Goal: Information Seeking & Learning: Ask a question

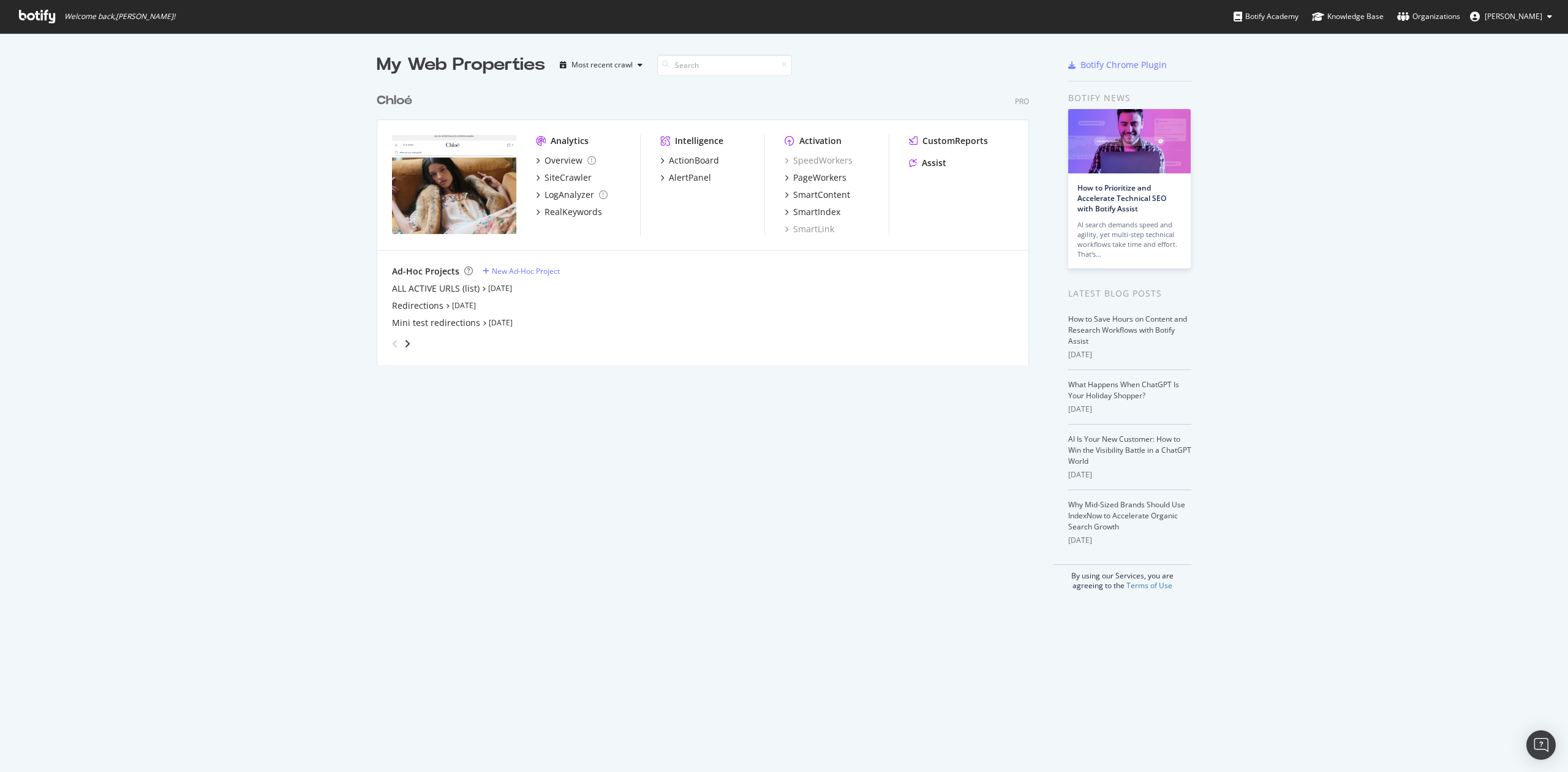
scroll to position [760, 1544]
click at [565, 158] on div "Overview" at bounding box center [564, 161] width 38 height 13
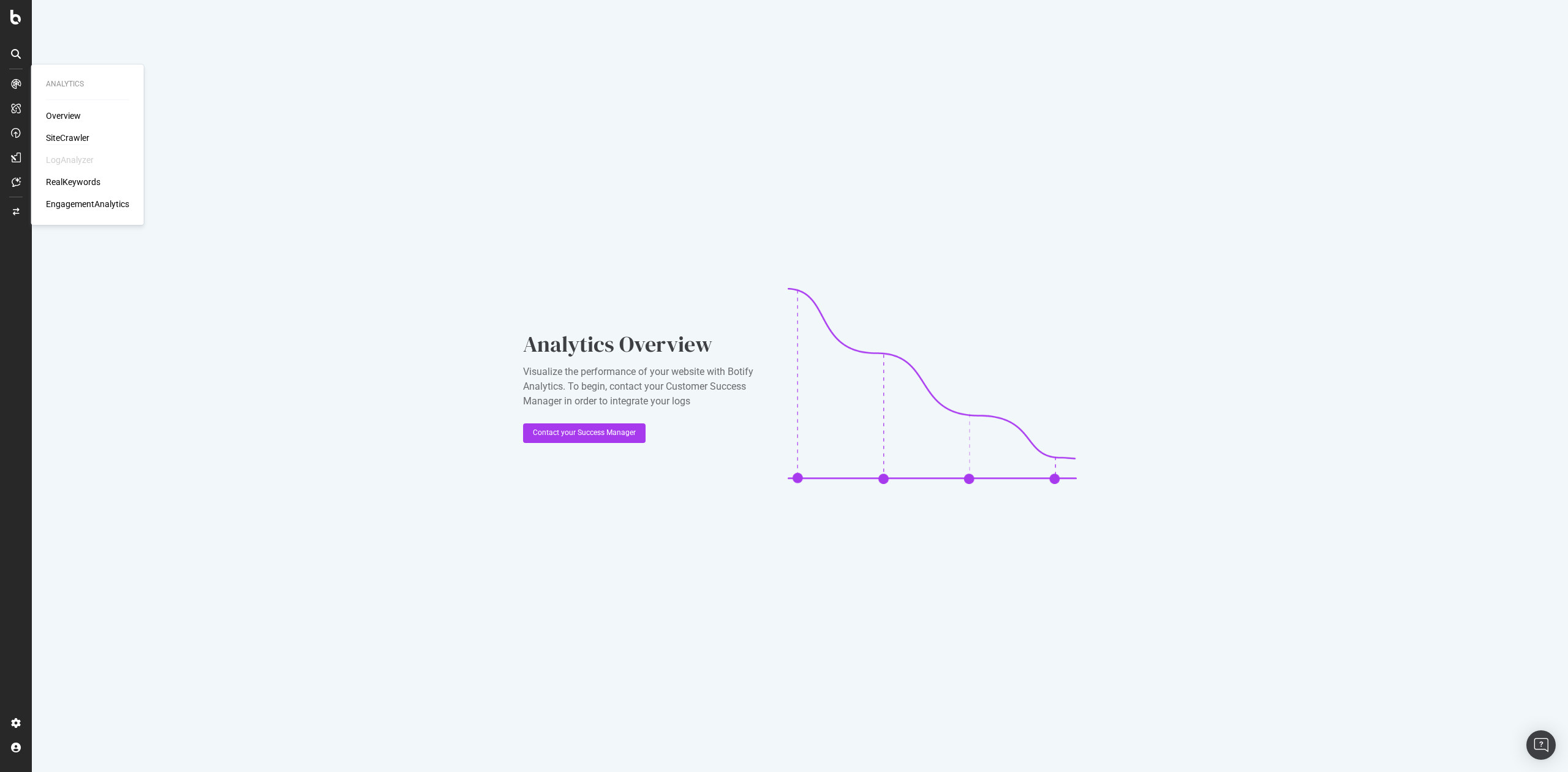
click at [69, 140] on div "SiteCrawler" at bounding box center [68, 138] width 44 height 13
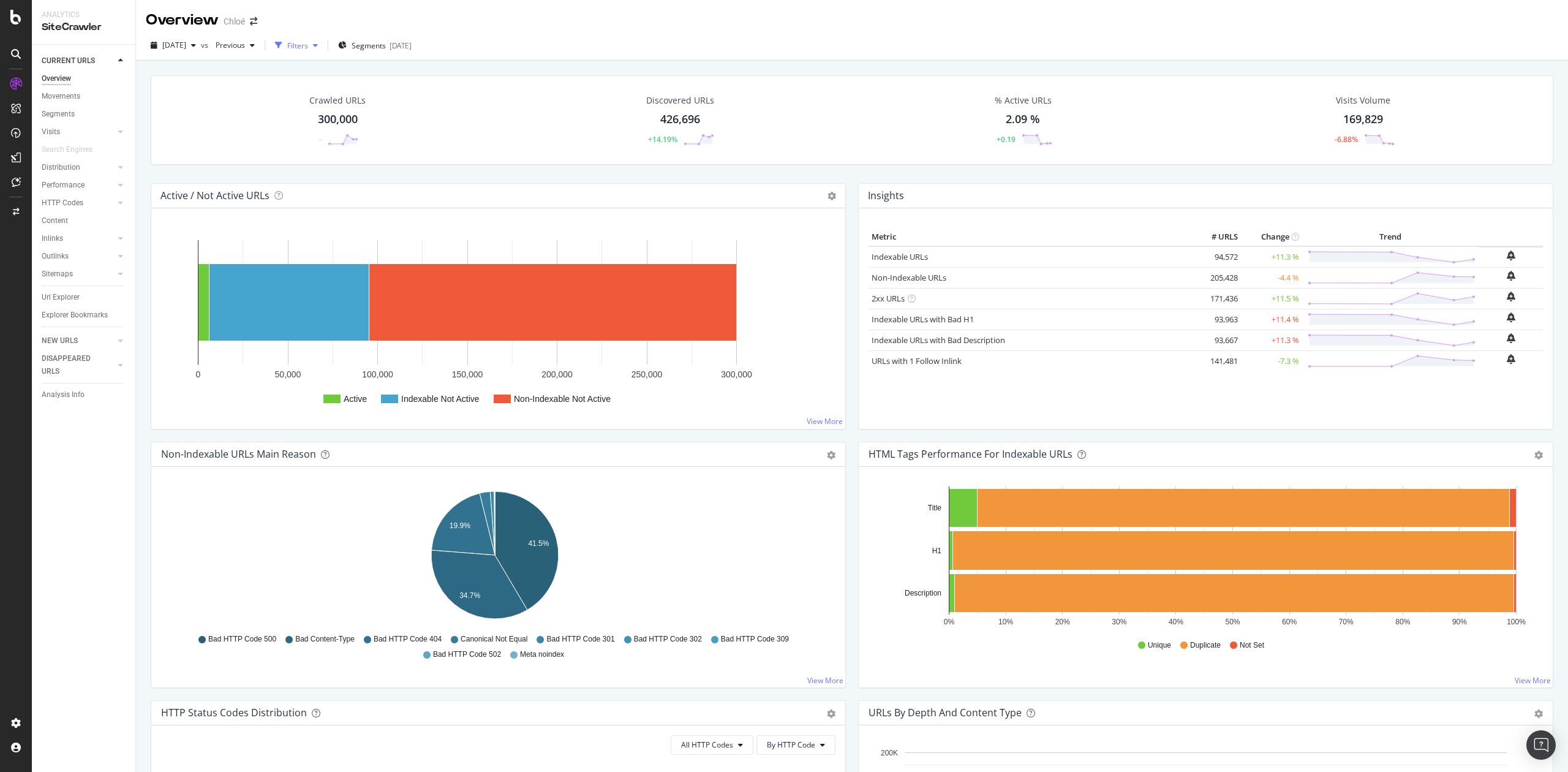
click at [317, 38] on div "Filters" at bounding box center [296, 45] width 53 height 18
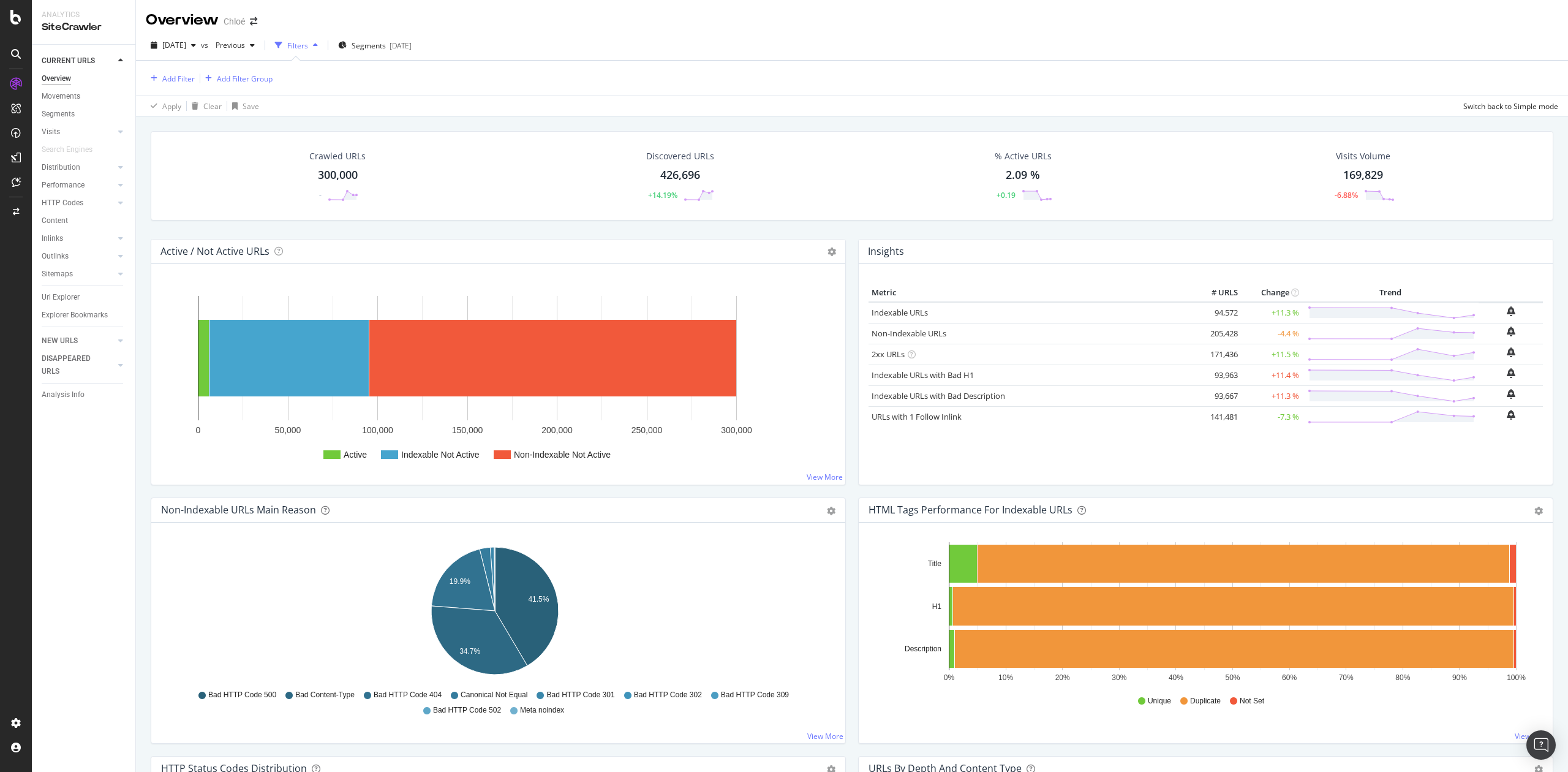
click at [308, 41] on div "Filters" at bounding box center [297, 46] width 21 height 11
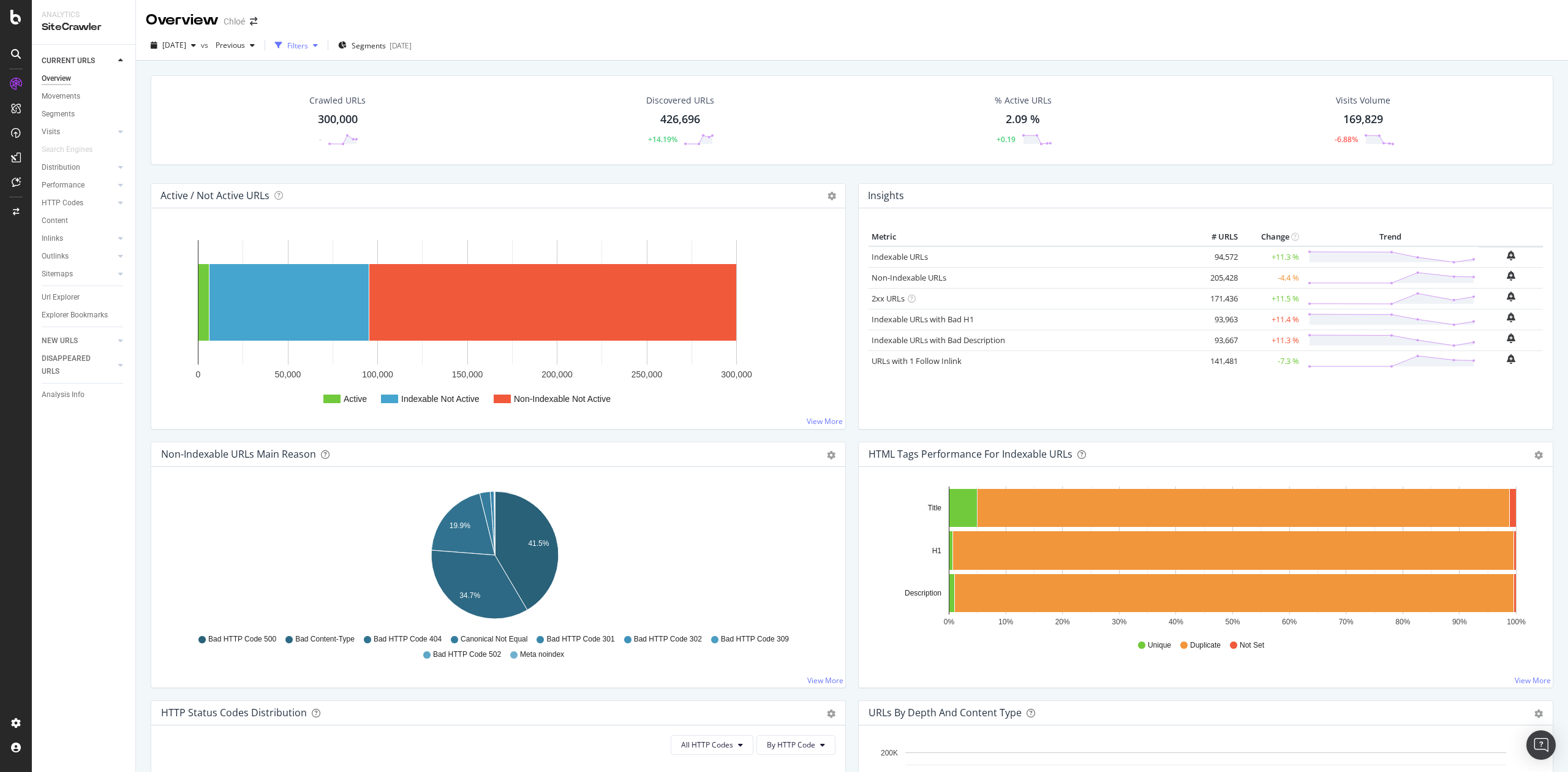
click at [308, 41] on div "Filters" at bounding box center [297, 46] width 21 height 11
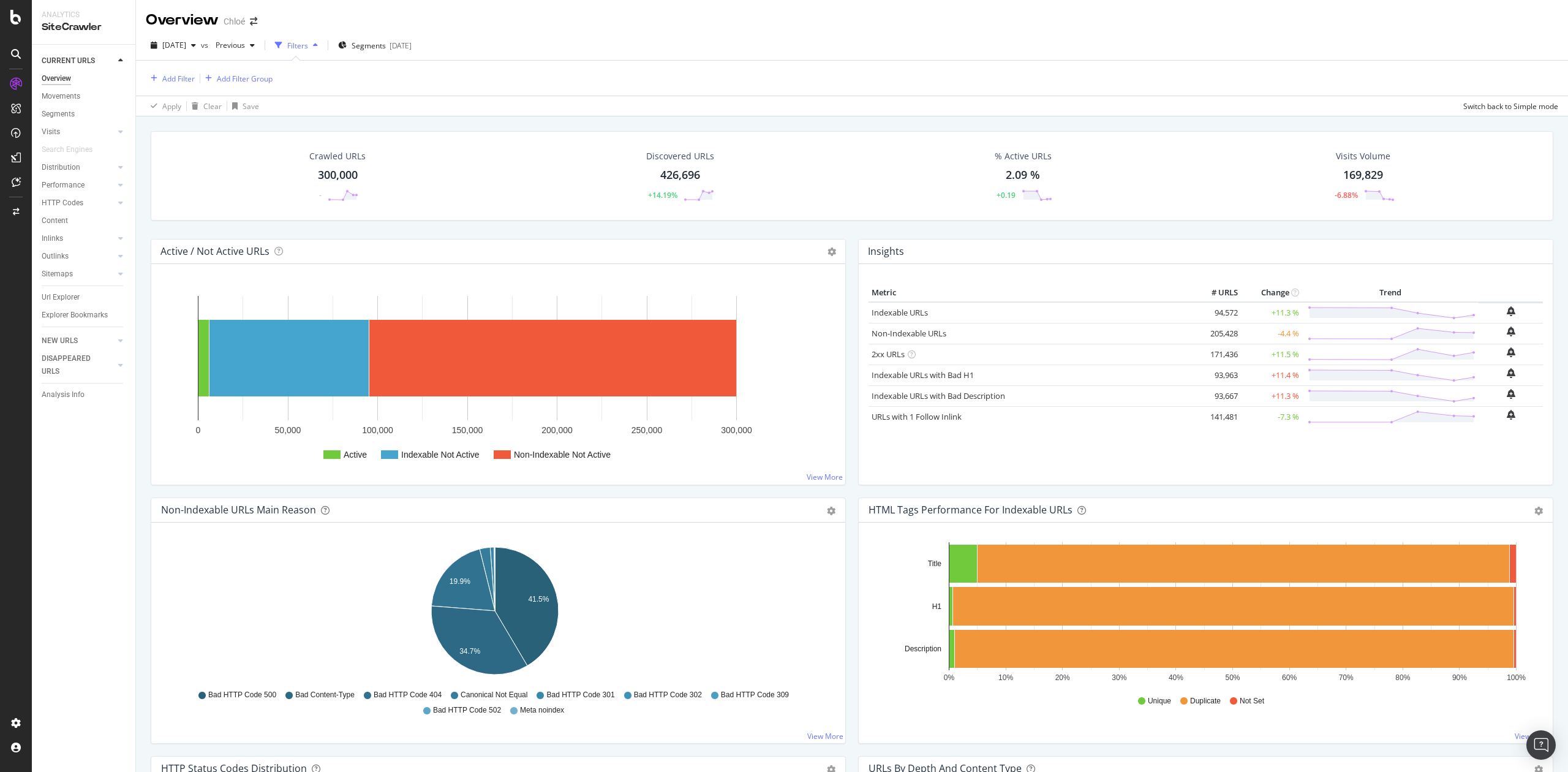
click at [198, 74] on div "Add Filter Add Filter Group" at bounding box center [209, 79] width 127 height 15
click at [181, 76] on div "Add Filter" at bounding box center [179, 79] width 33 height 11
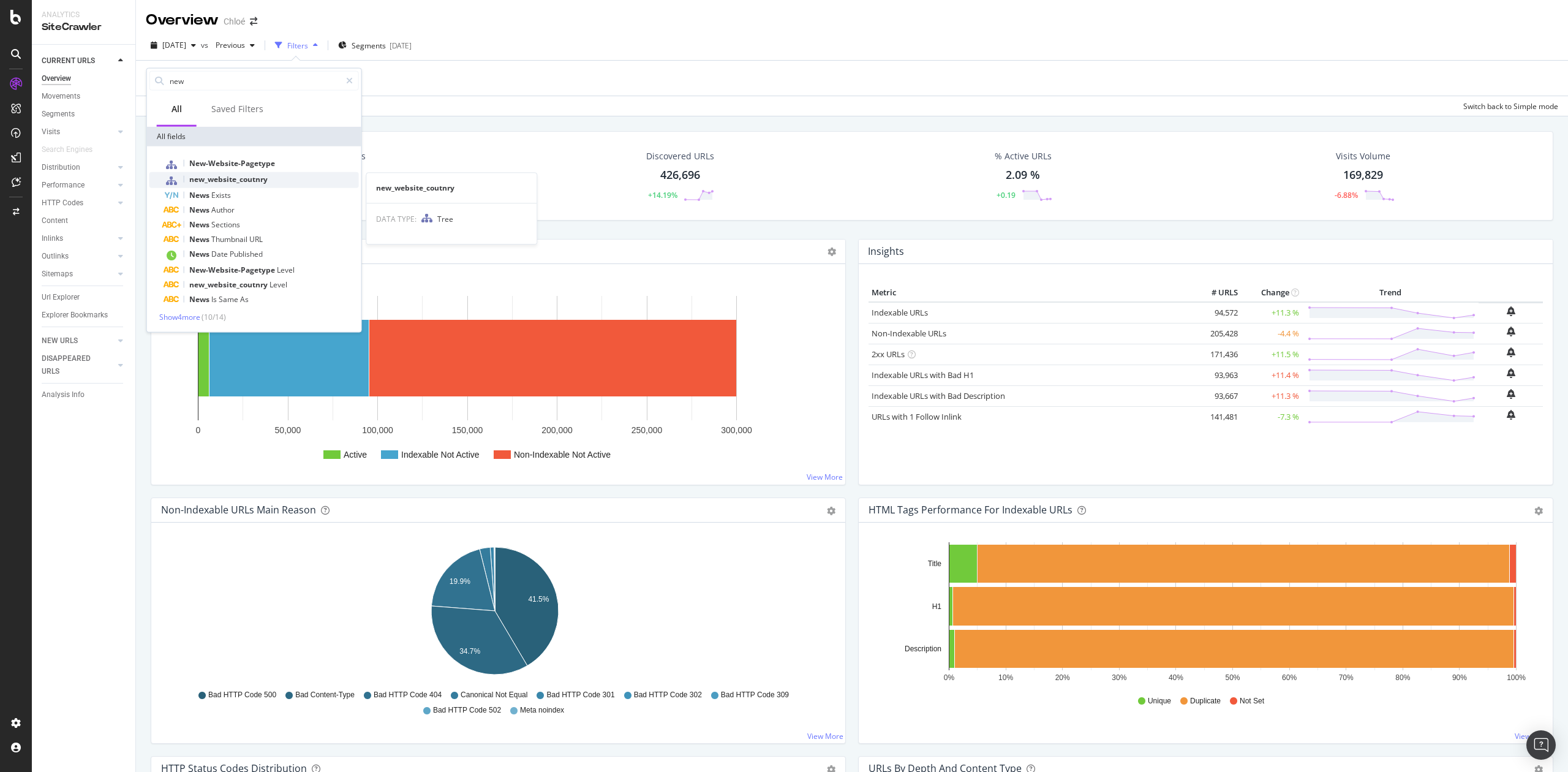
type input "new"
click at [226, 175] on span "new_website_coutnry" at bounding box center [228, 179] width 78 height 11
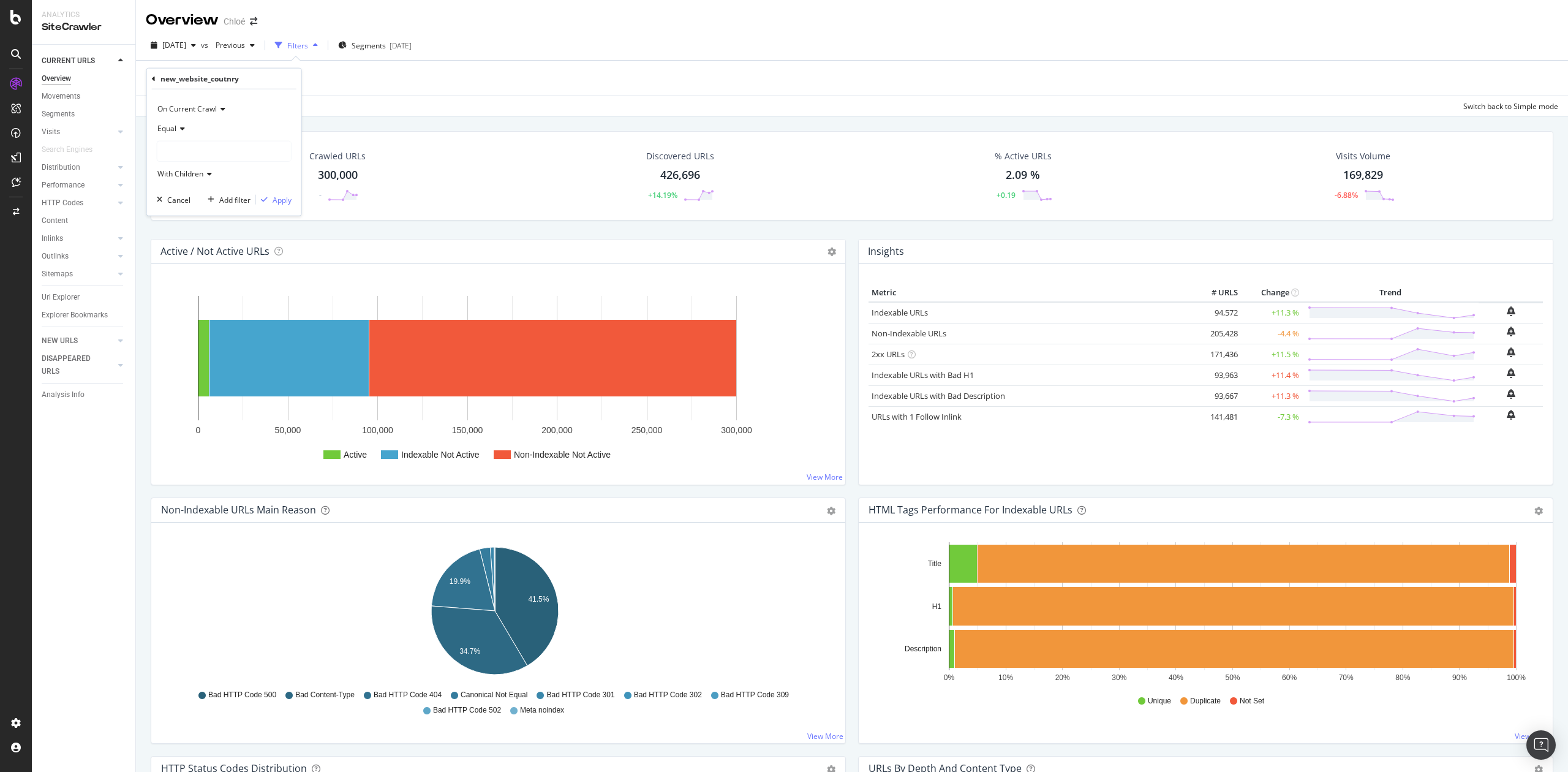
click at [171, 128] on span "Equal" at bounding box center [167, 128] width 19 height 11
click at [172, 172] on span "With Children" at bounding box center [180, 173] width 46 height 11
click at [201, 216] on span "Without Children" at bounding box center [191, 215] width 57 height 11
click at [281, 202] on div "Apply" at bounding box center [282, 199] width 19 height 11
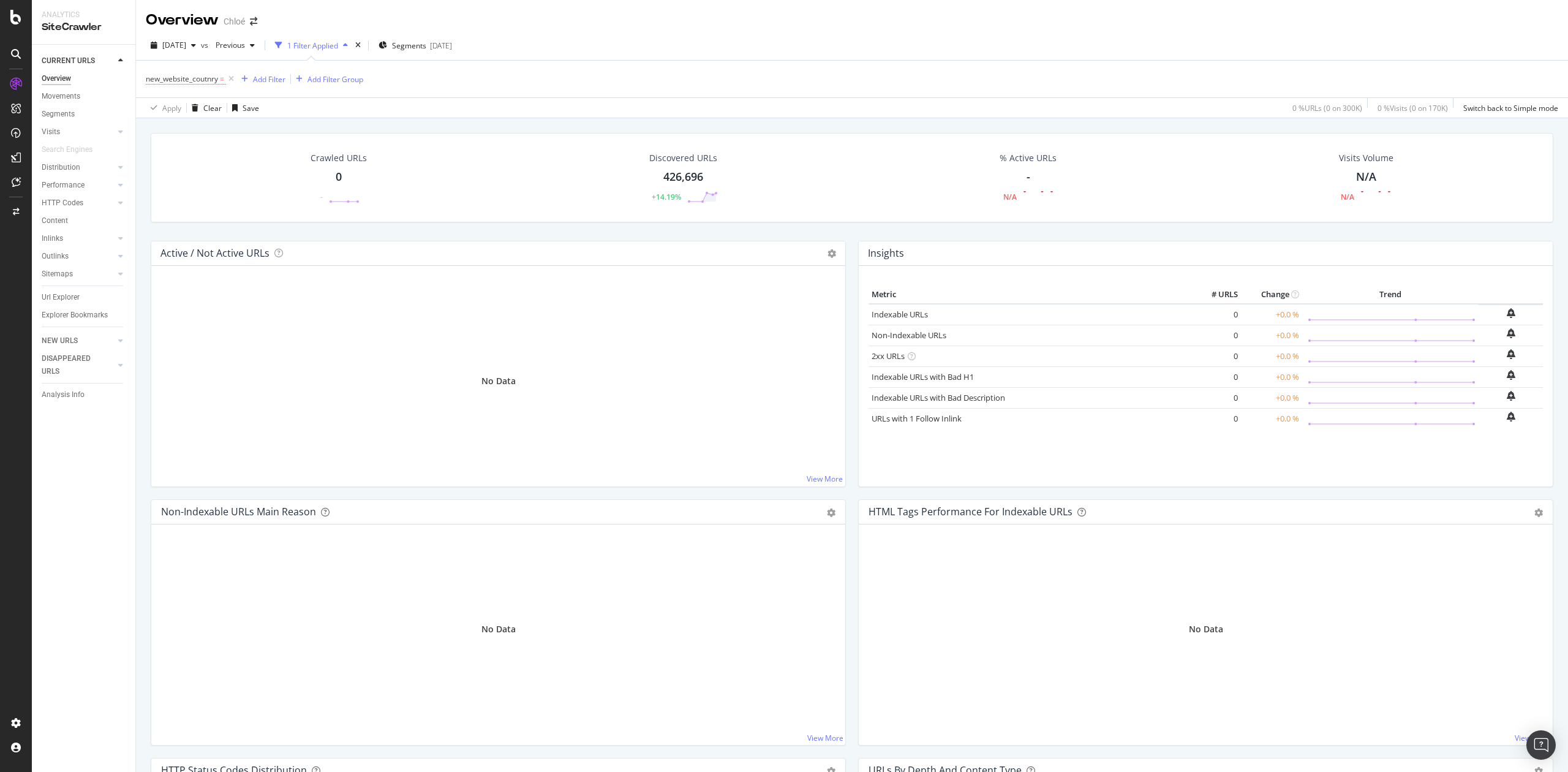
click at [216, 81] on span "new_website_coutnry" at bounding box center [182, 79] width 73 height 11
click at [176, 145] on div at bounding box center [225, 151] width 134 height 19
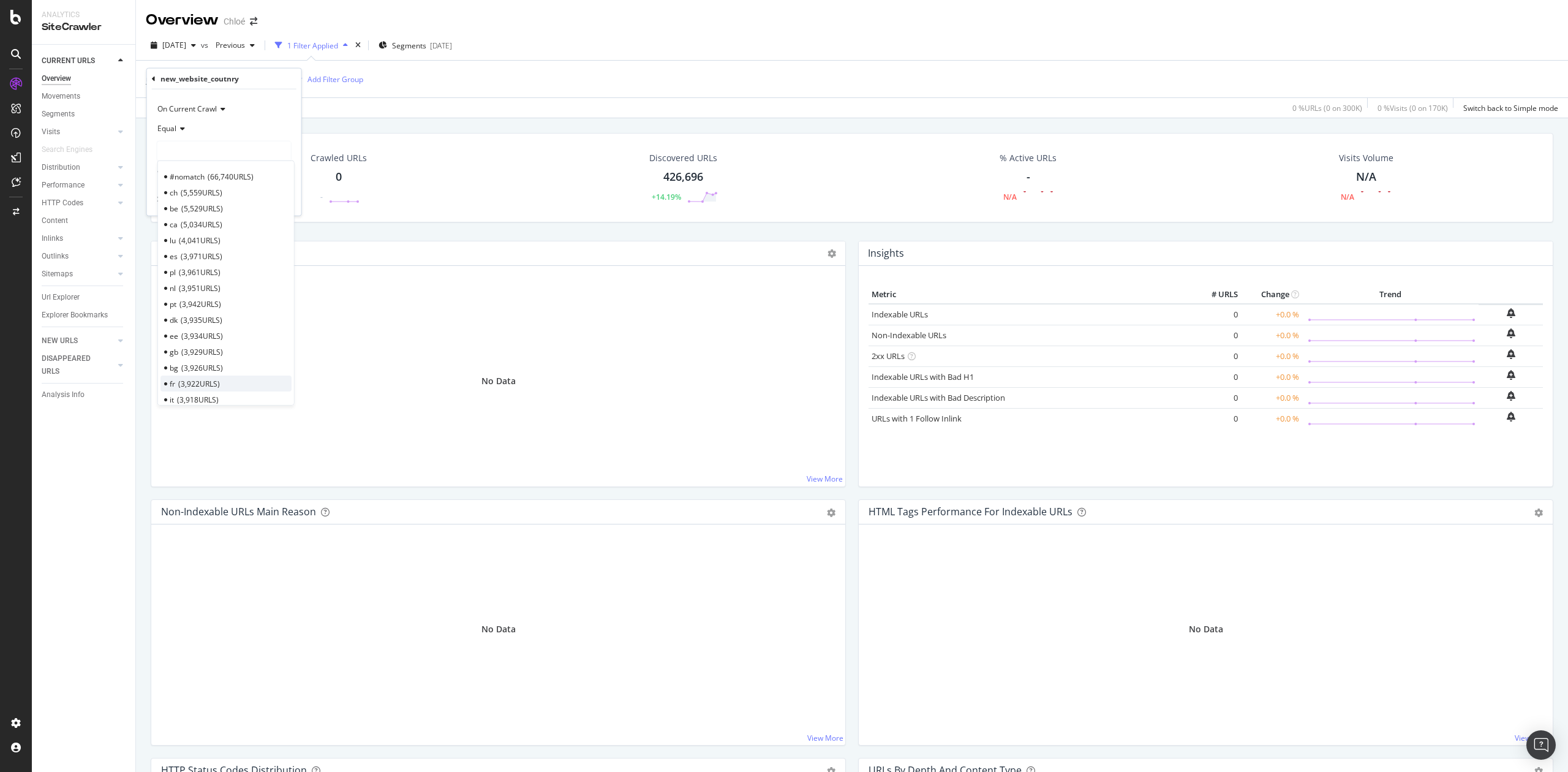
click at [199, 380] on span "3,922 URLS" at bounding box center [199, 383] width 42 height 11
click at [265, 201] on icon "button" at bounding box center [264, 200] width 7 height 8
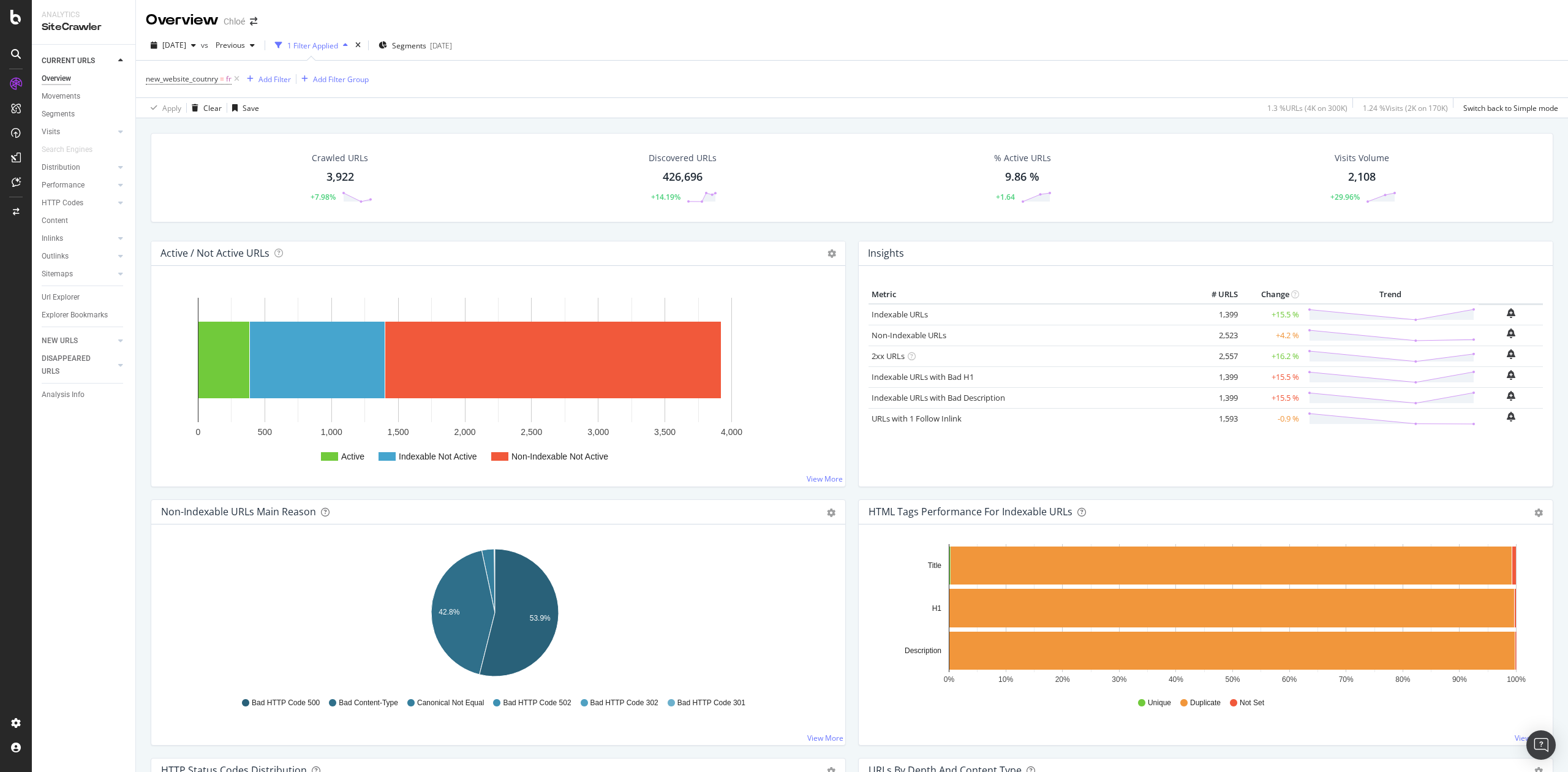
click at [344, 180] on div "3,922" at bounding box center [340, 176] width 28 height 16
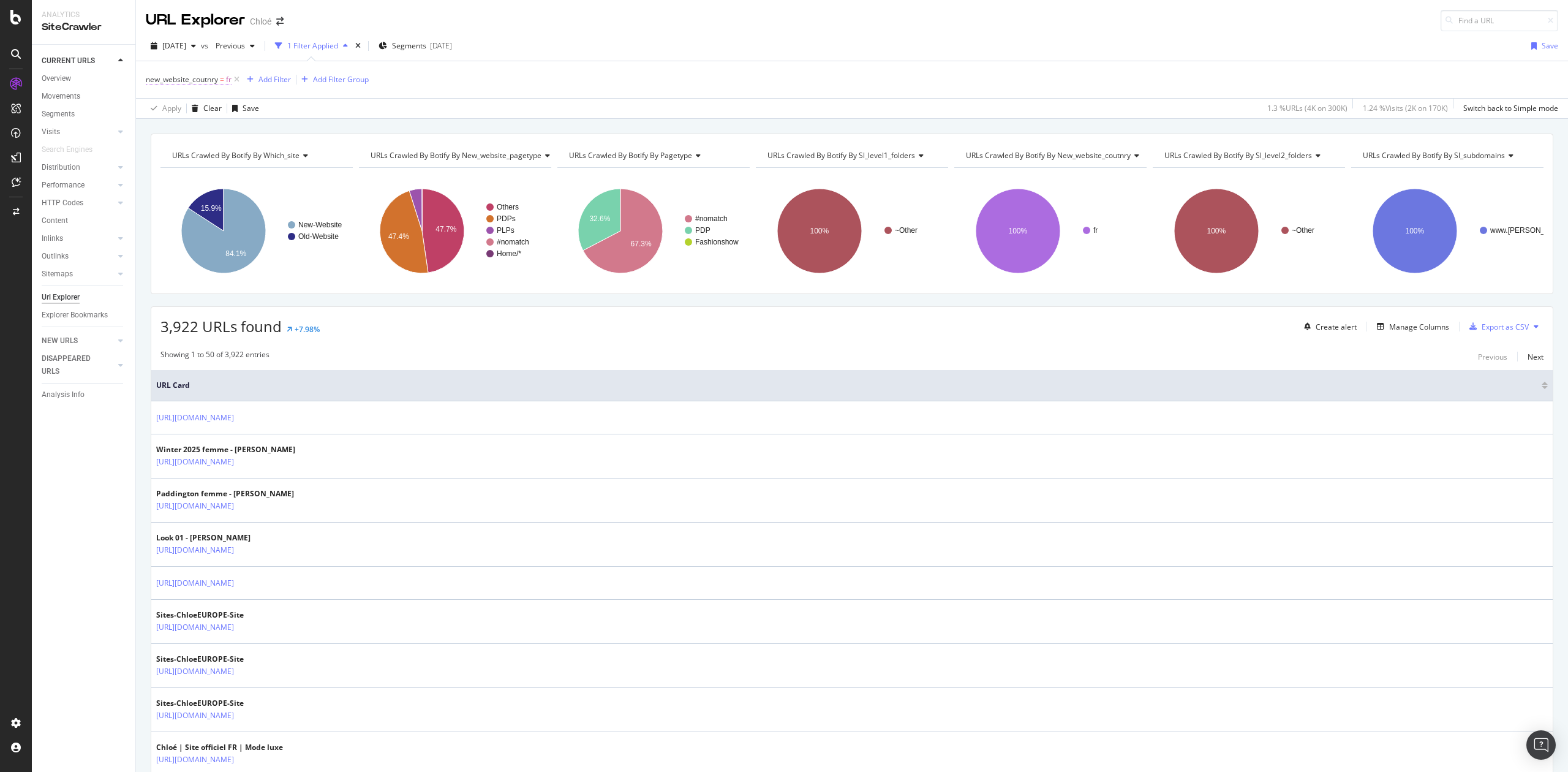
click at [214, 81] on span "new_website_coutnry" at bounding box center [182, 79] width 73 height 11
click at [210, 163] on div "Equal fr Without Children" at bounding box center [224, 152] width 134 height 65
click at [196, 160] on div "fr" at bounding box center [225, 151] width 134 height 19
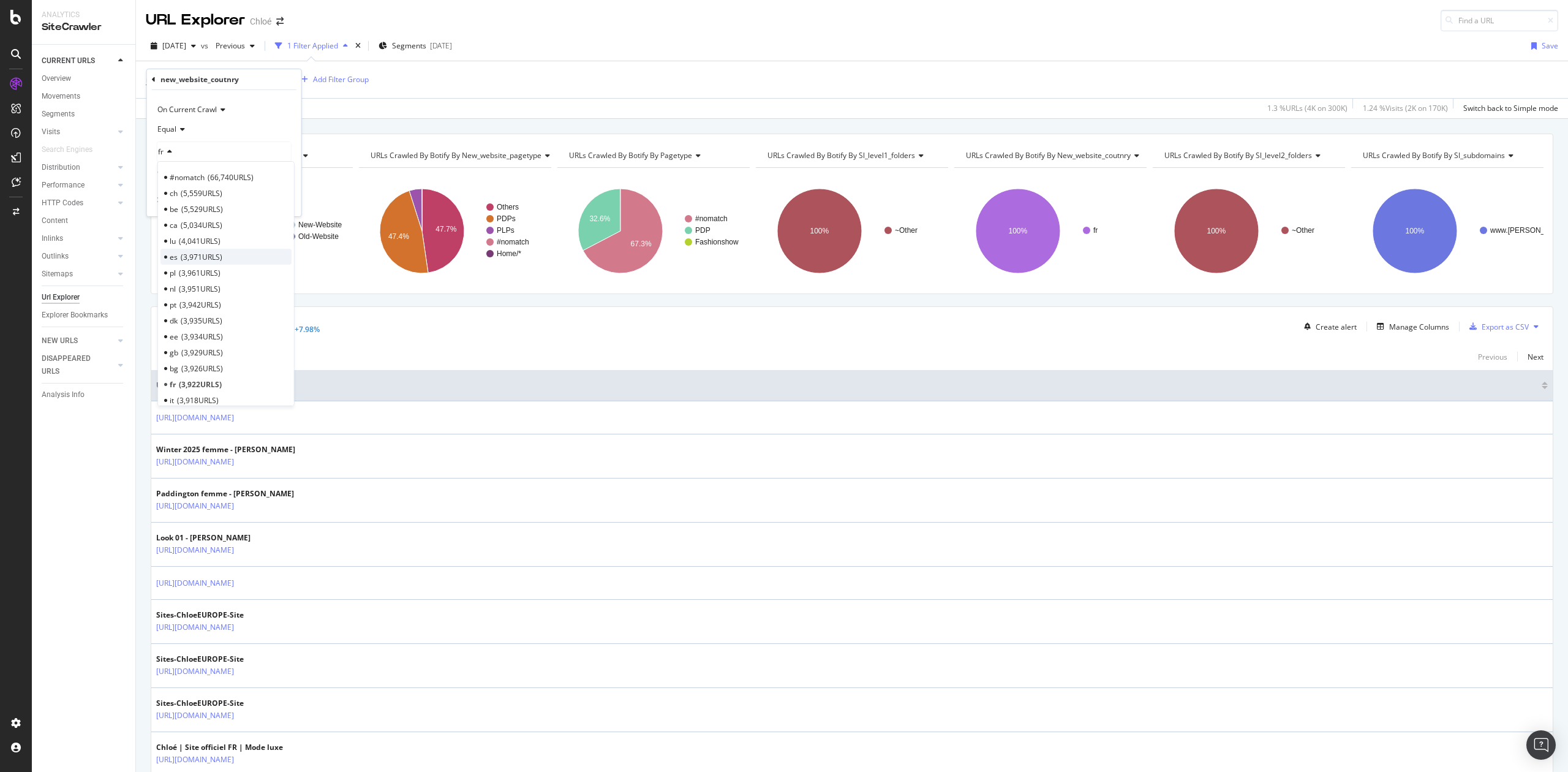
click at [197, 258] on span "3,971 URLS" at bounding box center [201, 257] width 42 height 11
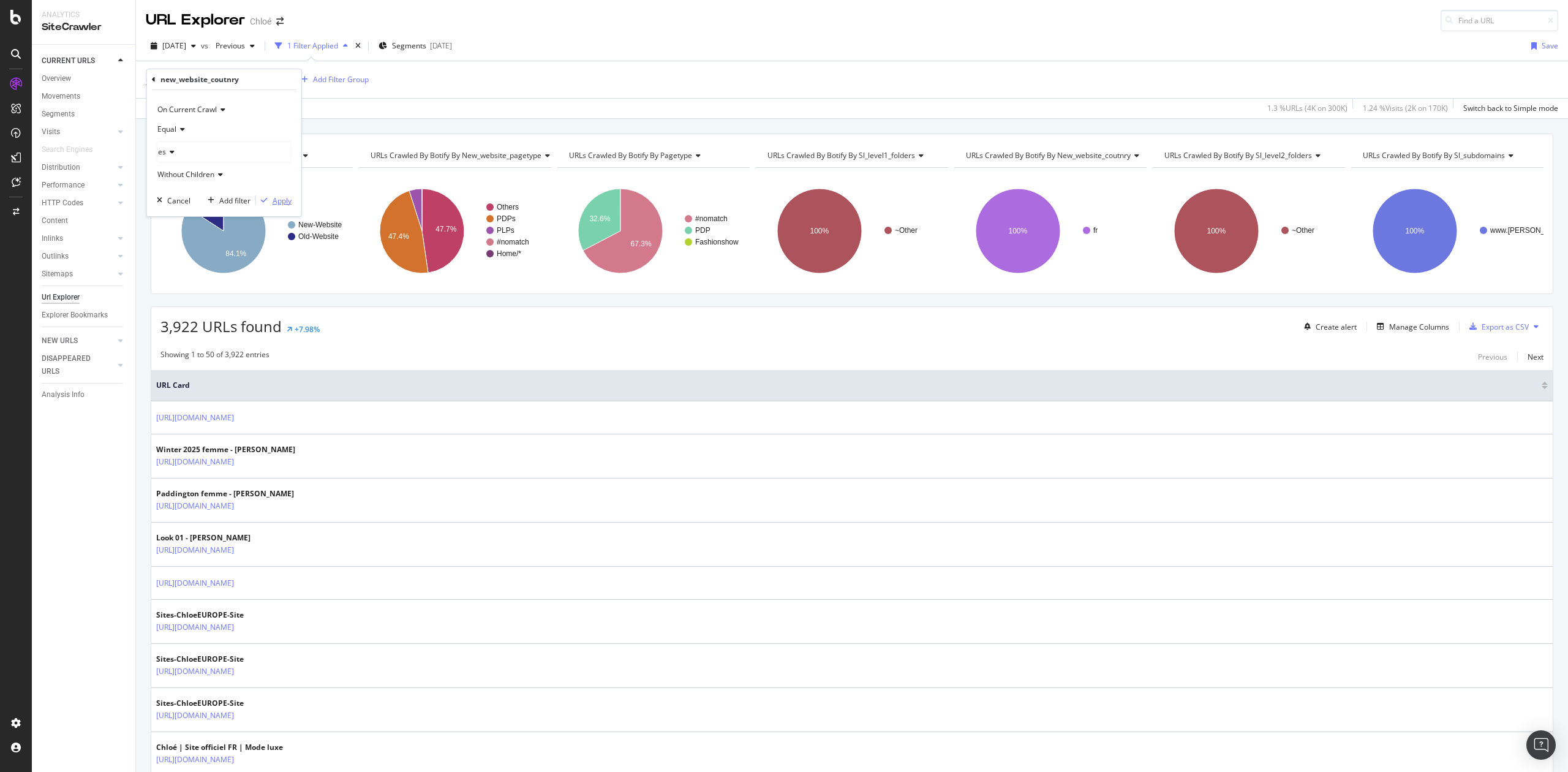
click at [276, 202] on div "Apply" at bounding box center [282, 200] width 19 height 11
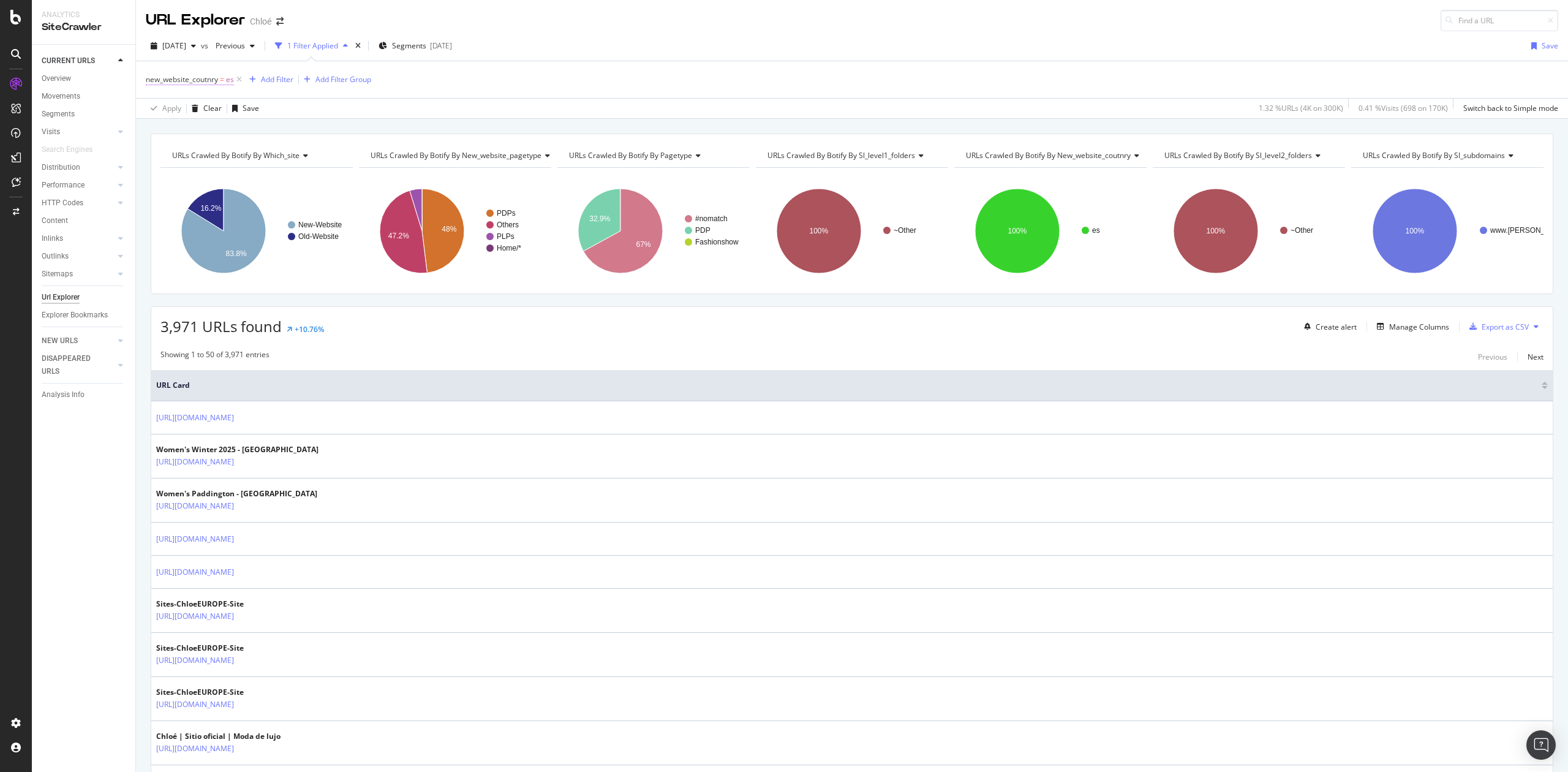
click at [183, 79] on span "new_website_coutnry" at bounding box center [182, 79] width 73 height 11
click at [183, 79] on div "new_website_coutnry" at bounding box center [200, 79] width 78 height 11
click at [370, 110] on div "Apply Clear Save 1.32 % URLs ( 4K on 300K ) 0.41 % Visits ( 698 on 170K ) Switc…" at bounding box center [852, 108] width 1432 height 20
click at [217, 81] on span "new_website_coutnry" at bounding box center [182, 79] width 73 height 11
click at [178, 153] on div "es" at bounding box center [225, 151] width 134 height 19
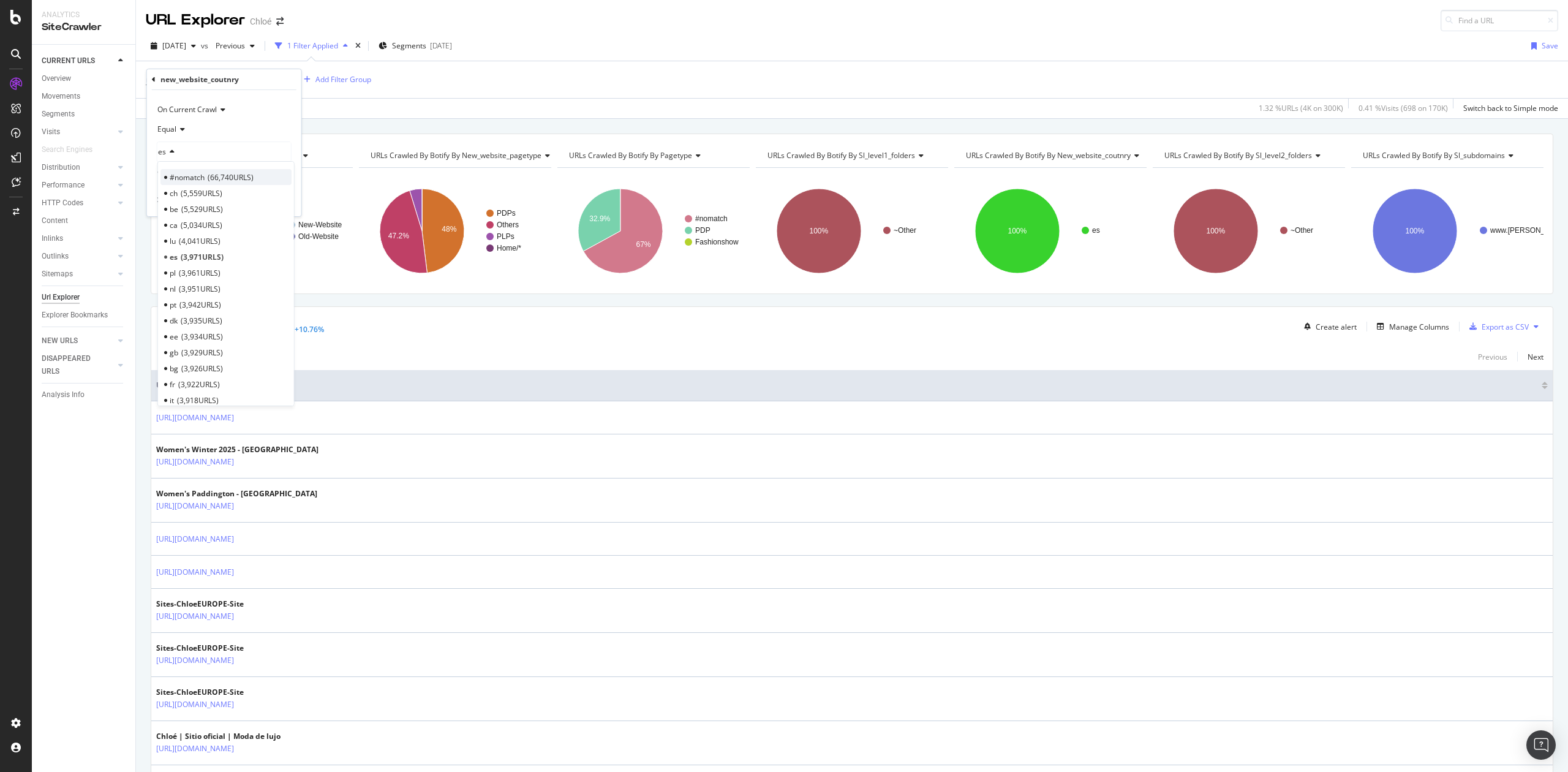
click at [171, 178] on span "#nomatch" at bounding box center [187, 177] width 35 height 11
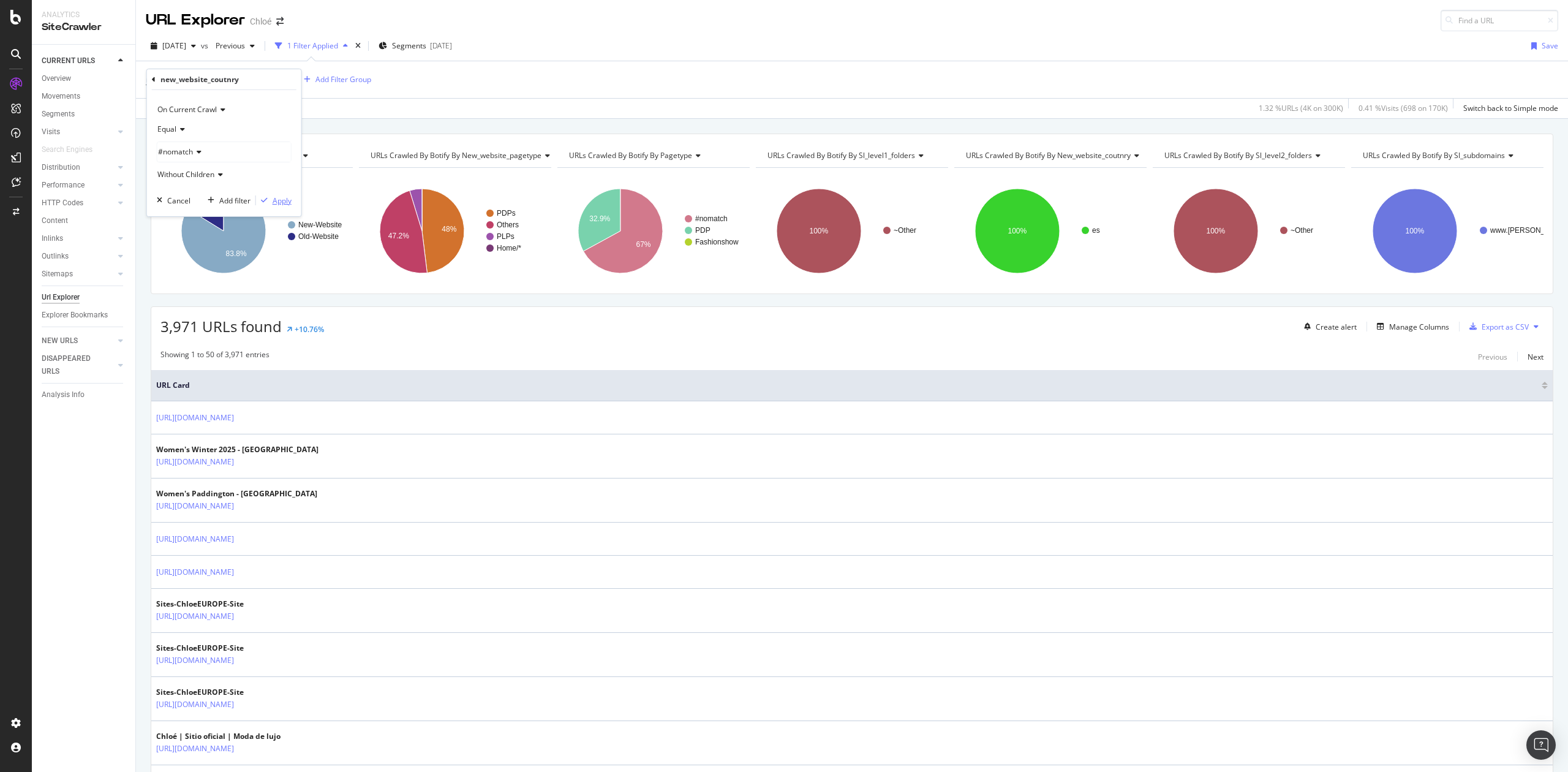
click at [268, 201] on div "button" at bounding box center [264, 200] width 16 height 8
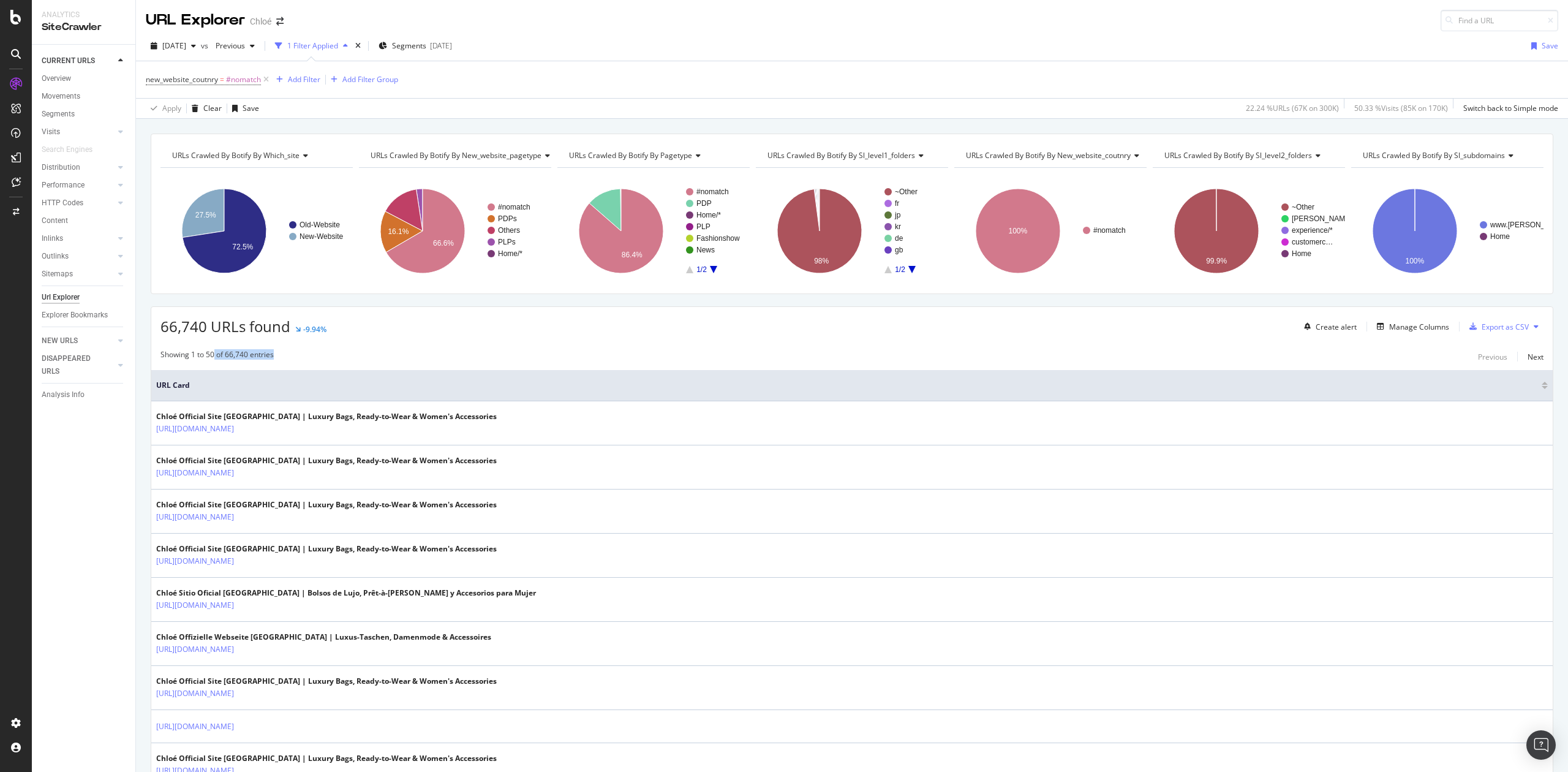
drag, startPoint x: 214, startPoint y: 356, endPoint x: 291, endPoint y: 362, distance: 77.2
click at [291, 362] on div "Showing 1 to 50 of 66,740 entries Previous Next" at bounding box center [852, 357] width 1402 height 15
click at [1397, 332] on div "Manage Columns" at bounding box center [1419, 327] width 60 height 11
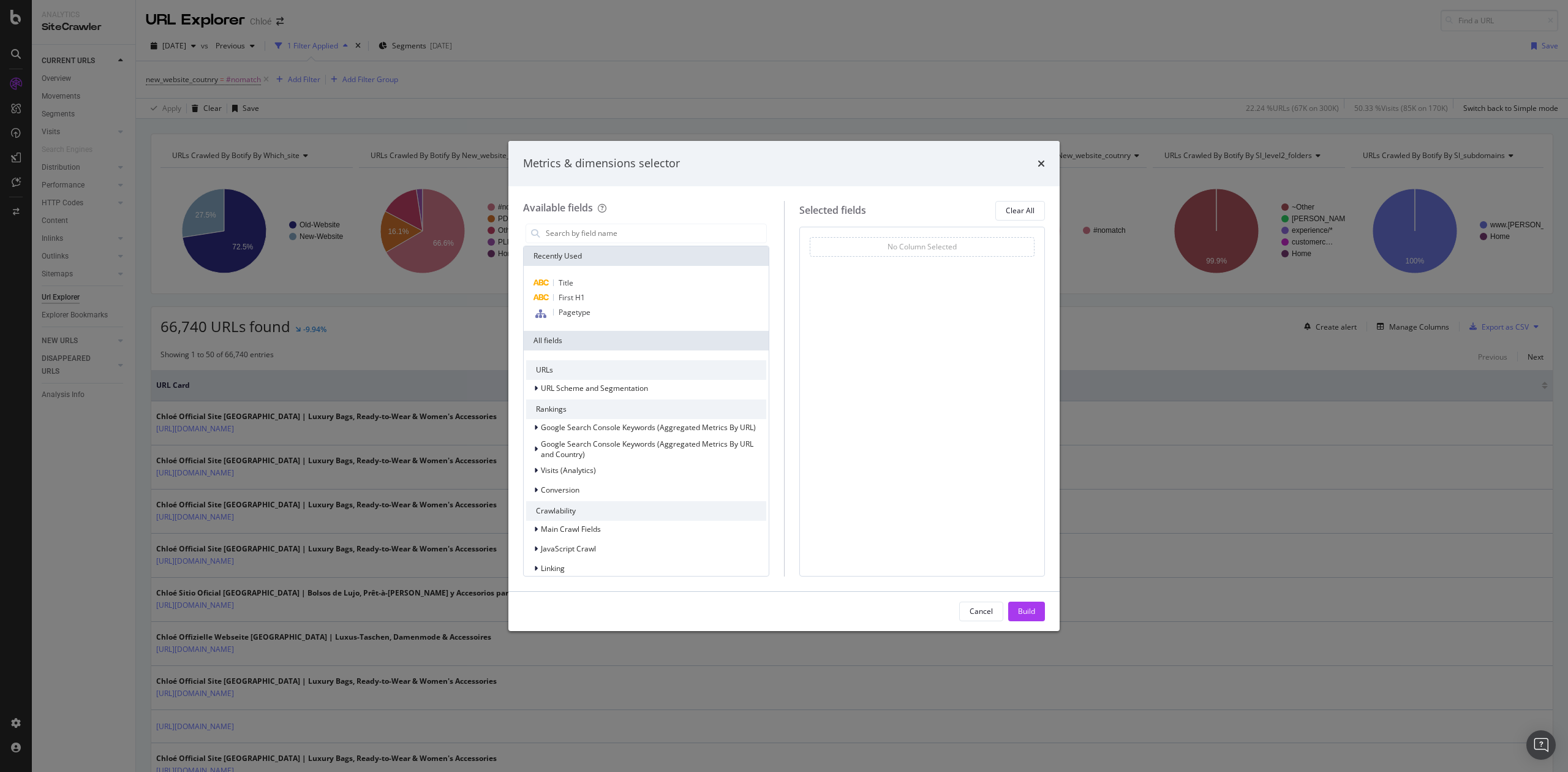
click at [1400, 330] on div "Metrics & dimensions selector Available fields Recently Used Title First H1 Pag…" at bounding box center [784, 386] width 1568 height 772
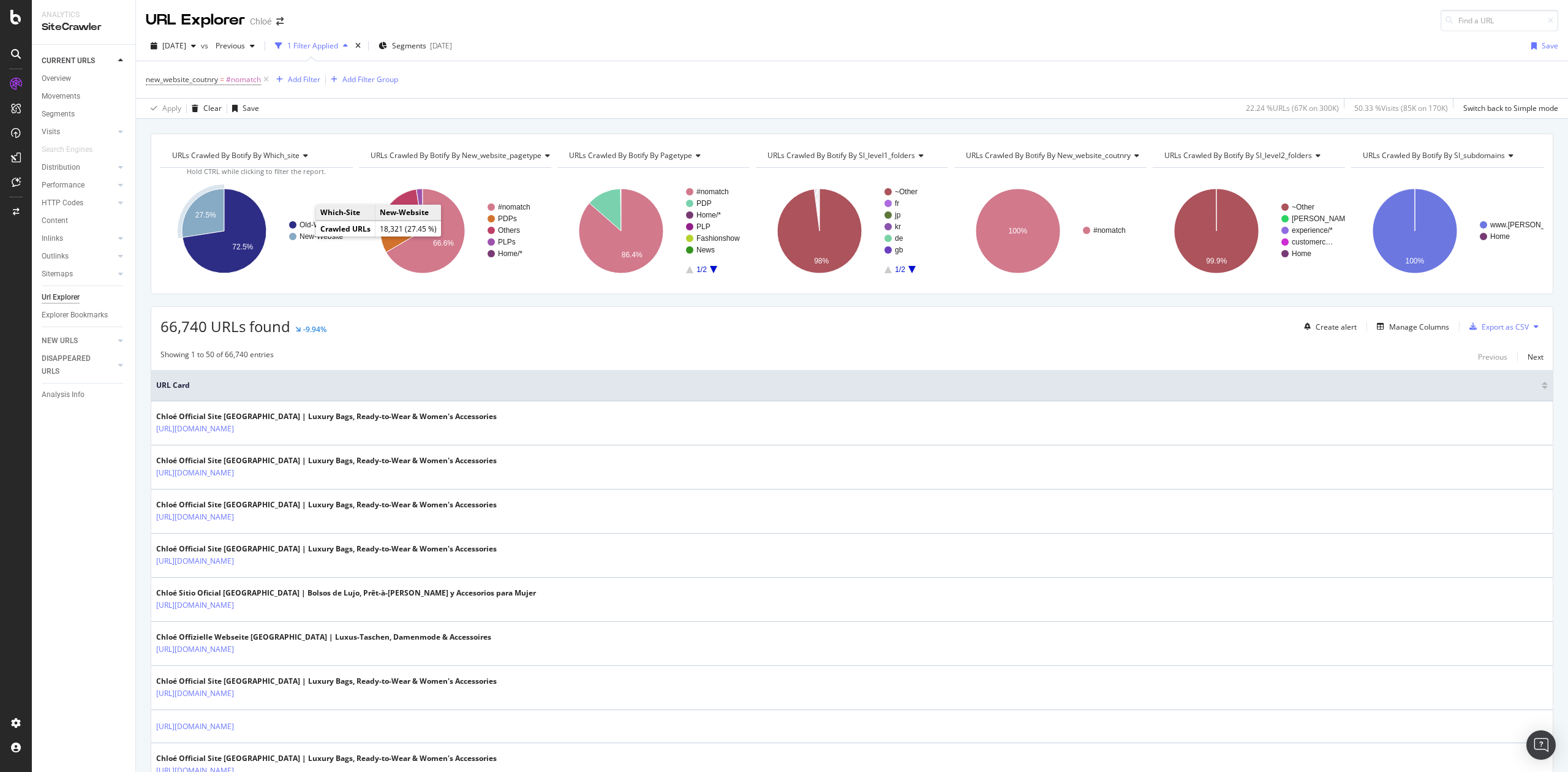
click at [304, 236] on text "New-Website" at bounding box center [321, 236] width 44 height 9
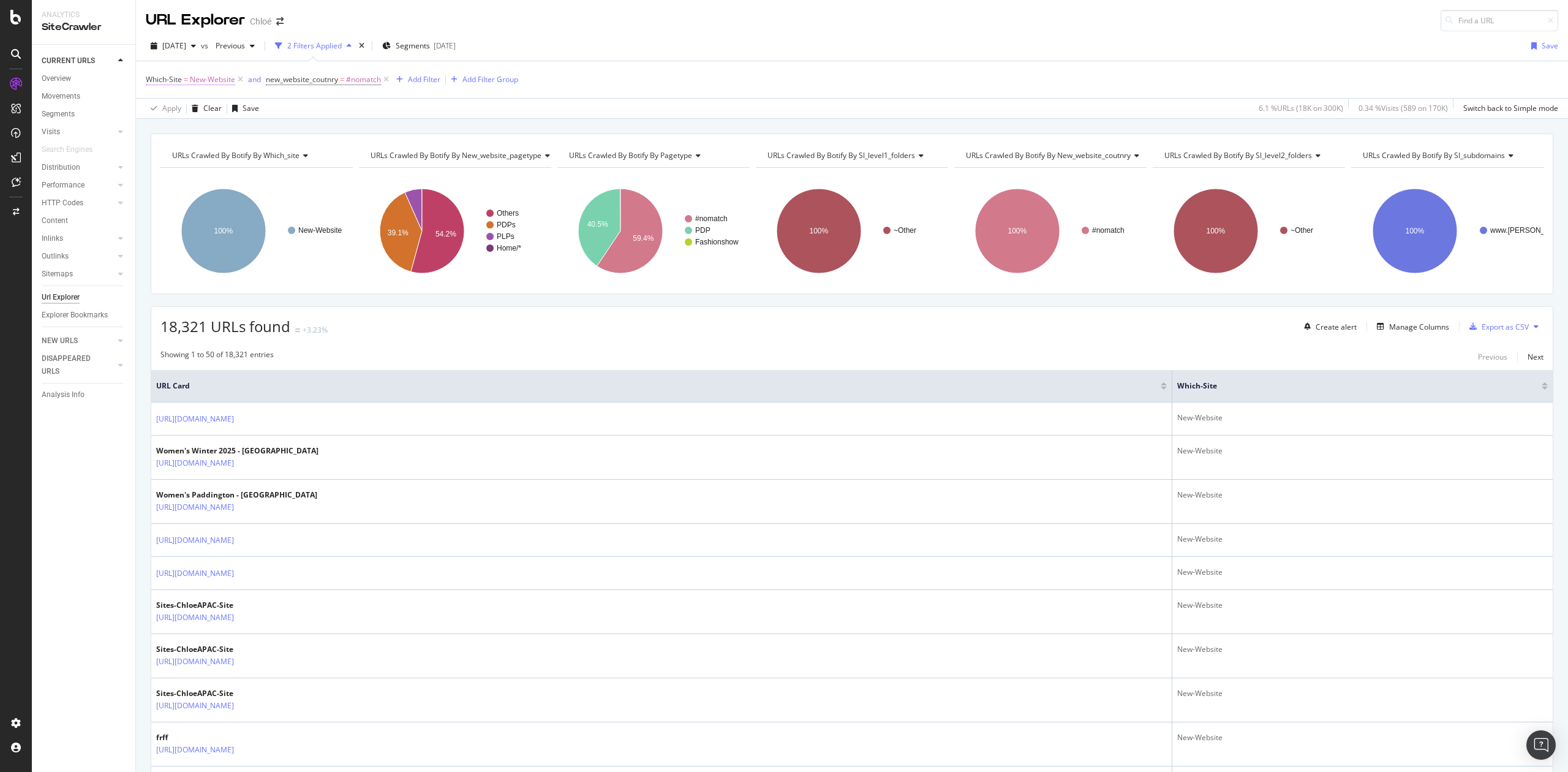
click at [208, 82] on span "New-Website" at bounding box center [213, 79] width 45 height 17
click at [344, 104] on div "Apply Clear Save 6.1 % URLs ( 18K on 300K ) 0.34 % Visits ( 589 on 170K ) Switc…" at bounding box center [852, 108] width 1432 height 20
click at [309, 79] on span "new_website_coutnry" at bounding box center [302, 79] width 73 height 11
click at [313, 76] on div "new_website_coutnry" at bounding box center [320, 79] width 78 height 11
click at [436, 111] on div "Apply Clear Save 6.1 % URLs ( 18K on 300K ) 0.34 % Visits ( 589 on 170K ) Switc…" at bounding box center [852, 108] width 1432 height 20
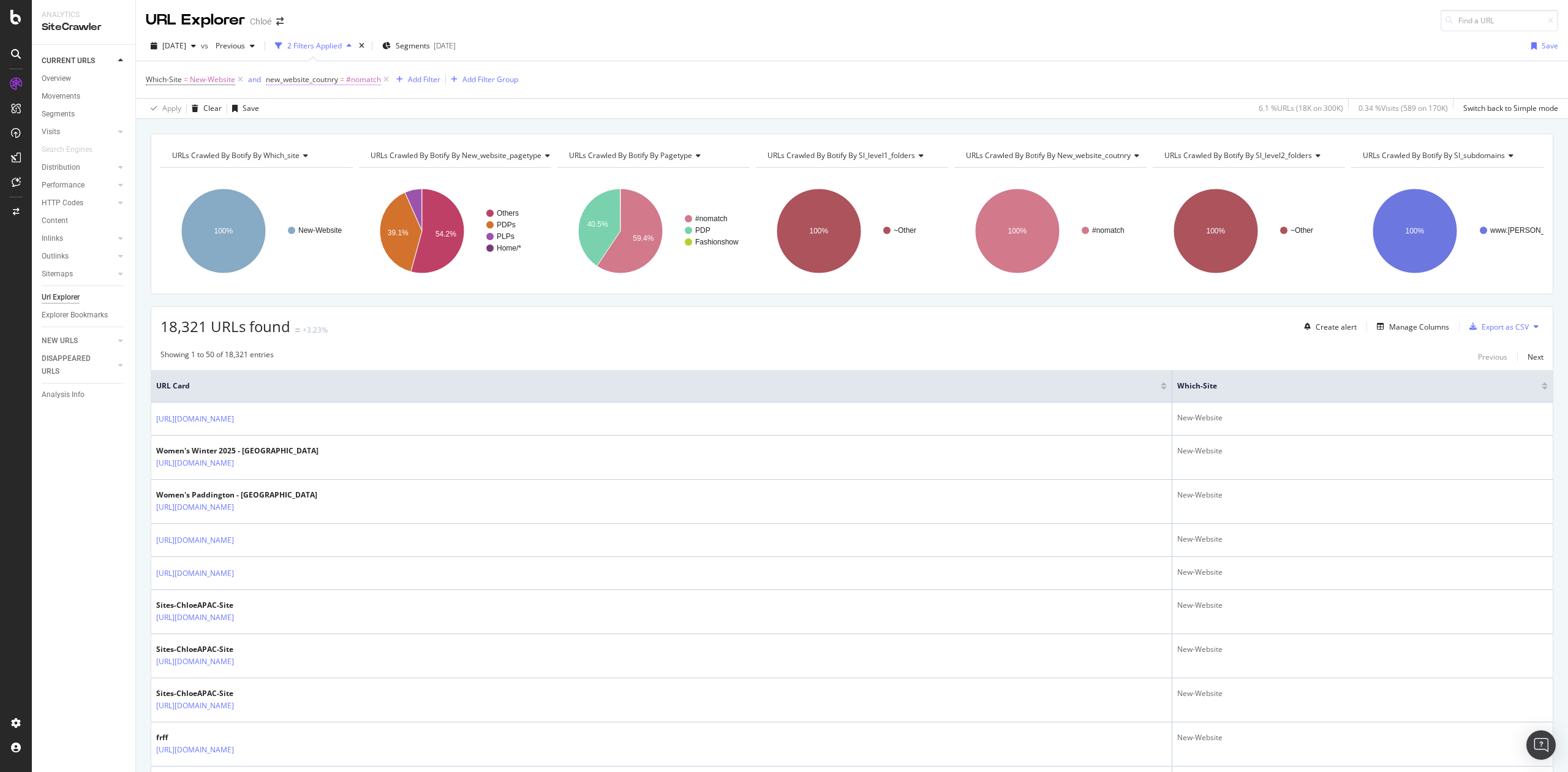
click at [334, 84] on span "new_website_coutnry" at bounding box center [302, 79] width 73 height 11
click at [469, 131] on div "URLs Crawled By Botify By which_site Chart (by Value) Table Expand Export as CS…" at bounding box center [852, 133] width 1432 height 29
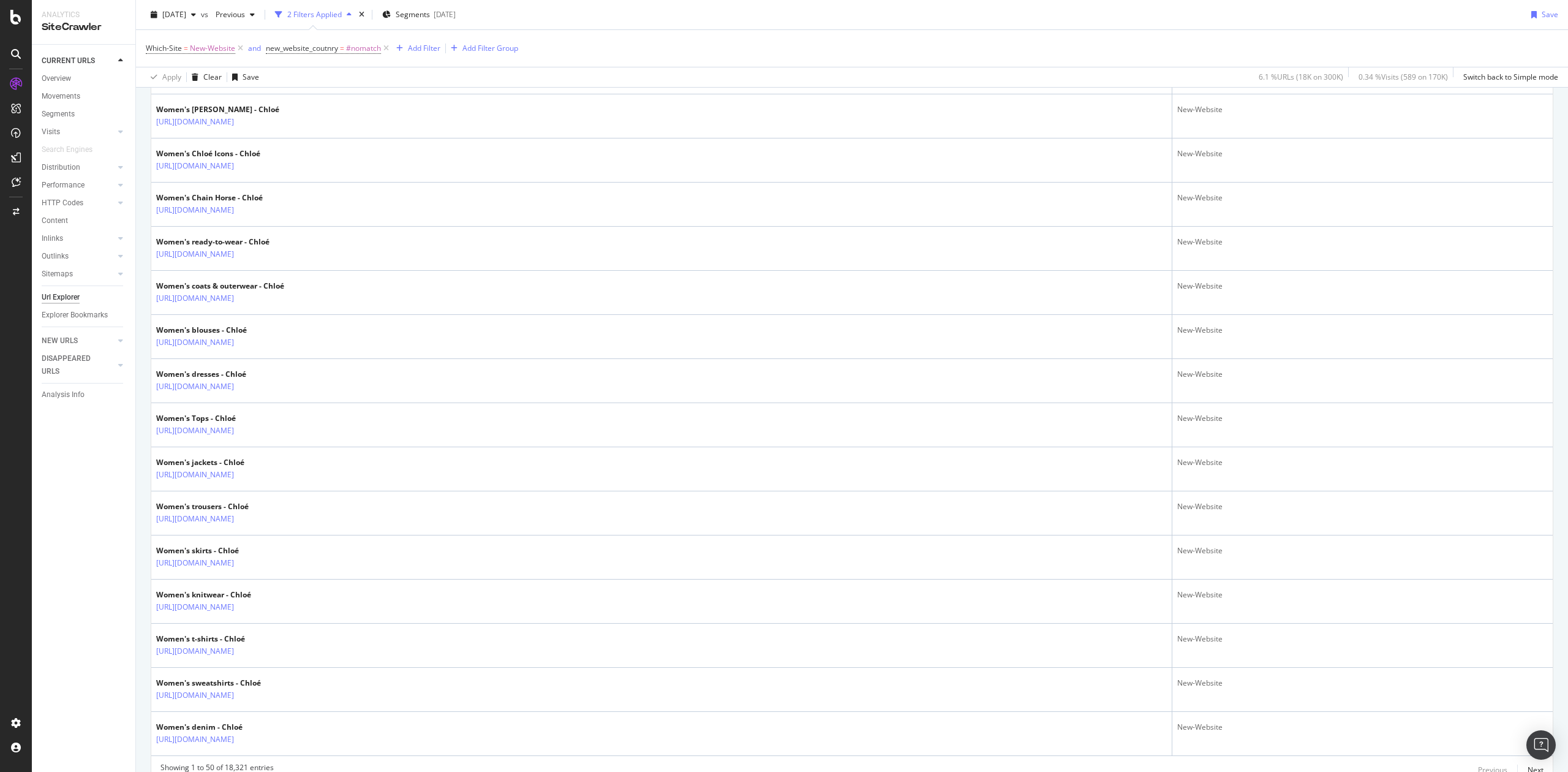
scroll to position [1866, 0]
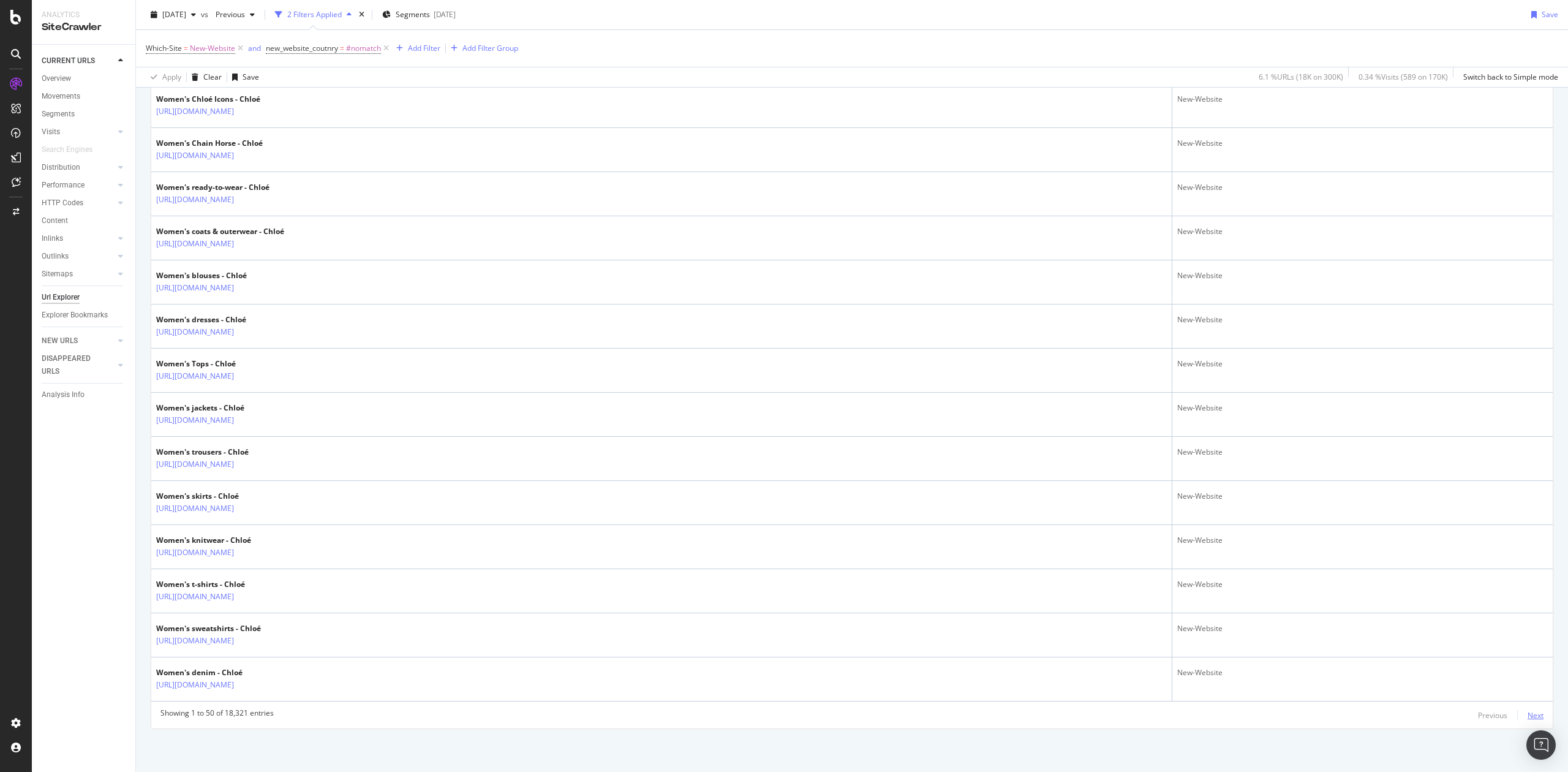
click at [1528, 711] on div "Next" at bounding box center [1535, 715] width 16 height 11
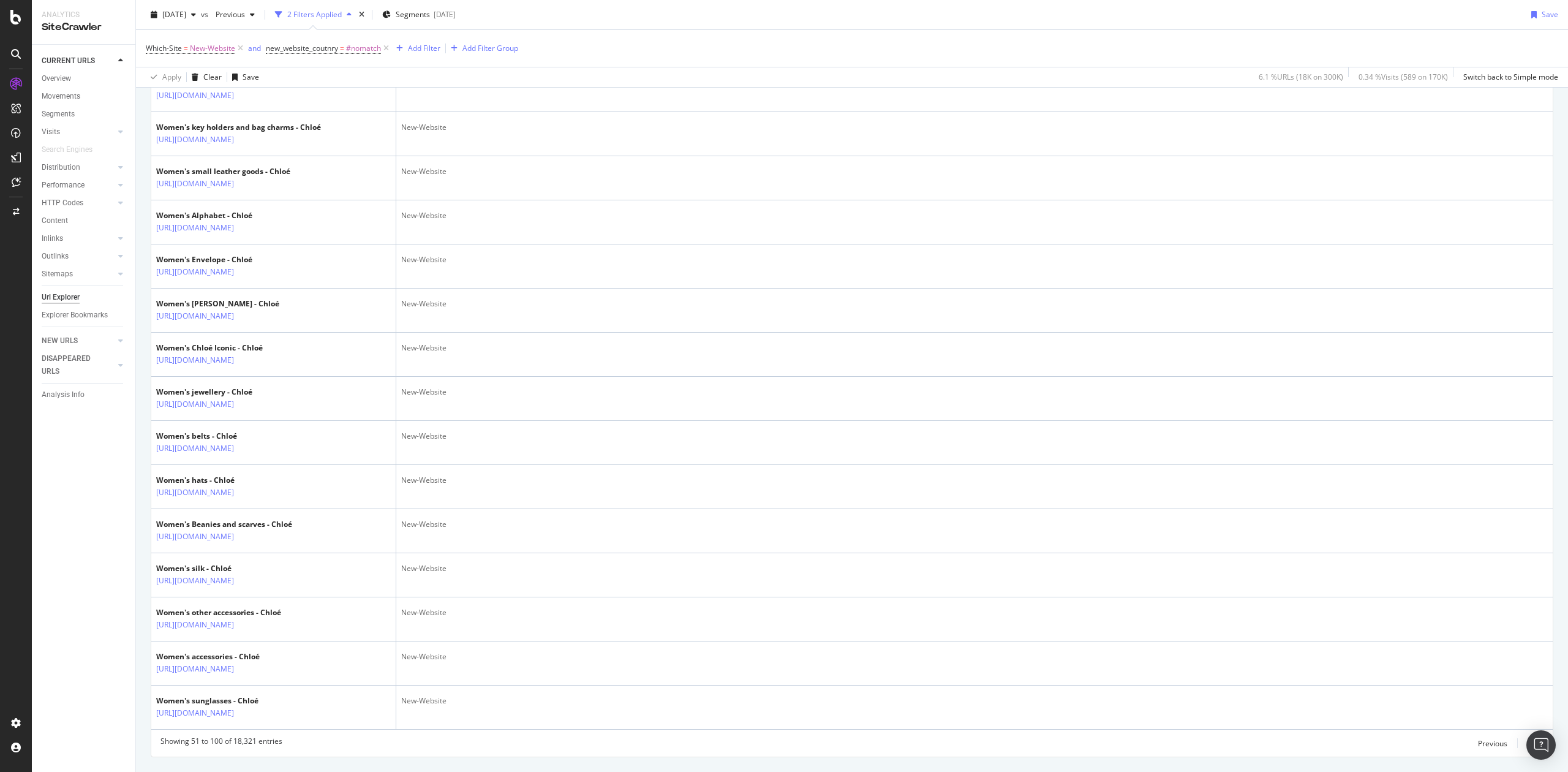
scroll to position [2118, 0]
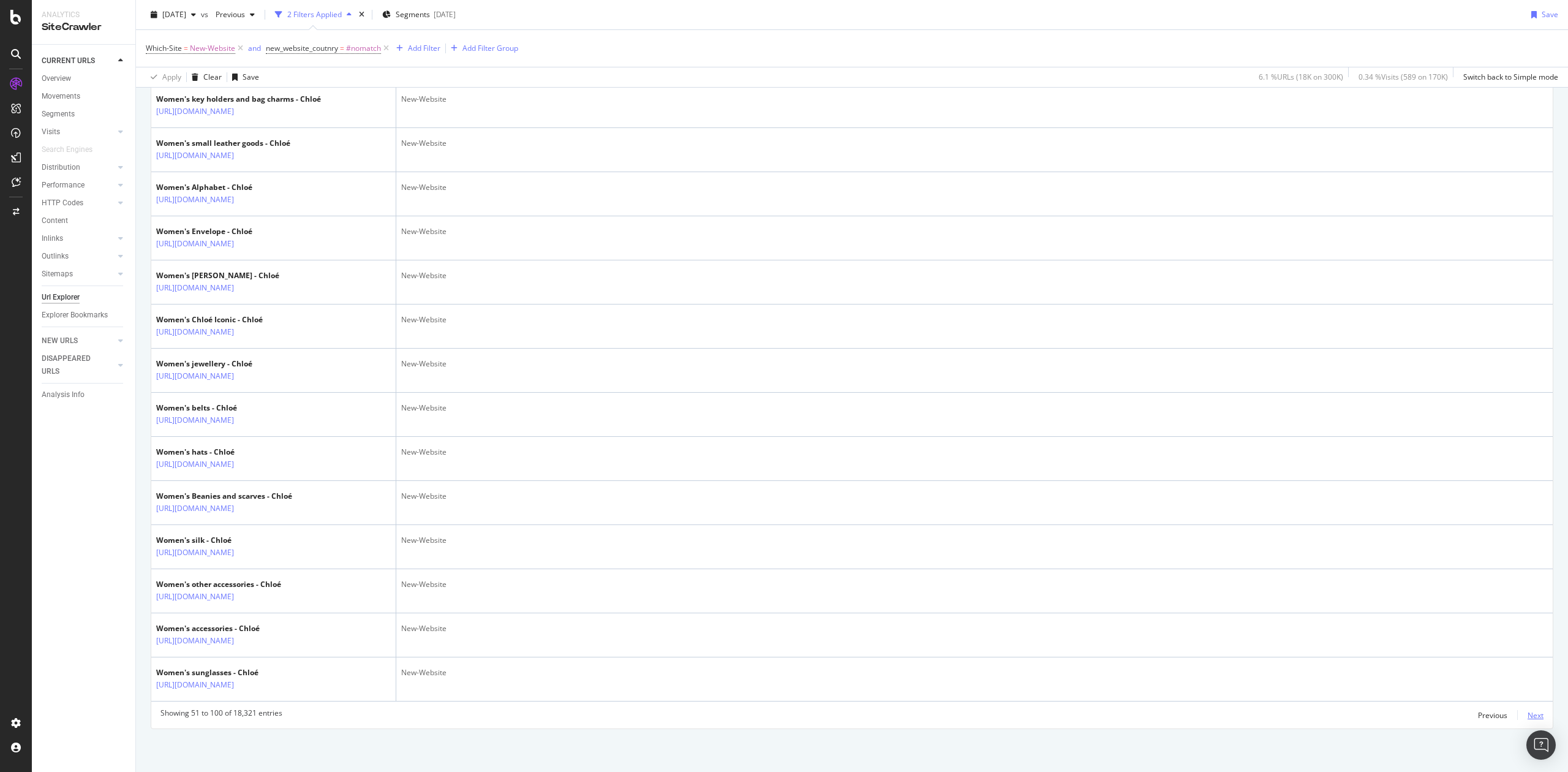
click at [1529, 718] on div "Next" at bounding box center [1535, 715] width 16 height 11
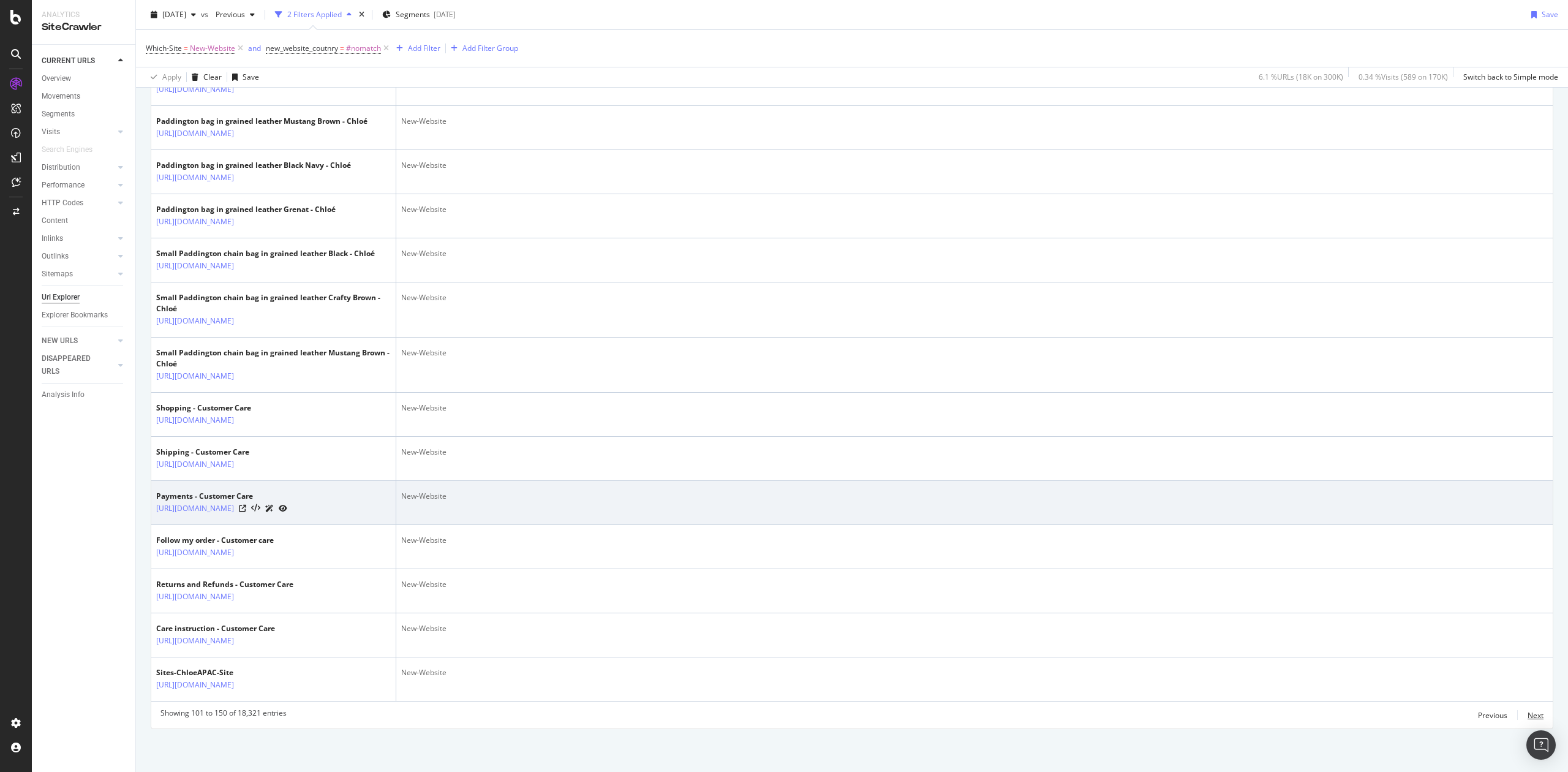
scroll to position [2315, 0]
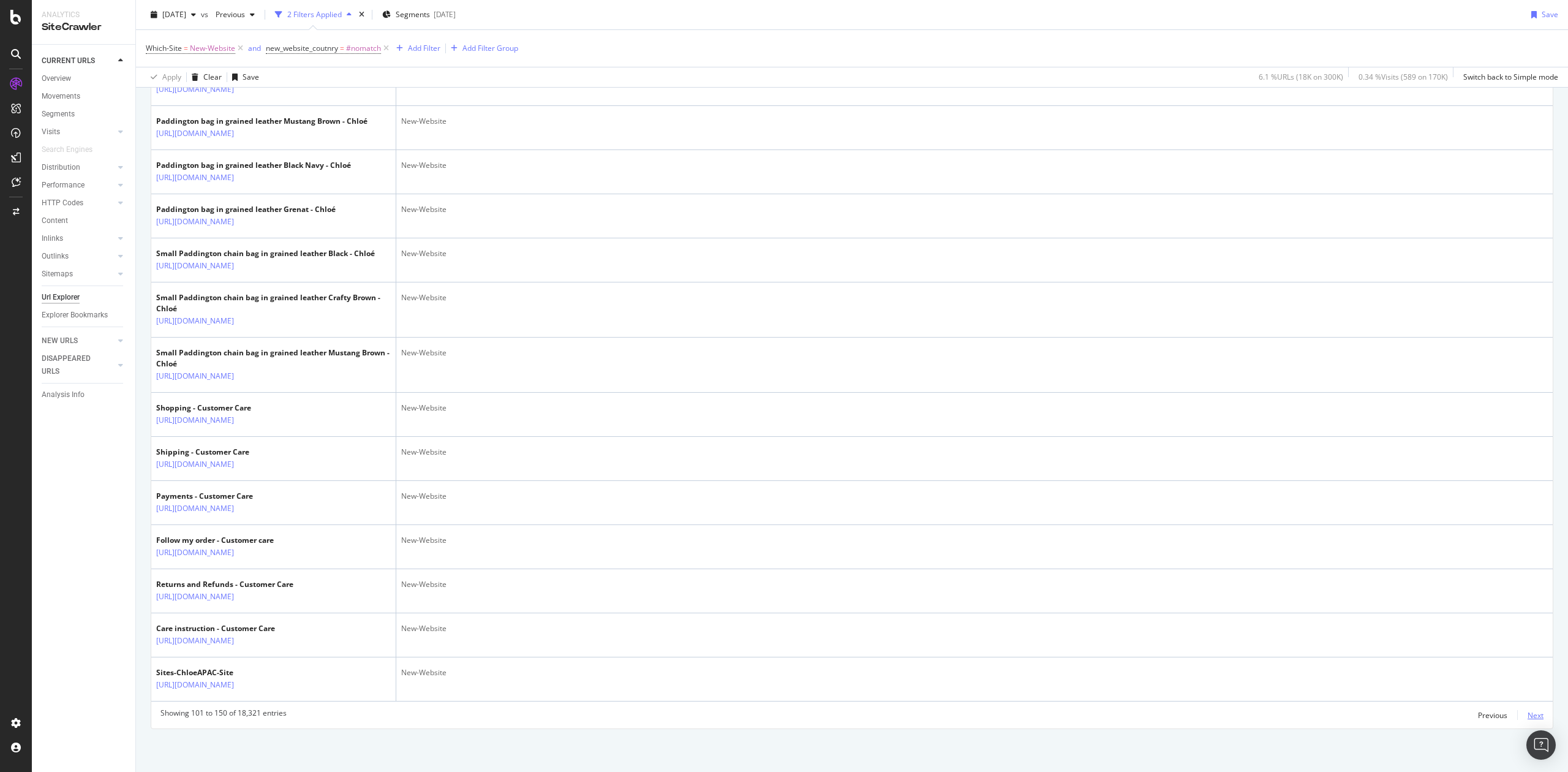
click at [1528, 711] on div "Next" at bounding box center [1535, 715] width 16 height 11
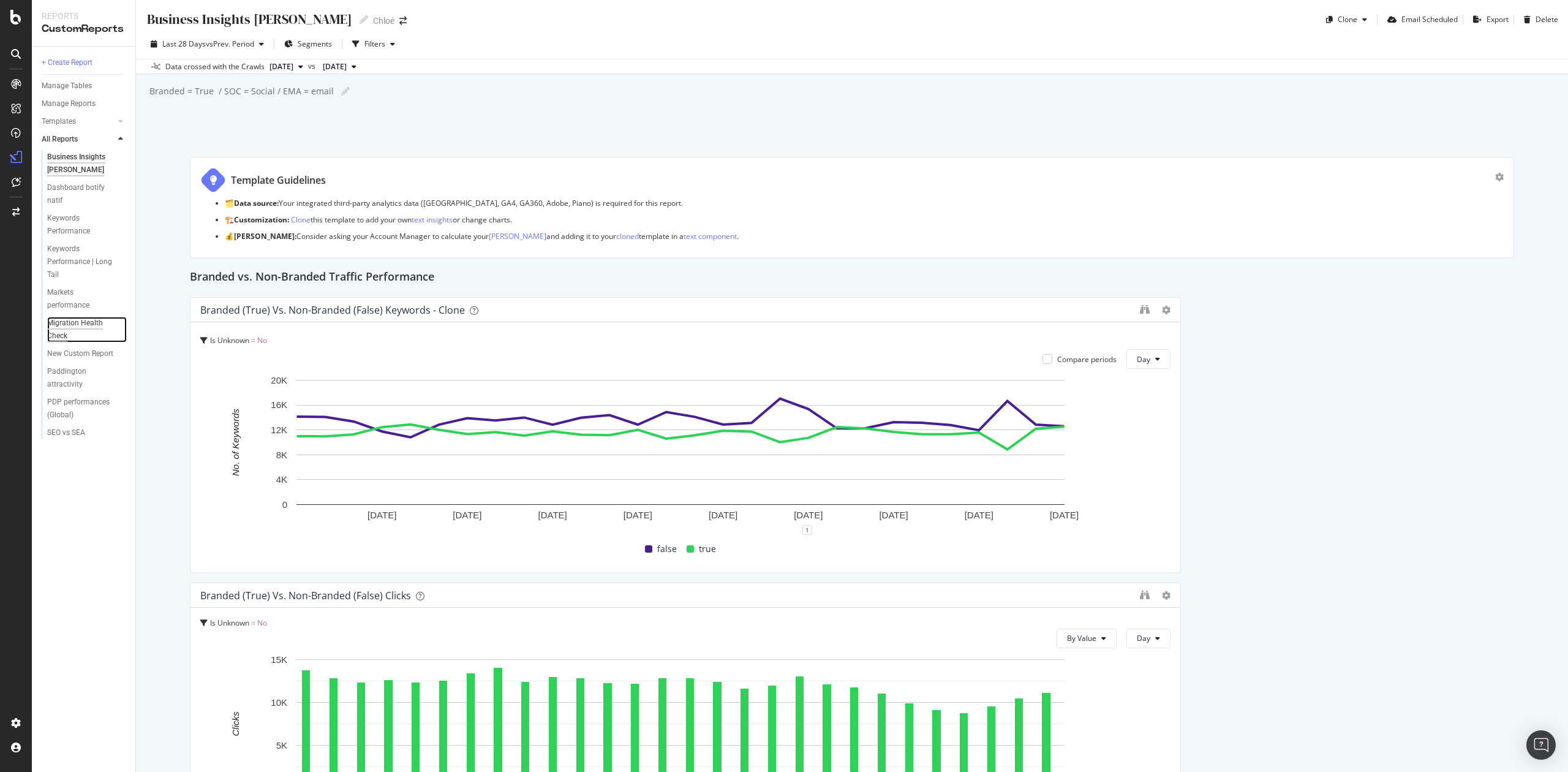
click at [79, 331] on div "Migration Health Check" at bounding box center [81, 329] width 69 height 26
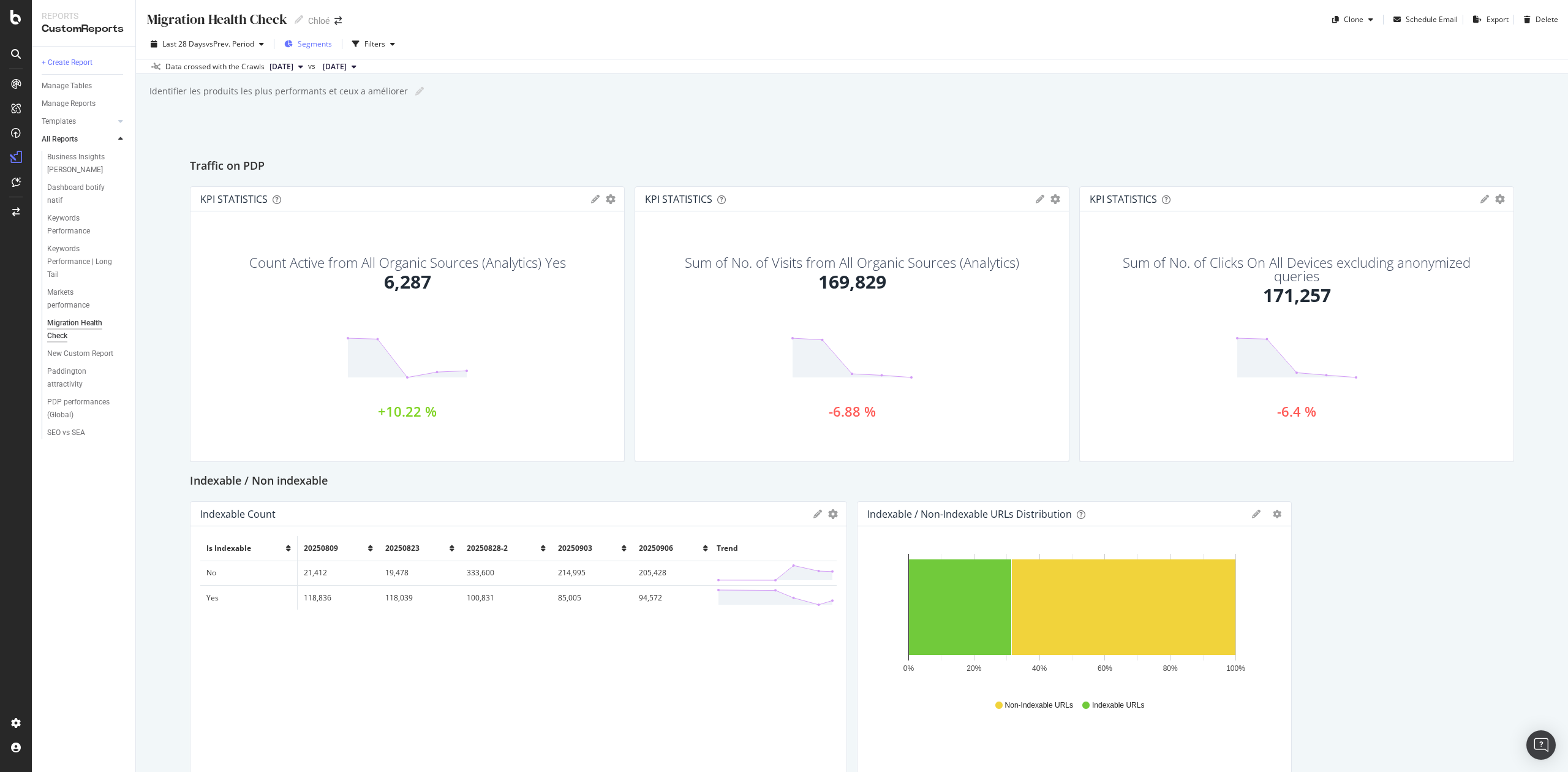
click at [327, 49] on div "Segments" at bounding box center [315, 44] width 34 height 11
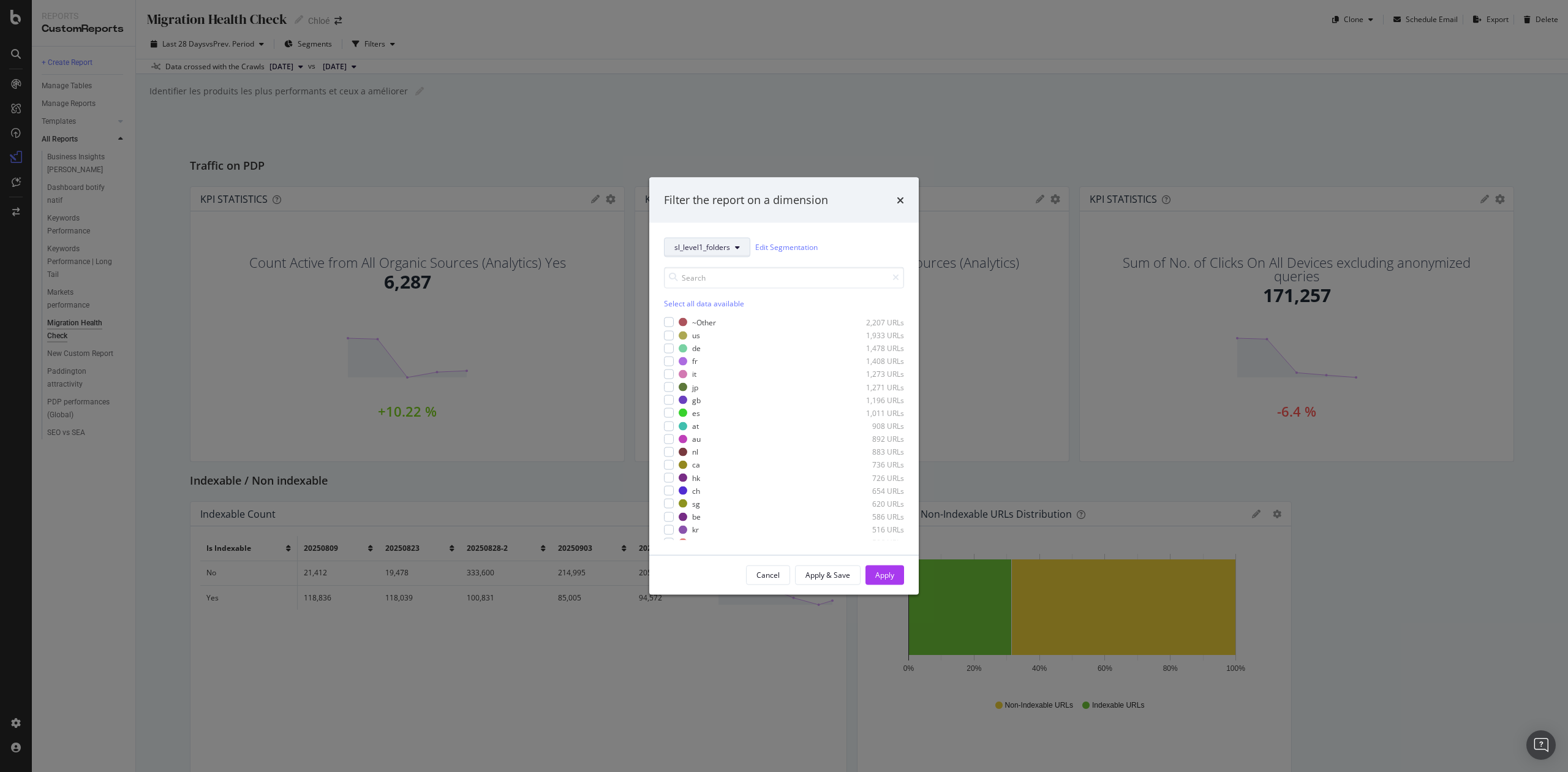
click at [743, 249] on button "sl_level1_folders" at bounding box center [707, 246] width 86 height 19
click at [735, 383] on span "new_website_coutnry" at bounding box center [714, 381] width 79 height 11
click at [691, 304] on div "Select all data available" at bounding box center [784, 303] width 240 height 11
click at [665, 317] on div "modal" at bounding box center [669, 322] width 10 height 10
click at [667, 334] on icon "modal" at bounding box center [669, 335] width 6 height 6
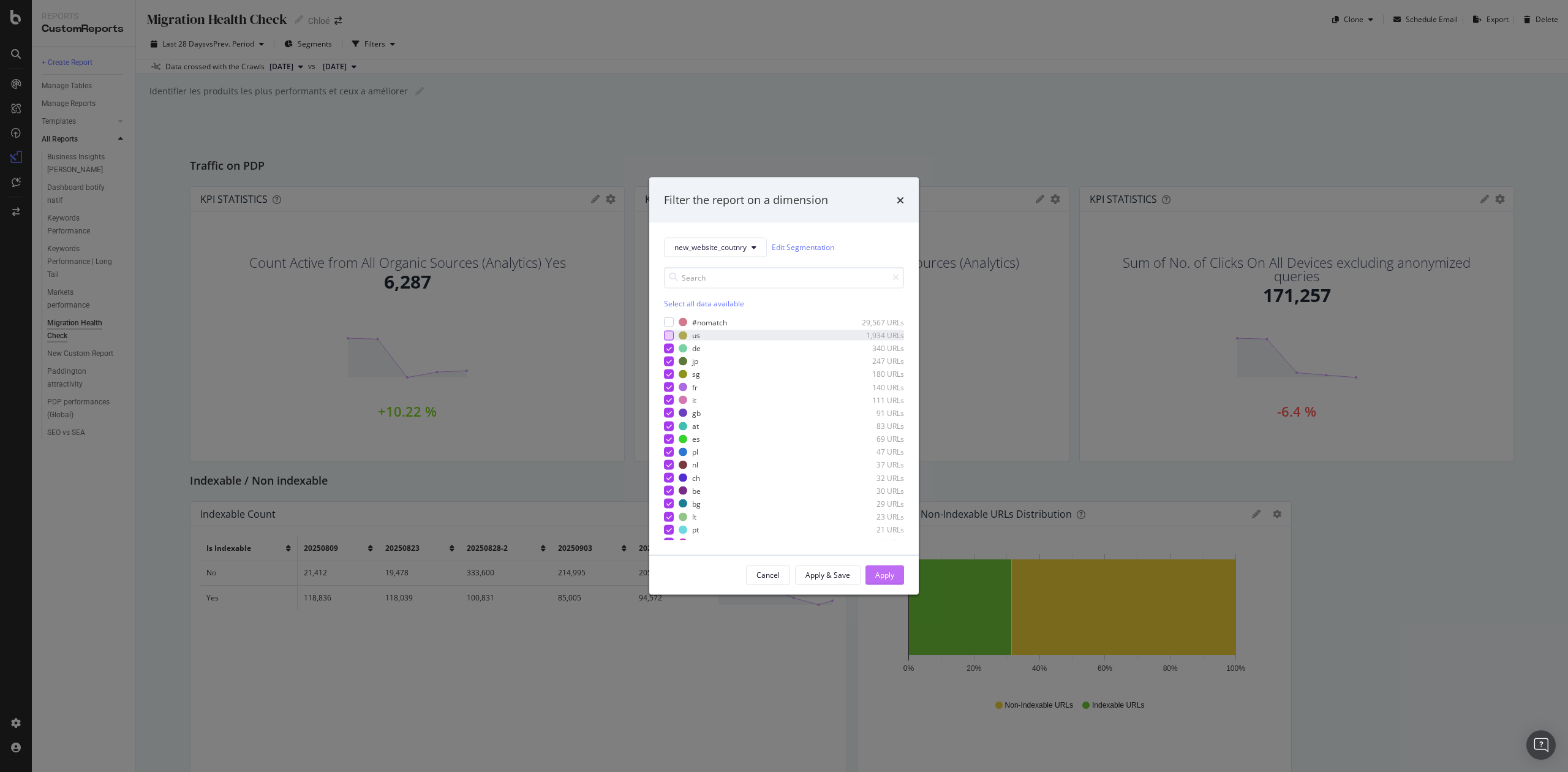
click at [891, 577] on div "Apply" at bounding box center [885, 575] width 19 height 11
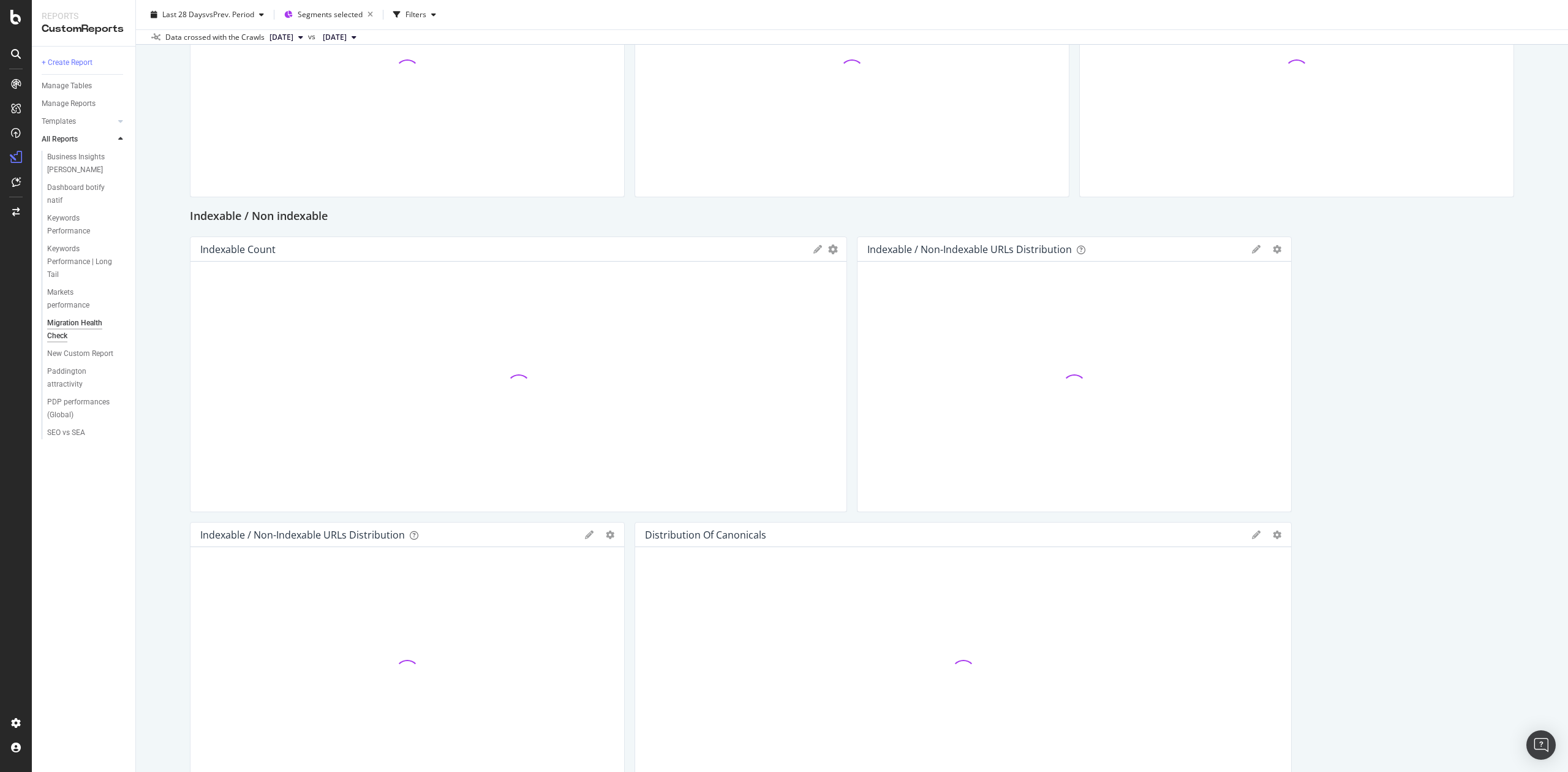
scroll to position [245, 0]
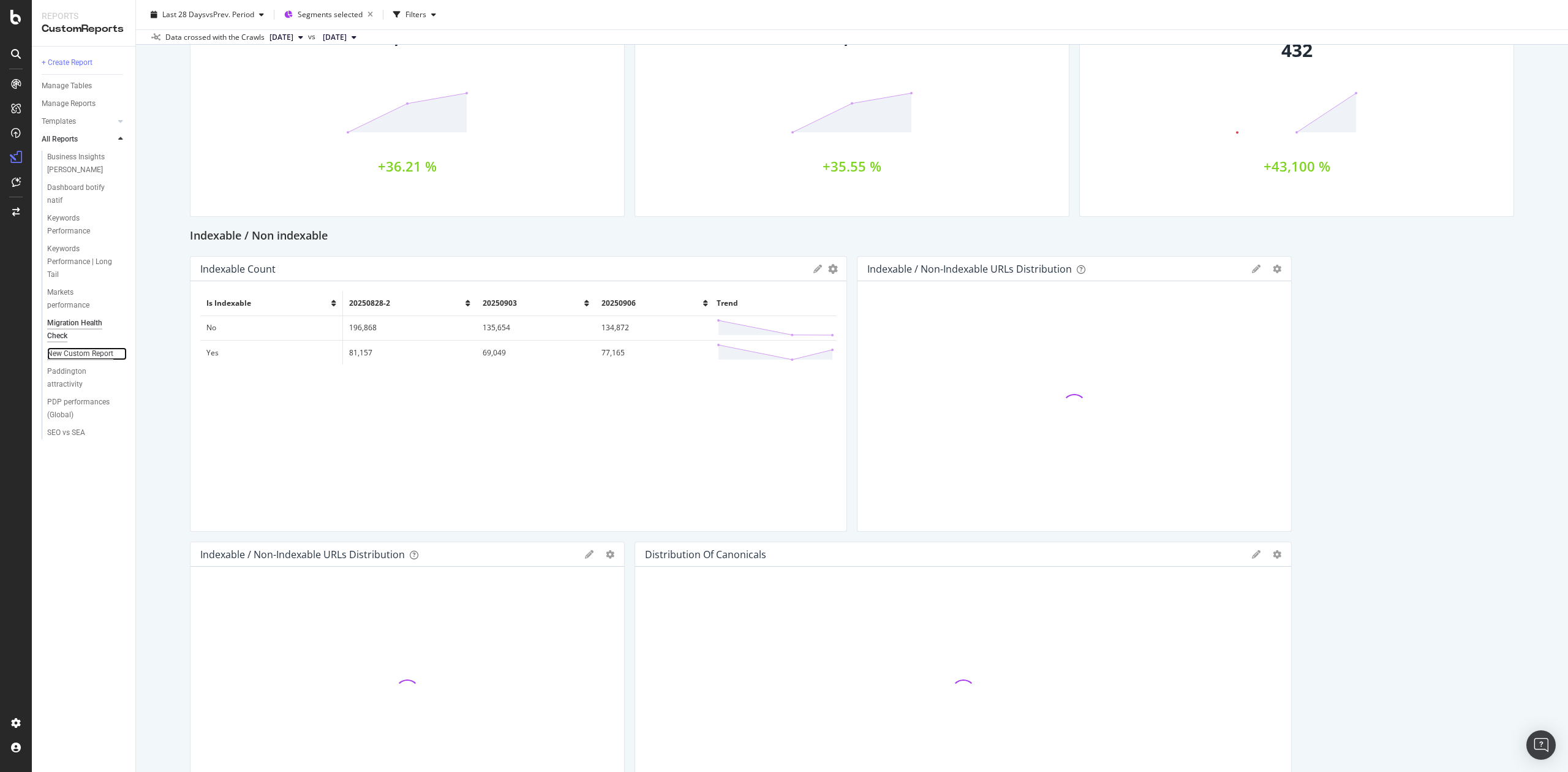
click at [74, 353] on div "New Custom Report" at bounding box center [80, 353] width 66 height 13
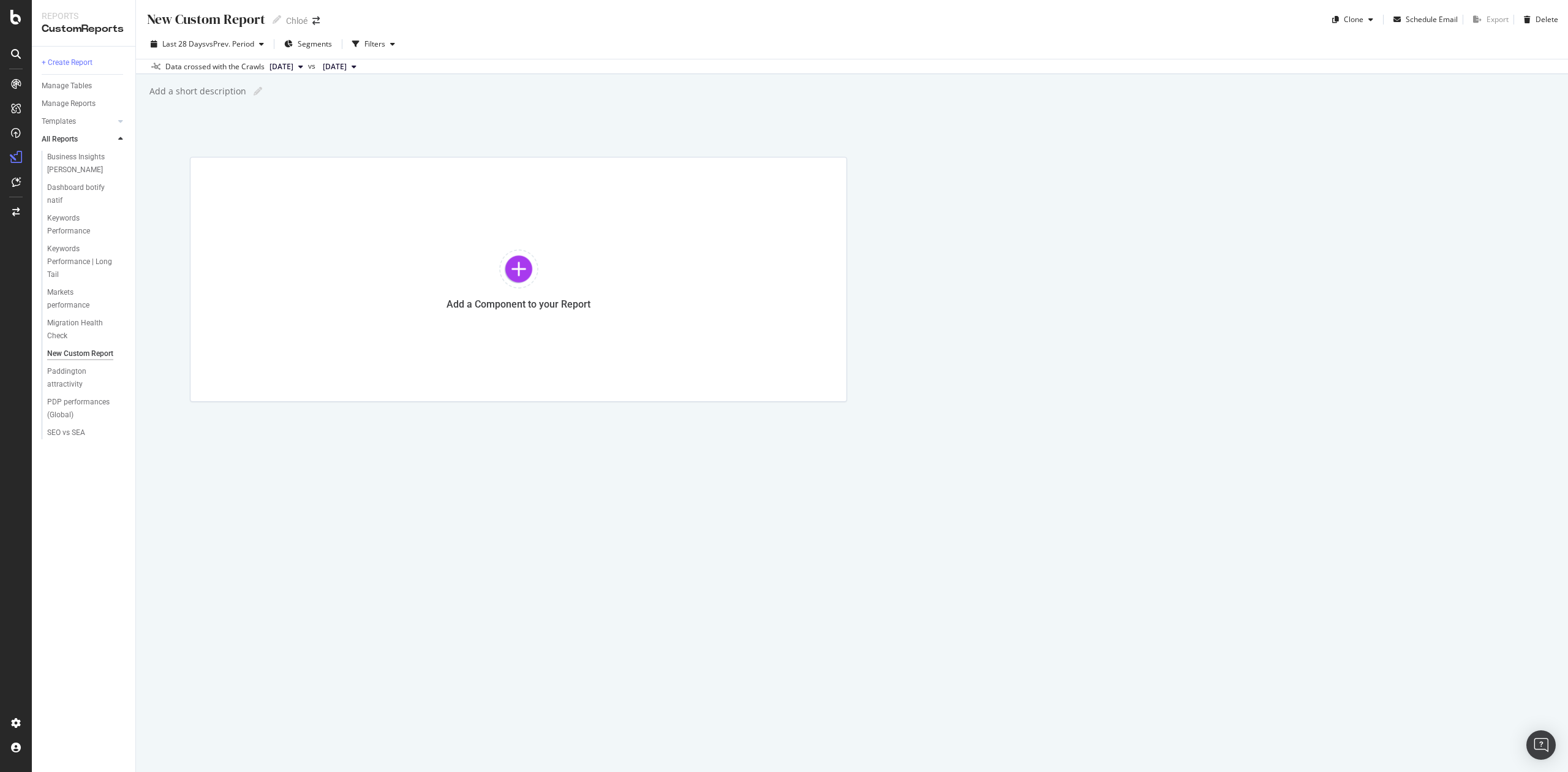
drag, startPoint x: 82, startPoint y: 358, endPoint x: 719, endPoint y: 133, distance: 675.6
click at [680, 137] on div "New Custom Report New Custom Report Chloé Clone Schedule Email Export Delete La…" at bounding box center [852, 386] width 1432 height 772
click at [1552, 23] on div "Delete" at bounding box center [1547, 19] width 23 height 11
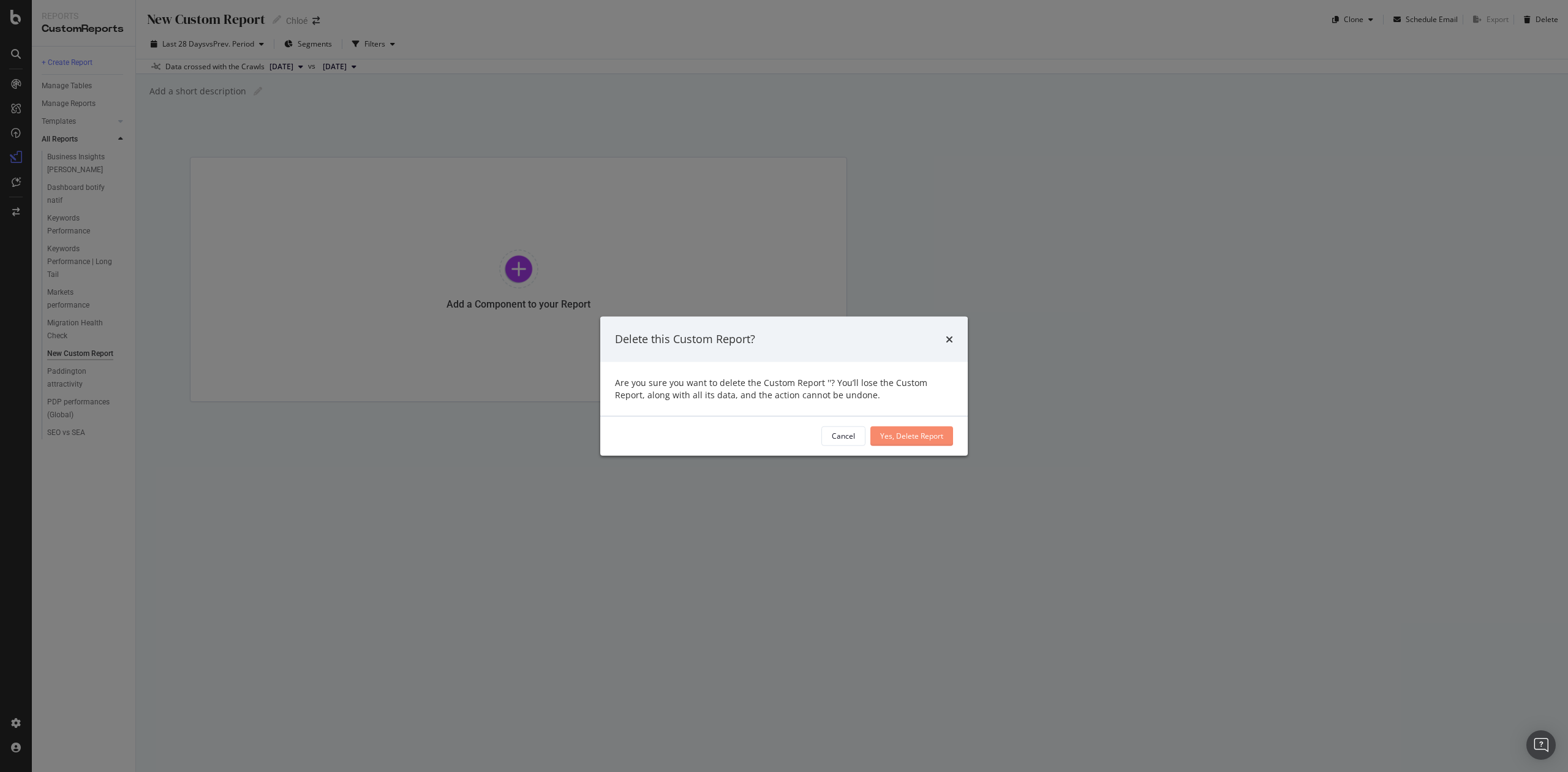
click at [911, 437] on div "Yes, Delete Report" at bounding box center [912, 436] width 63 height 11
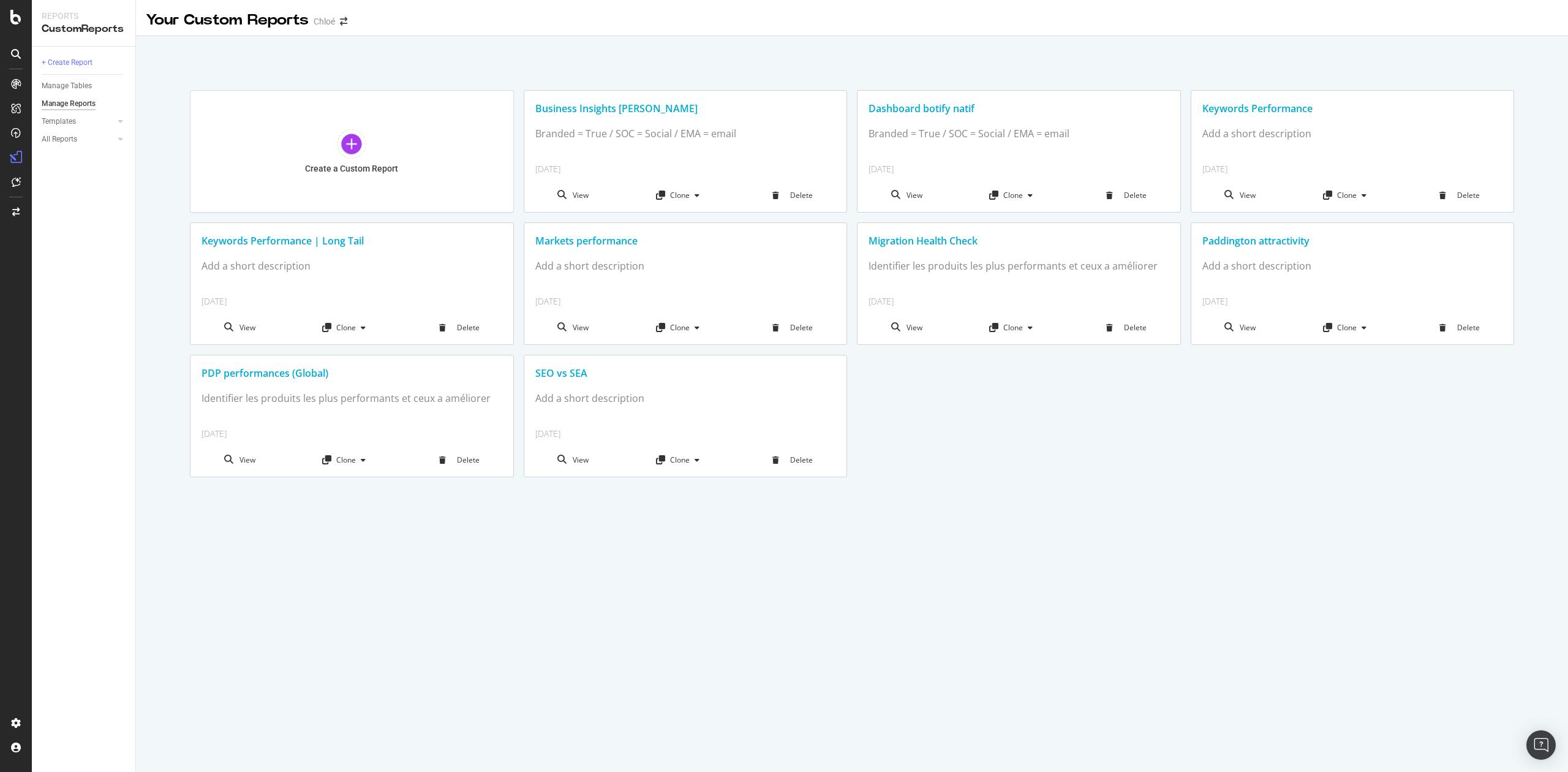
click at [901, 243] on div "Migration Health Check" at bounding box center [1019, 241] width 301 height 14
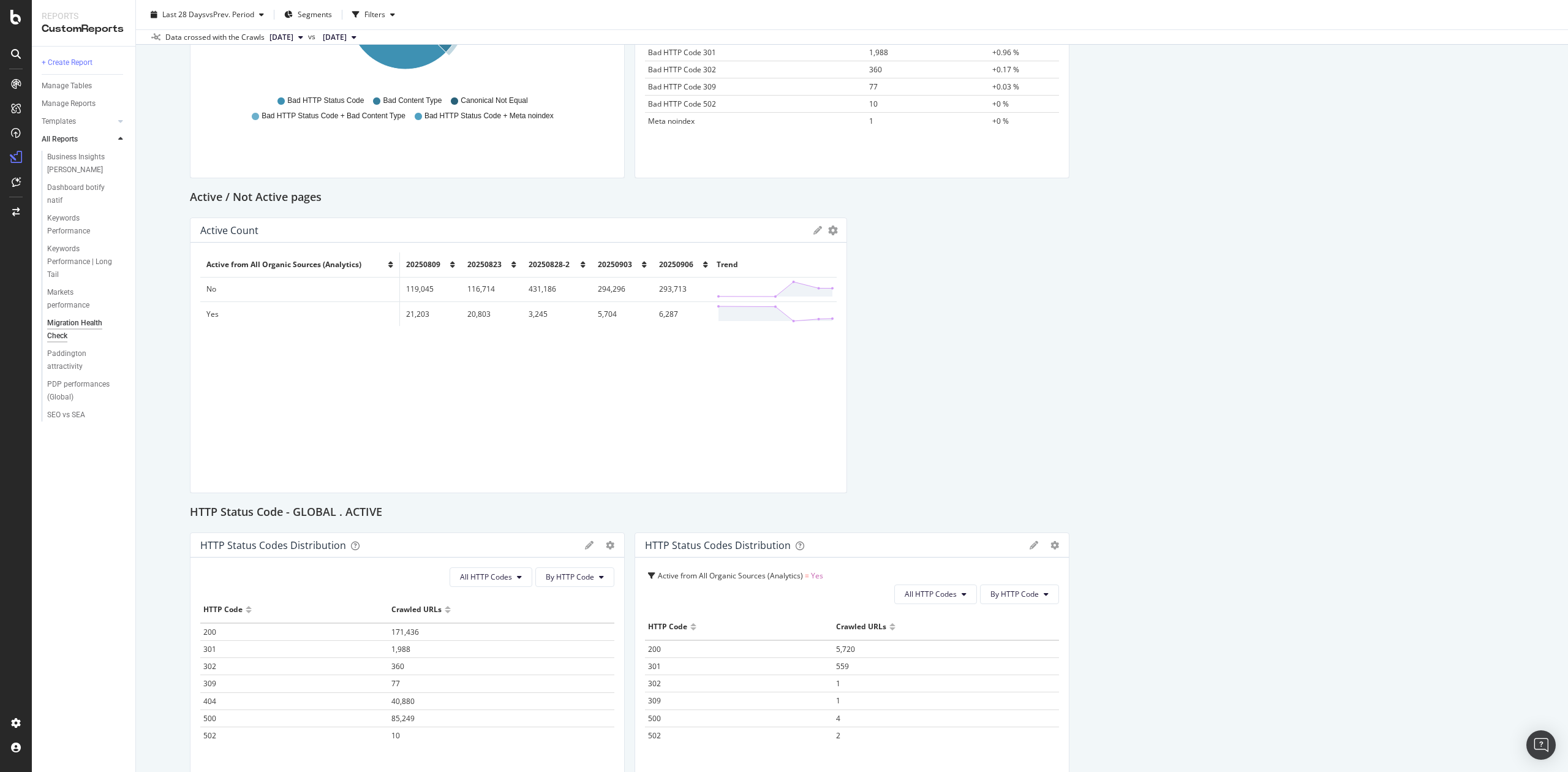
scroll to position [1197, 0]
drag, startPoint x: 833, startPoint y: 299, endPoint x: 882, endPoint y: 302, distance: 49.1
click at [882, 302] on div "Traffic on PDP KPI STATISTICS KPIs Table Edit KPIs Apply Filter Export as CSV D…" at bounding box center [852, 185] width 1325 height 2451
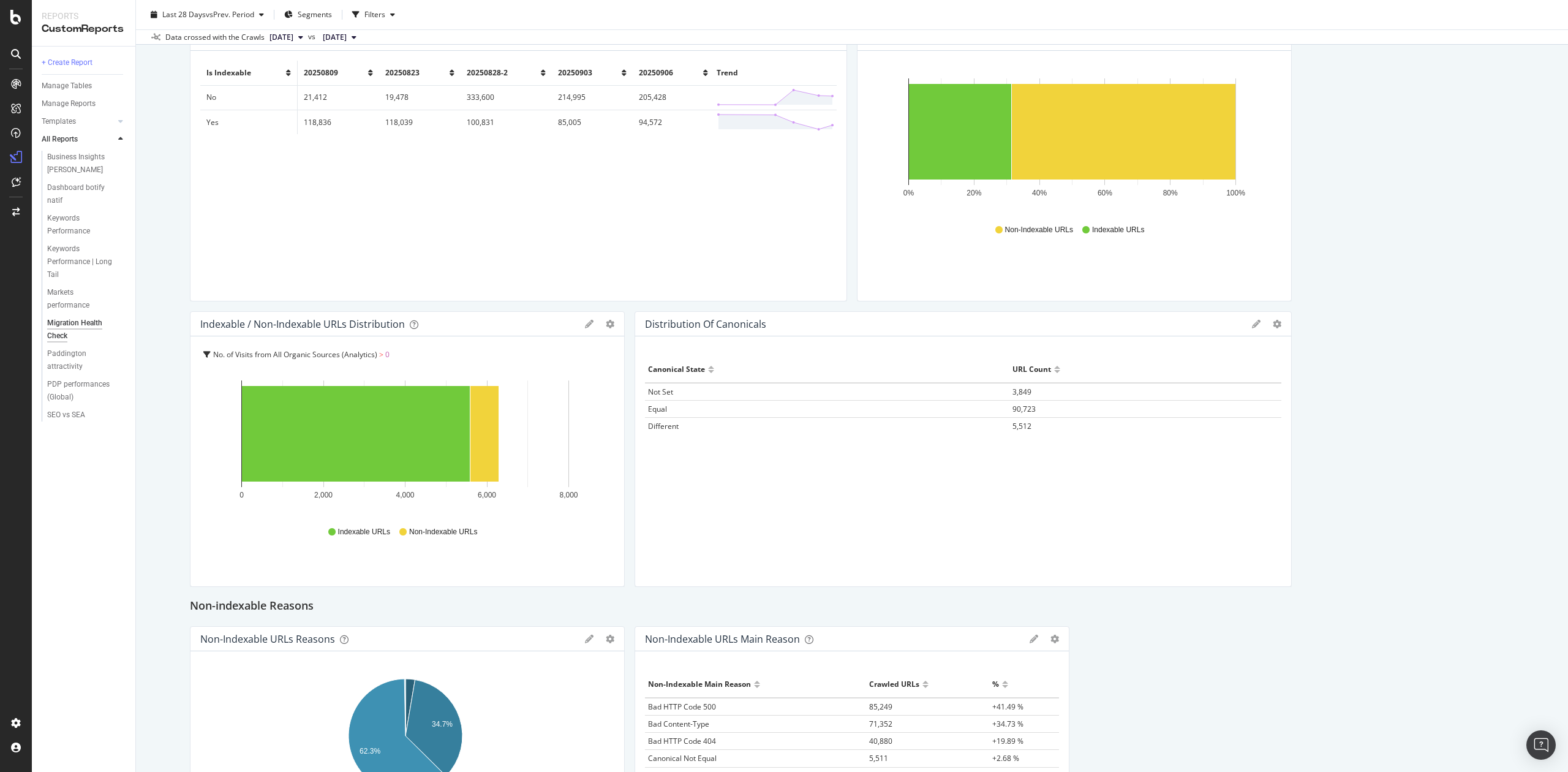
scroll to position [462, 0]
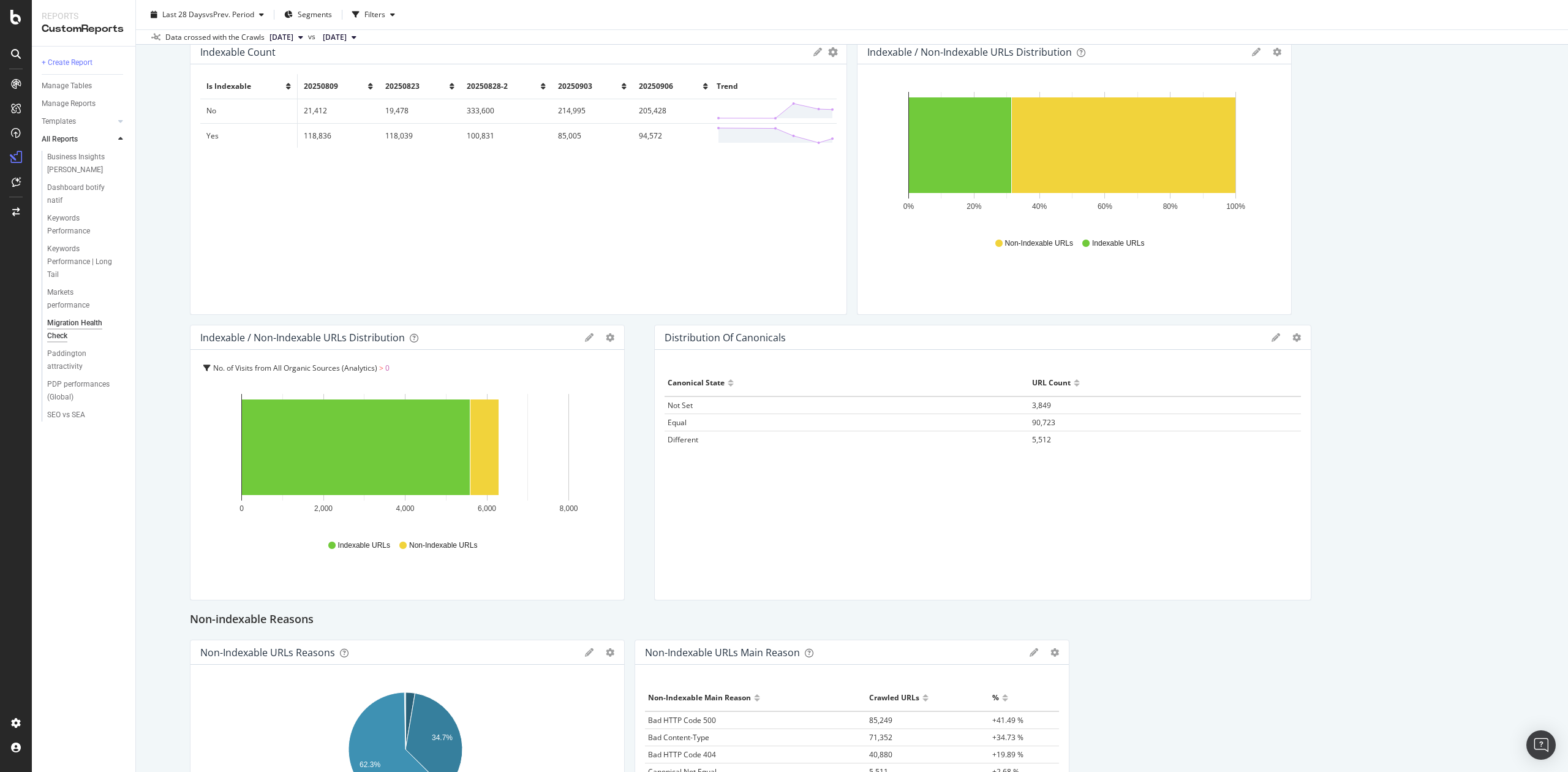
drag, startPoint x: 640, startPoint y: 407, endPoint x: 650, endPoint y: 407, distance: 10.0
click at [655, 407] on div "Hold CTRL while clicking to filter the report. Canonical State URL Count Not Se…" at bounding box center [983, 475] width 656 height 250
click at [677, 398] on td "Not Set" at bounding box center [827, 405] width 365 height 18
click at [674, 402] on td "Not Set" at bounding box center [827, 405] width 365 height 18
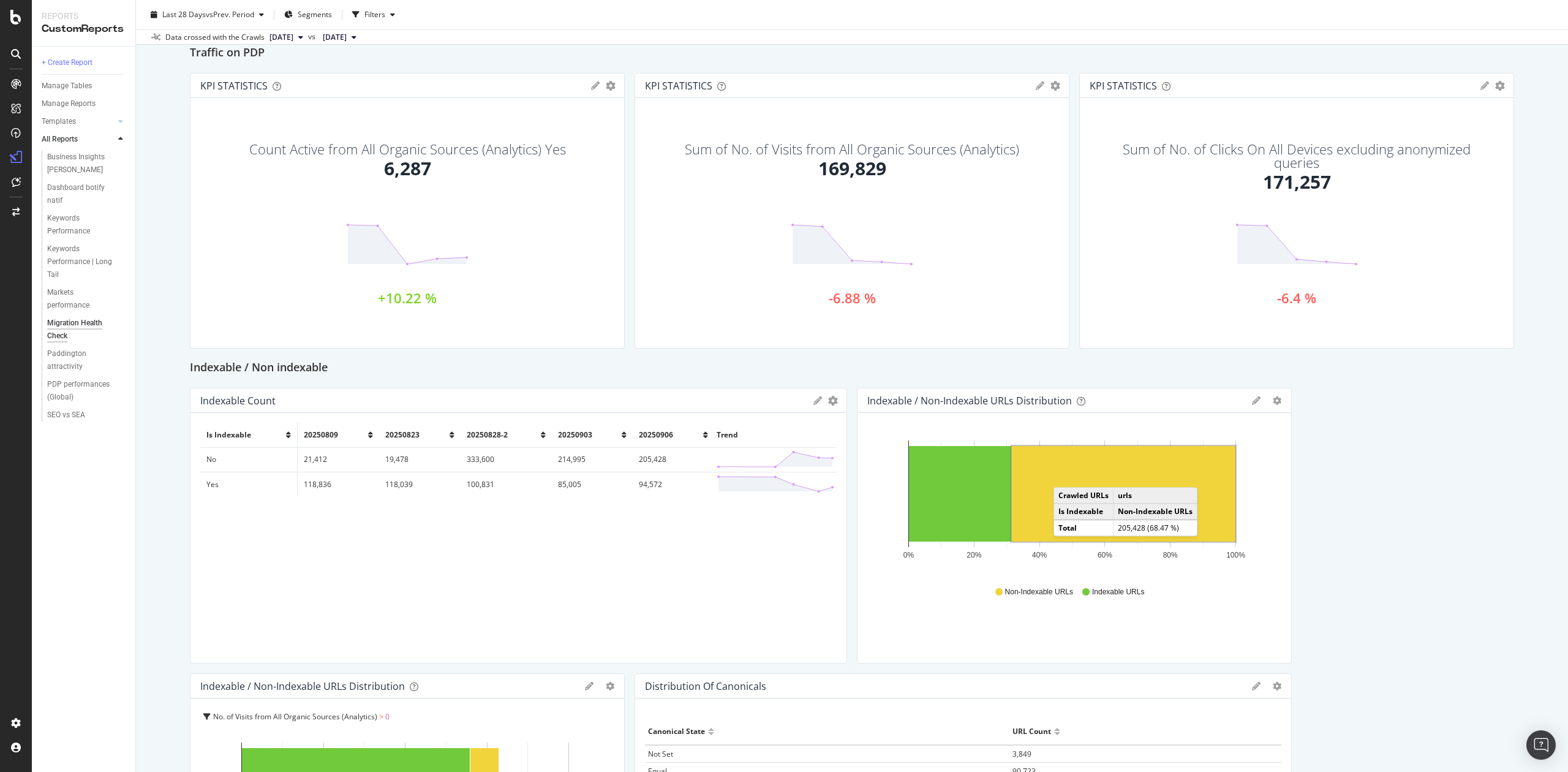
scroll to position [0, 0]
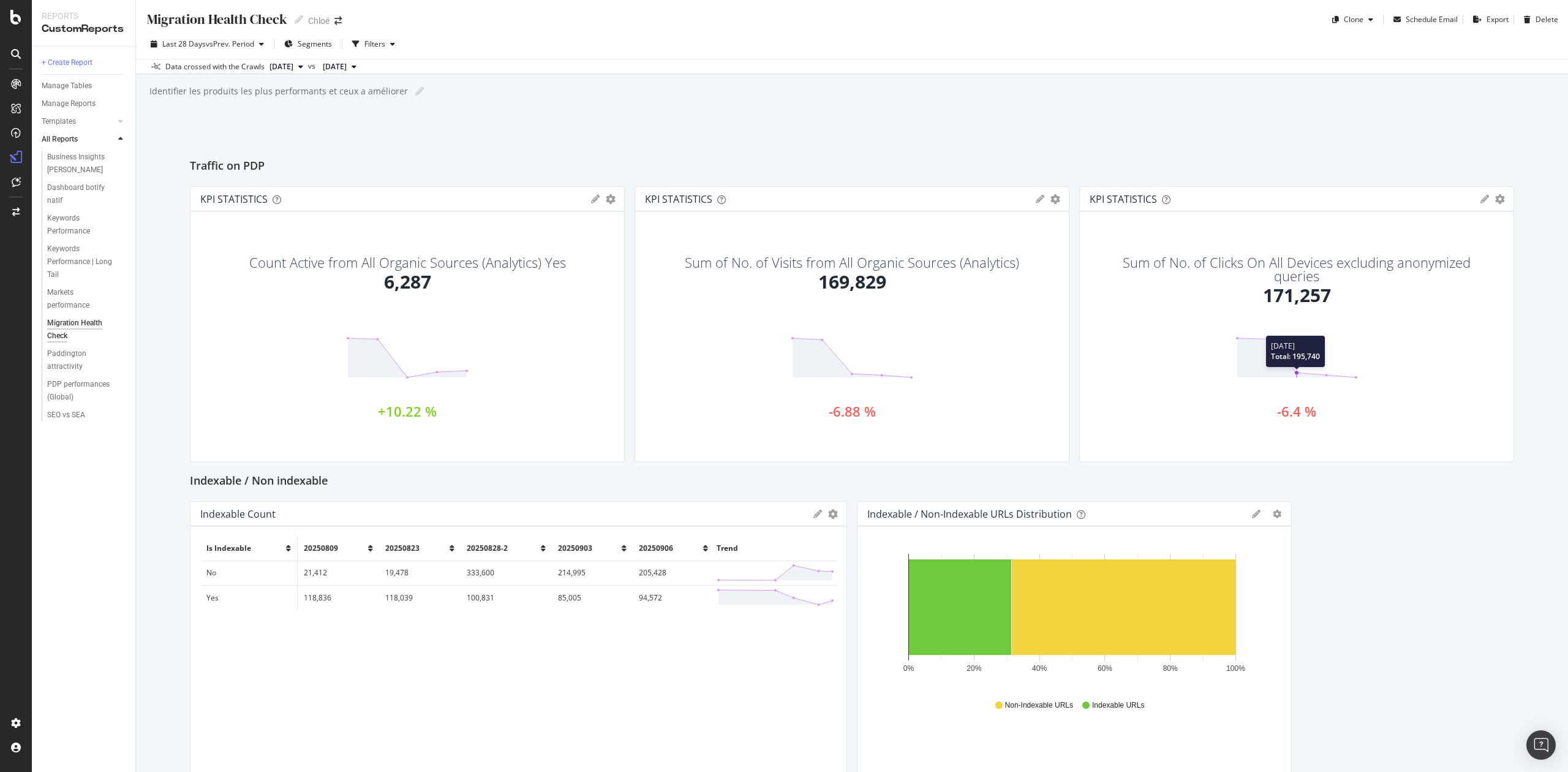
click at [1275, 356] on icon at bounding box center [1297, 358] width 123 height 43
click at [1270, 358] on polygon at bounding box center [1297, 358] width 119 height 39
click at [303, 64] on icon at bounding box center [301, 67] width 5 height 8
click at [346, 68] on span "[DATE]" at bounding box center [335, 67] width 24 height 11
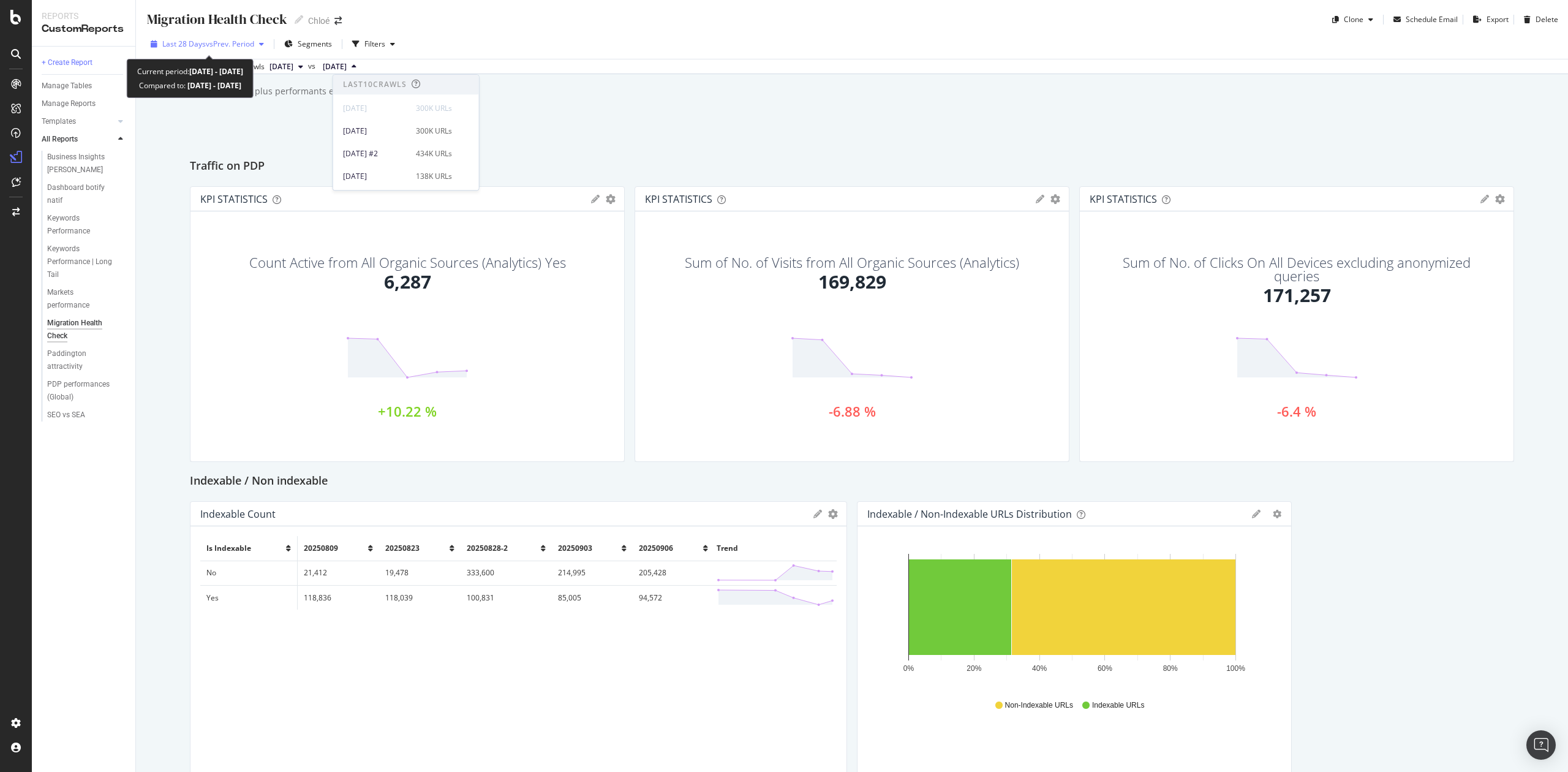
click at [202, 39] on span "Last 28 Days" at bounding box center [185, 44] width 44 height 11
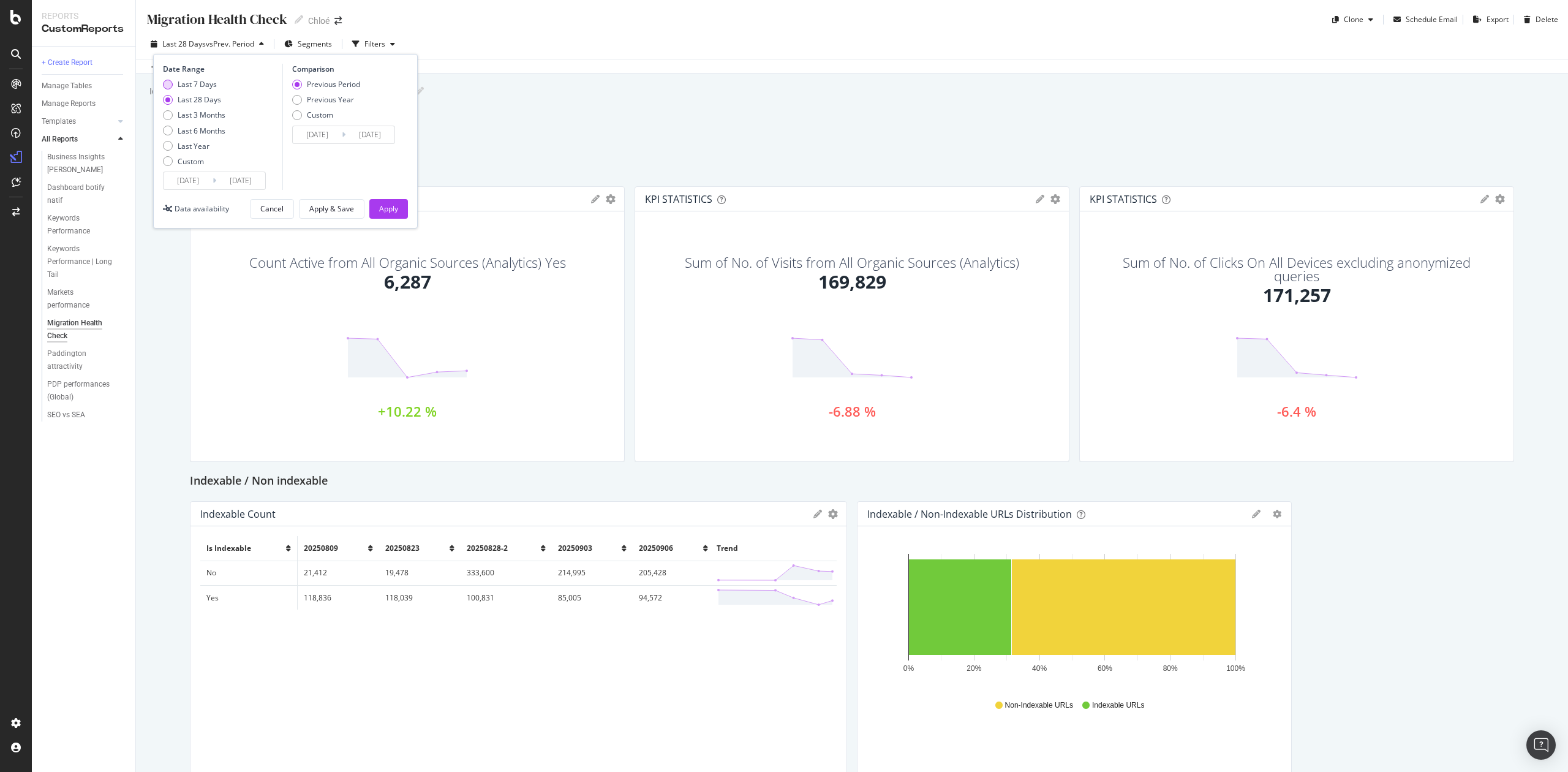
click at [198, 83] on div "Last 7 Days" at bounding box center [197, 84] width 39 height 11
type input "[DATE]"
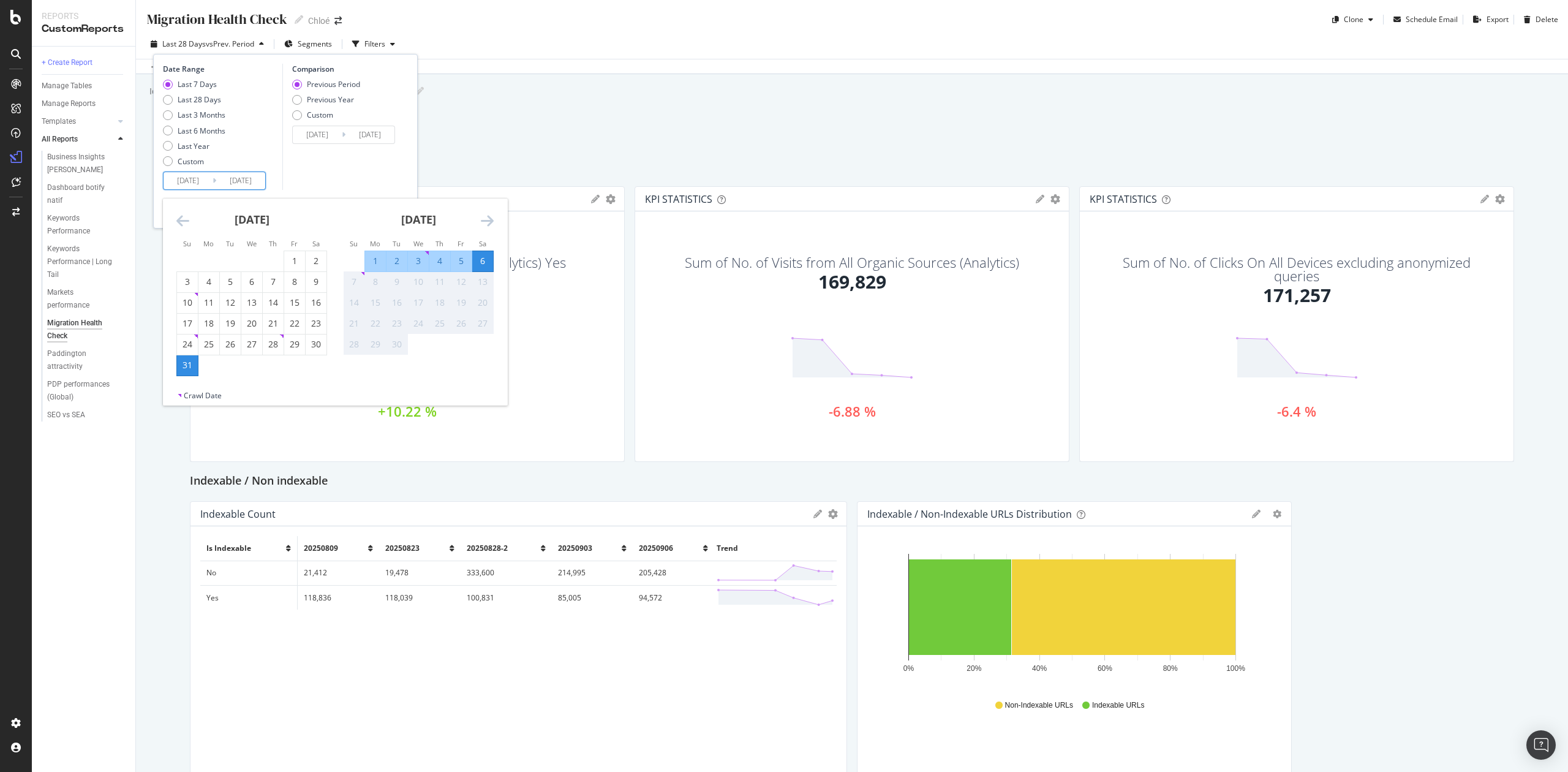
click at [262, 184] on input "[DATE]" at bounding box center [241, 180] width 49 height 17
click at [487, 217] on icon "Move forward to switch to the next month." at bounding box center [487, 221] width 13 height 15
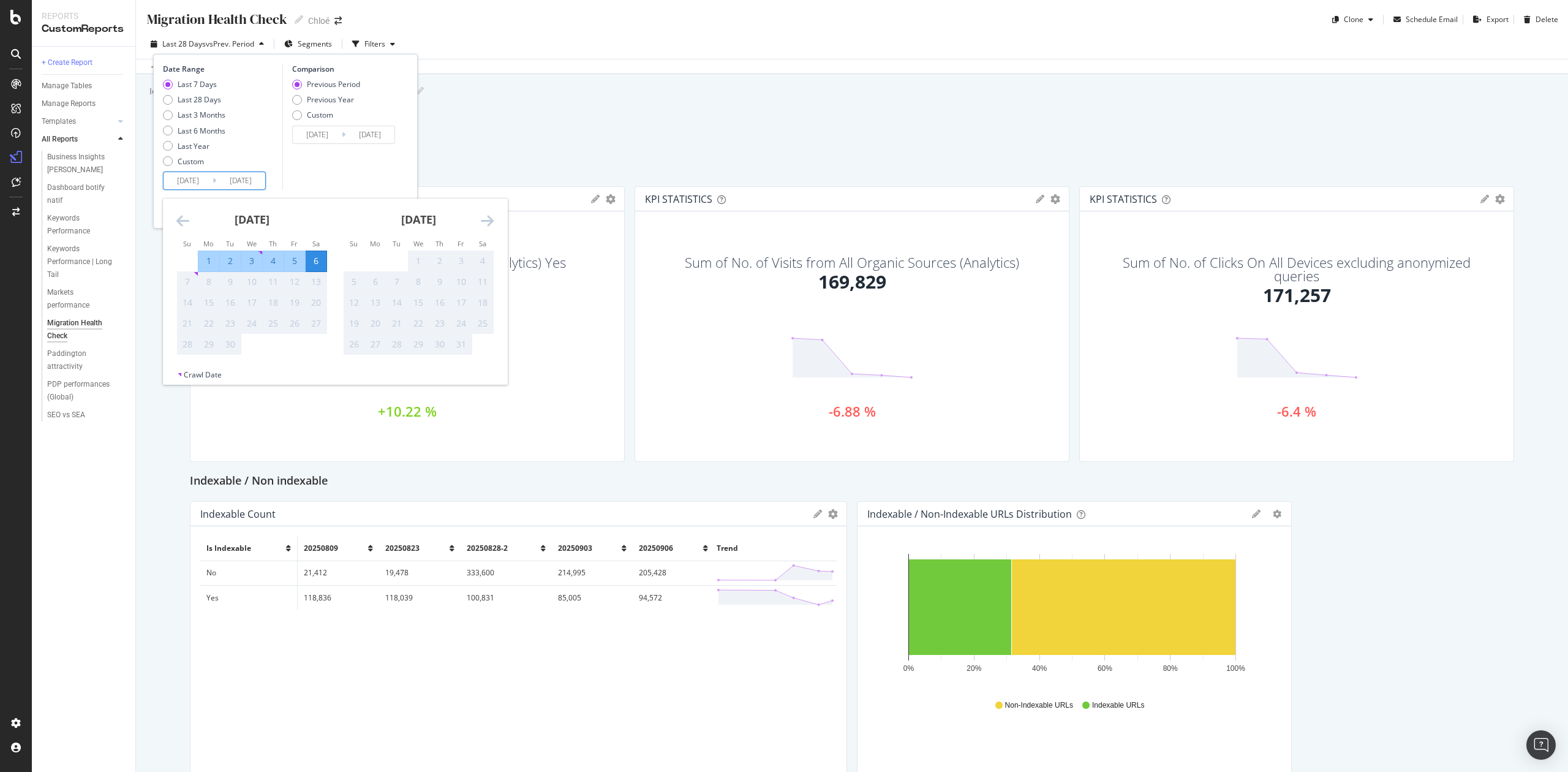
click at [395, 165] on div "Comparison Previous Period Previous Year Custom 2025/08/24 Navigate forward to …" at bounding box center [341, 127] width 116 height 126
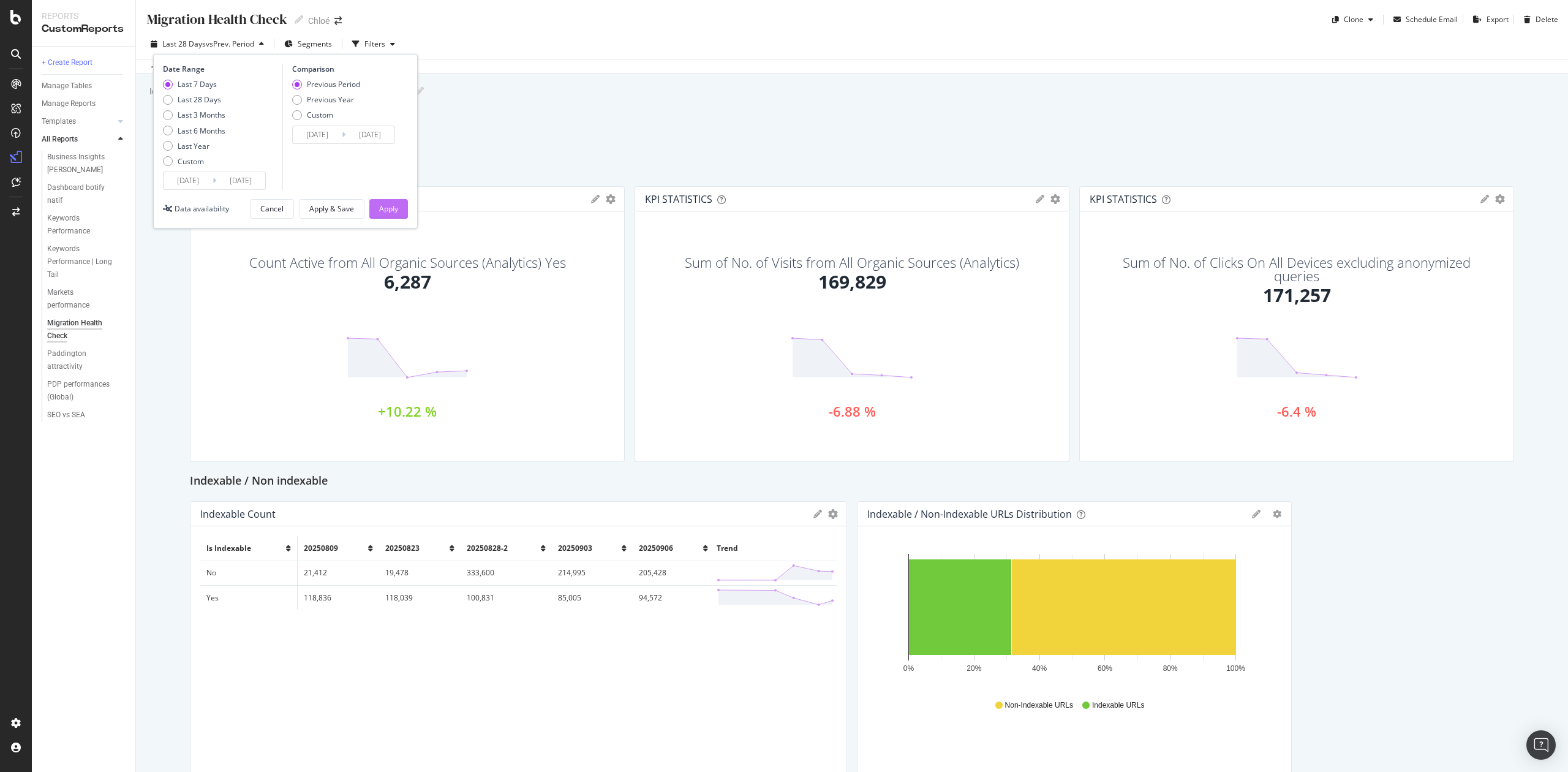
click at [395, 211] on div "Apply" at bounding box center [388, 208] width 19 height 11
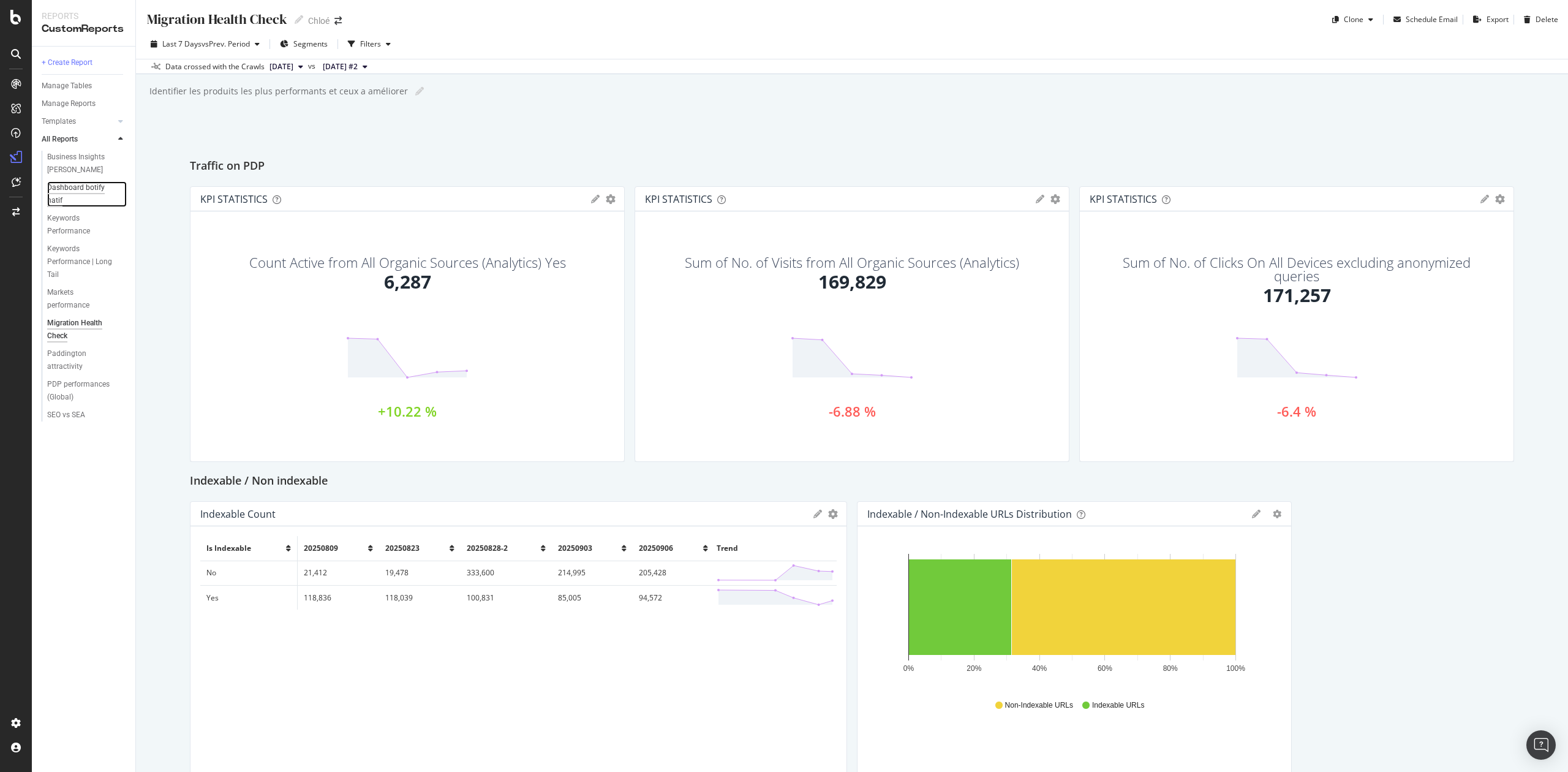
click at [72, 186] on div "Dashboard botify natif" at bounding box center [81, 194] width 69 height 26
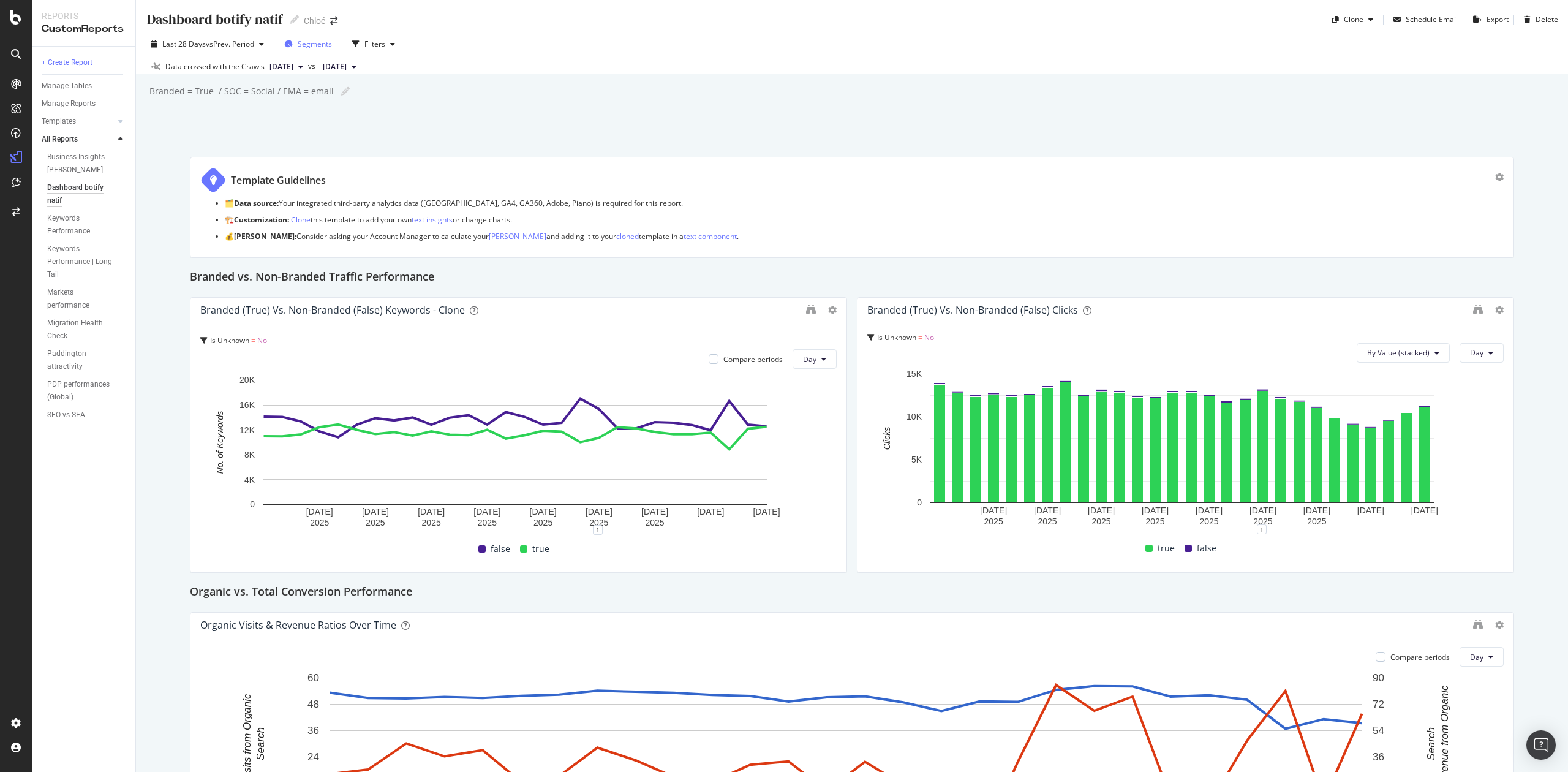
click at [316, 49] on div "Segments" at bounding box center [315, 44] width 34 height 11
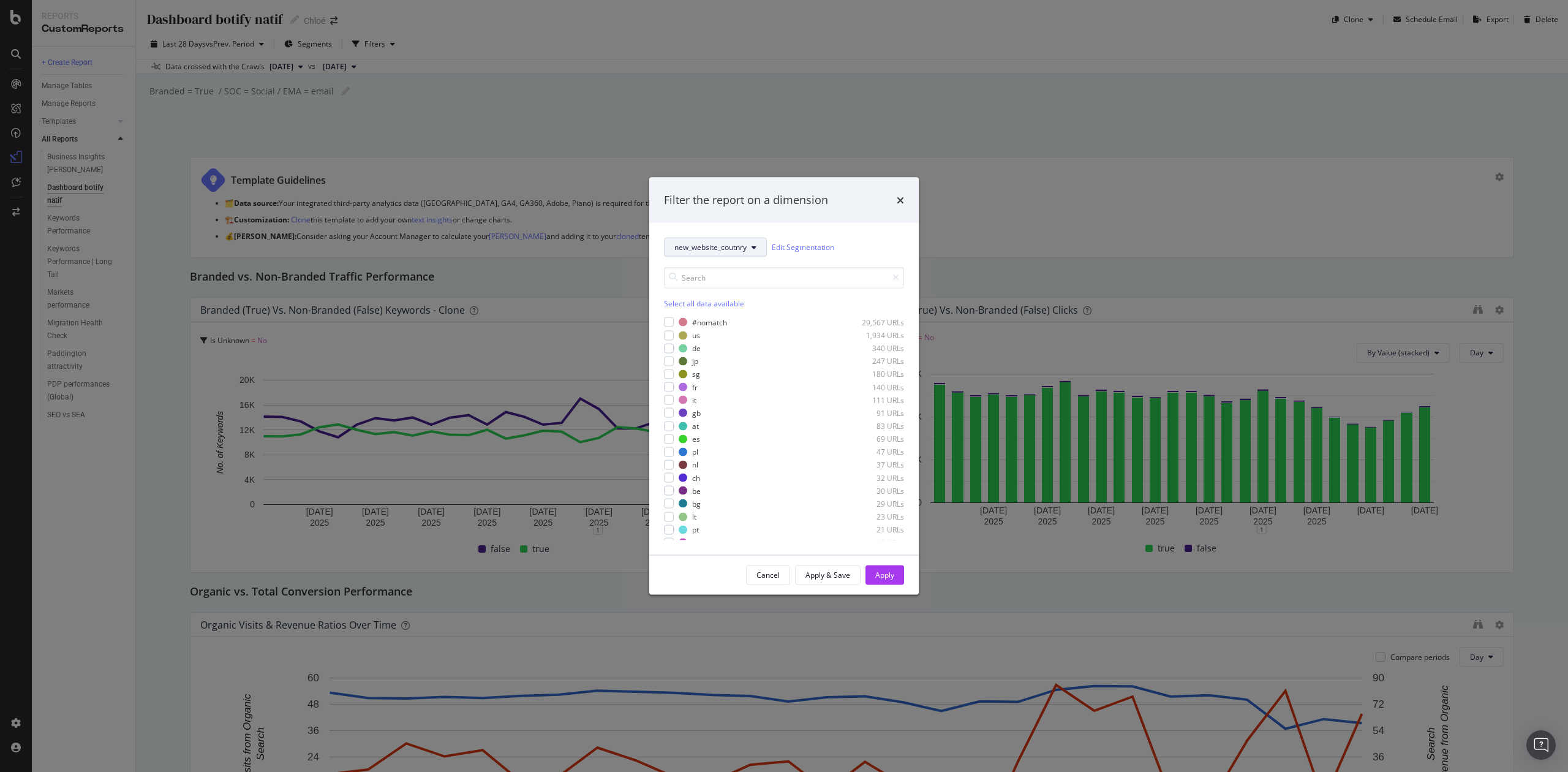
click at [724, 249] on span "new_website_coutnry" at bounding box center [711, 247] width 73 height 11
click at [747, 386] on span "new_website_coutnry" at bounding box center [714, 381] width 79 height 11
click at [681, 302] on div "Select all data available" at bounding box center [784, 303] width 240 height 11
click at [670, 320] on icon "modal" at bounding box center [669, 322] width 6 height 6
click at [670, 337] on icon "modal" at bounding box center [669, 335] width 6 height 6
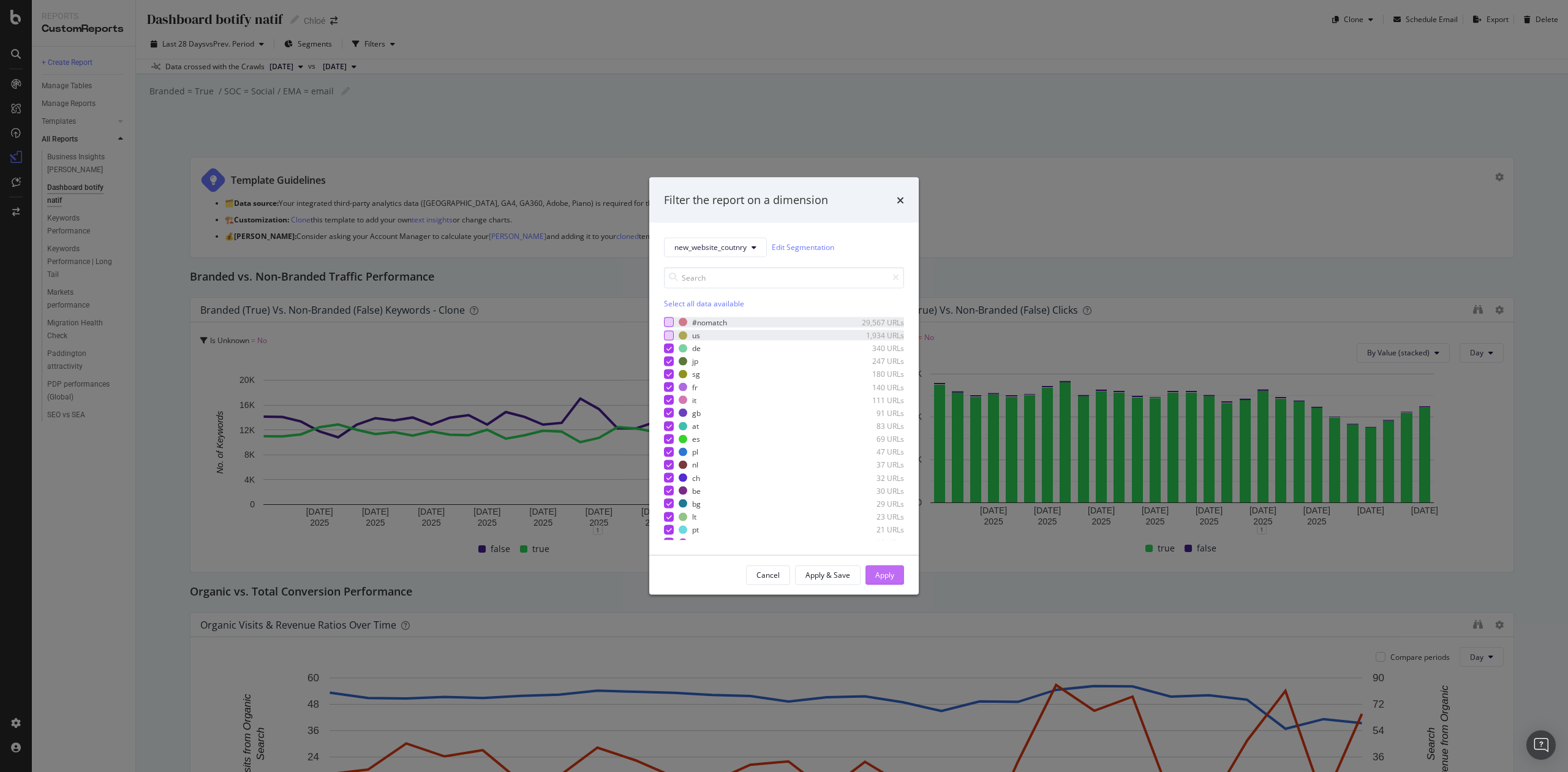
click at [884, 566] on div "Apply" at bounding box center [885, 574] width 19 height 18
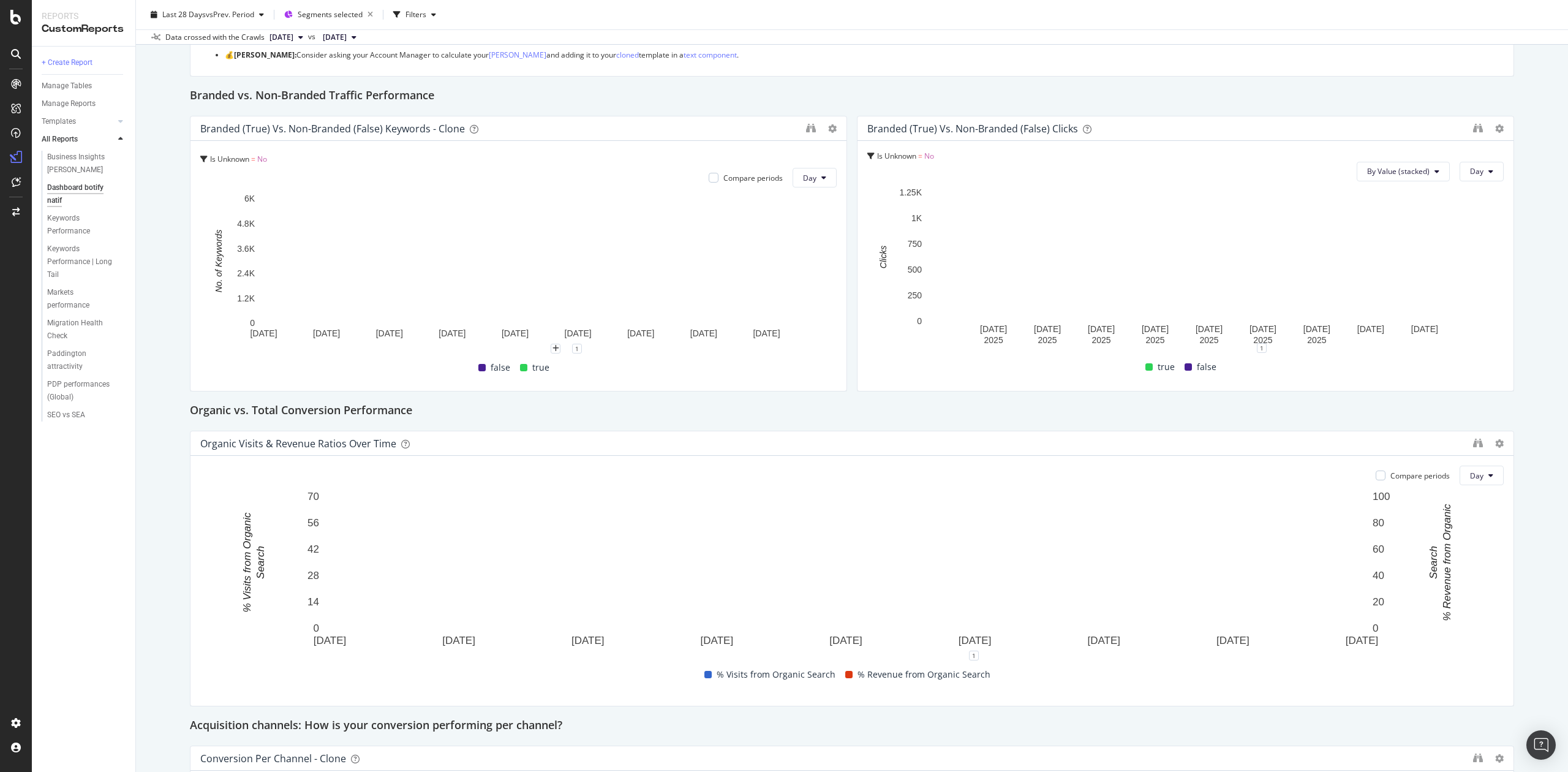
scroll to position [245, 0]
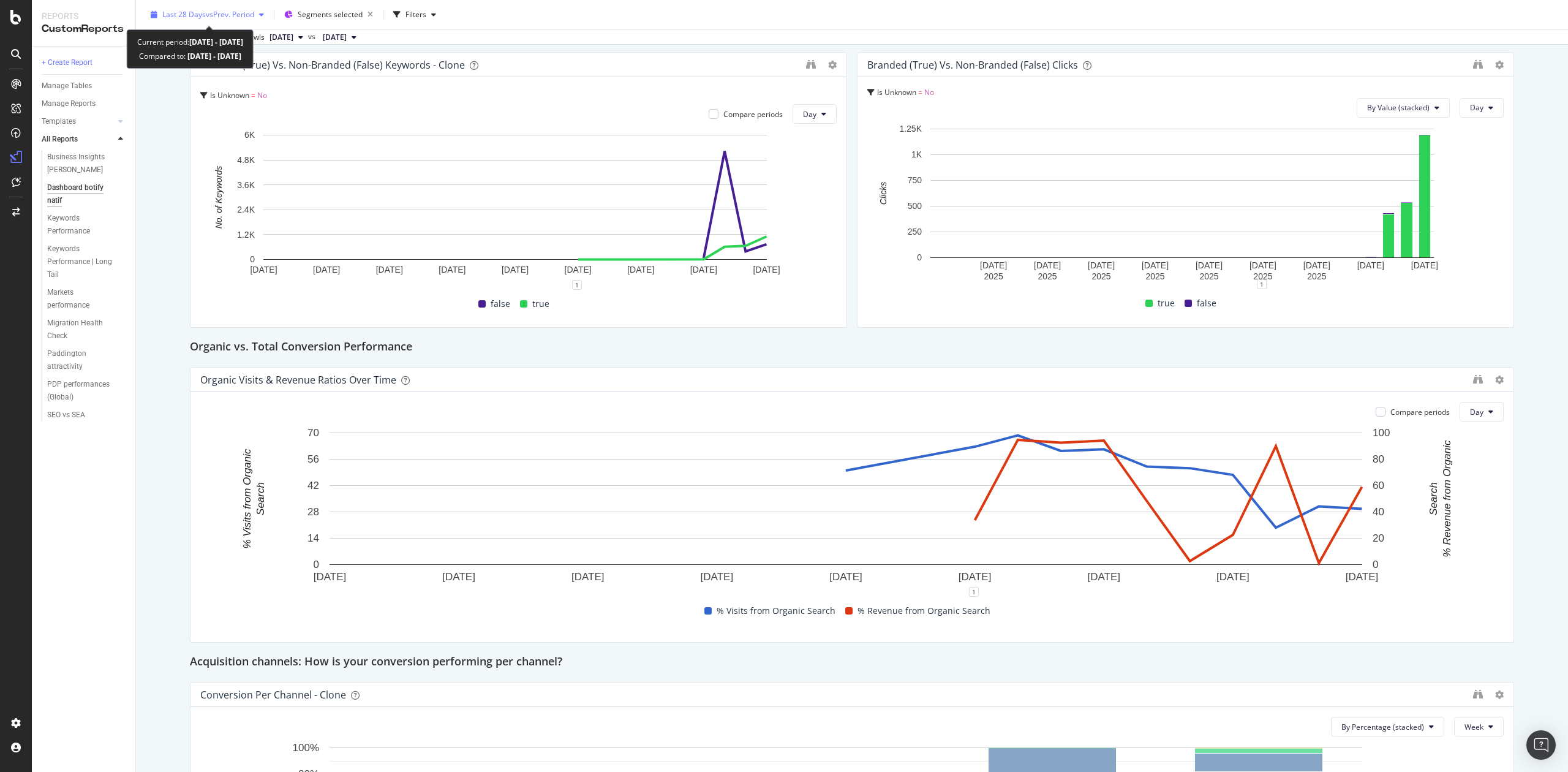
click at [230, 13] on span "vs Prev. Period" at bounding box center [230, 14] width 48 height 11
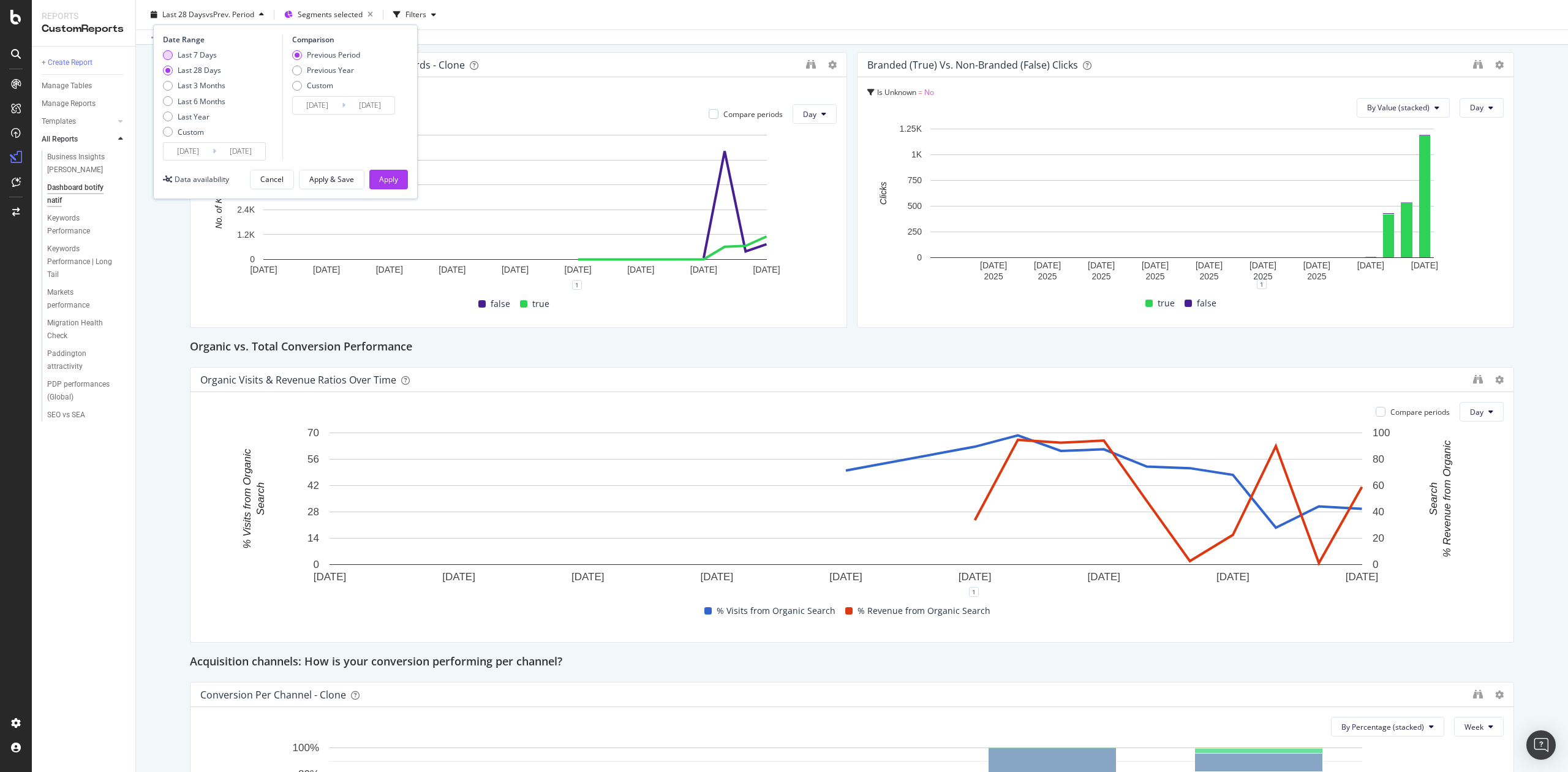
click at [200, 54] on div "Last 7 Days" at bounding box center [197, 54] width 39 height 11
type input "[DATE]"
click at [393, 177] on div "Apply" at bounding box center [388, 179] width 19 height 11
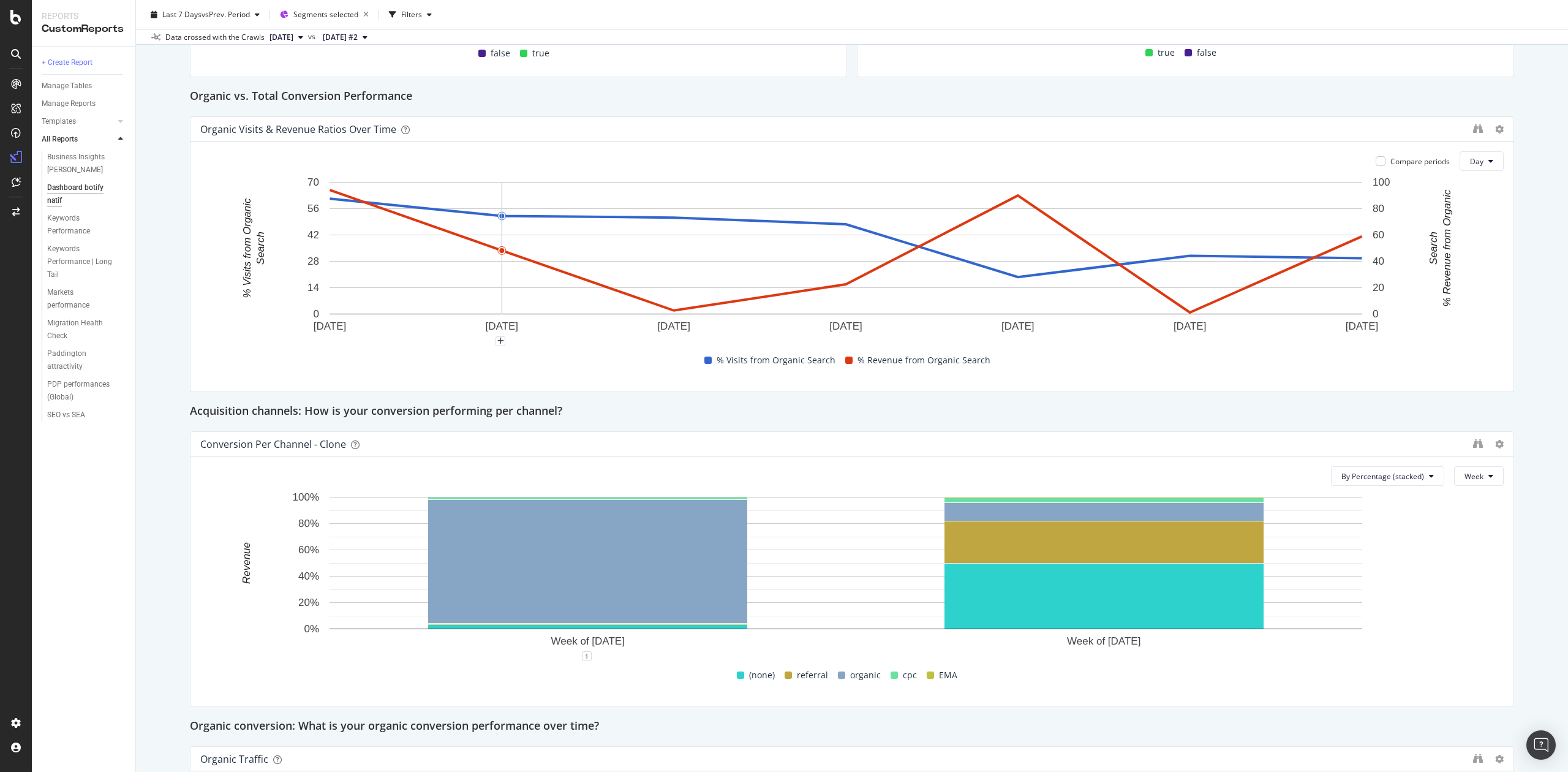
scroll to position [653, 0]
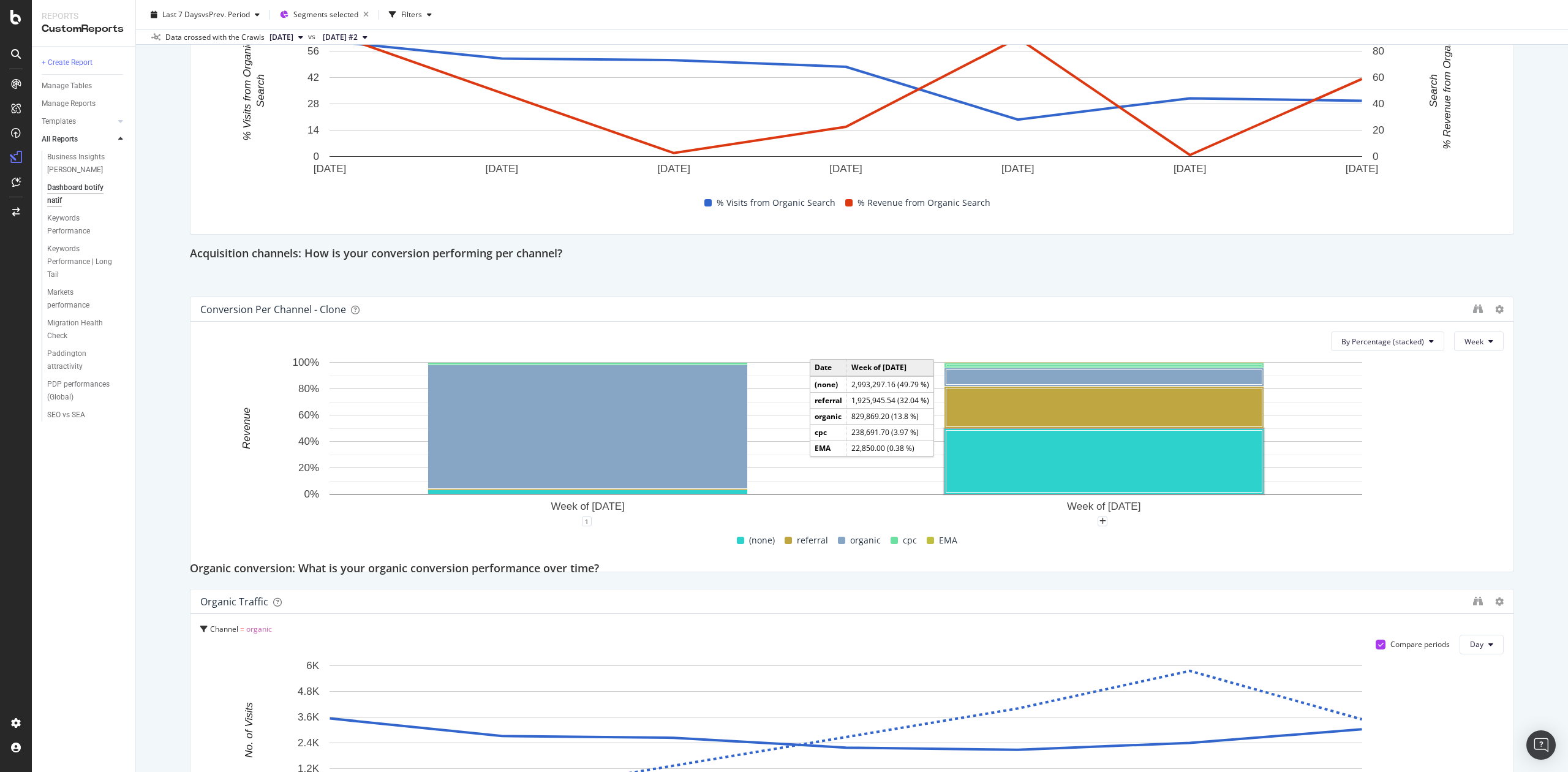
click at [1189, 457] on rect "A chart." at bounding box center [1104, 462] width 316 height 62
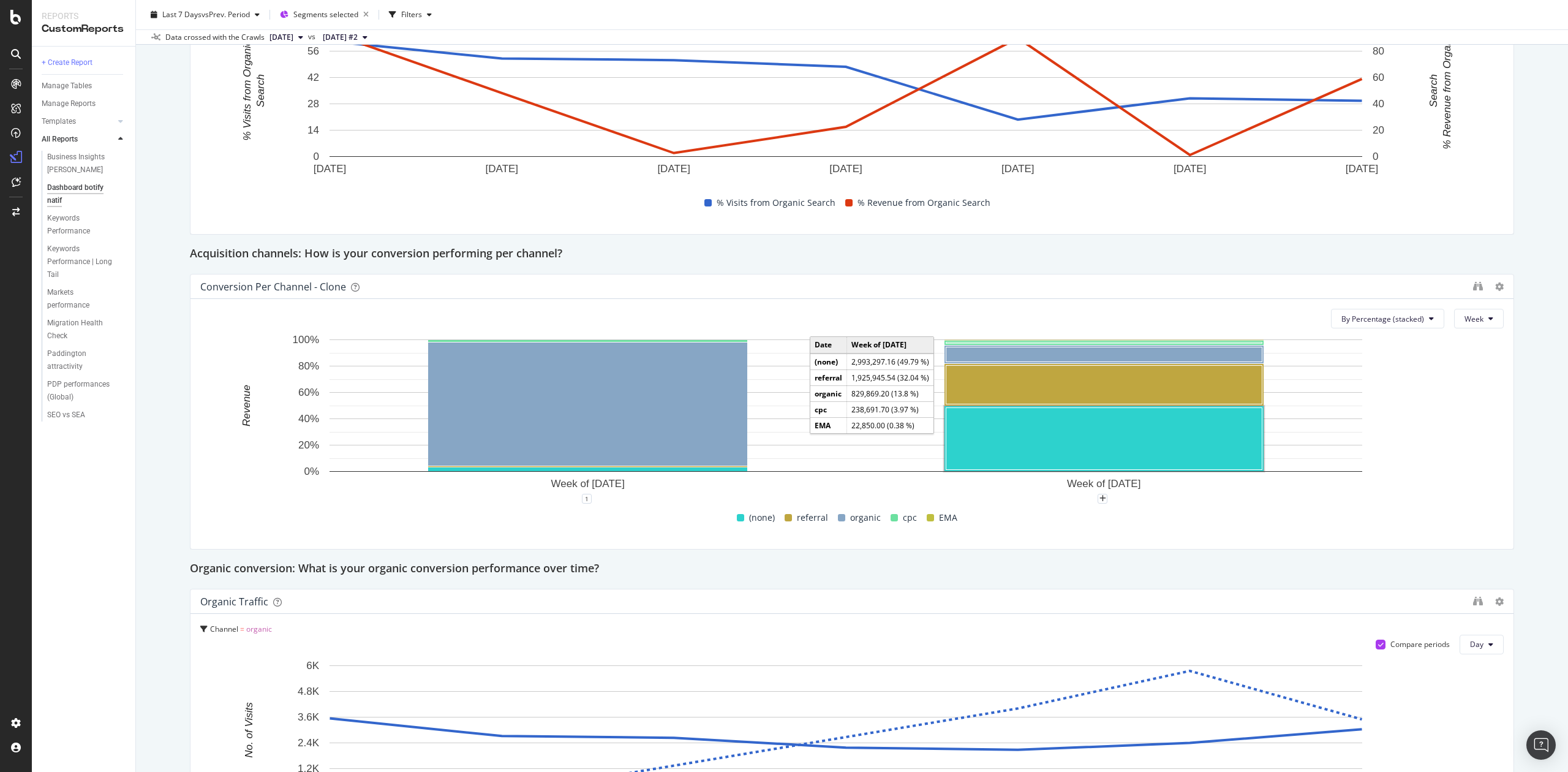
click at [1101, 432] on rect "A chart." at bounding box center [1104, 439] width 316 height 62
click at [1024, 446] on rect "A chart." at bounding box center [1104, 439] width 316 height 62
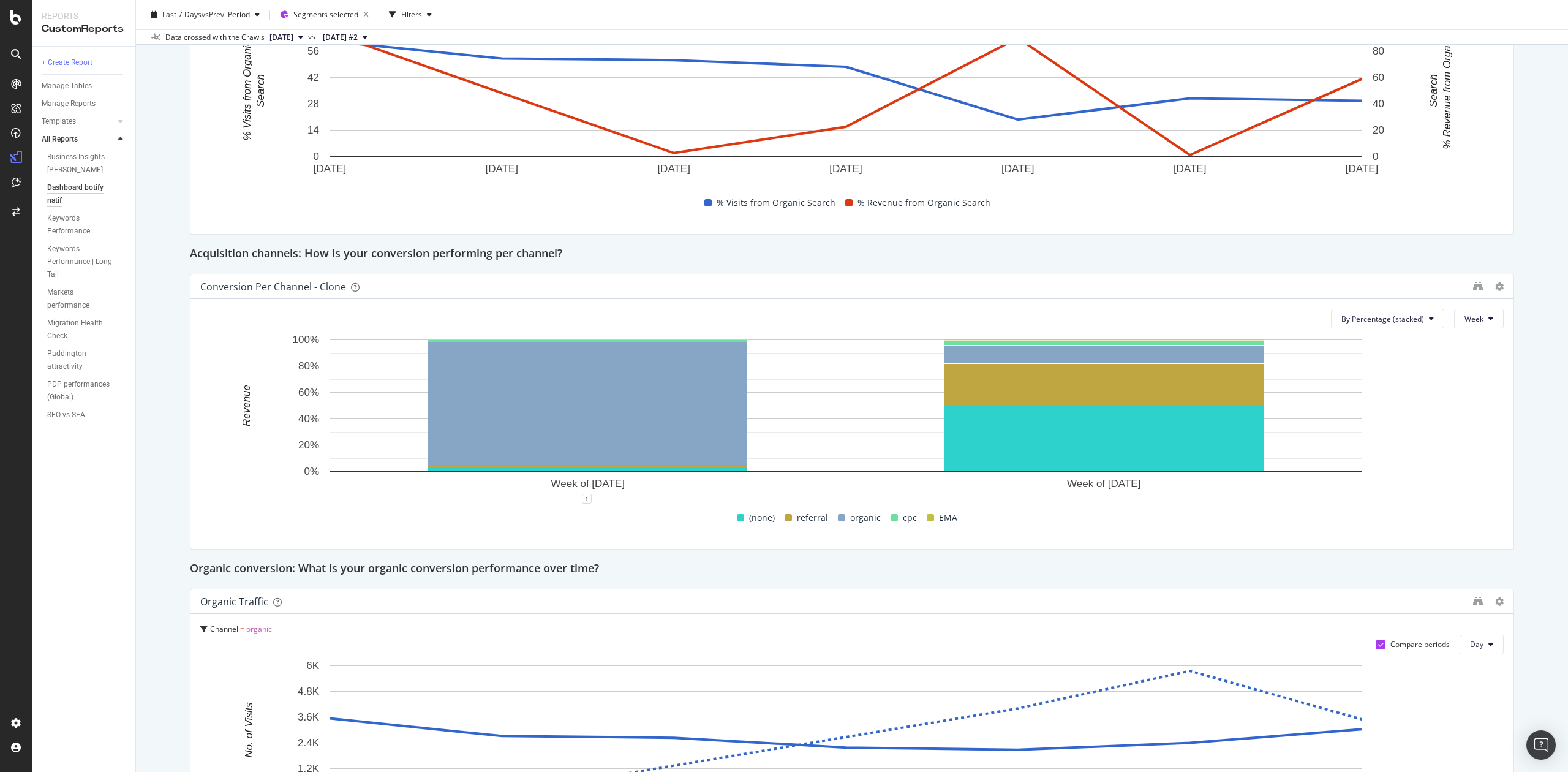
click at [749, 517] on span "(none)" at bounding box center [762, 518] width 26 height 15
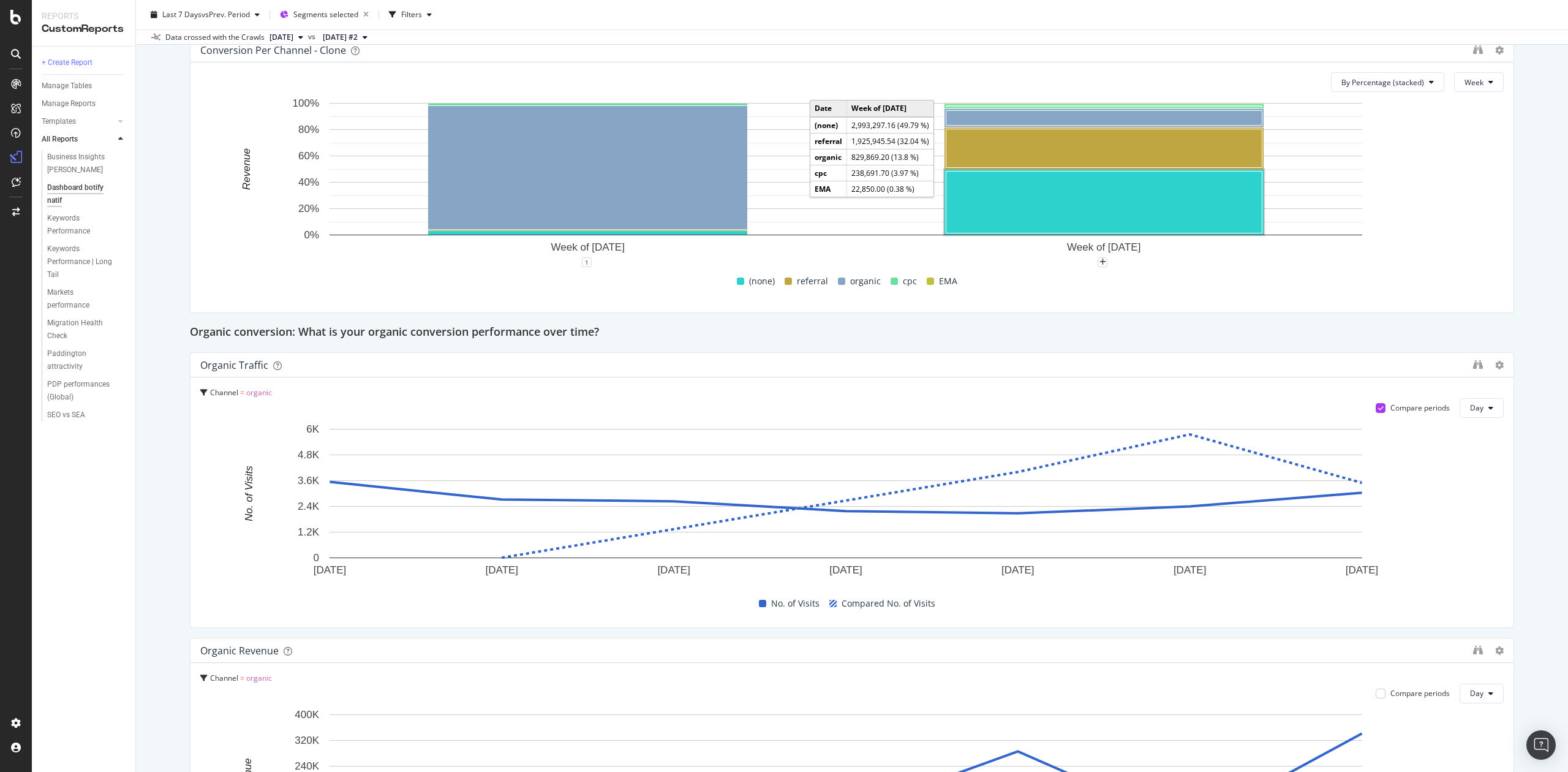
scroll to position [898, 0]
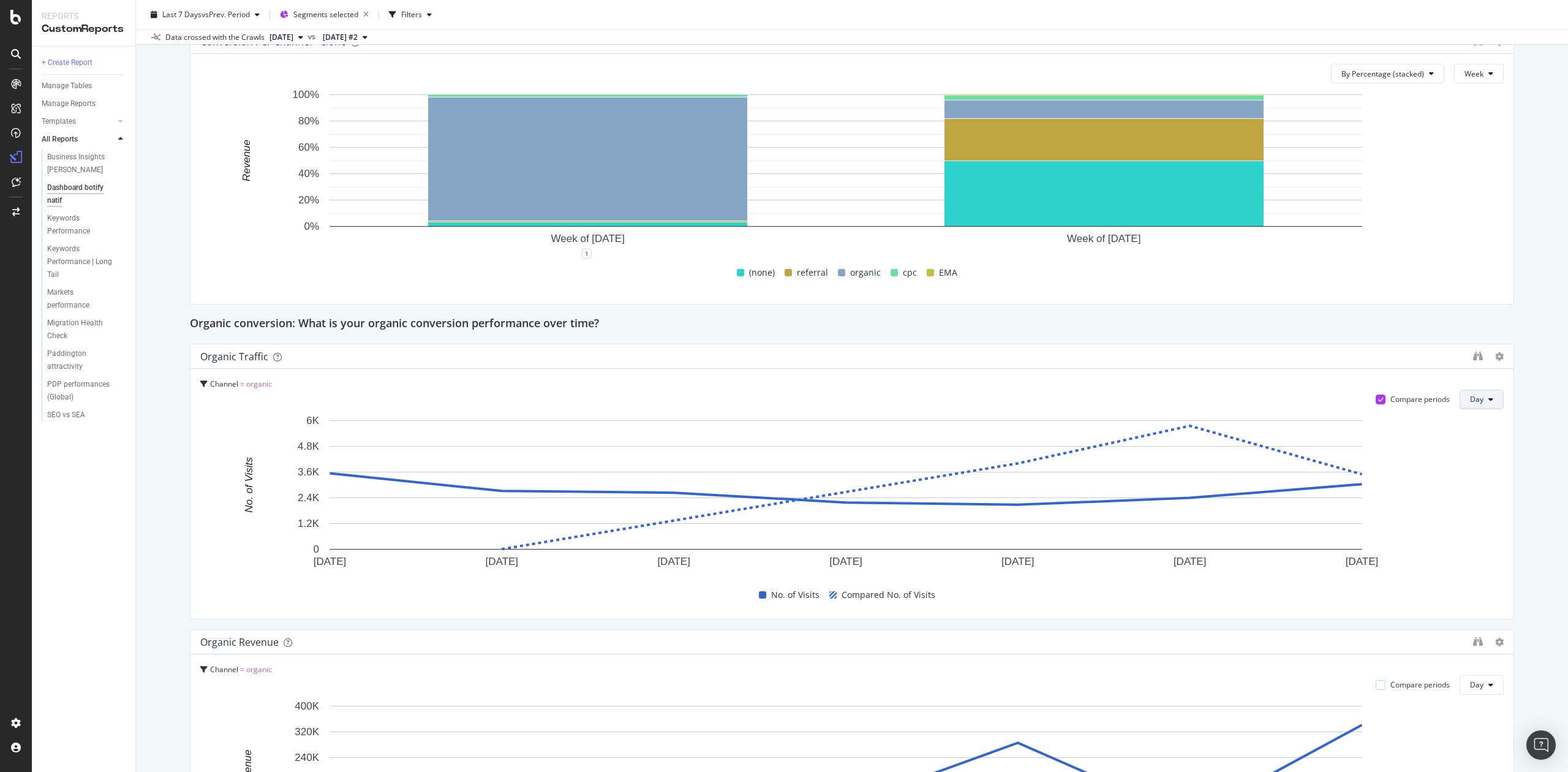
click at [1470, 404] on span "Day" at bounding box center [1477, 399] width 14 height 11
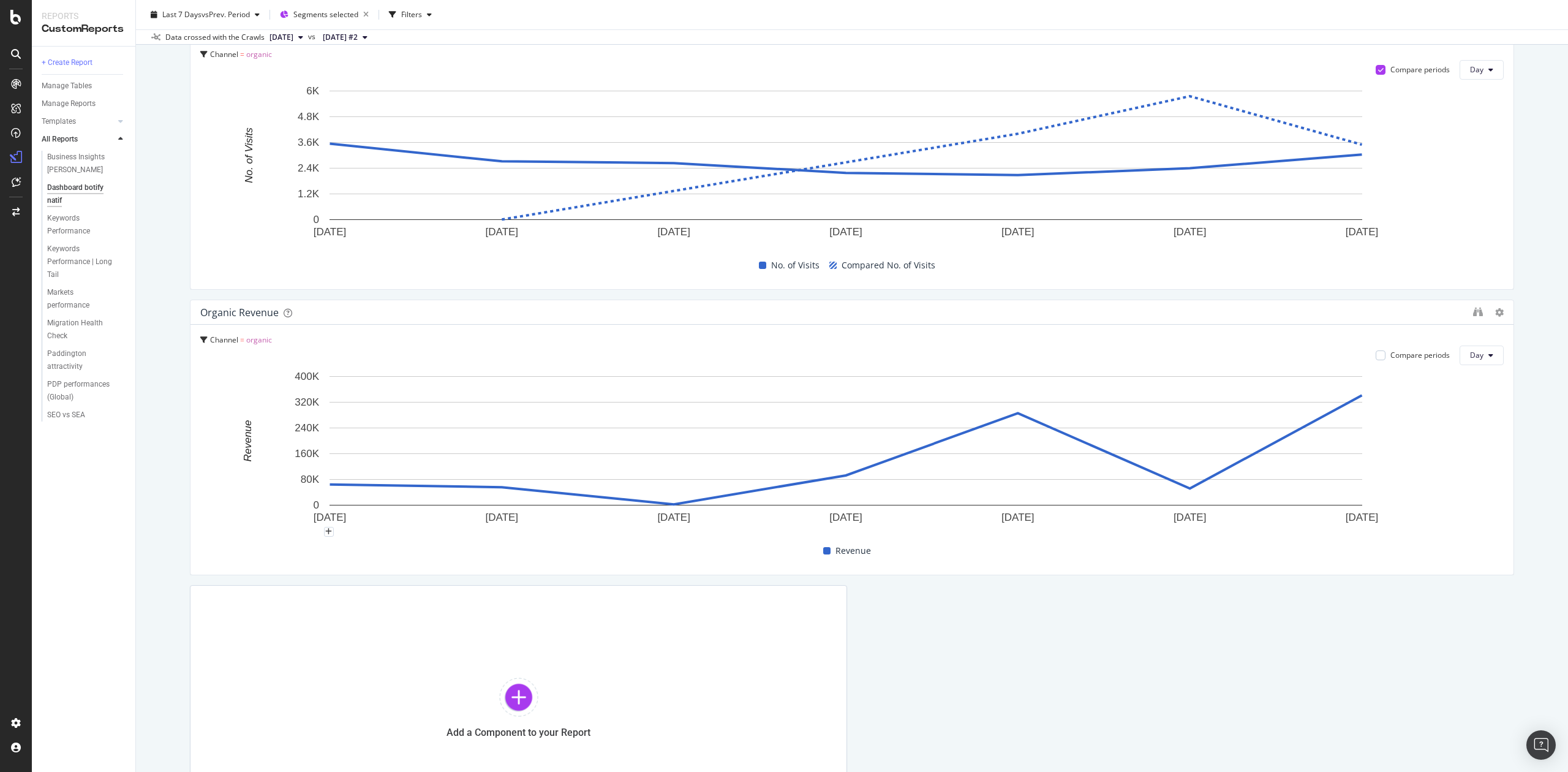
scroll to position [1057, 0]
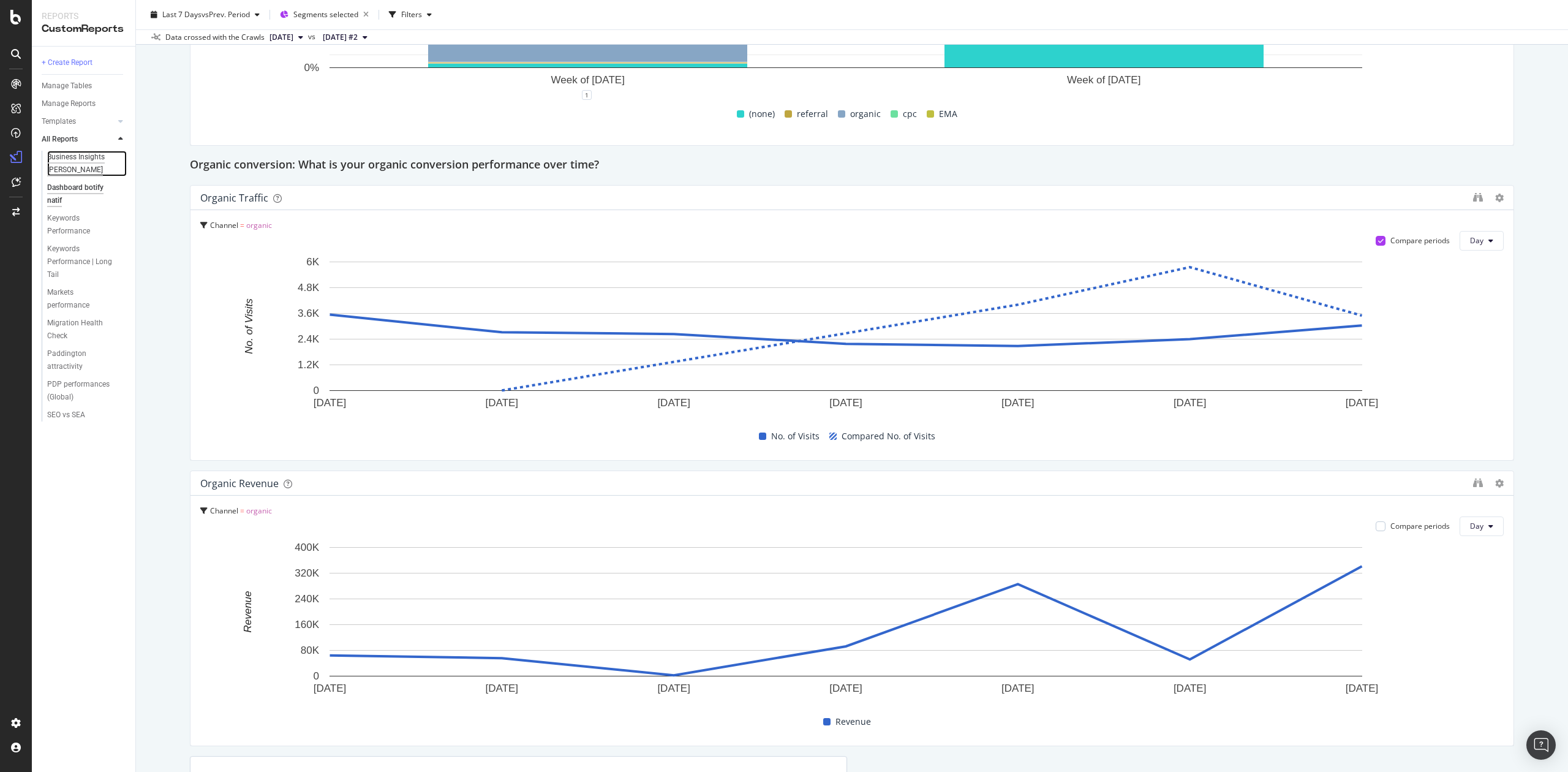
click at [63, 163] on div "Business Insights CHLOE" at bounding box center [83, 163] width 73 height 26
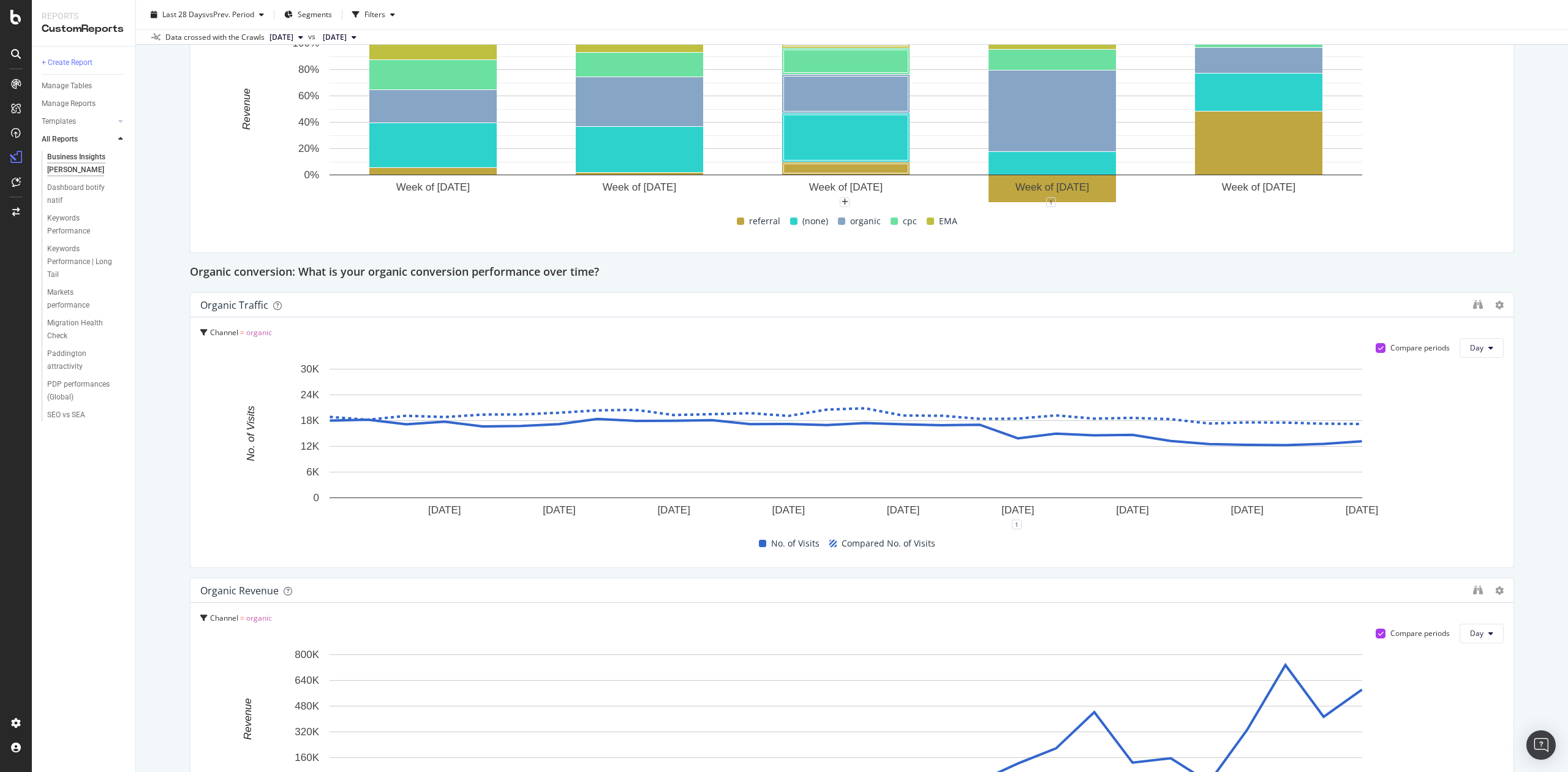
scroll to position [1307, 0]
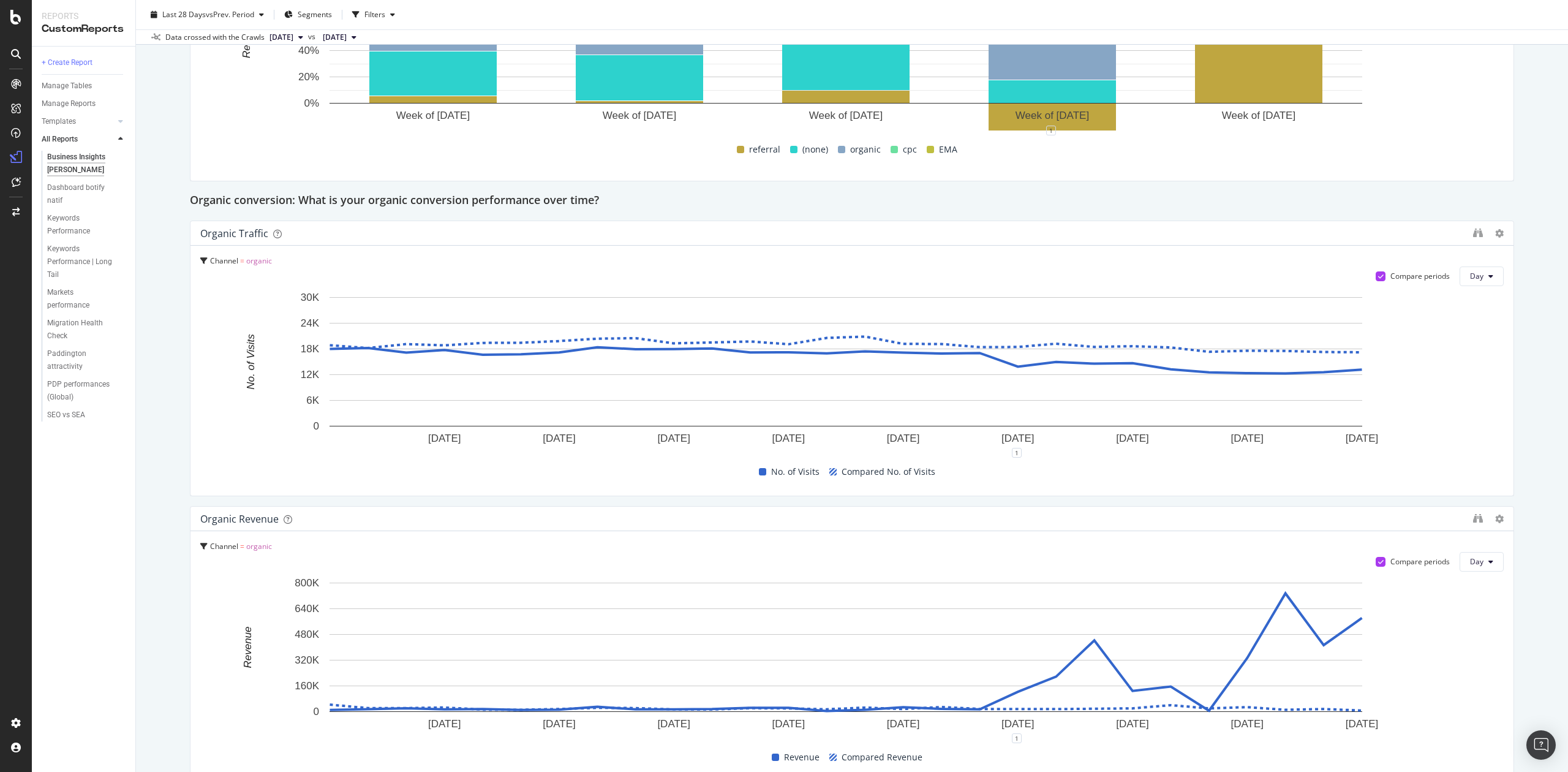
drag, startPoint x: 68, startPoint y: 156, endPoint x: 154, endPoint y: 94, distance: 106.0
click at [154, 94] on div "Business Insights CHLOE Business Insights CHLOE Chloé Clone Email Scheduled Exp…" at bounding box center [852, 386] width 1432 height 772
drag, startPoint x: 79, startPoint y: 189, endPoint x: 74, endPoint y: 192, distance: 5.8
click at [74, 192] on div "Dashboard botify natif" at bounding box center [81, 194] width 69 height 26
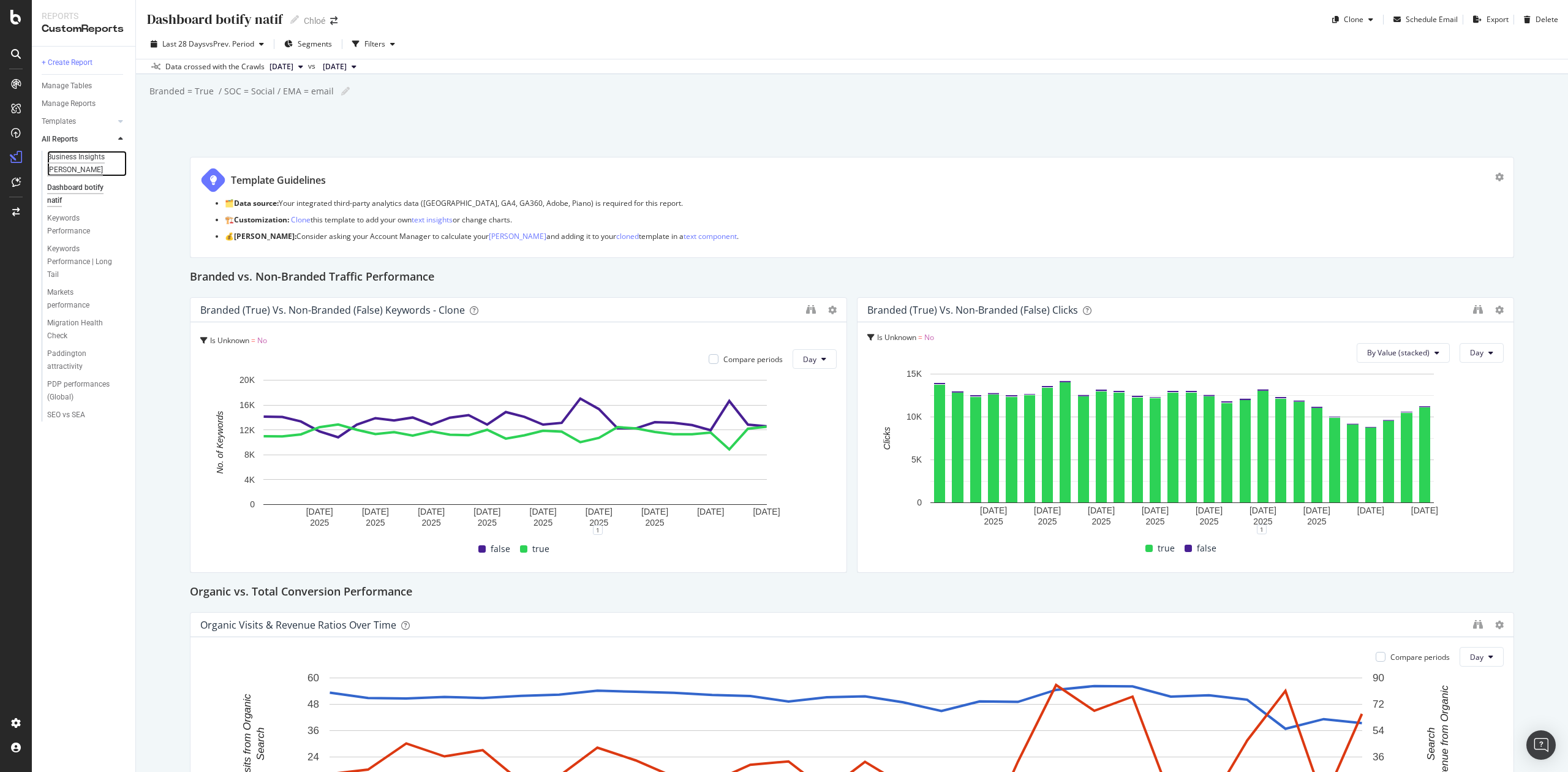
click at [76, 163] on div "Business Insights CHLOE" at bounding box center [83, 163] width 73 height 26
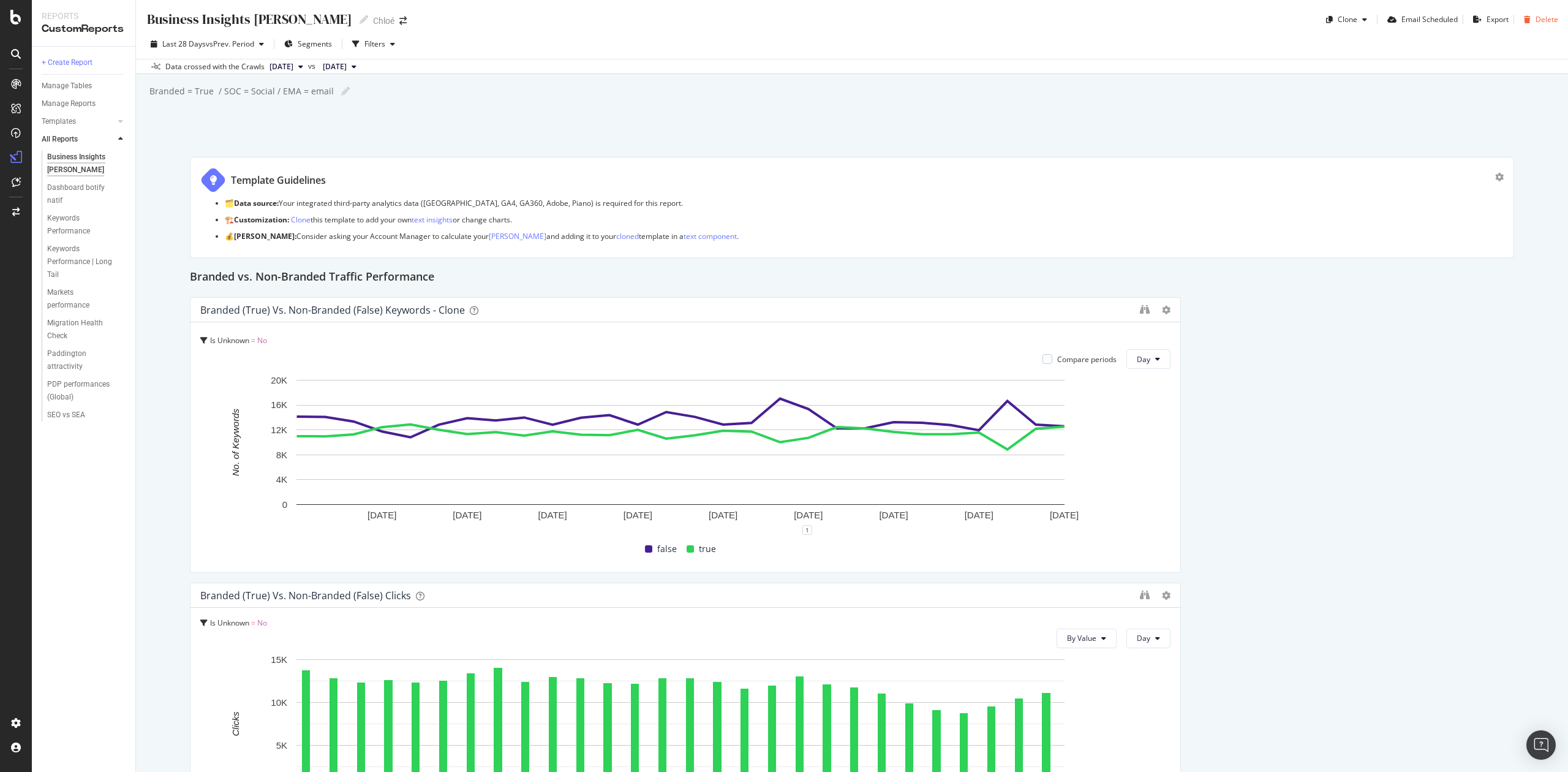
click at [1524, 18] on icon "button" at bounding box center [1527, 19] width 7 height 8
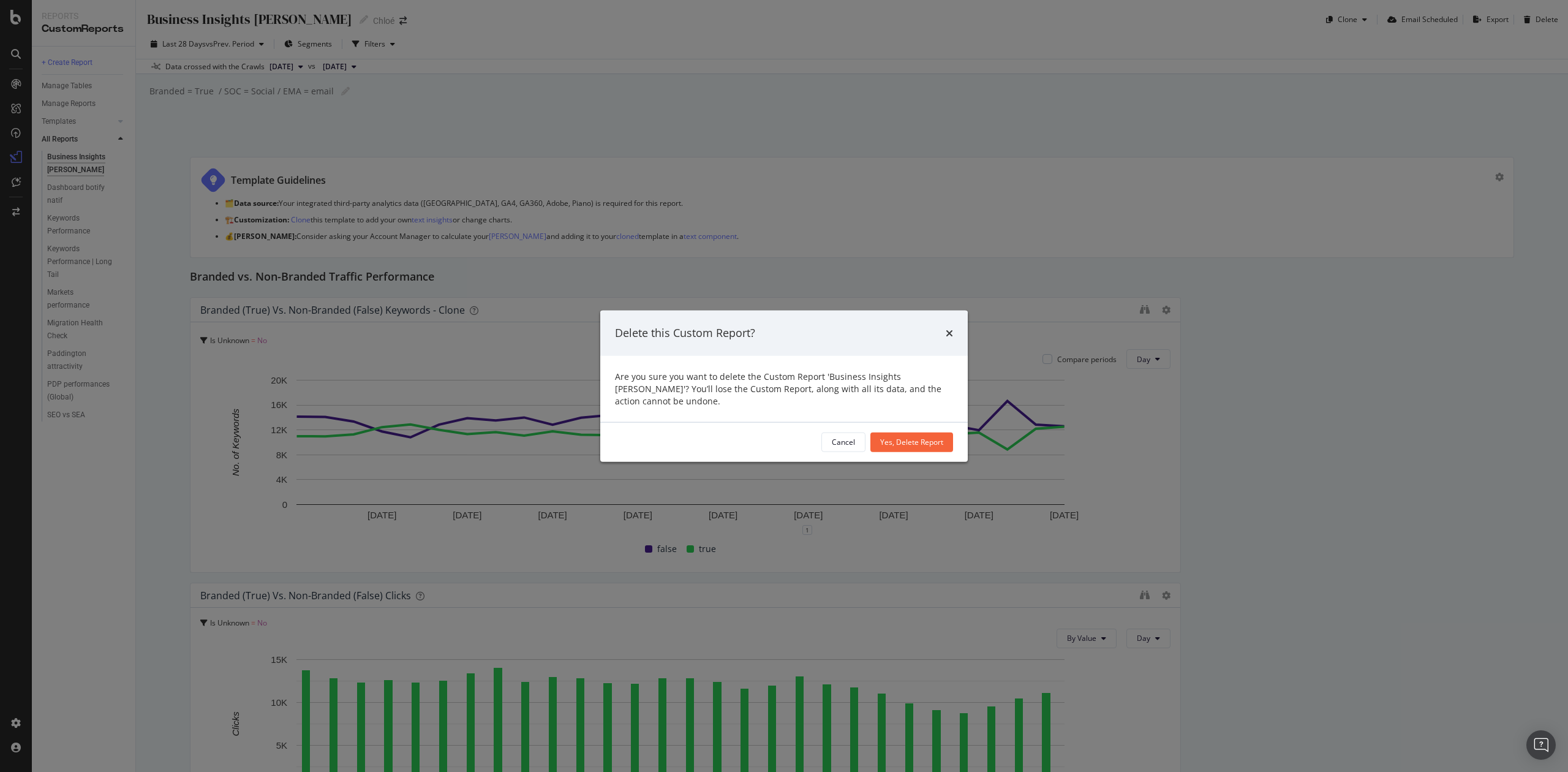
click at [944, 333] on div "Delete this Custom Report?" at bounding box center [784, 333] width 338 height 16
click at [946, 338] on icon "times" at bounding box center [949, 333] width 8 height 10
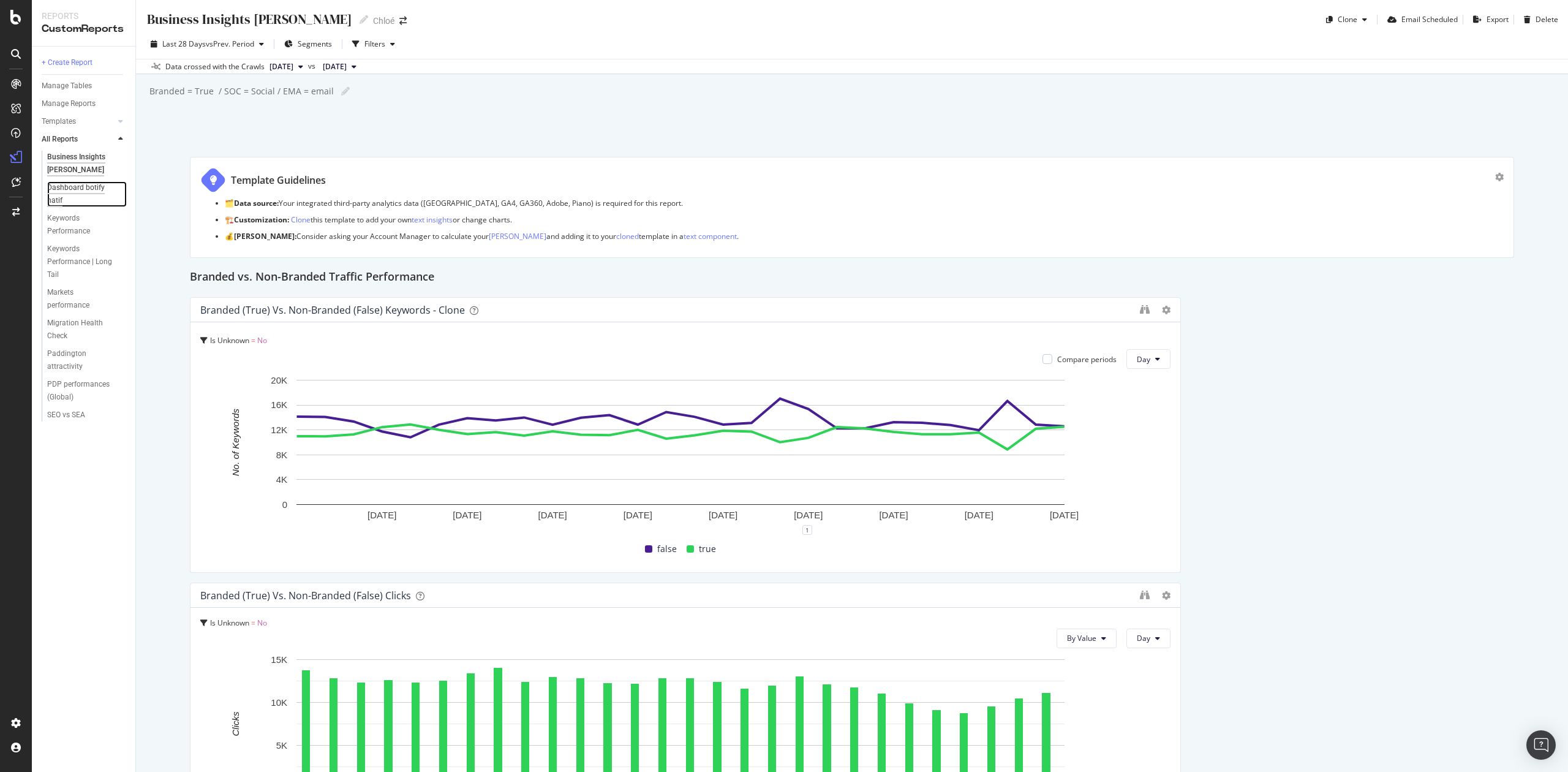
click at [86, 185] on div "Dashboard botify natif" at bounding box center [81, 194] width 69 height 26
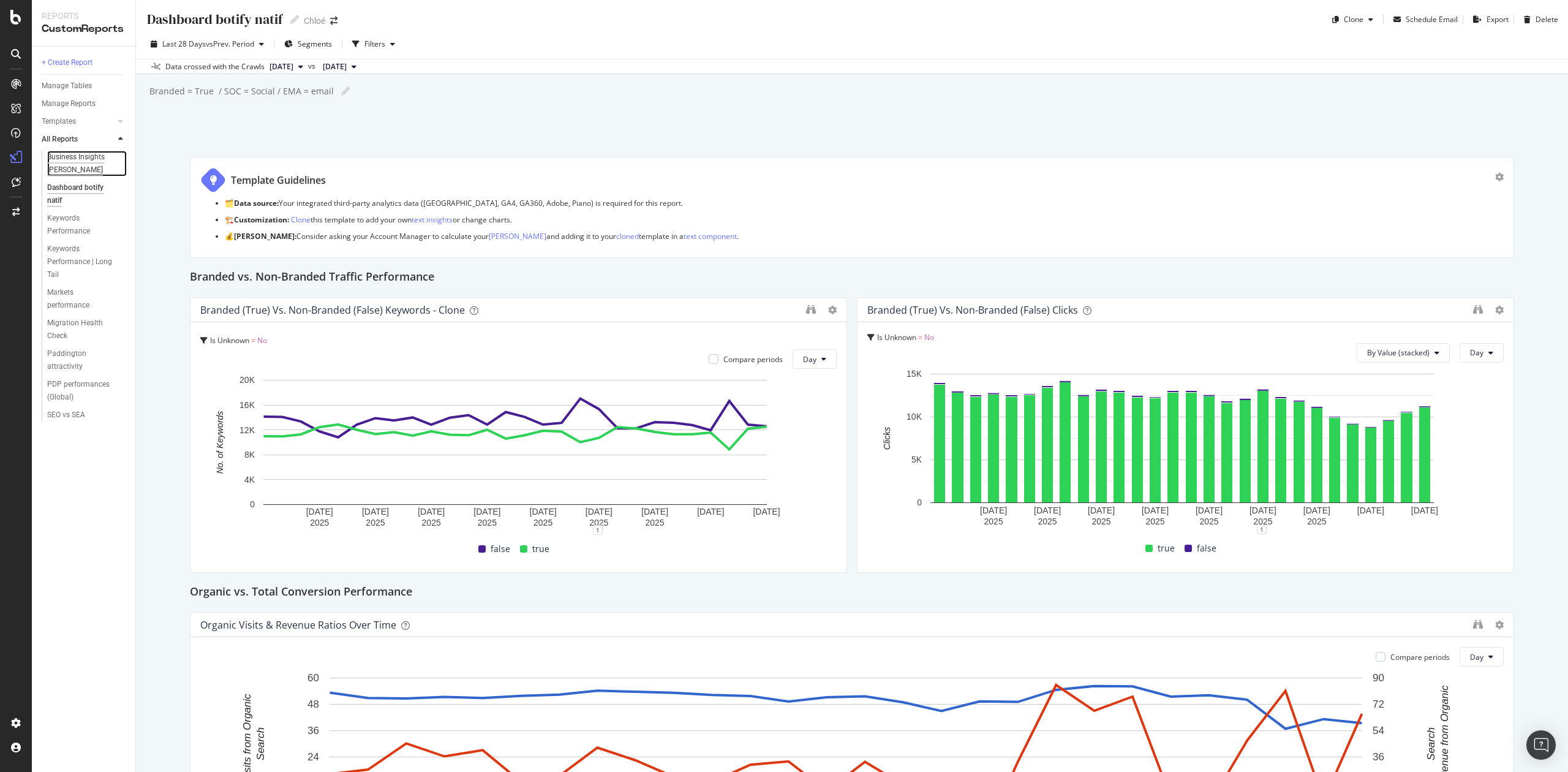
click at [59, 170] on div "Business Insights CHLOE" at bounding box center [83, 163] width 73 height 26
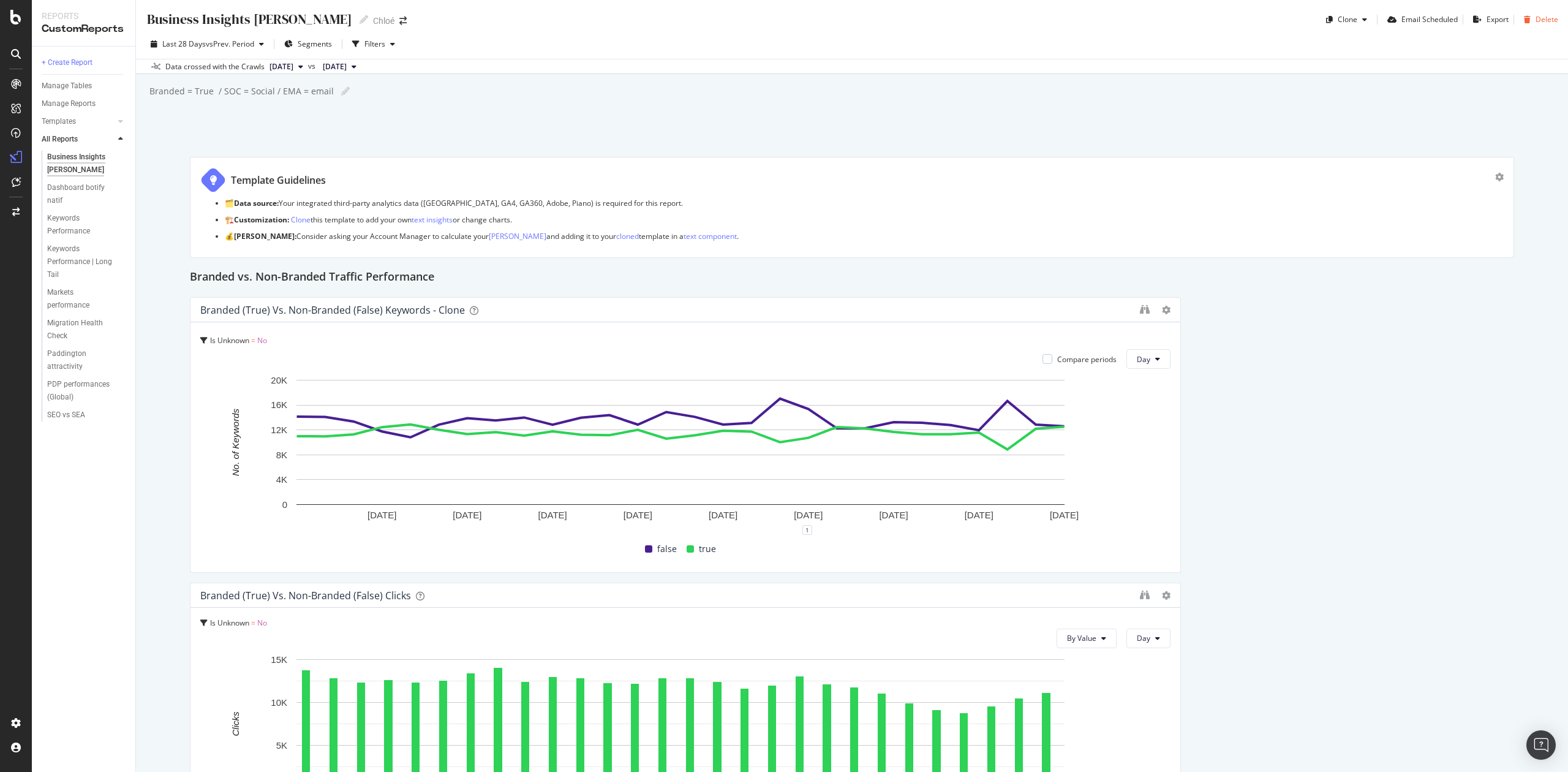
click at [1538, 18] on div "Delete" at bounding box center [1547, 19] width 23 height 11
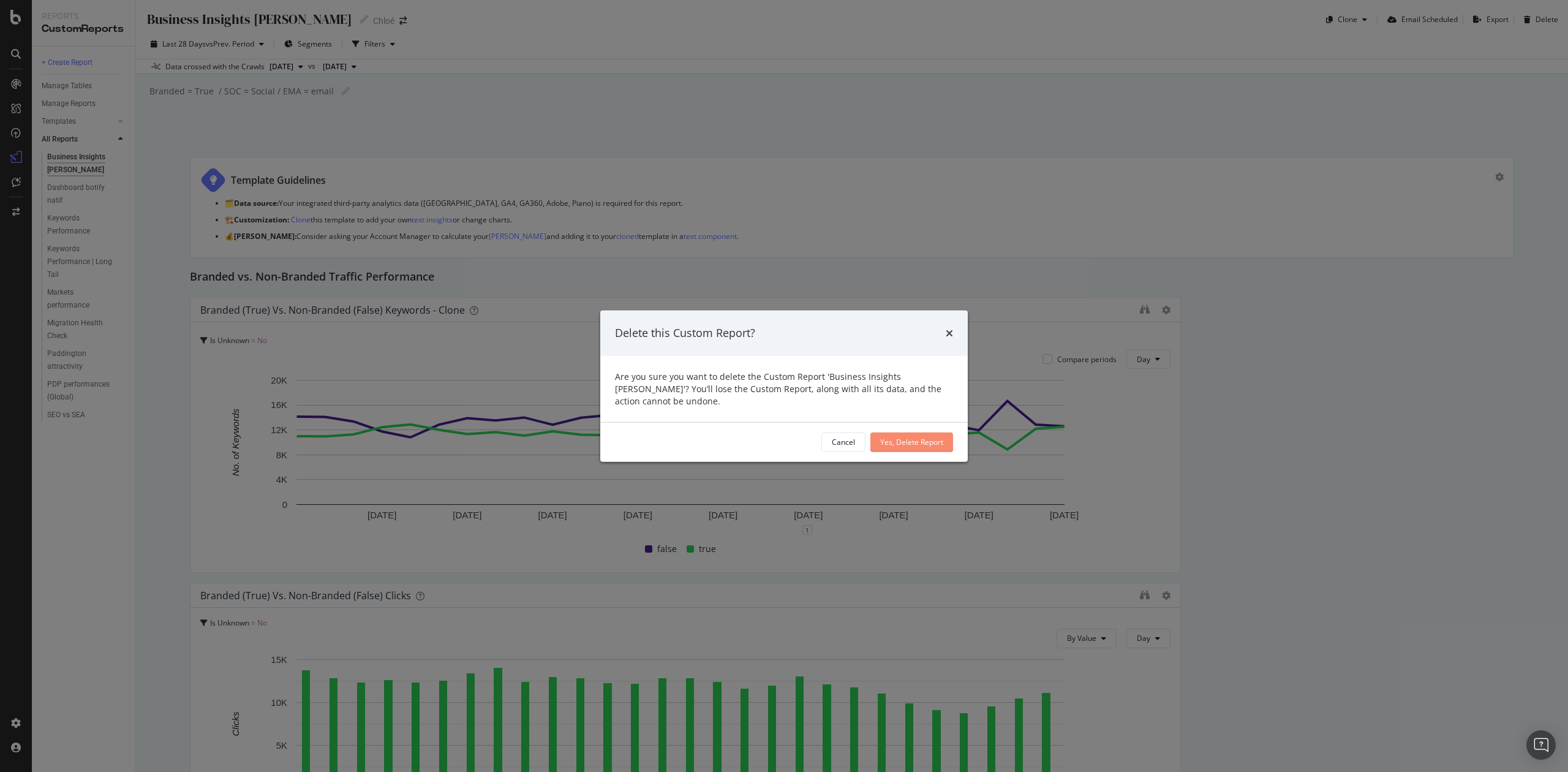
click at [918, 440] on div "Yes, Delete Report" at bounding box center [912, 442] width 63 height 11
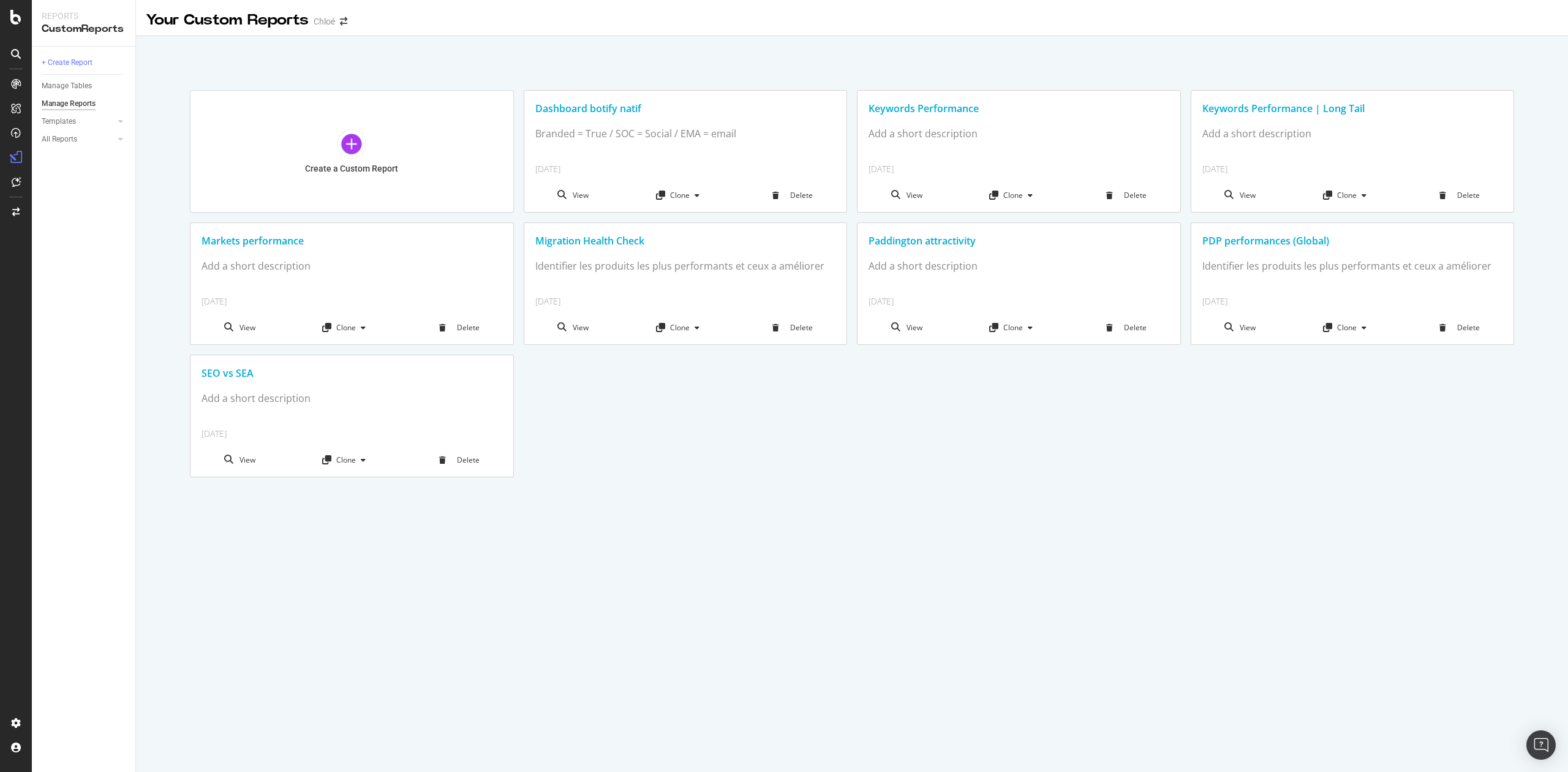
click at [610, 108] on div "Dashboard botify natif" at bounding box center [685, 109] width 301 height 14
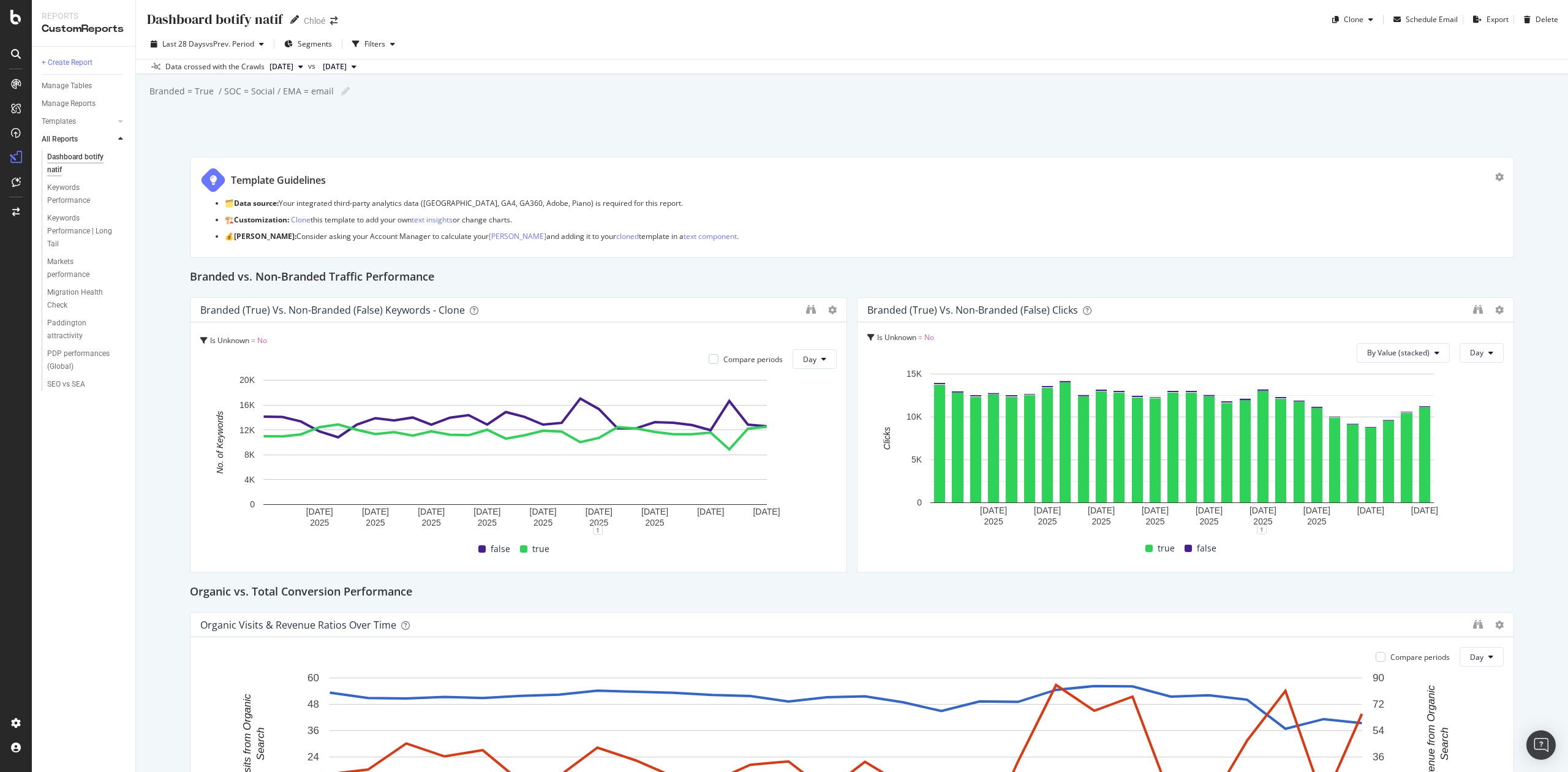
click at [295, 20] on icon at bounding box center [295, 19] width 9 height 9
drag, startPoint x: 215, startPoint y: 21, endPoint x: 305, endPoint y: 21, distance: 90.0
click at [305, 21] on div "Dashboard botify natif Dashboard botify natif Chloé" at bounding box center [247, 19] width 203 height 19
type input "Dashboard CHL"
click at [89, 180] on div "Keywords Performance" at bounding box center [81, 181] width 69 height 26
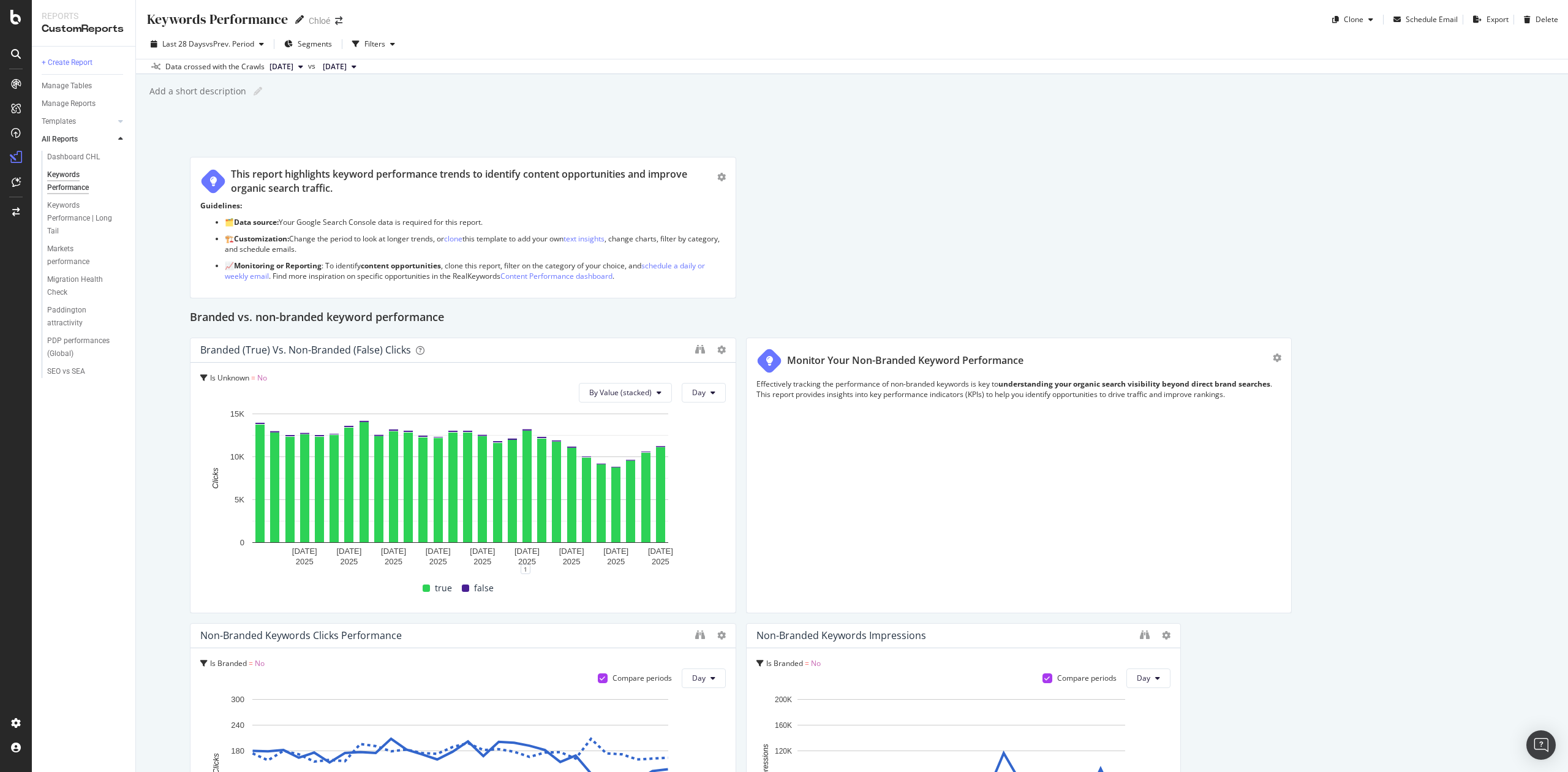
click at [296, 18] on icon at bounding box center [300, 19] width 9 height 9
drag, startPoint x: 209, startPoint y: 20, endPoint x: 313, endPoint y: 19, distance: 104.0
click at [313, 20] on div "Keywords Performance Keywords Performance Chloé" at bounding box center [250, 19] width 210 height 19
type input "Keywords evolution"
click at [150, 147] on div "Keywords evolution Keywords evolution Chloé Clone Schedule Email Export Delete …" at bounding box center [852, 386] width 1432 height 772
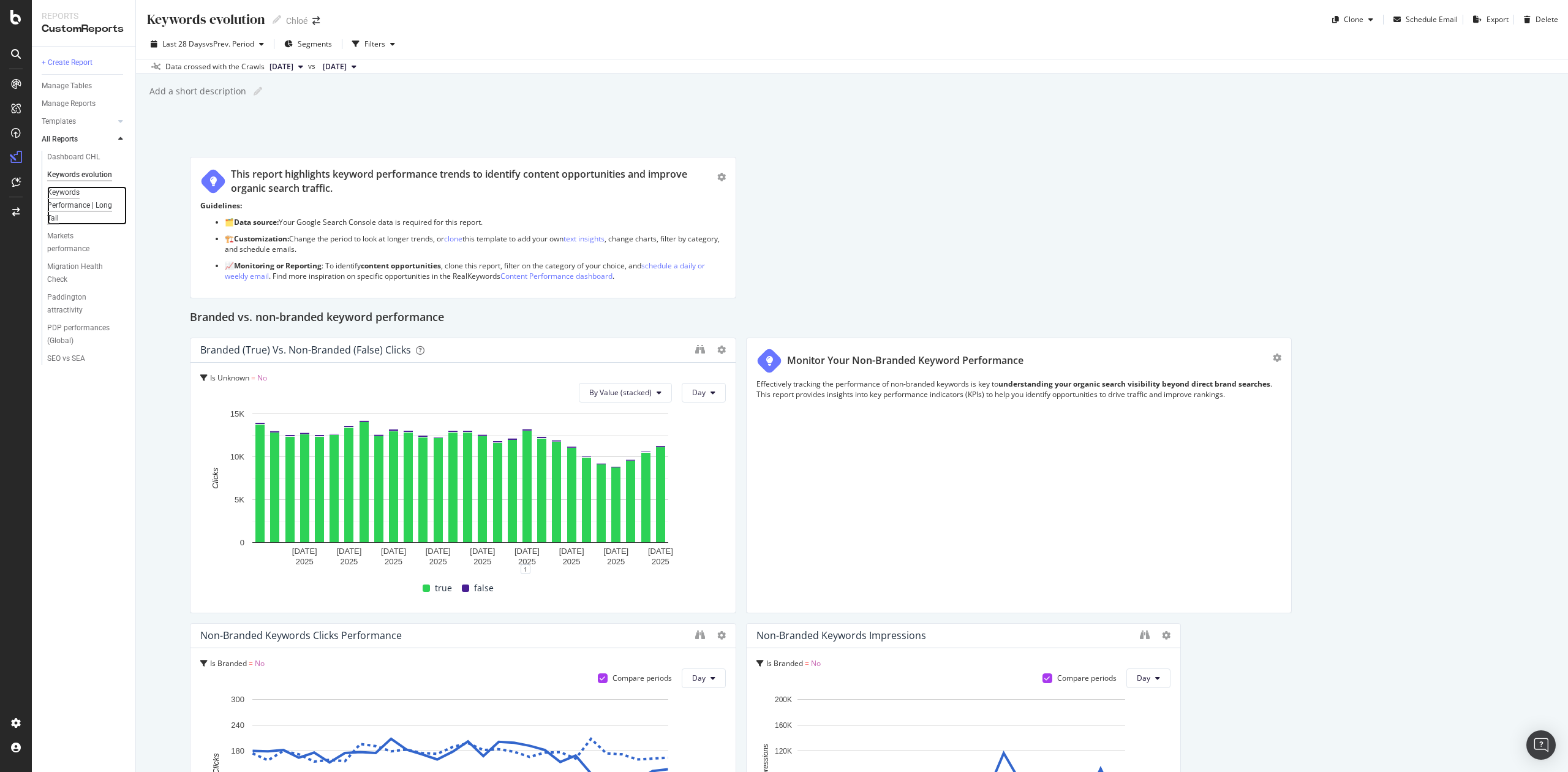
click at [79, 206] on div "Keywords Performance | Long Tail" at bounding box center [83, 206] width 72 height 39
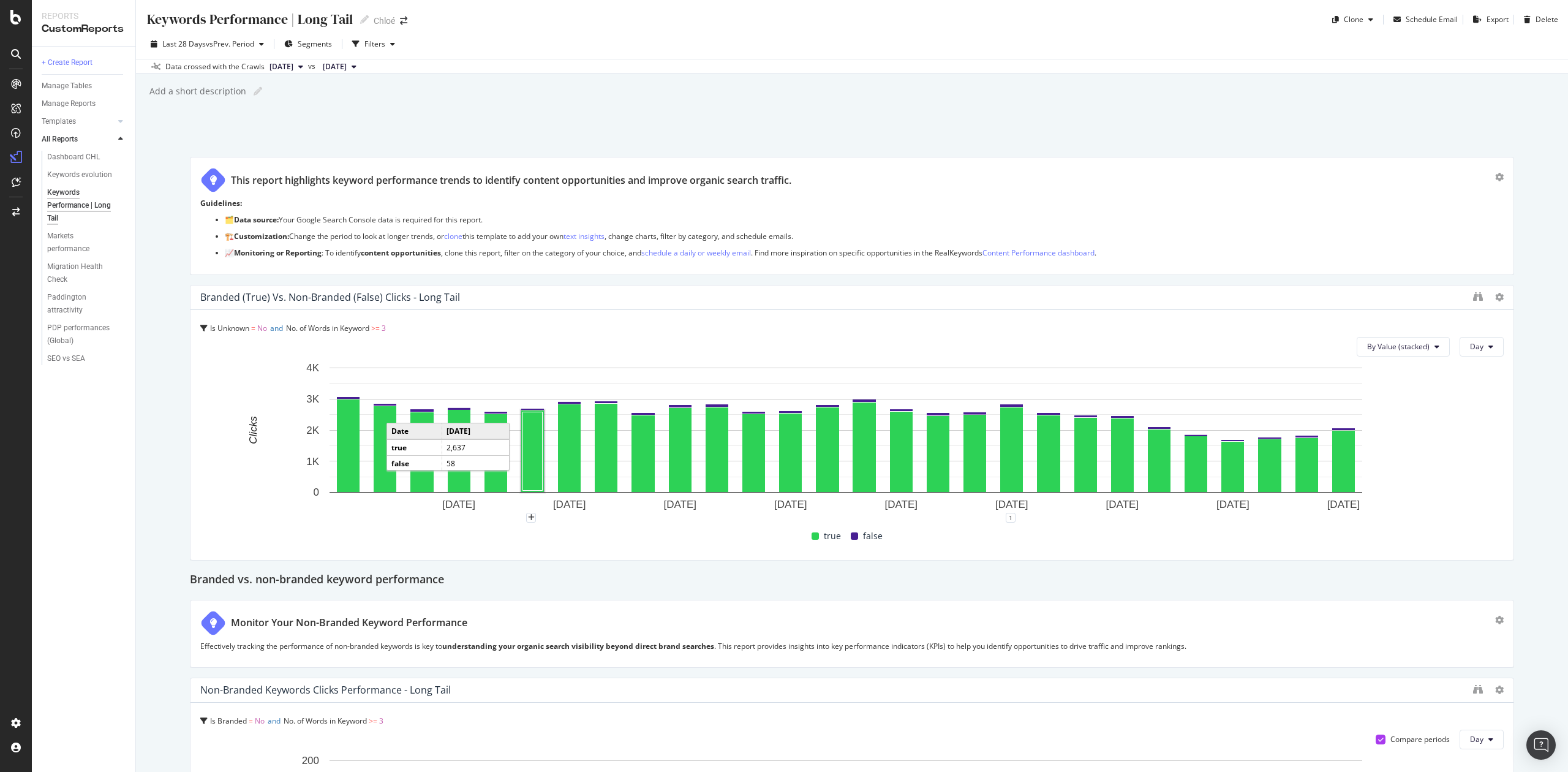
click at [291, 16] on div "Keywords Performance | Long Tail" at bounding box center [249, 19] width 207 height 19
drag, startPoint x: 298, startPoint y: 18, endPoint x: 211, endPoint y: 17, distance: 87.0
click at [211, 17] on input "Keywords Performance | Long Tail" at bounding box center [250, 19] width 208 height 16
type input "Keywords Long Tail"
click at [58, 219] on div "Markets performance" at bounding box center [81, 216] width 68 height 26
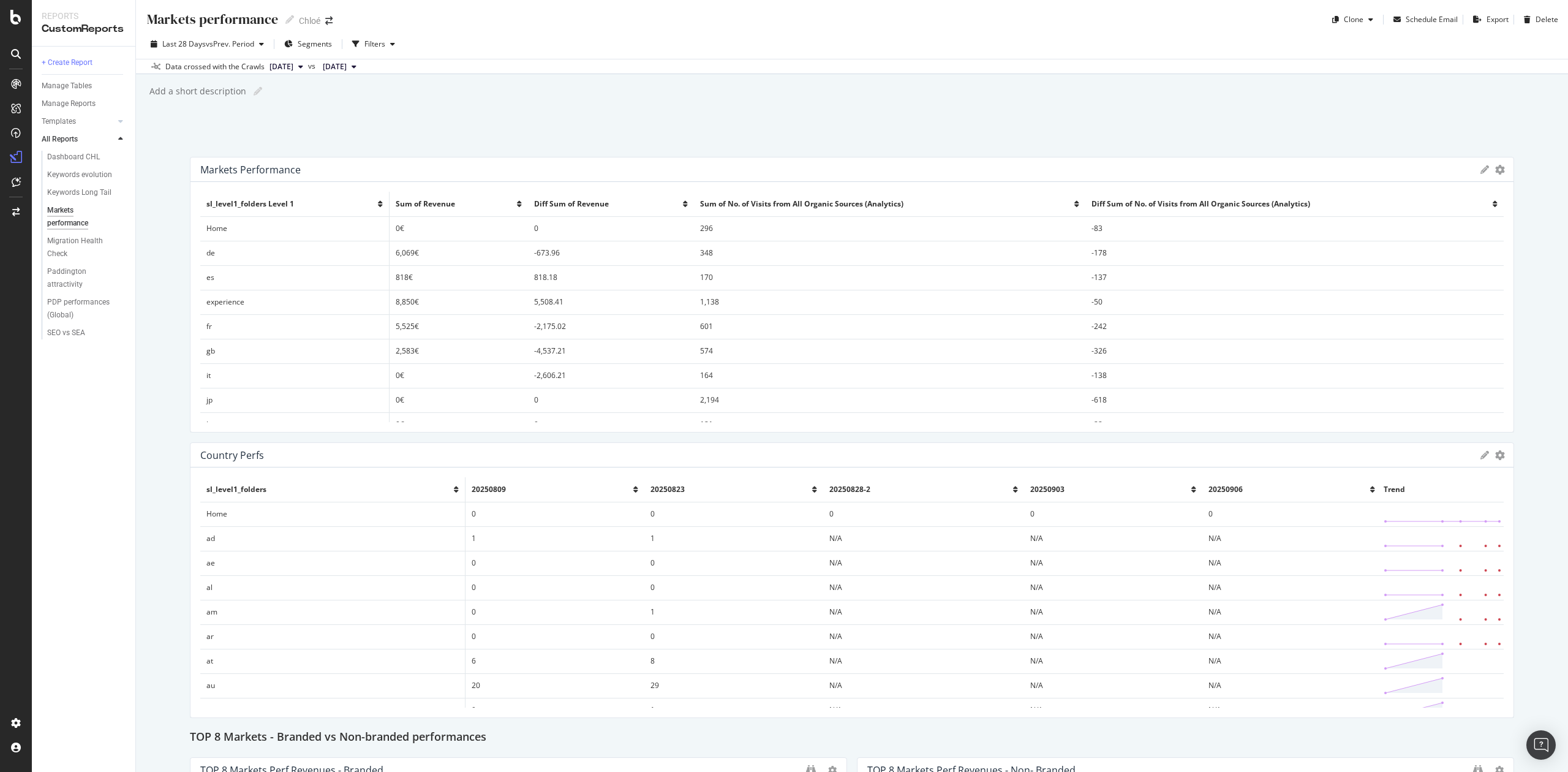
click at [275, 18] on div "Markets performance" at bounding box center [212, 19] width 133 height 19
drag, startPoint x: 202, startPoint y: 18, endPoint x: 275, endPoint y: 15, distance: 73.1
click at [275, 15] on input "Markets performance" at bounding box center [212, 19] width 133 height 16
type input "Markets focus"
click at [360, 42] on icon "button" at bounding box center [356, 44] width 8 height 8
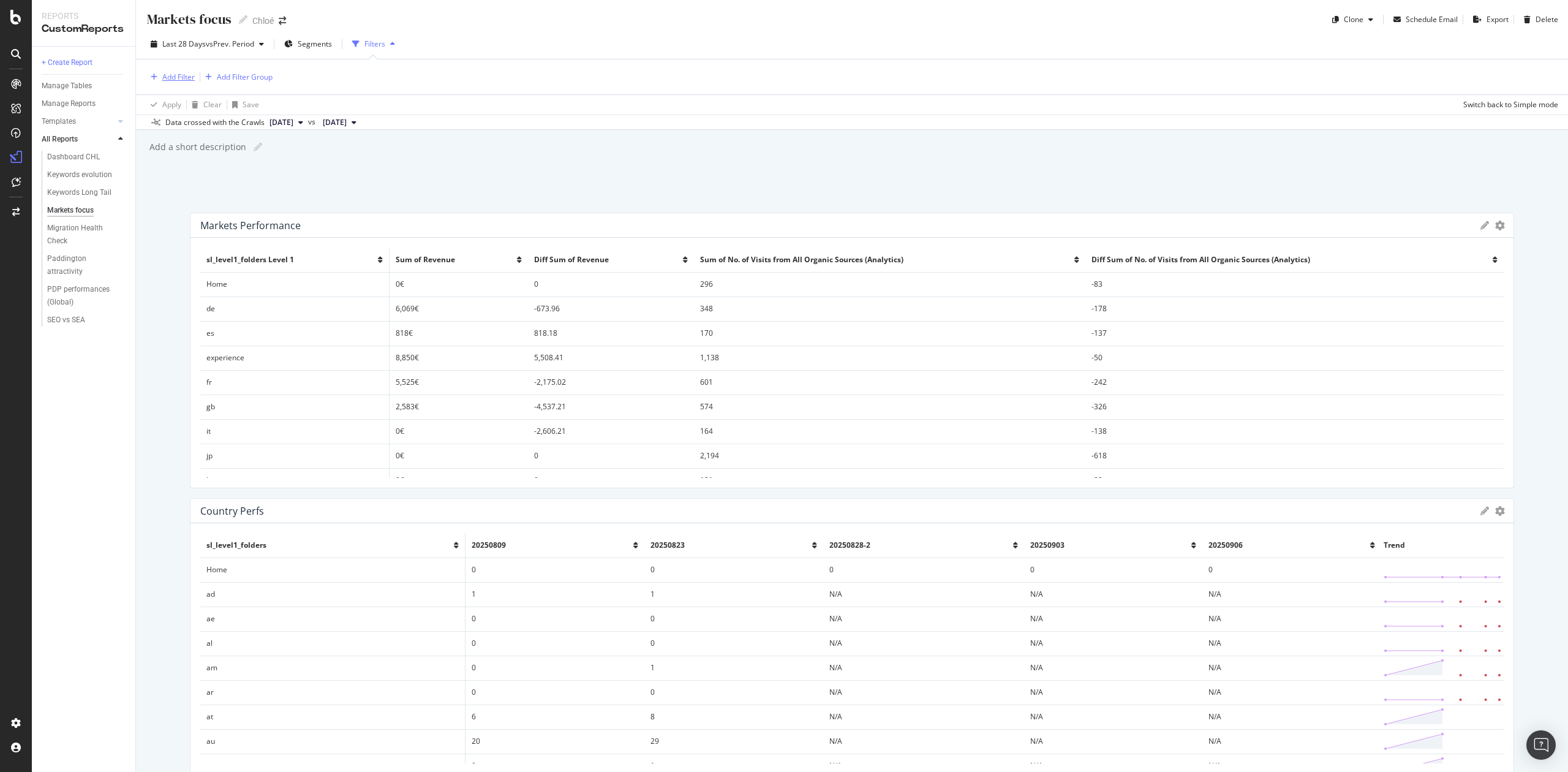
click at [180, 72] on div "Add Filter" at bounding box center [179, 77] width 33 height 11
click at [403, 54] on div "Last 28 Days vs Prev. Period Segments Filters" at bounding box center [852, 46] width 1432 height 24
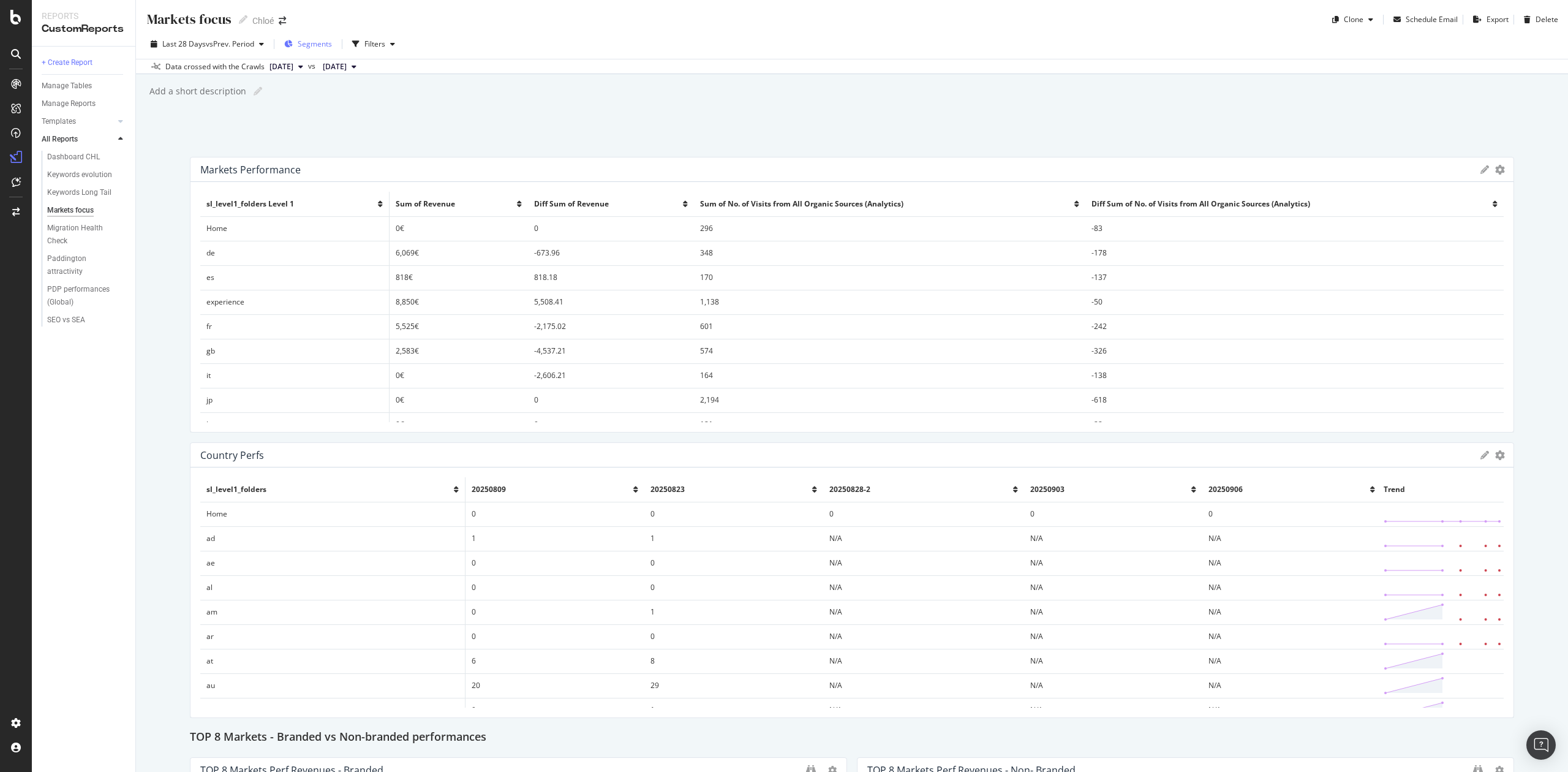
click at [316, 43] on span "Segments" at bounding box center [315, 44] width 34 height 11
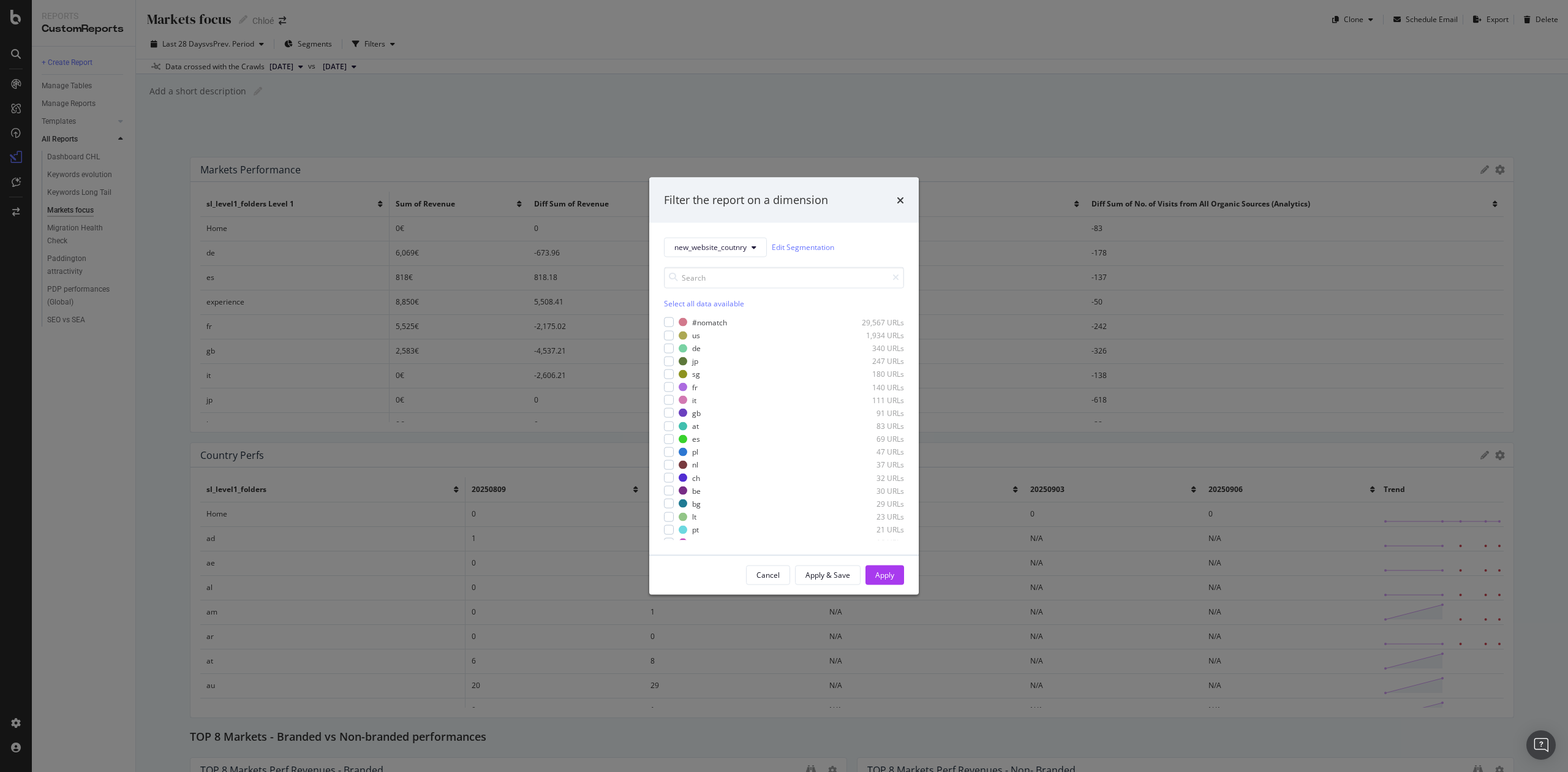
click at [676, 305] on div "Select all data available" at bounding box center [784, 303] width 240 height 11
click at [672, 320] on icon "modal" at bounding box center [669, 322] width 6 height 6
click at [881, 576] on div "Apply" at bounding box center [885, 575] width 19 height 11
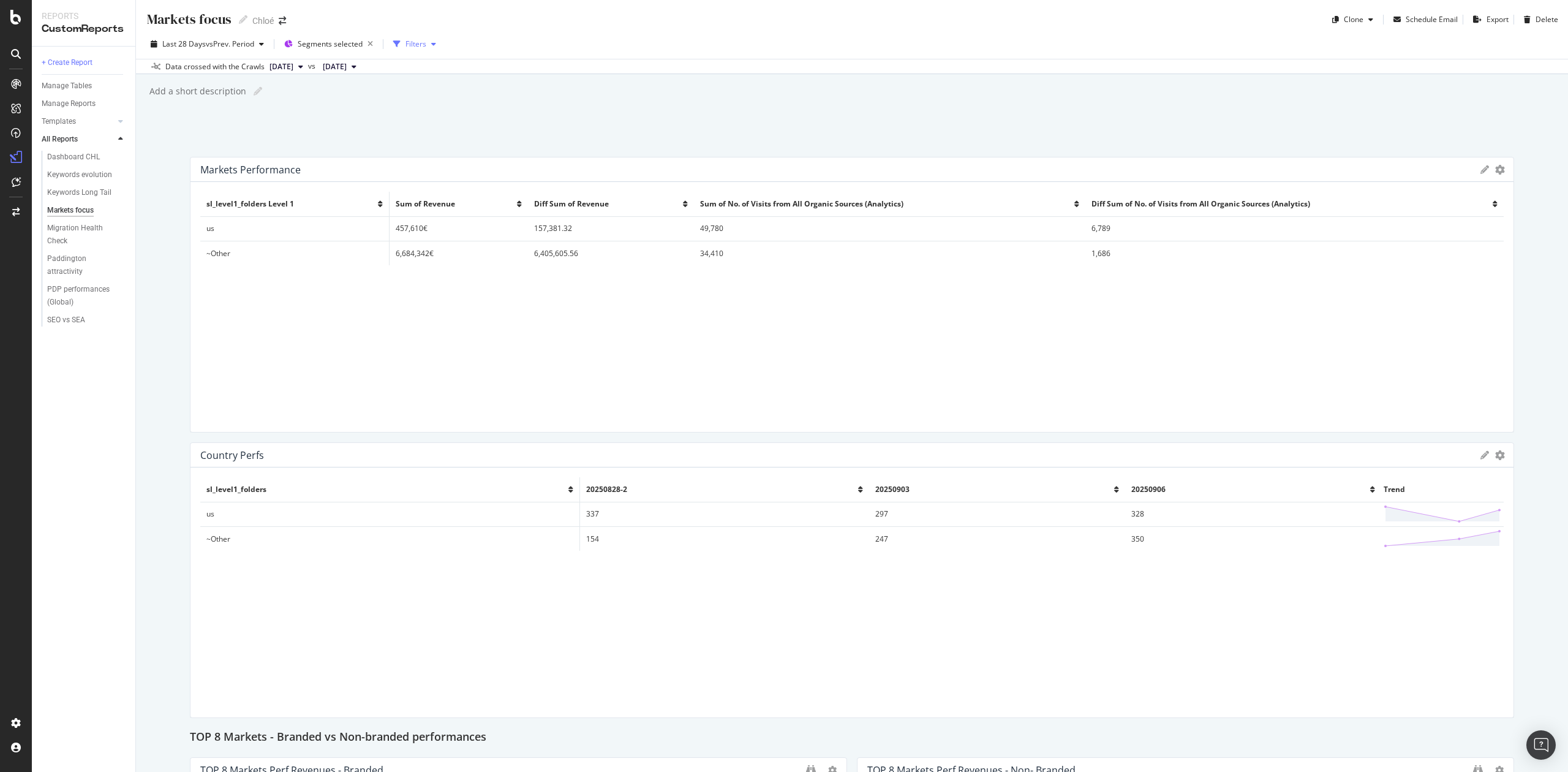
click at [422, 45] on div "Filters" at bounding box center [415, 44] width 21 height 11
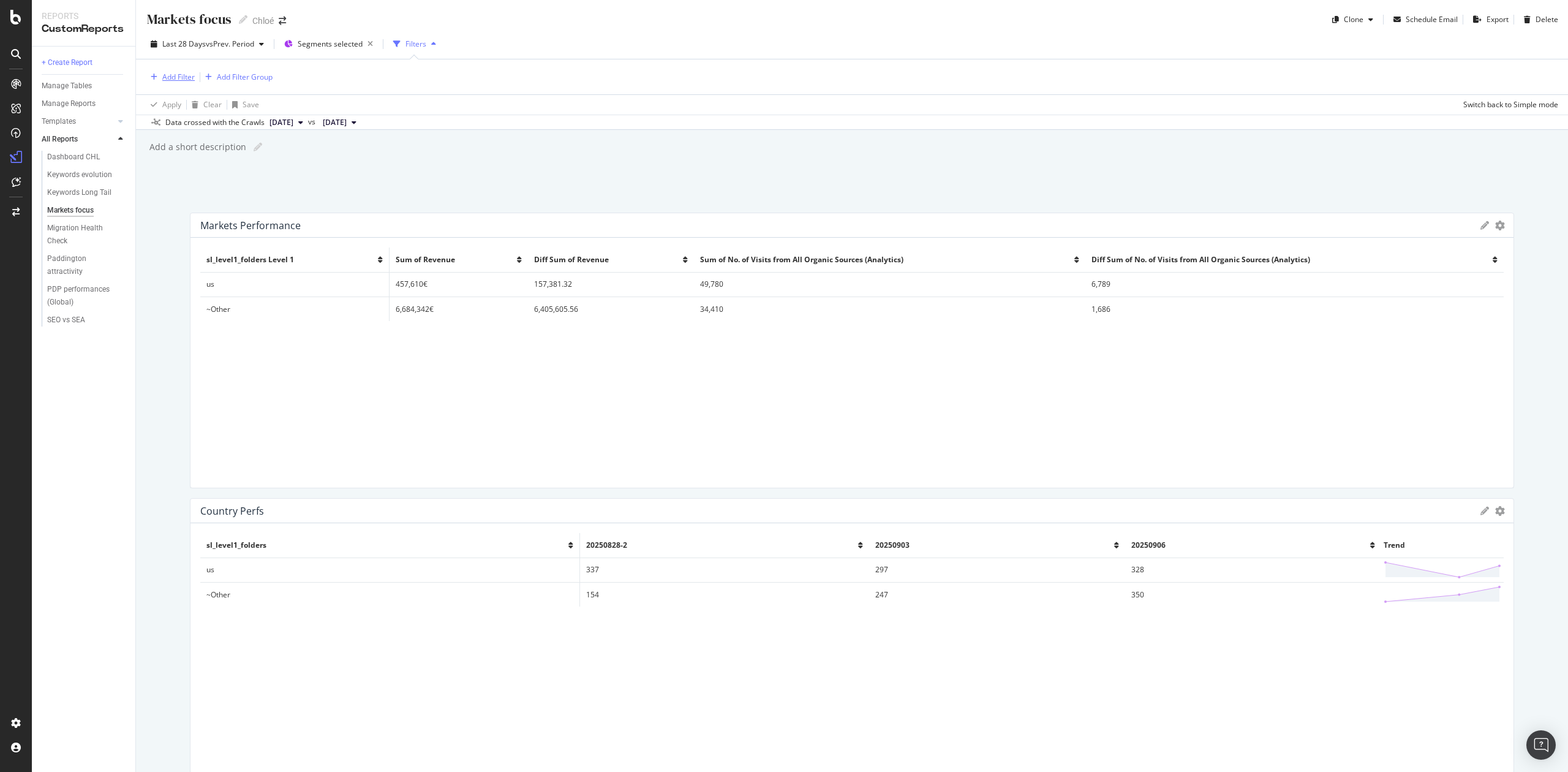
click at [175, 82] on div "Add Filter" at bounding box center [170, 78] width 49 height 14
click at [180, 76] on input "text" at bounding box center [263, 79] width 190 height 18
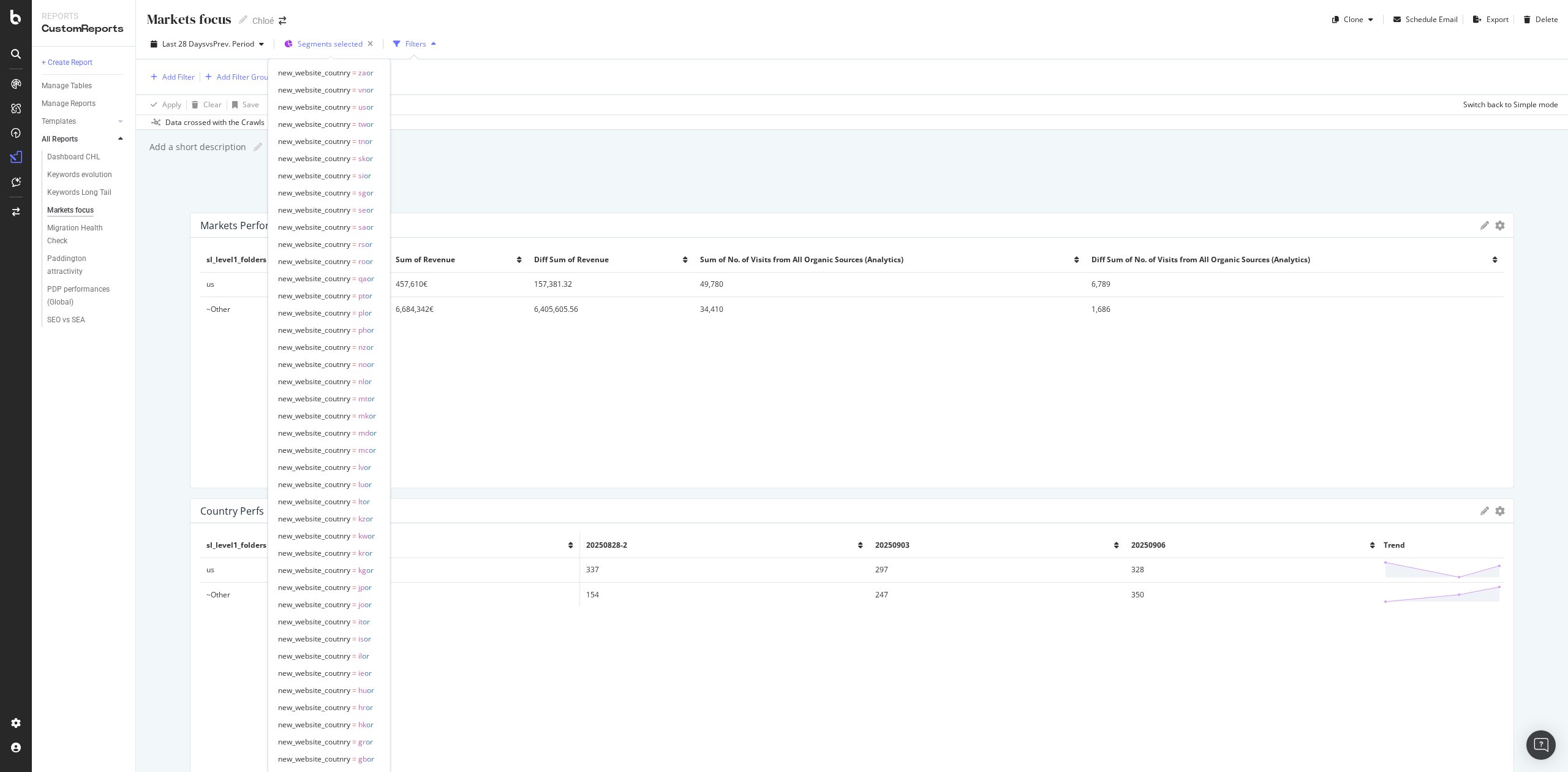
click at [332, 39] on span "Segments selected" at bounding box center [330, 44] width 65 height 11
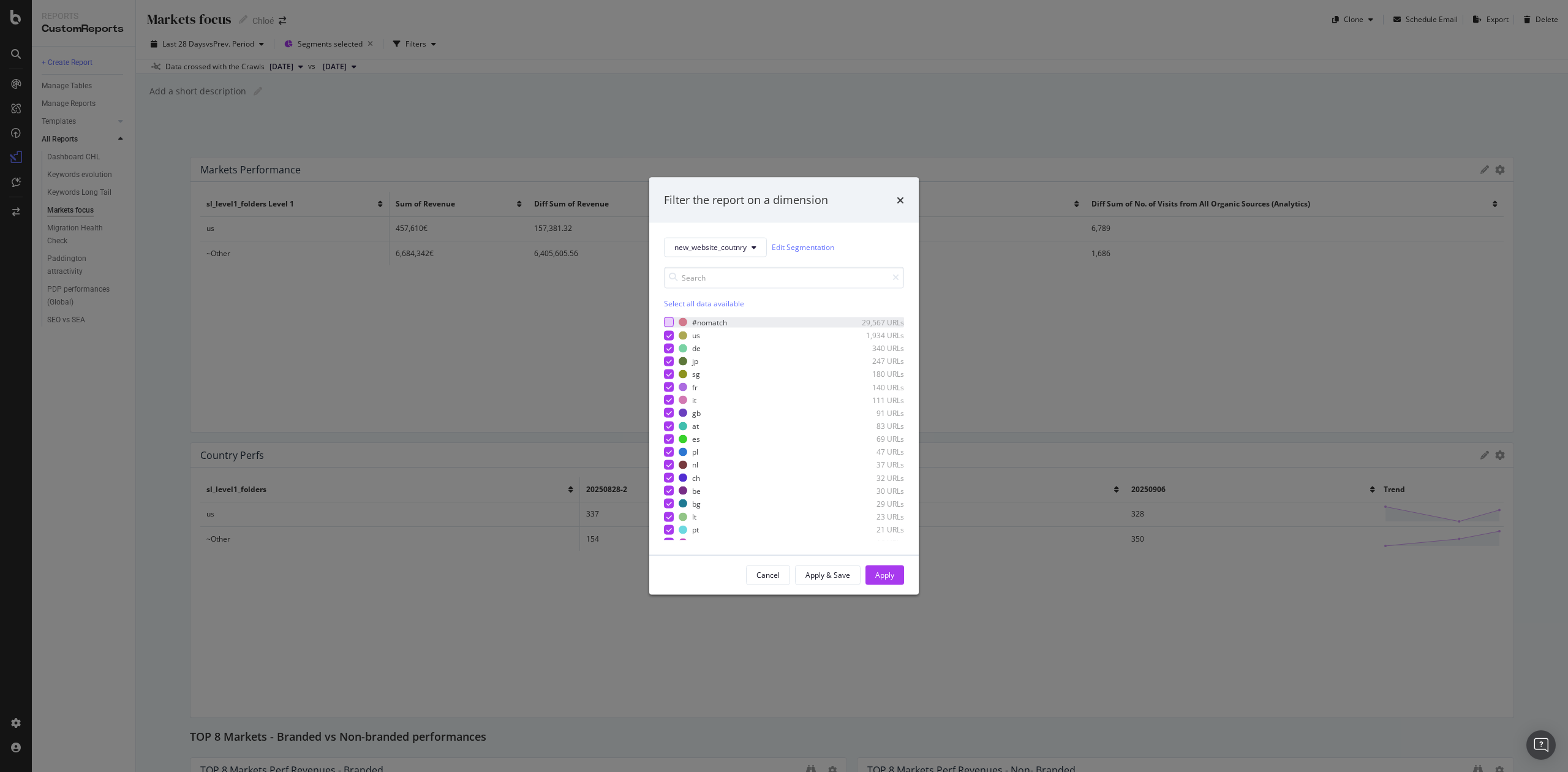
click at [672, 318] on div "modal" at bounding box center [669, 322] width 10 height 10
click at [670, 320] on icon "modal" at bounding box center [669, 322] width 6 height 6
click at [667, 337] on icon "modal" at bounding box center [669, 335] width 6 height 6
click at [880, 577] on div "Apply" at bounding box center [885, 575] width 19 height 11
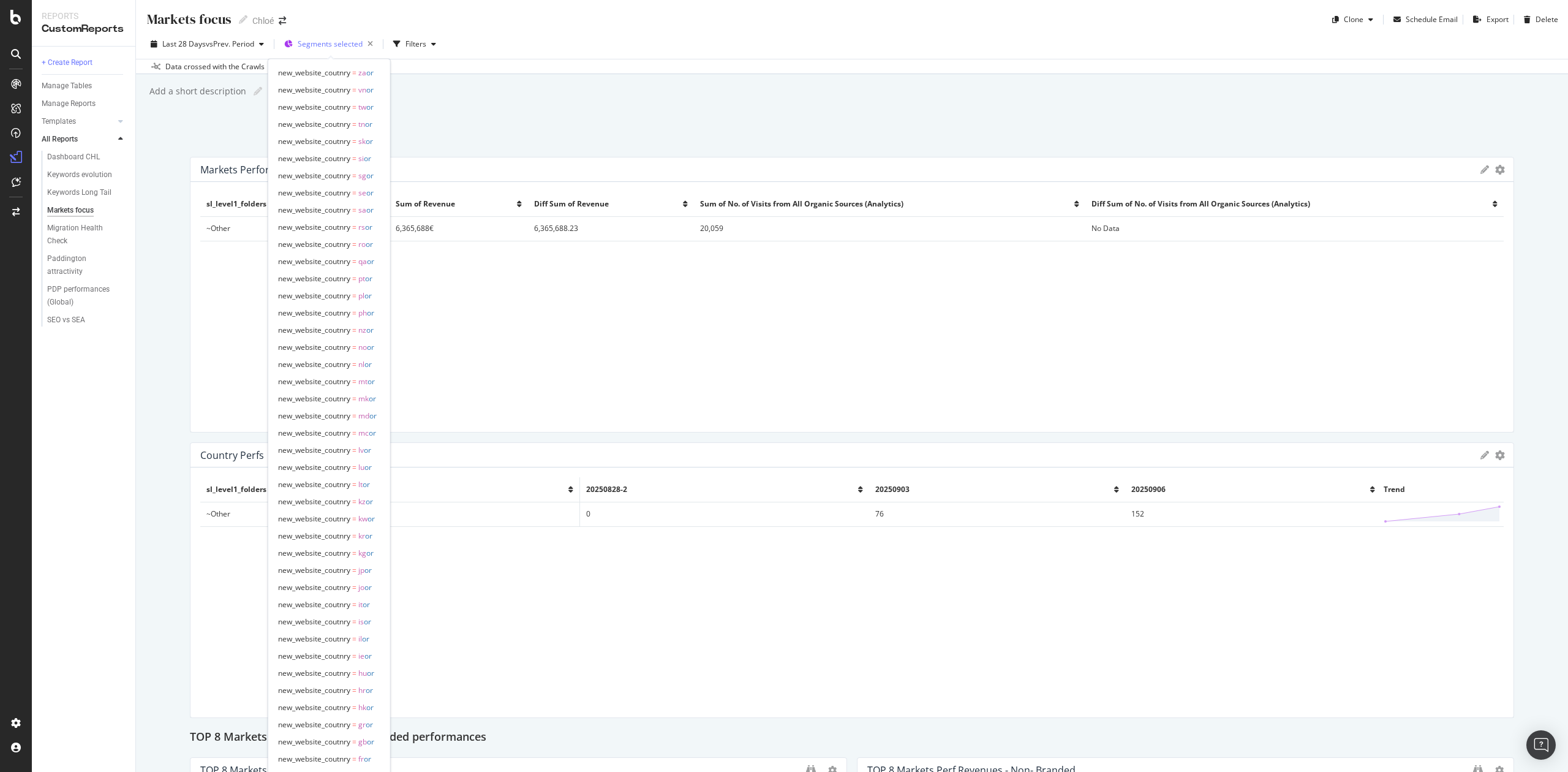
click at [317, 45] on span "Segments selected" at bounding box center [330, 44] width 65 height 11
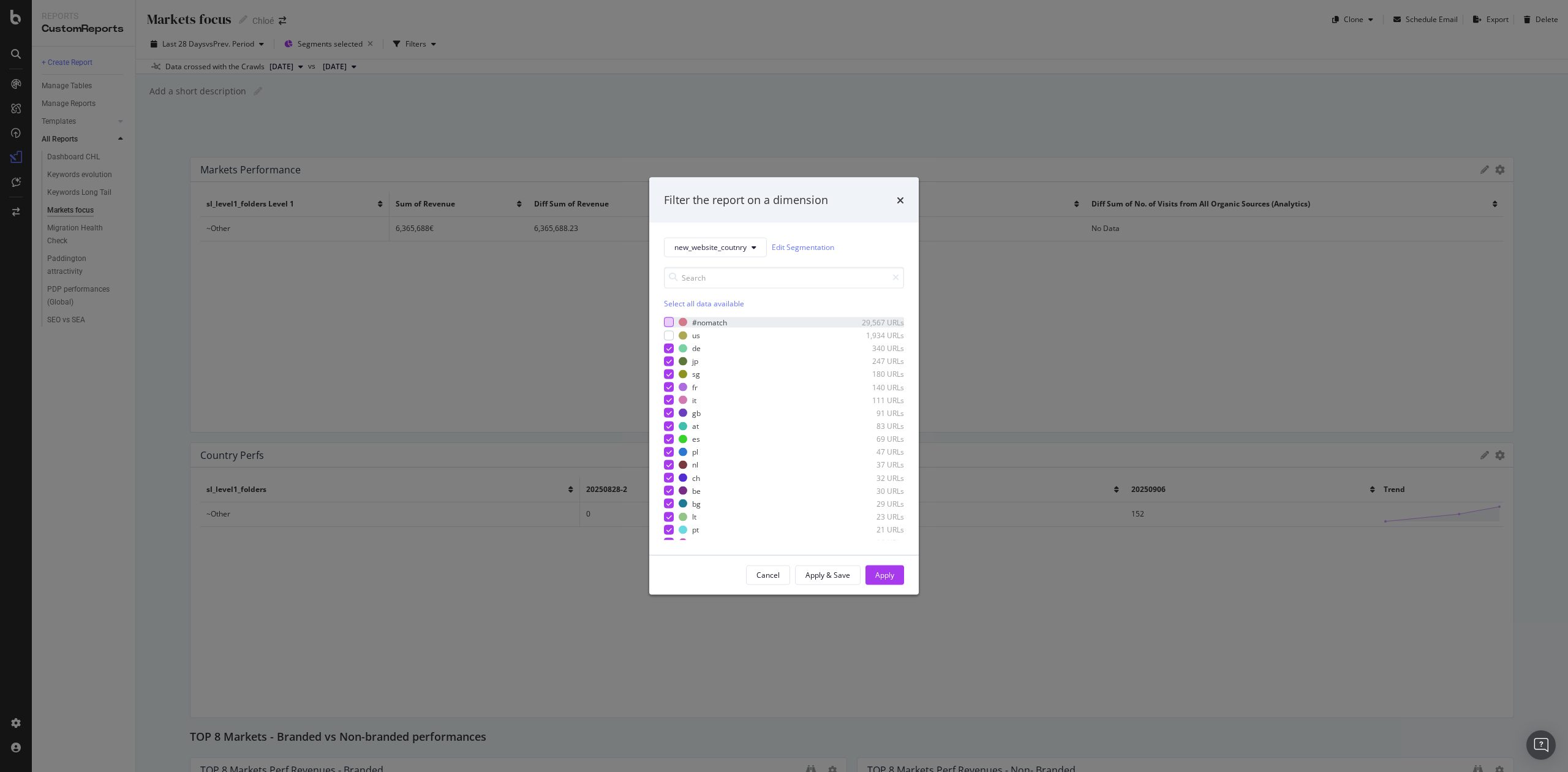
click at [668, 320] on div "modal" at bounding box center [669, 322] width 10 height 10
click at [668, 335] on div "modal" at bounding box center [669, 335] width 10 height 10
click at [672, 322] on icon "modal" at bounding box center [669, 322] width 6 height 6
click at [886, 574] on div "Apply" at bounding box center [885, 575] width 19 height 11
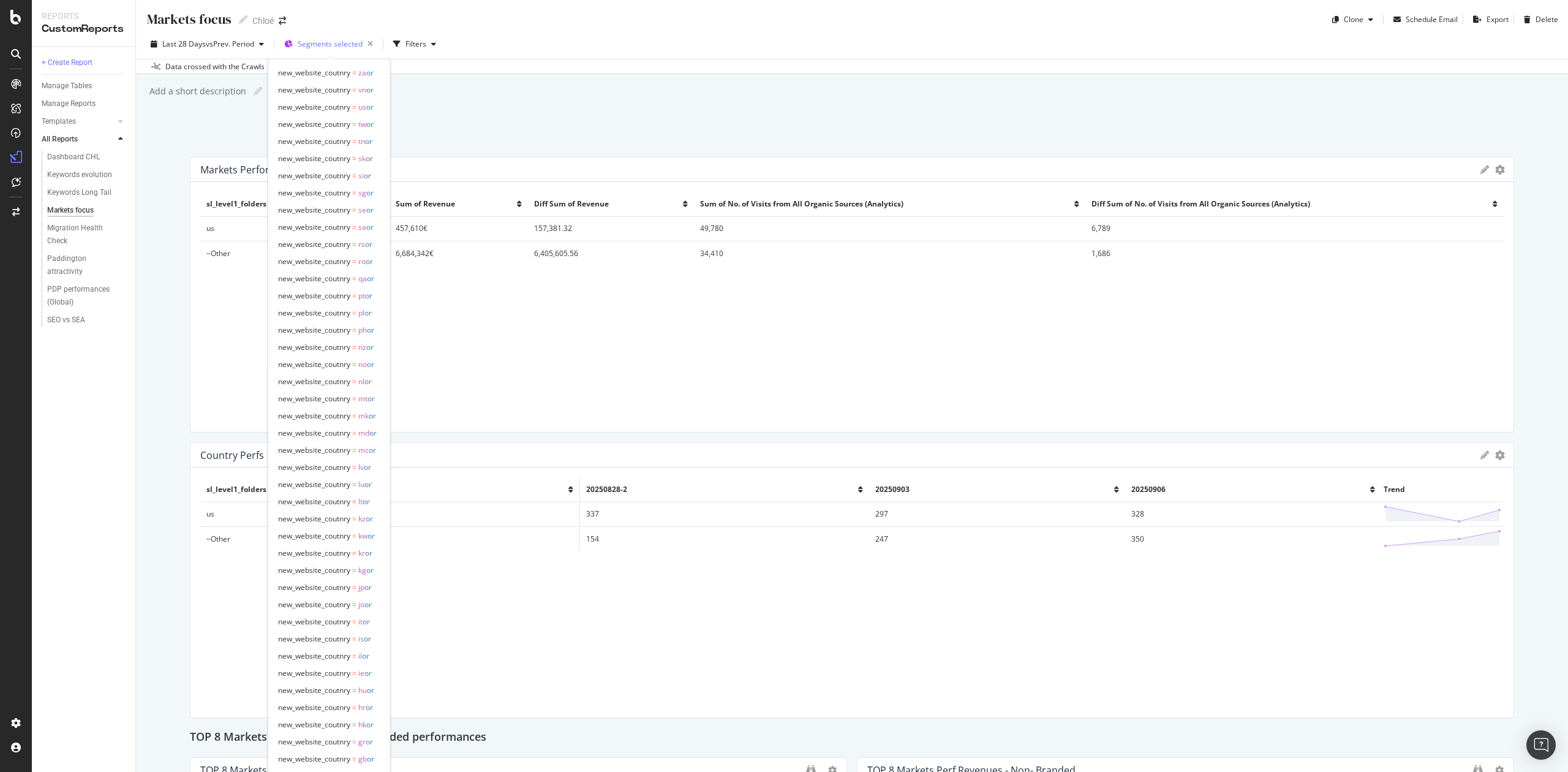
click at [331, 44] on span "Segments selected" at bounding box center [330, 44] width 65 height 11
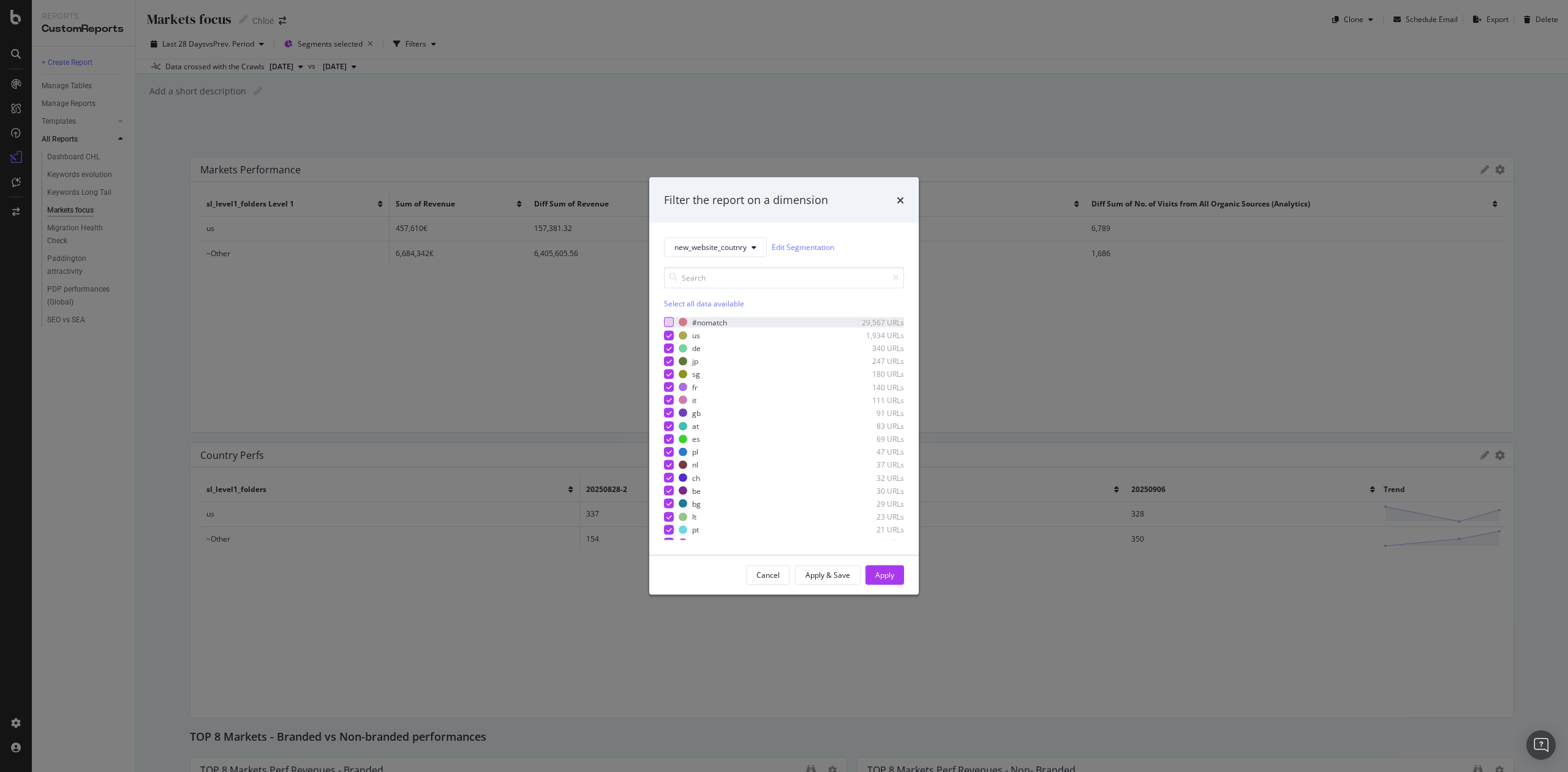
click at [669, 322] on div "modal" at bounding box center [669, 322] width 10 height 10
click at [667, 322] on icon "modal" at bounding box center [669, 322] width 6 height 6
click at [694, 307] on div "Select all data available" at bounding box center [784, 303] width 240 height 11
click at [694, 304] on div "Unselect all data available" at bounding box center [784, 303] width 240 height 11
click at [664, 359] on div "modal" at bounding box center [669, 361] width 10 height 10
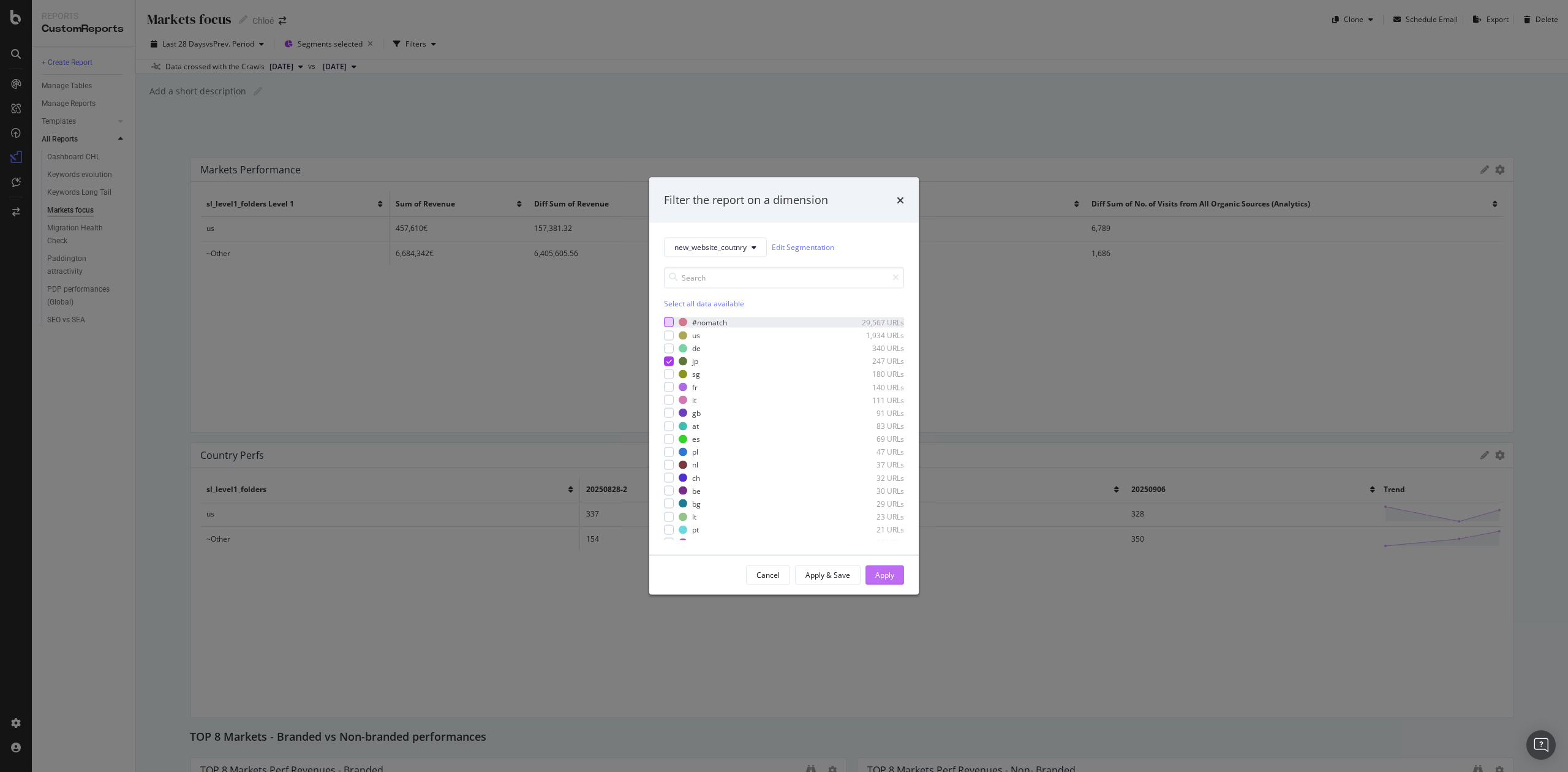
click at [883, 577] on div "Apply" at bounding box center [885, 575] width 19 height 11
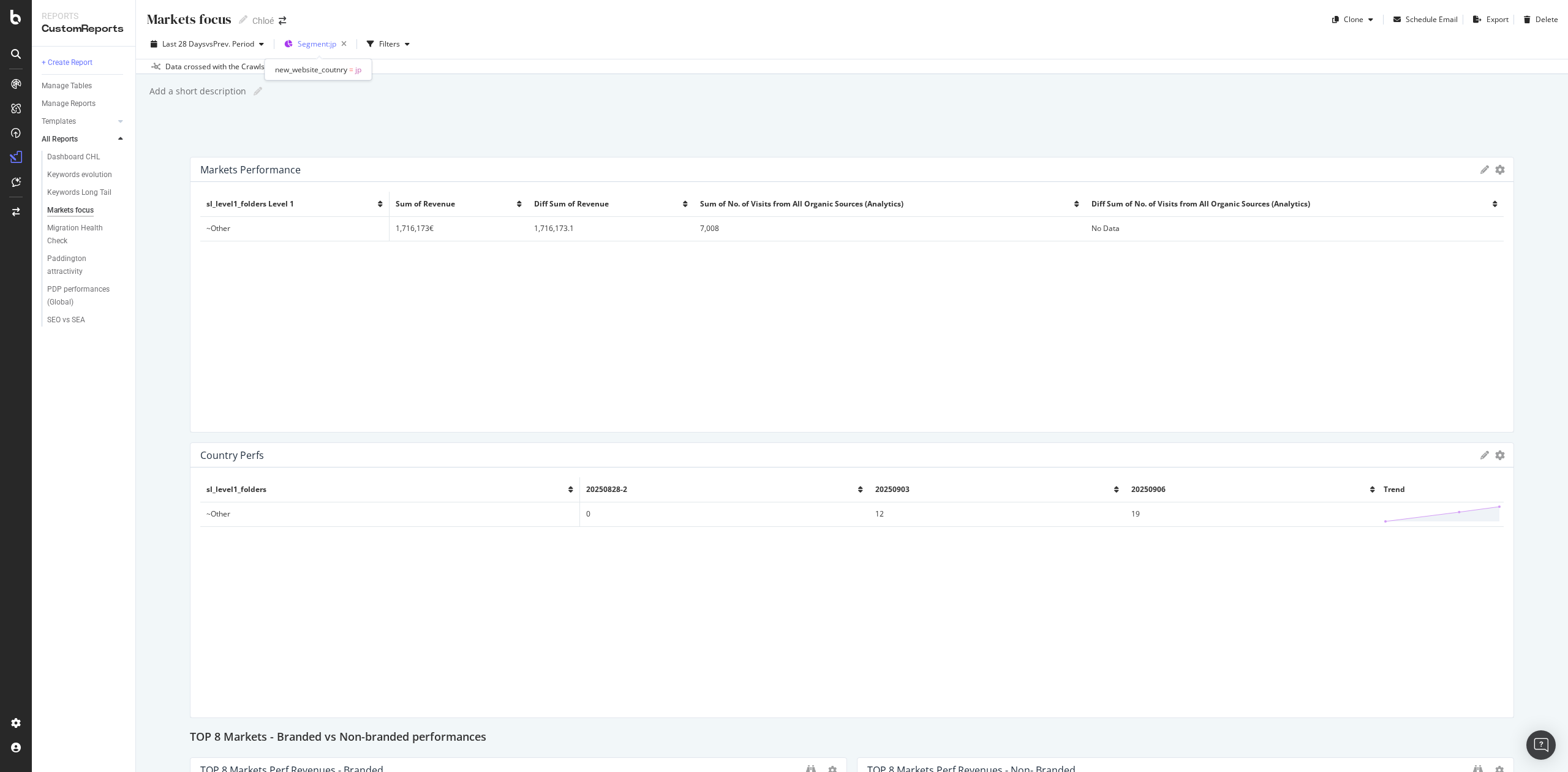
click at [298, 42] on div "Segment: jp" at bounding box center [318, 44] width 68 height 18
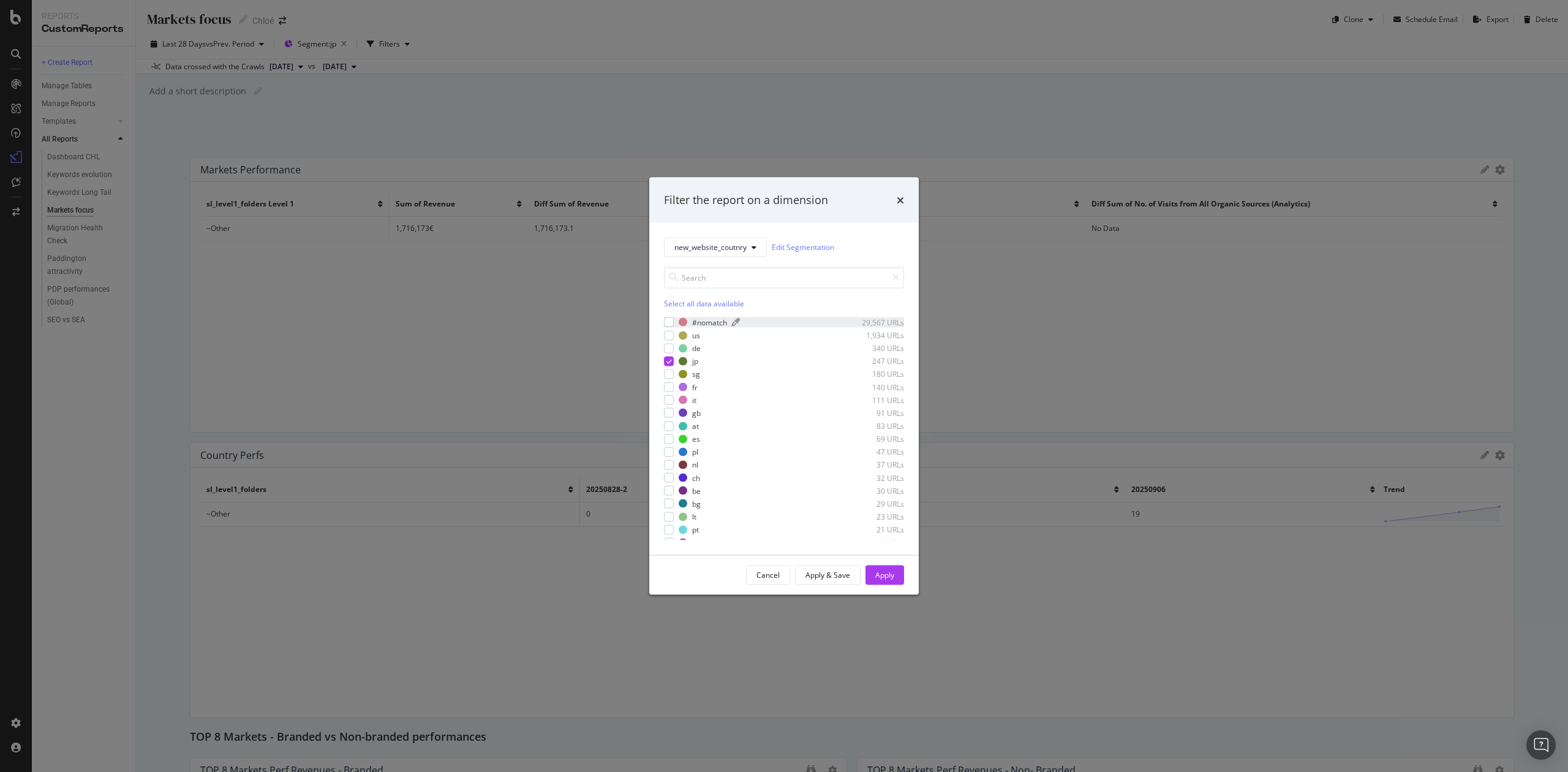
click at [694, 322] on div "#nomatch" at bounding box center [710, 322] width 35 height 11
click at [672, 319] on div "modal" at bounding box center [669, 322] width 10 height 10
click at [670, 321] on div "modal" at bounding box center [669, 322] width 10 height 10
click at [679, 305] on div "Select all data available" at bounding box center [784, 303] width 240 height 11
click at [667, 322] on icon "modal" at bounding box center [669, 322] width 6 height 6
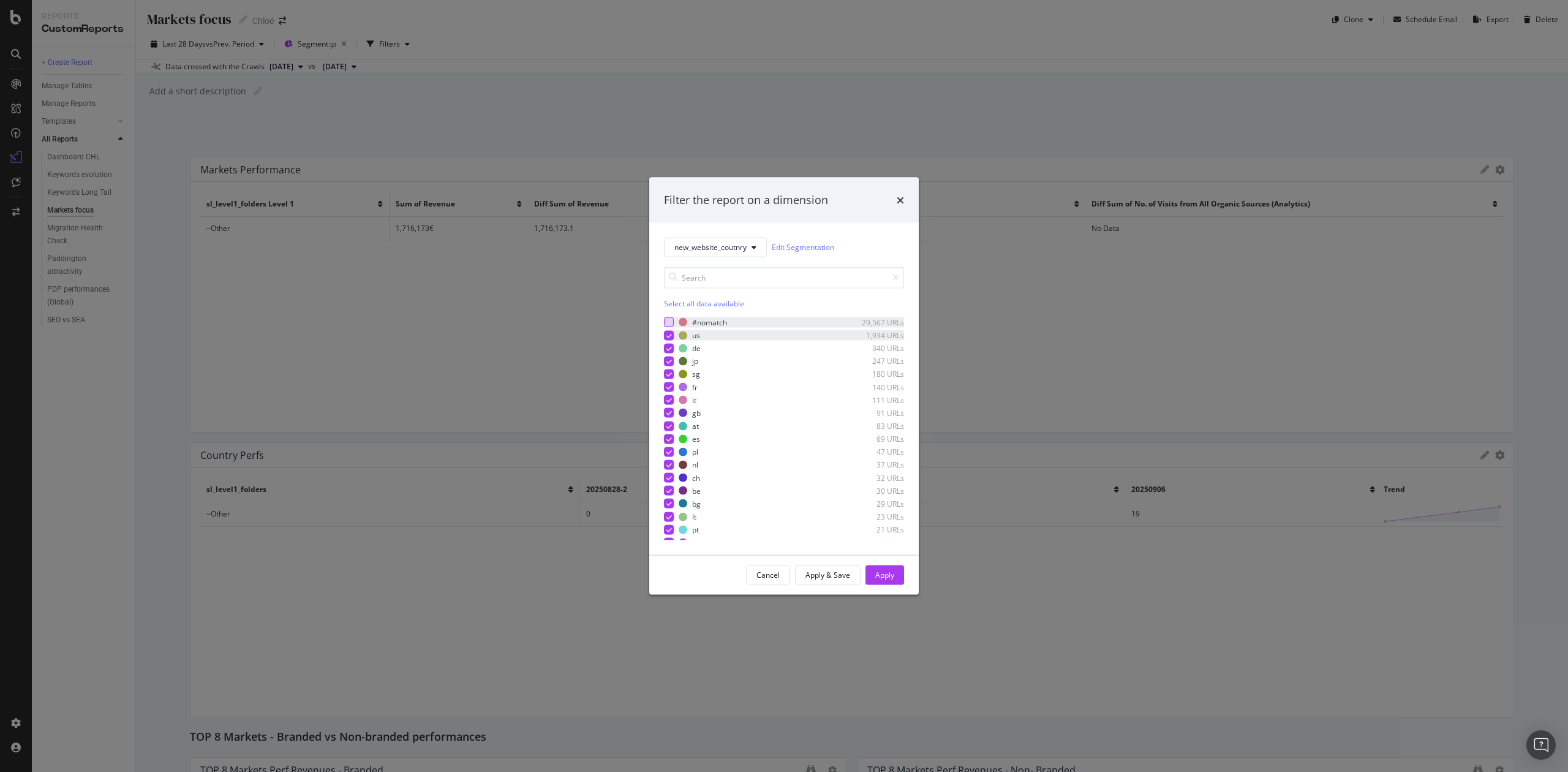
click at [669, 333] on icon "modal" at bounding box center [669, 335] width 6 height 6
click at [879, 575] on div "Apply" at bounding box center [885, 575] width 19 height 11
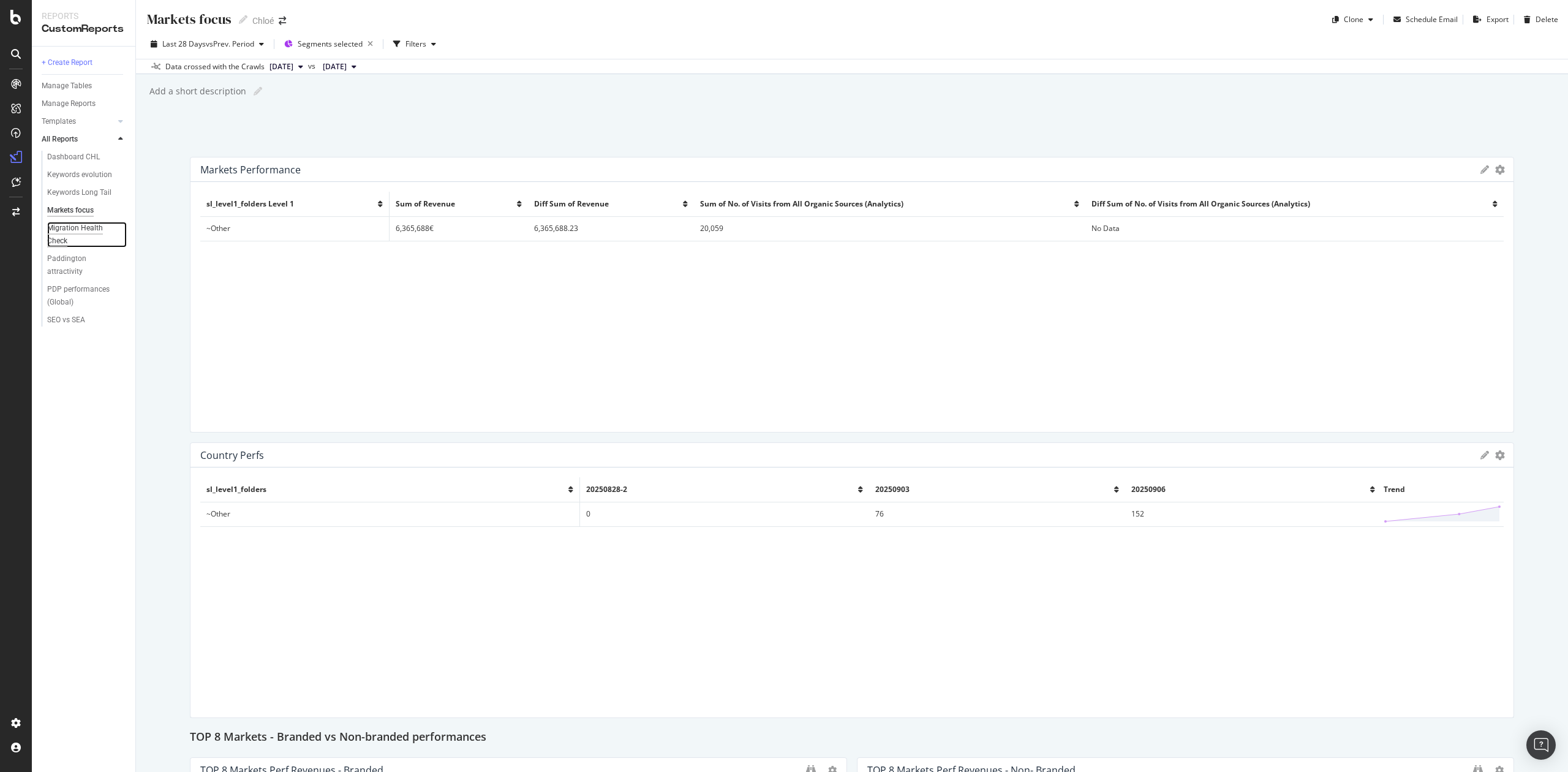
click at [71, 234] on div "Migration Health Check" at bounding box center [81, 235] width 69 height 26
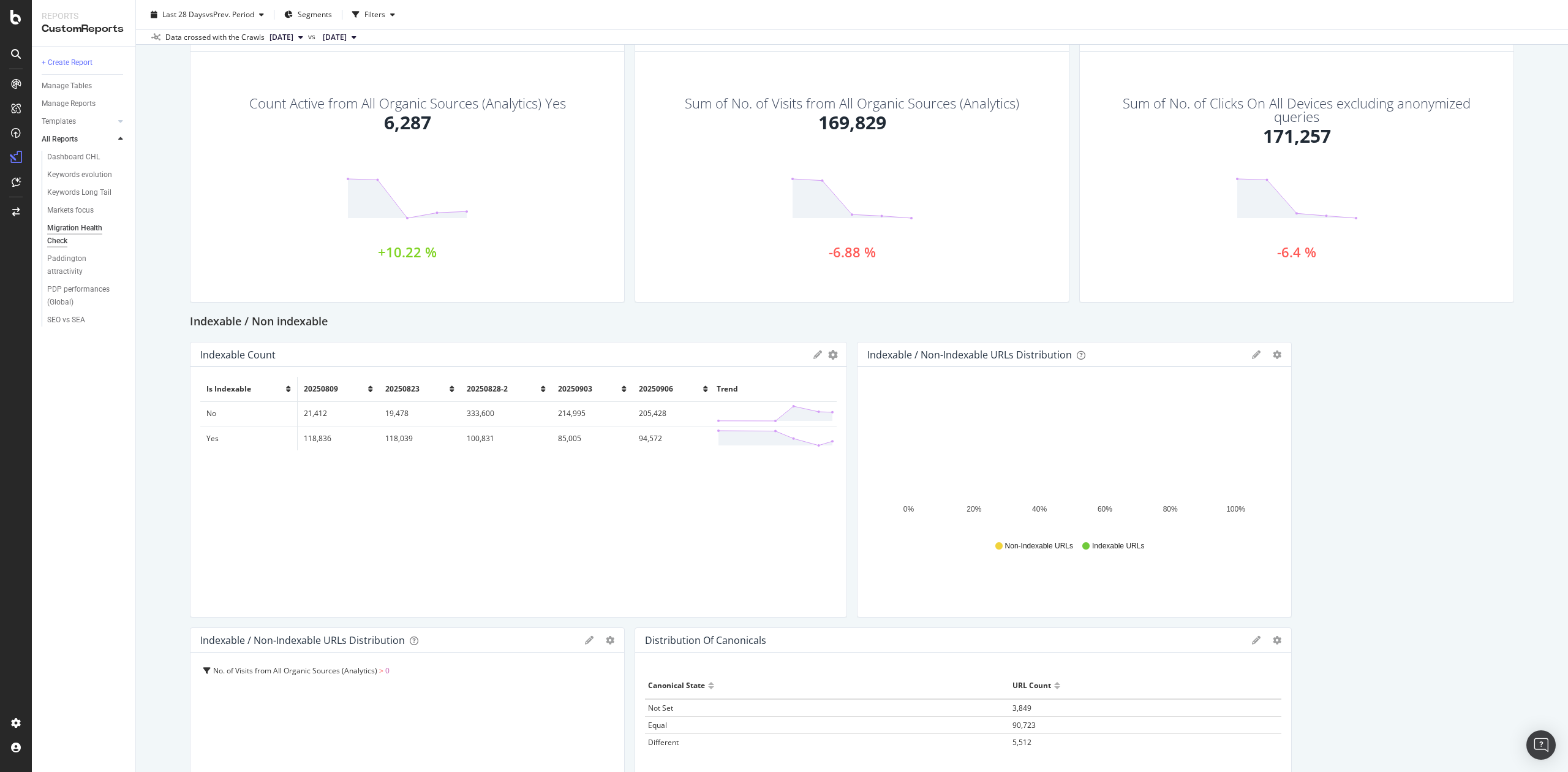
scroll to position [163, 0]
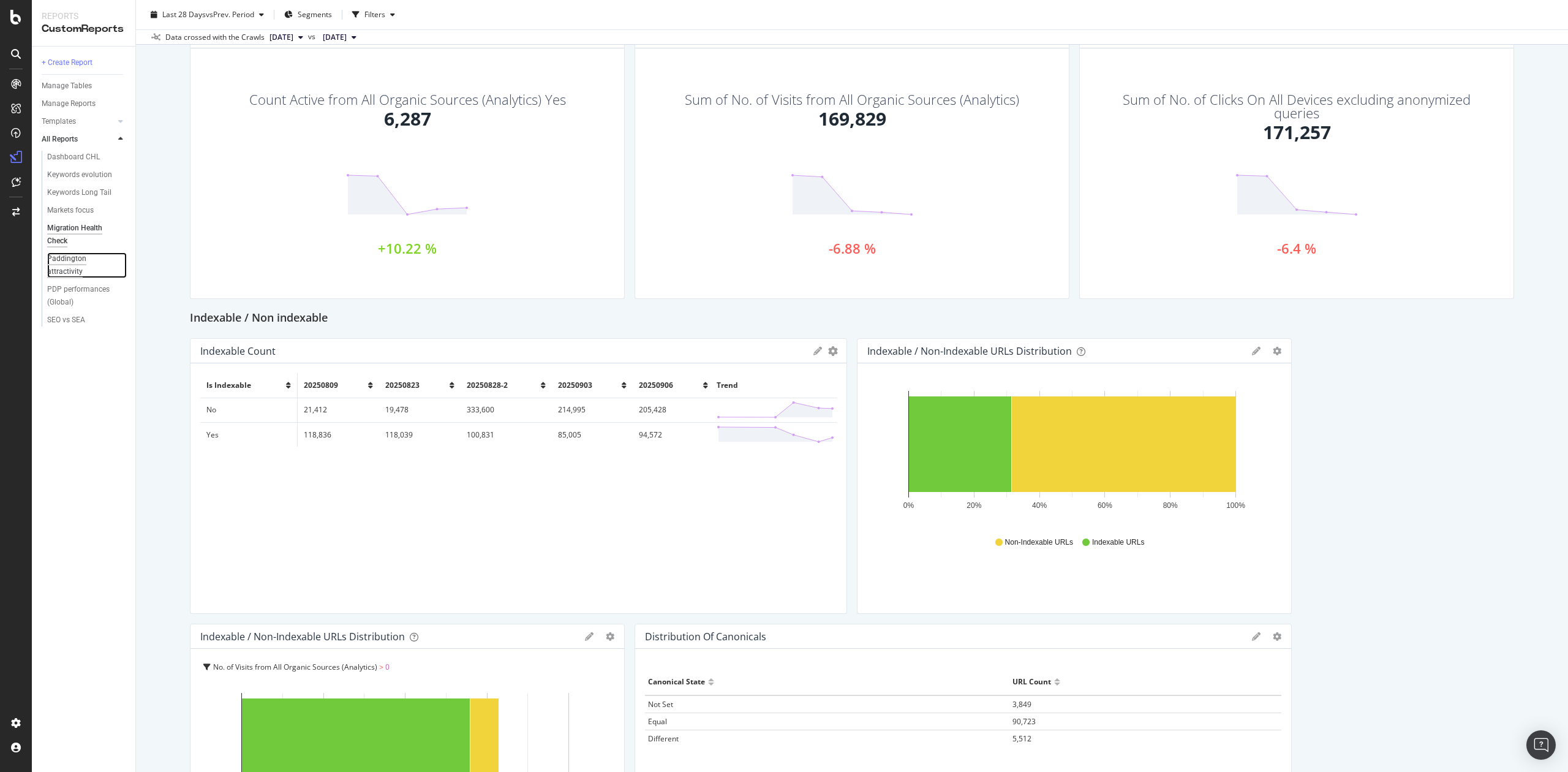
click at [72, 261] on div "Paddington attractivity" at bounding box center [81, 265] width 69 height 26
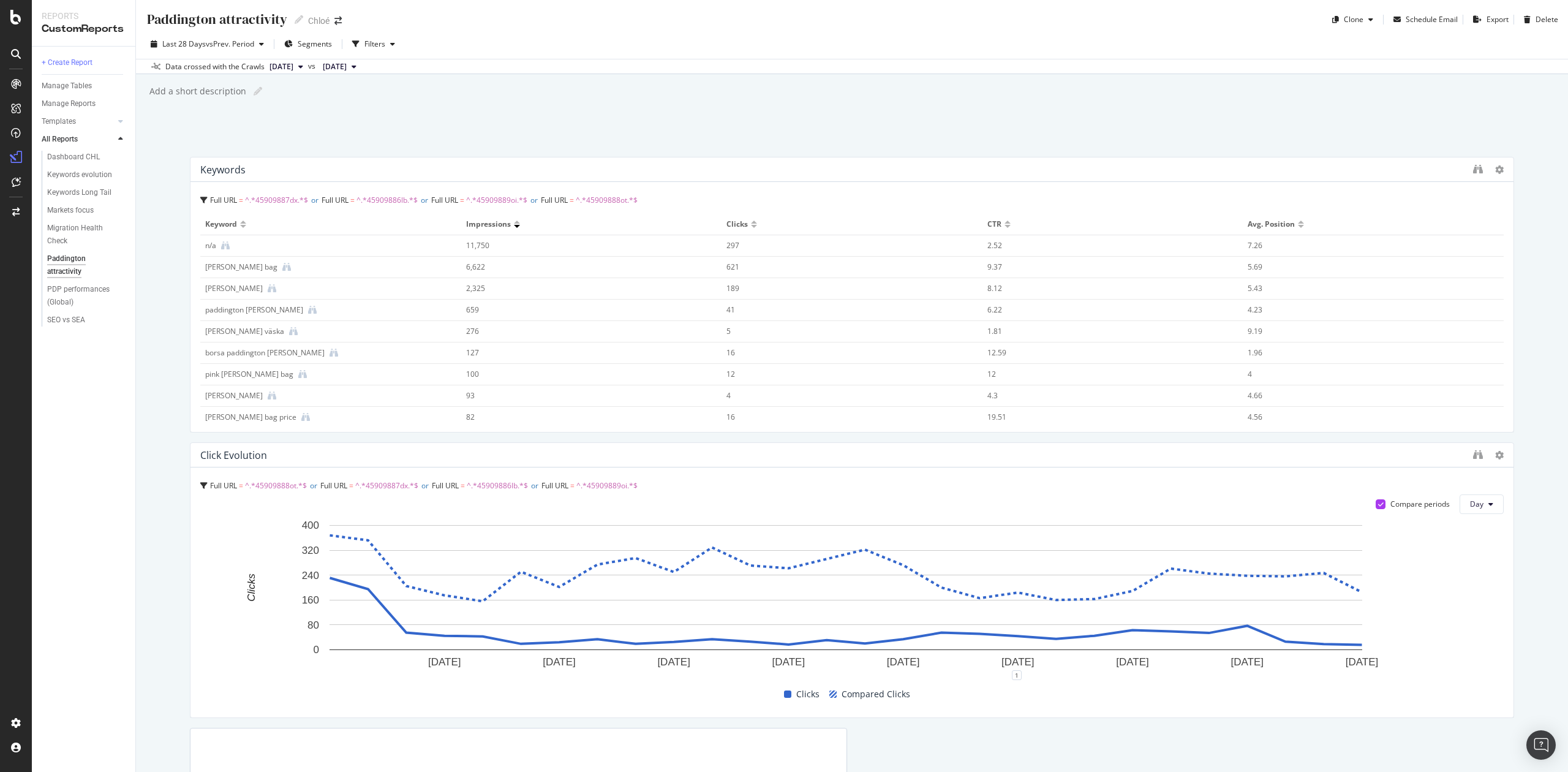
click at [221, 196] on span "Full URL" at bounding box center [223, 200] width 27 height 11
click at [202, 199] on icon at bounding box center [204, 200] width 8 height 8
click at [1502, 165] on div at bounding box center [1509, 295] width 13 height 276
click at [1495, 170] on icon at bounding box center [1500, 170] width 9 height 9
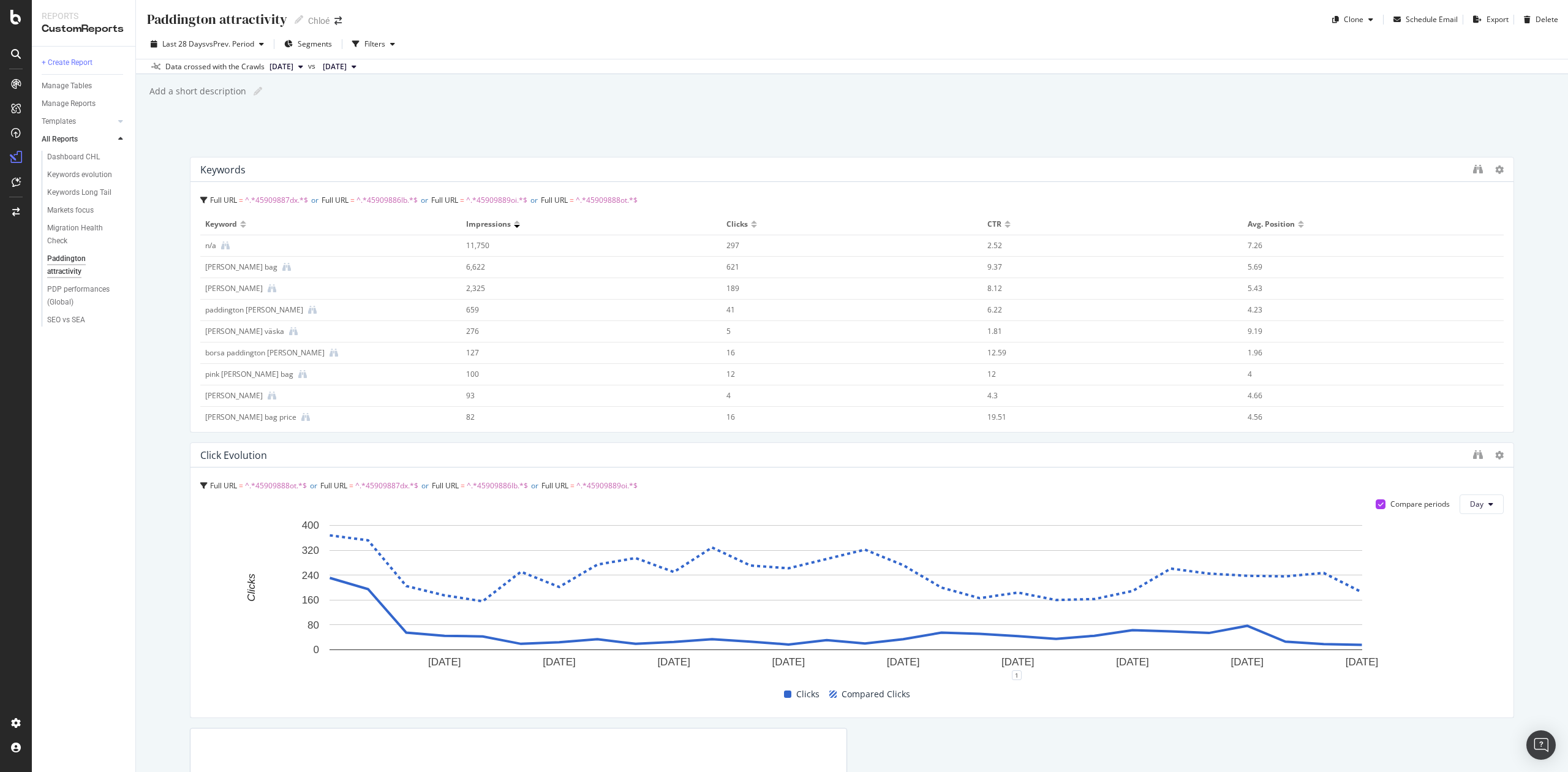
click at [1390, 172] on div "Keywords" at bounding box center [834, 170] width 1267 height 13
click at [368, 39] on div "Filters" at bounding box center [375, 44] width 21 height 11
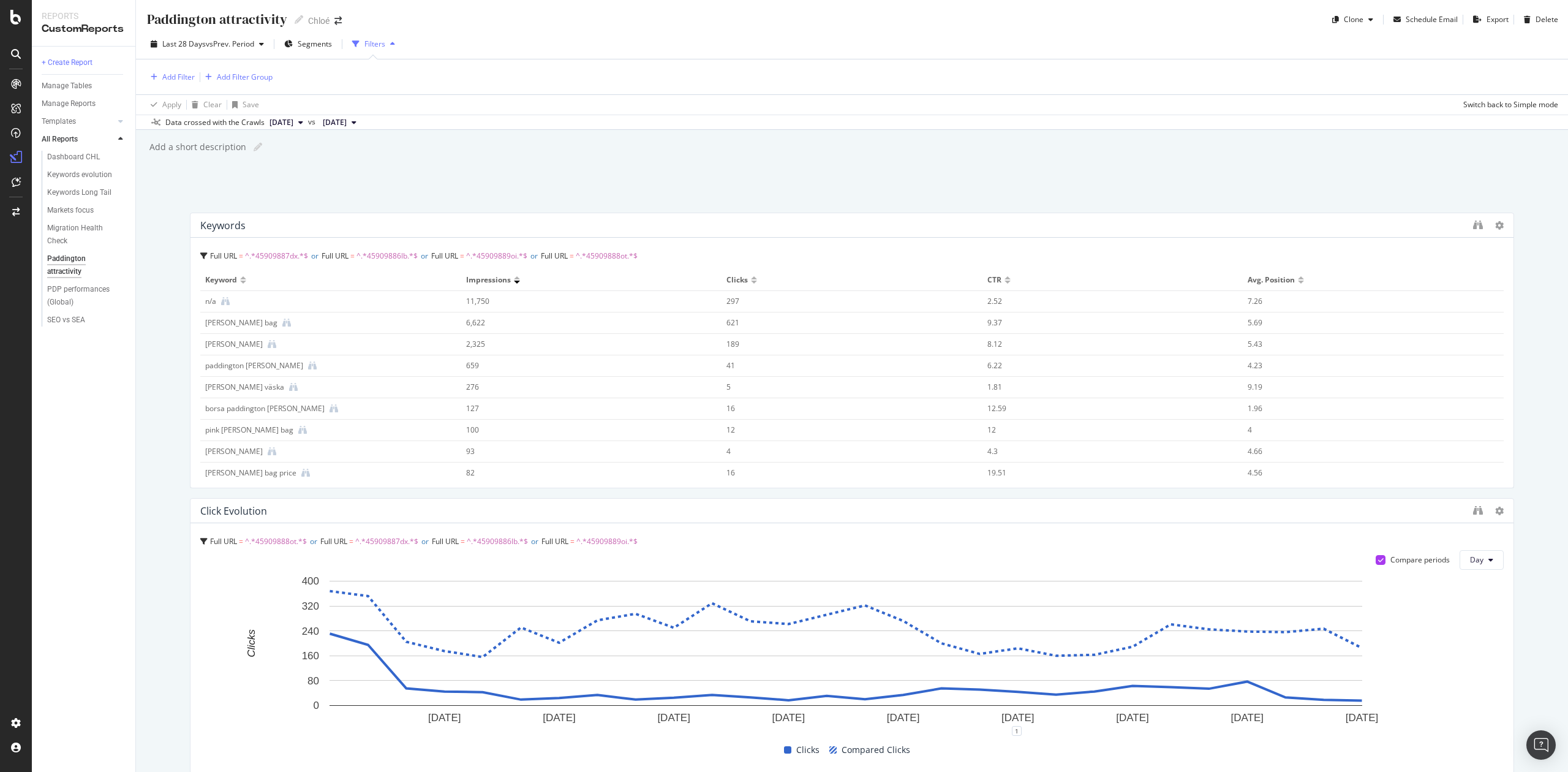
click at [368, 39] on div "Filters" at bounding box center [375, 44] width 21 height 11
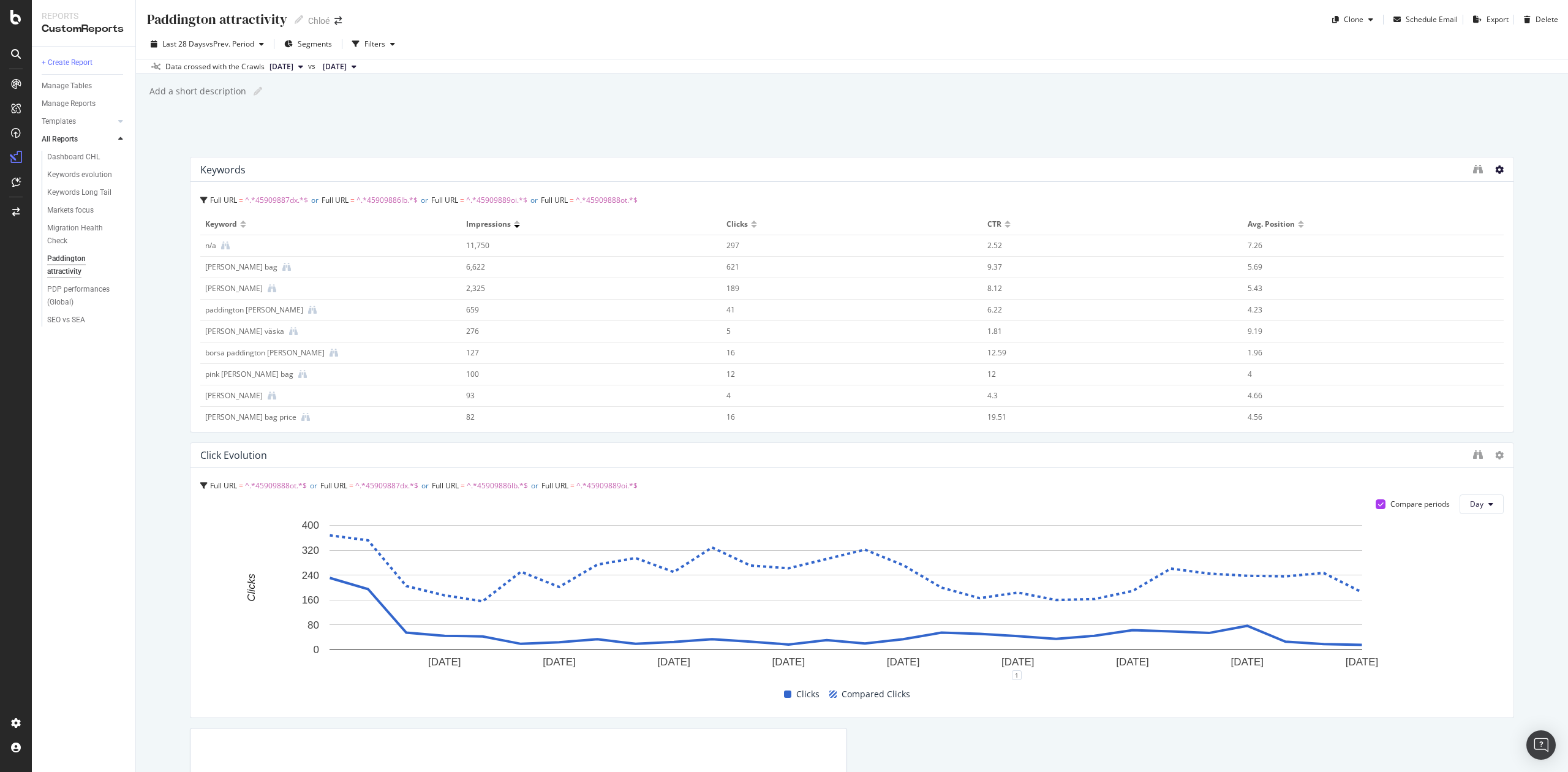
click at [1495, 168] on icon at bounding box center [1500, 170] width 9 height 9
click at [1474, 167] on icon "binoculars" at bounding box center [1479, 170] width 10 height 10
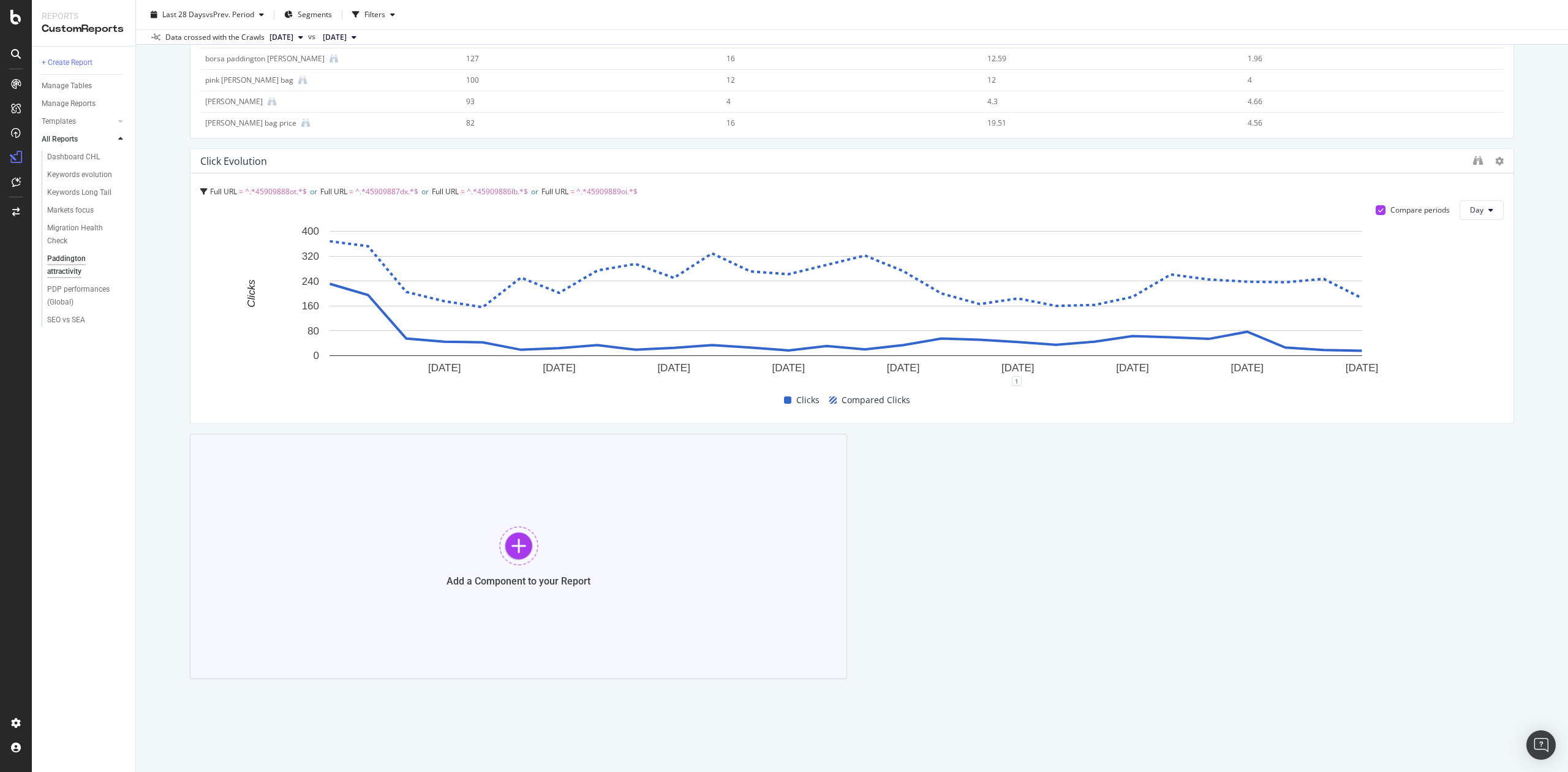
scroll to position [298, 0]
click at [413, 567] on div "Add a Component to your Report" at bounding box center [518, 553] width 657 height 245
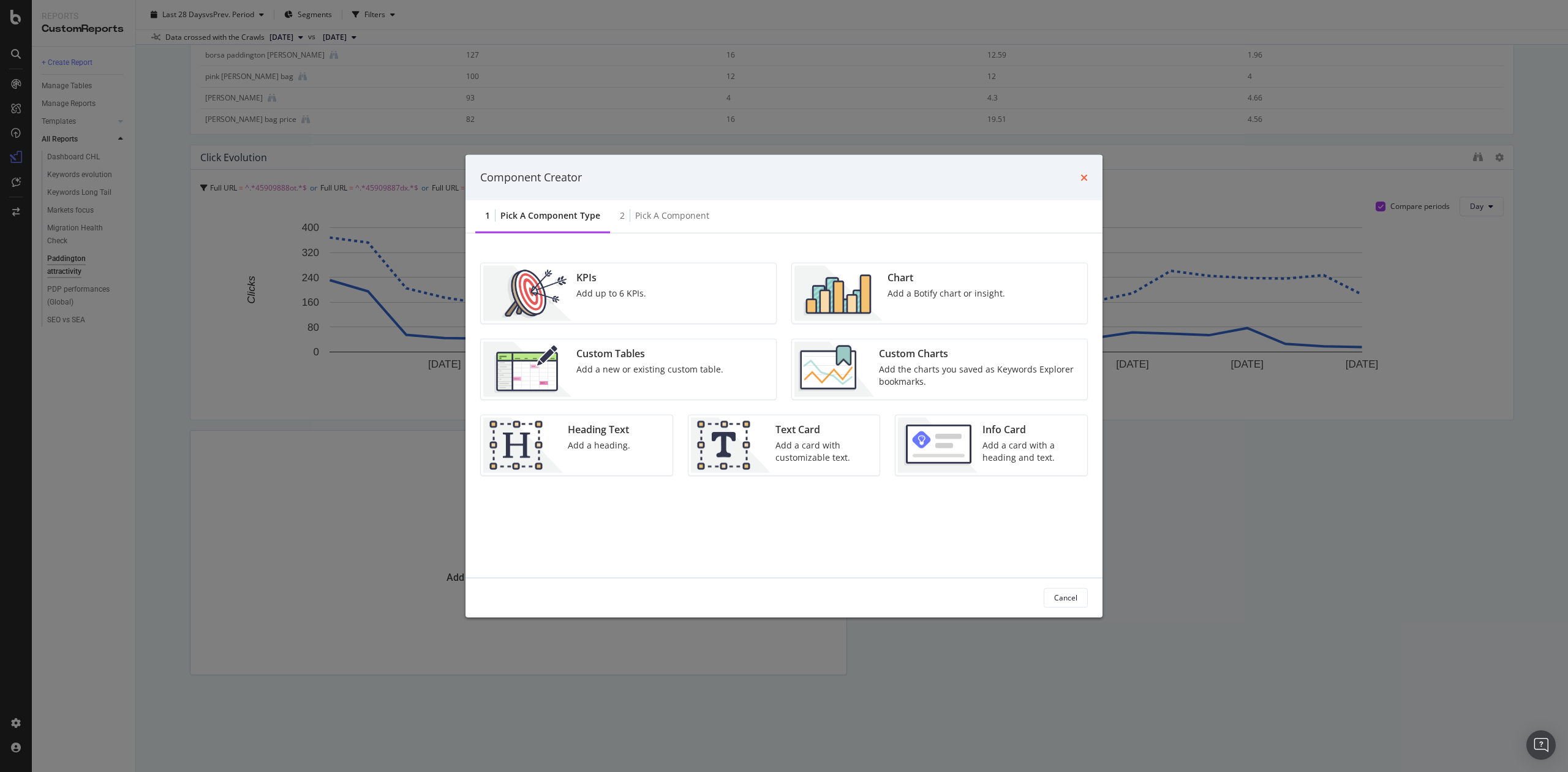
click at [1083, 177] on icon "times" at bounding box center [1085, 177] width 8 height 10
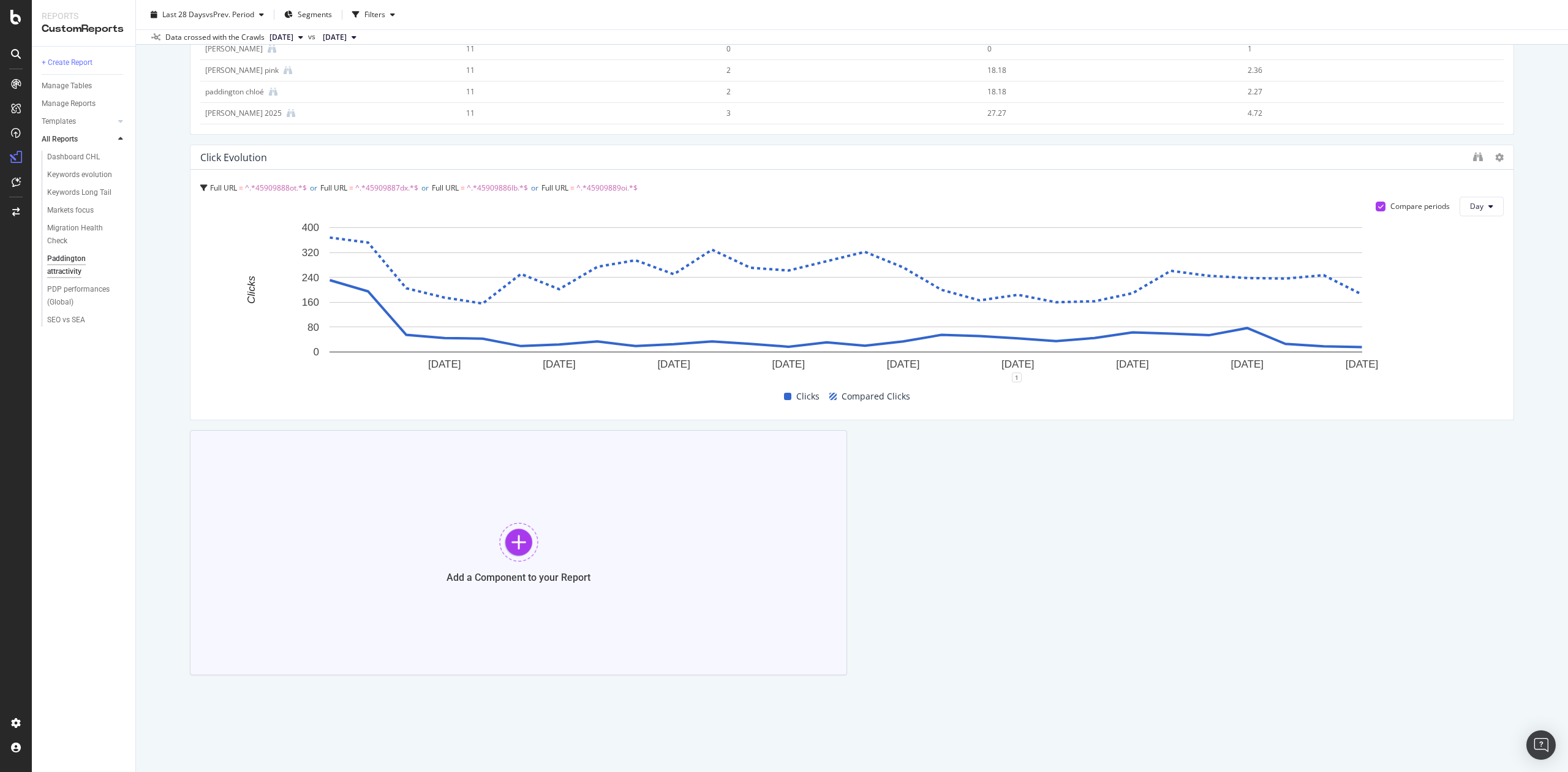
click at [492, 504] on div "Add a Component to your Report" at bounding box center [518, 553] width 657 height 245
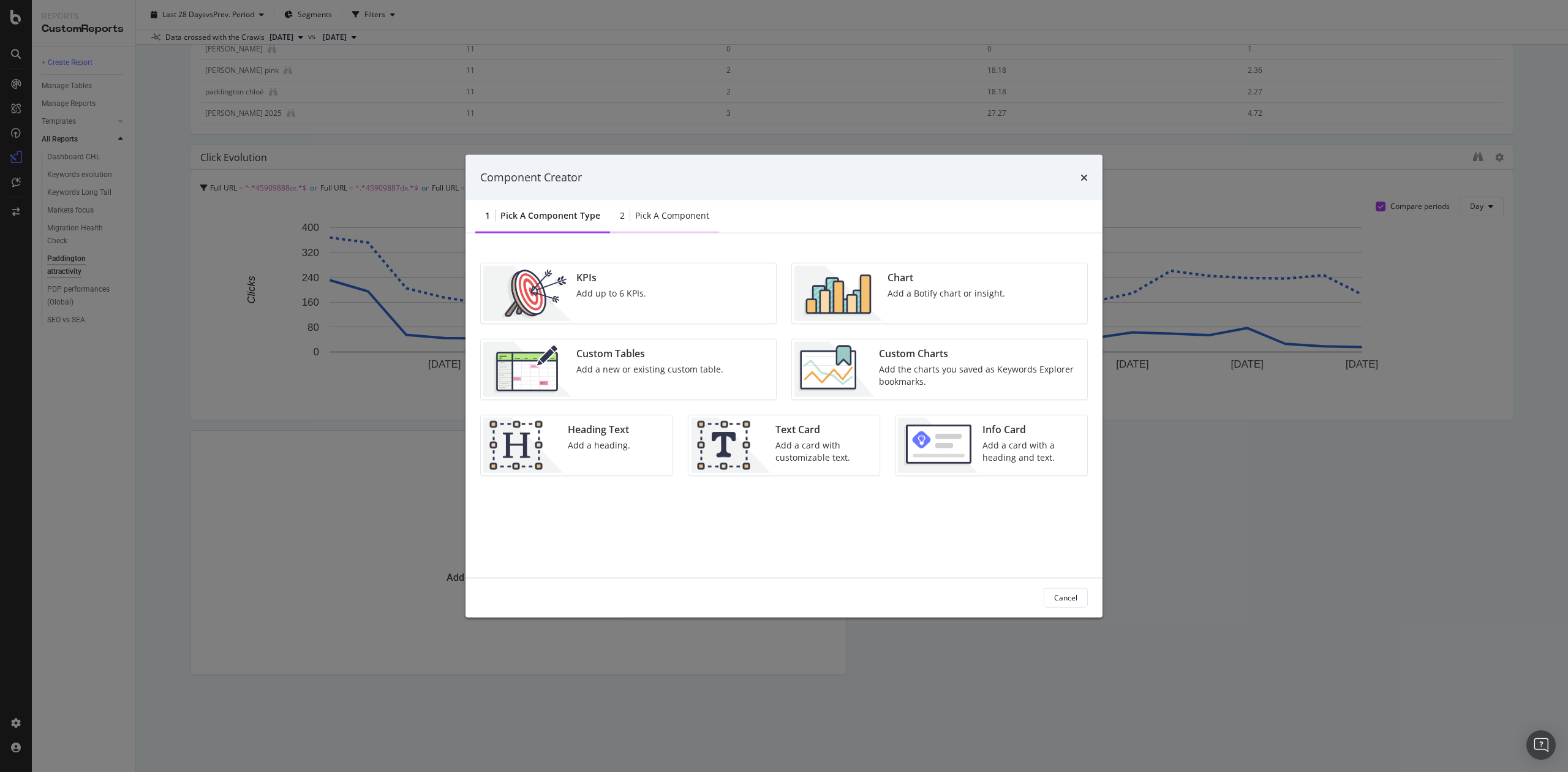
click at [657, 219] on div "Pick a Component" at bounding box center [672, 215] width 74 height 13
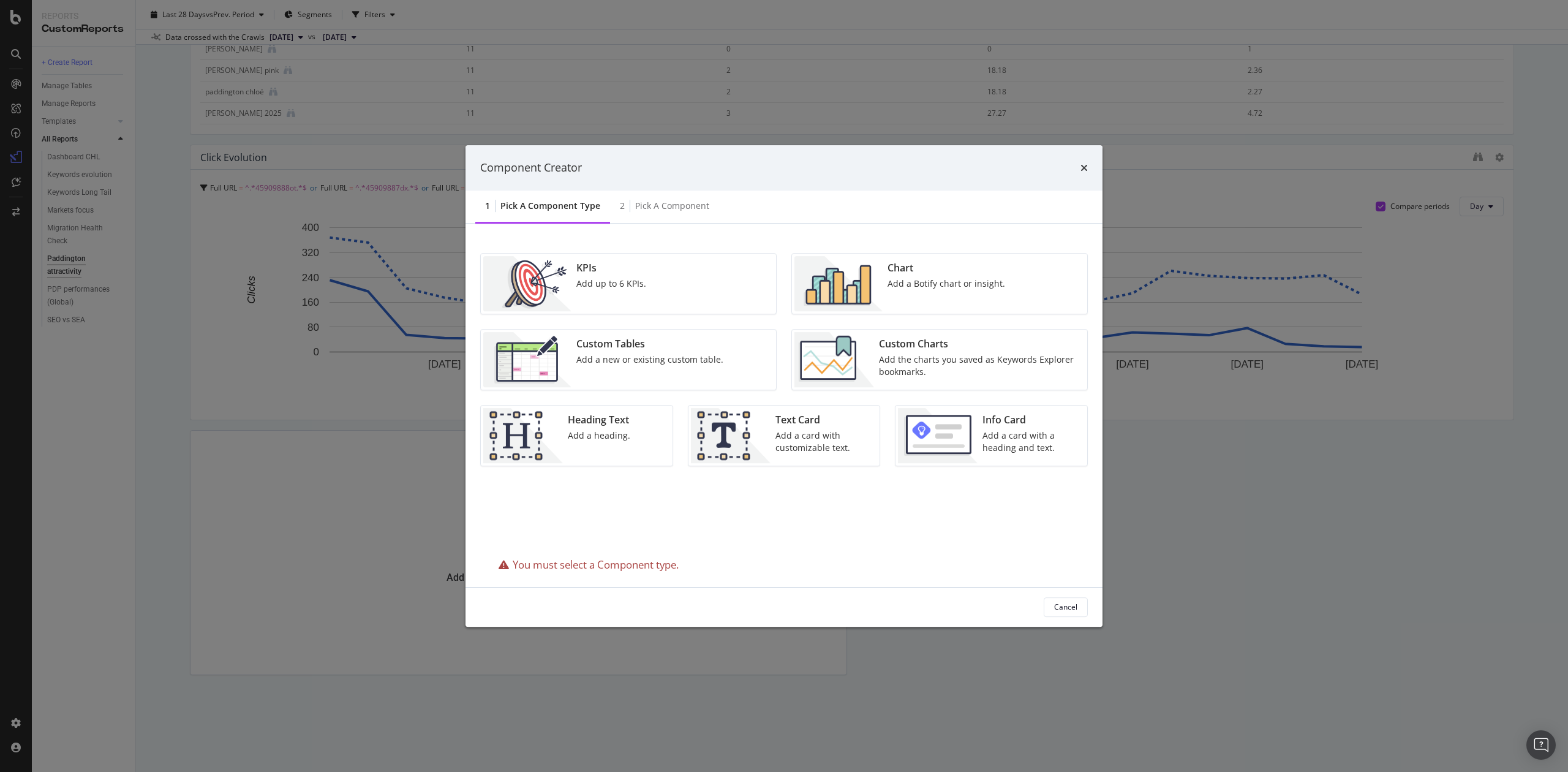
click at [581, 208] on div "Pick a Component type" at bounding box center [550, 206] width 100 height 13
click at [612, 363] on div "Add a new or existing custom table." at bounding box center [650, 360] width 147 height 13
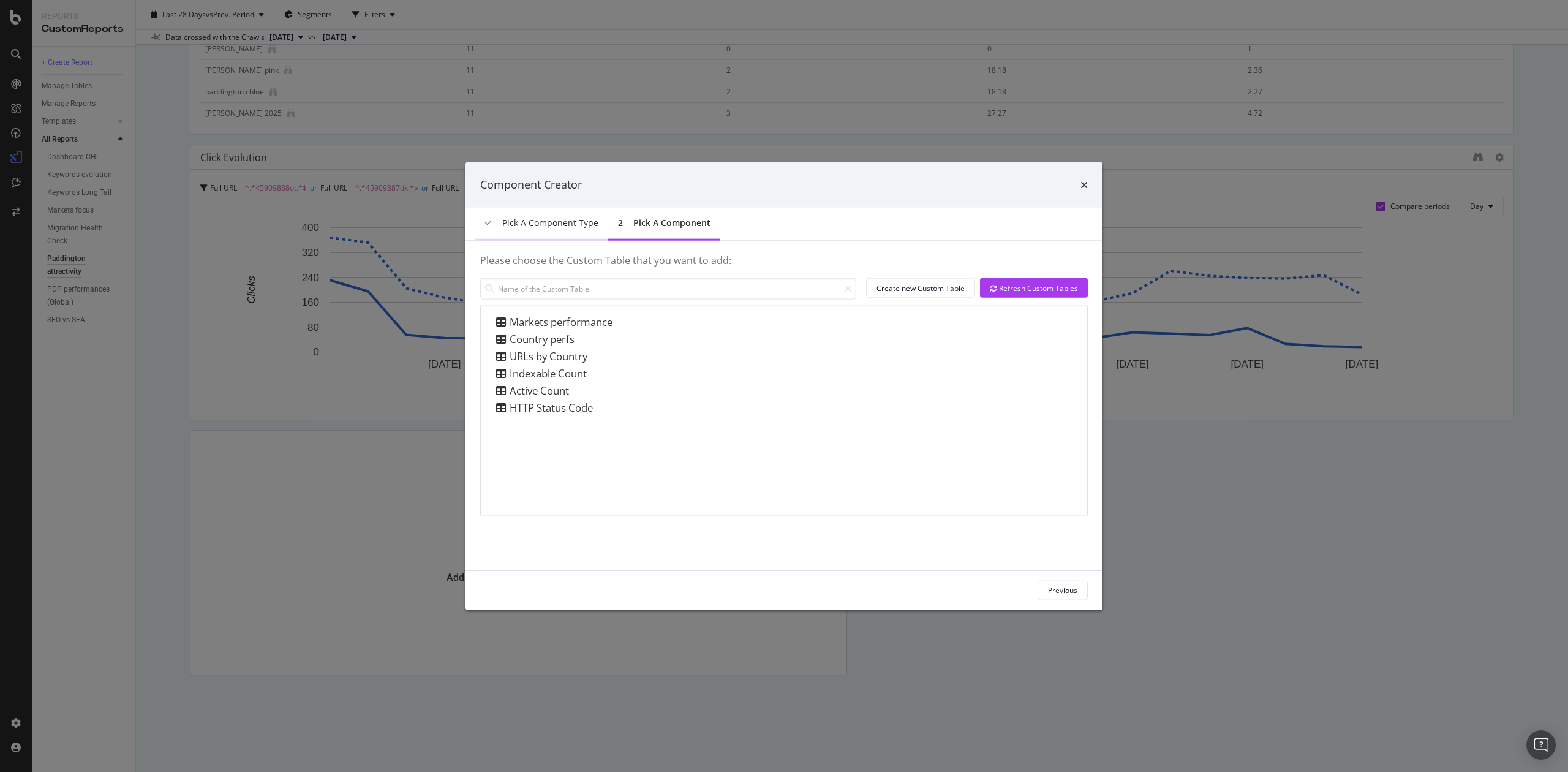
click at [565, 216] on div "Pick a Component type" at bounding box center [542, 223] width 133 height 34
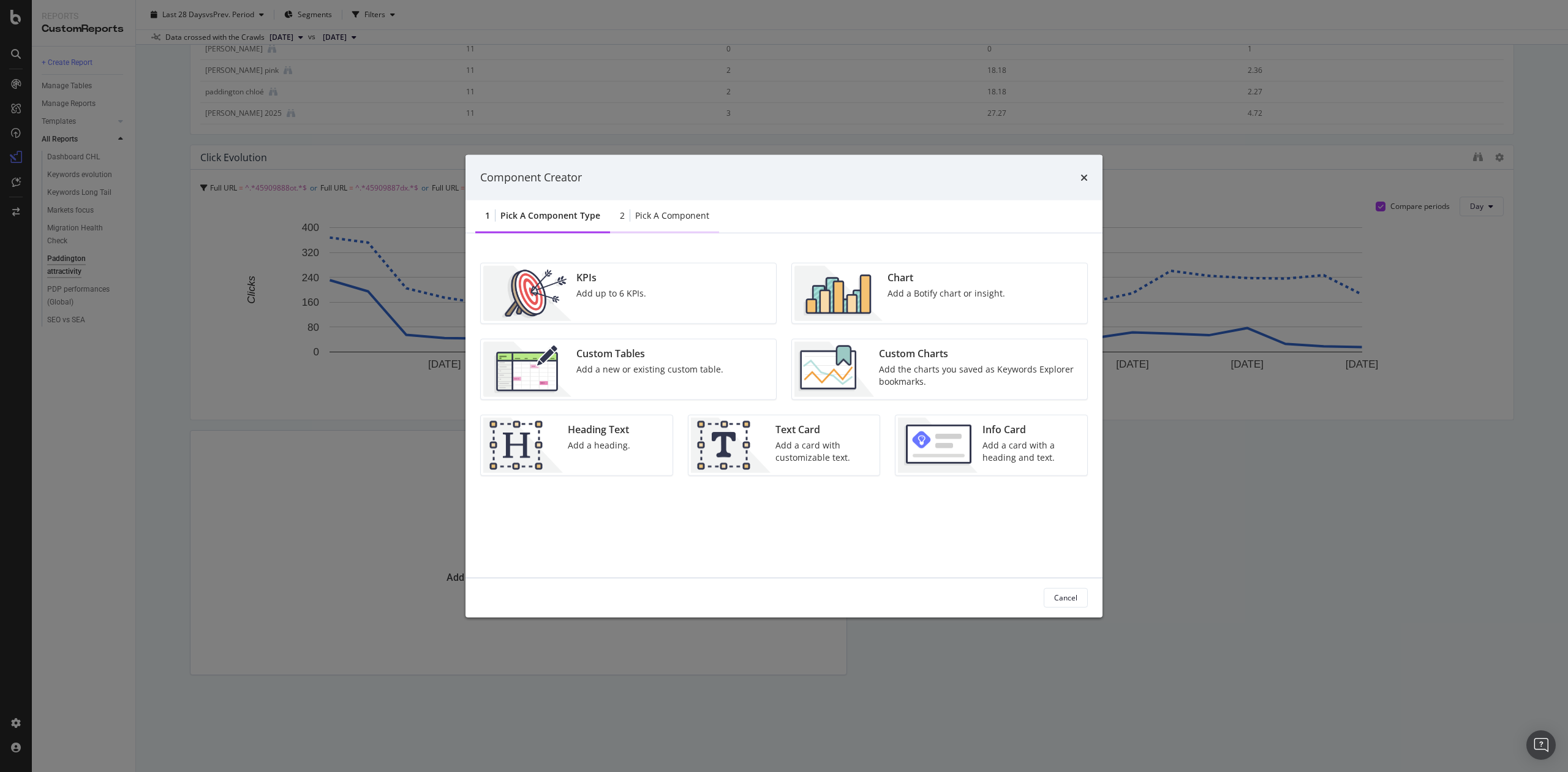
click at [630, 215] on div "2 Pick a Component" at bounding box center [665, 216] width 109 height 34
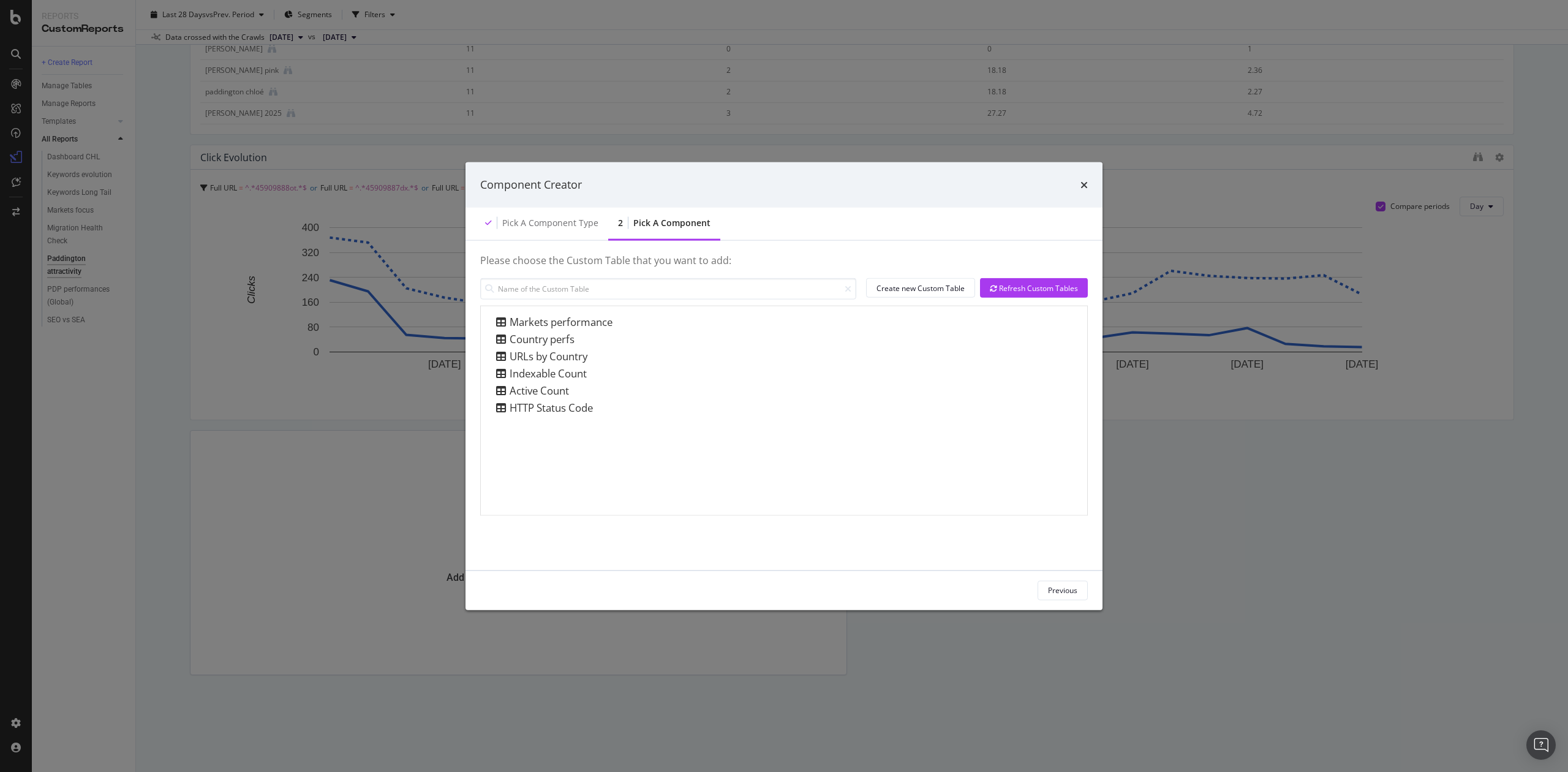
click at [1089, 182] on div "Component Creator" at bounding box center [784, 185] width 637 height 45
click at [1075, 182] on div "Component Creator" at bounding box center [784, 185] width 608 height 16
click at [1088, 179] on div "Component Creator" at bounding box center [784, 185] width 637 height 45
click at [1086, 185] on icon "times" at bounding box center [1085, 185] width 8 height 10
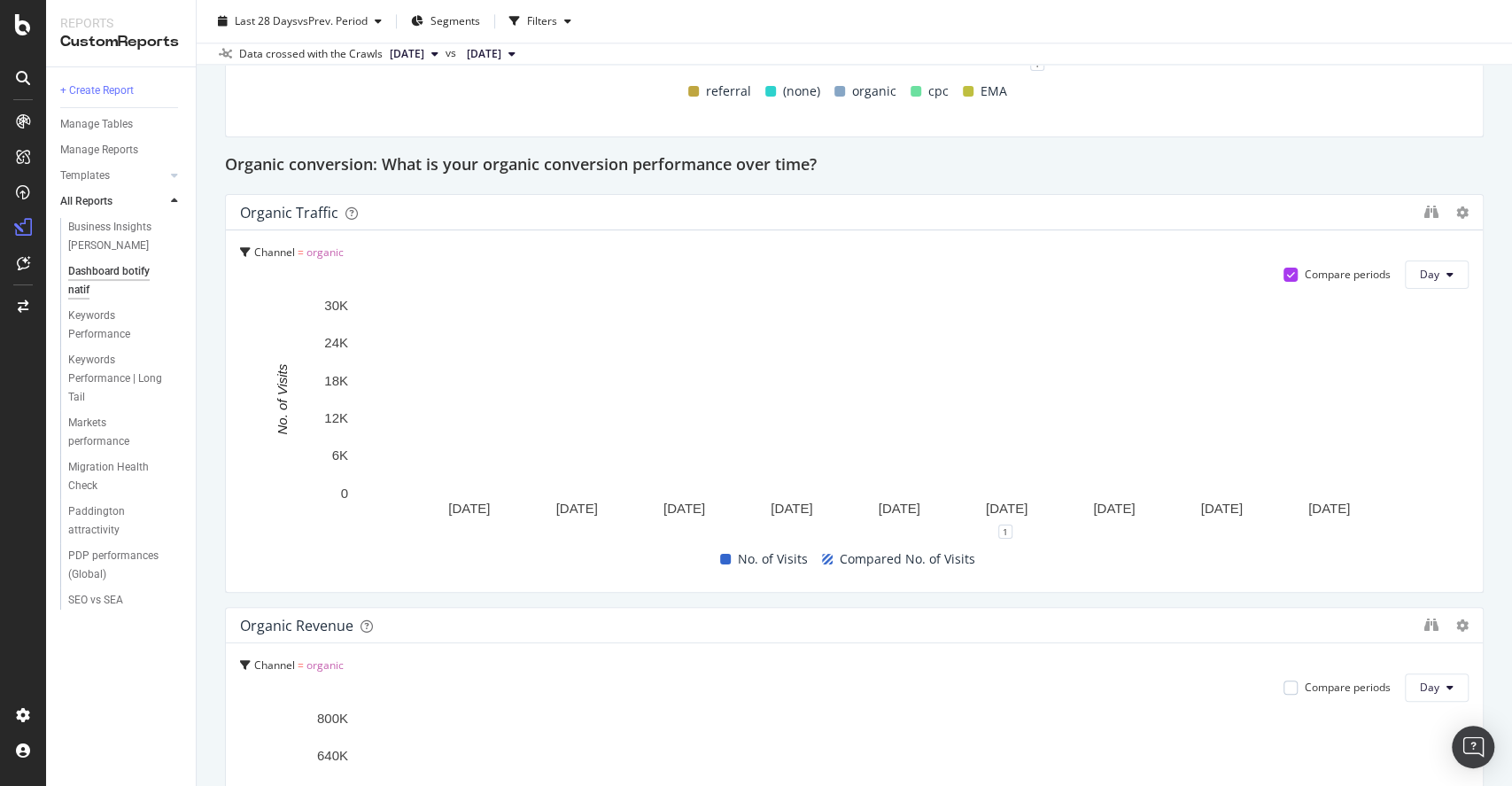
scroll to position [1535, 0]
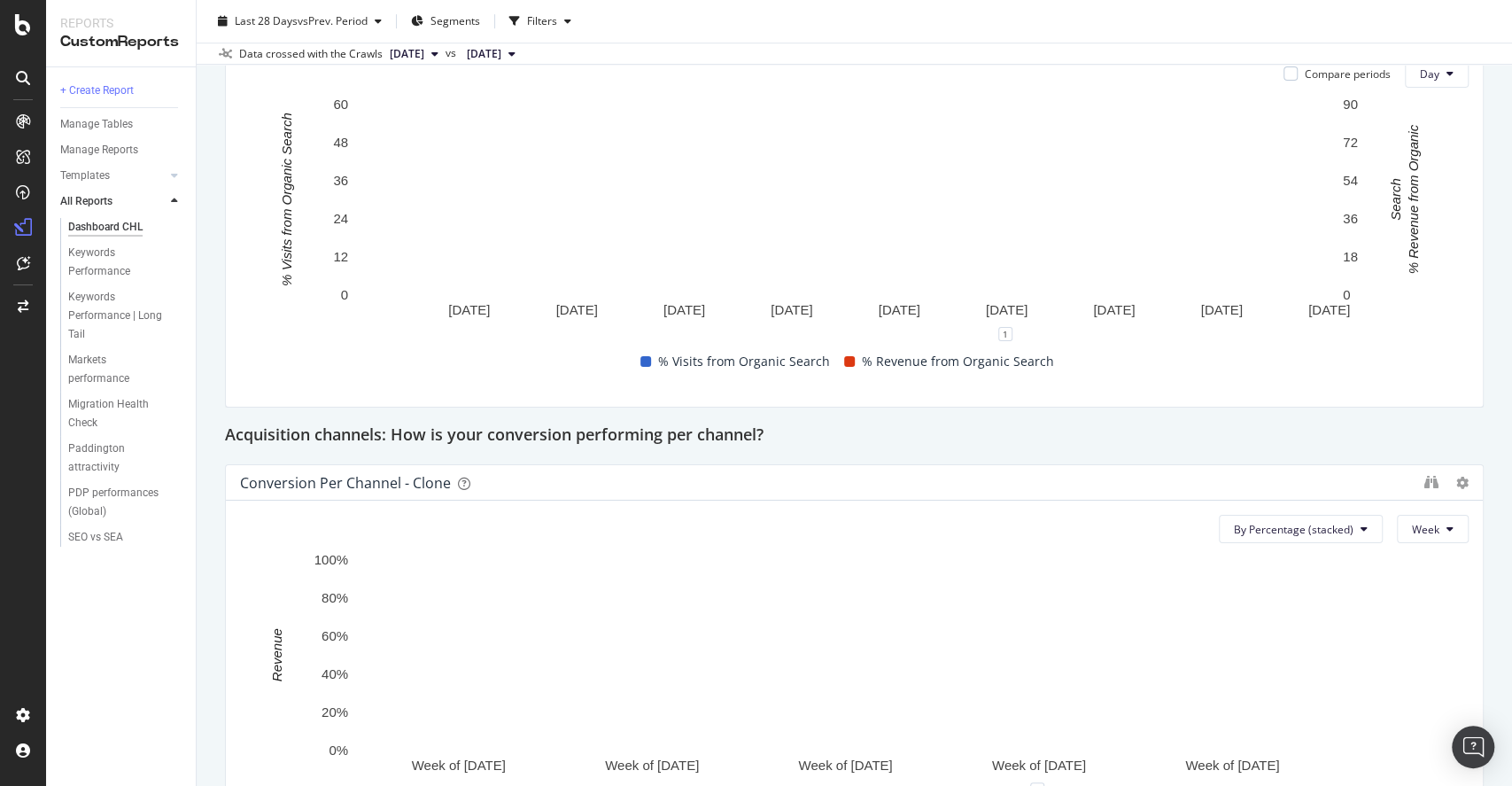
scroll to position [1299, 0]
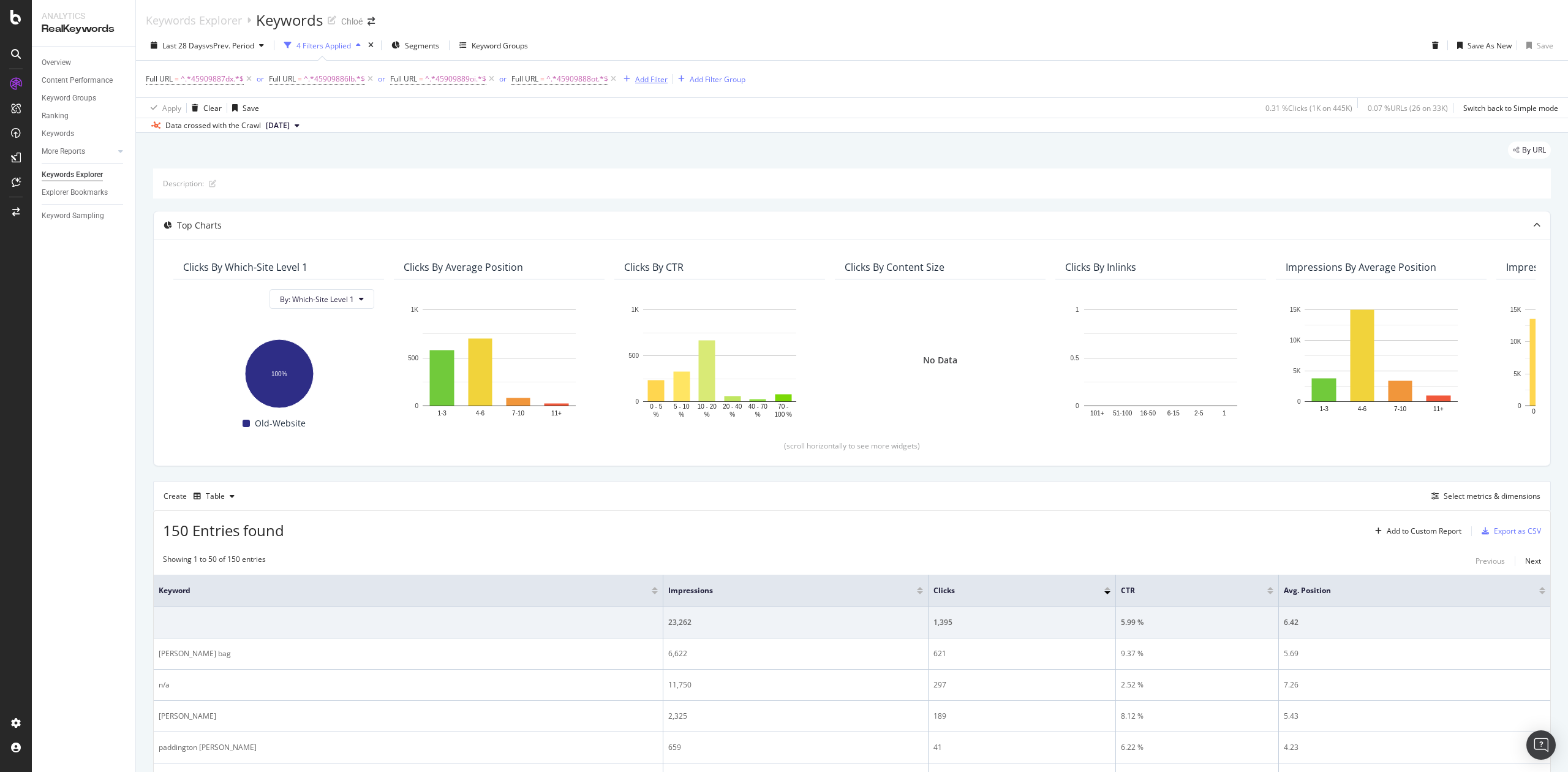
click at [647, 74] on div "Add Filter" at bounding box center [652, 79] width 33 height 11
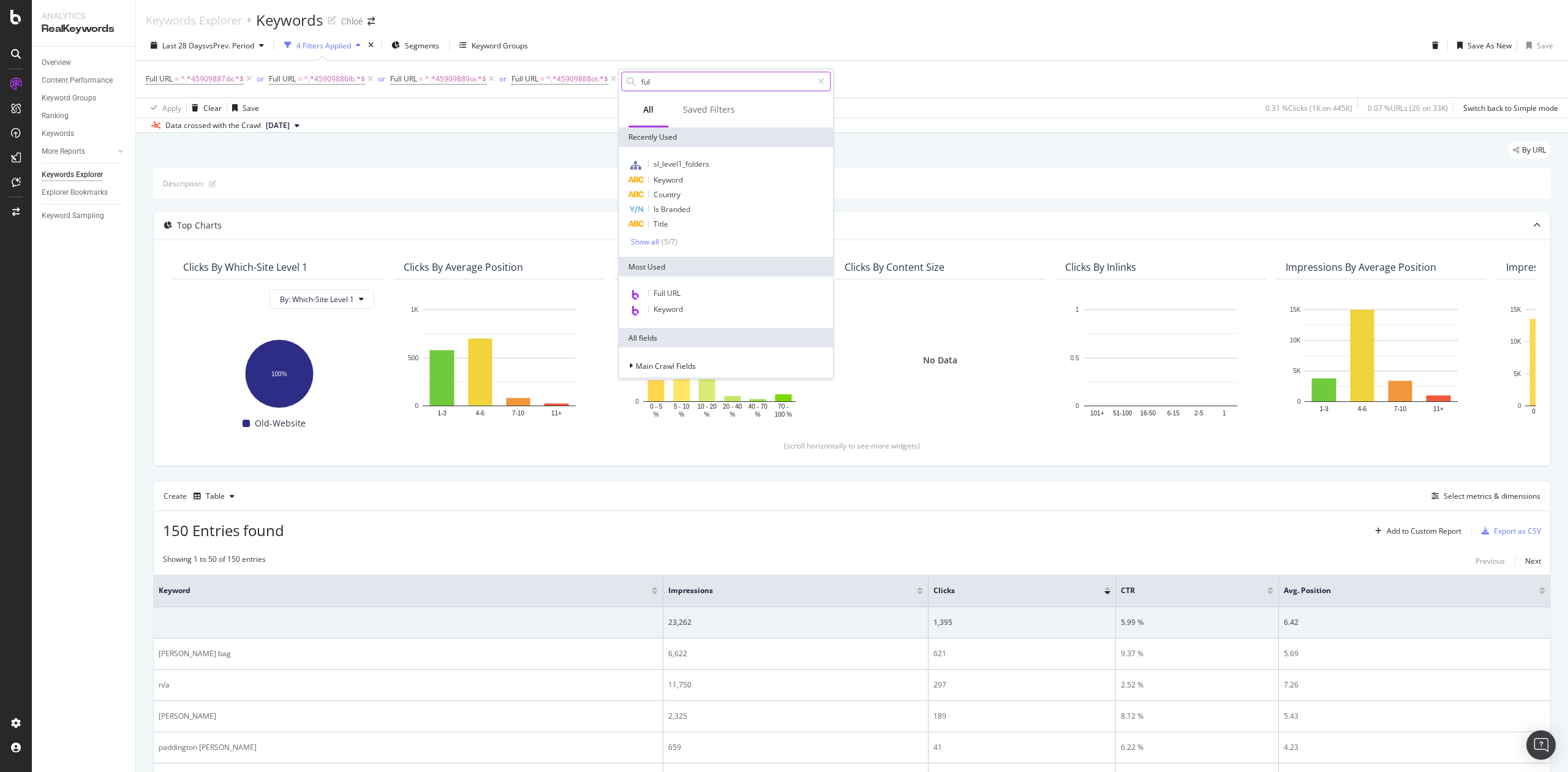
type input "full"
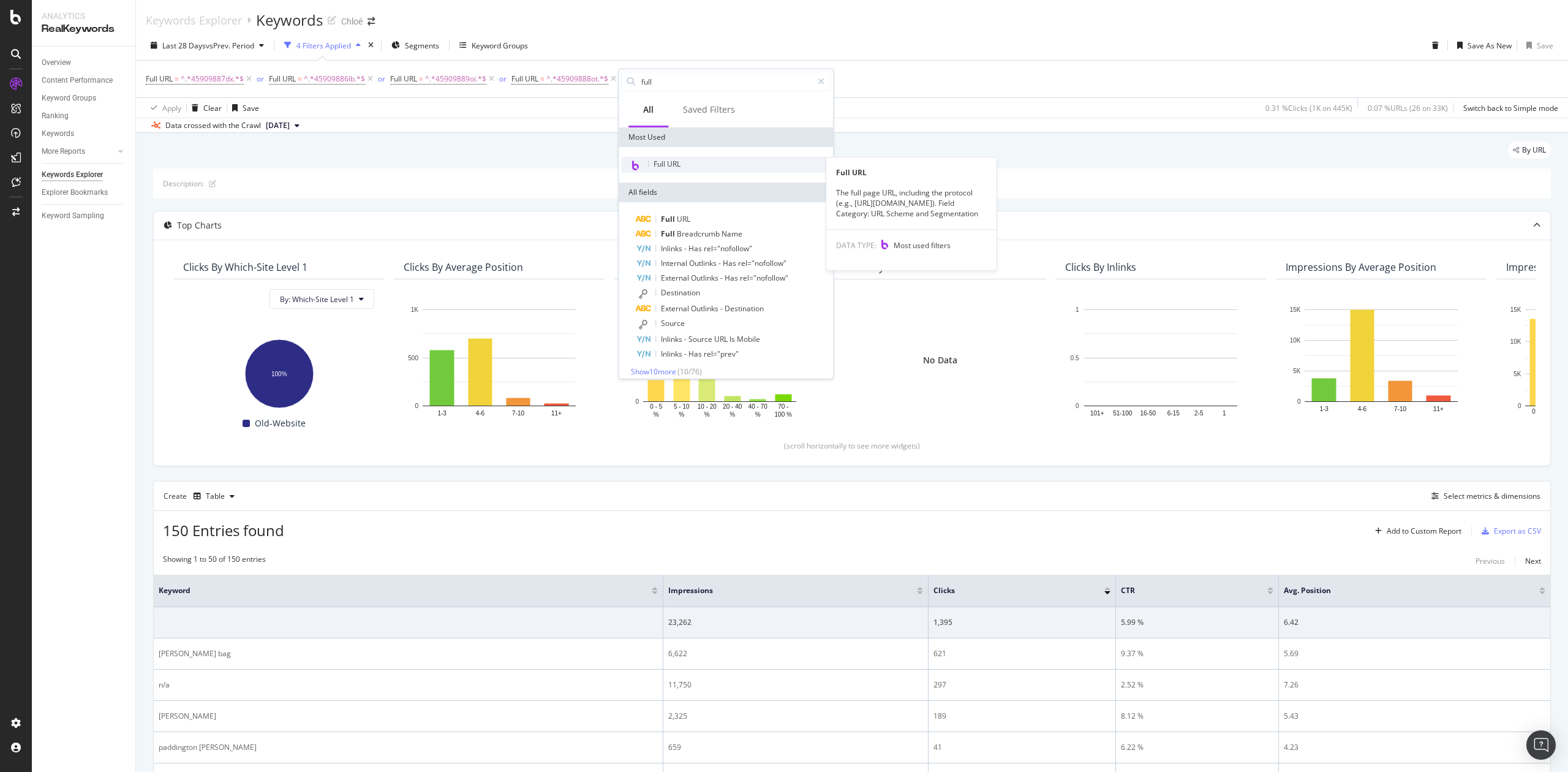
click at [692, 160] on div "Full URL" at bounding box center [726, 165] width 210 height 16
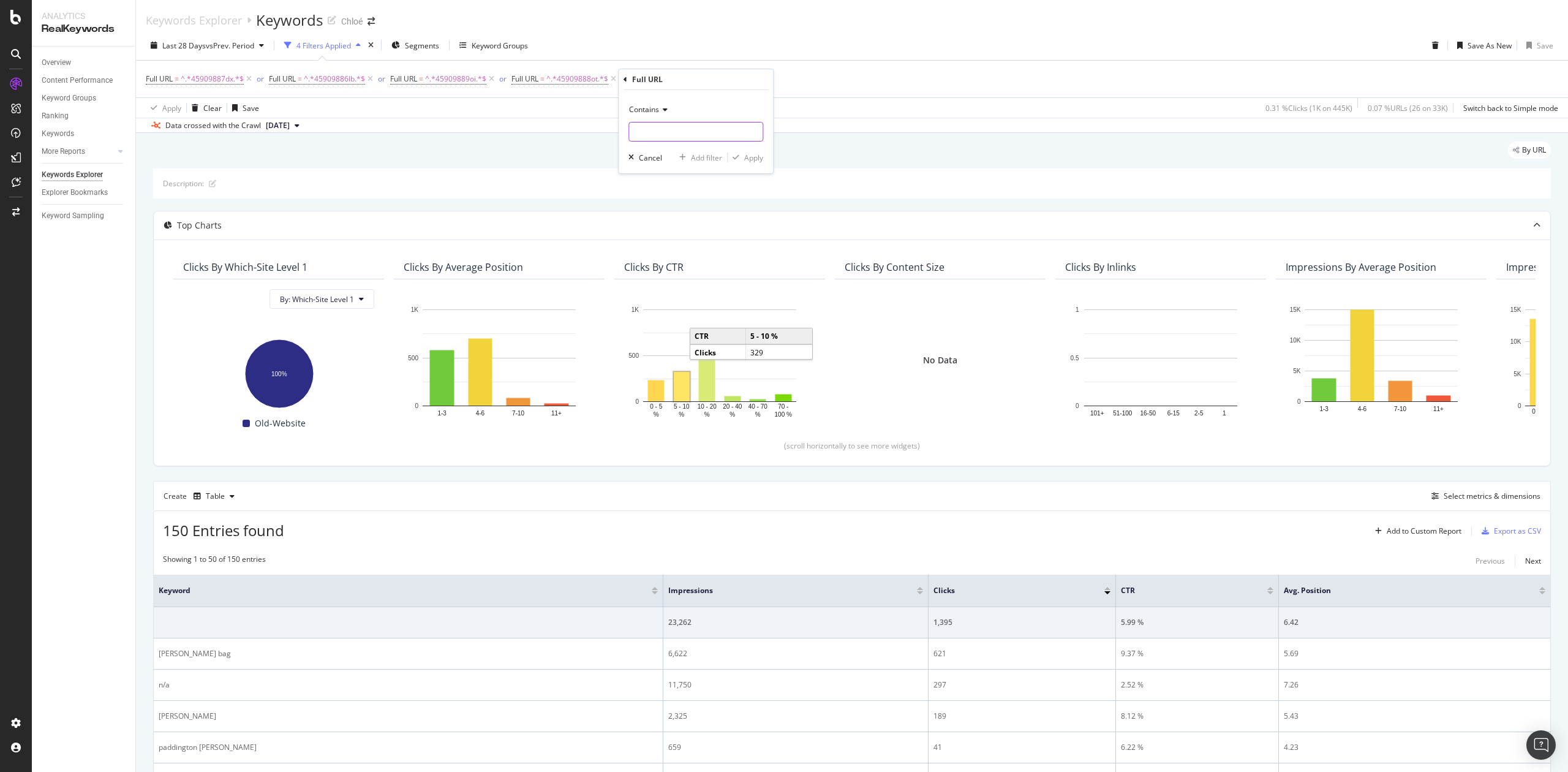
click at [644, 131] on input "text" at bounding box center [696, 131] width 134 height 19
paste input "45915452nx"
type input "45915452nx"
click at [747, 153] on div "Apply" at bounding box center [754, 158] width 19 height 11
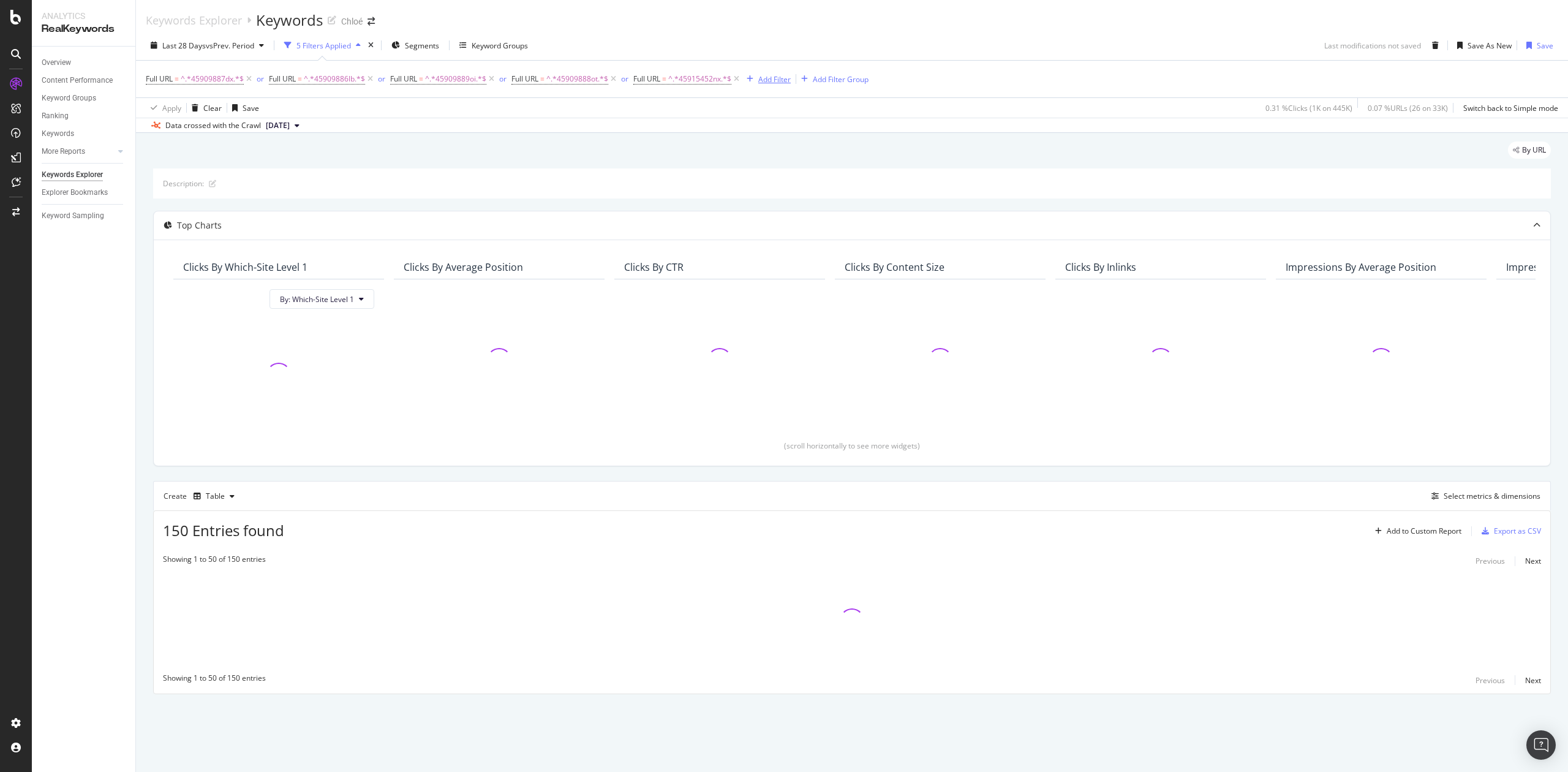
click at [767, 78] on div "Add Filter" at bounding box center [775, 79] width 33 height 11
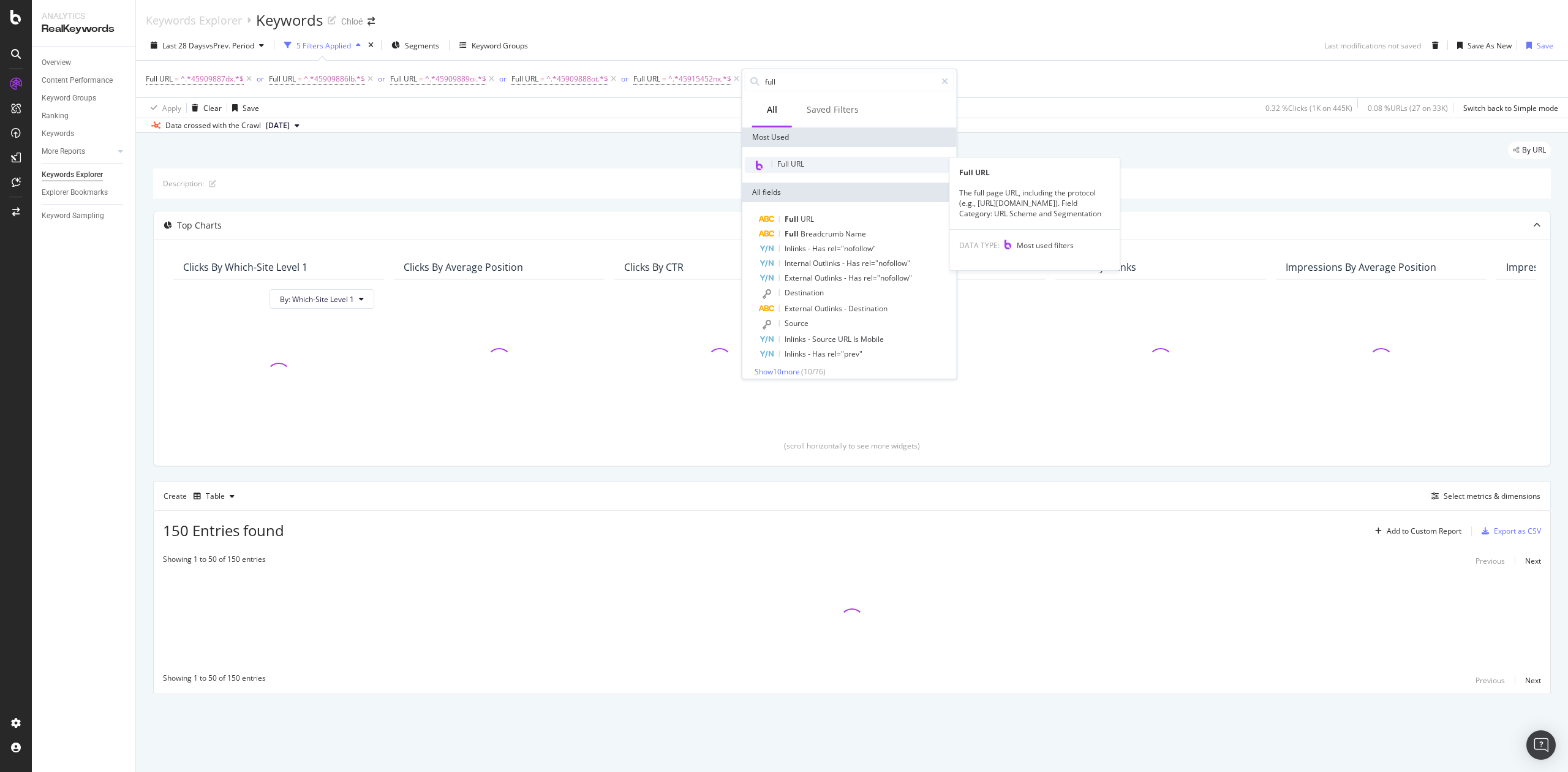
click at [785, 169] on div "Full URL" at bounding box center [849, 165] width 210 height 16
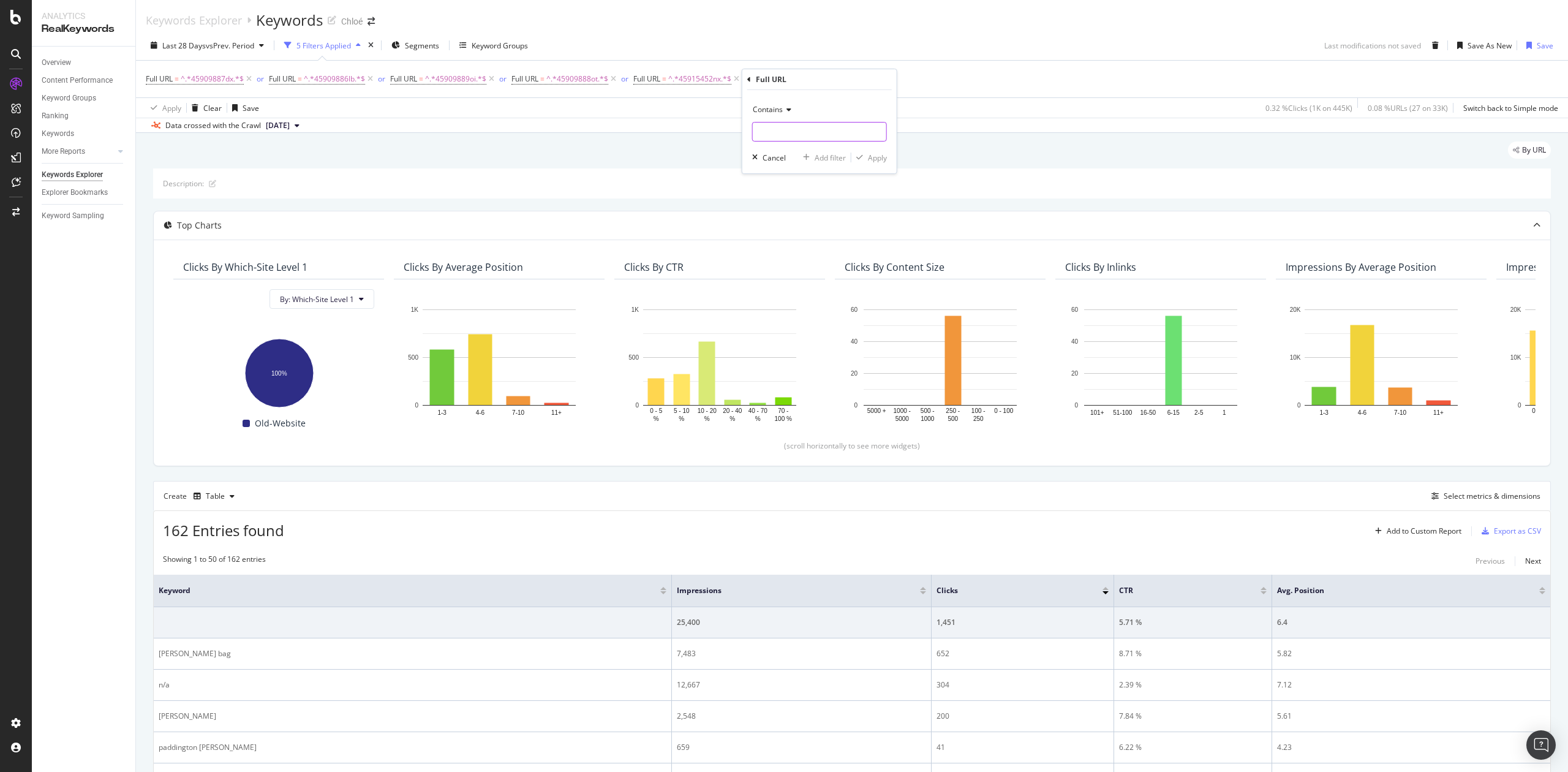
click at [787, 131] on input "text" at bounding box center [820, 131] width 134 height 19
paste input "45915455SK"
type input "45915455SK"
click at [874, 157] on div "Apply" at bounding box center [878, 158] width 19 height 11
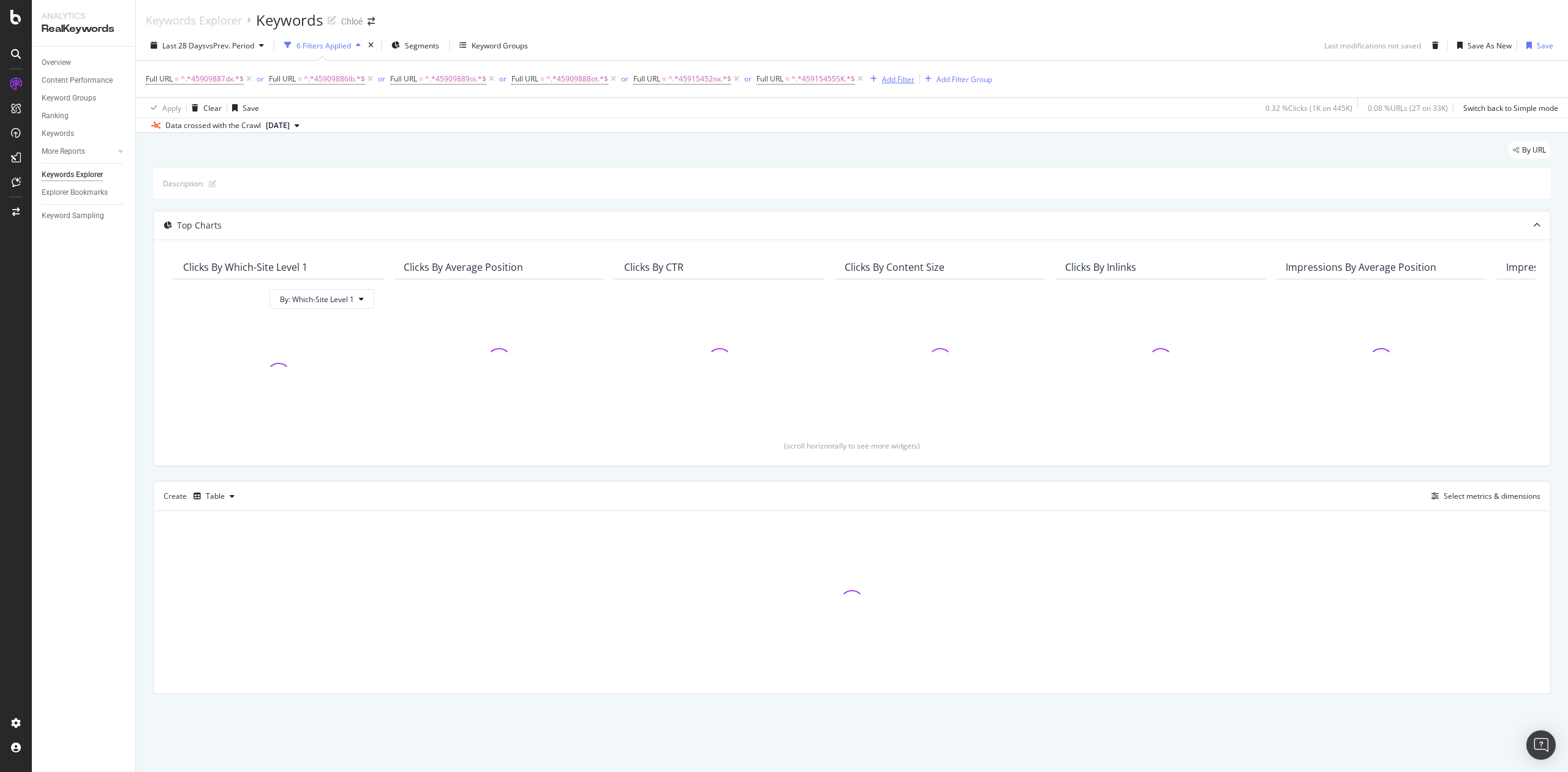
click at [893, 81] on div "Add Filter" at bounding box center [898, 79] width 33 height 11
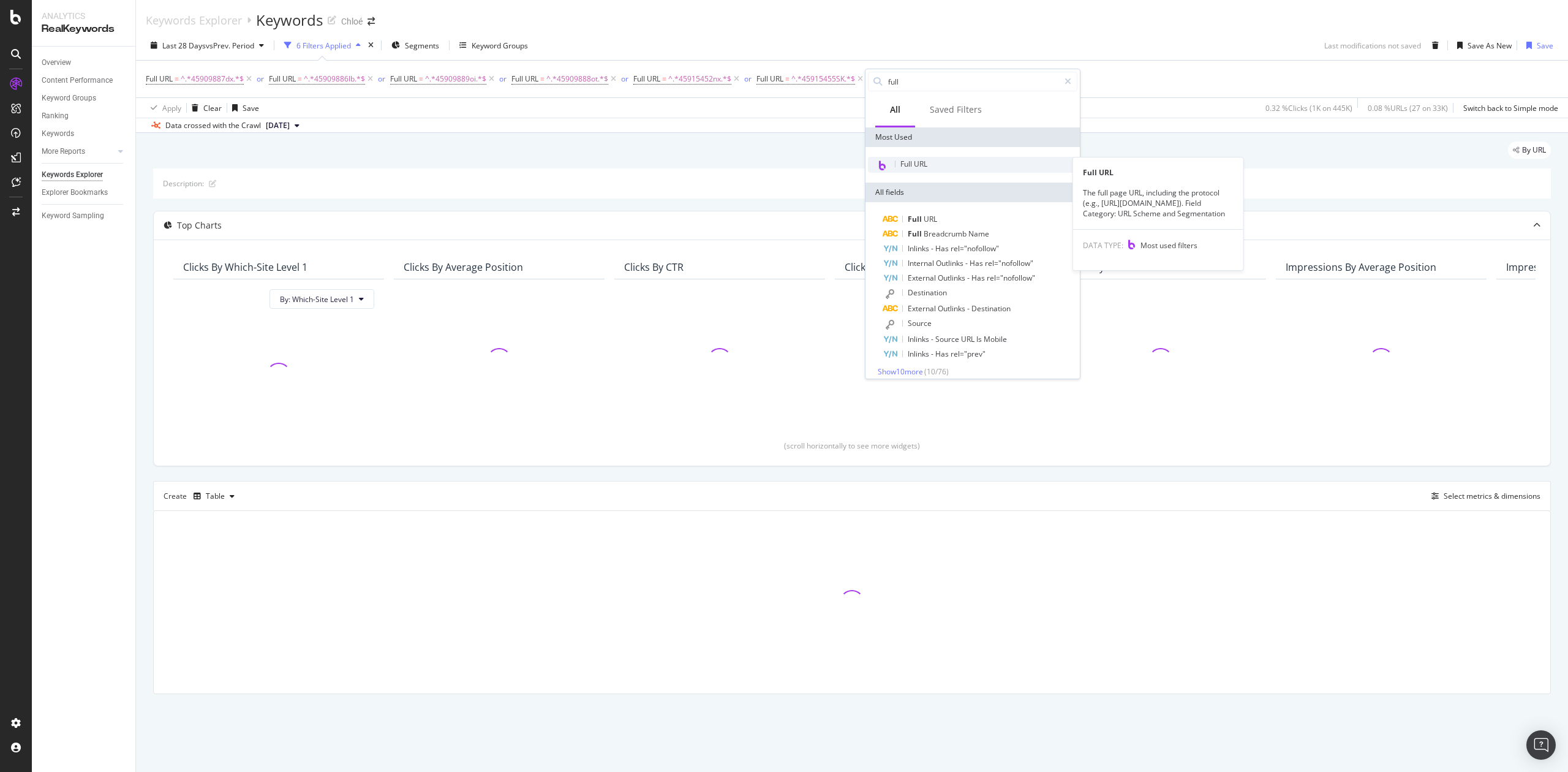
click at [937, 165] on div "Full URL" at bounding box center [973, 165] width 210 height 16
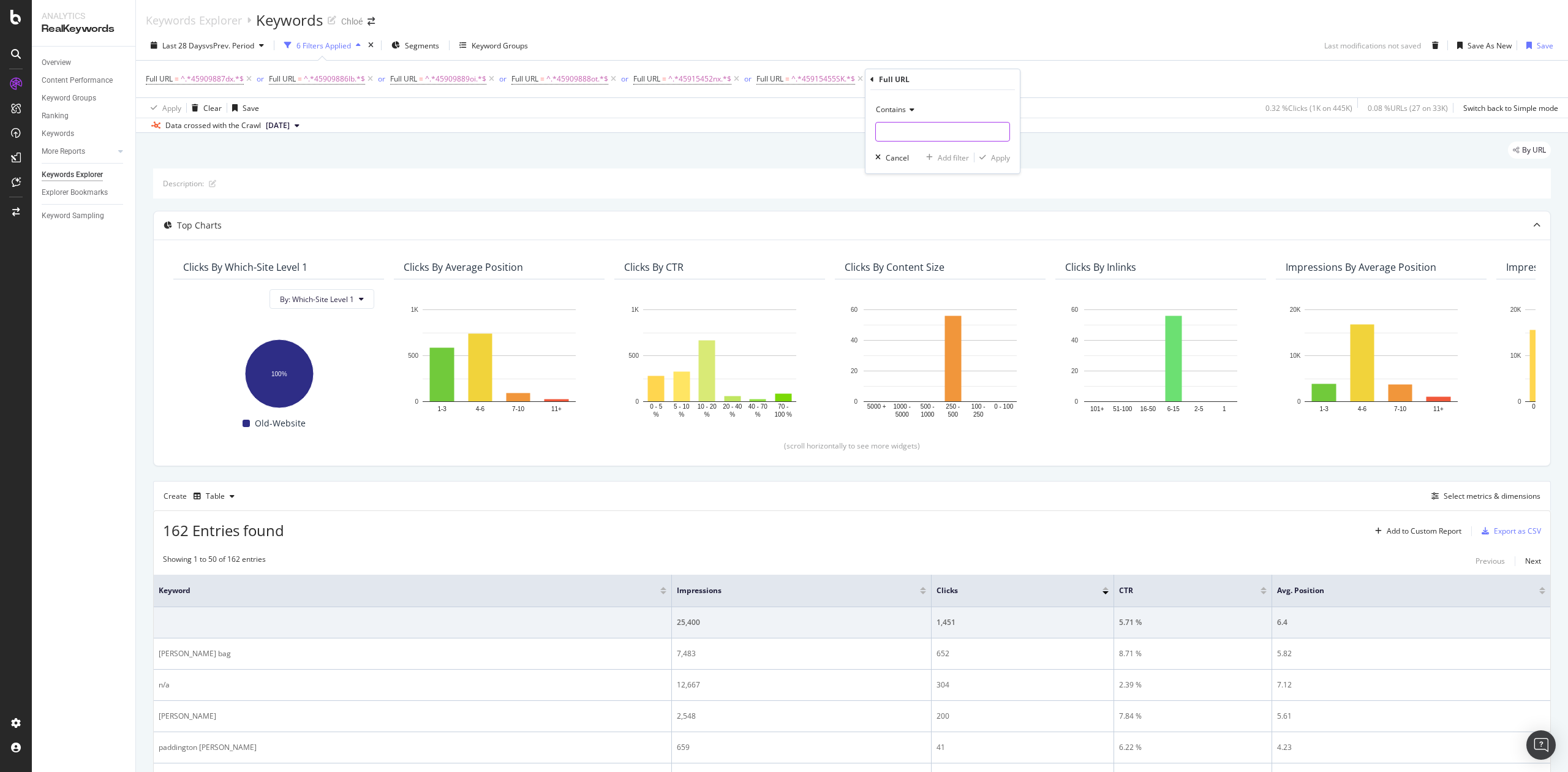
click at [939, 130] on input "text" at bounding box center [943, 131] width 134 height 19
paste input "45915454IN"
type input "45915454IN"
click at [991, 153] on div "Apply" at bounding box center [1001, 158] width 19 height 11
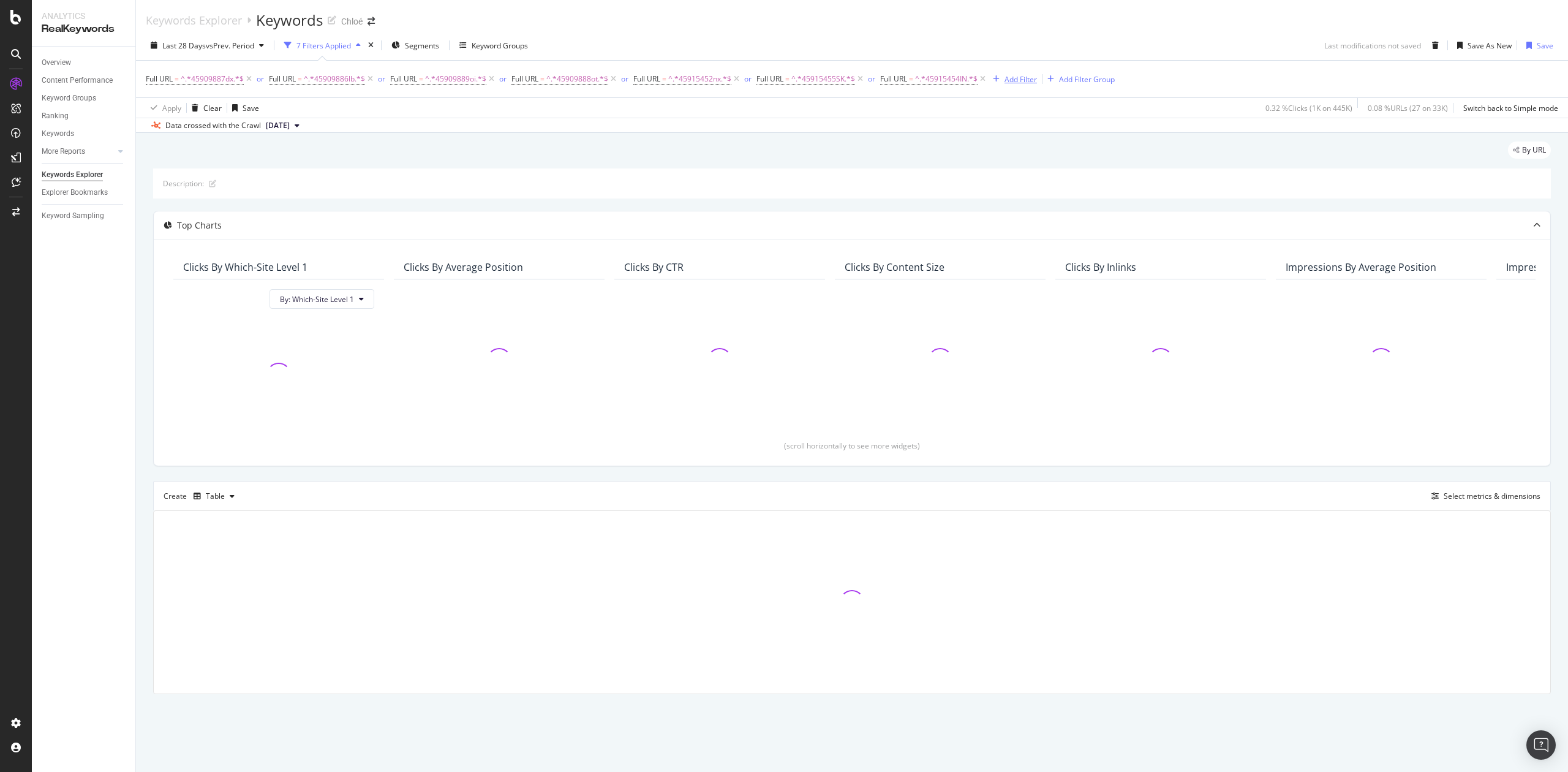
click at [1023, 74] on div "Add Filter" at bounding box center [1021, 79] width 33 height 11
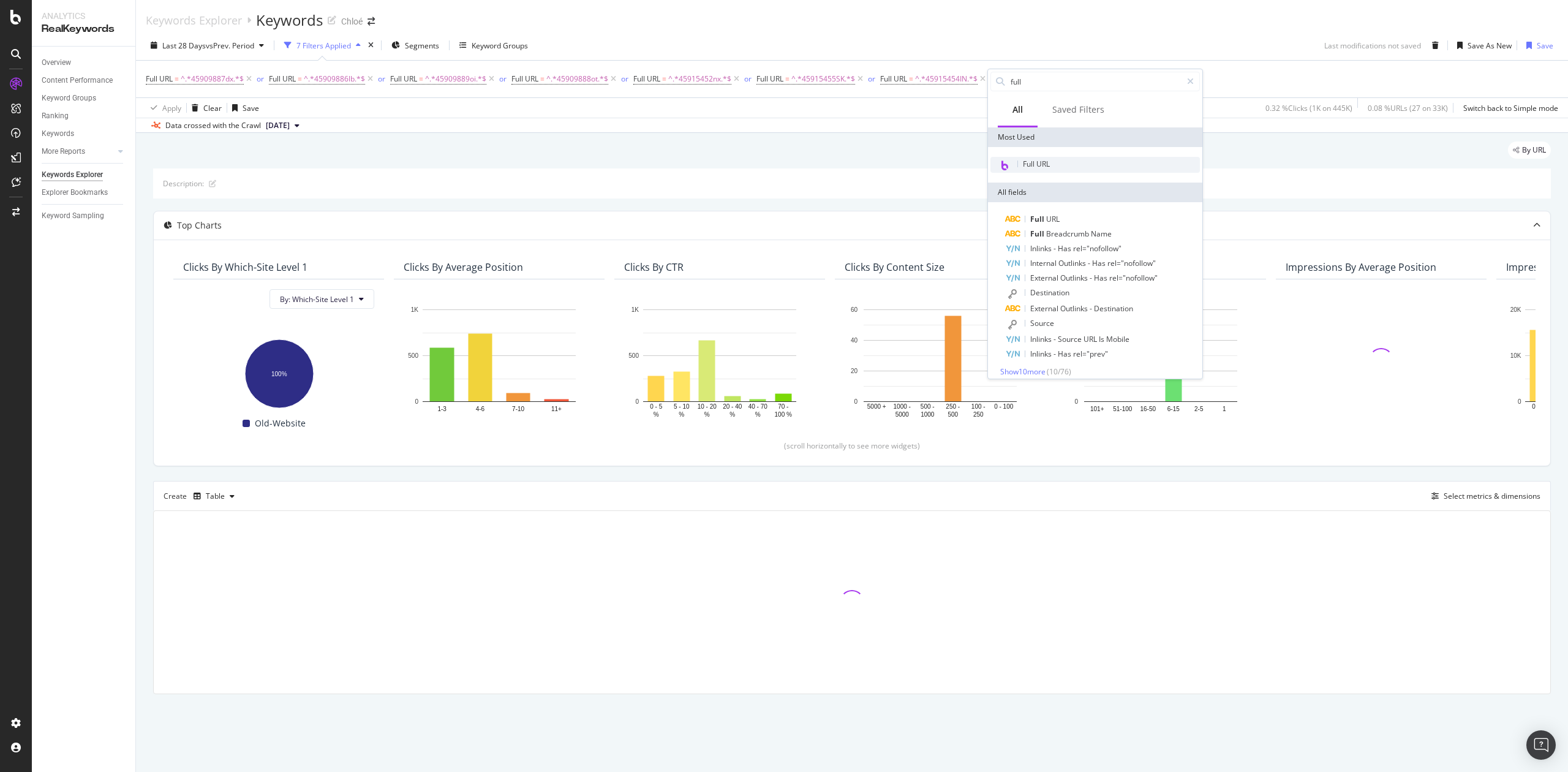
click at [1044, 165] on span "Full URL" at bounding box center [1036, 164] width 27 height 11
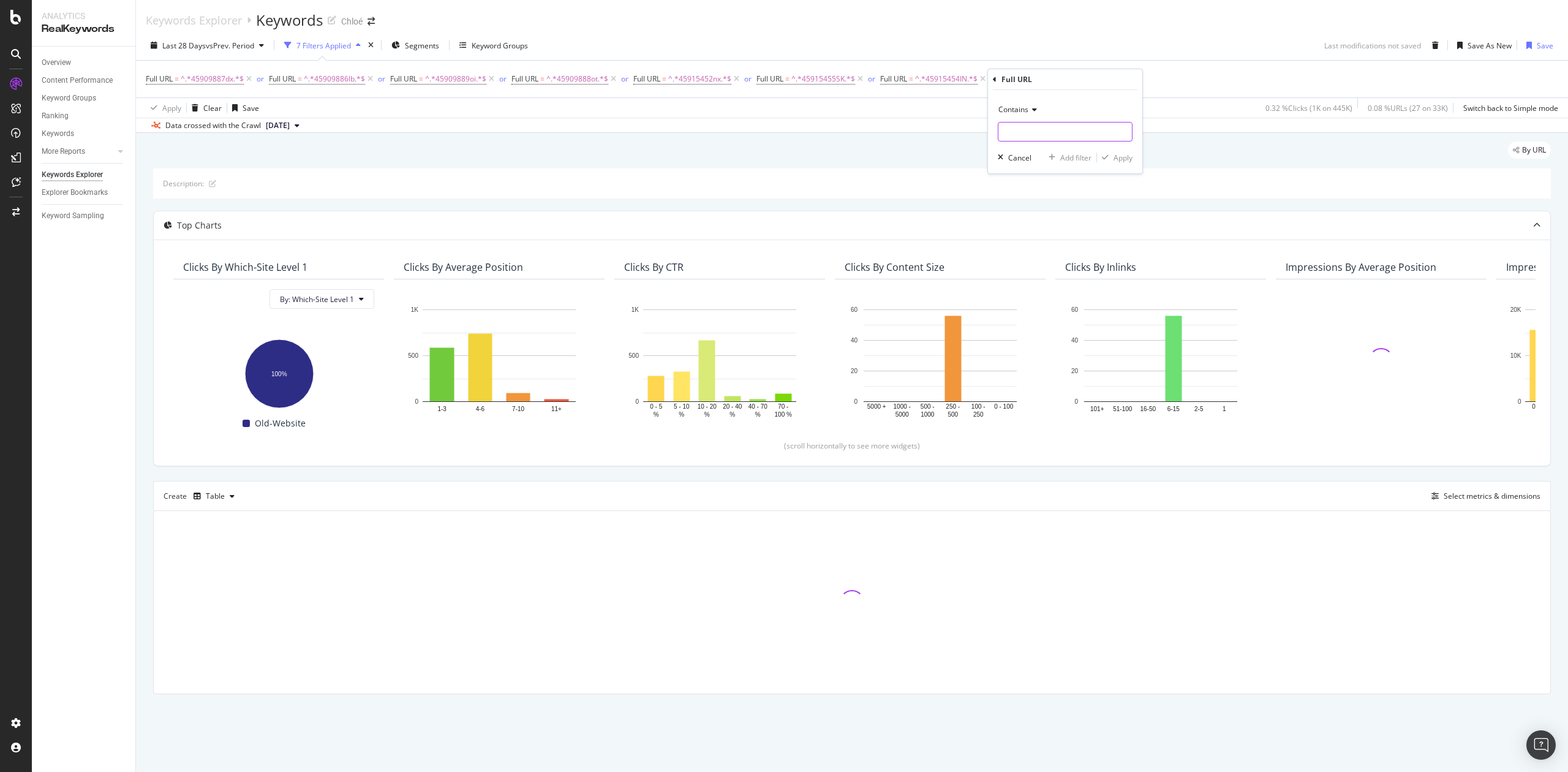
click at [1017, 128] on input "text" at bounding box center [1066, 131] width 134 height 19
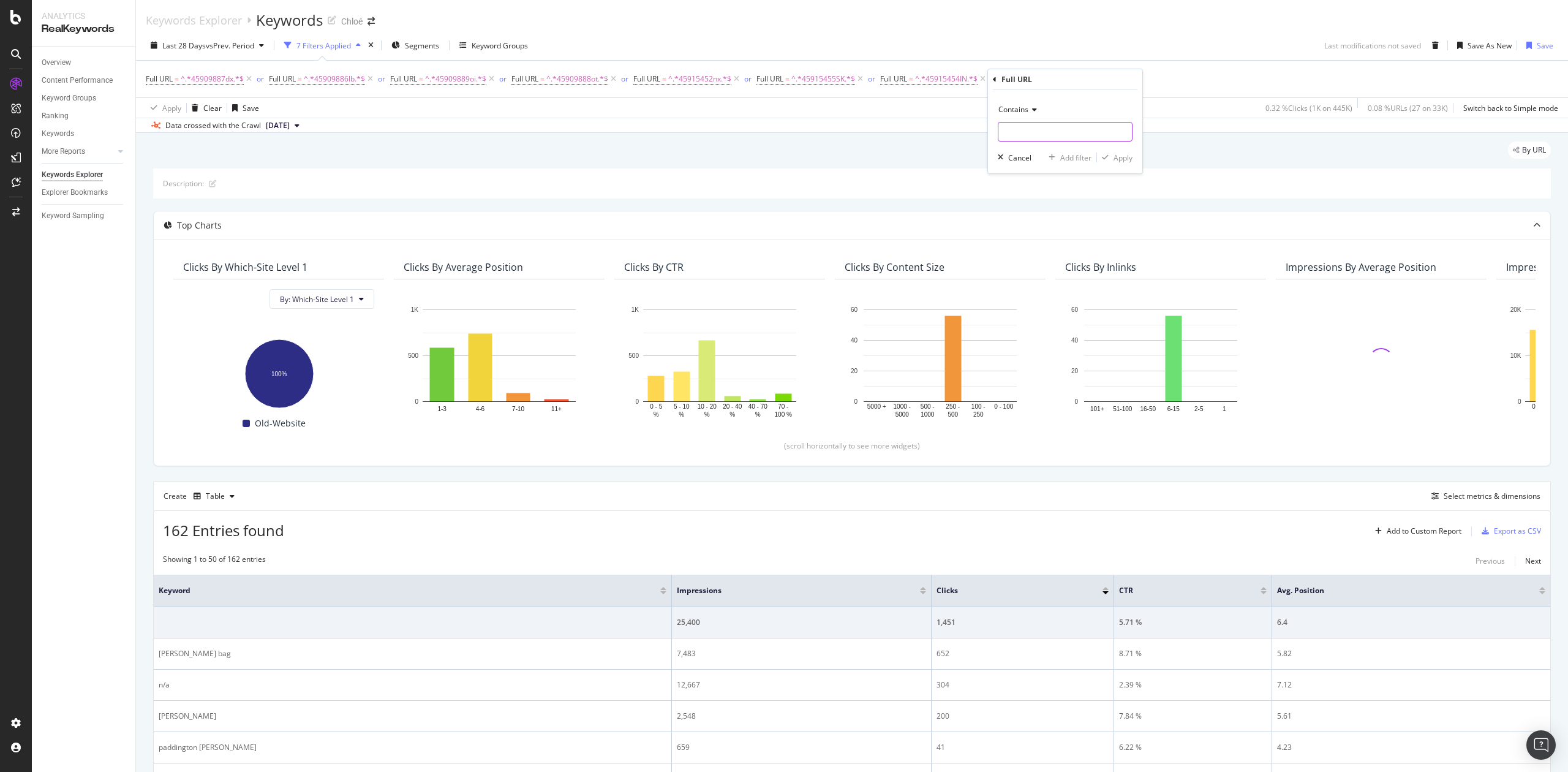
paste input "45915453KE"
type input "45915453KE"
click at [1113, 158] on div "button" at bounding box center [1105, 158] width 16 height 8
click at [1125, 81] on div "button" at bounding box center [1120, 79] width 16 height 8
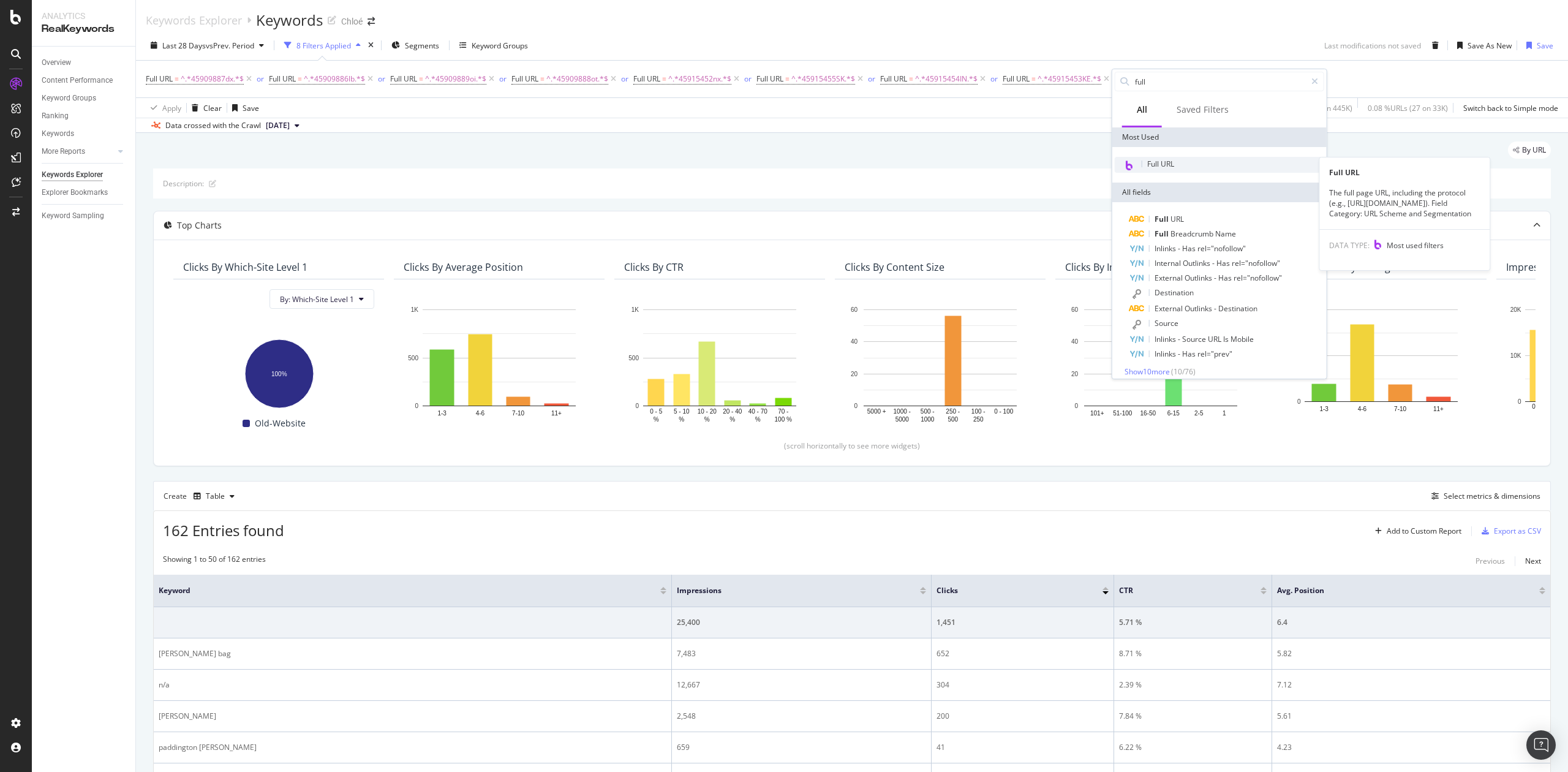
click at [1152, 160] on span "Full URL" at bounding box center [1161, 164] width 27 height 11
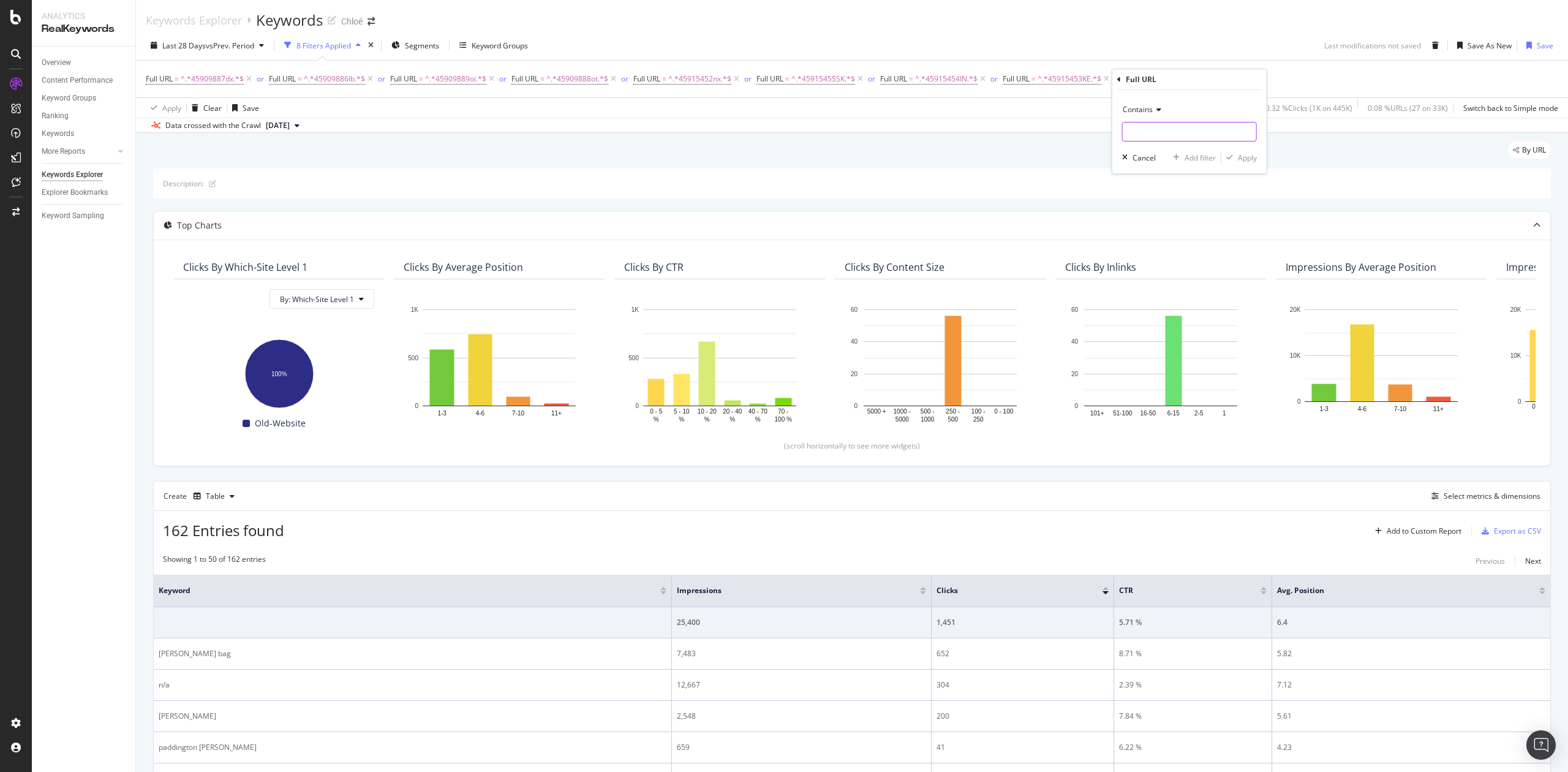
click at [1151, 137] on input "text" at bounding box center [1190, 131] width 134 height 19
paste input "CH25WS802P75001"
type input "CH25WS802P75001"
click at [1242, 160] on div "Apply" at bounding box center [1248, 158] width 19 height 11
click at [1279, 78] on div "Add Filter" at bounding box center [1294, 79] width 33 height 11
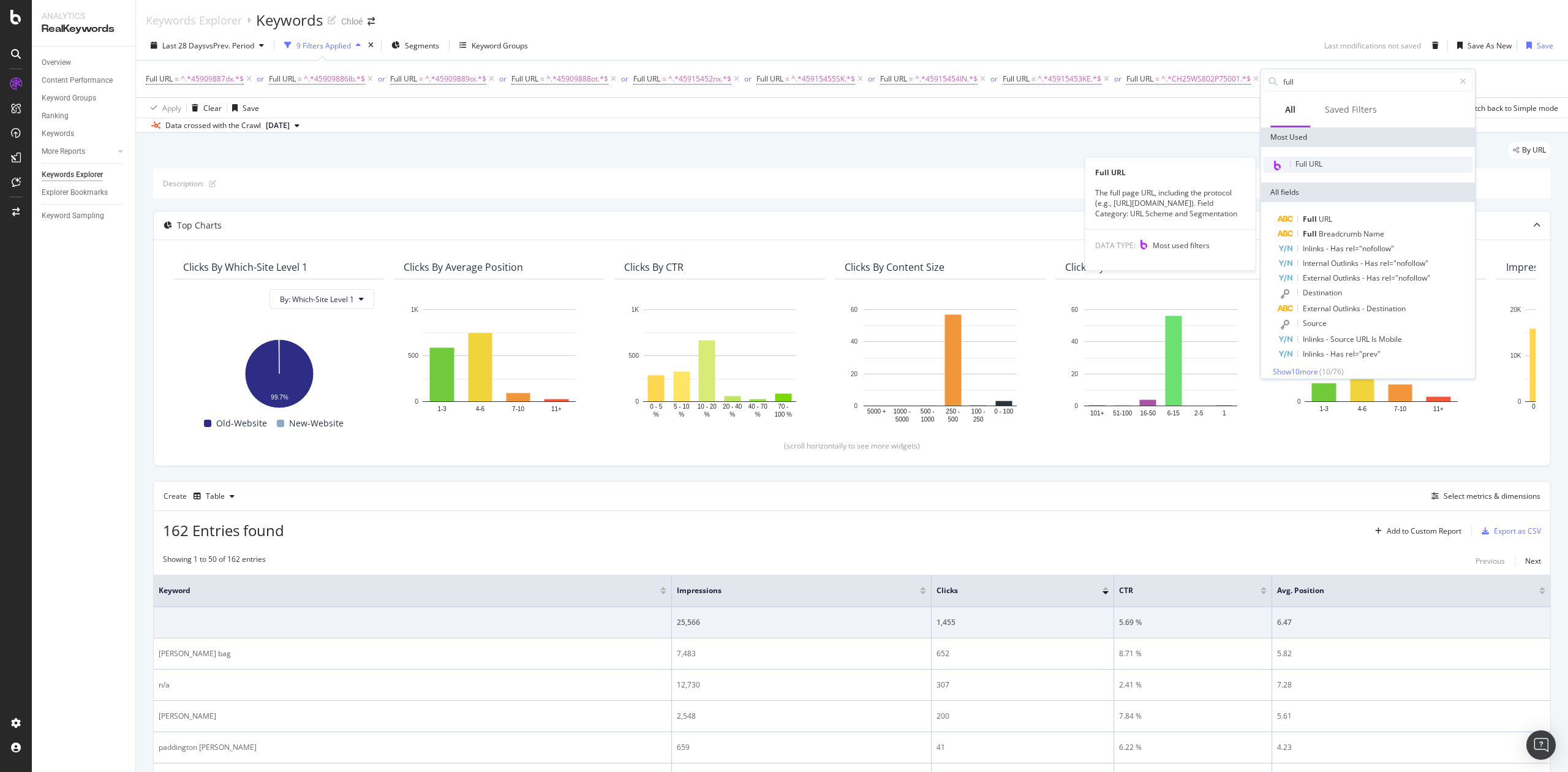
click at [1340, 163] on div "Full URL" at bounding box center [1368, 165] width 210 height 16
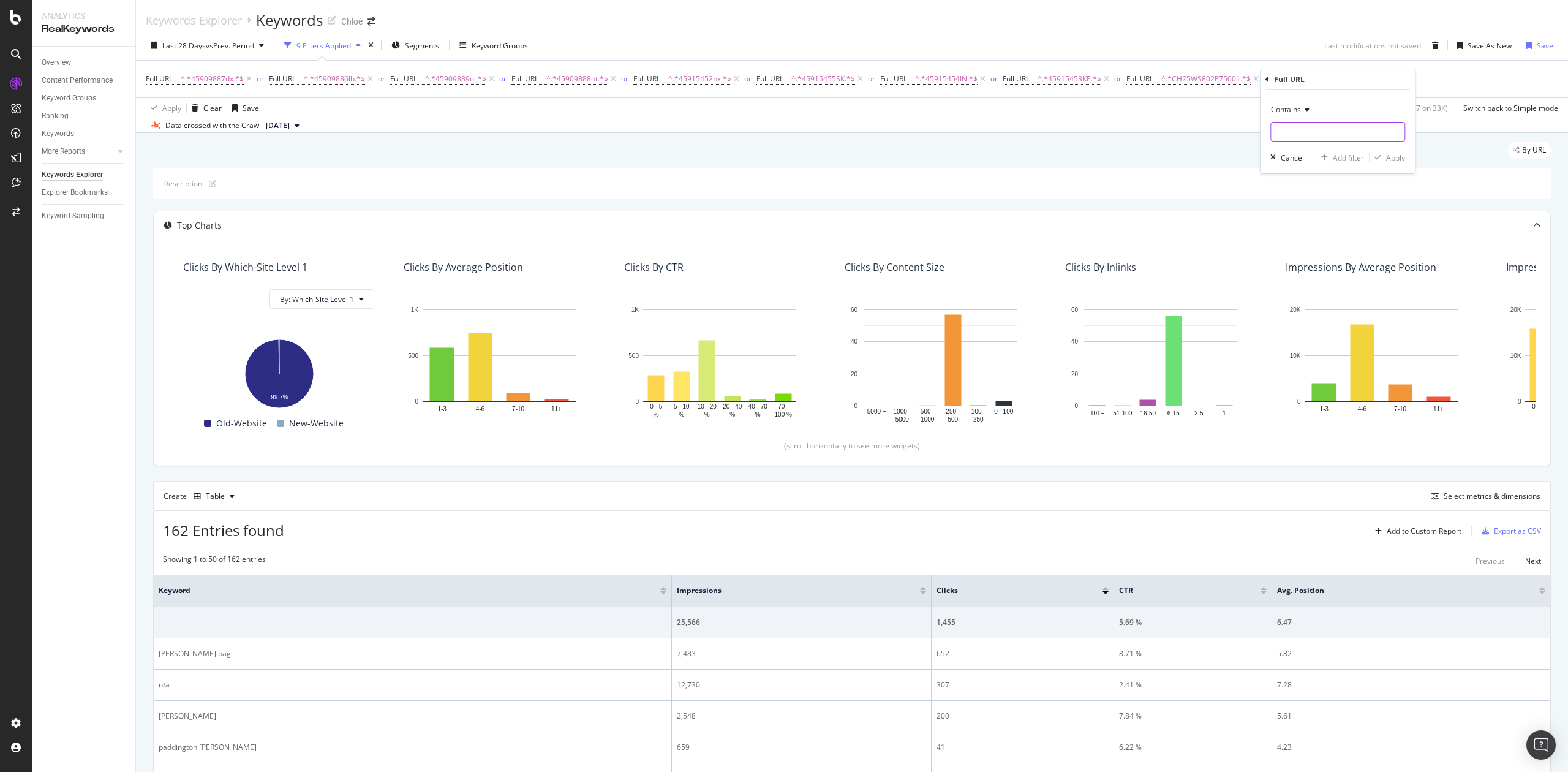
click at [1280, 128] on input "text" at bounding box center [1338, 131] width 134 height 19
paste input "CH25WS802P7527M"
type input "CH25WS802P7527M"
click at [1397, 160] on div "Apply" at bounding box center [1396, 158] width 19 height 11
click at [1422, 73] on div "Add Filter" at bounding box center [1438, 79] width 49 height 14
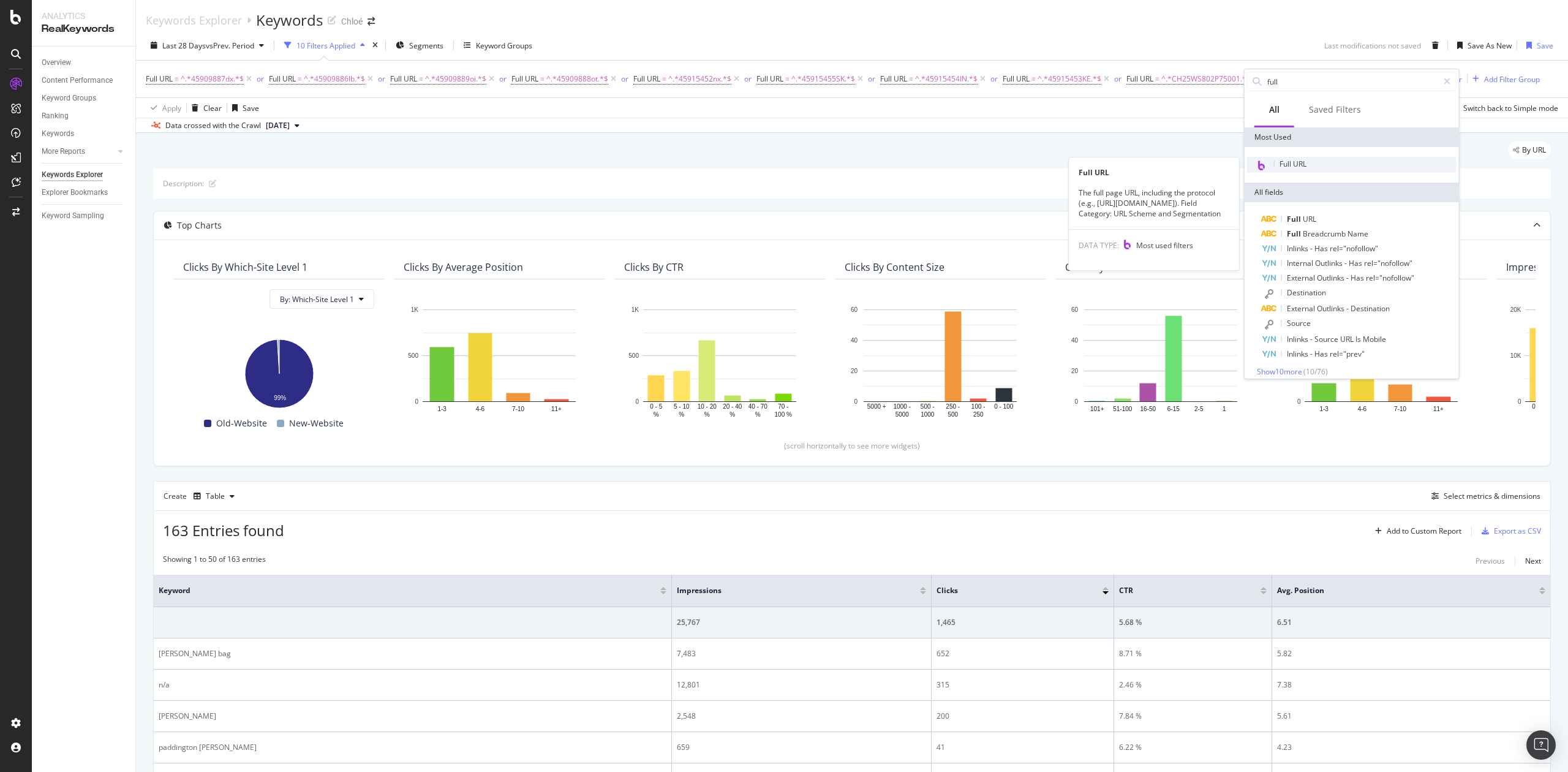
click at [1312, 165] on div "Full URL" at bounding box center [1352, 165] width 210 height 16
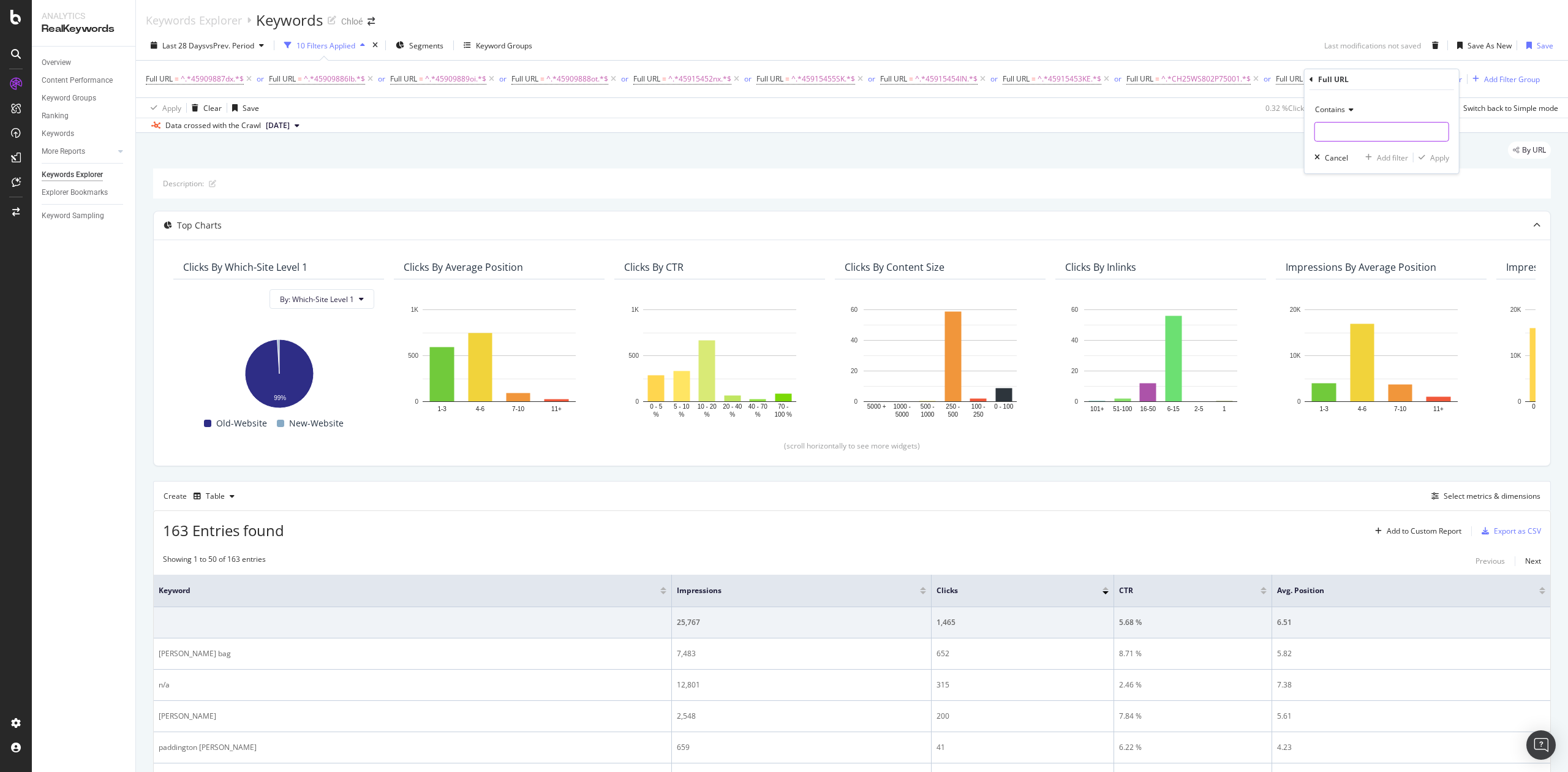
click at [1348, 133] on input "text" at bounding box center [1382, 131] width 134 height 19
paste input "CH25WS802P75209"
type input "CH25WS802P75209"
click at [1439, 158] on div "Apply" at bounding box center [1440, 158] width 19 height 11
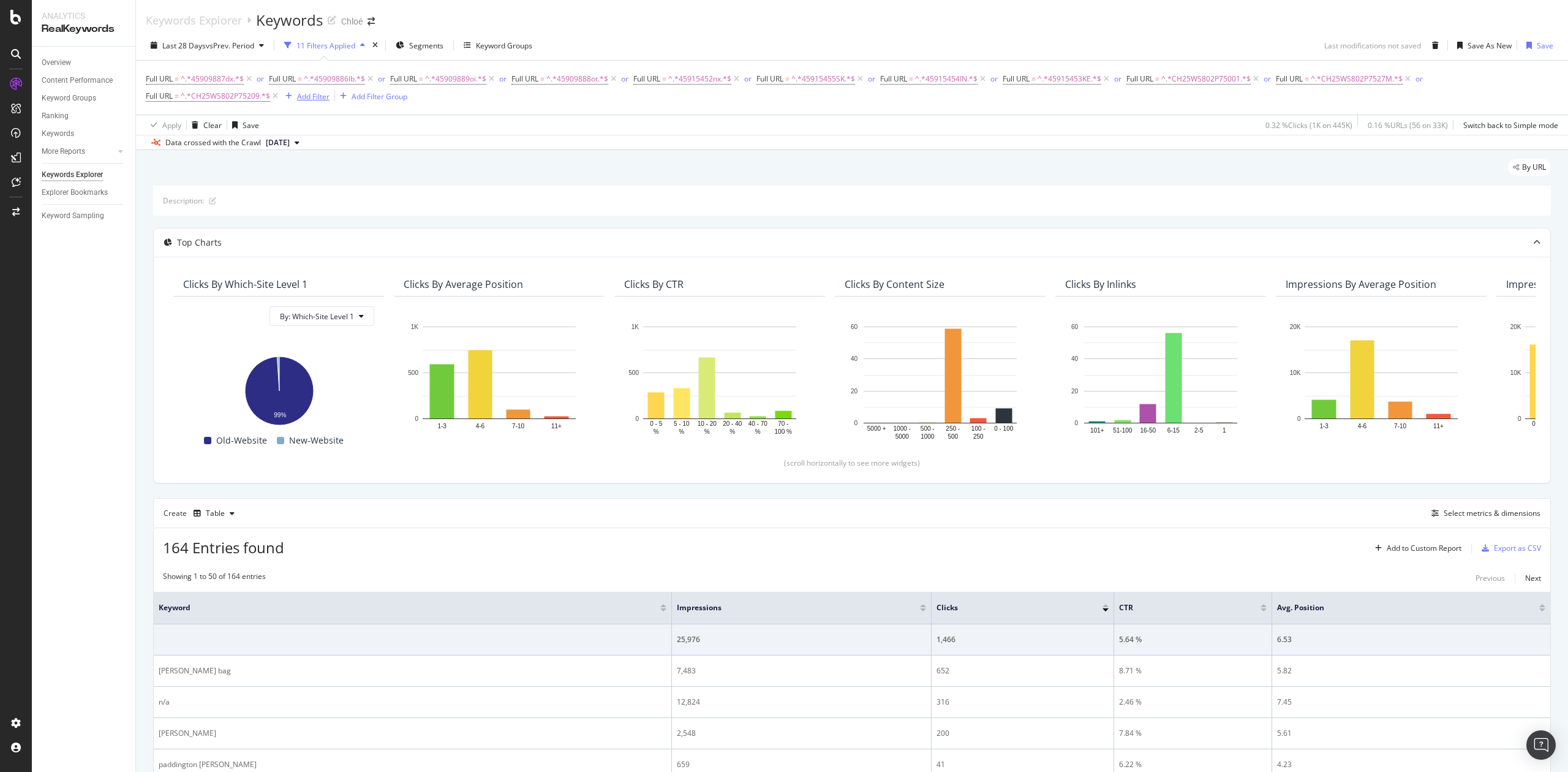
click at [313, 101] on div "Add Filter" at bounding box center [313, 96] width 33 height 11
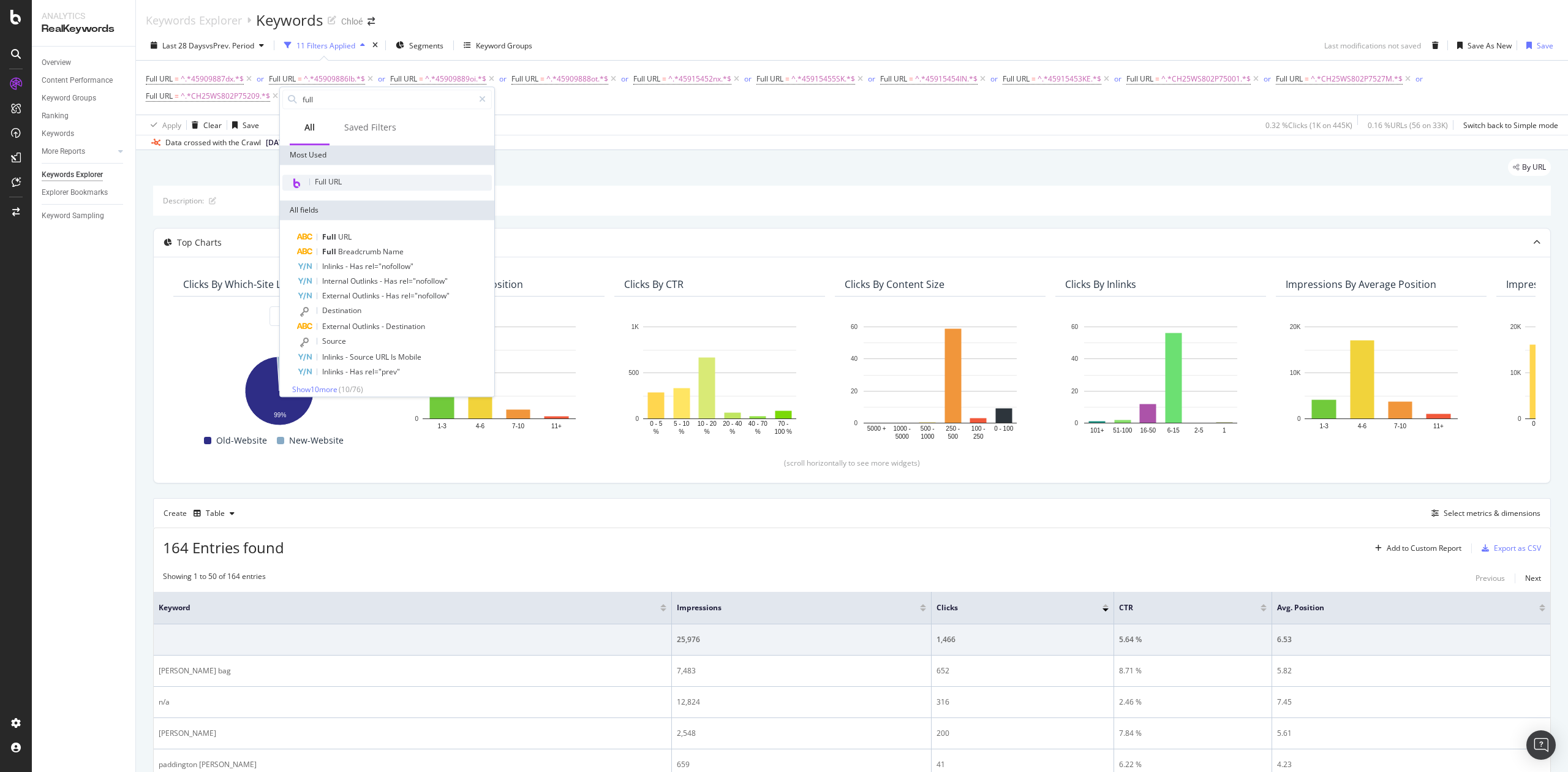
click at [326, 183] on span "Full URL" at bounding box center [328, 181] width 27 height 11
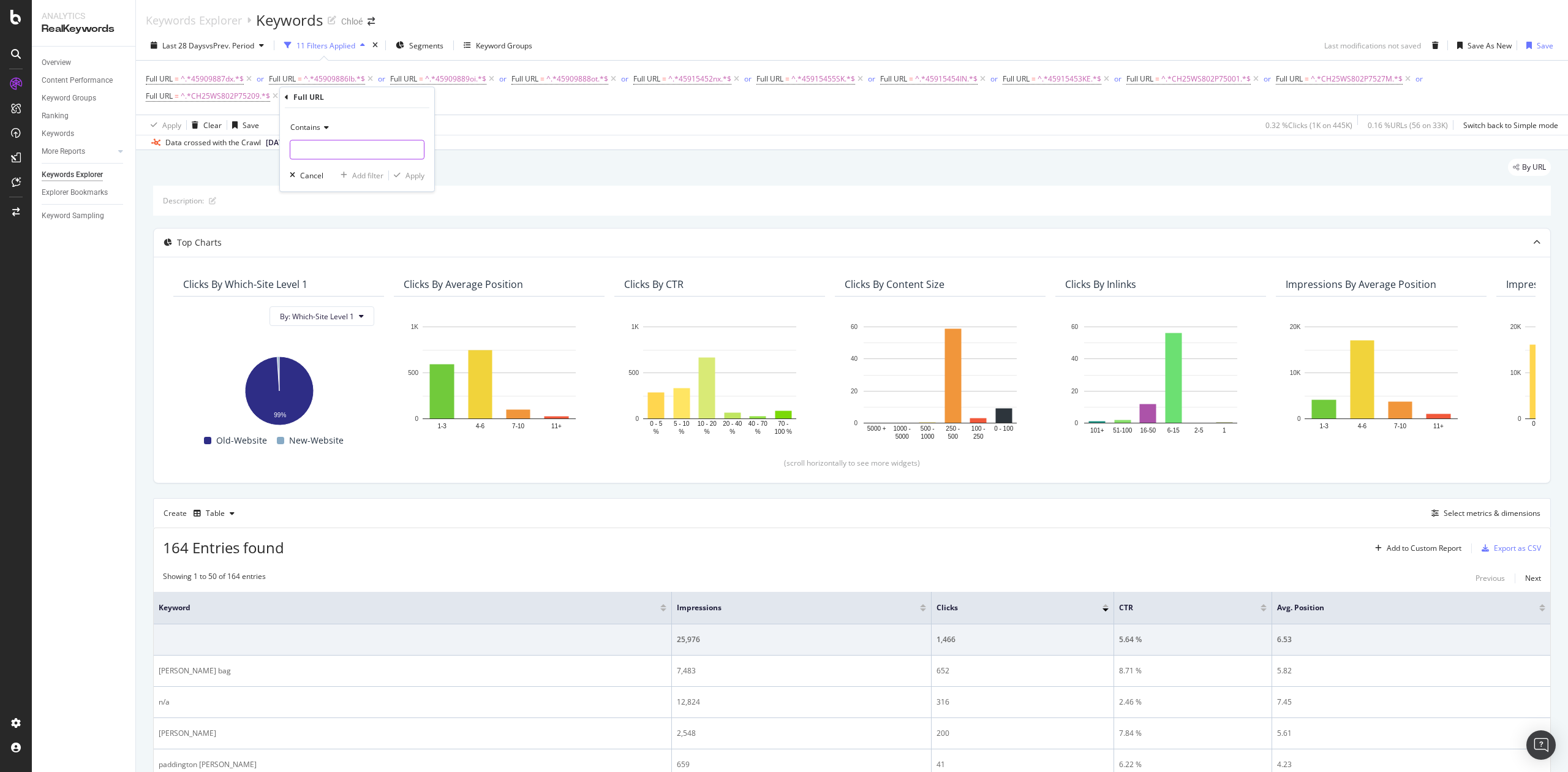
click at [365, 146] on input "text" at bounding box center [357, 149] width 134 height 19
paste input "CH25WS802P75602"
type input "CH25WS802P75602"
click at [407, 180] on div "Apply" at bounding box center [415, 175] width 19 height 11
click at [1479, 45] on div "Save As New" at bounding box center [1490, 46] width 44 height 11
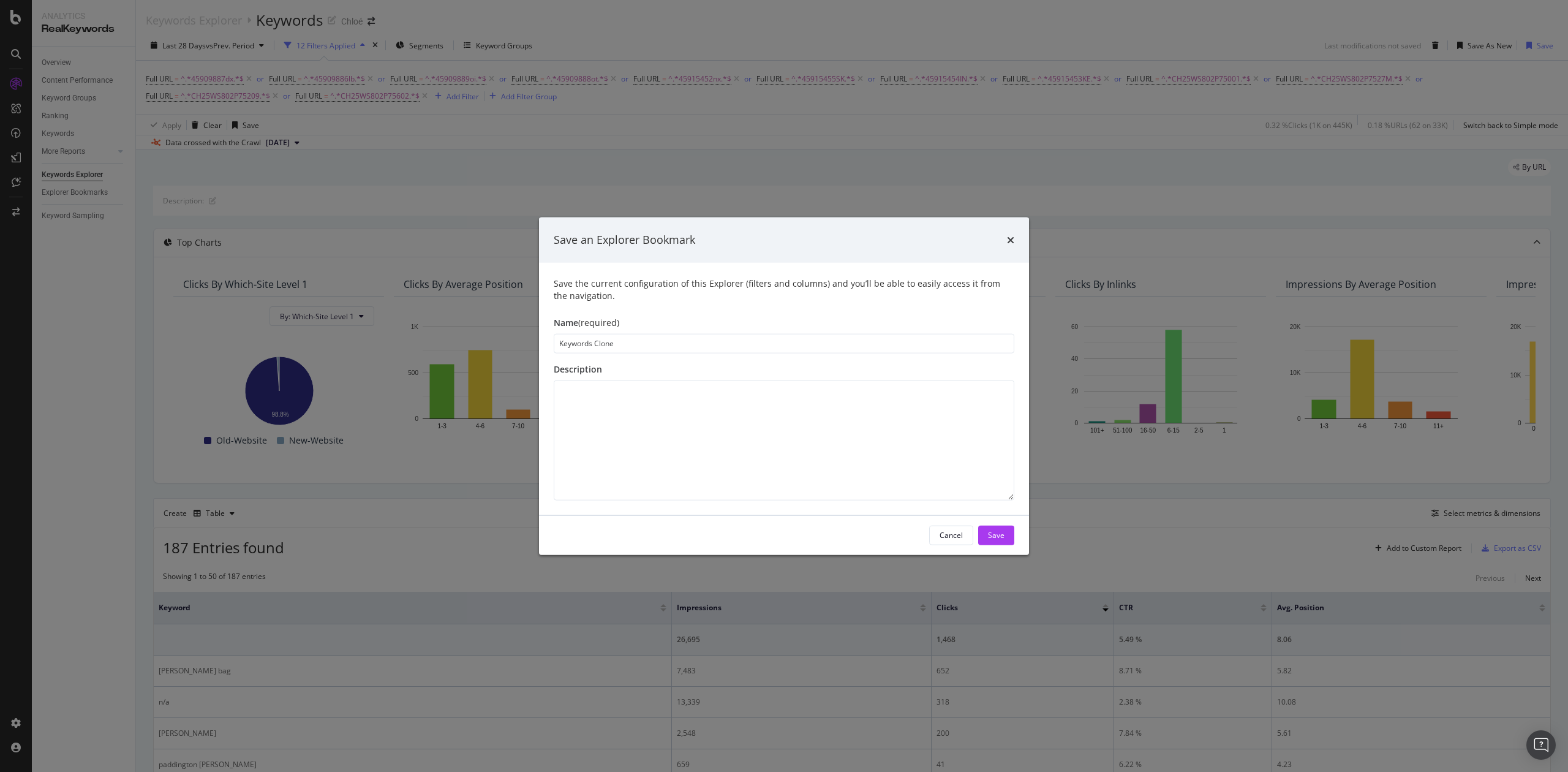
drag, startPoint x: 624, startPoint y: 348, endPoint x: 540, endPoint y: 347, distance: 84.0
click at [540, 347] on div "Save the current configuration of this Explorer (filters and columns) and you’l…" at bounding box center [784, 389] width 490 height 253
type input "Paddington update with new C10 and MFC"
click at [1000, 538] on div "Save" at bounding box center [996, 535] width 16 height 11
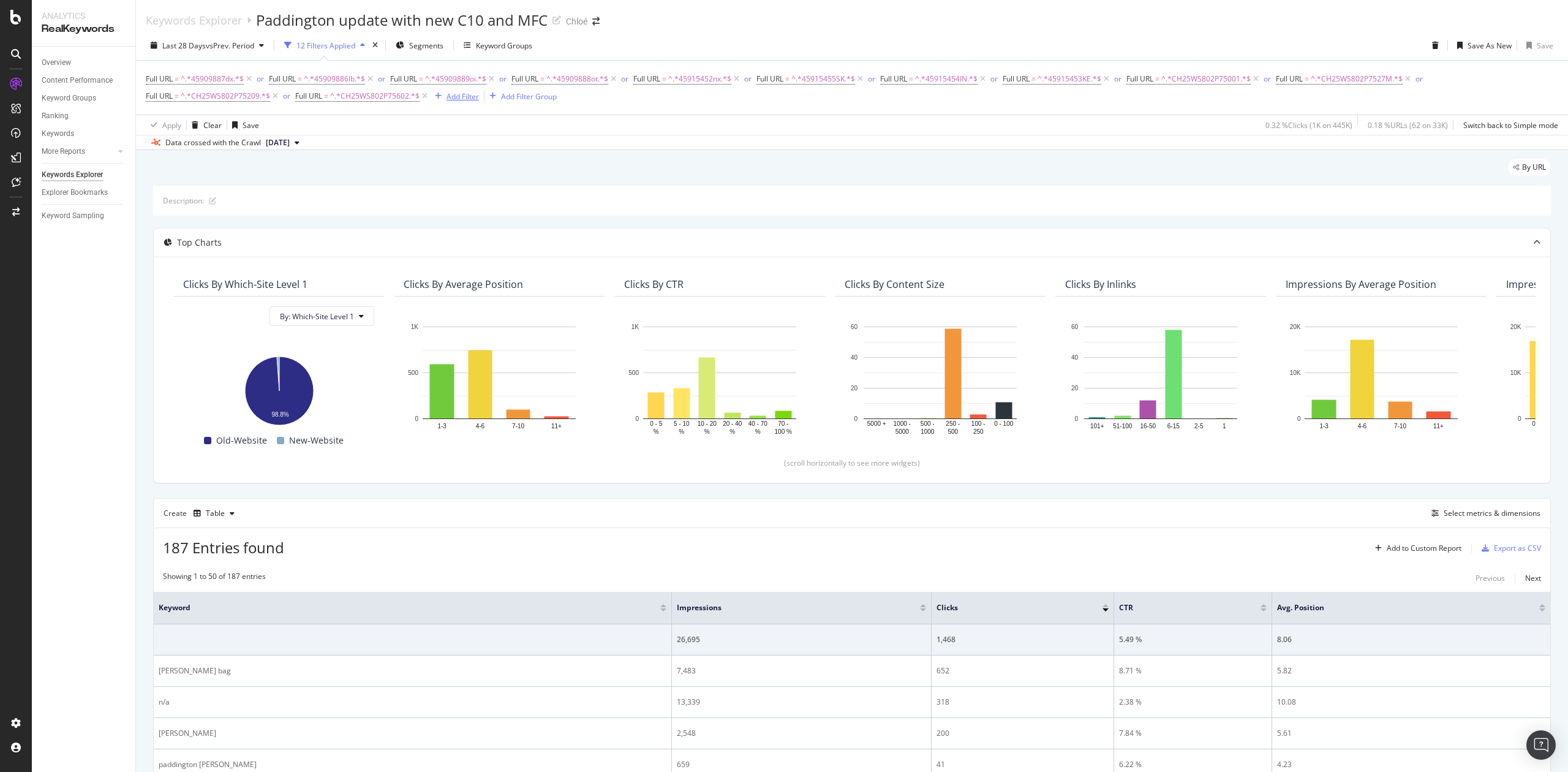
click at [463, 99] on div "Add Filter" at bounding box center [463, 96] width 33 height 11
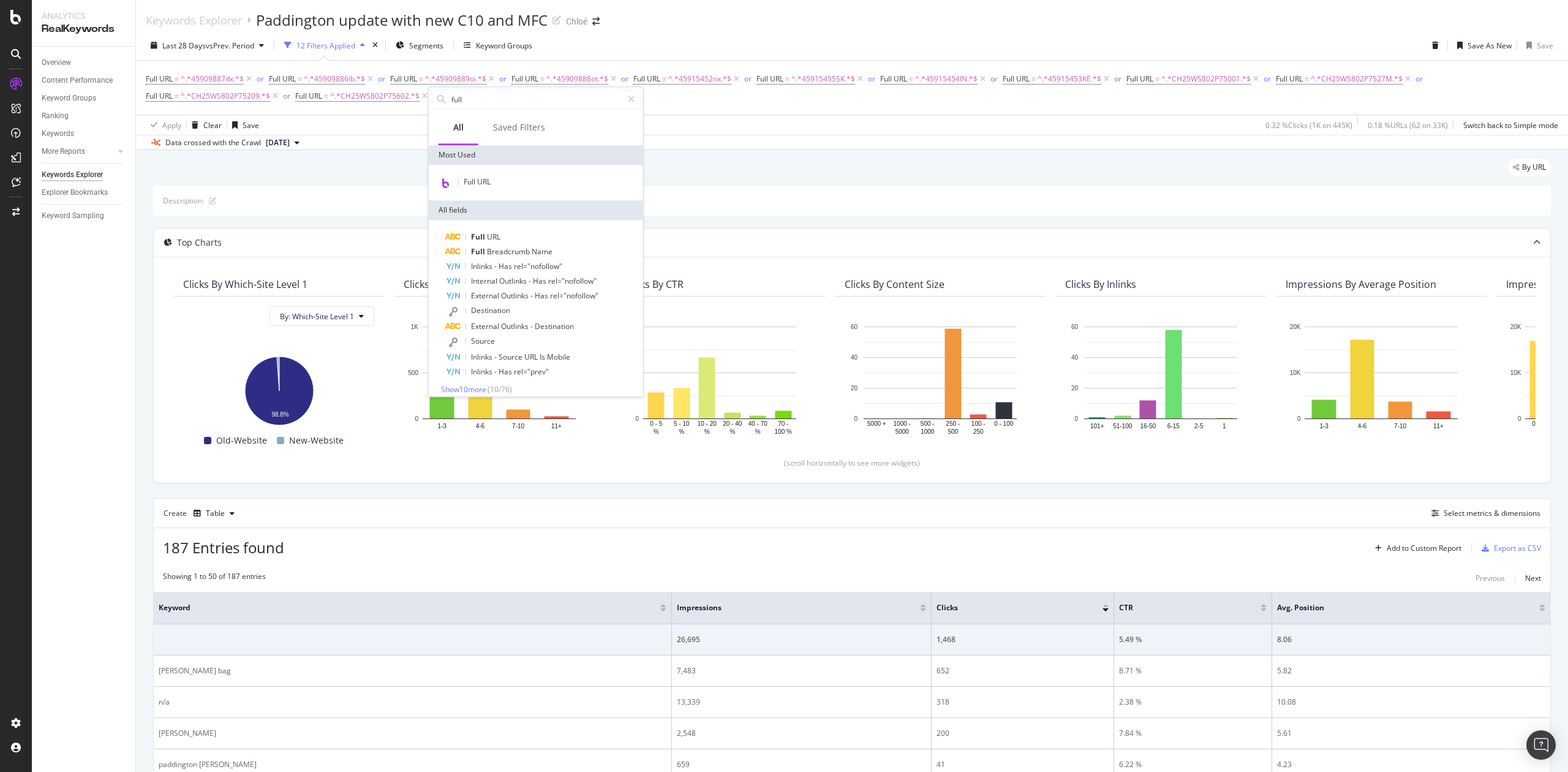
click at [493, 171] on div "Full URL" at bounding box center [536, 182] width 215 height 36
click at [490, 178] on span "Full URL" at bounding box center [477, 181] width 27 height 11
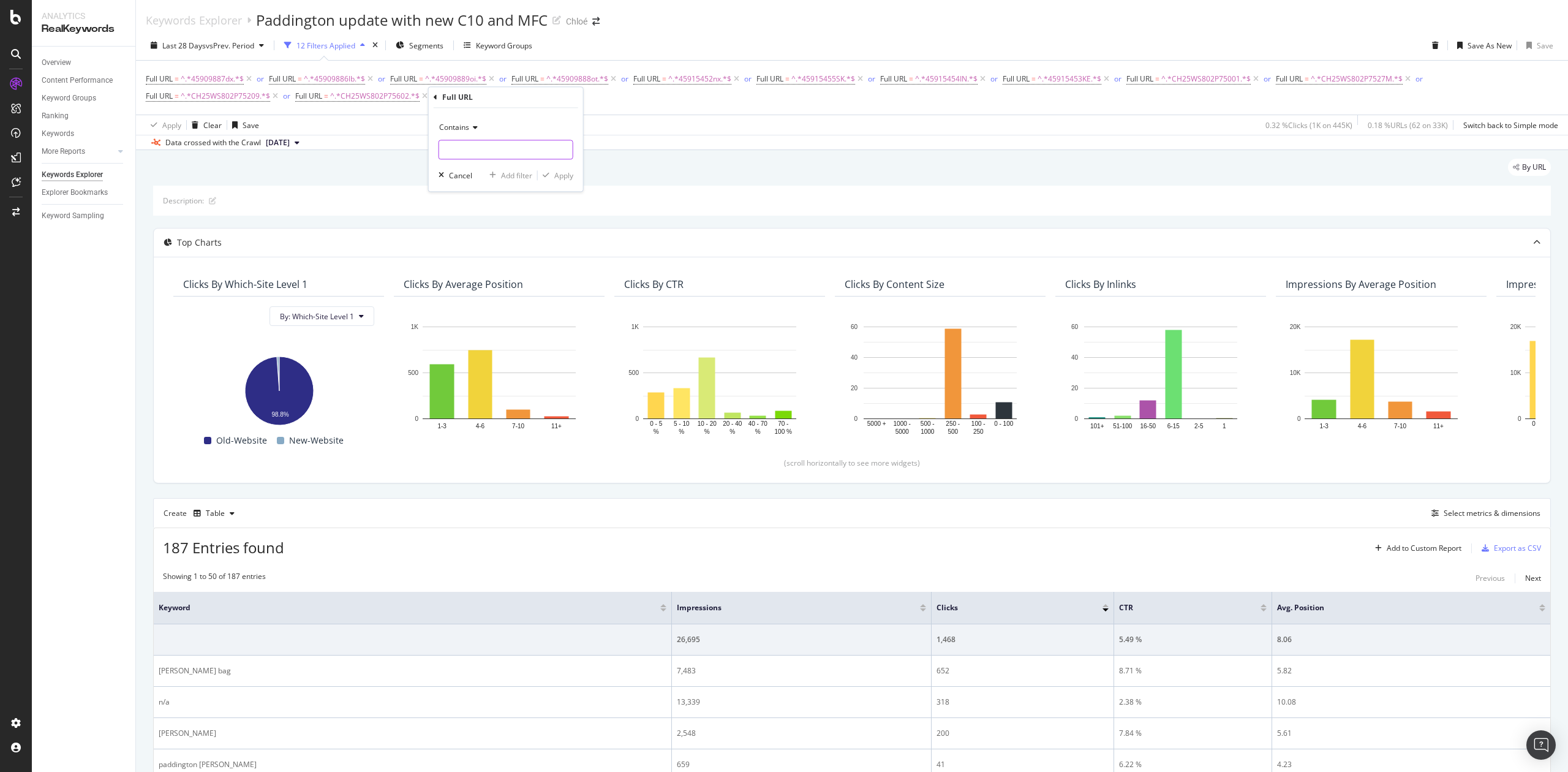
click at [493, 155] on input "text" at bounding box center [506, 149] width 134 height 19
paste input "CH25WS802P753E5"
type input "CH25WS802P753E5"
click at [559, 176] on div "Apply" at bounding box center [564, 175] width 19 height 11
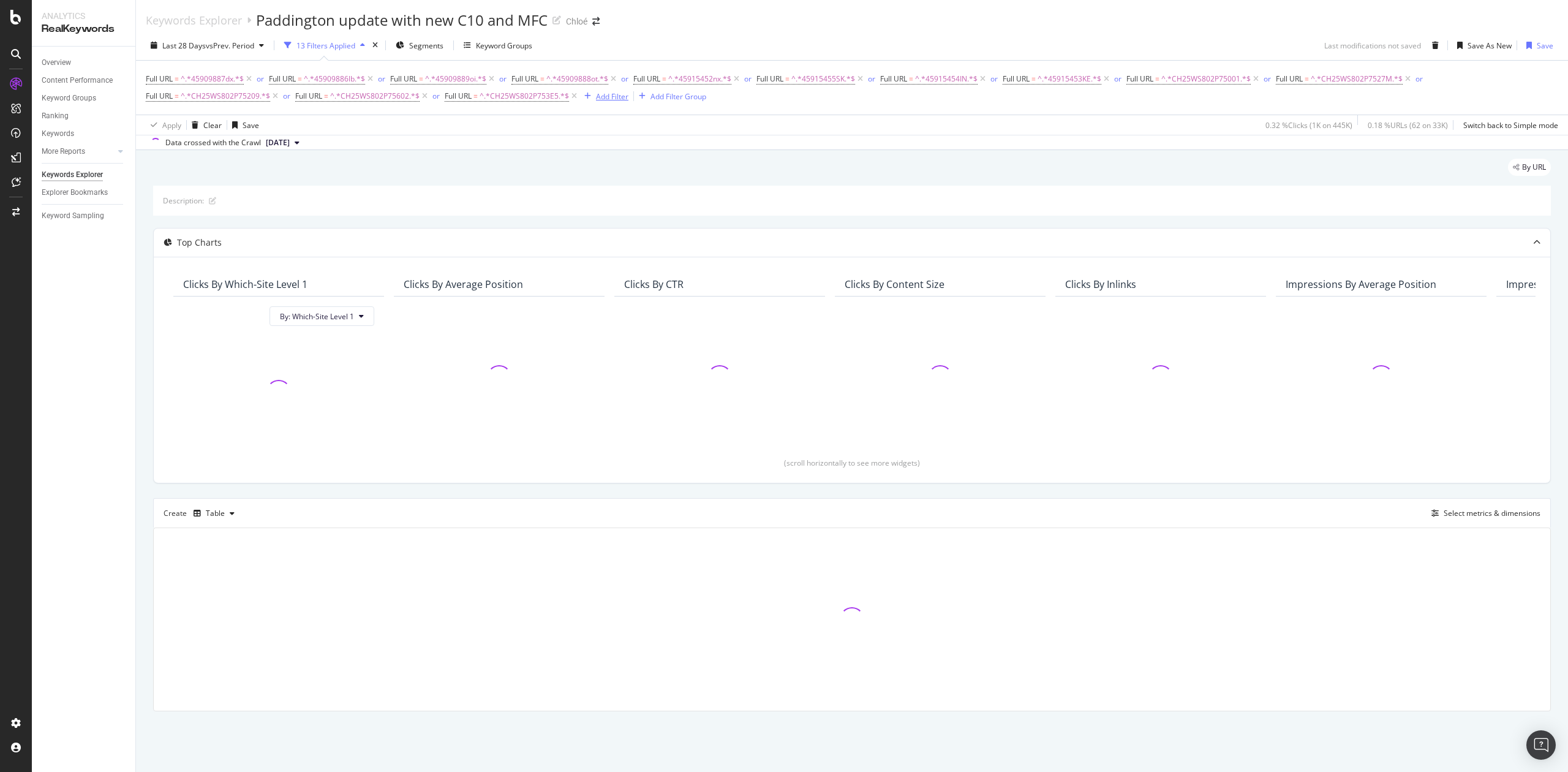
click at [604, 99] on div "Add Filter" at bounding box center [612, 96] width 33 height 11
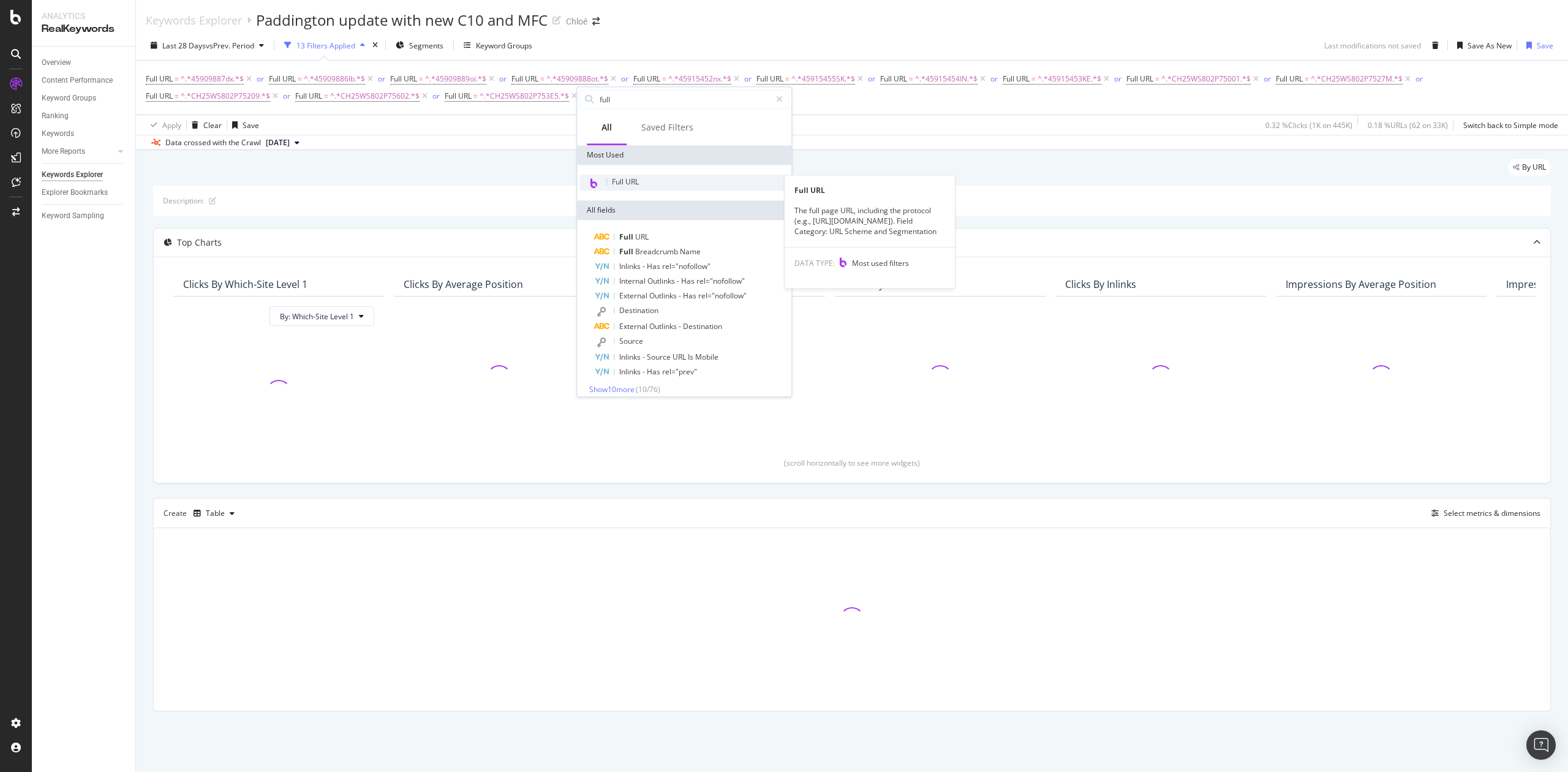
click at [638, 187] on div "Full URL" at bounding box center [684, 182] width 210 height 16
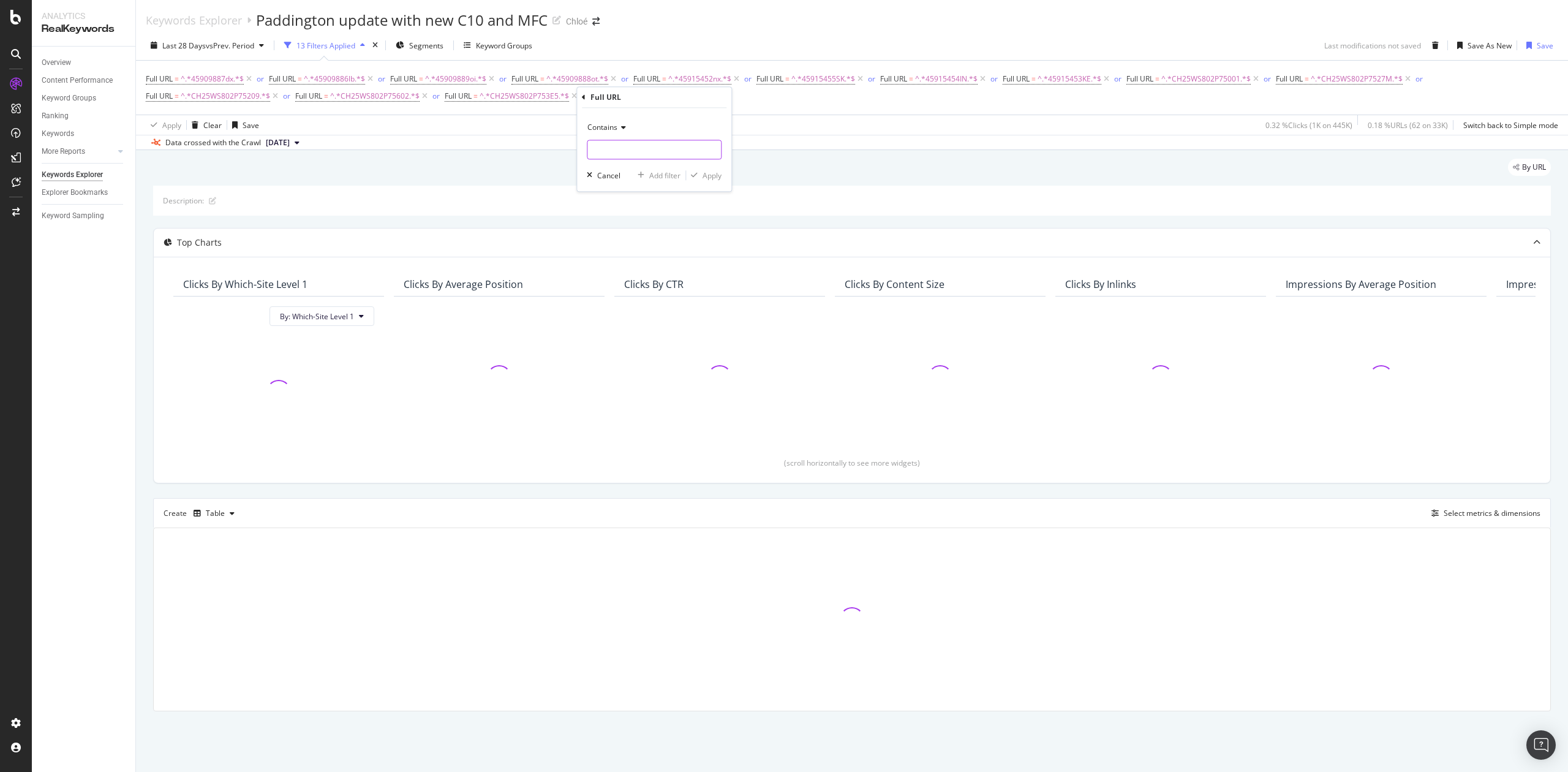
click at [628, 158] on input "text" at bounding box center [654, 149] width 134 height 19
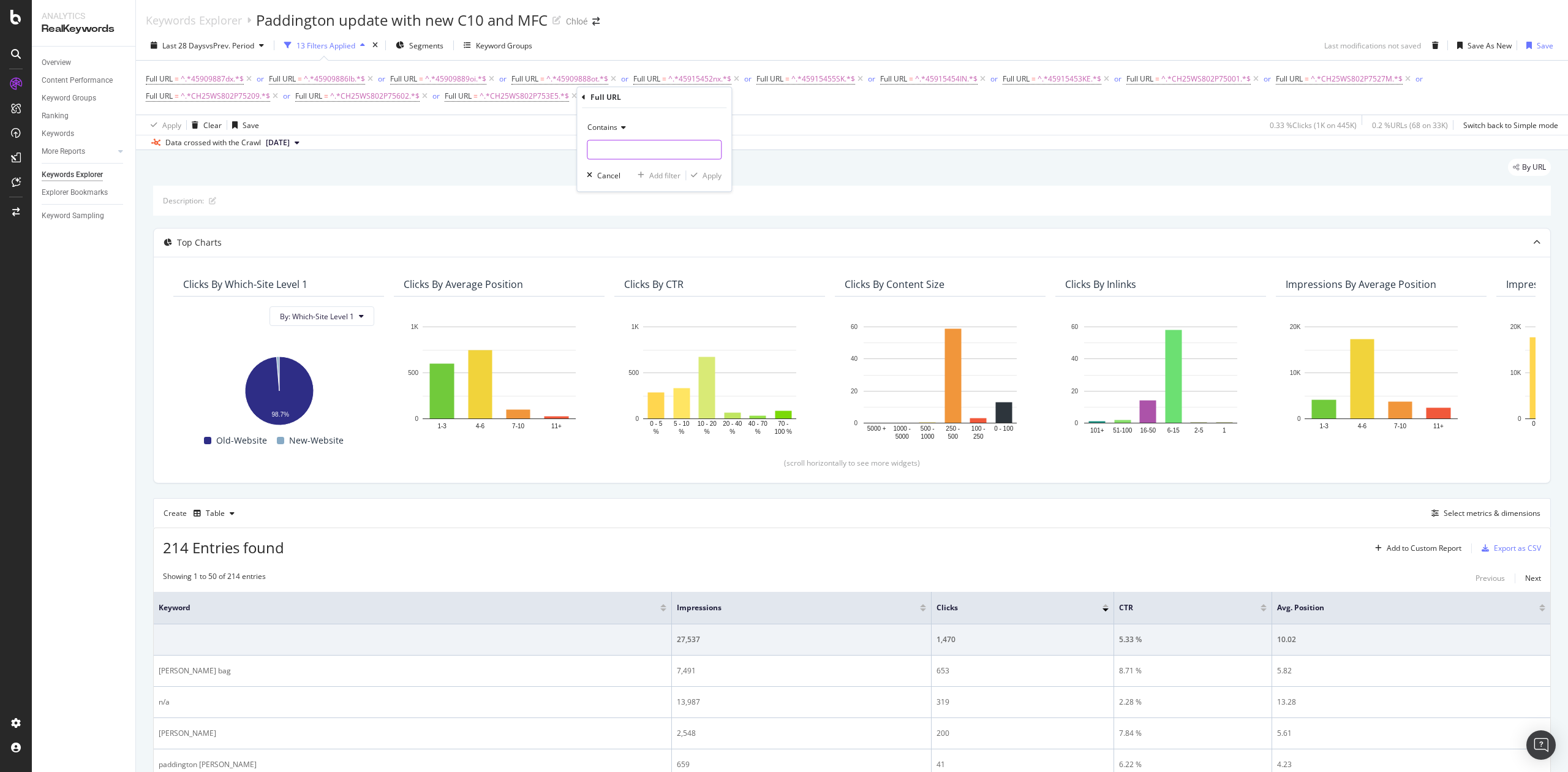
click at [600, 150] on input "text" at bounding box center [654, 149] width 134 height 19
paste input "CH25WS802P7544C"
type input "CH25WS802P7544C"
click at [709, 175] on div "Apply" at bounding box center [712, 175] width 19 height 11
click at [1489, 48] on div "Save As New" at bounding box center [1490, 46] width 44 height 11
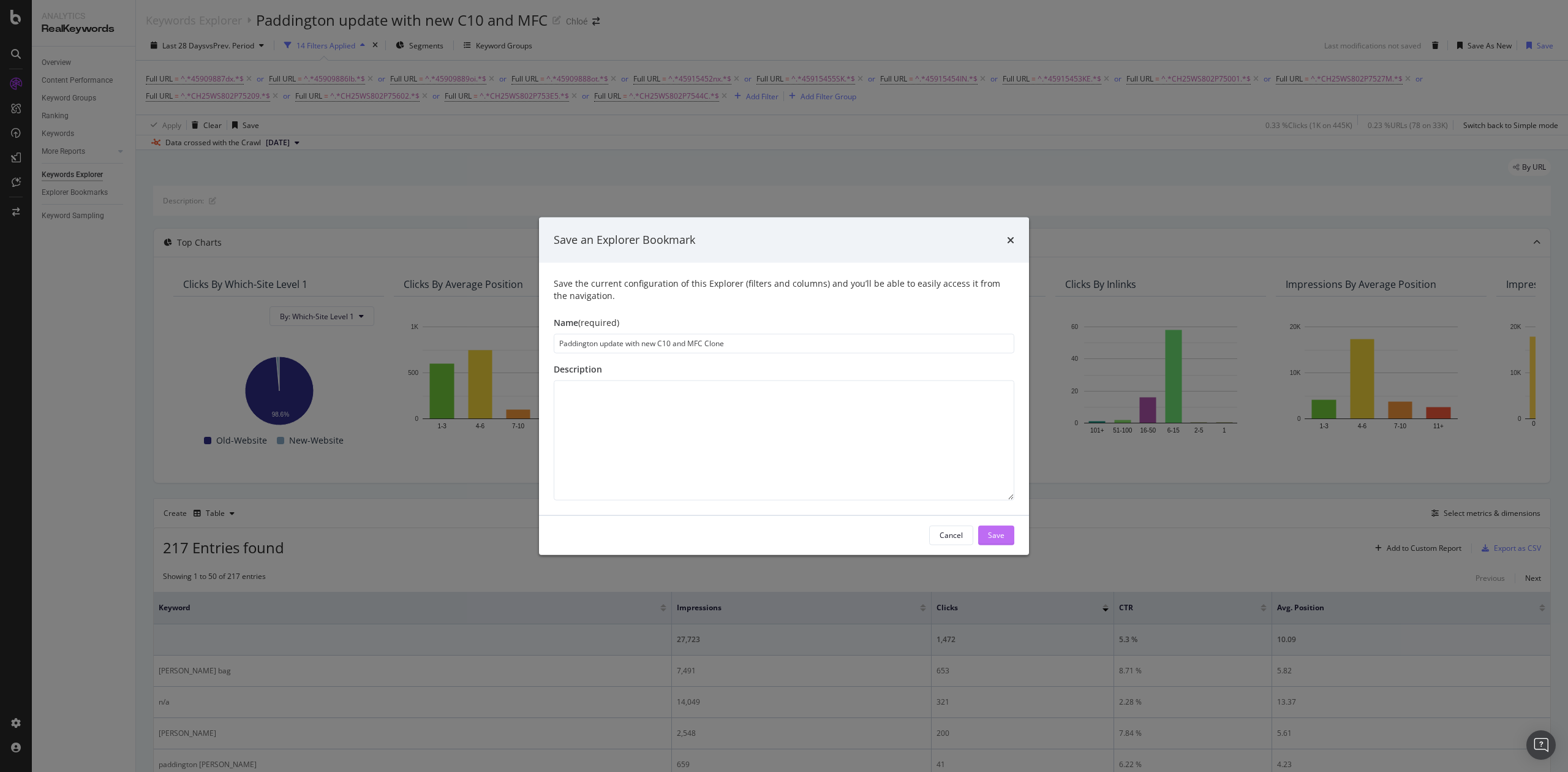
click at [1009, 537] on button "Save" at bounding box center [996, 534] width 36 height 19
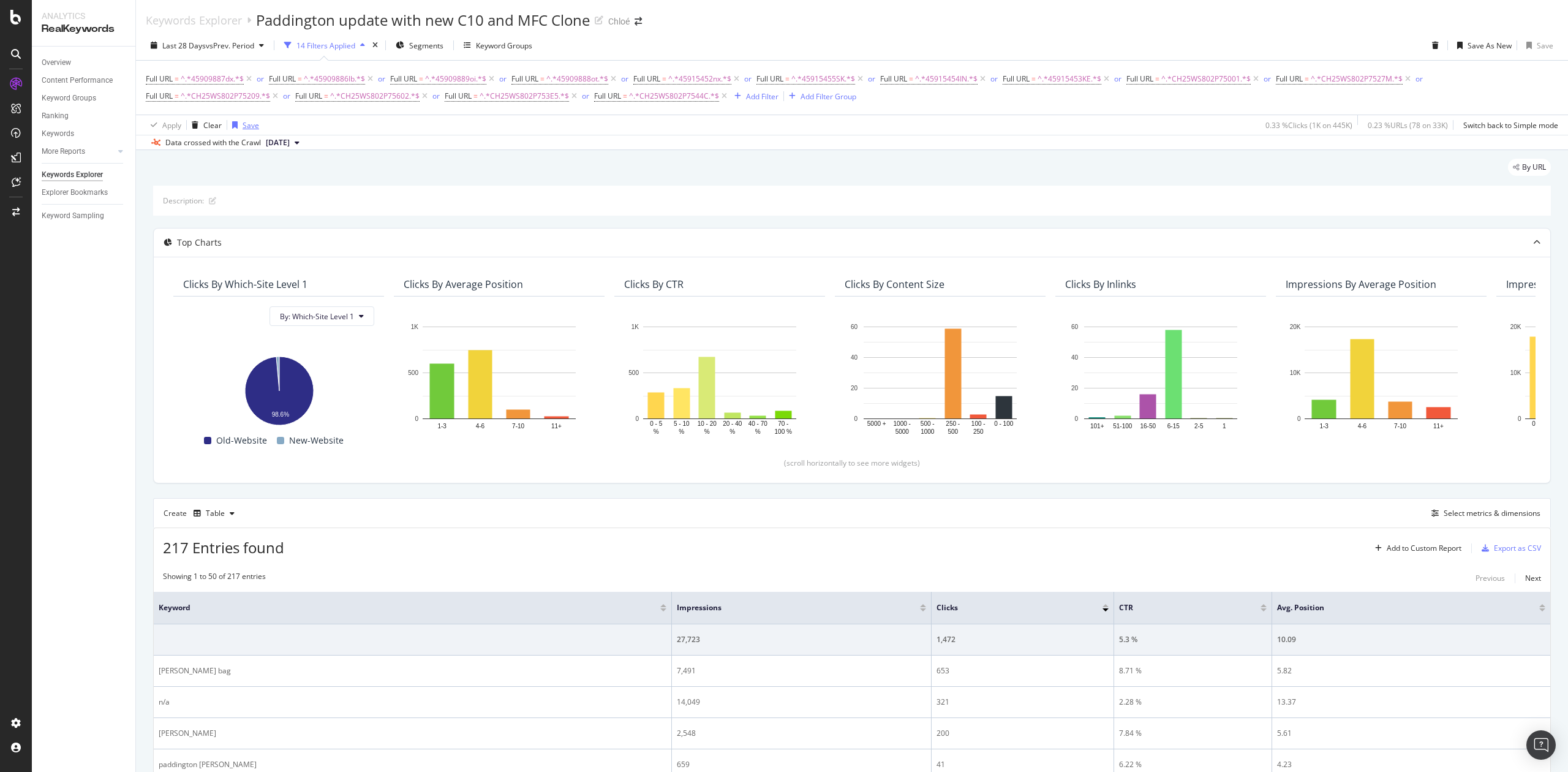
click at [230, 129] on div "button" at bounding box center [235, 125] width 15 height 8
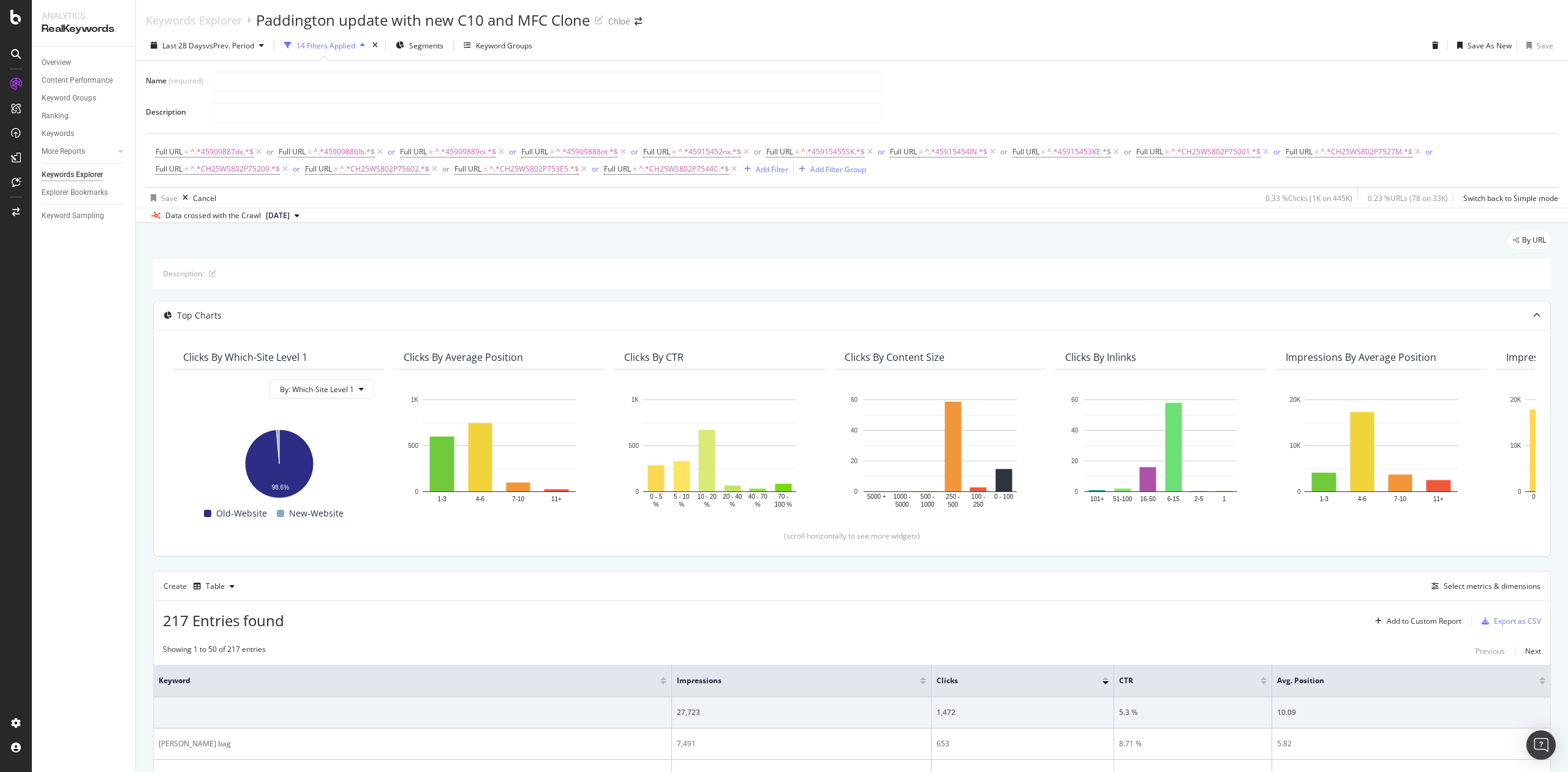
click at [413, 277] on div "Description:" at bounding box center [852, 273] width 1398 height 30
click at [1393, 623] on div "Add to Custom Report" at bounding box center [1424, 621] width 74 height 8
click at [1407, 556] on div "Paddington attractivity" at bounding box center [1413, 561] width 76 height 11
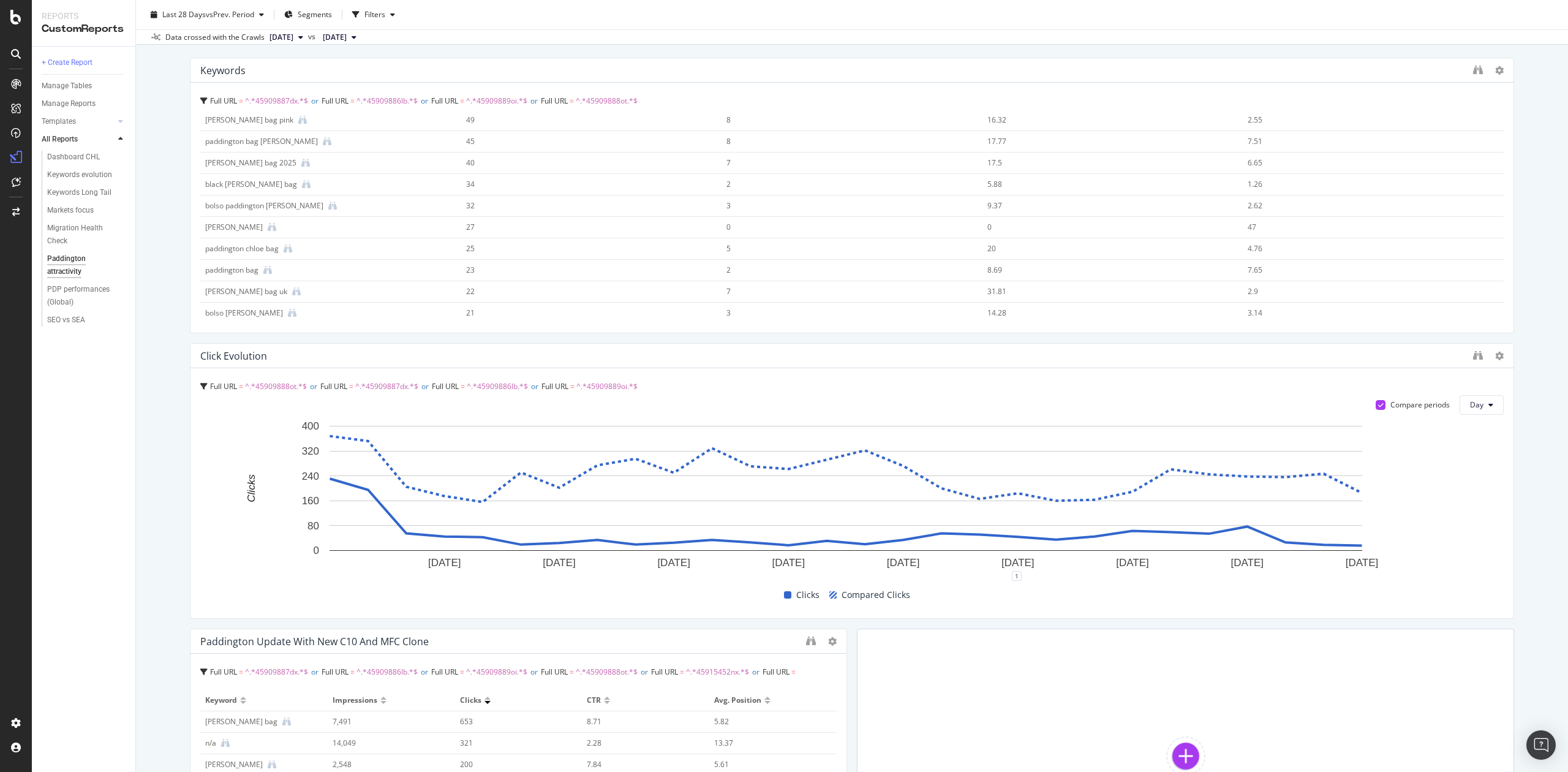
scroll to position [327, 0]
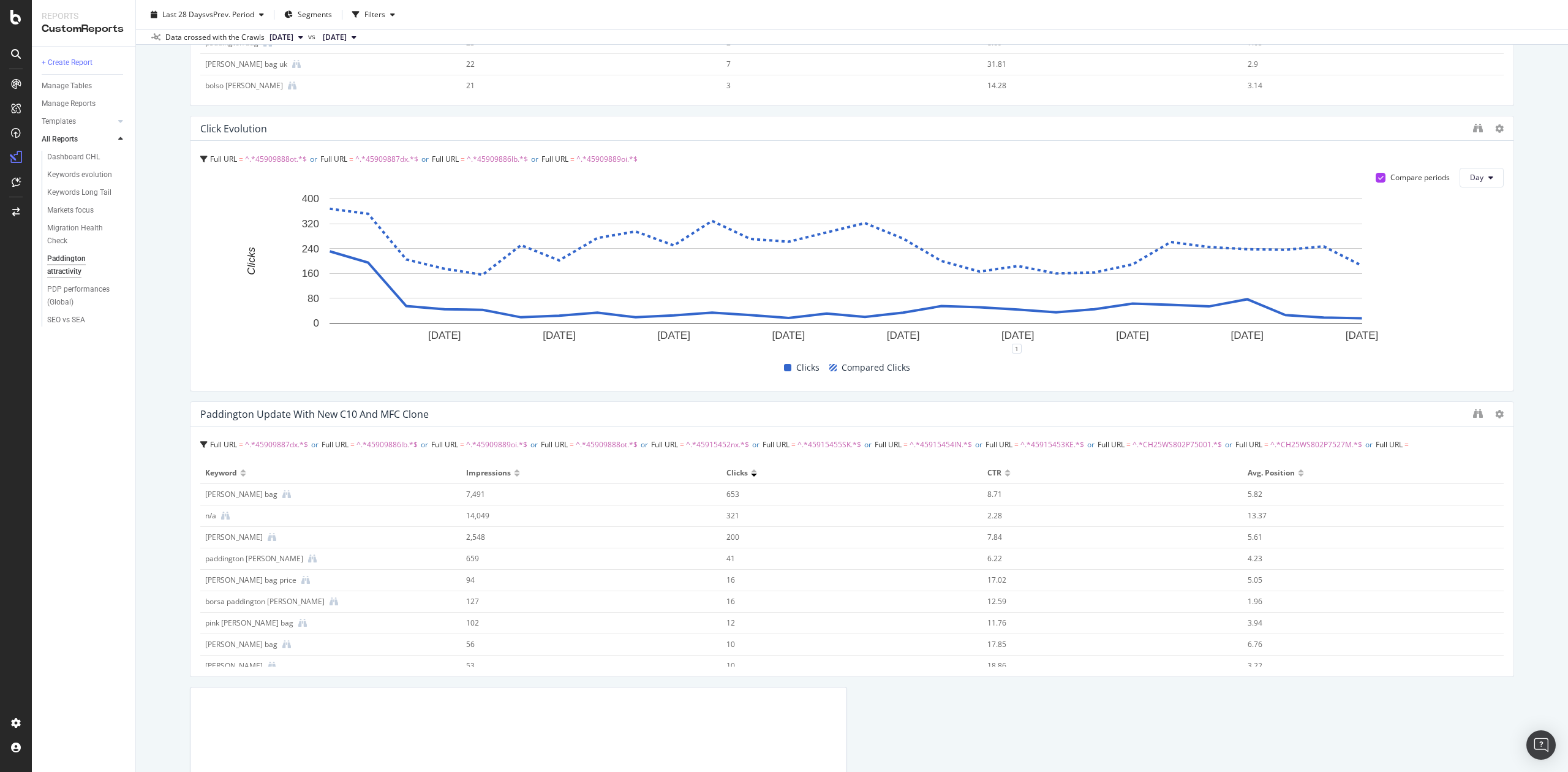
drag, startPoint x: 839, startPoint y: 445, endPoint x: 1484, endPoint y: 442, distance: 645.0
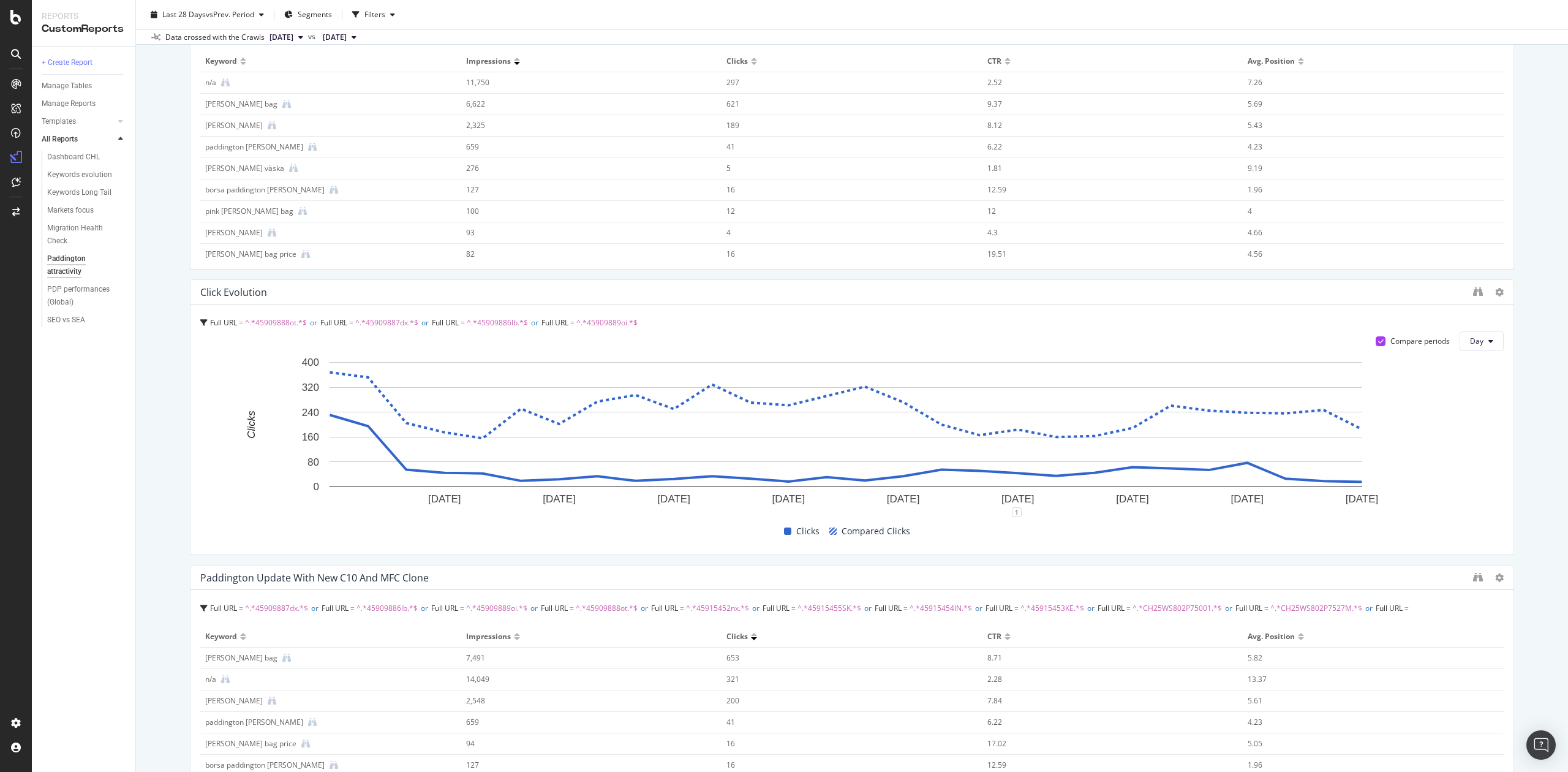
scroll to position [81, 0]
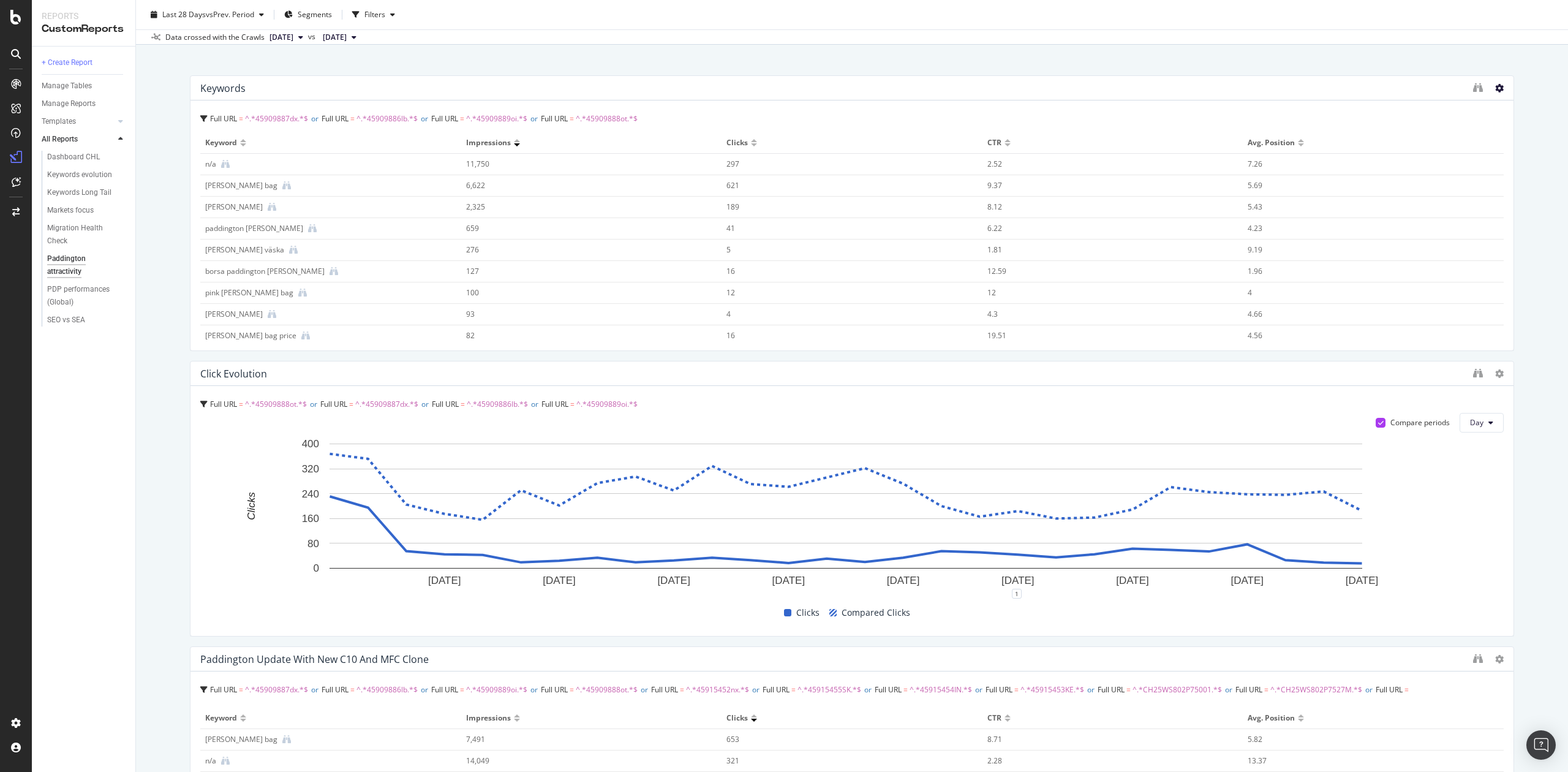
click at [1495, 89] on icon at bounding box center [1500, 88] width 9 height 9
click at [1500, 111] on span at bounding box center [1501, 107] width 15 height 15
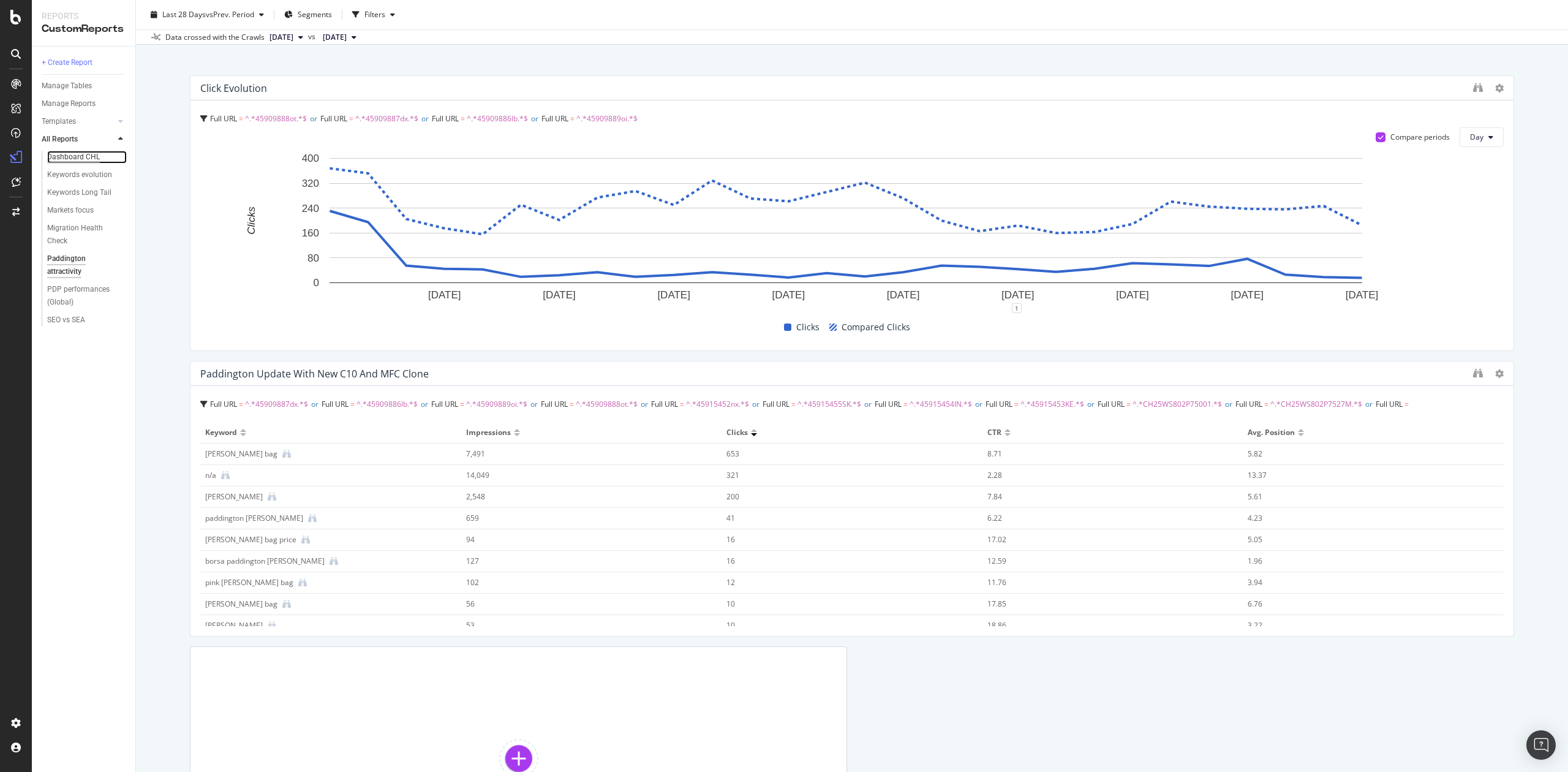
click at [60, 155] on div "Dashboard CHL" at bounding box center [73, 157] width 53 height 13
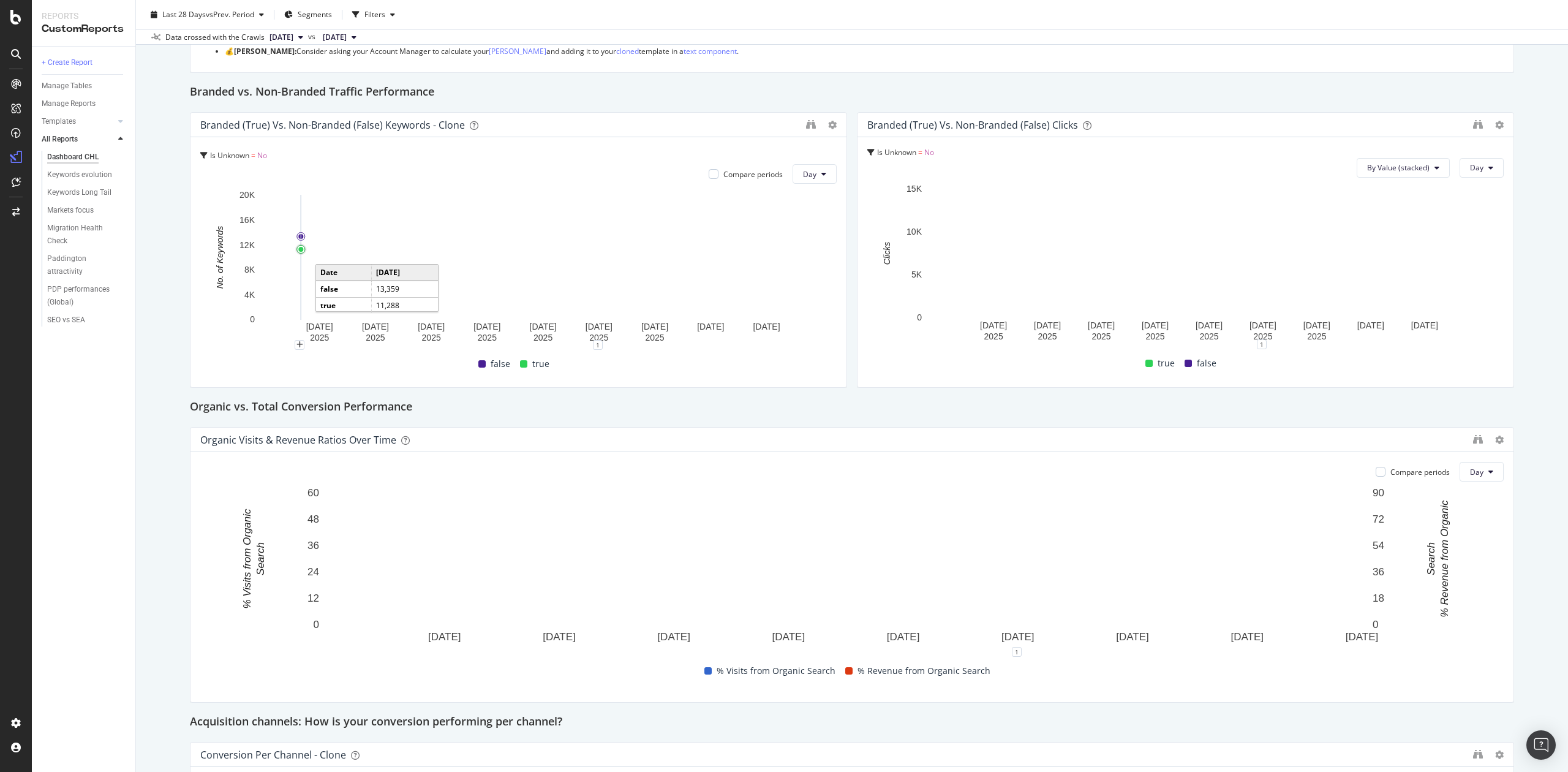
scroll to position [163, 0]
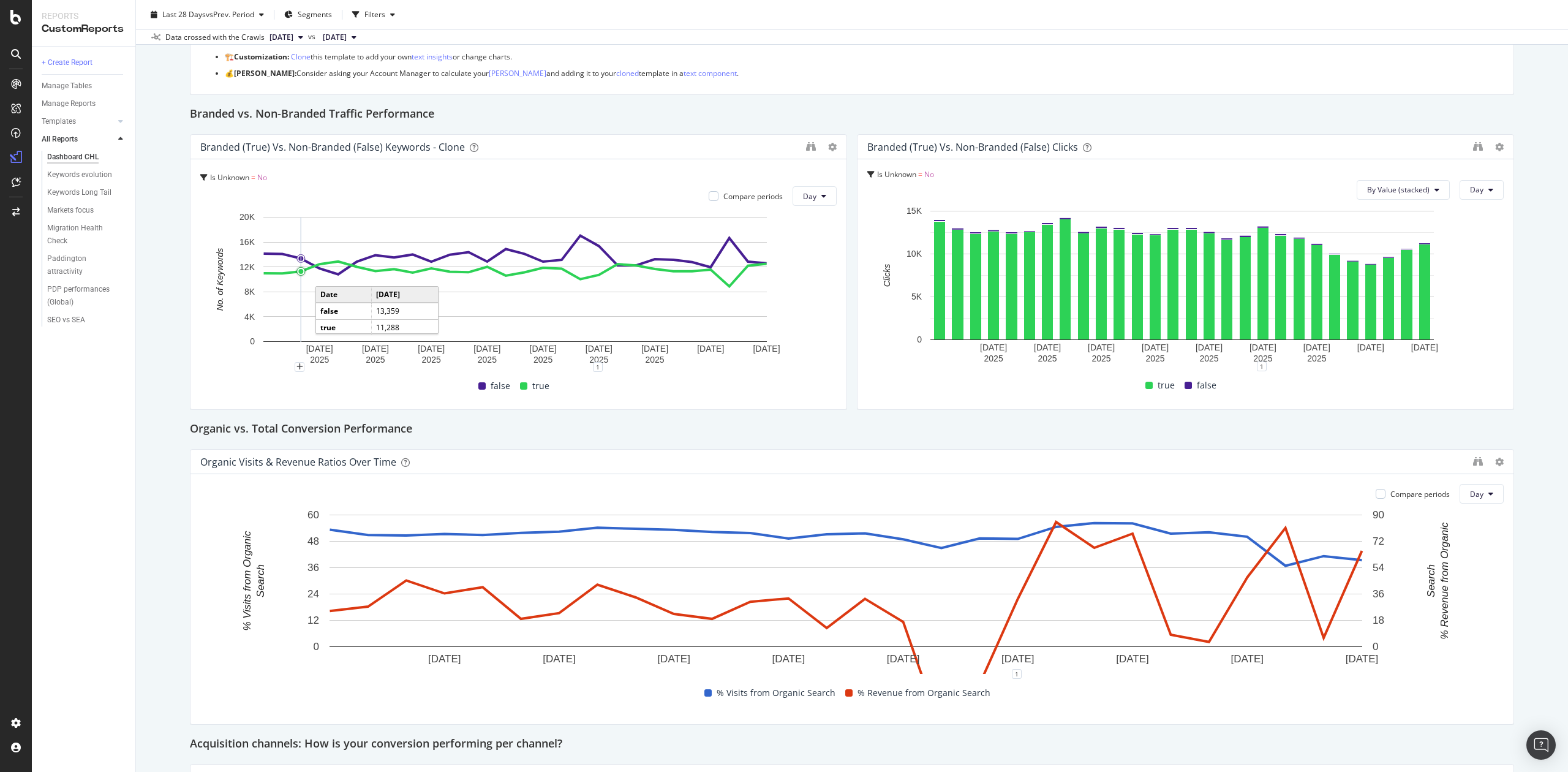
click at [293, 32] on span "[DATE]" at bounding box center [281, 38] width 24 height 11
click at [383, 15] on div "Filters" at bounding box center [375, 14] width 21 height 11
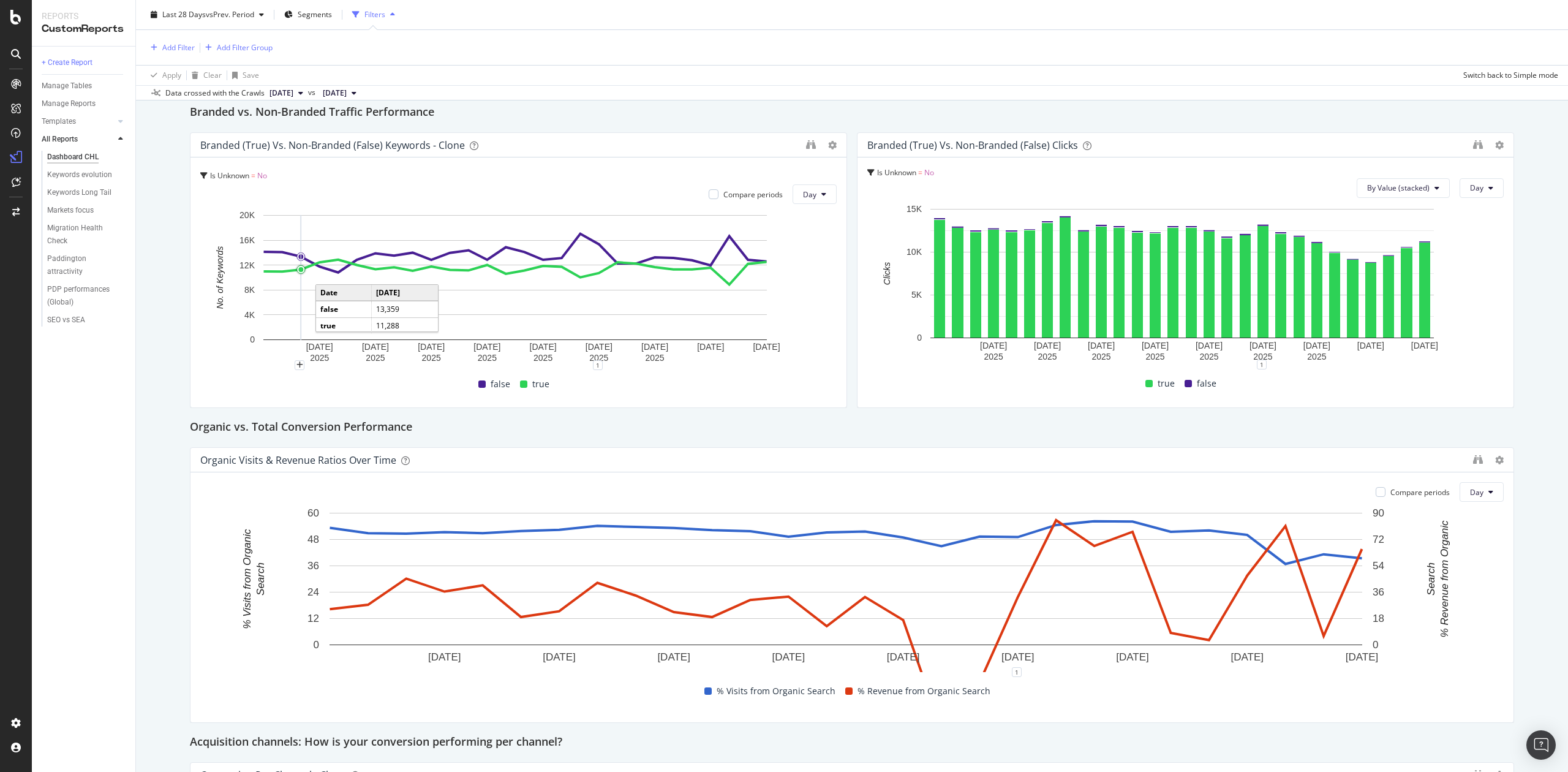
click at [383, 15] on div "Filters" at bounding box center [375, 14] width 21 height 11
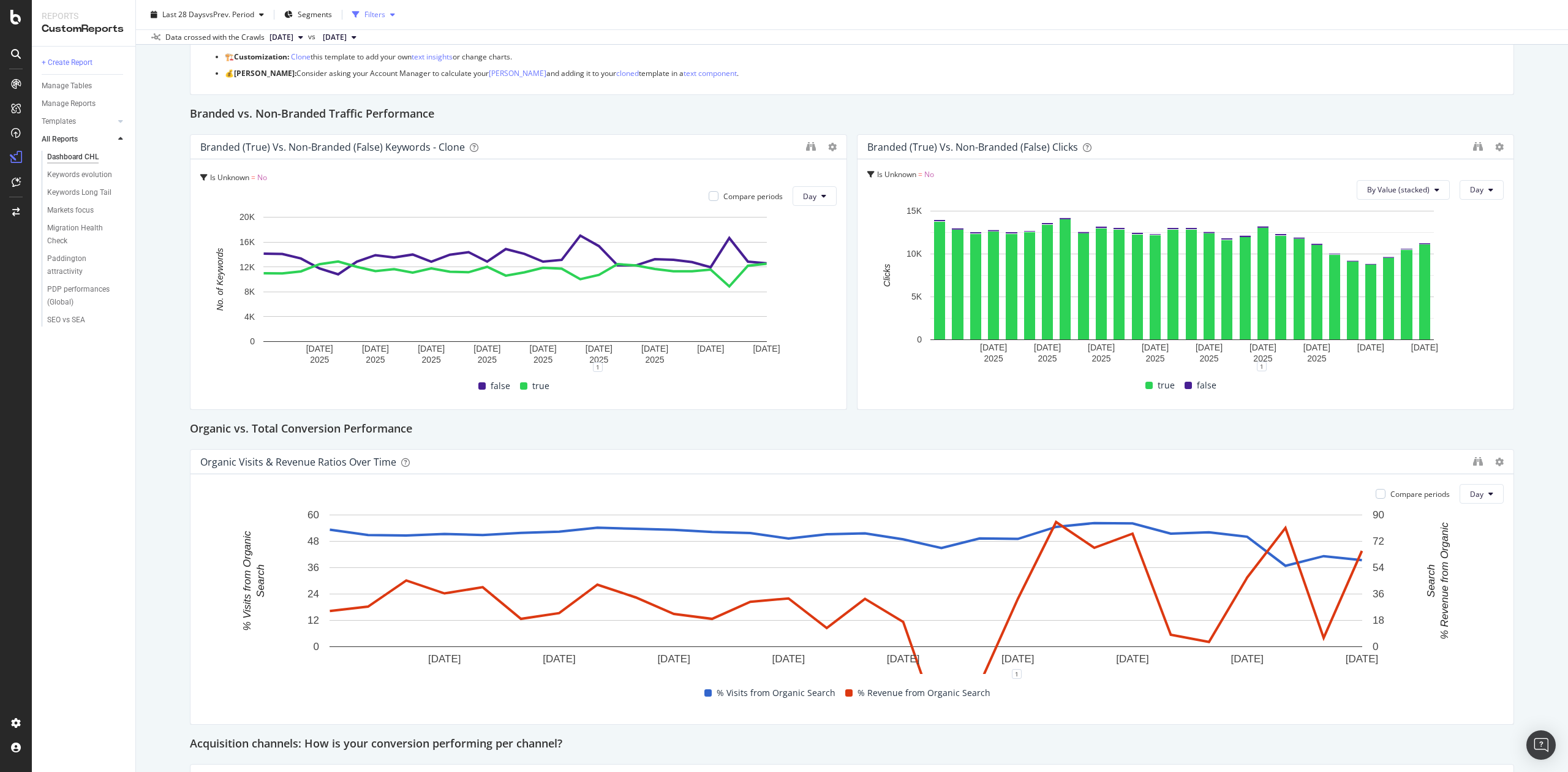
click at [383, 6] on div "Filters" at bounding box center [373, 14] width 53 height 18
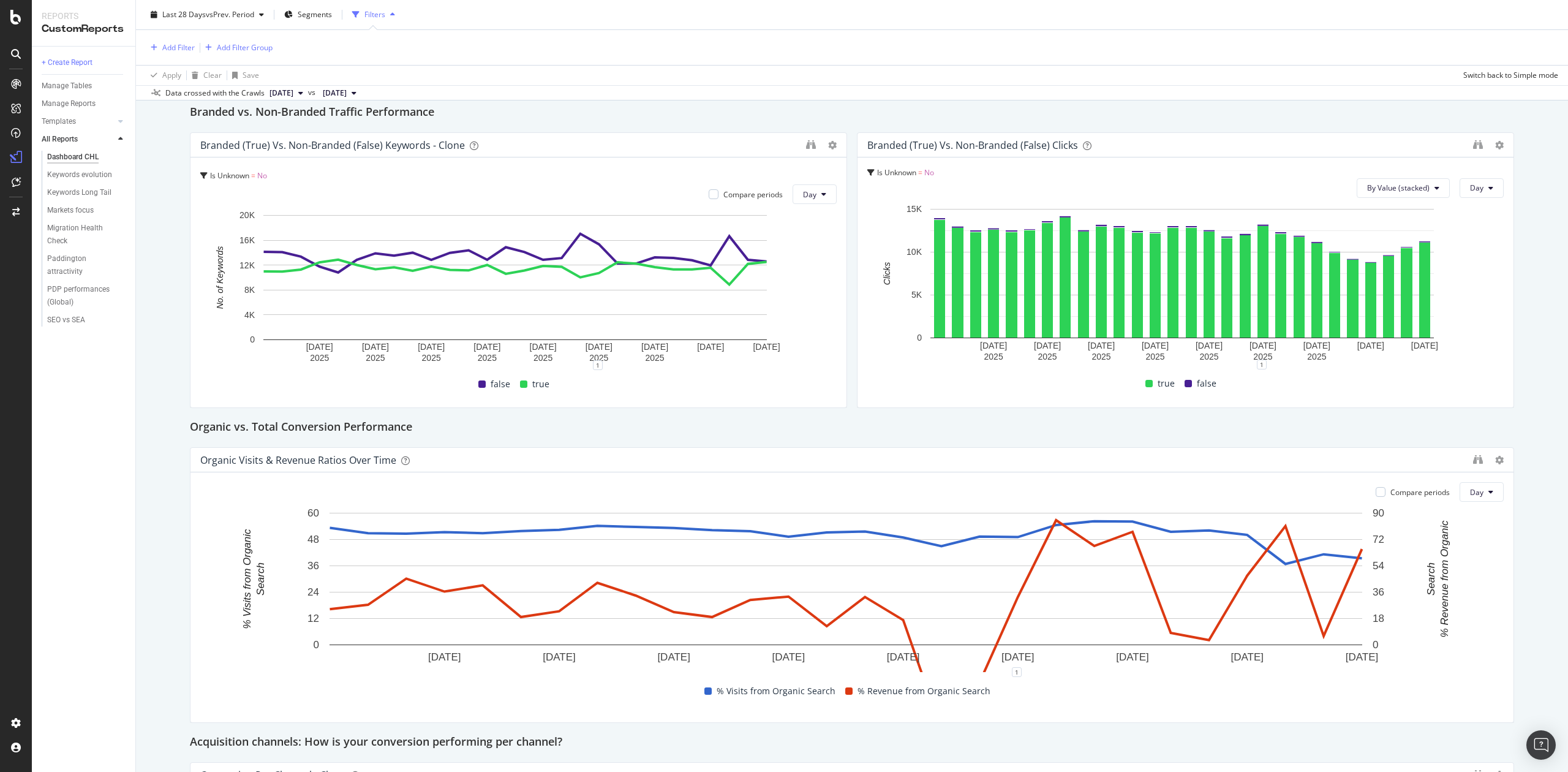
click at [380, 11] on div "Filters" at bounding box center [375, 14] width 21 height 11
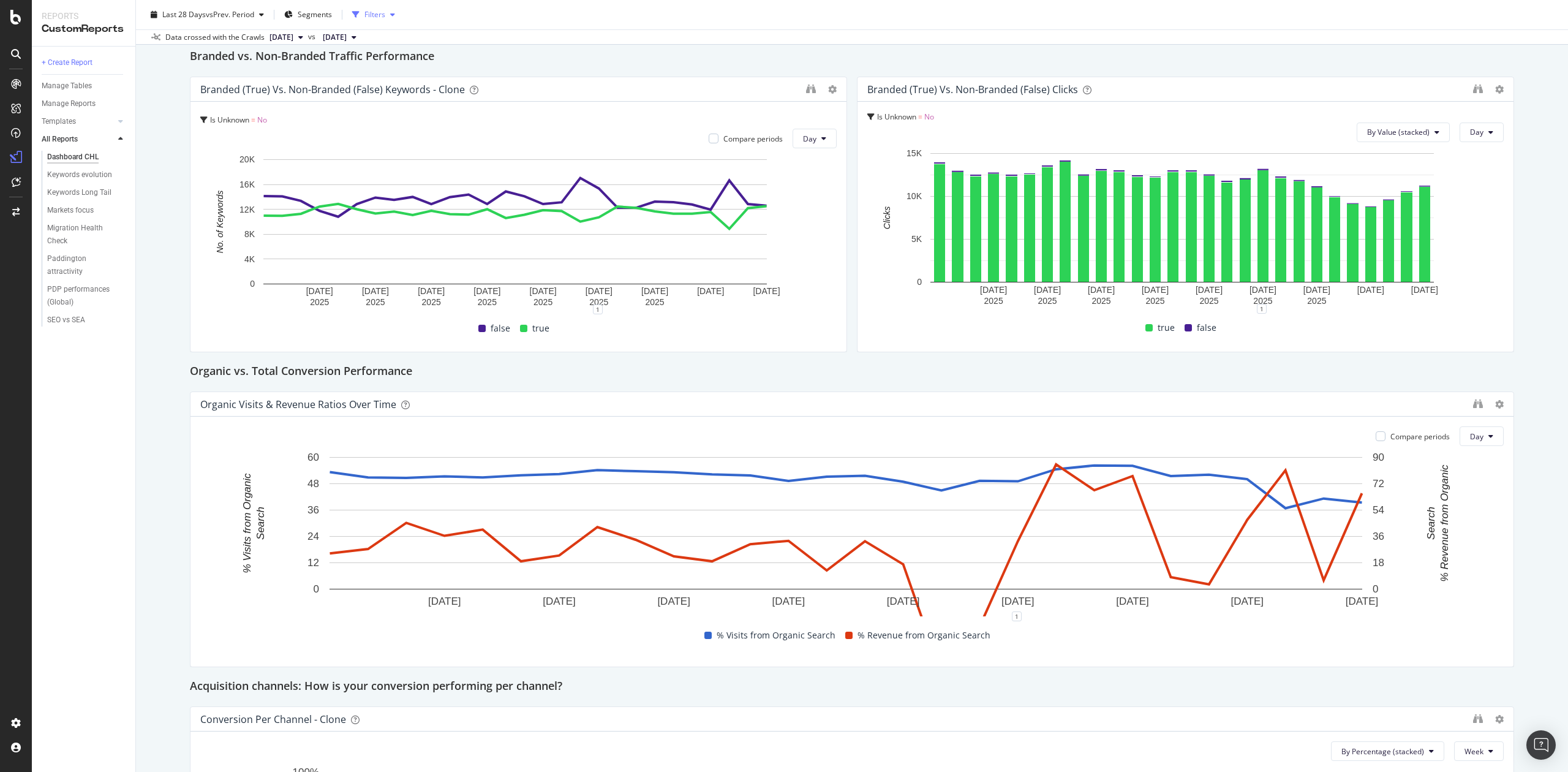
scroll to position [163, 0]
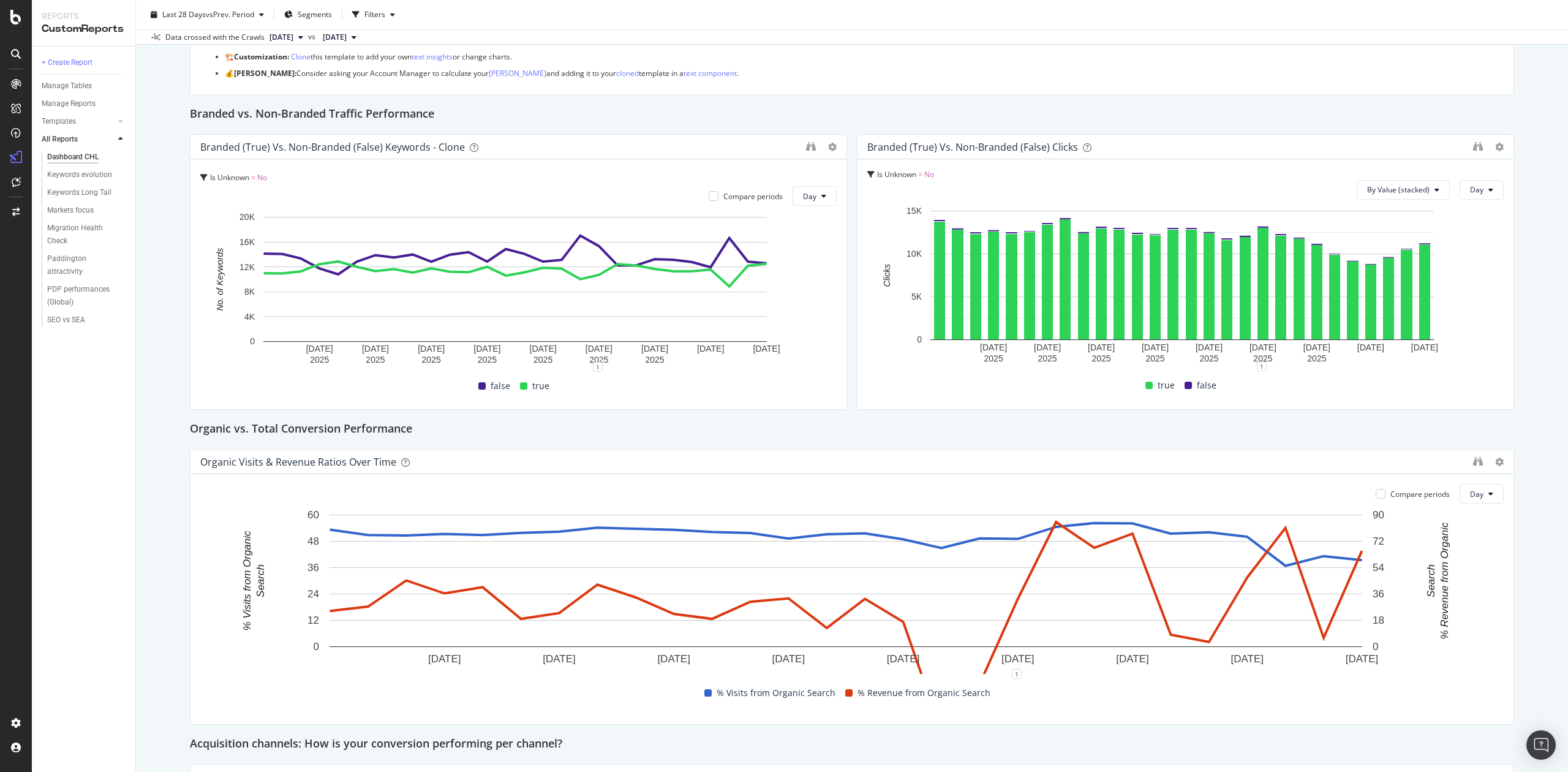
click at [308, 35] on button "[DATE]" at bounding box center [286, 38] width 44 height 15
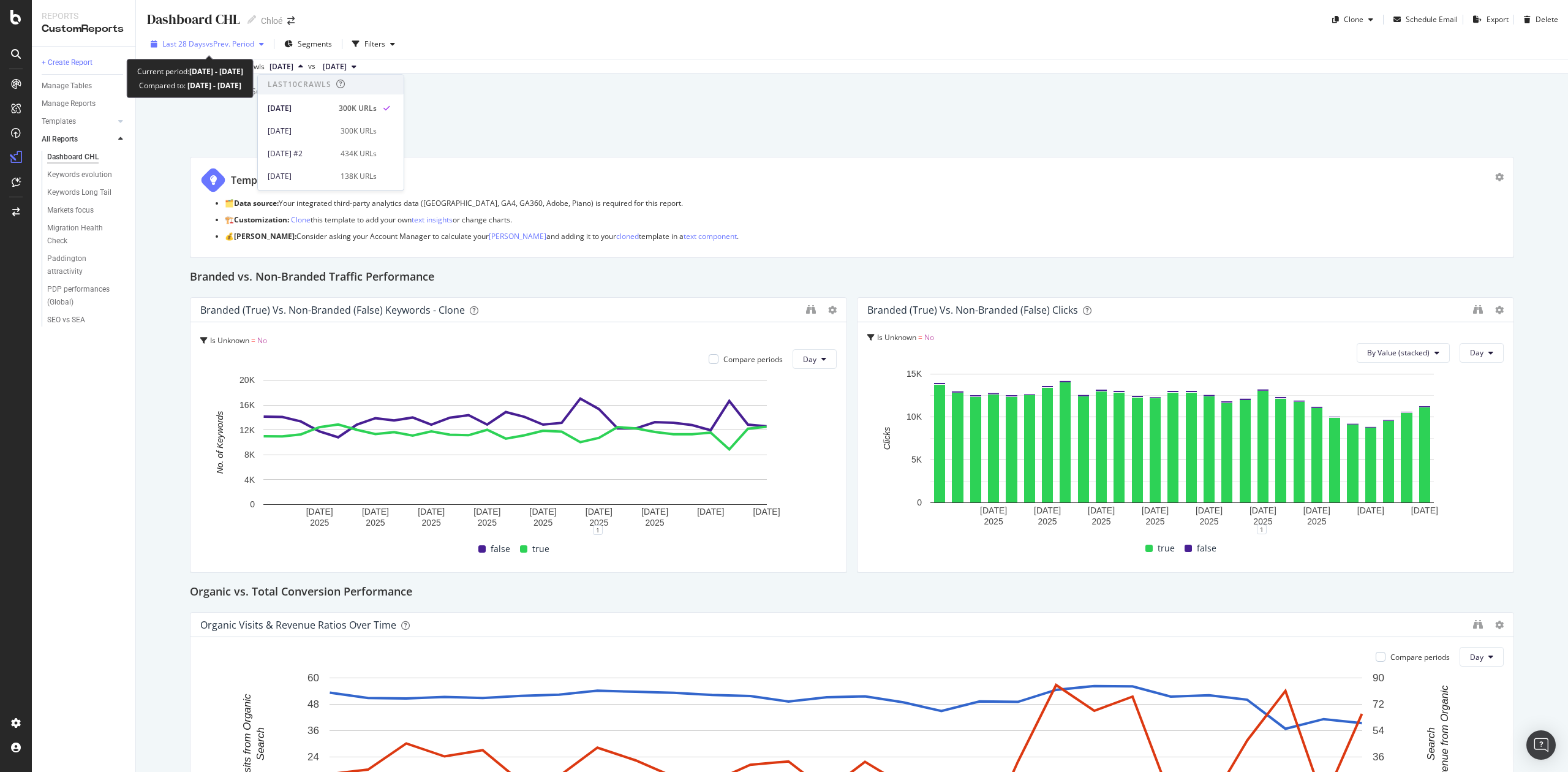
click at [206, 47] on span "vs Prev. Period" at bounding box center [230, 44] width 48 height 11
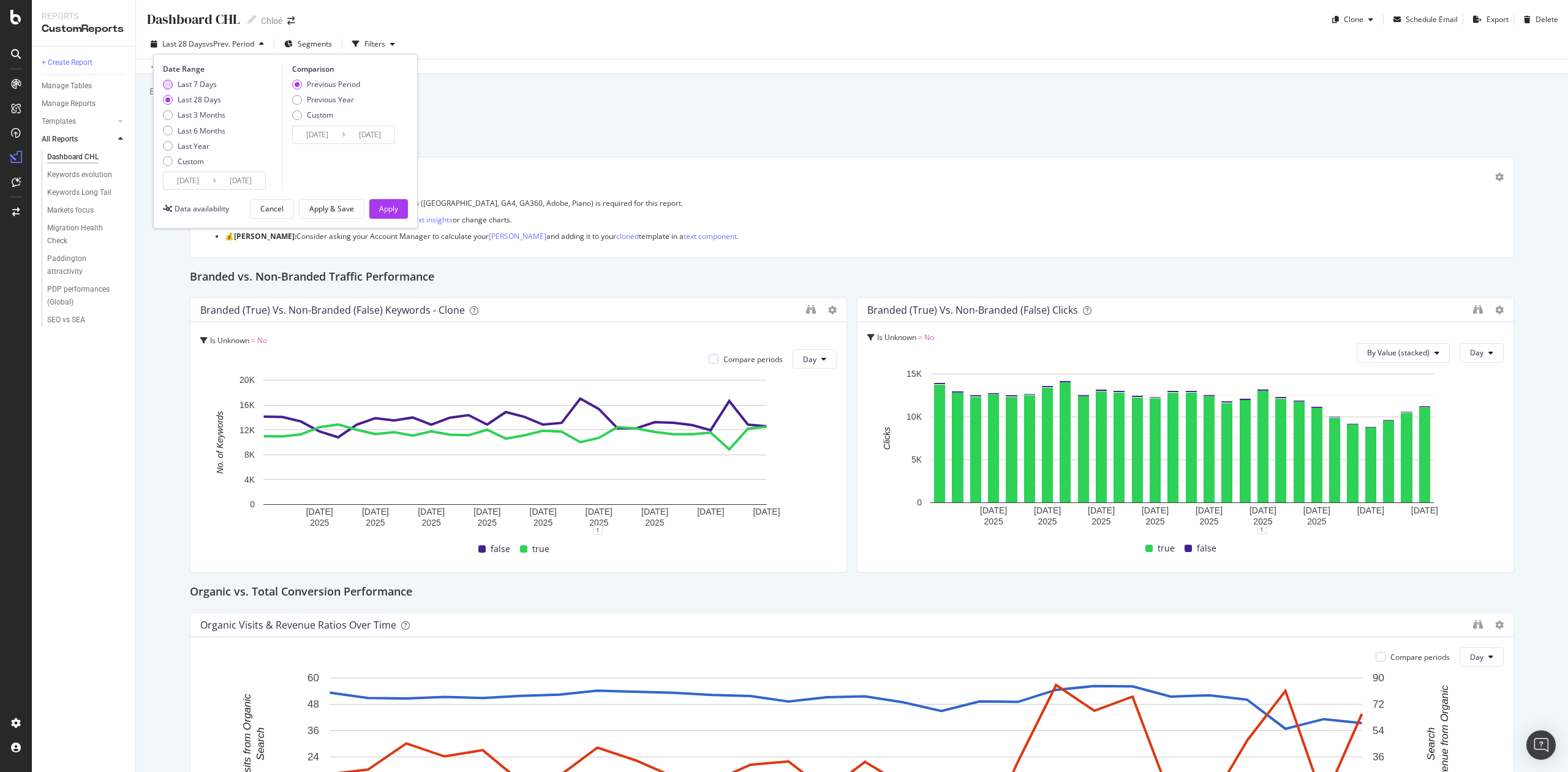
click at [206, 82] on div "Last 7 Days" at bounding box center [197, 84] width 39 height 11
type input "[DATE]"
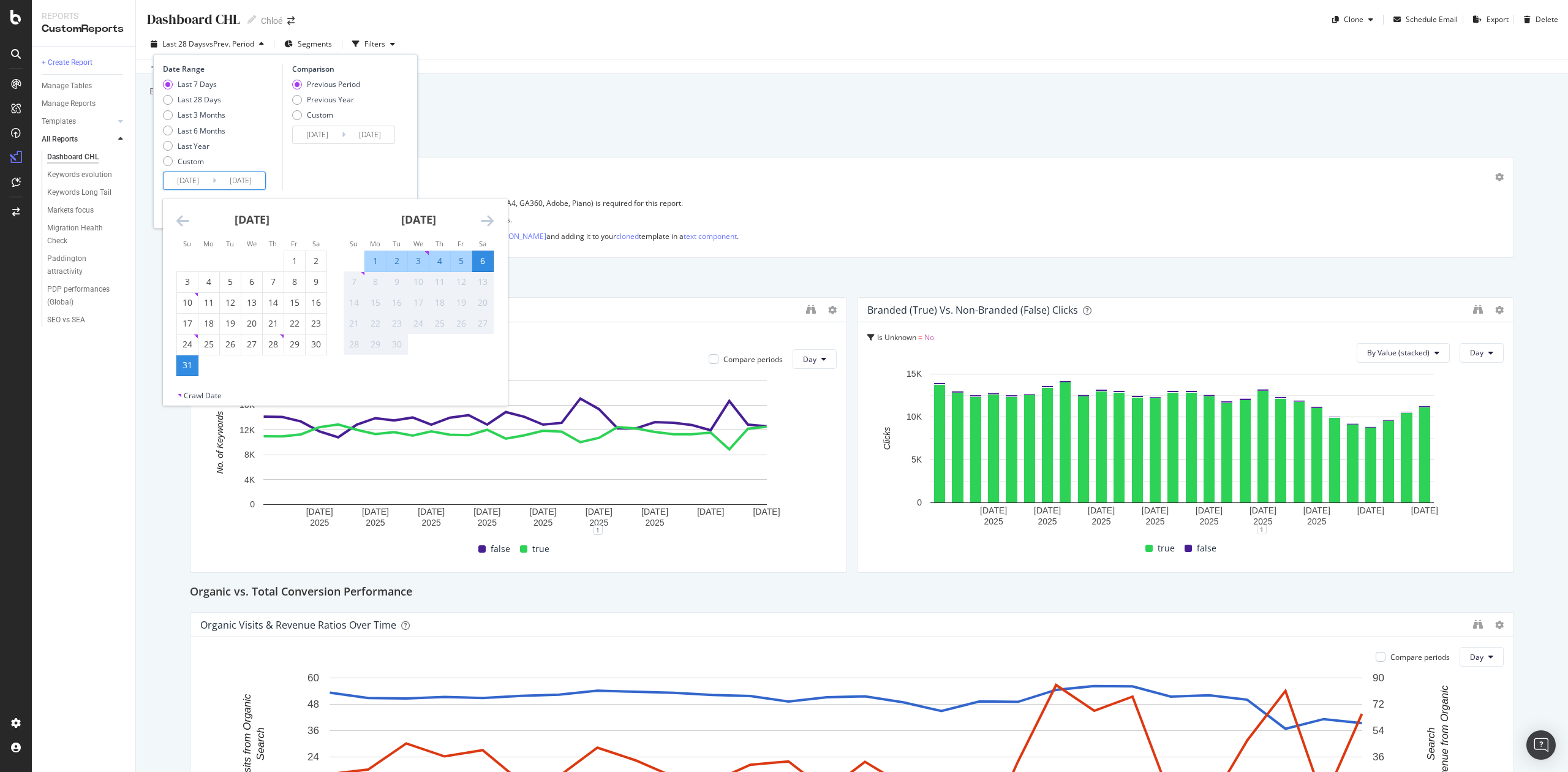
click at [205, 184] on input "[DATE]" at bounding box center [188, 180] width 49 height 17
click at [278, 40] on div "Last 28 Days vs Prev. Period Segments Filters Date Range Last 7 Days Last 28 Da…" at bounding box center [273, 44] width 254 height 19
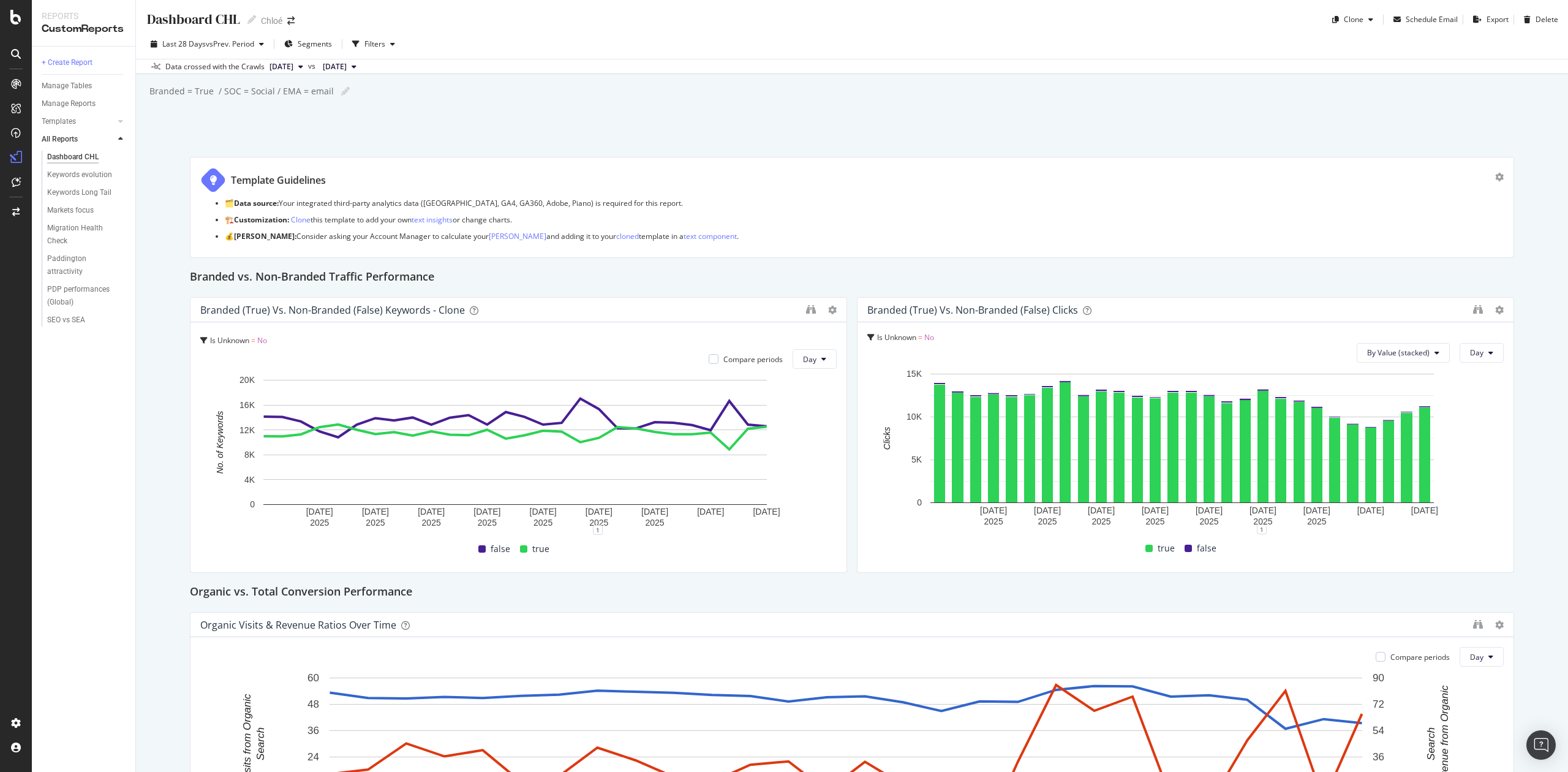
click at [293, 64] on span "[DATE]" at bounding box center [281, 67] width 24 height 11
click at [231, 45] on span "vs Prev. Period" at bounding box center [230, 44] width 48 height 11
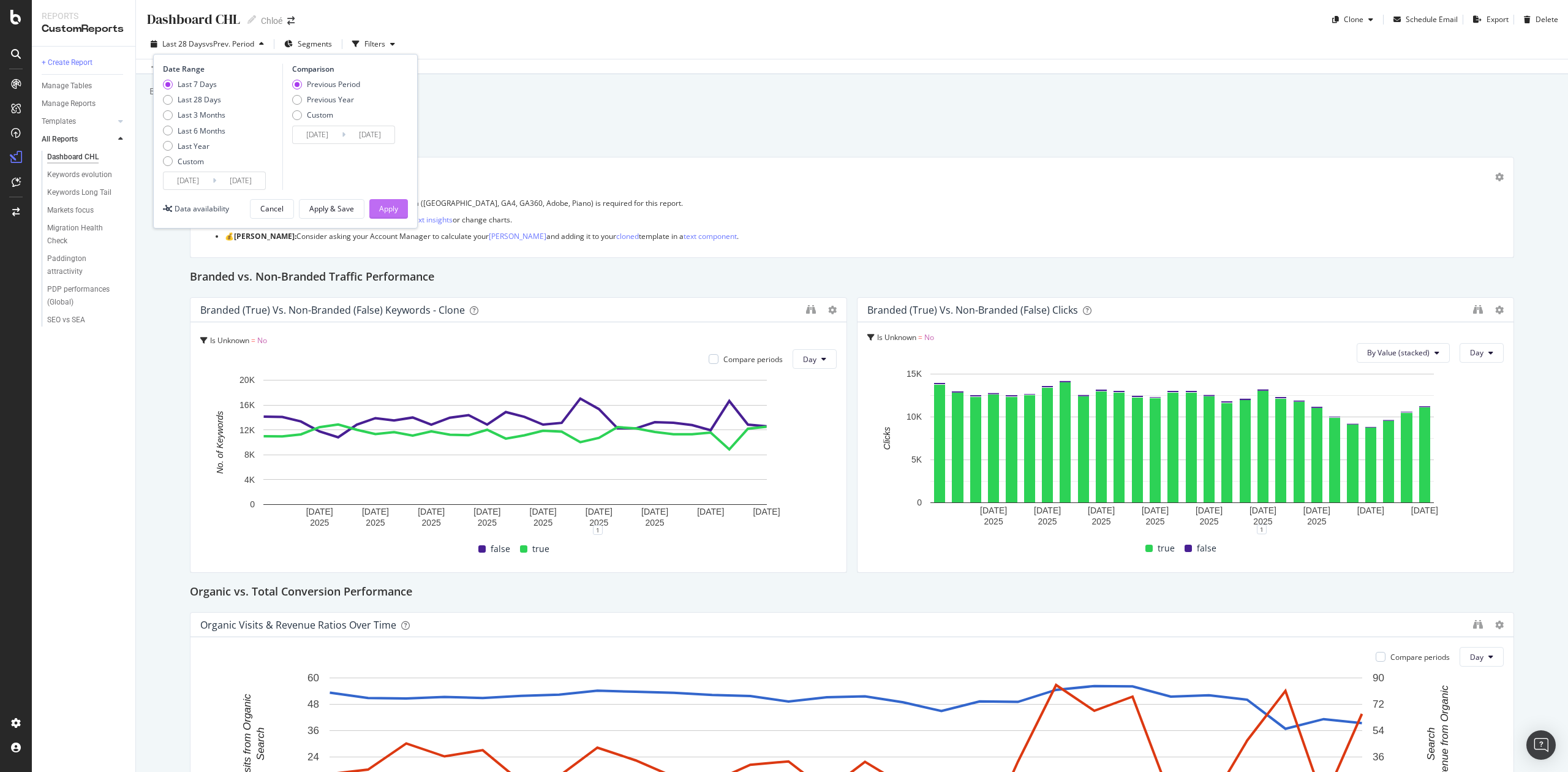
click at [383, 204] on div "Apply" at bounding box center [388, 208] width 19 height 11
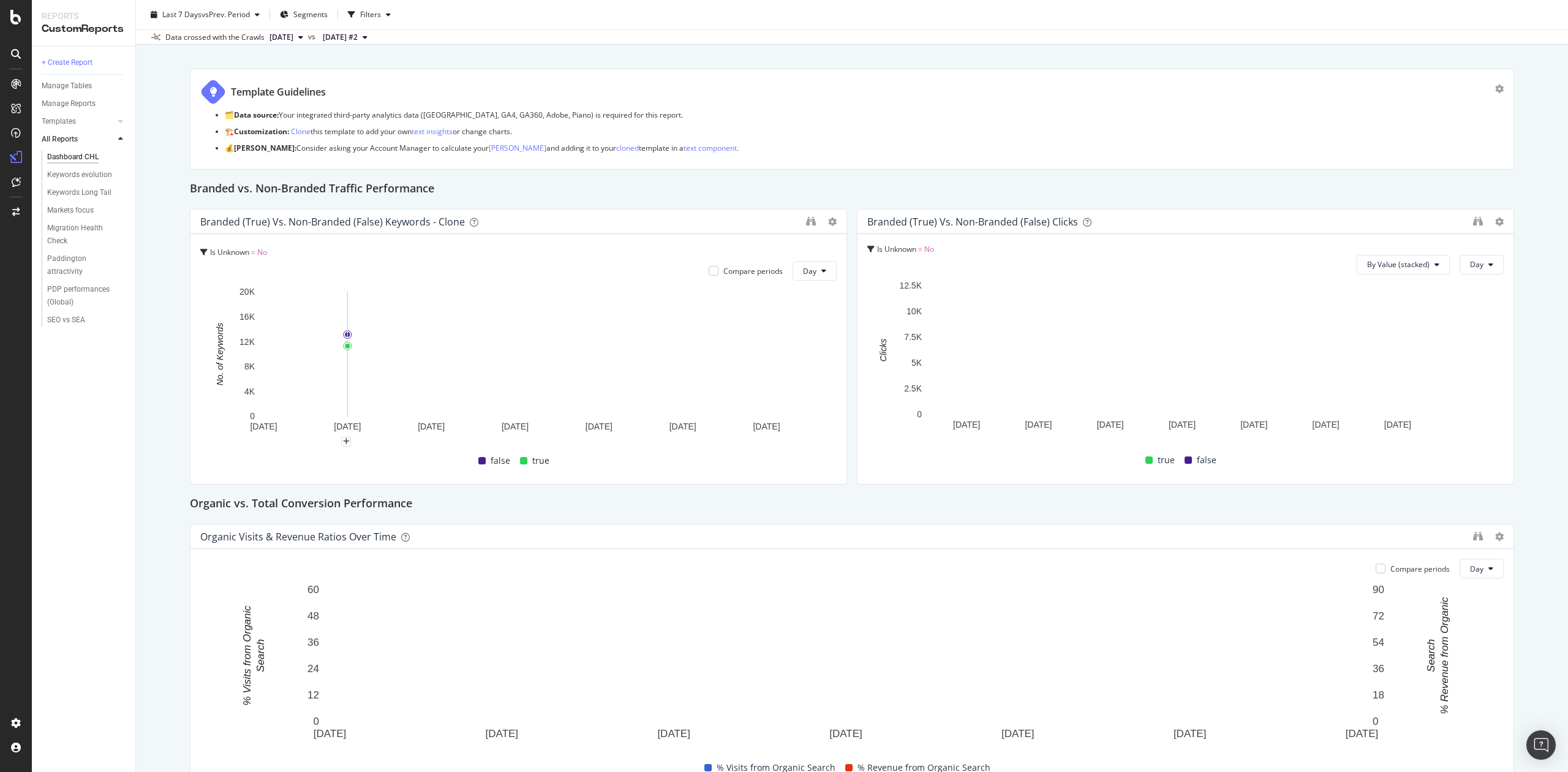
scroll to position [81, 0]
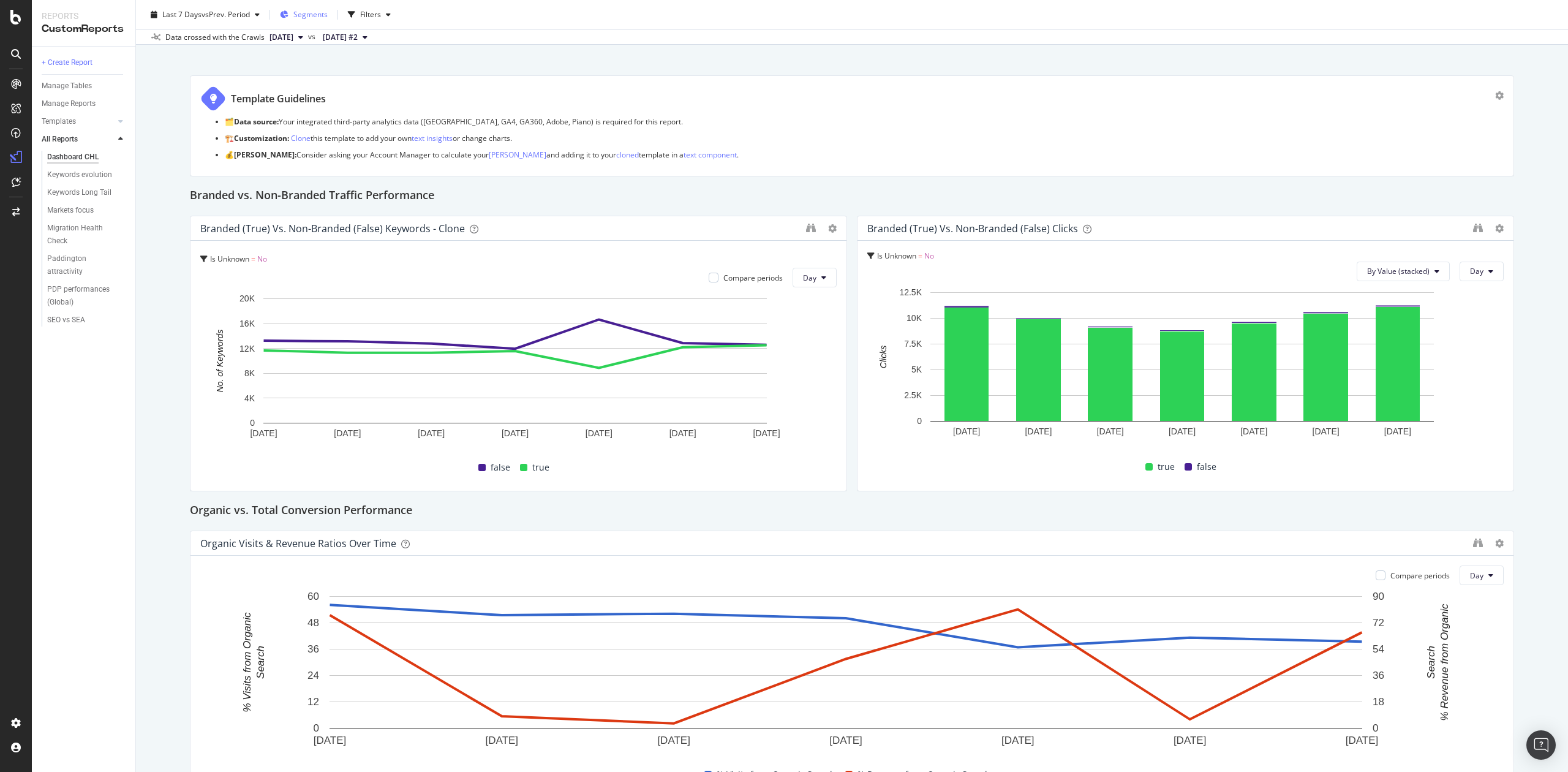
click at [297, 8] on div "Segments" at bounding box center [304, 14] width 48 height 18
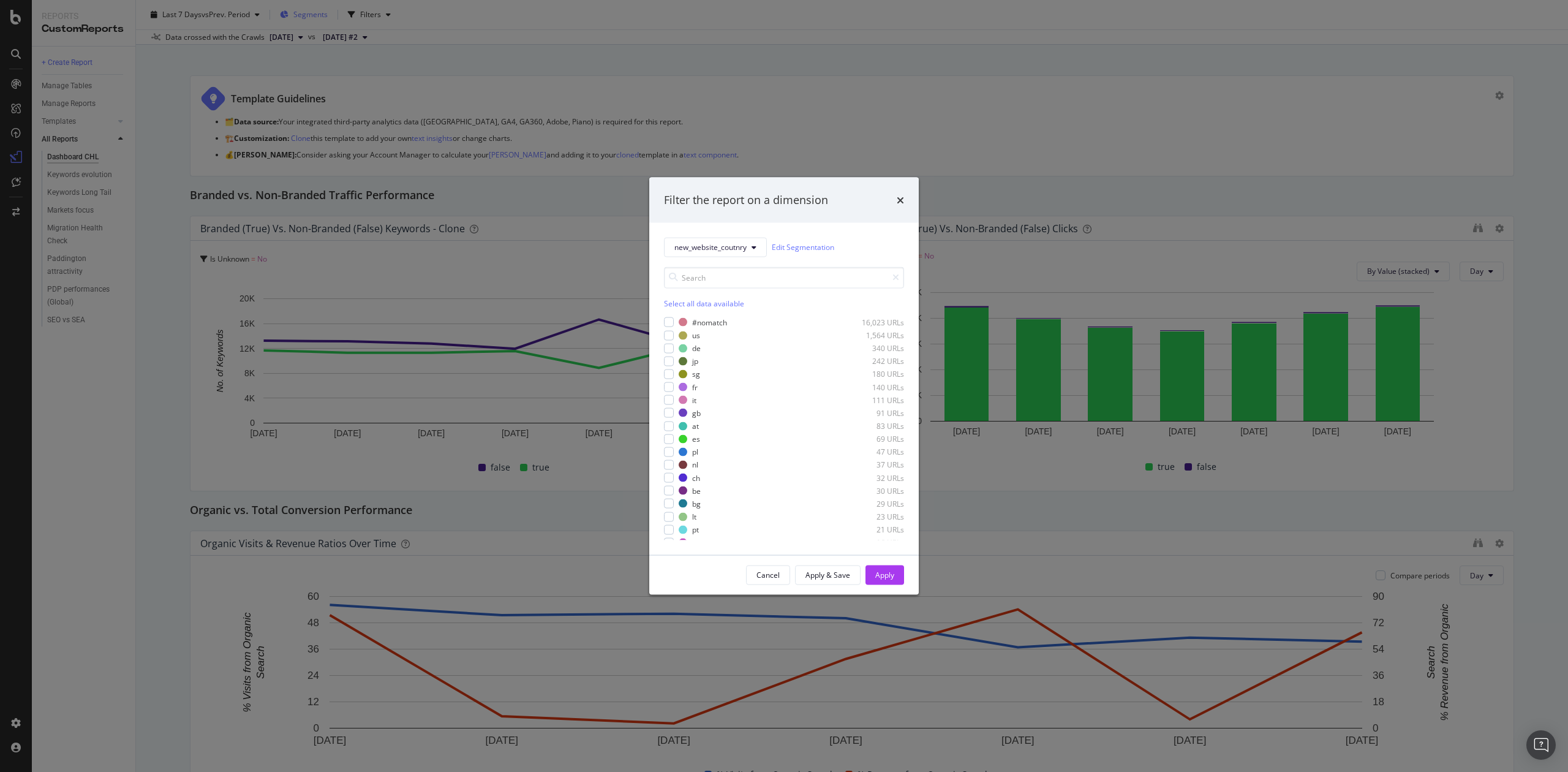
click at [297, 8] on div "Filter the report on a dimension new_website_coutnry Edit Segmentation Select a…" at bounding box center [784, 386] width 1568 height 772
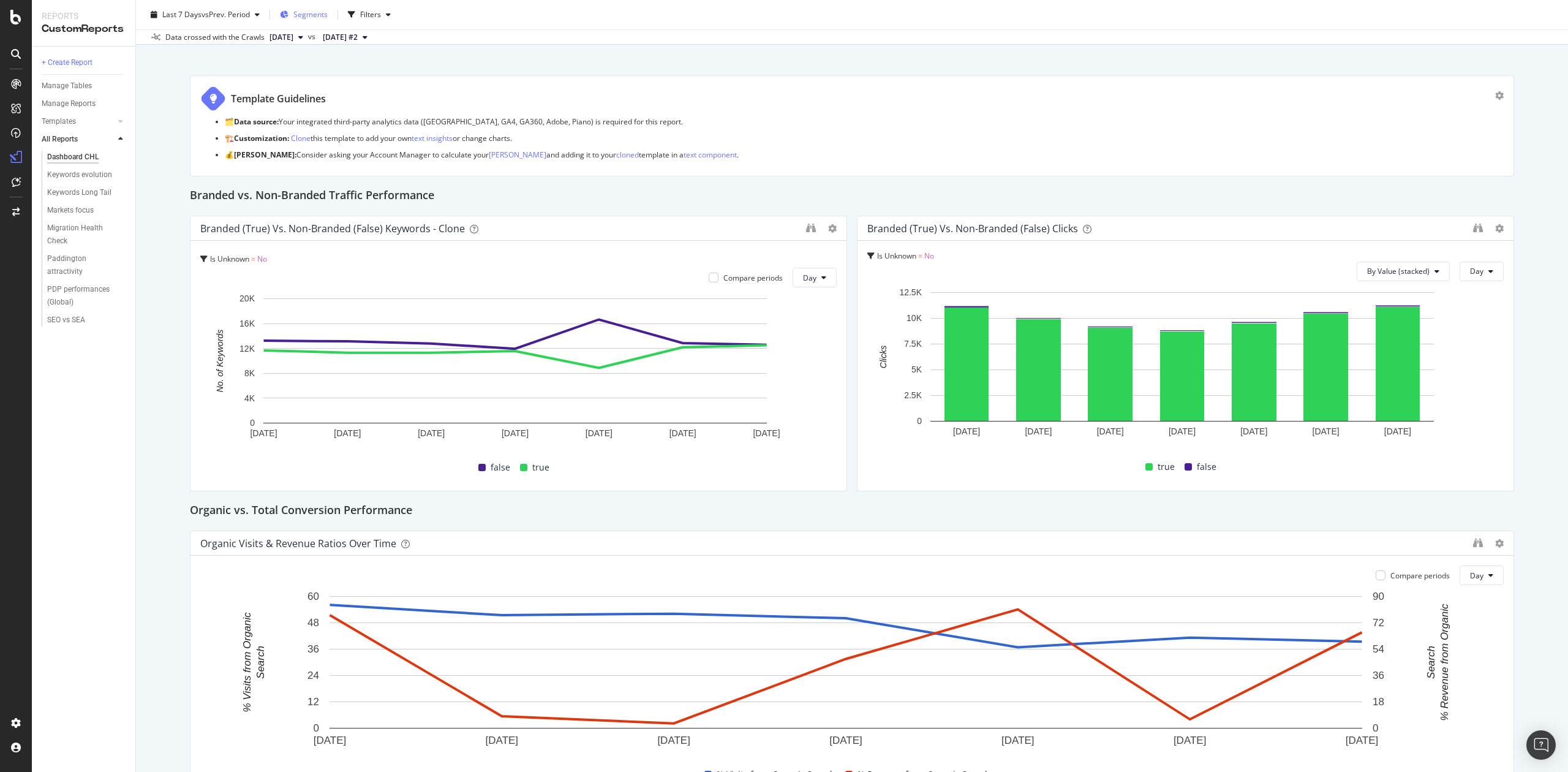
click at [297, 8] on div "Segments" at bounding box center [304, 14] width 48 height 18
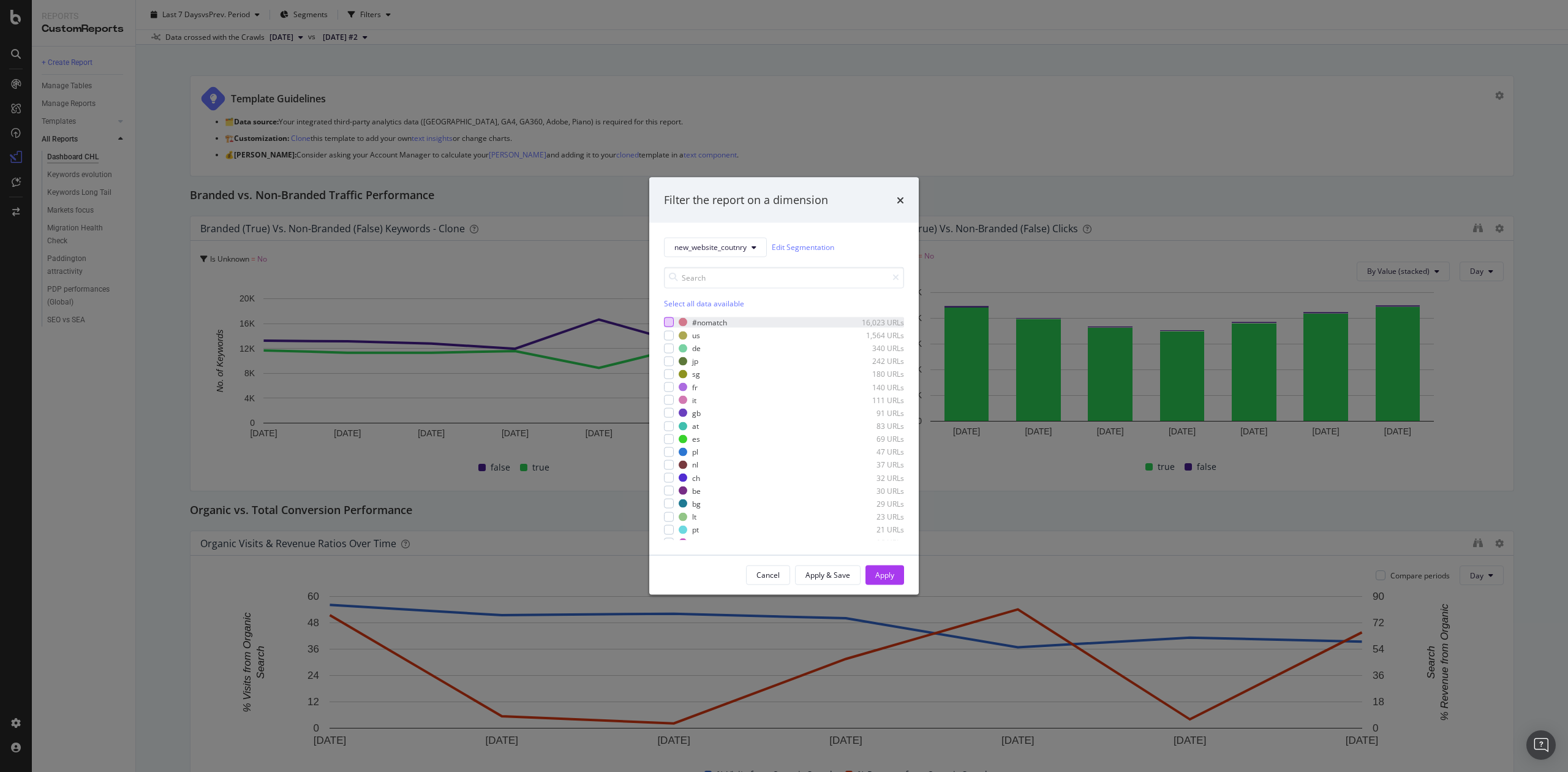
click at [667, 319] on div "modal" at bounding box center [669, 322] width 10 height 10
click at [672, 305] on div "Select all data available" at bounding box center [784, 303] width 240 height 11
click at [669, 324] on icon "modal" at bounding box center [669, 322] width 6 height 6
click at [892, 574] on div "Apply" at bounding box center [885, 575] width 19 height 11
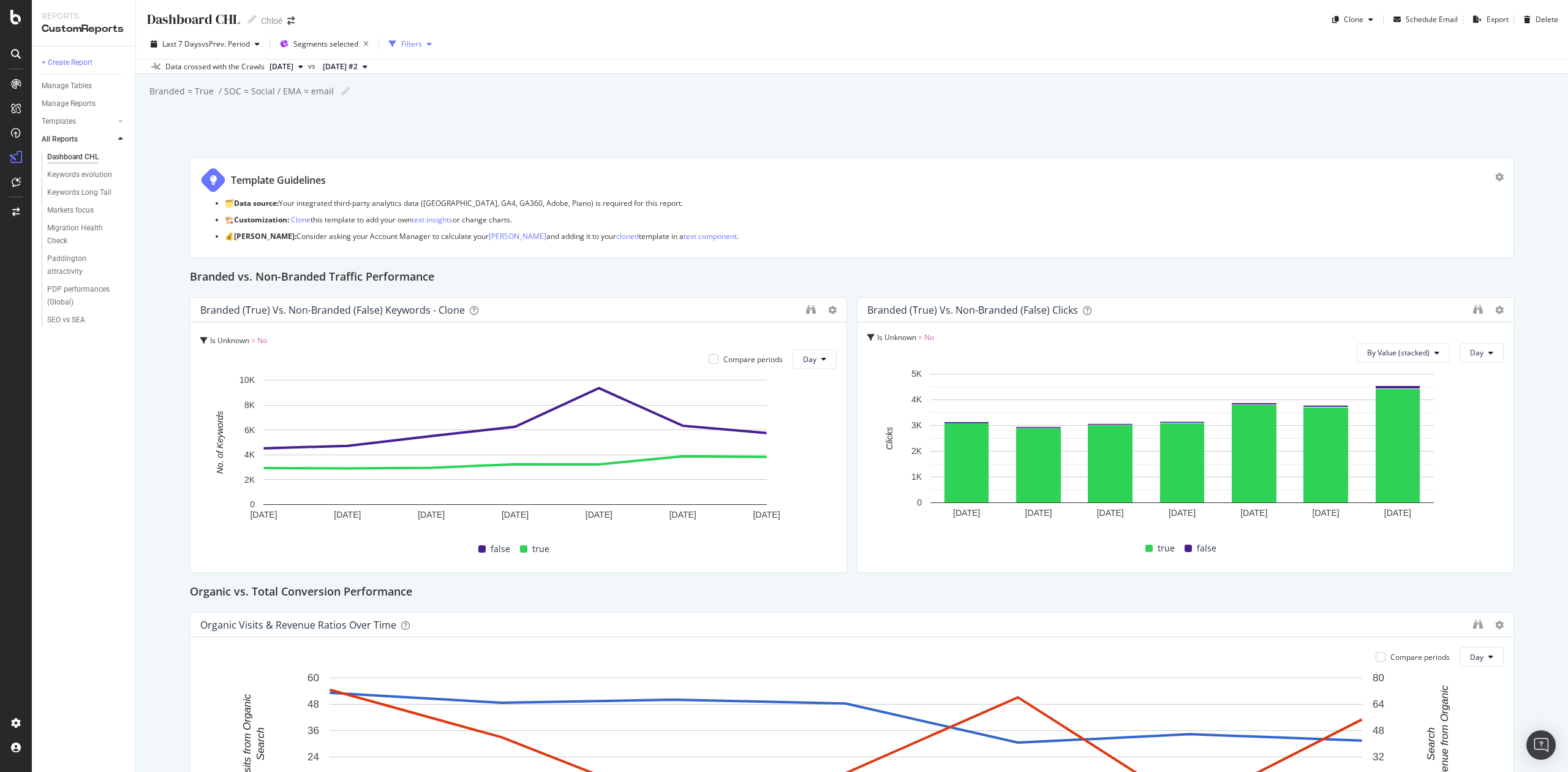
click at [410, 45] on div "Filters" at bounding box center [412, 44] width 21 height 11
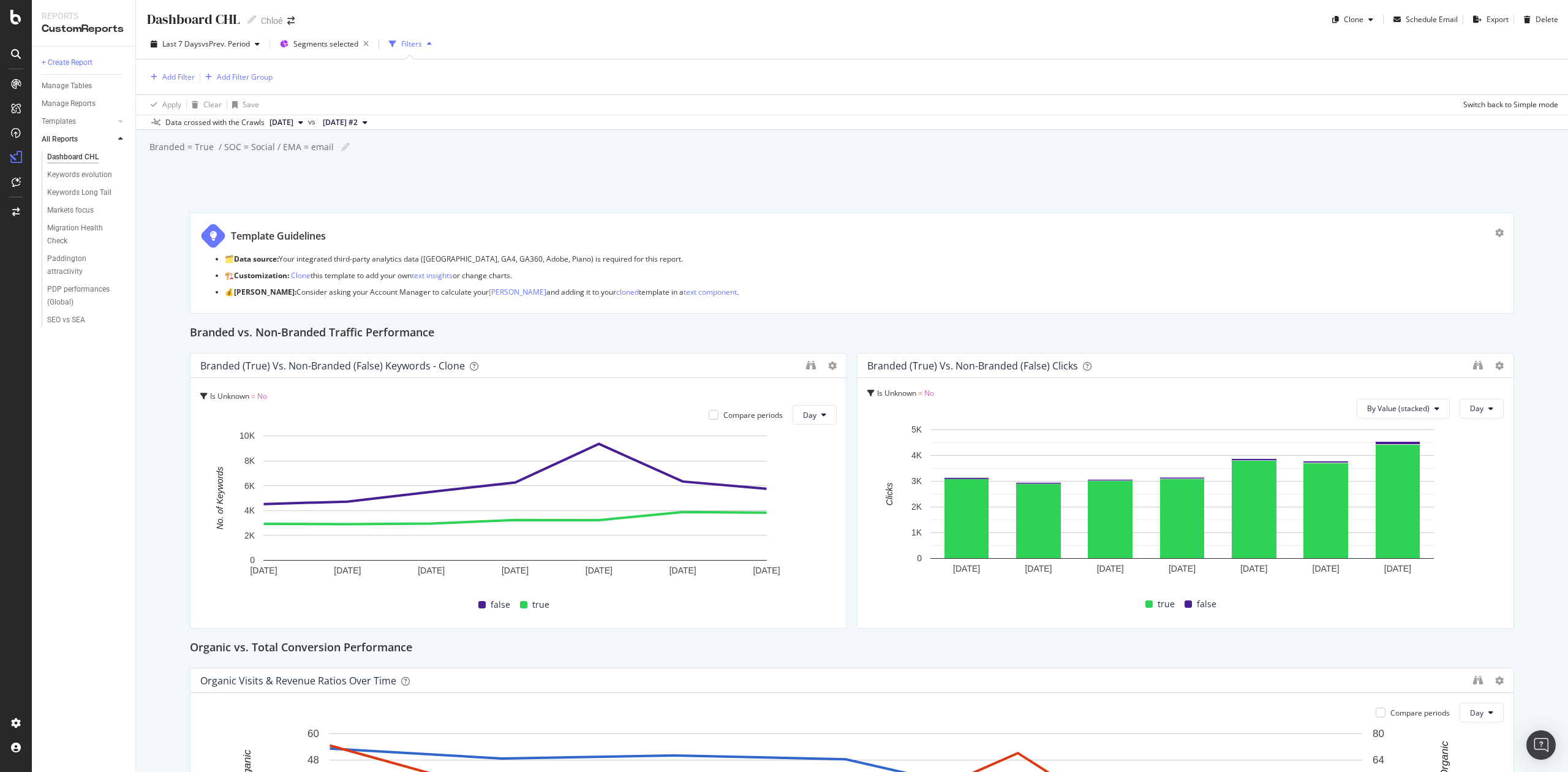
click at [410, 45] on div "Filters" at bounding box center [412, 44] width 21 height 11
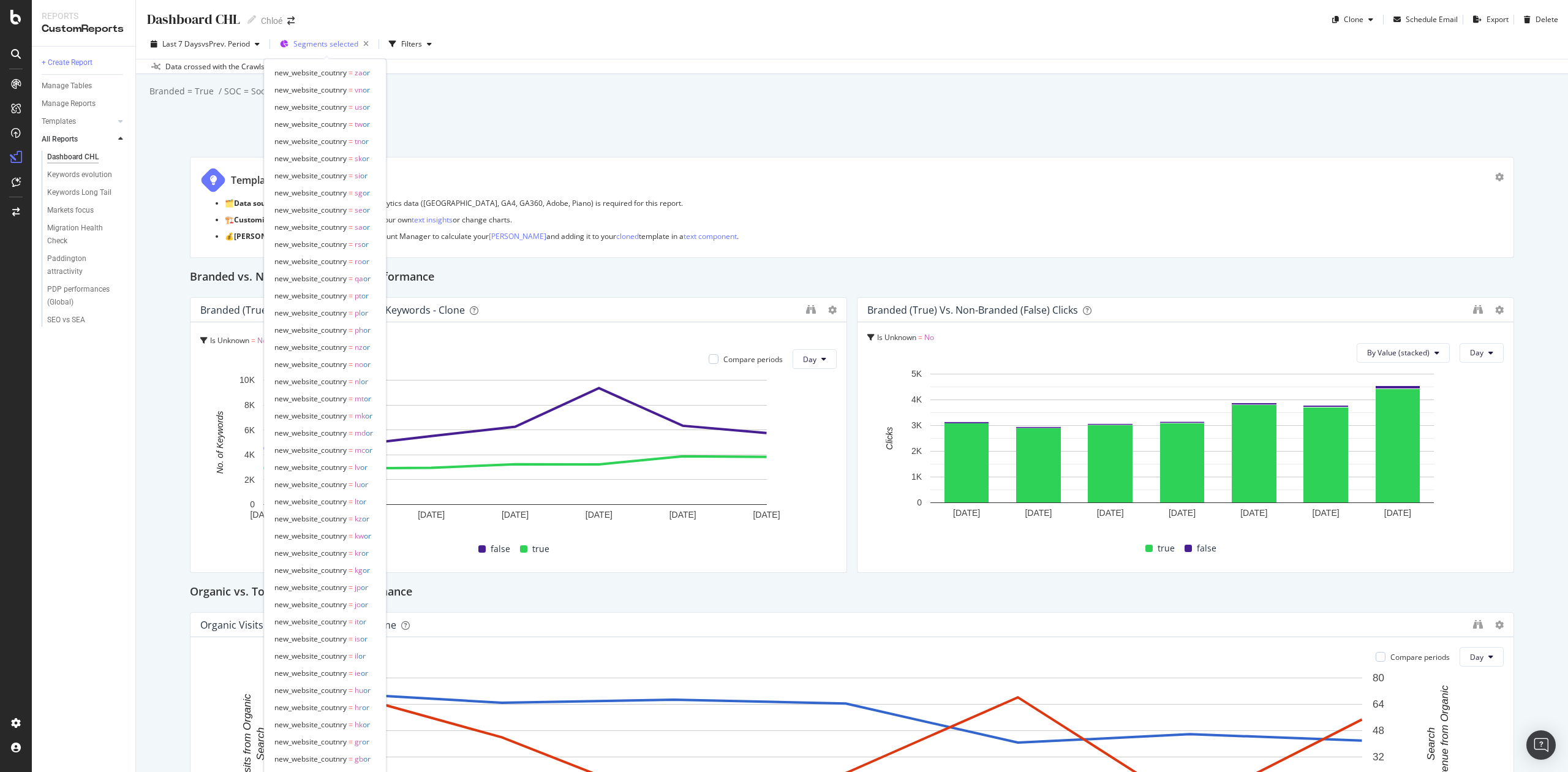
click at [326, 39] on span "Segments selected" at bounding box center [326, 44] width 65 height 11
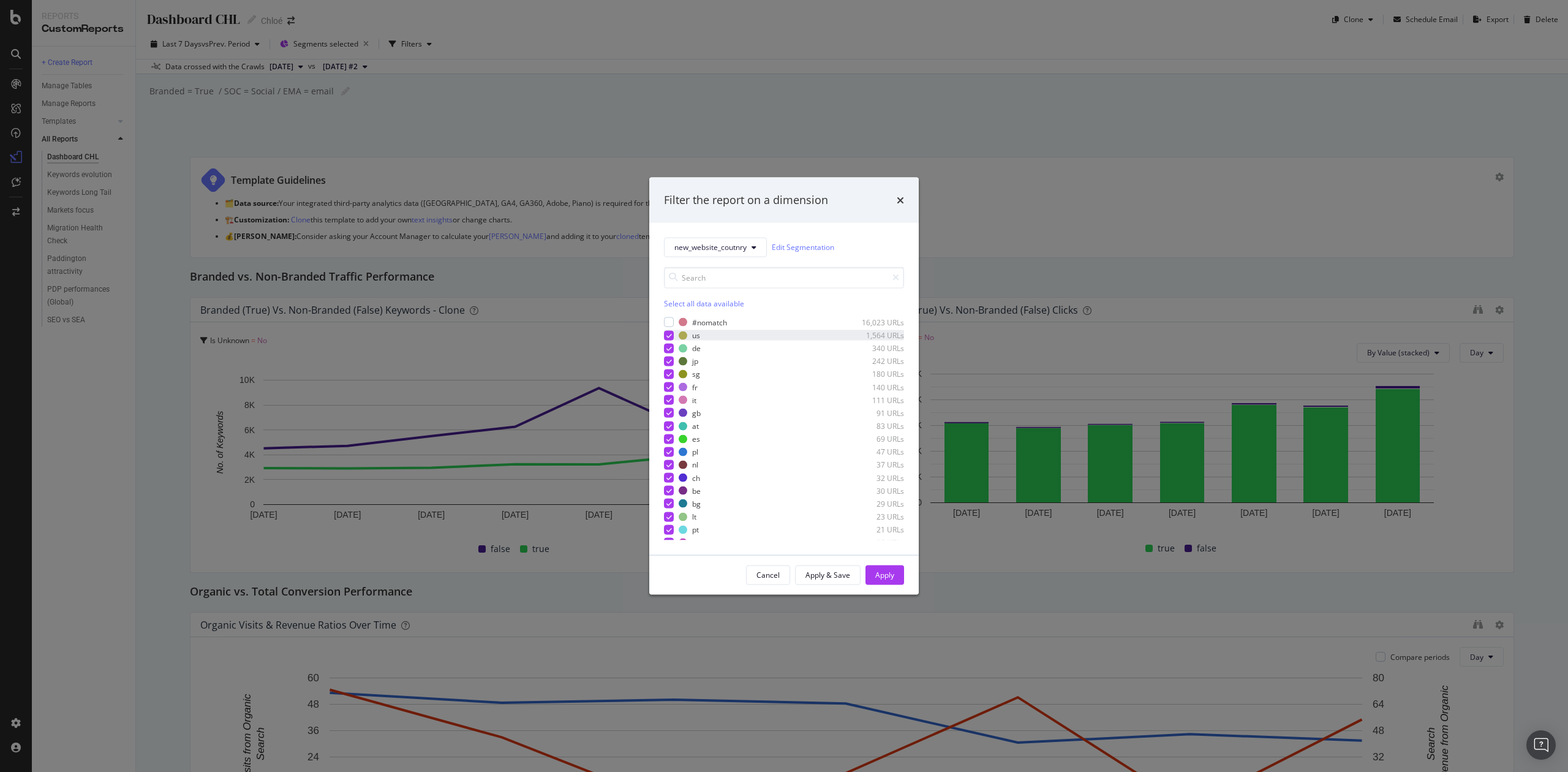
click at [669, 334] on icon "modal" at bounding box center [669, 335] width 6 height 6
click at [878, 579] on div "Apply" at bounding box center [885, 575] width 19 height 11
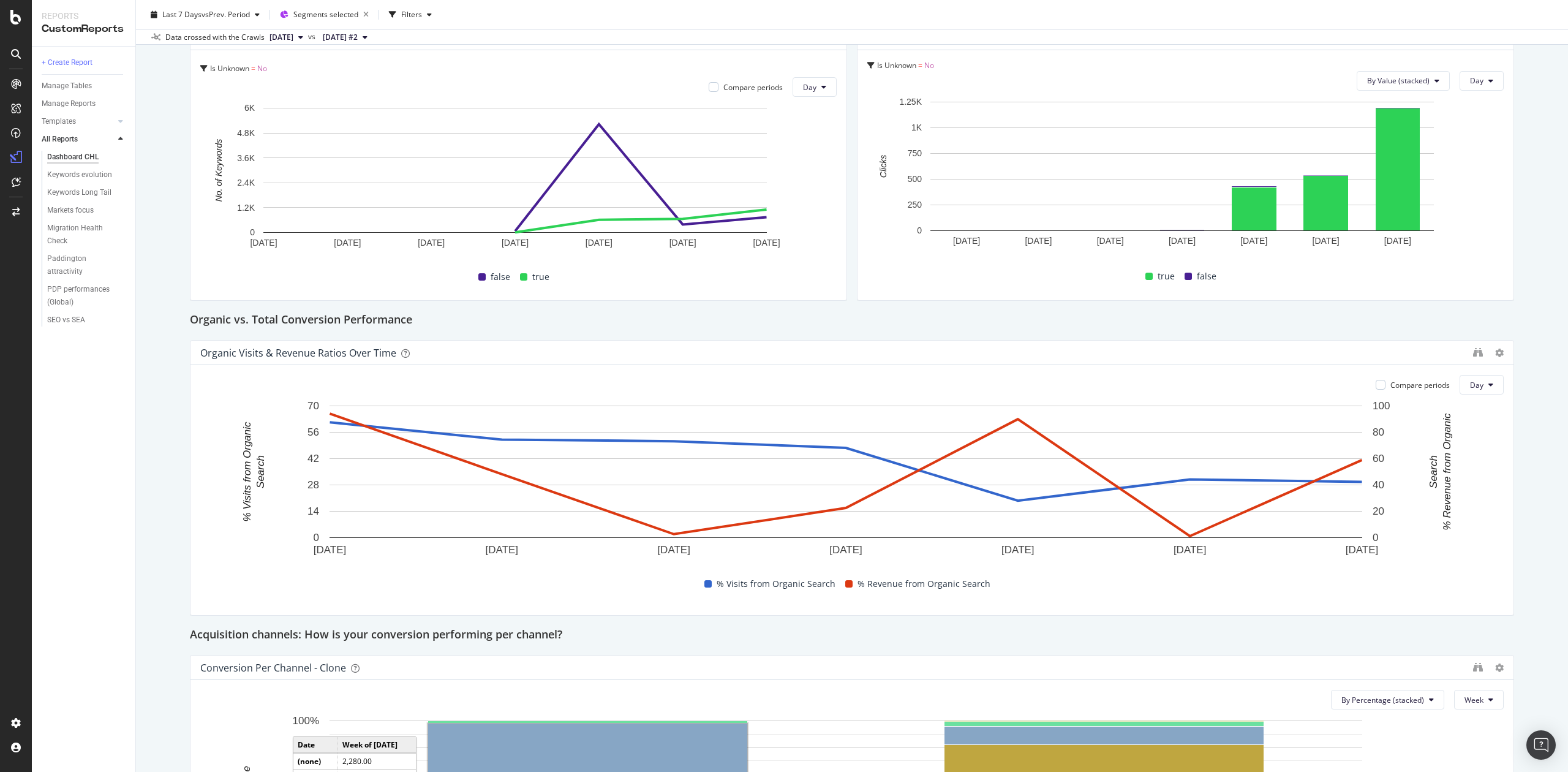
scroll to position [245, 0]
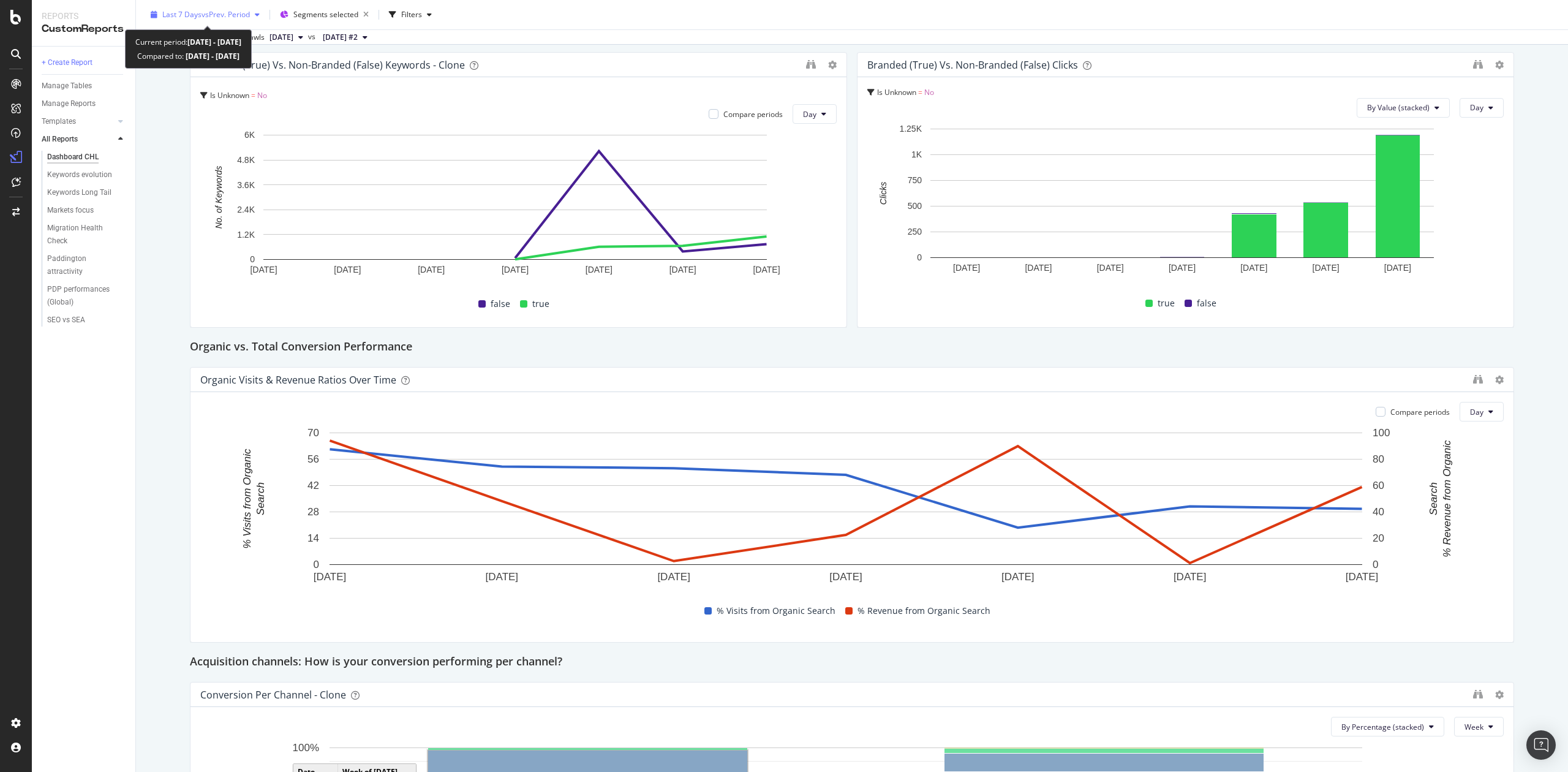
click at [239, 18] on span "vs Prev. Period" at bounding box center [225, 14] width 48 height 11
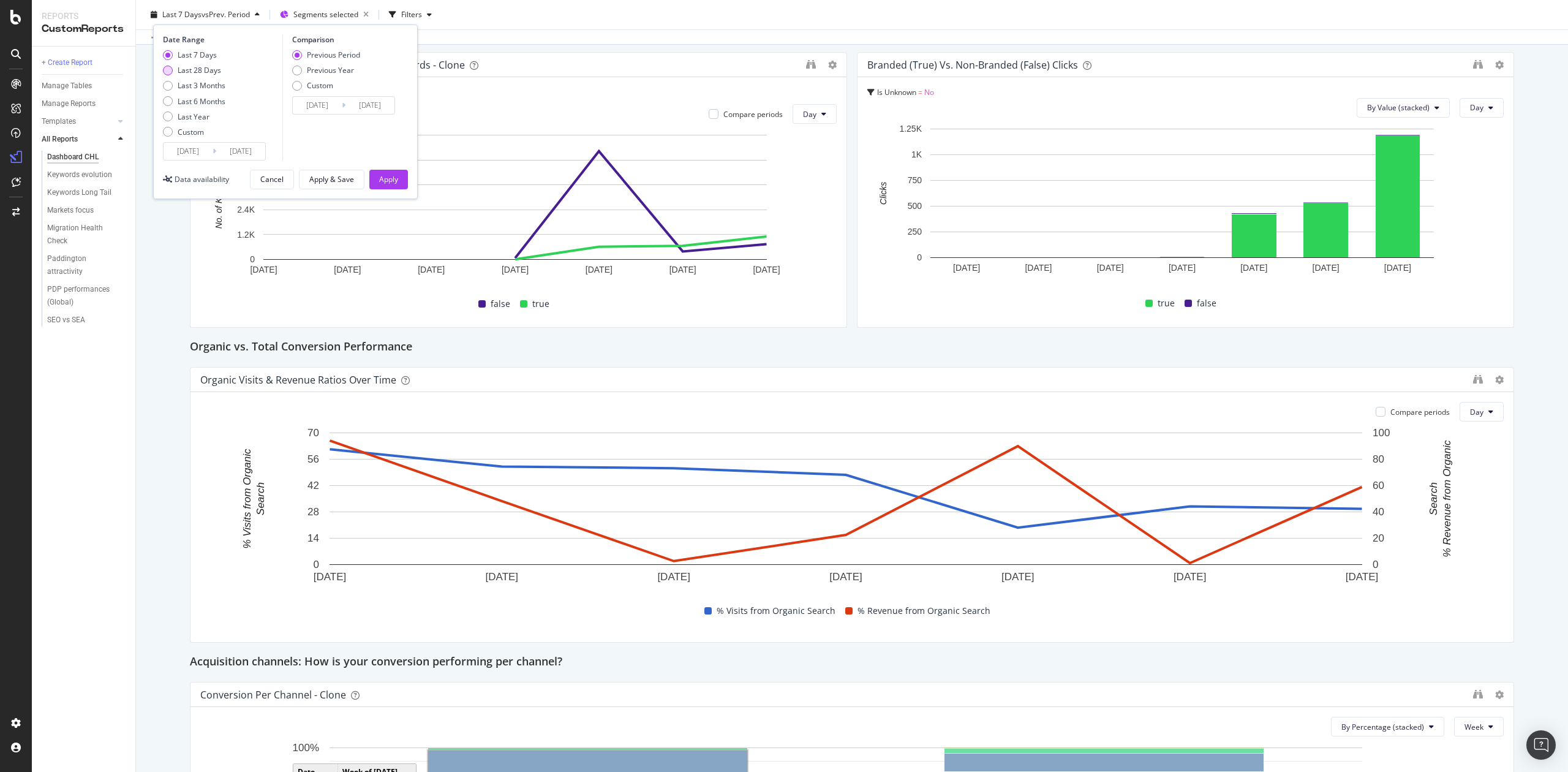
click at [200, 69] on div "Last 28 Days" at bounding box center [200, 70] width 44 height 11
type input "2025/08/10"
type input "2025/07/13"
type input "2025/08/09"
click at [388, 177] on div "Apply" at bounding box center [388, 179] width 19 height 11
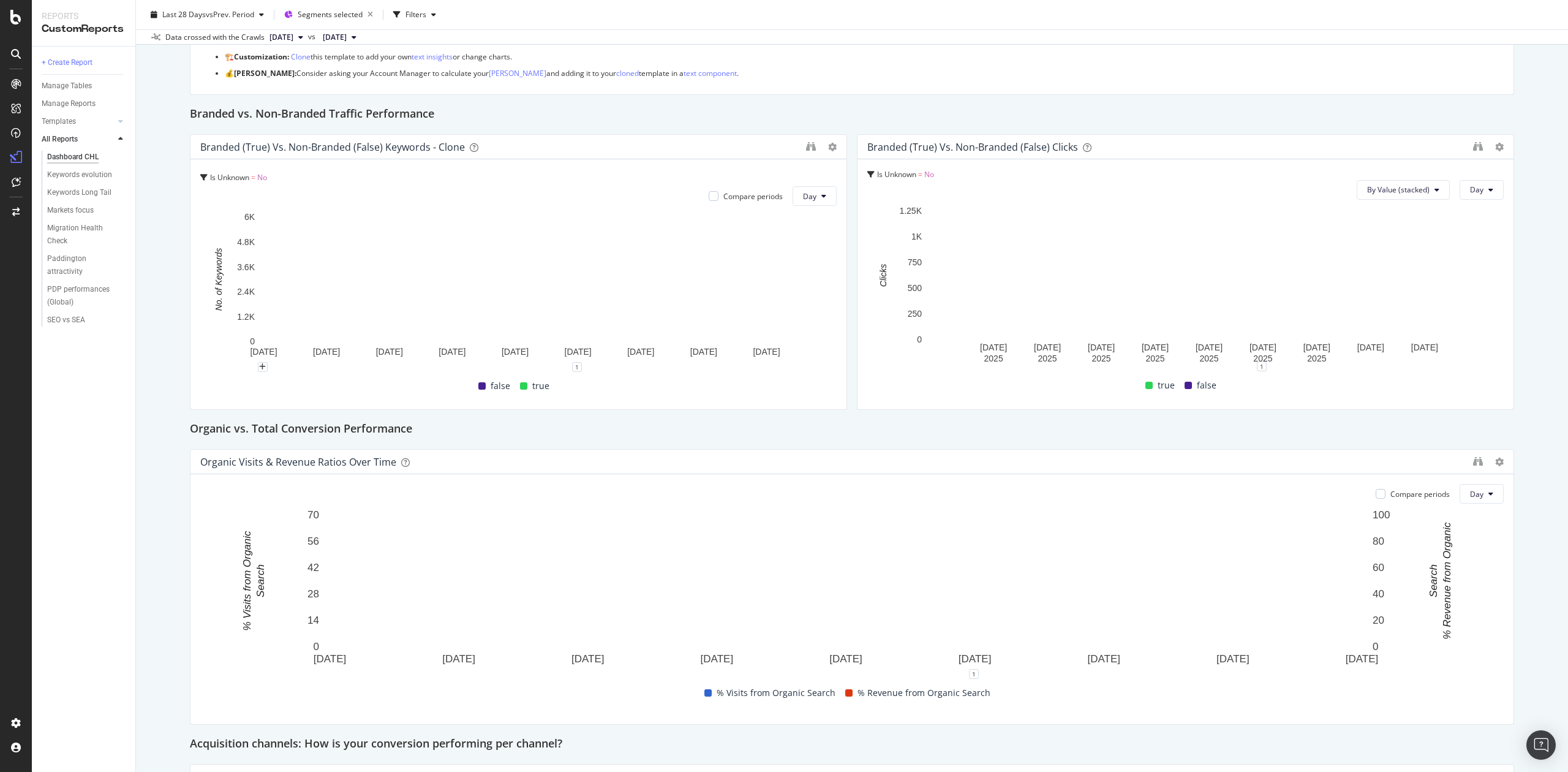
scroll to position [81, 0]
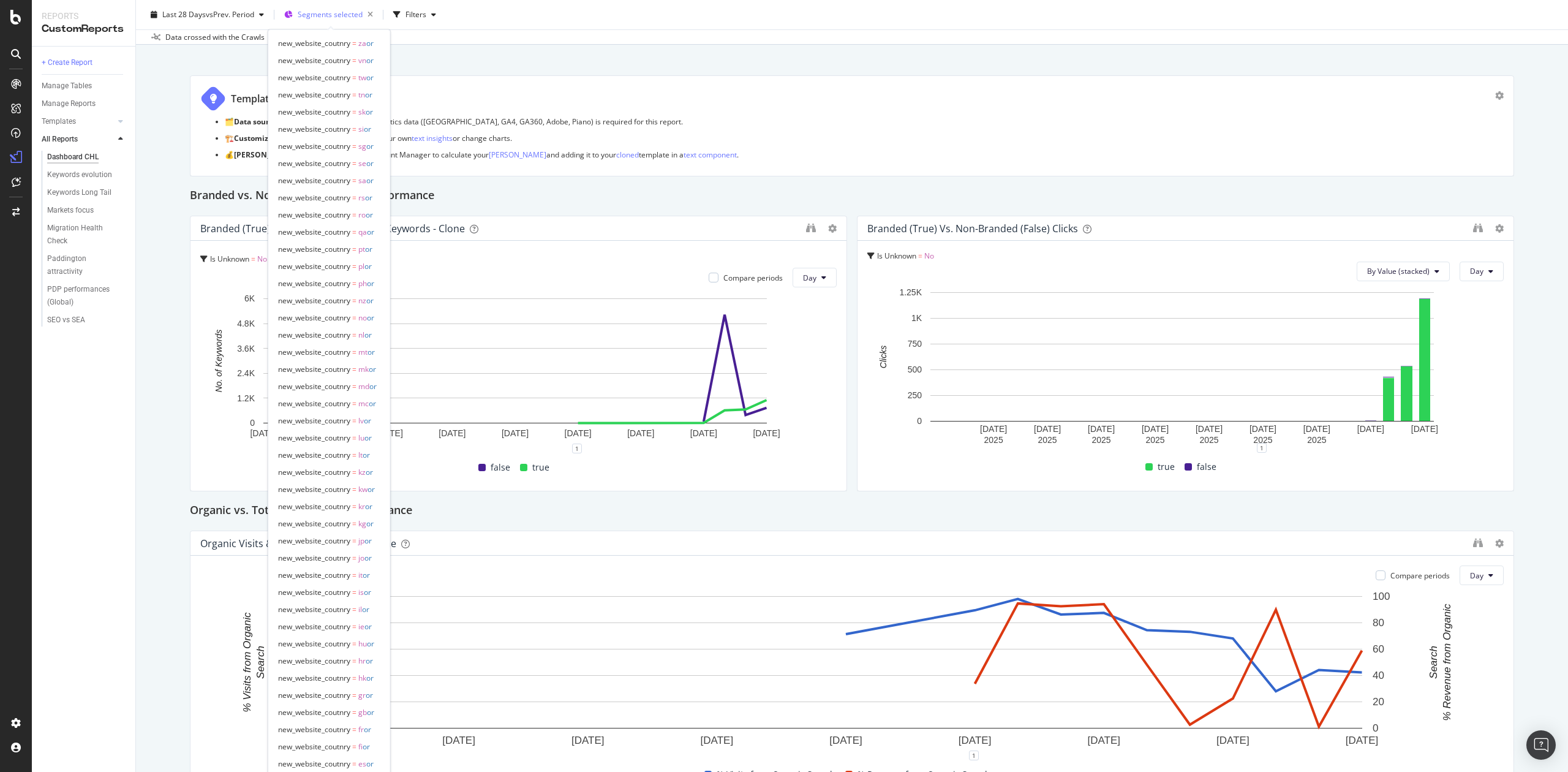
click at [305, 13] on span "Segments selected" at bounding box center [330, 14] width 65 height 11
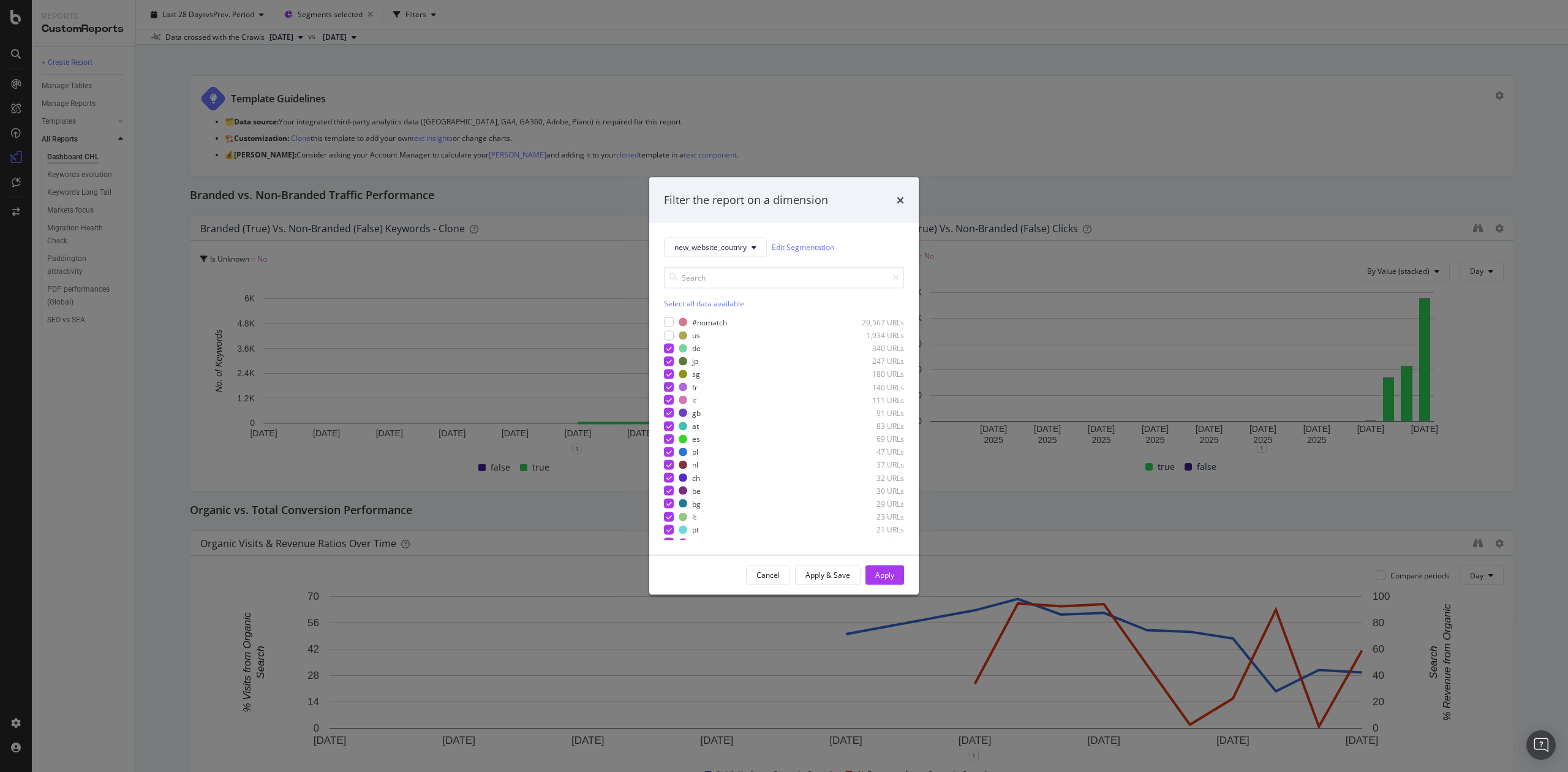
click at [667, 327] on div "#nomatch 29,567 URLs us 1,934 URLs de 340 URLs jp 247 URLs sg 180 URLs fr 140 U…" at bounding box center [784, 428] width 240 height 223
click at [667, 335] on div "modal" at bounding box center [669, 335] width 10 height 10
click at [880, 577] on div "Apply" at bounding box center [885, 575] width 19 height 11
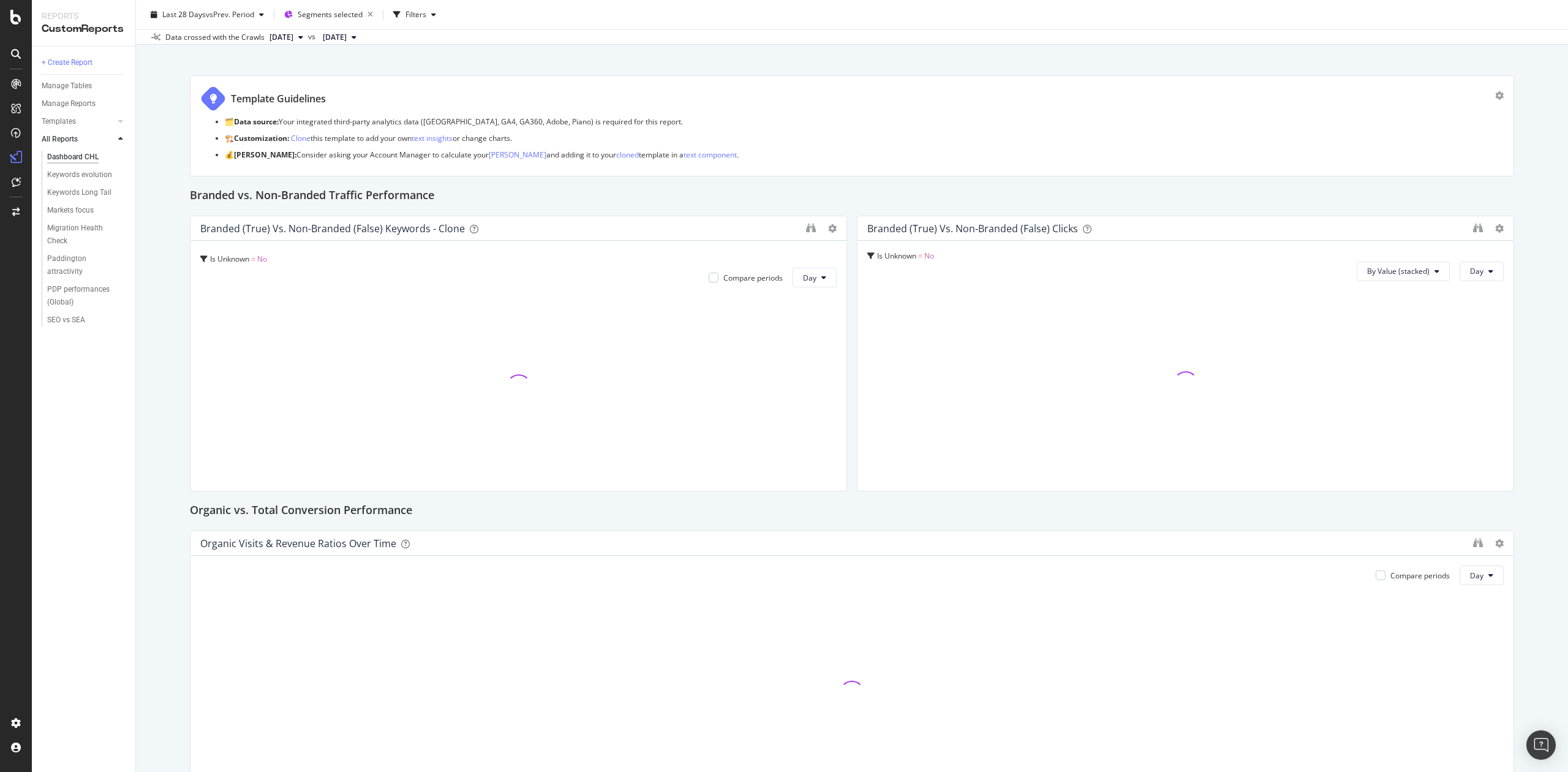
click at [880, 575] on div "Compare periods Day" at bounding box center [852, 575] width 1303 height 19
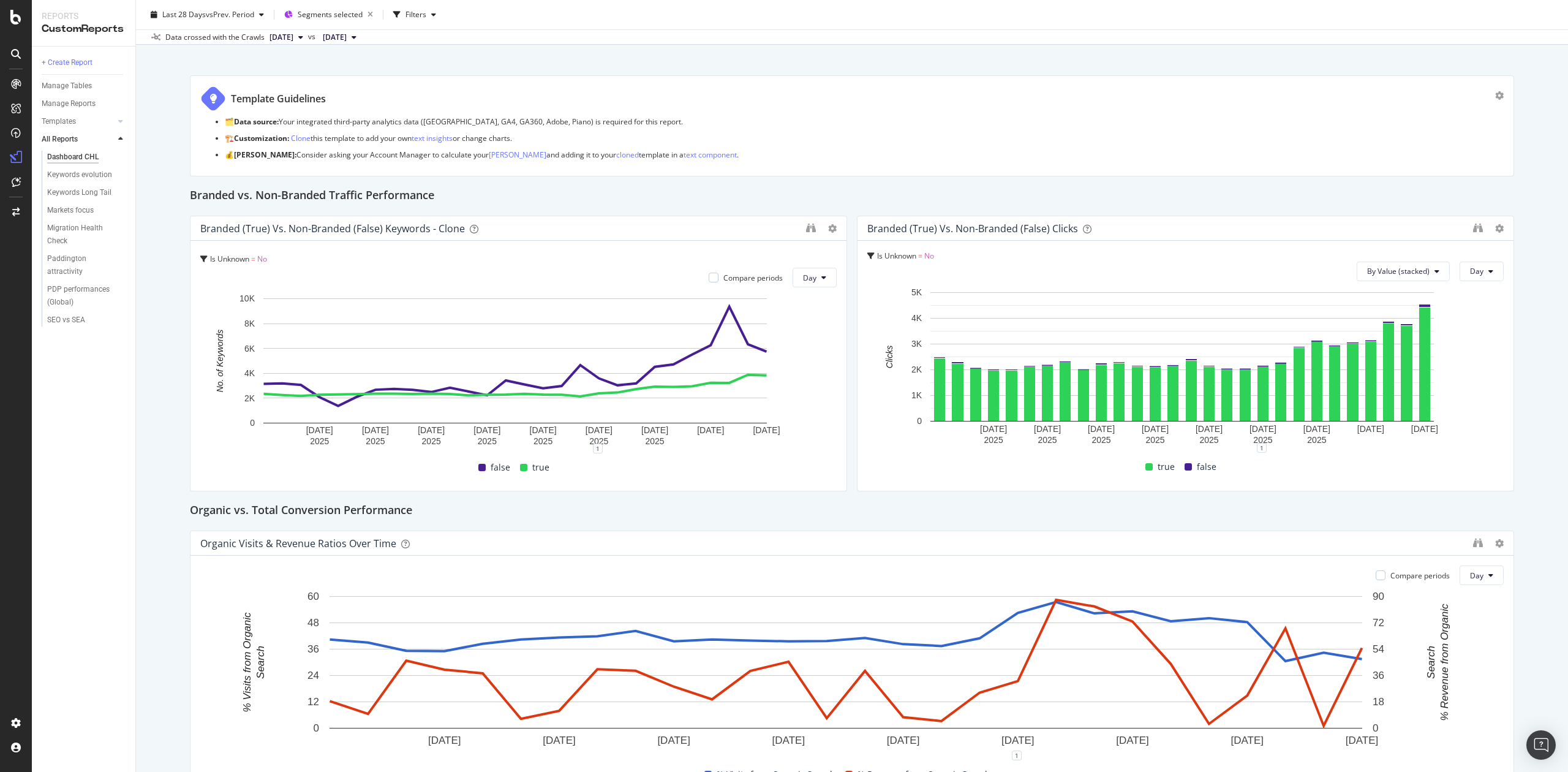
click at [293, 36] on span "[DATE]" at bounding box center [281, 38] width 24 height 11
click at [346, 38] on span "[DATE]" at bounding box center [335, 38] width 24 height 11
click at [293, 42] on span "[DATE]" at bounding box center [281, 38] width 24 height 11
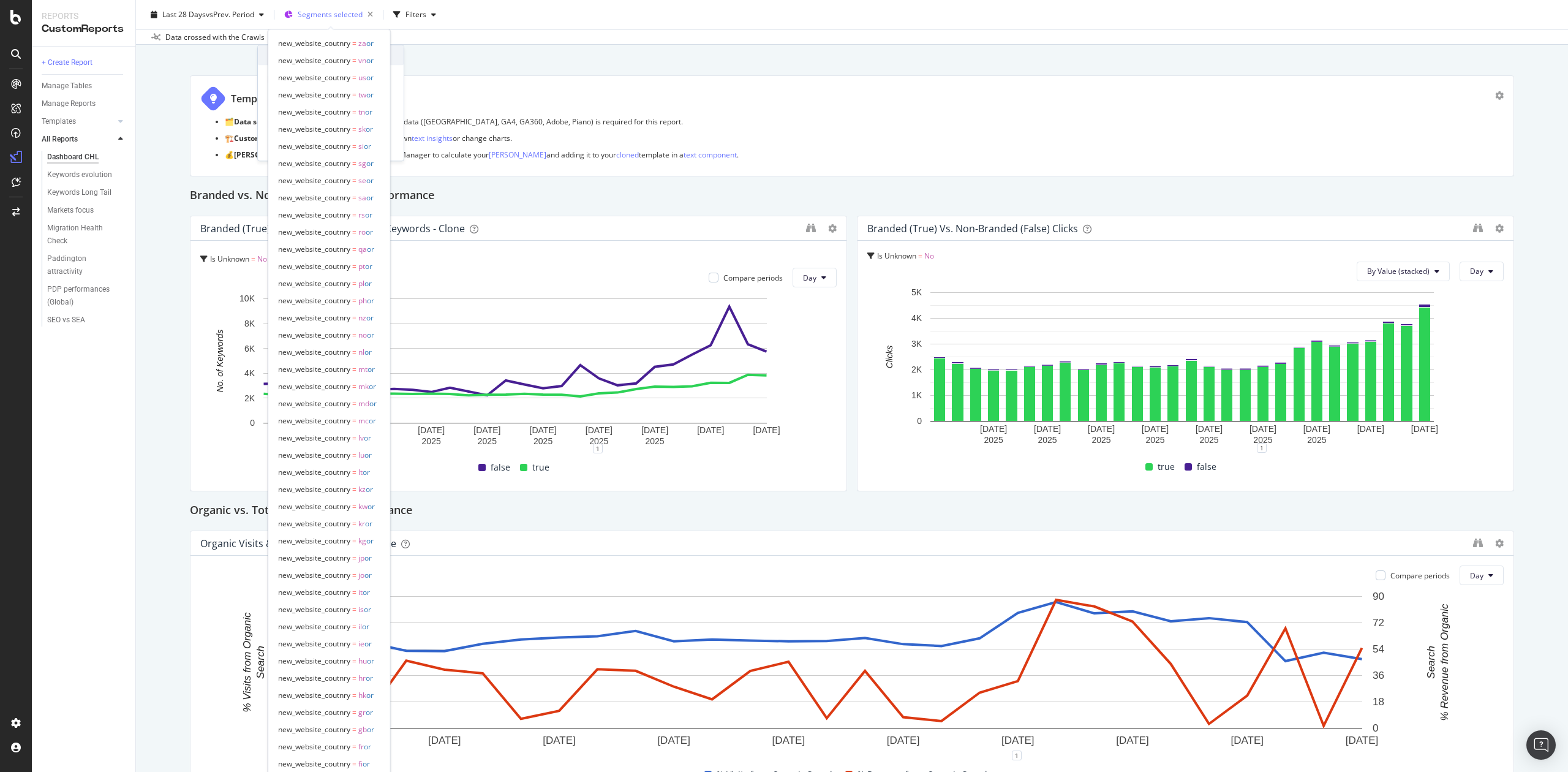
click at [324, 15] on span "Segments selected" at bounding box center [330, 14] width 65 height 11
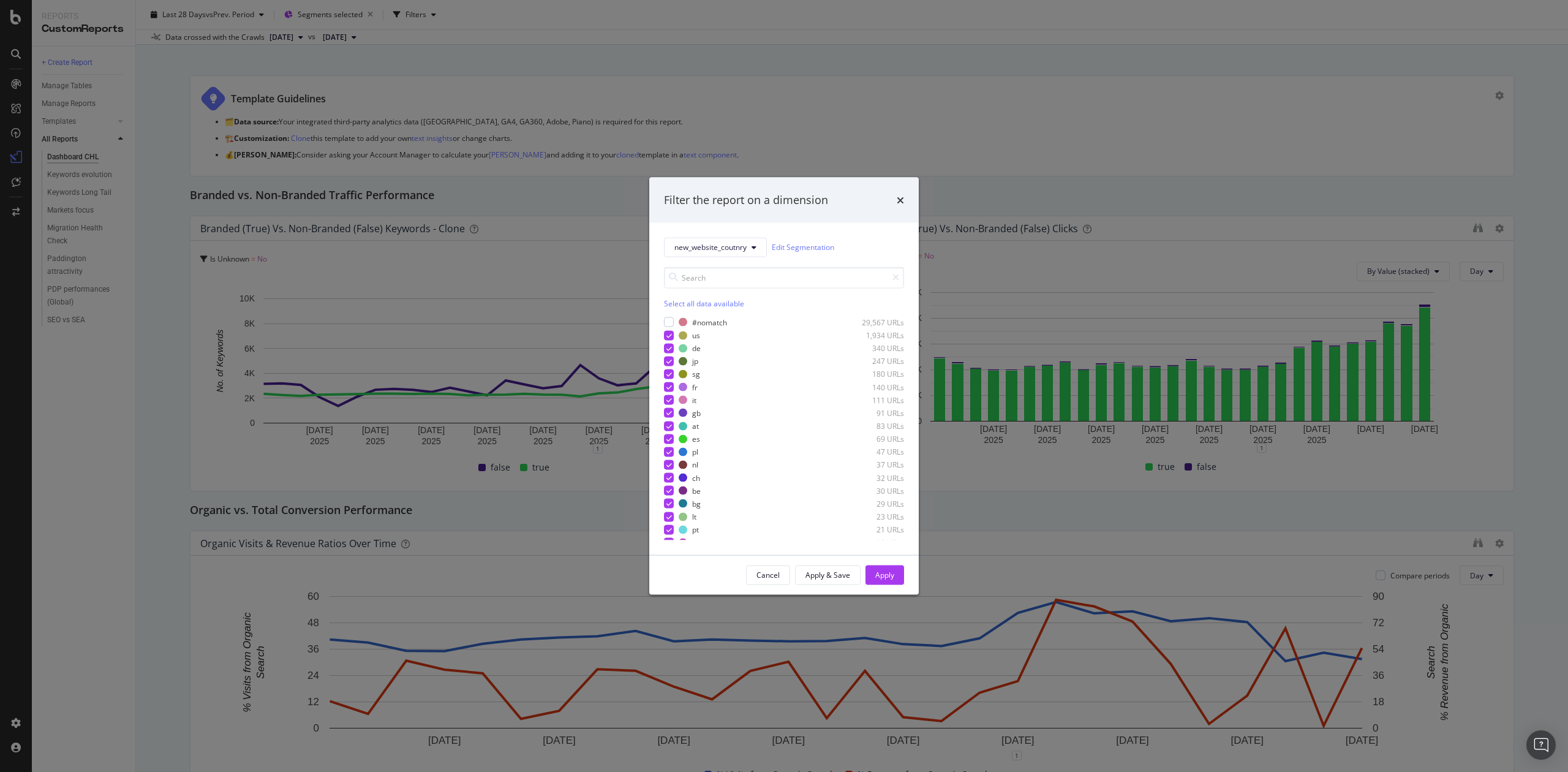
click at [667, 329] on div "#nomatch 29,567 URLs us 1,934 URLs de 340 URLs jp 247 URLs sg 180 URLs fr 140 U…" at bounding box center [784, 428] width 240 height 223
click at [668, 334] on icon "modal" at bounding box center [669, 335] width 6 height 6
click at [667, 334] on div "modal" at bounding box center [669, 335] width 10 height 10
click at [667, 334] on icon "modal" at bounding box center [669, 335] width 6 height 6
click at [667, 334] on div "modal" at bounding box center [669, 335] width 10 height 10
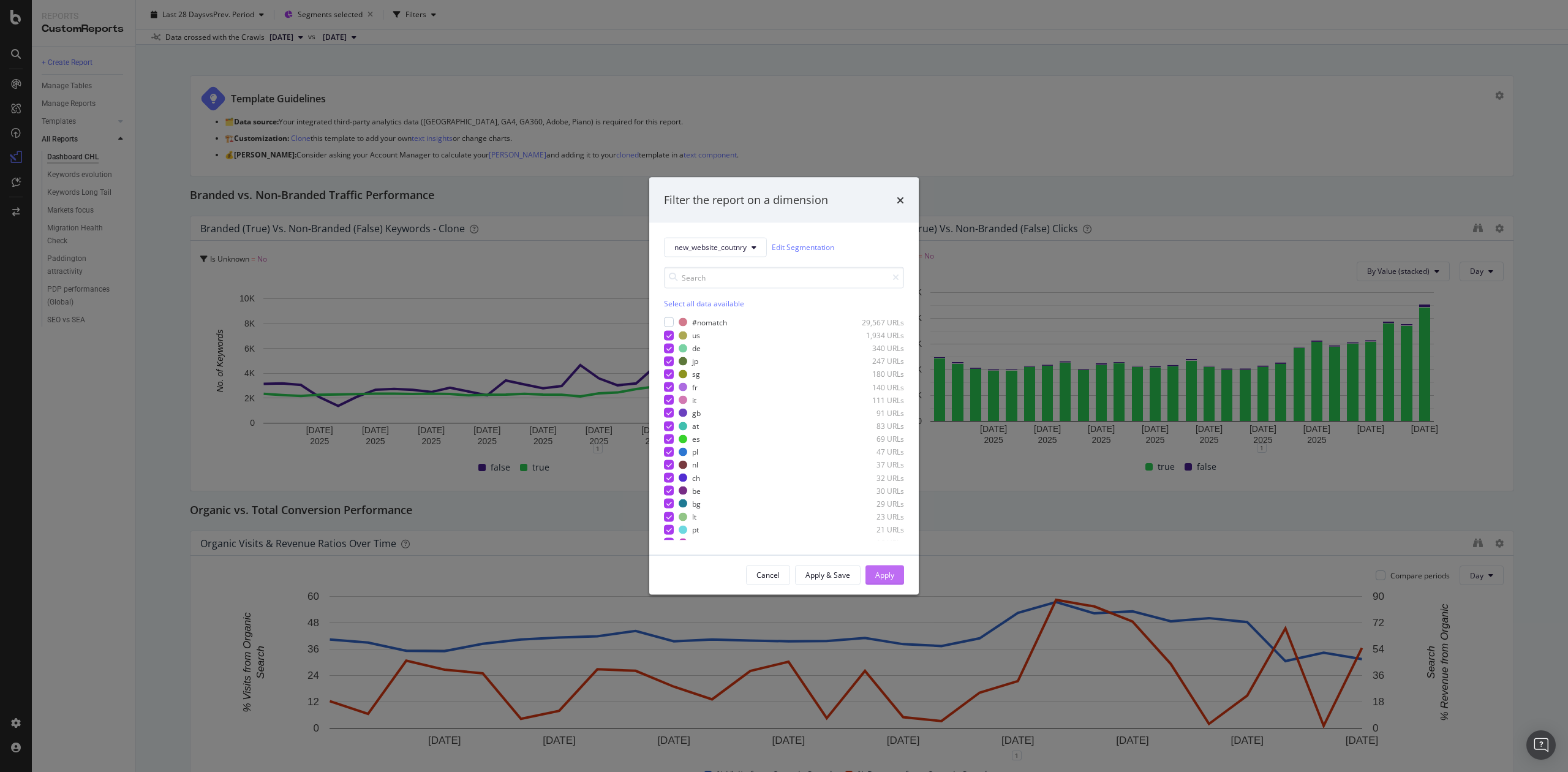
click at [885, 572] on div "Apply" at bounding box center [885, 575] width 19 height 11
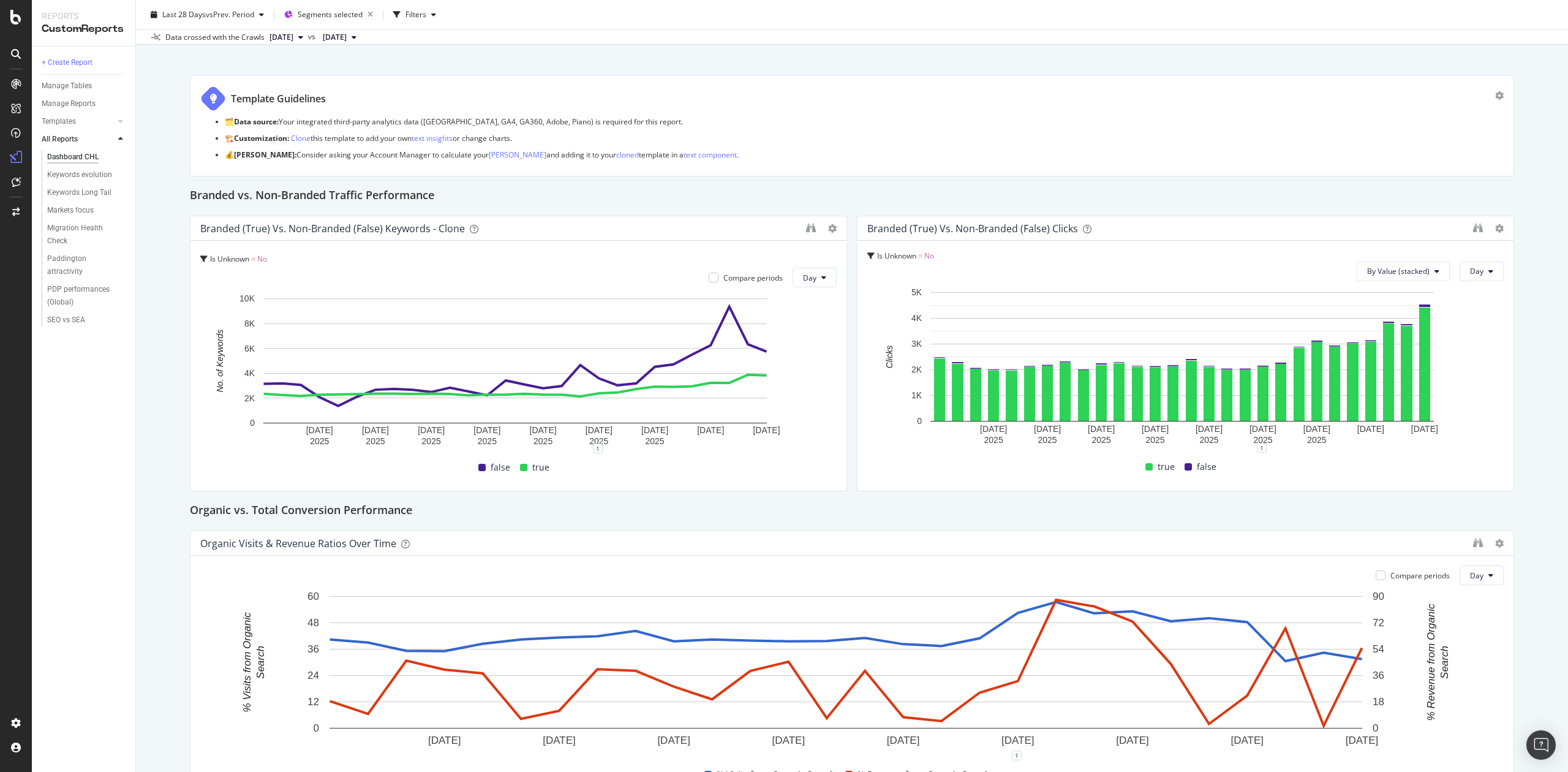
click at [293, 38] on span "[DATE]" at bounding box center [281, 38] width 24 height 11
click at [346, 33] on span "[DATE]" at bounding box center [335, 38] width 24 height 11
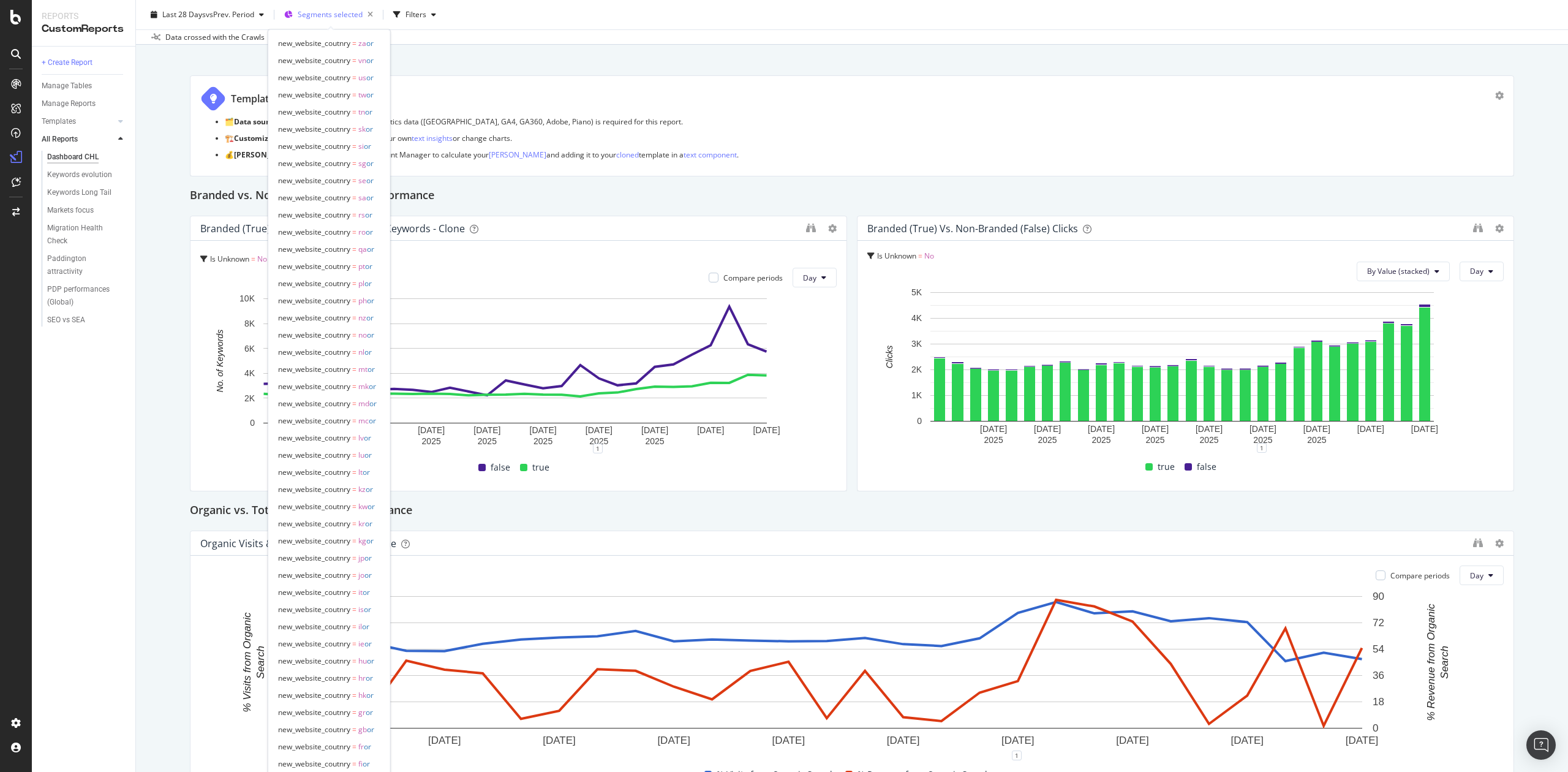
click at [333, 20] on div "Segments selected" at bounding box center [338, 14] width 80 height 17
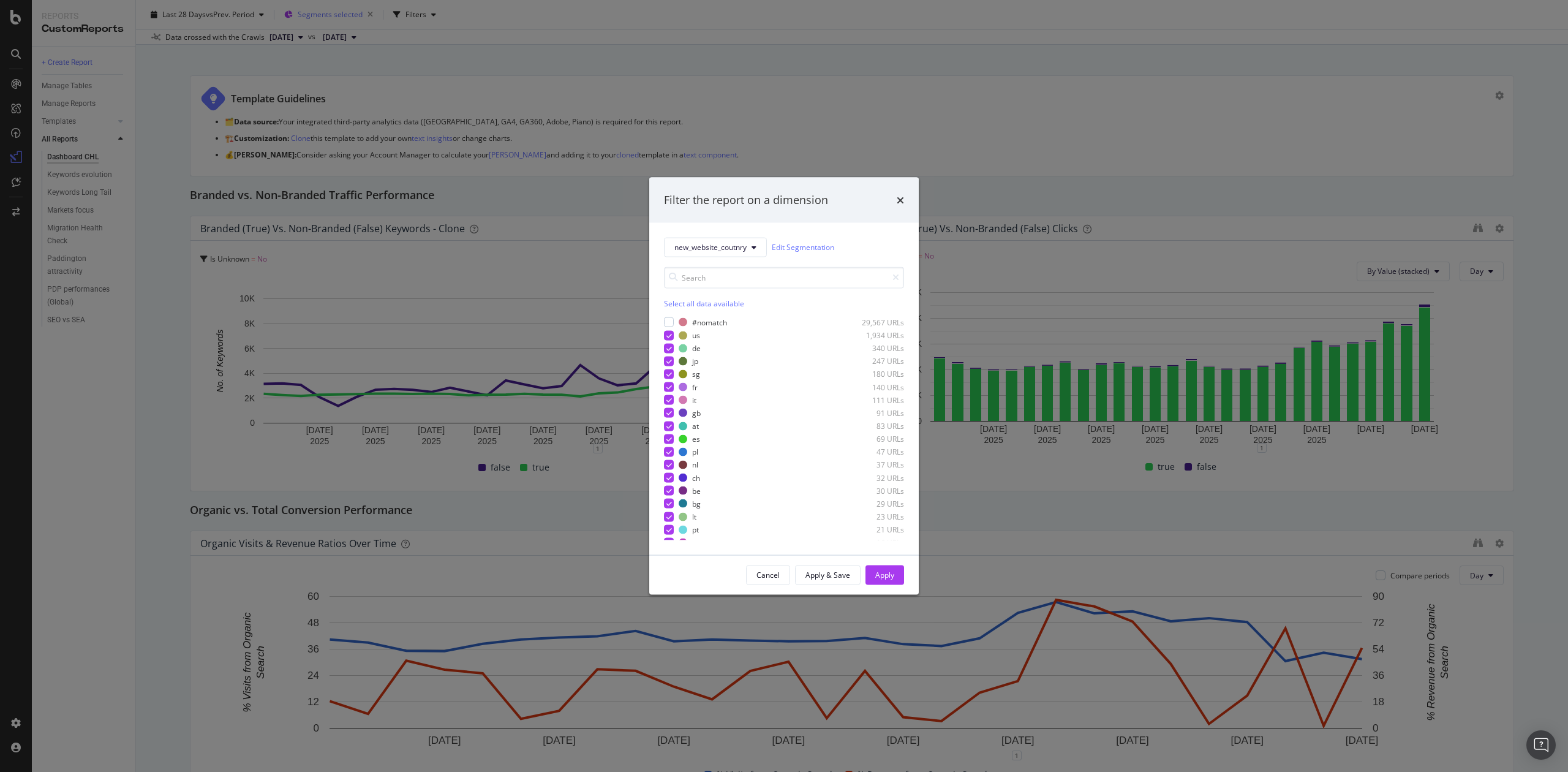
click at [333, 20] on div "Filter the report on a dimension new_website_coutnry Edit Segmentation Select a…" at bounding box center [784, 386] width 1568 height 772
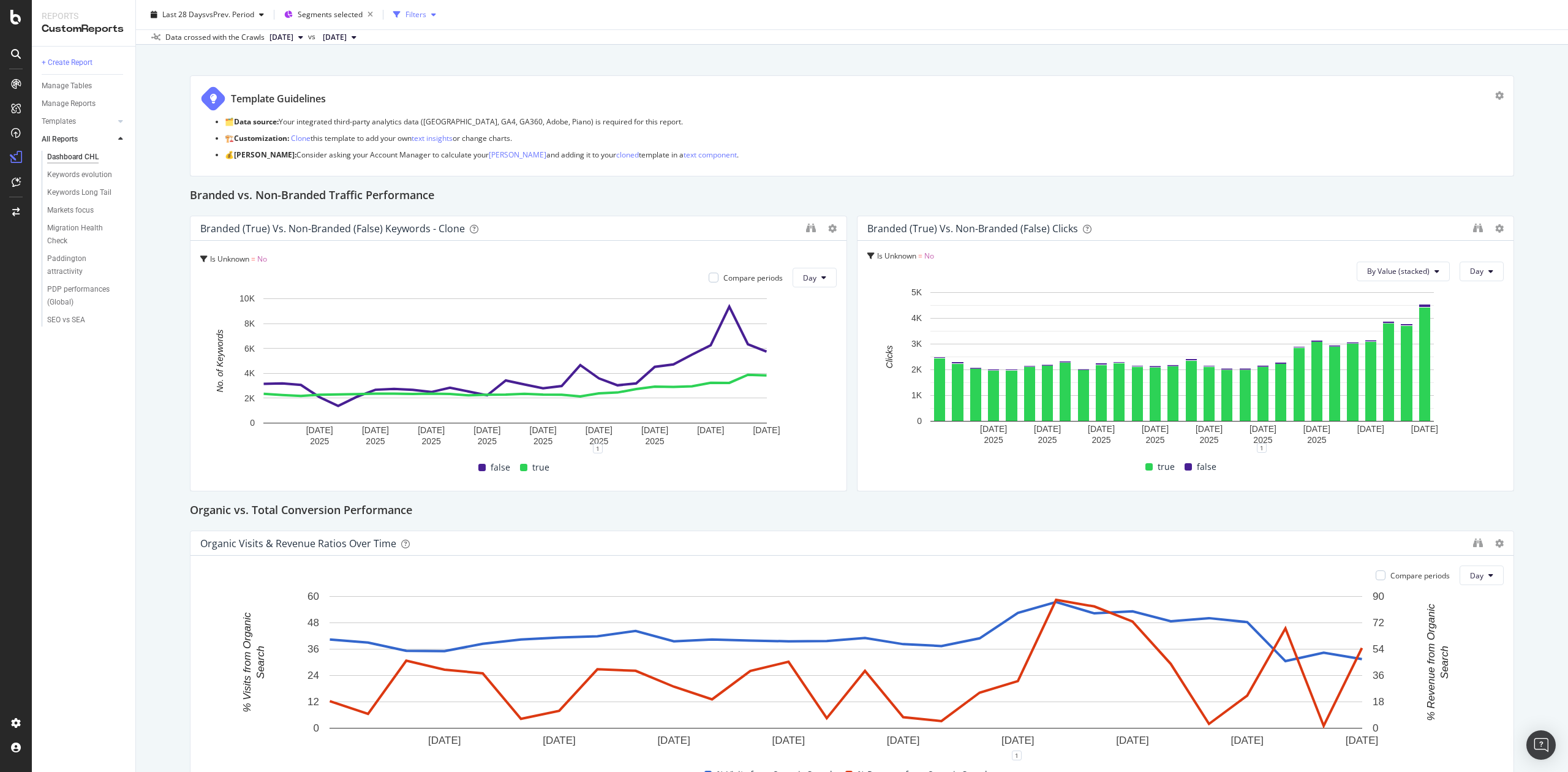
click at [410, 18] on div "Filters" at bounding box center [415, 14] width 21 height 11
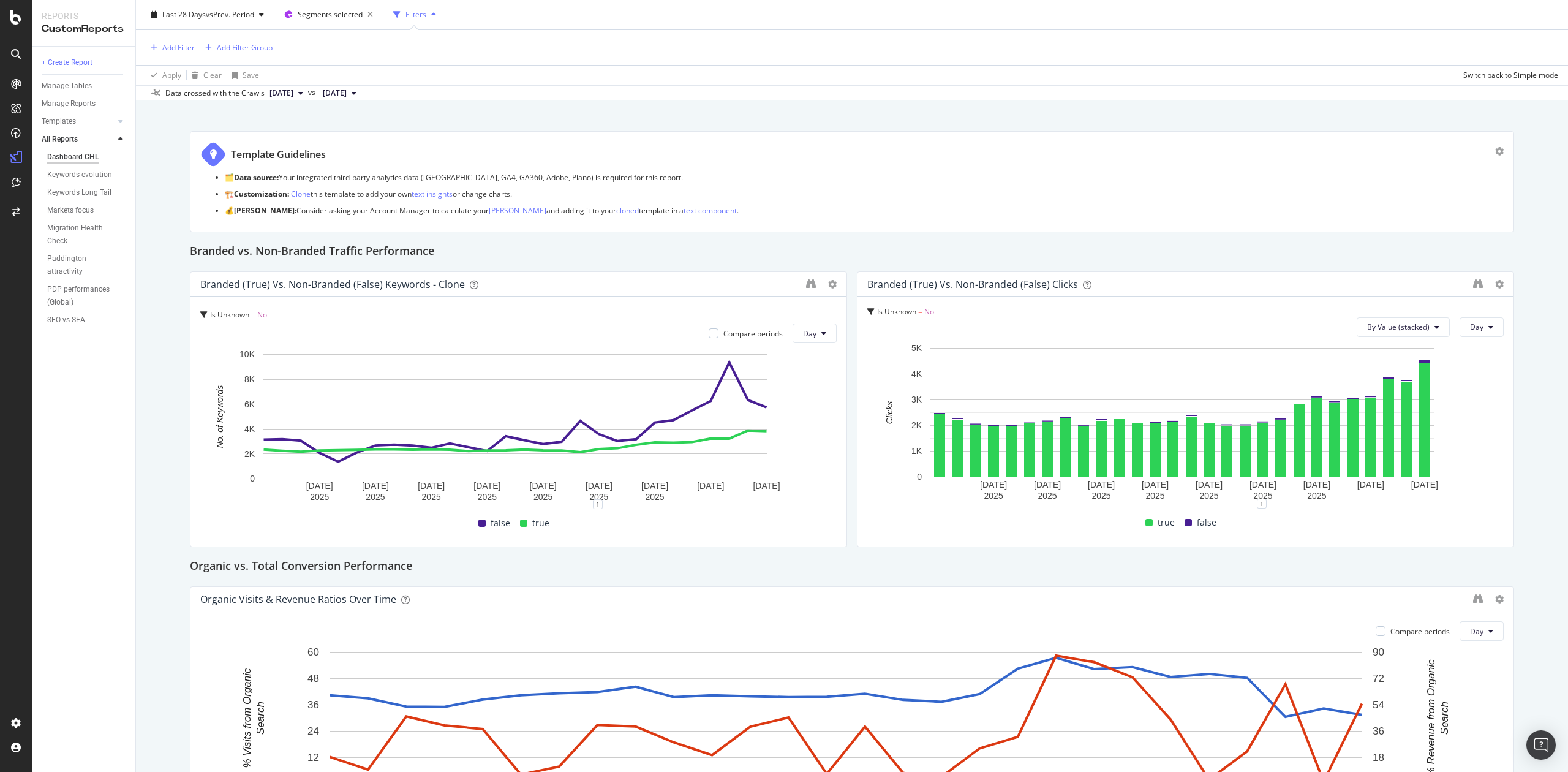
scroll to position [138, 0]
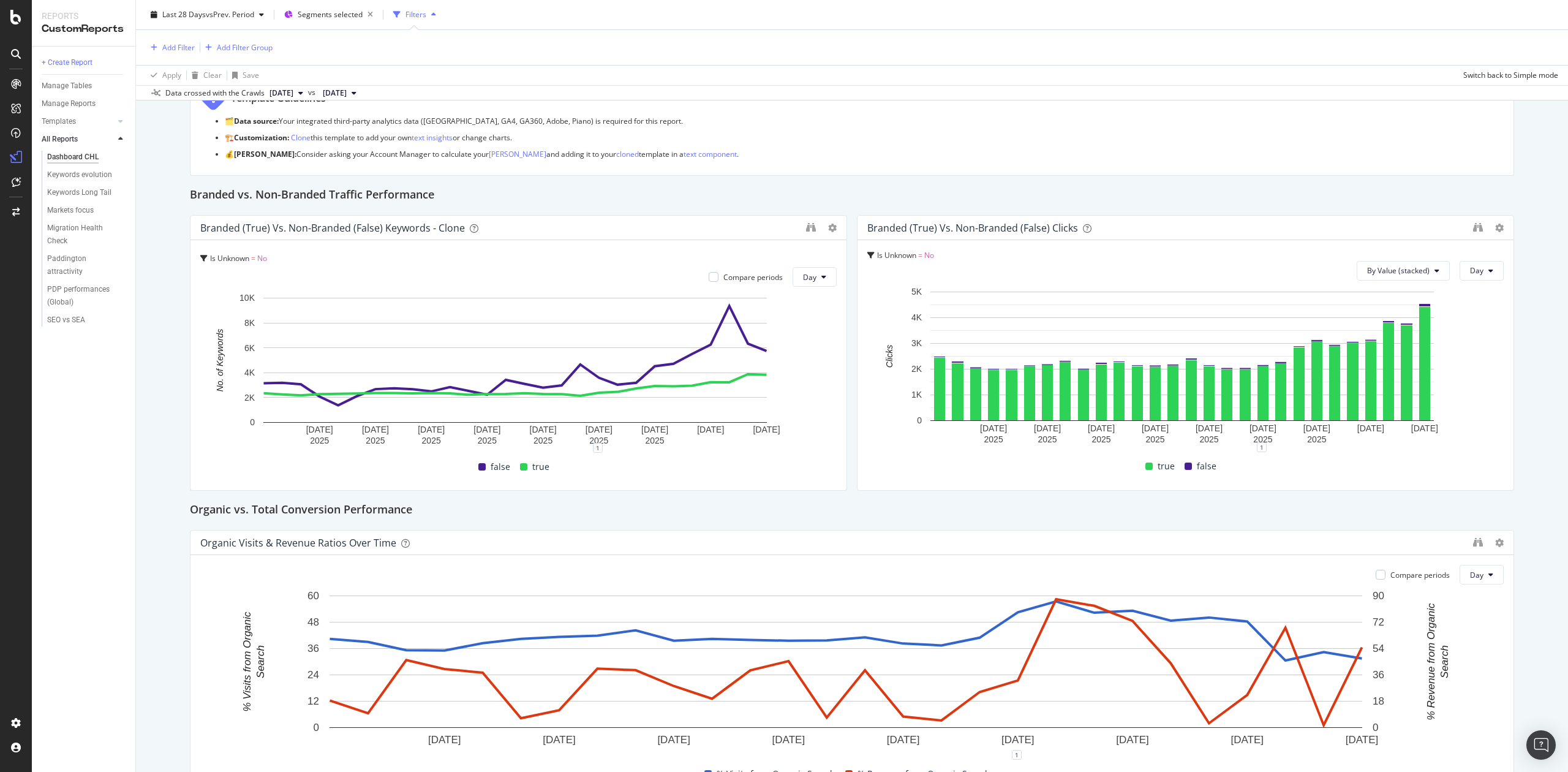
click at [293, 89] on span "[DATE]" at bounding box center [281, 93] width 24 height 11
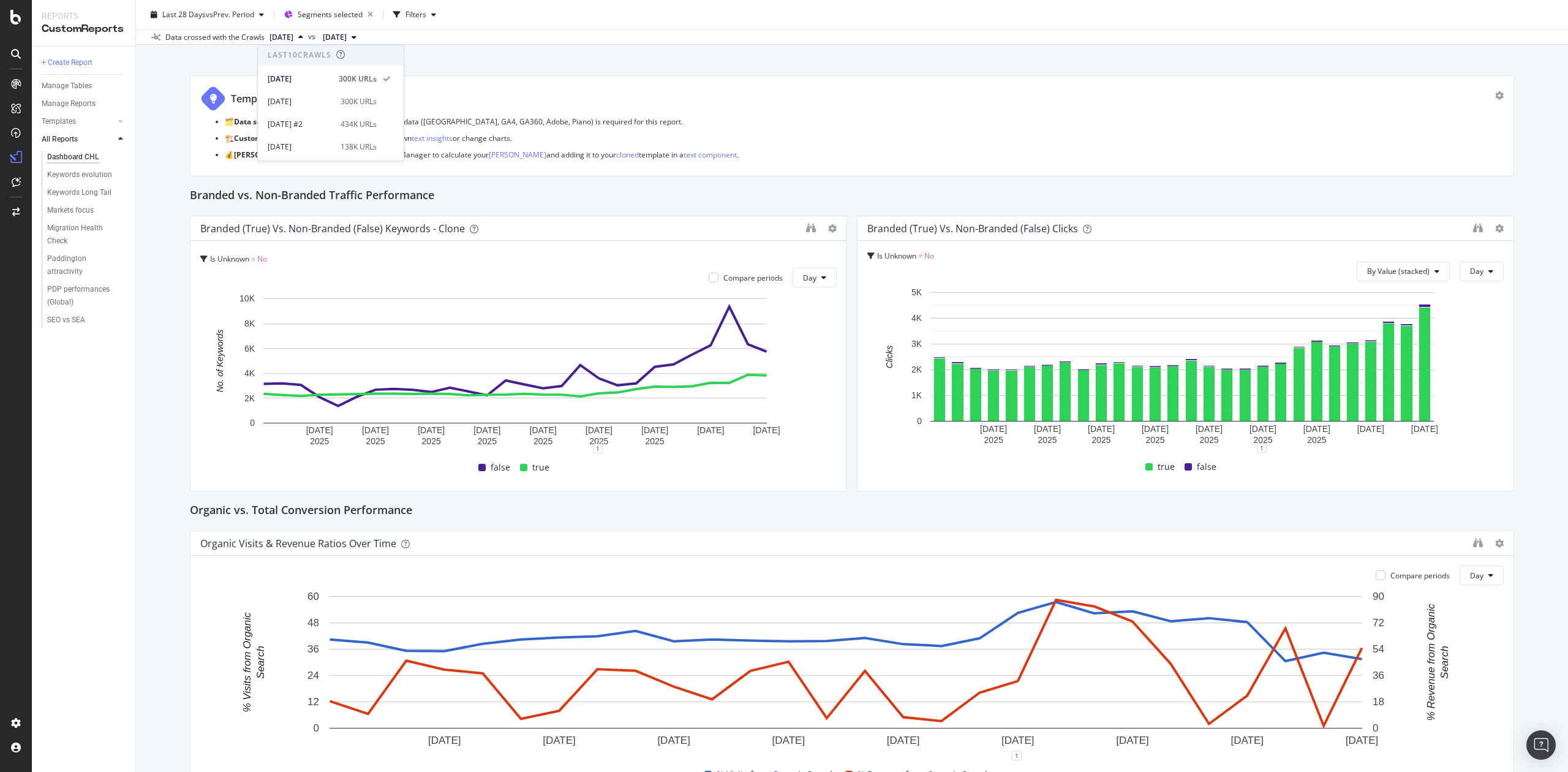
click at [129, 121] on div "Templates" at bounding box center [89, 121] width 94 height 18
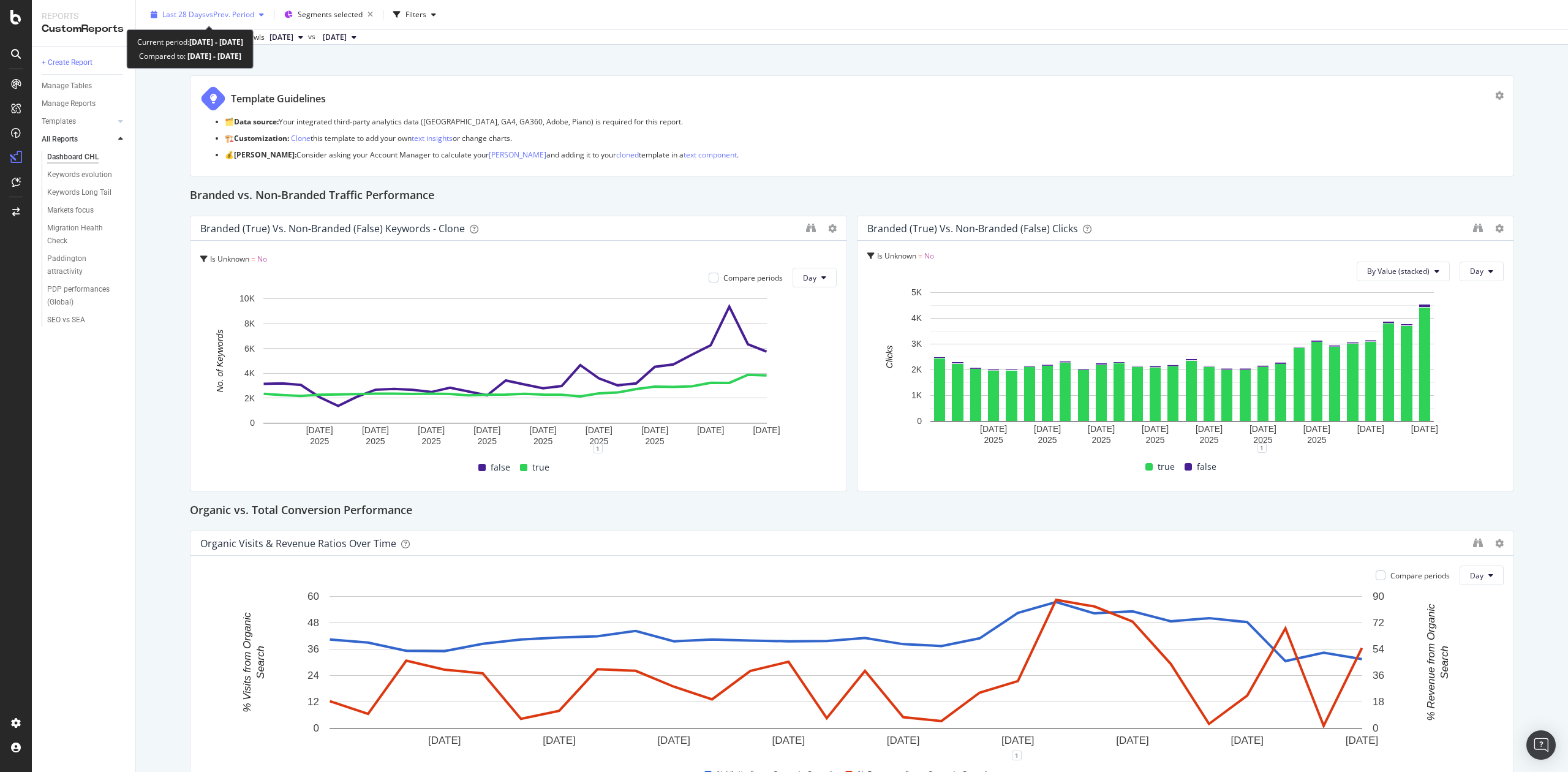
click at [194, 13] on span "Last 28 Days" at bounding box center [185, 14] width 44 height 11
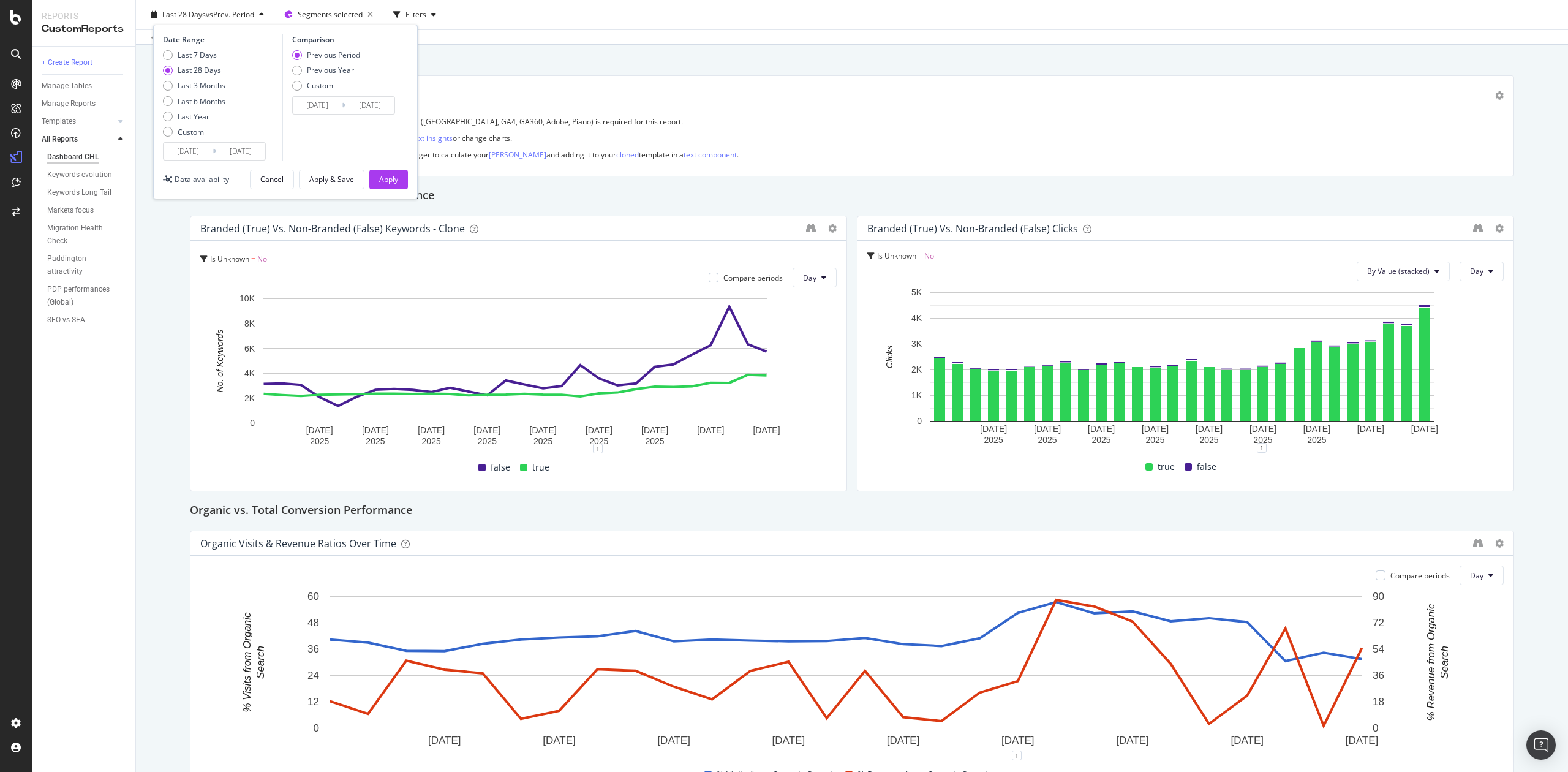
click at [205, 156] on input "2025/08/10" at bounding box center [188, 151] width 49 height 17
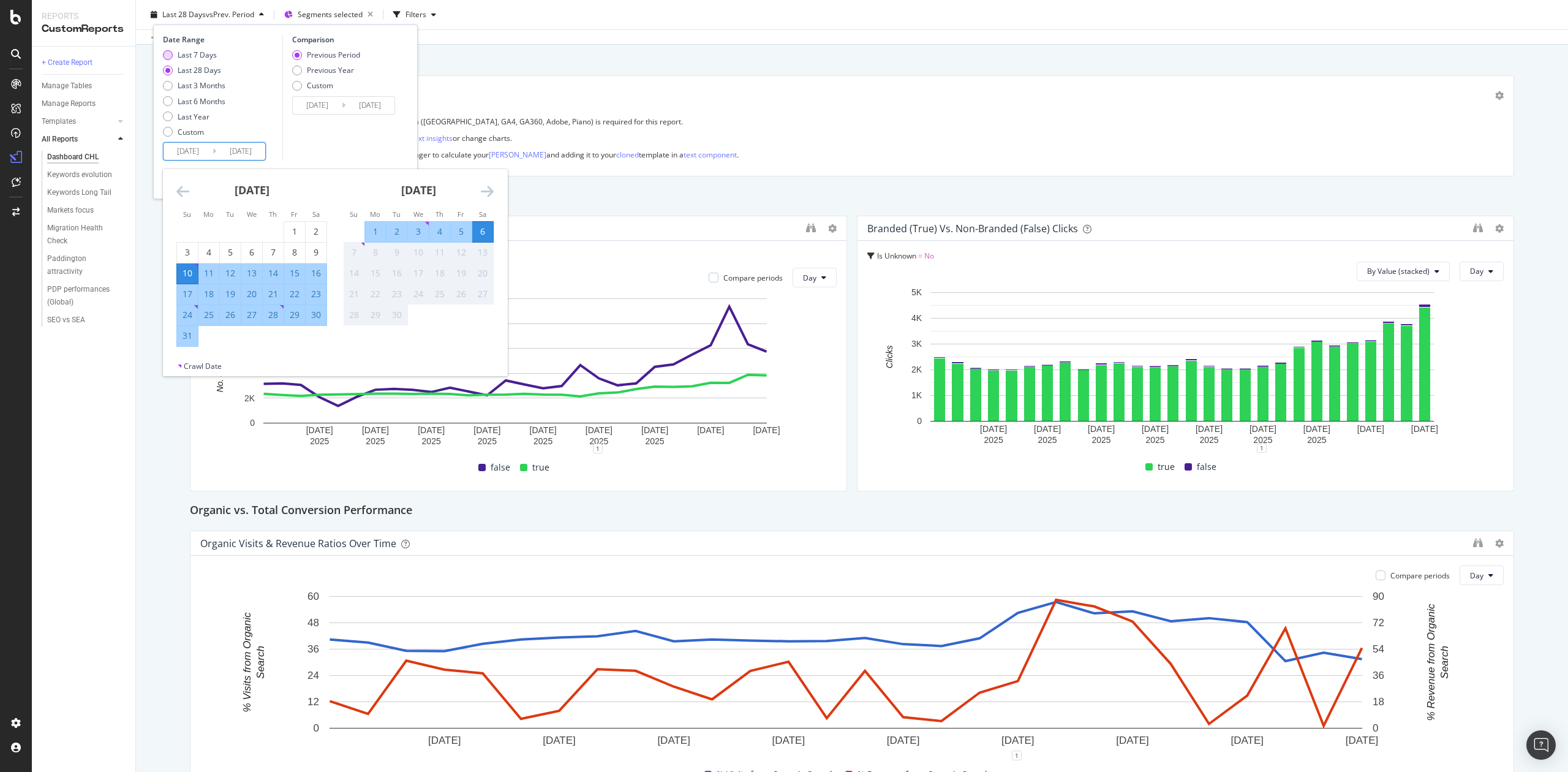
click at [210, 54] on div "Last 7 Days" at bounding box center [197, 54] width 39 height 11
type input "2025/08/31"
type input "2025/08/24"
type input "2025/08/30"
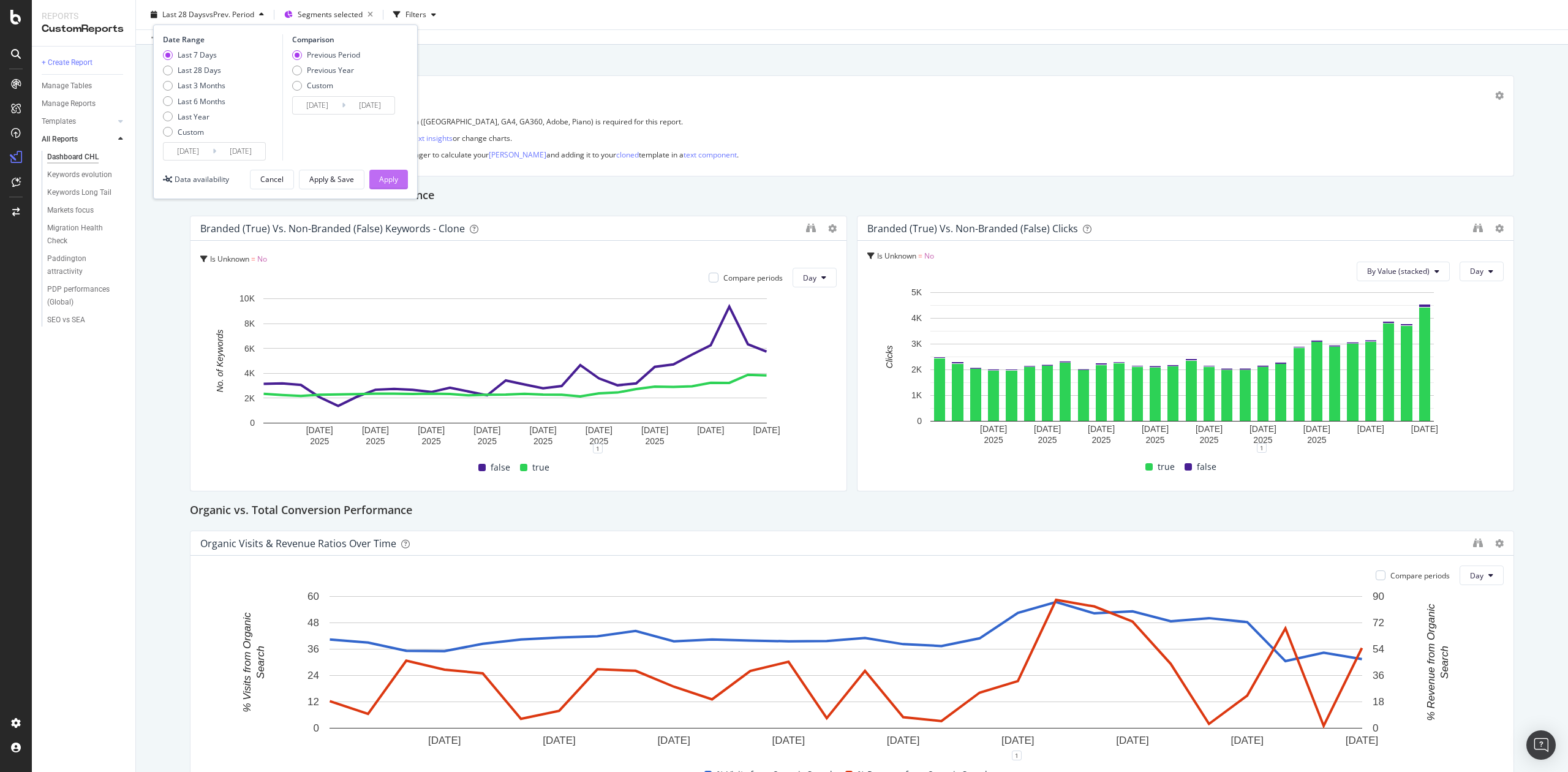
click at [388, 181] on div "Apply" at bounding box center [388, 179] width 19 height 11
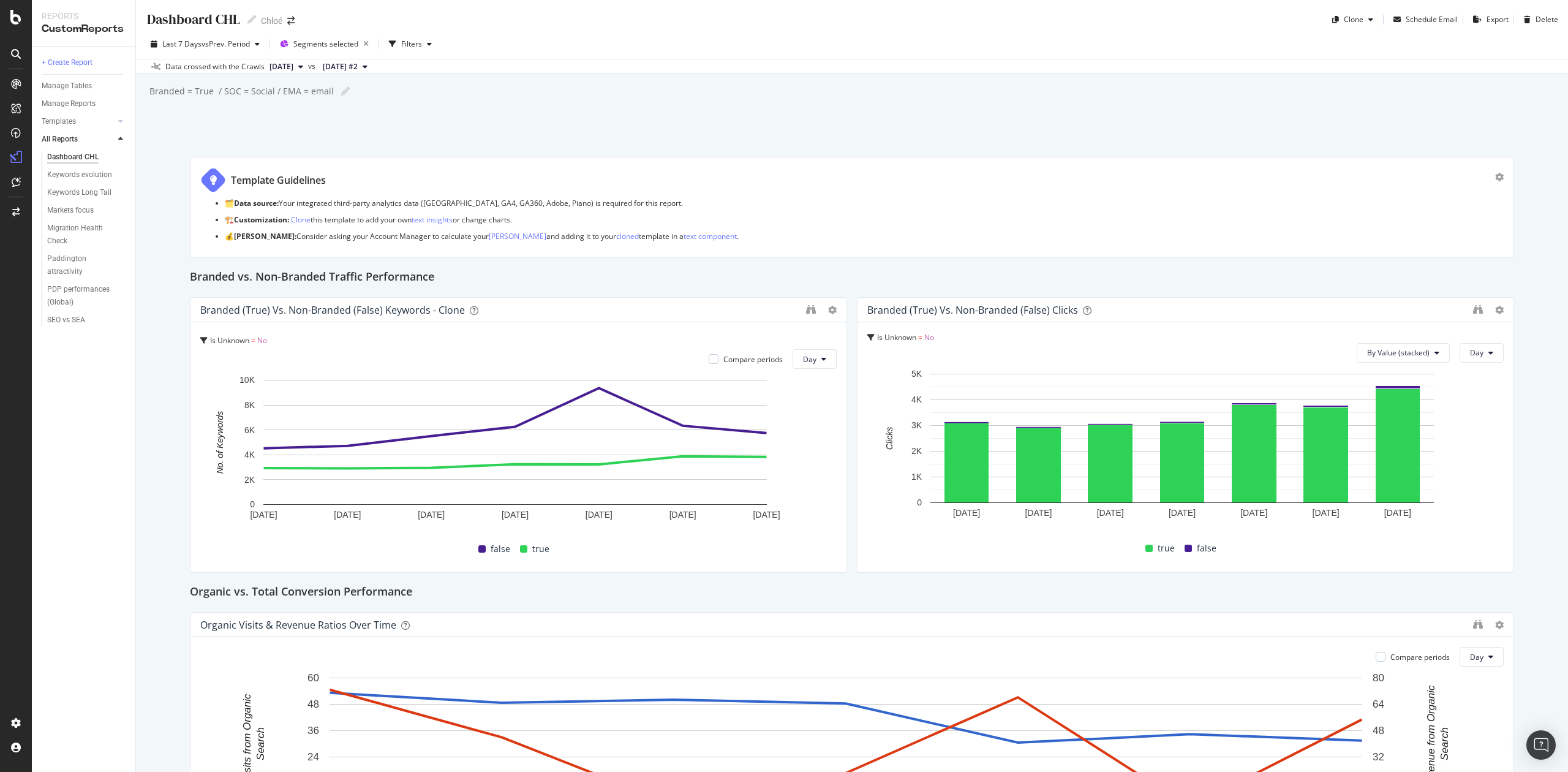
click at [241, 64] on div "Data crossed with the Crawls" at bounding box center [215, 67] width 99 height 11
click at [284, 66] on span "[DATE]" at bounding box center [281, 67] width 24 height 11
click at [358, 69] on span "2025 Aug. 28th #2" at bounding box center [340, 67] width 35 height 11
click at [282, 62] on span "[DATE]" at bounding box center [281, 67] width 24 height 11
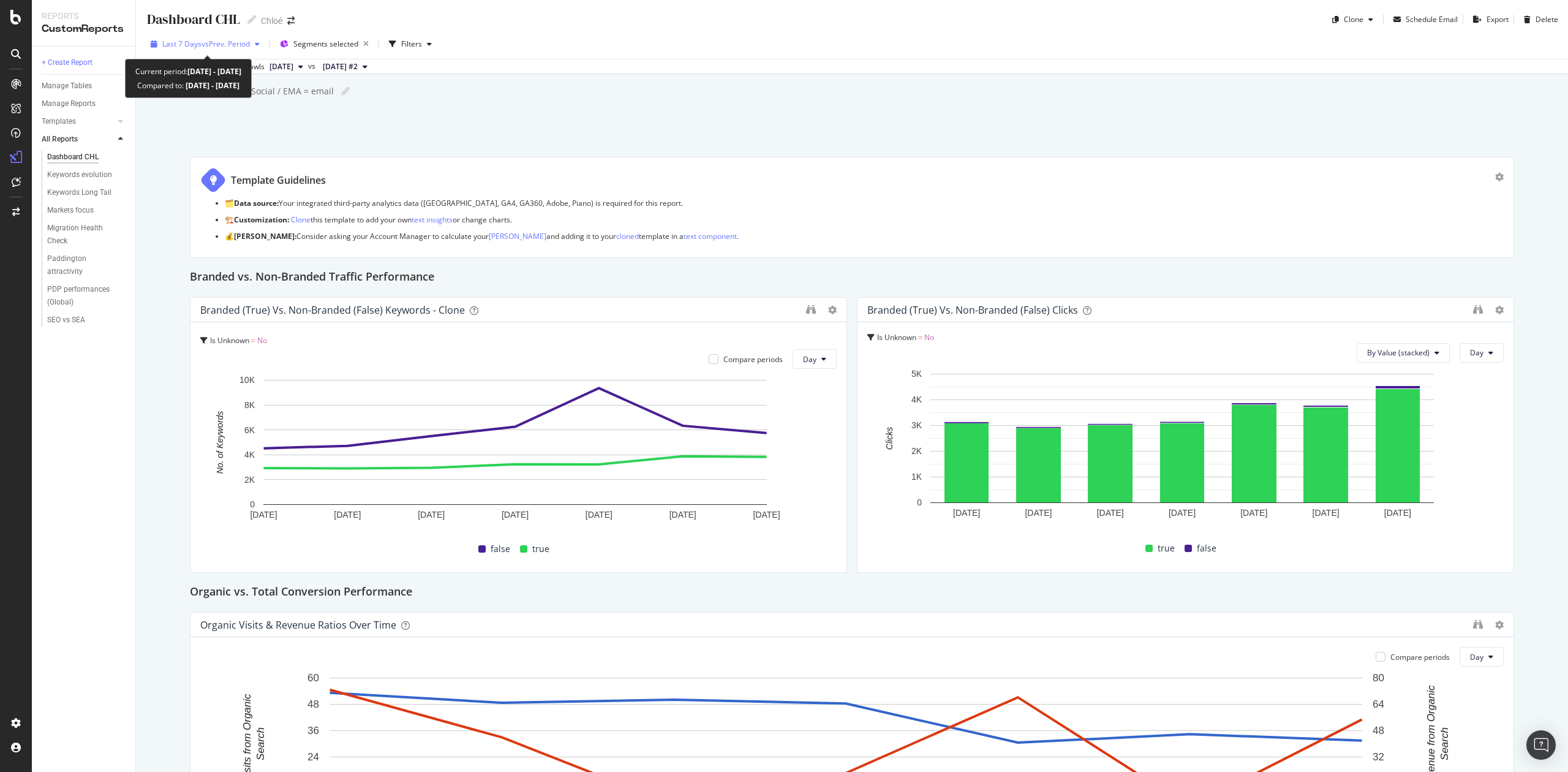
click at [222, 42] on span "vs Prev. Period" at bounding box center [225, 44] width 48 height 11
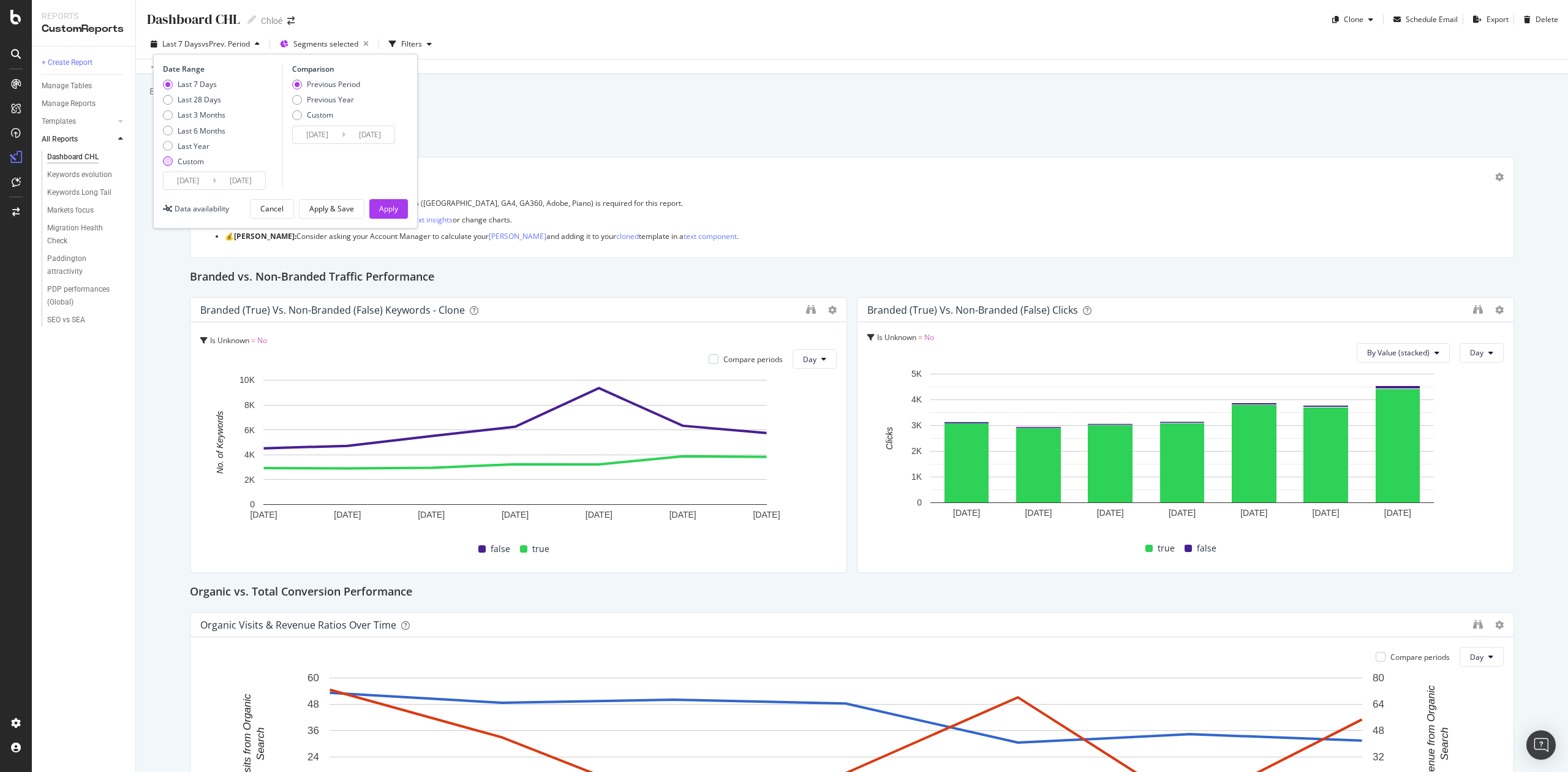
click at [196, 156] on div "Custom" at bounding box center [191, 161] width 26 height 11
type input "2025/08/10"
type input "2025/07/13"
type input "2025/08/09"
click at [192, 183] on input "2025/08/10" at bounding box center [188, 180] width 49 height 17
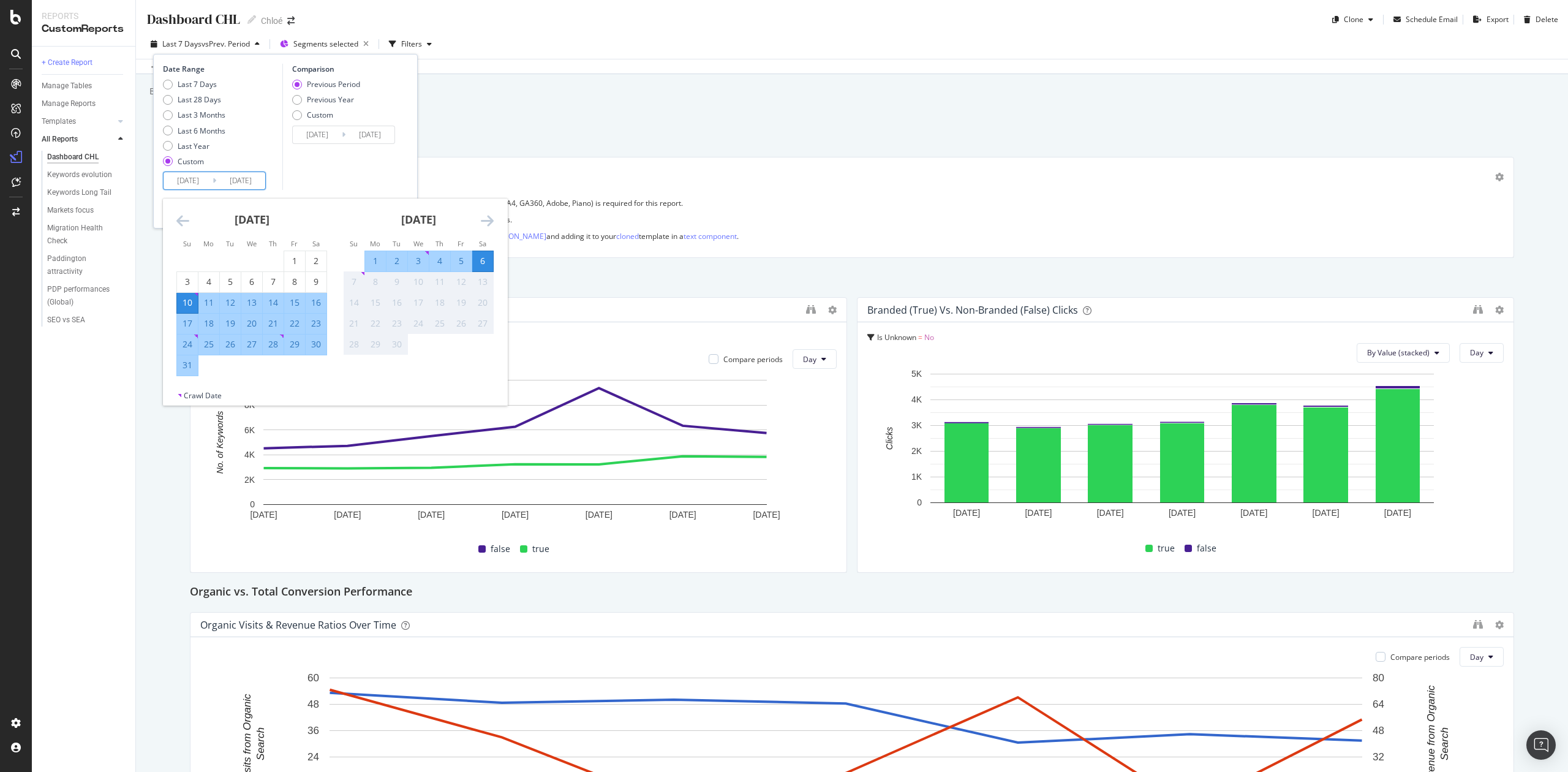
click at [276, 348] on div "28" at bounding box center [273, 345] width 21 height 13
type input "2025/08/28"
type input "2025/08/18"
type input "2025/08/27"
click at [311, 167] on div "Comparison Previous Period Previous Year Custom 2025/08/18 Navigate forward to …" at bounding box center [341, 127] width 116 height 126
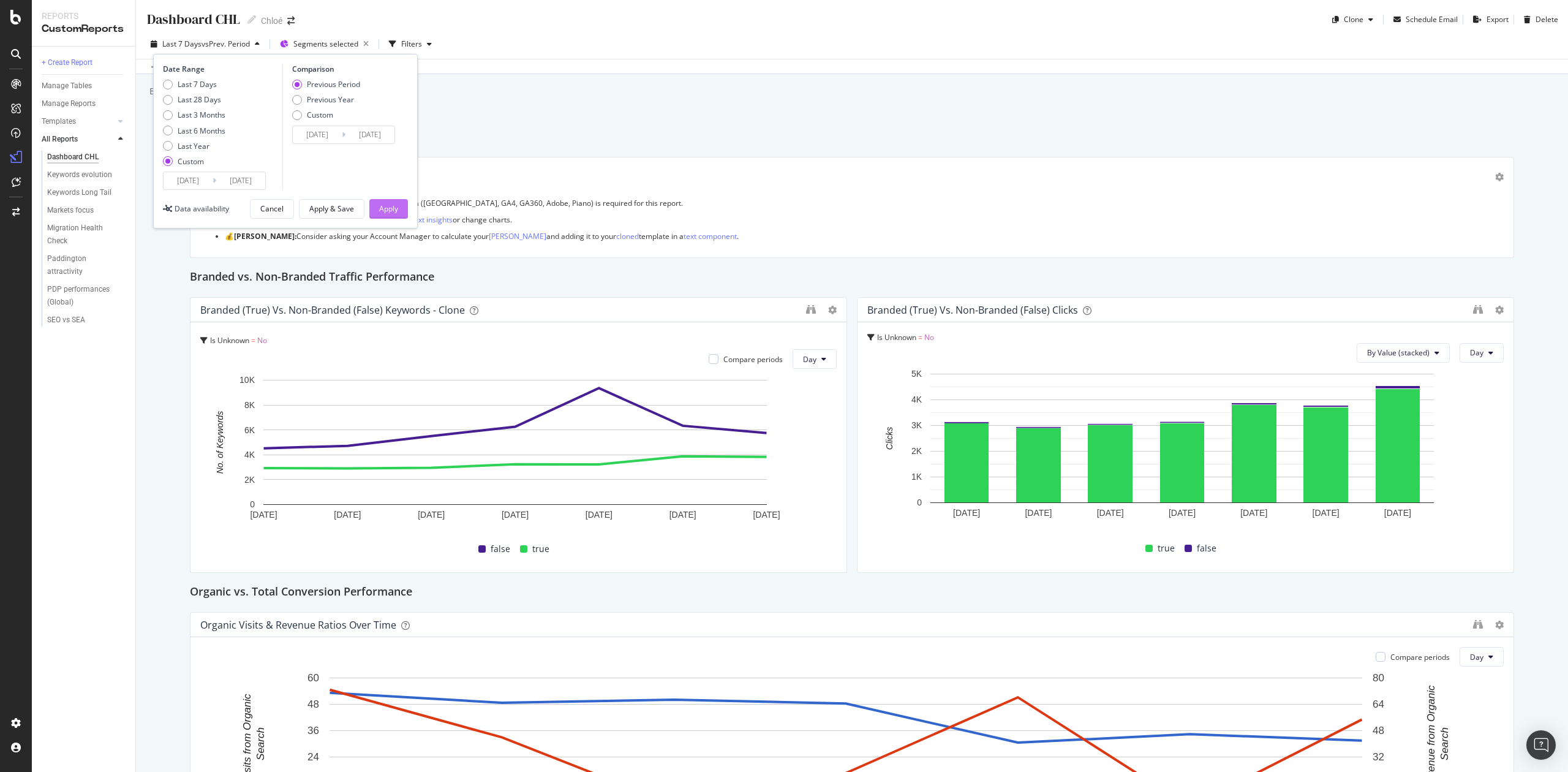
click at [397, 204] on div "Apply" at bounding box center [388, 208] width 19 height 11
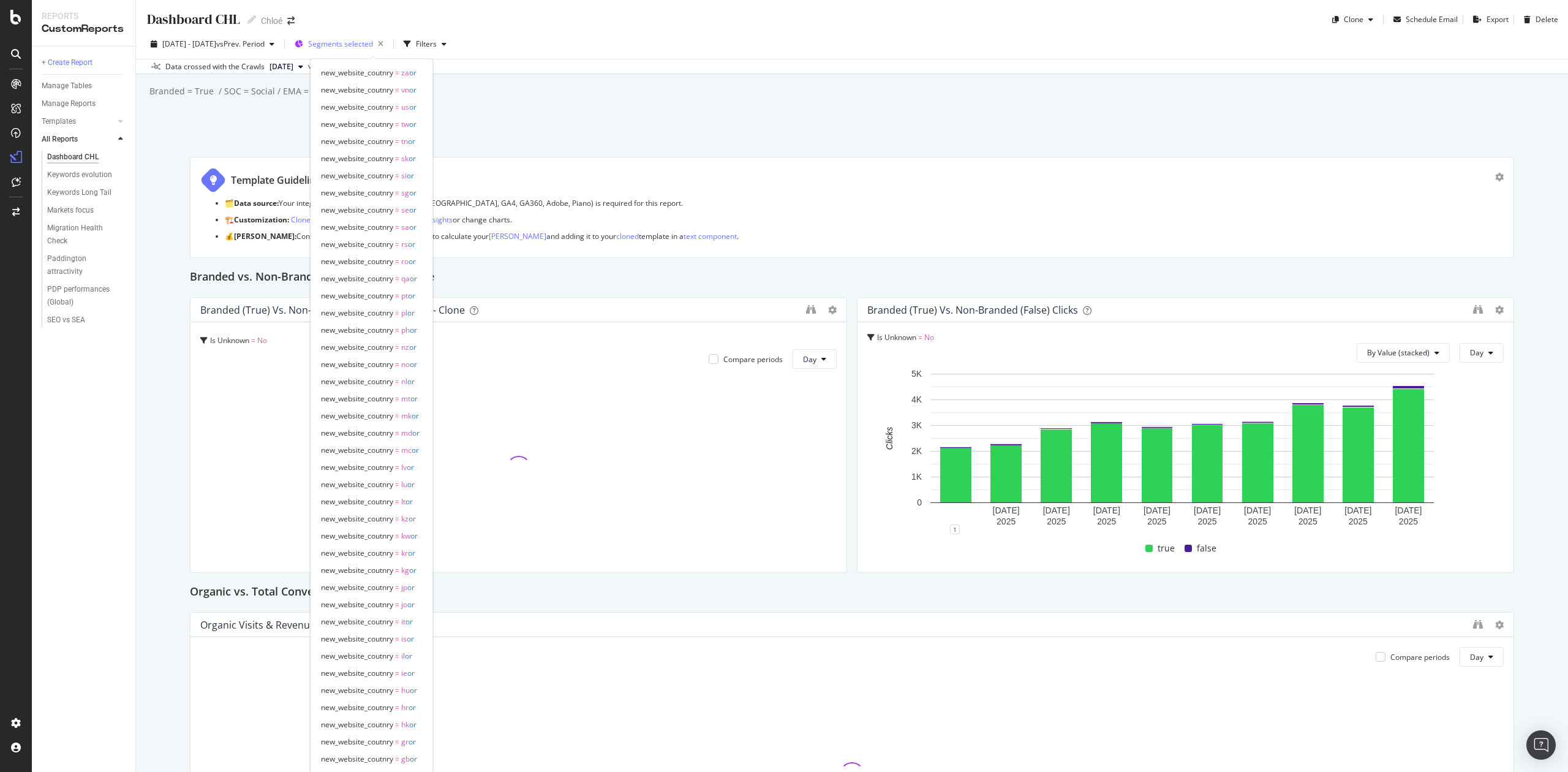
click at [373, 40] on span "Segments selected" at bounding box center [341, 44] width 65 height 11
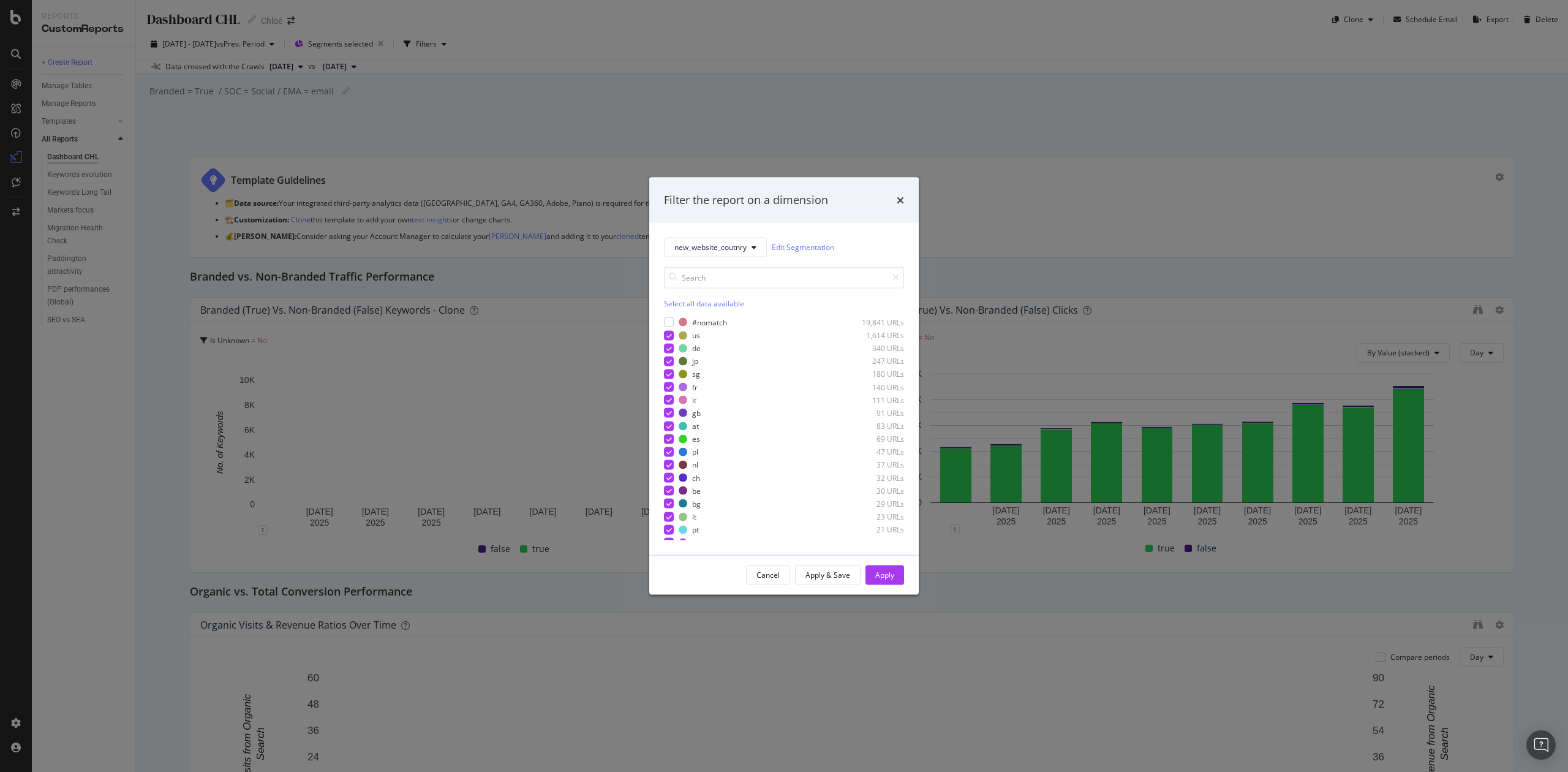
click at [393, 44] on div "Filter the report on a dimension new_website_coutnry Edit Segmentation Select a…" at bounding box center [784, 386] width 1568 height 772
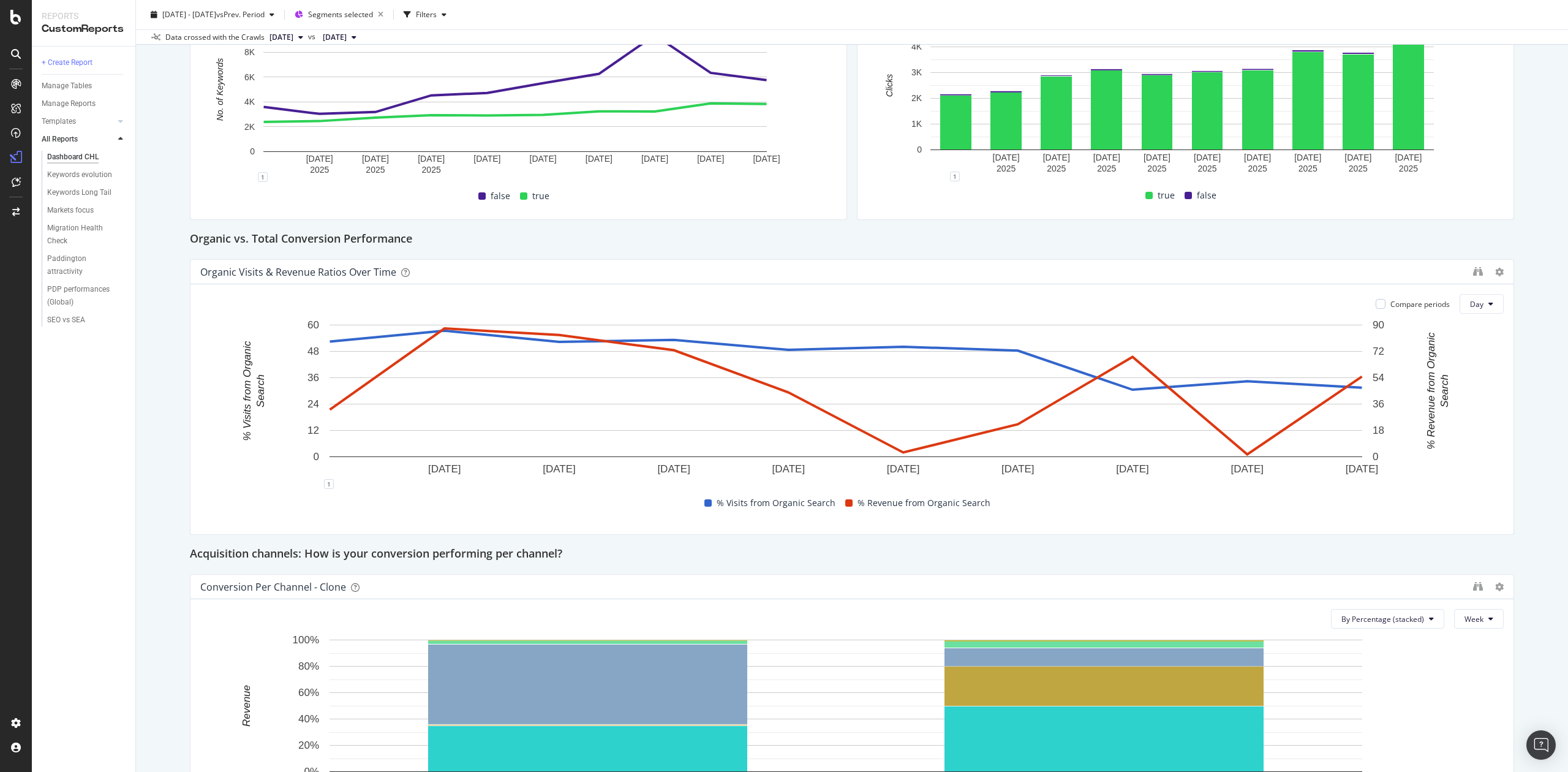
scroll to position [327, 0]
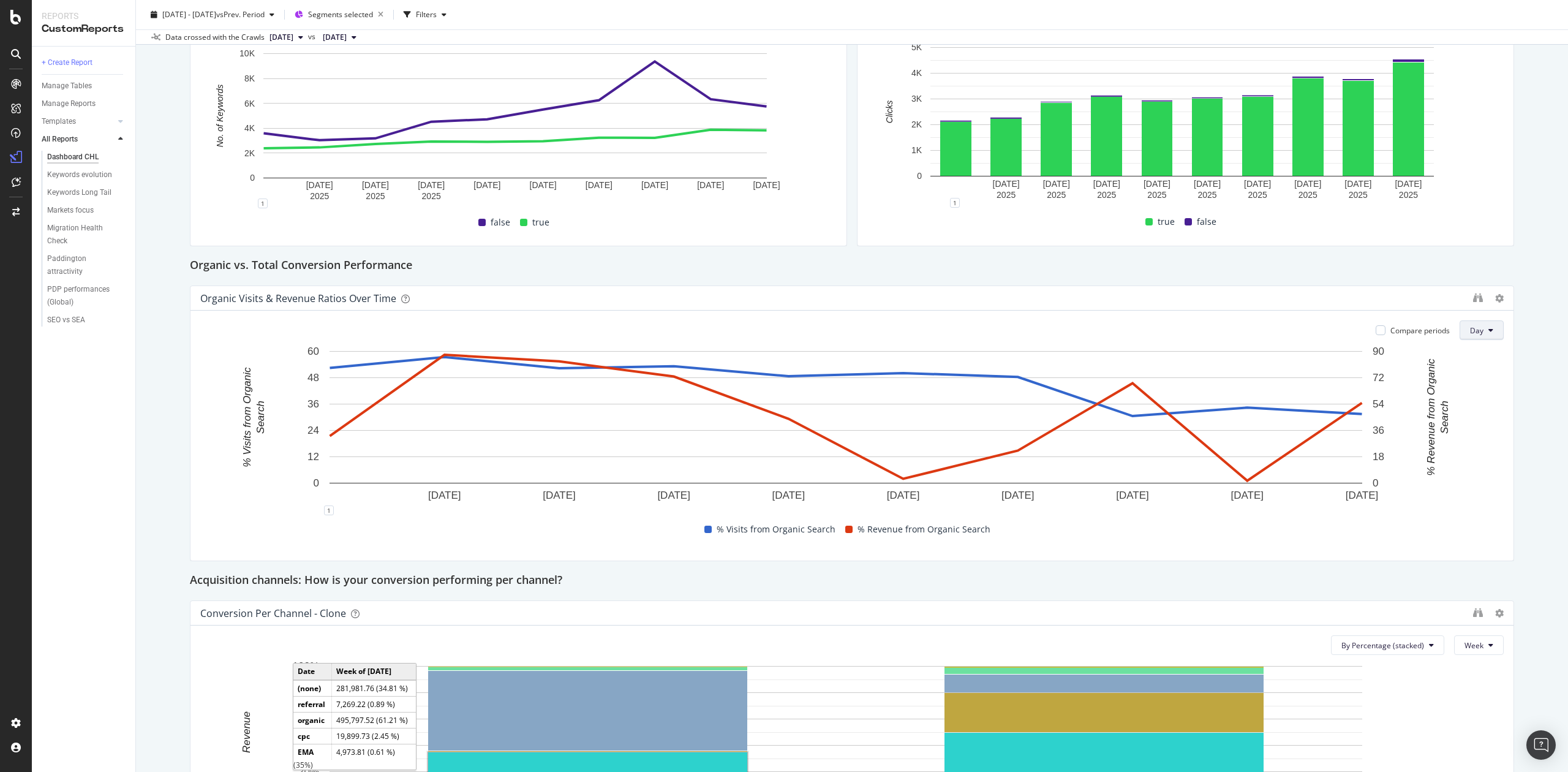
click at [1471, 327] on span "Day" at bounding box center [1477, 330] width 14 height 11
click at [510, 275] on div "Organic vs. Total Conversion Performance" at bounding box center [852, 265] width 1325 height 19
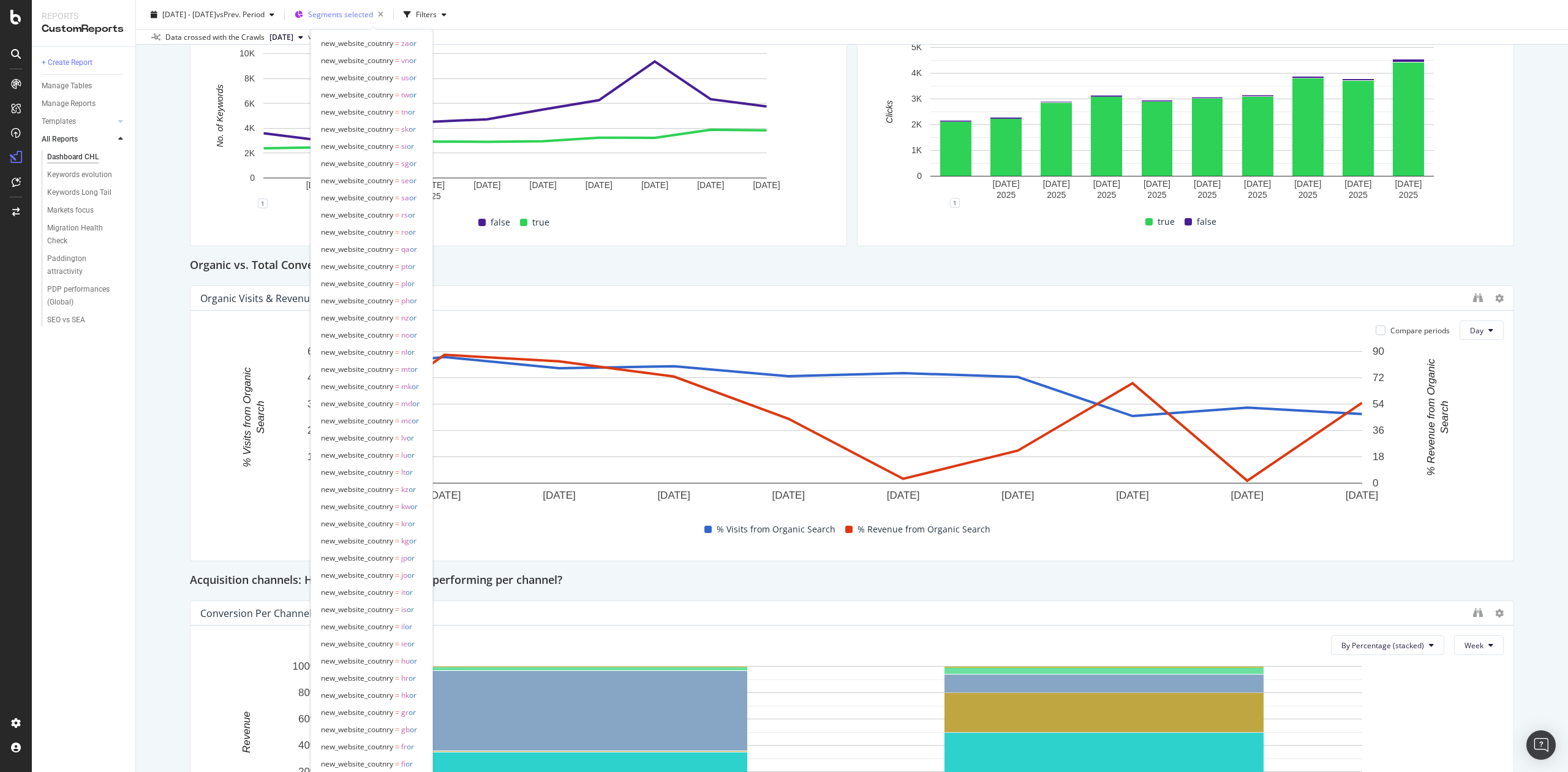
click at [303, 11] on icon "button" at bounding box center [299, 15] width 9 height 8
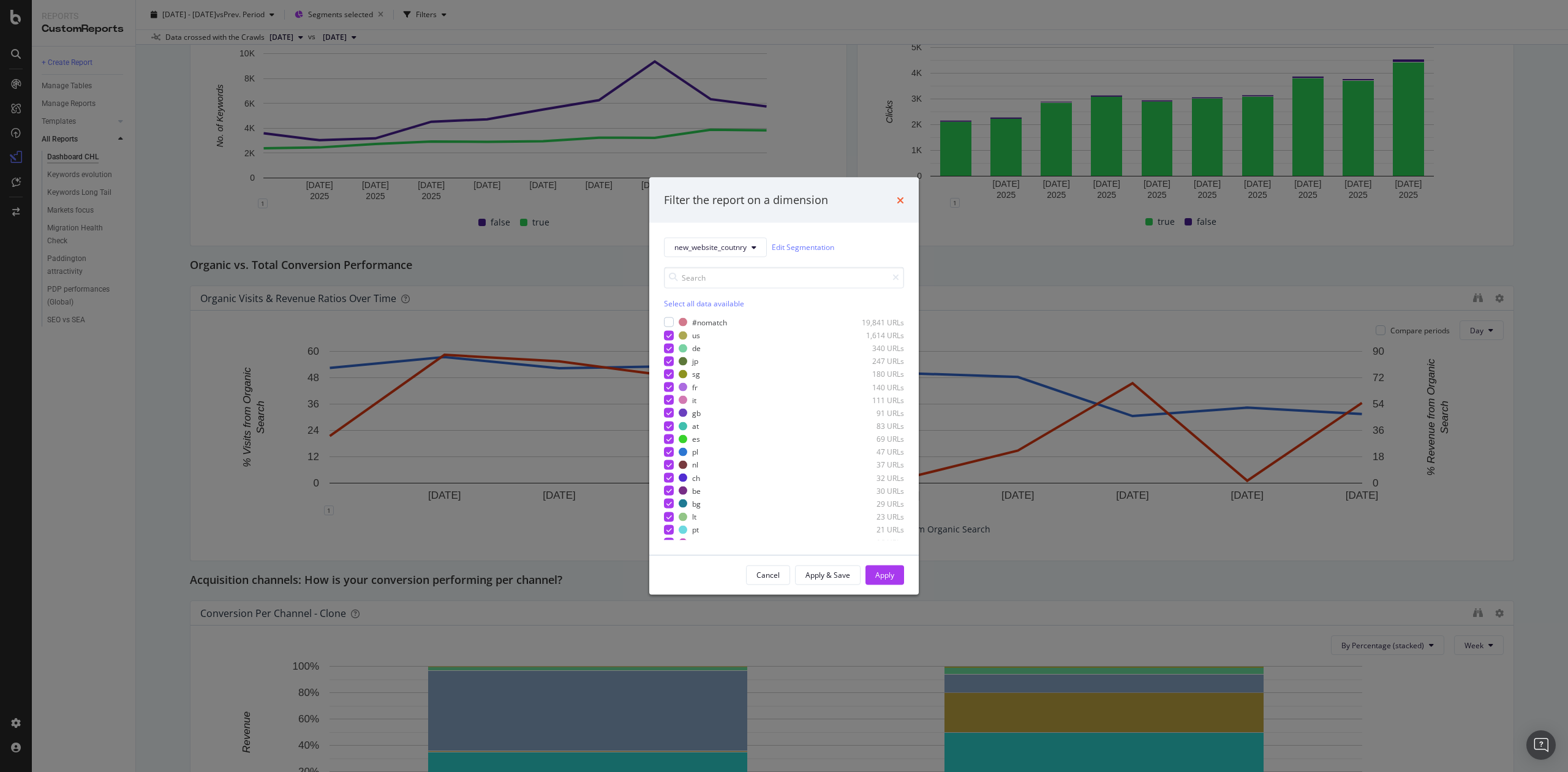
click at [903, 198] on icon "times" at bounding box center [901, 200] width 8 height 10
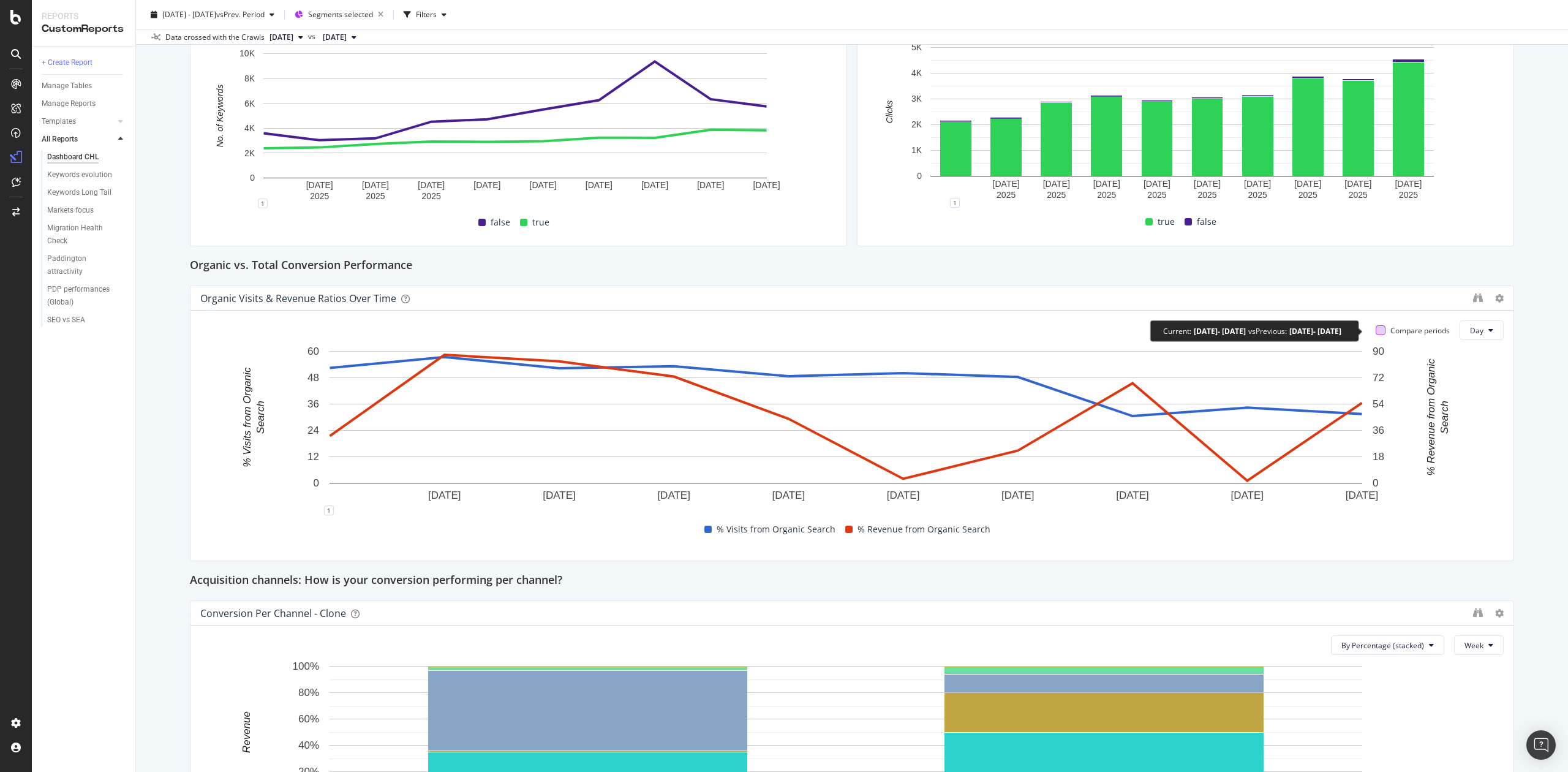
click at [1376, 327] on div at bounding box center [1381, 330] width 10 height 10
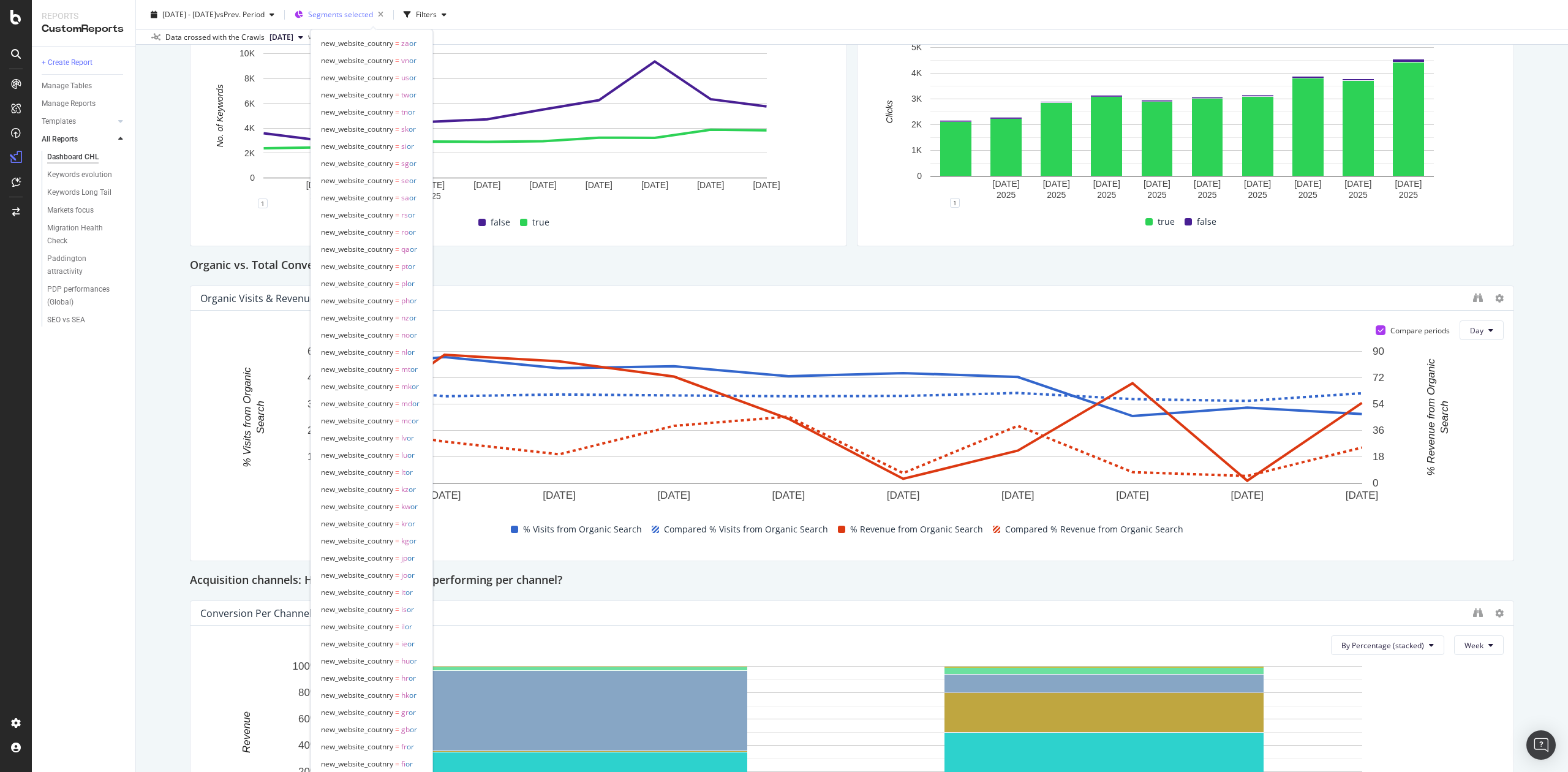
click at [373, 15] on span "Segments selected" at bounding box center [341, 14] width 65 height 11
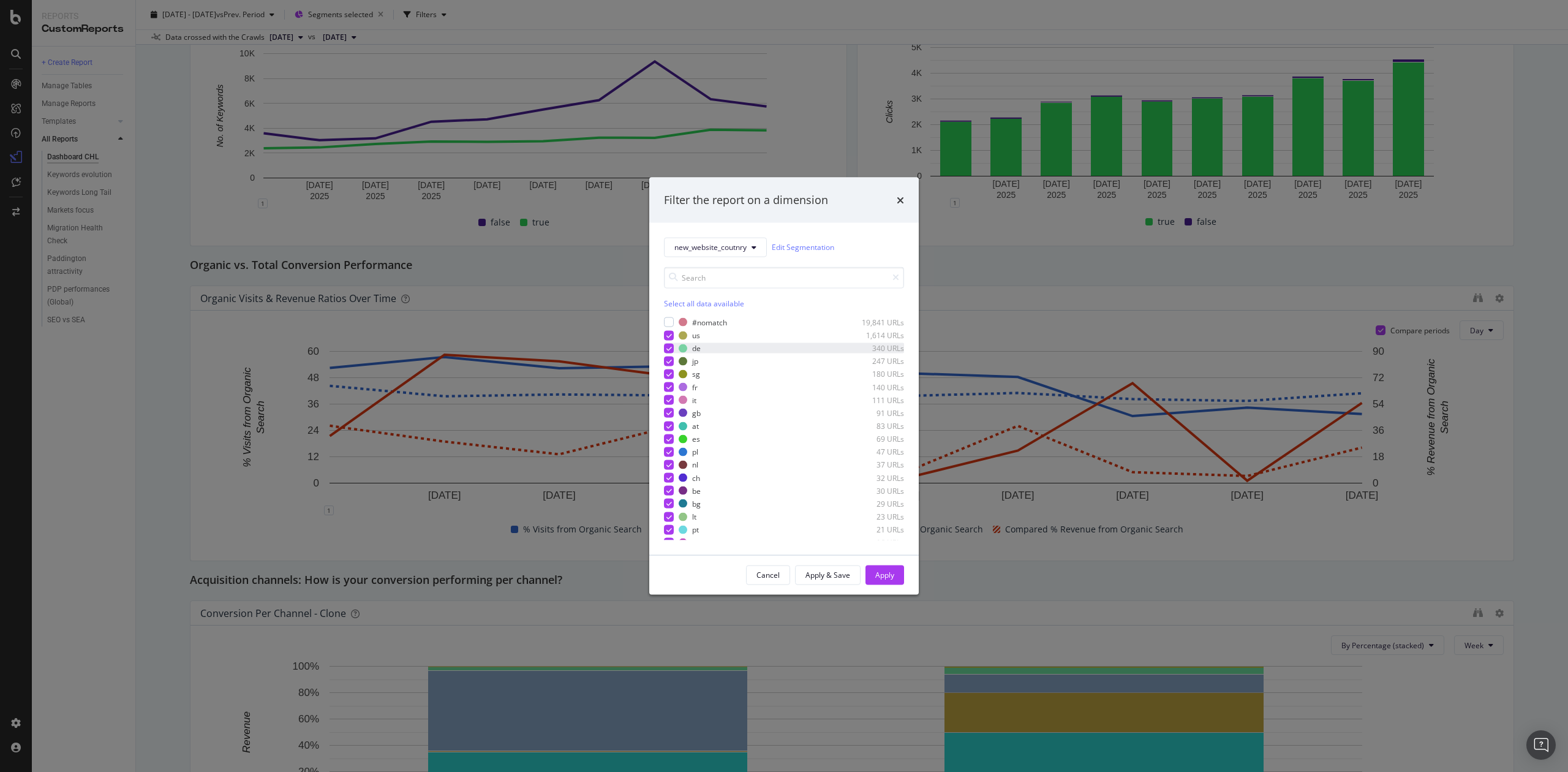
drag, startPoint x: 667, startPoint y: 334, endPoint x: 677, endPoint y: 350, distance: 18.9
click at [667, 334] on icon "modal" at bounding box center [669, 335] width 6 height 6
click at [883, 570] on div "Apply" at bounding box center [885, 575] width 19 height 11
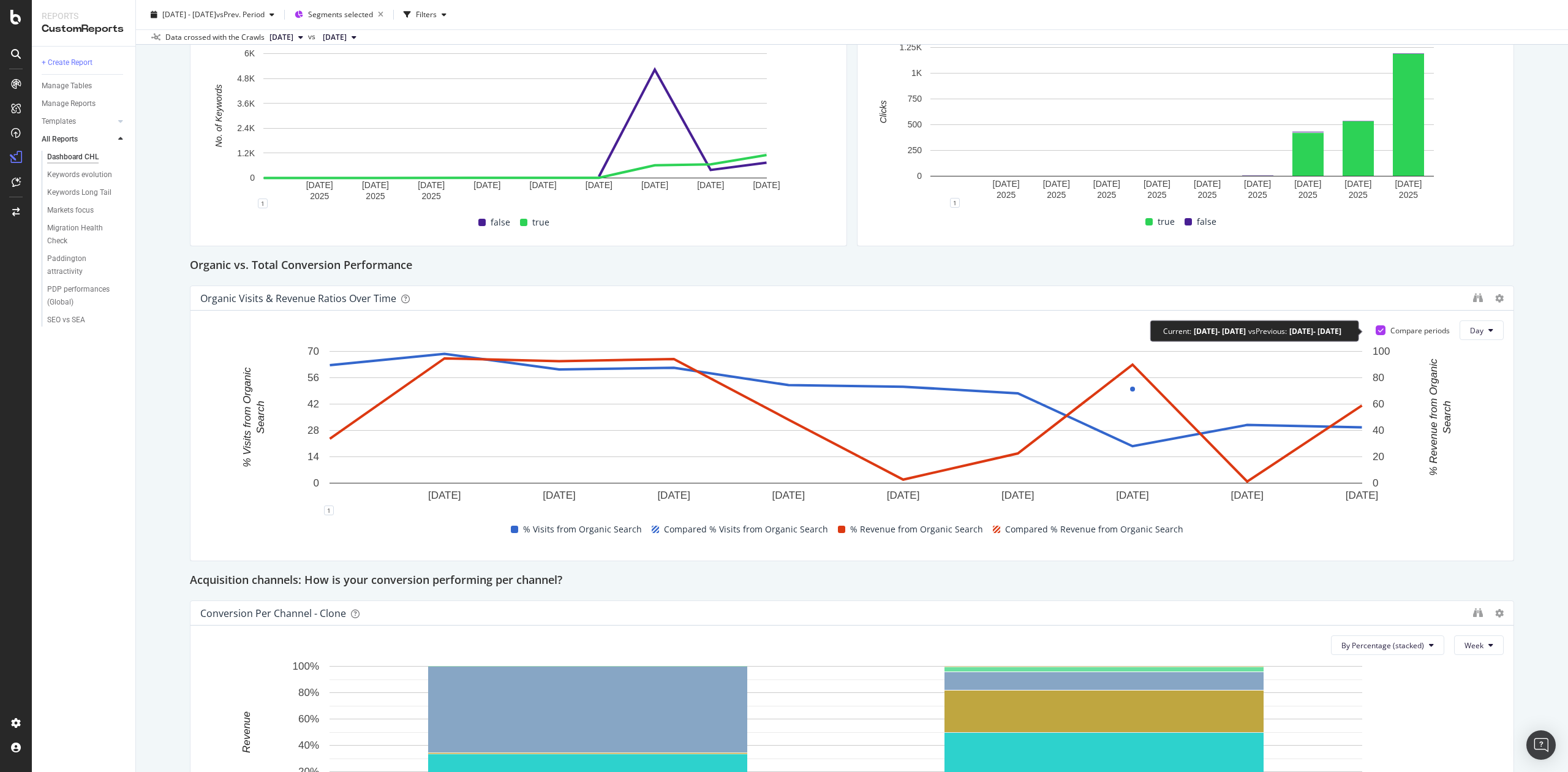
click at [1378, 330] on icon at bounding box center [1381, 330] width 6 height 6
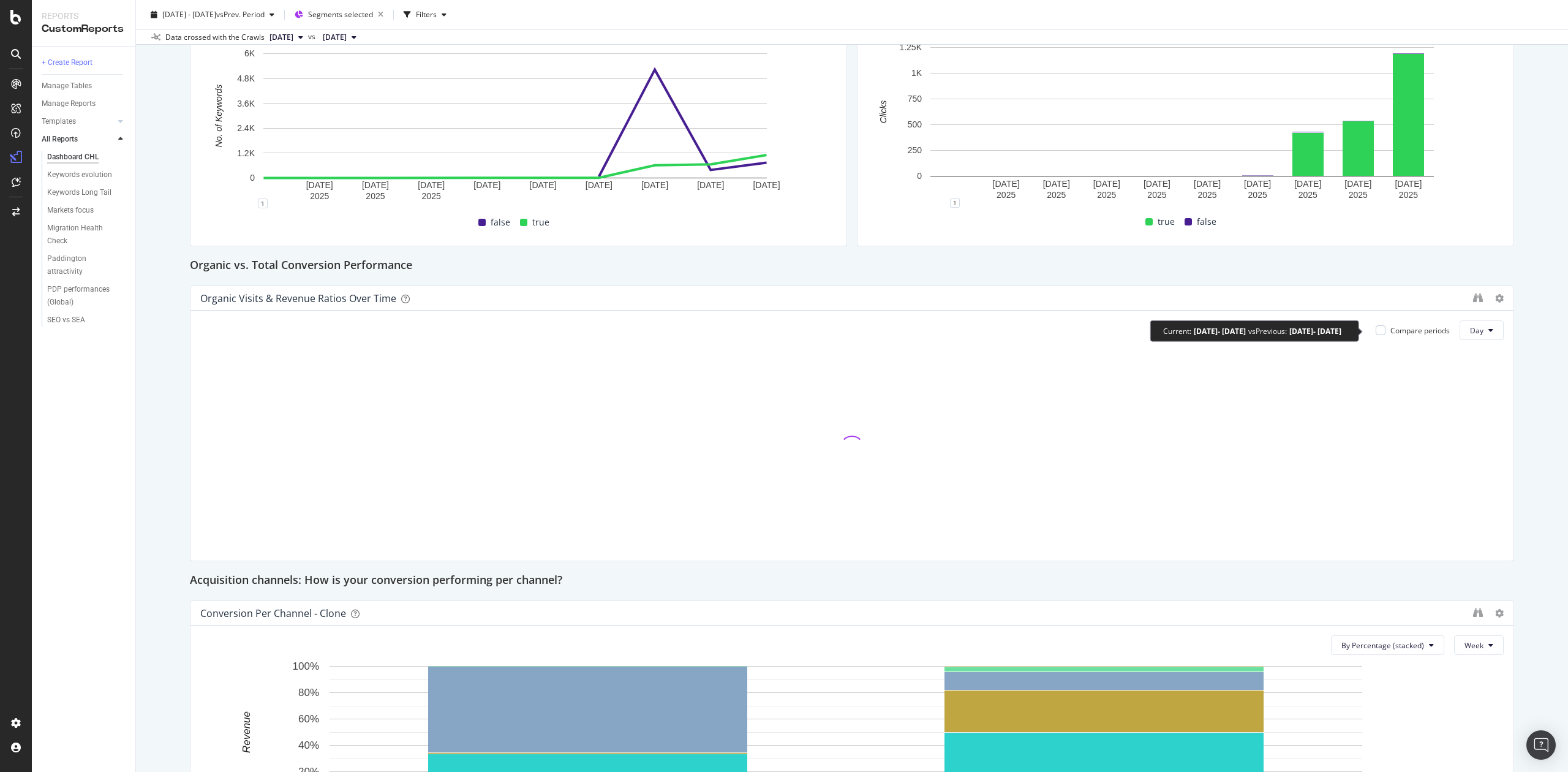
click at [1376, 330] on div at bounding box center [1381, 330] width 10 height 10
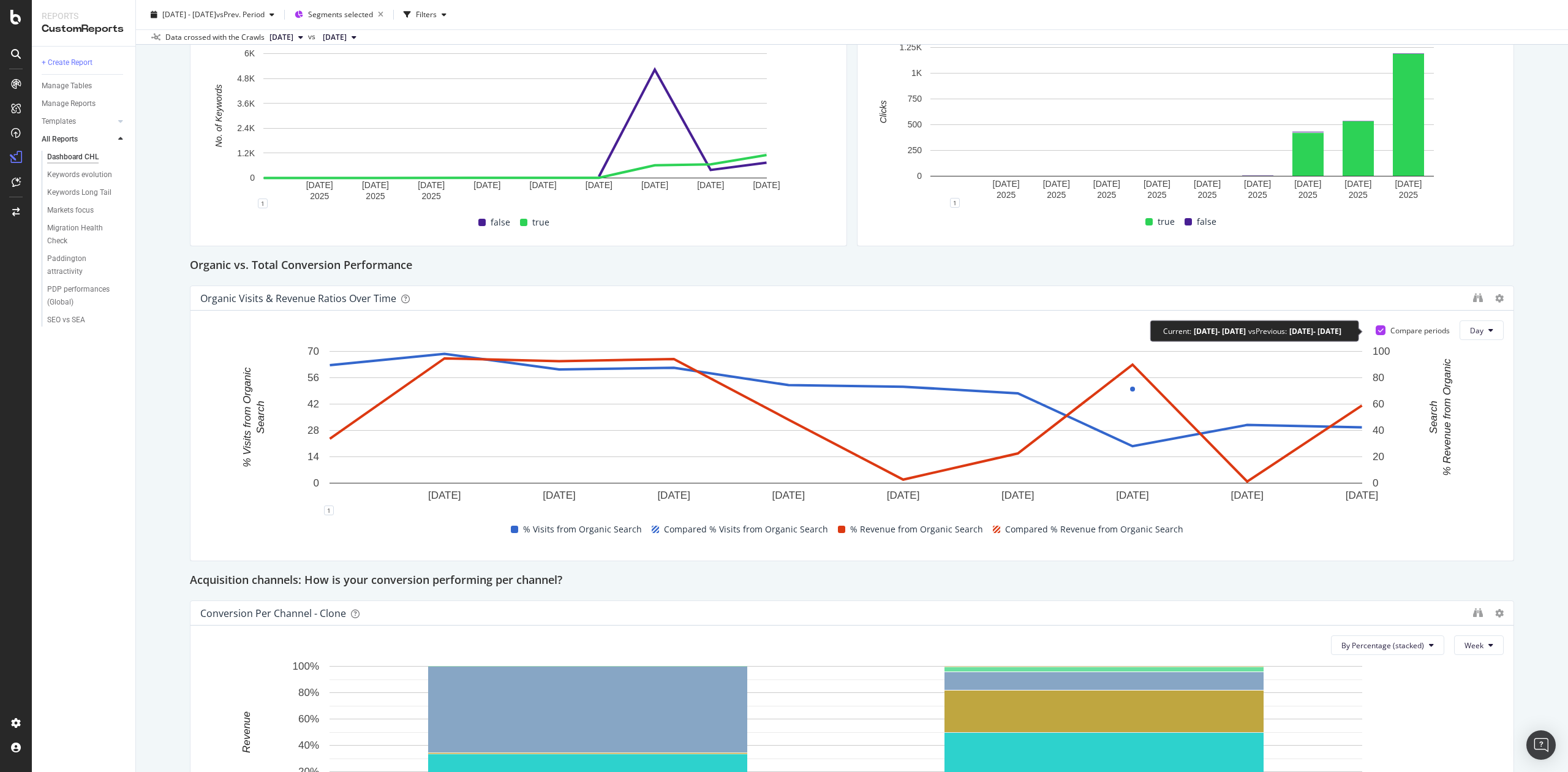
click at [1378, 331] on icon at bounding box center [1381, 330] width 6 height 6
click at [1376, 331] on div at bounding box center [1381, 330] width 10 height 10
click at [1378, 331] on icon at bounding box center [1381, 330] width 6 height 6
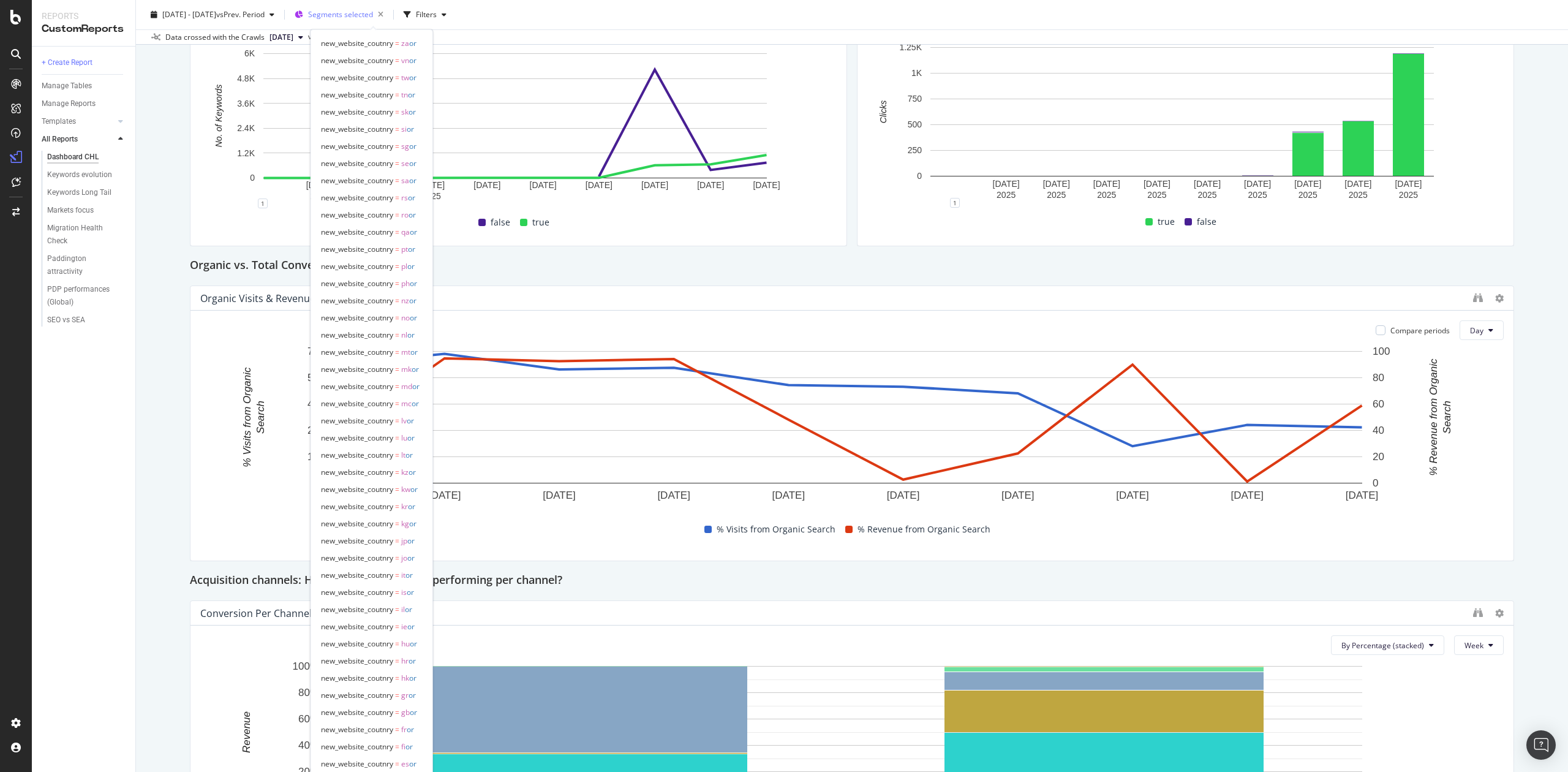
click at [360, 17] on span "Segments selected" at bounding box center [341, 14] width 65 height 11
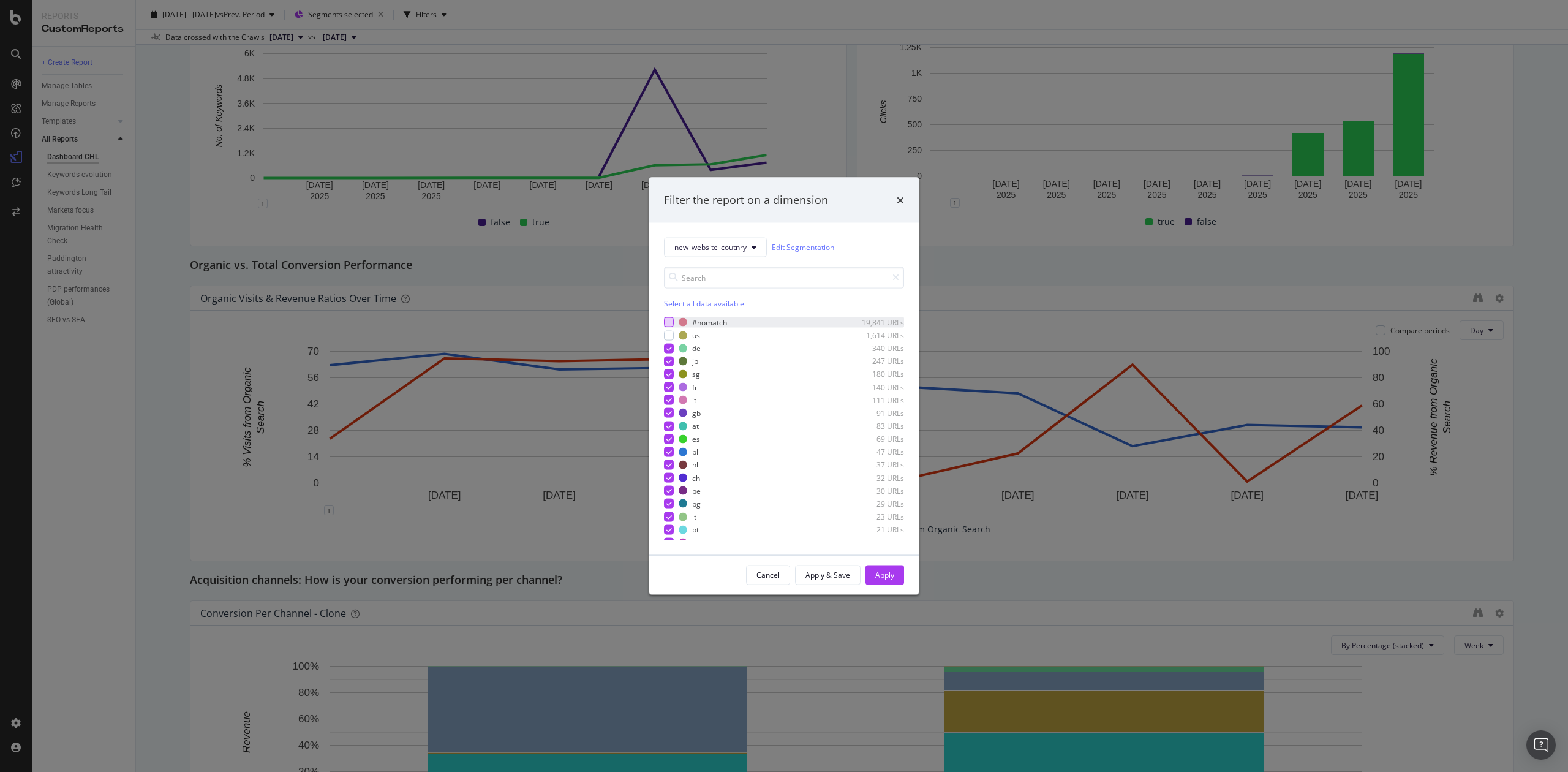
click at [668, 321] on div "modal" at bounding box center [669, 322] width 10 height 10
click at [679, 302] on div "Select all data available" at bounding box center [784, 303] width 240 height 11
click at [679, 302] on div "Unselect all data available" at bounding box center [784, 303] width 240 height 11
click at [665, 334] on div "modal" at bounding box center [669, 335] width 10 height 10
click at [888, 579] on div "Apply" at bounding box center [885, 575] width 19 height 11
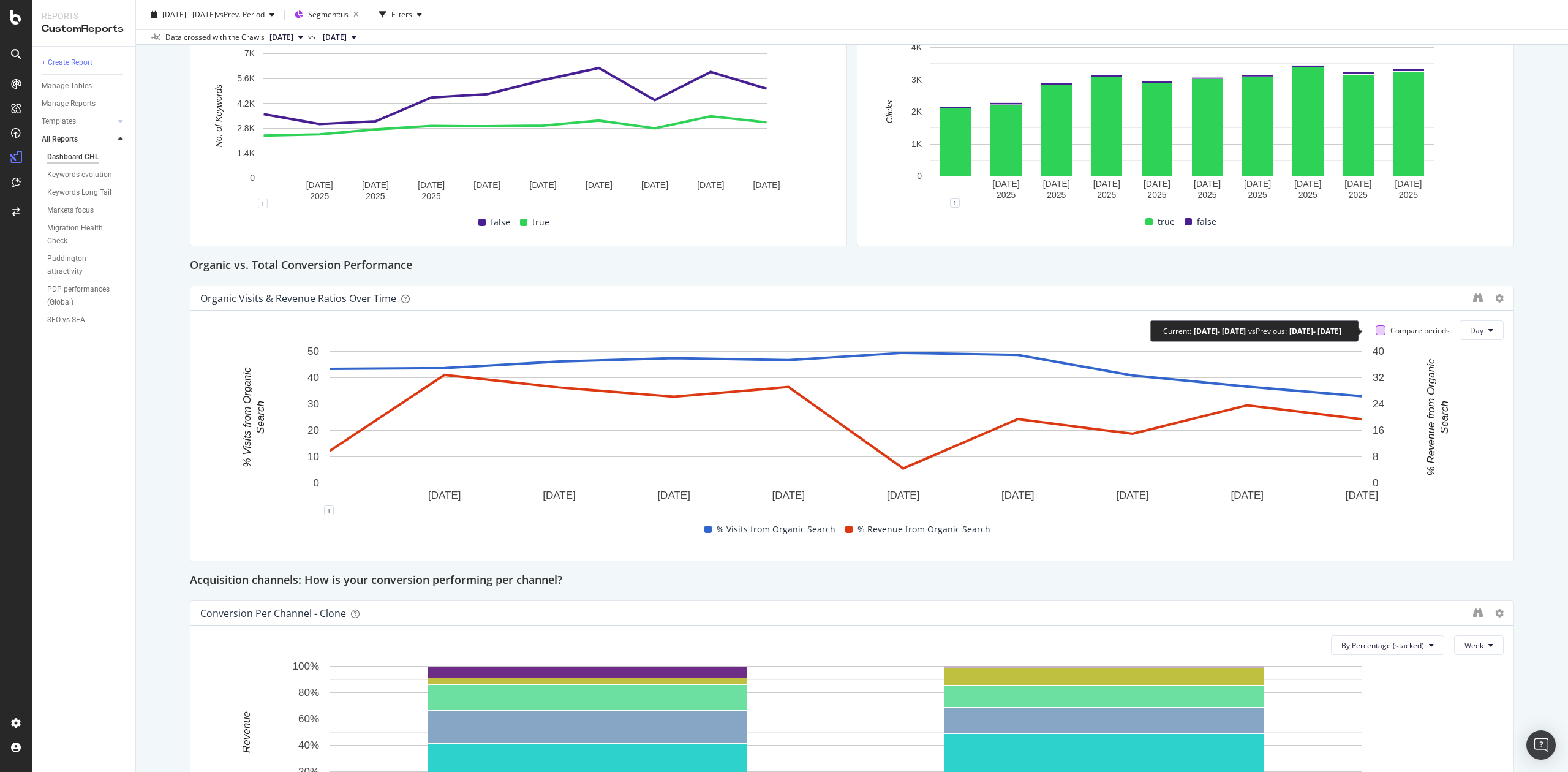
click at [1376, 328] on div at bounding box center [1381, 330] width 10 height 10
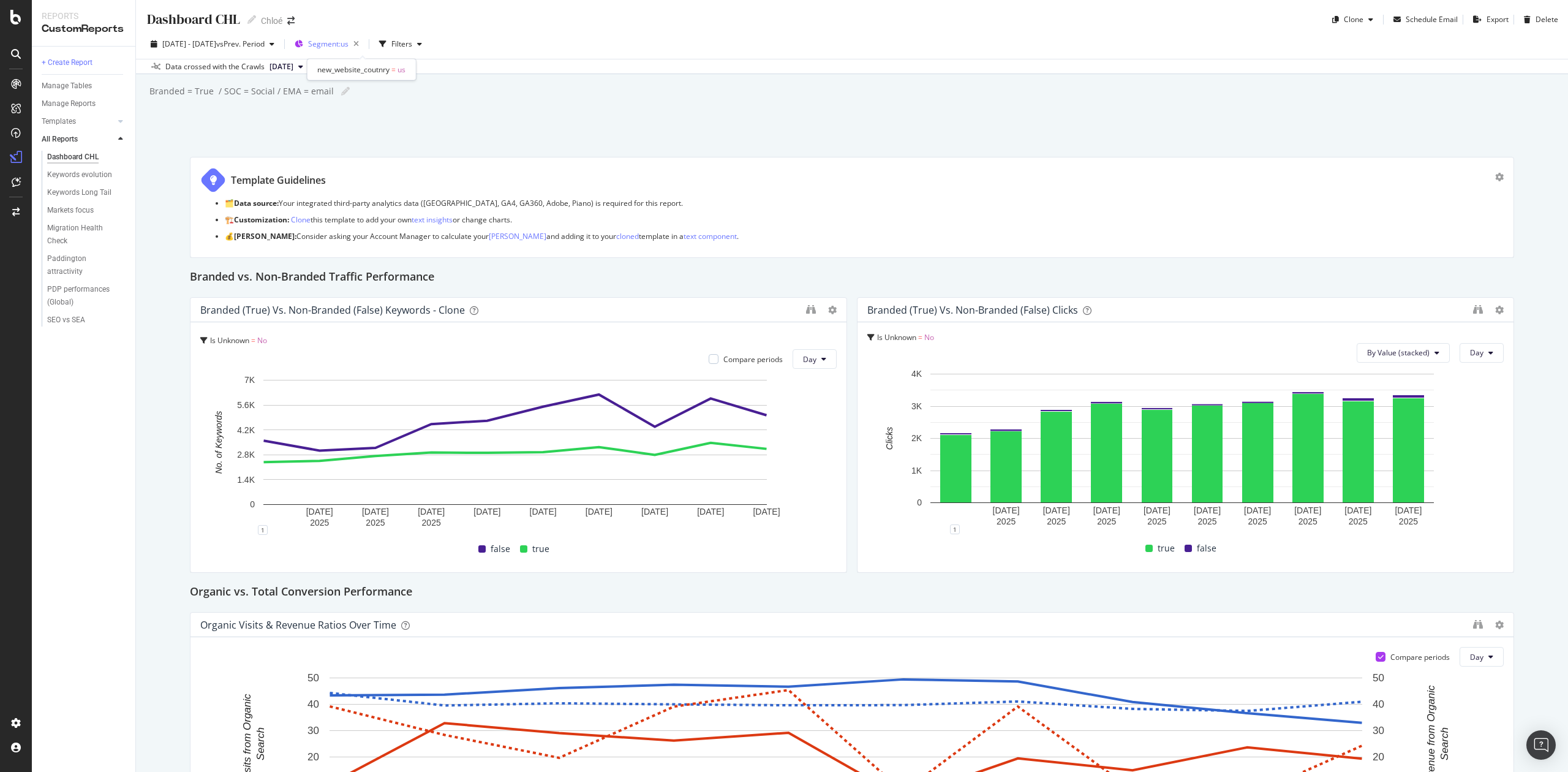
click at [338, 51] on div "Segment: us" at bounding box center [329, 44] width 69 height 18
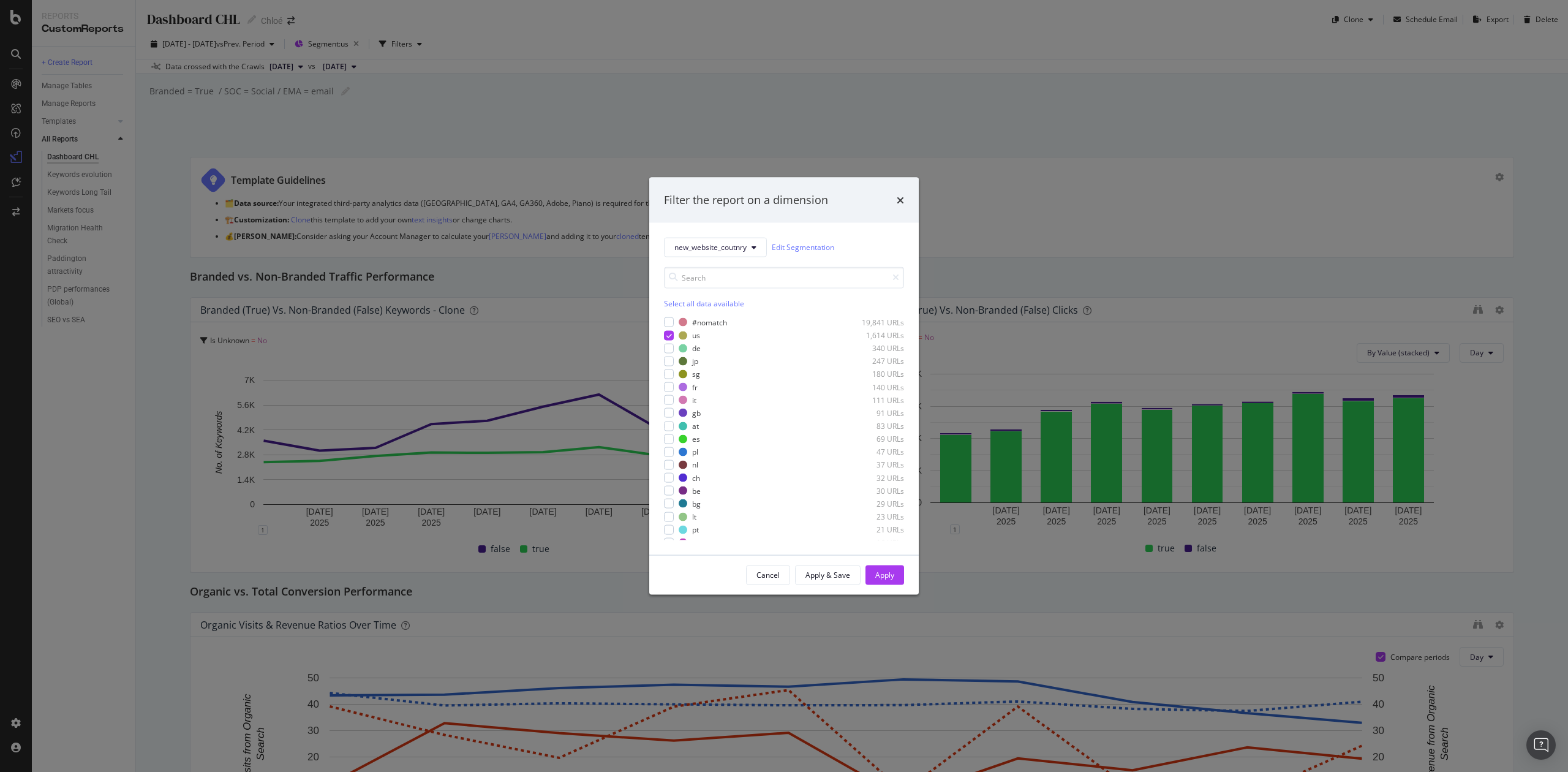
click at [672, 299] on div "Select all data available" at bounding box center [784, 303] width 240 height 11
click at [665, 320] on div "modal" at bounding box center [669, 322] width 10 height 10
click at [672, 322] on div "modal" at bounding box center [669, 322] width 10 height 10
click at [668, 322] on icon "modal" at bounding box center [669, 322] width 6 height 6
click at [674, 304] on div "Select all data available" at bounding box center [784, 303] width 240 height 11
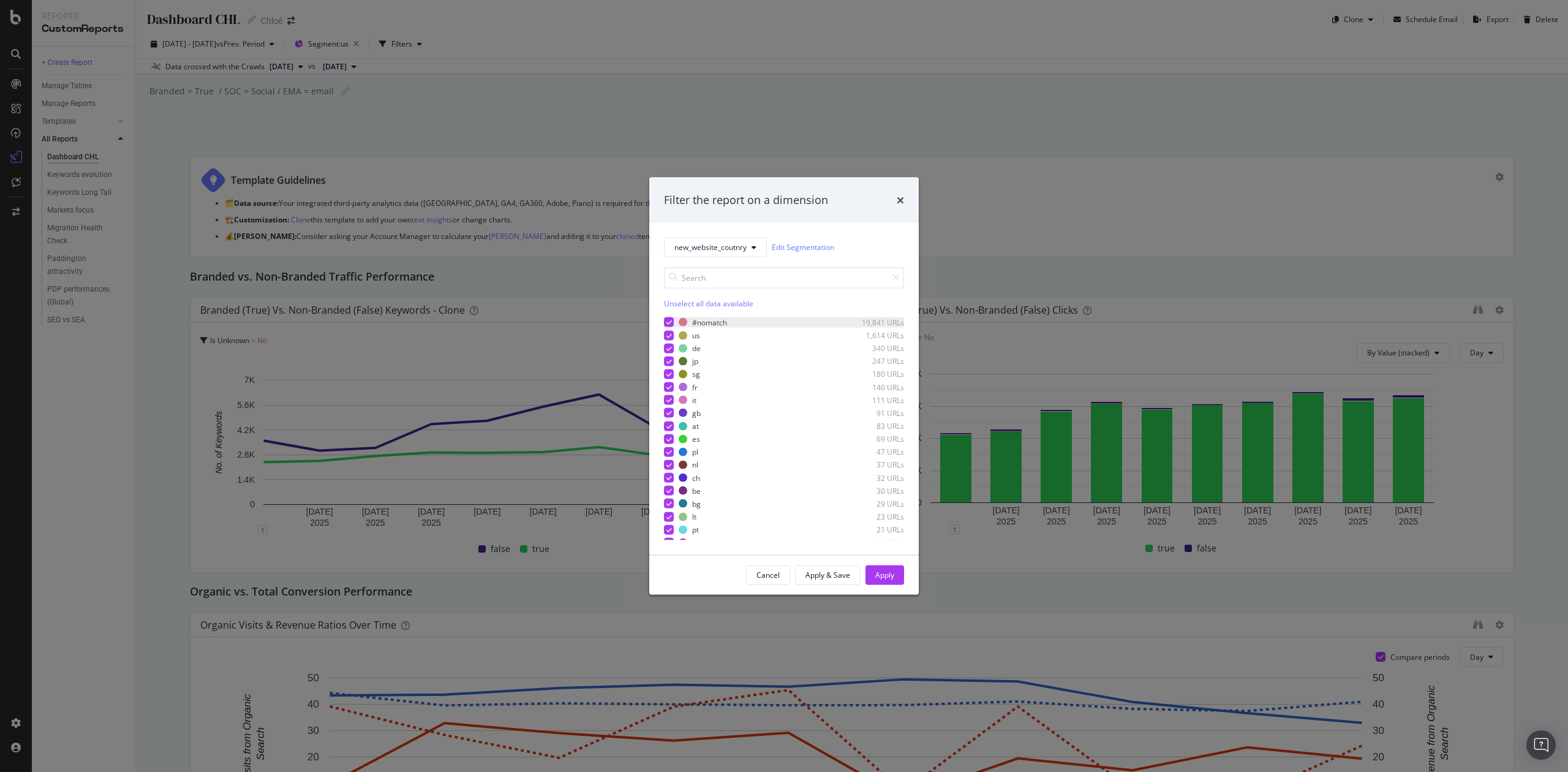
click at [674, 304] on div "Unselect all data available" at bounding box center [784, 303] width 240 height 11
click at [662, 329] on div "new_website_coutnry Edit Segmentation Select all data available #nomatch 19,841…" at bounding box center [784, 389] width 270 height 332
click at [672, 320] on div "modal" at bounding box center [669, 322] width 10 height 10
click at [886, 567] on div "Apply" at bounding box center [885, 574] width 19 height 18
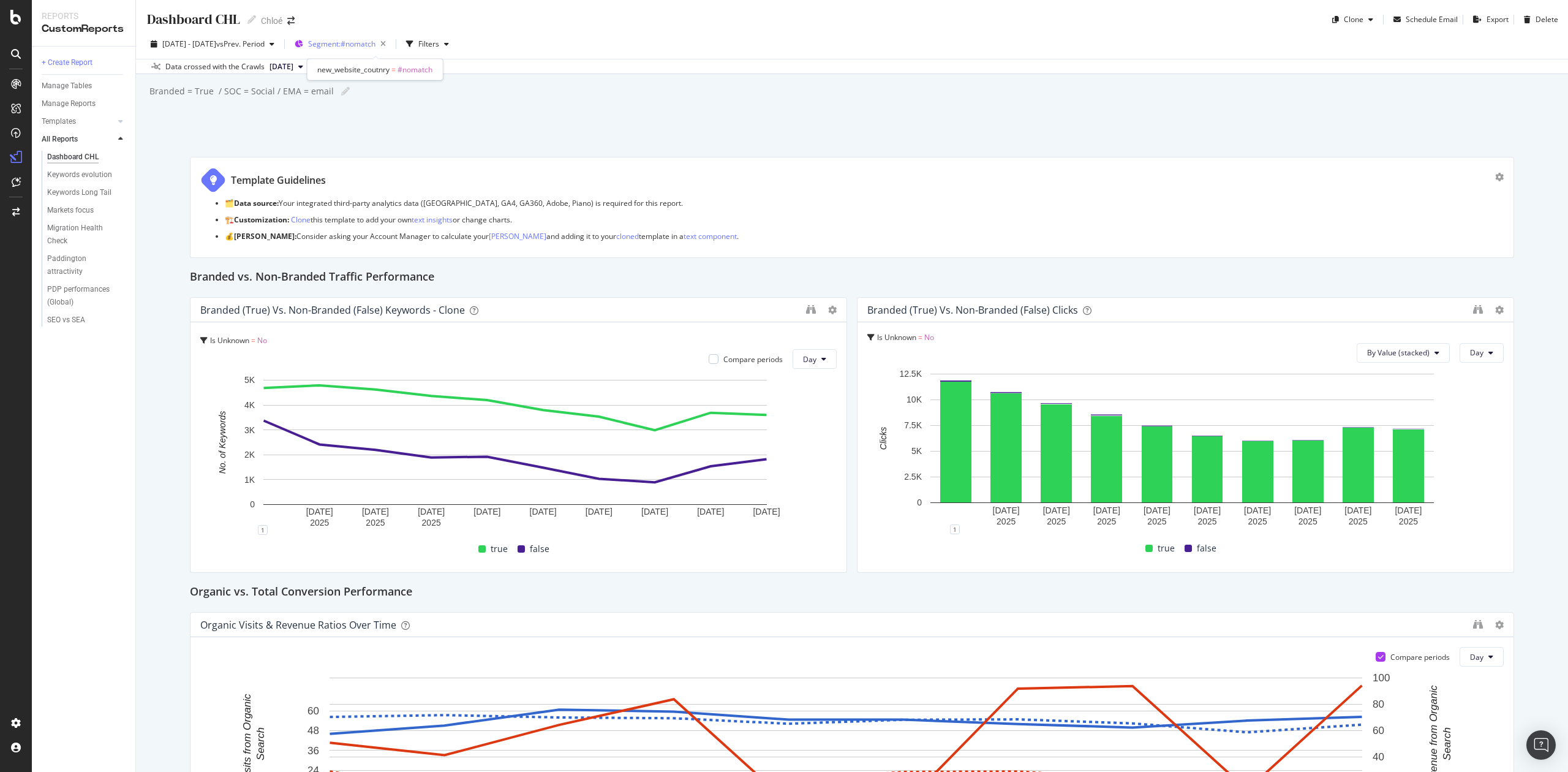
click at [372, 44] on span "Segment: #nomatch" at bounding box center [342, 44] width 68 height 11
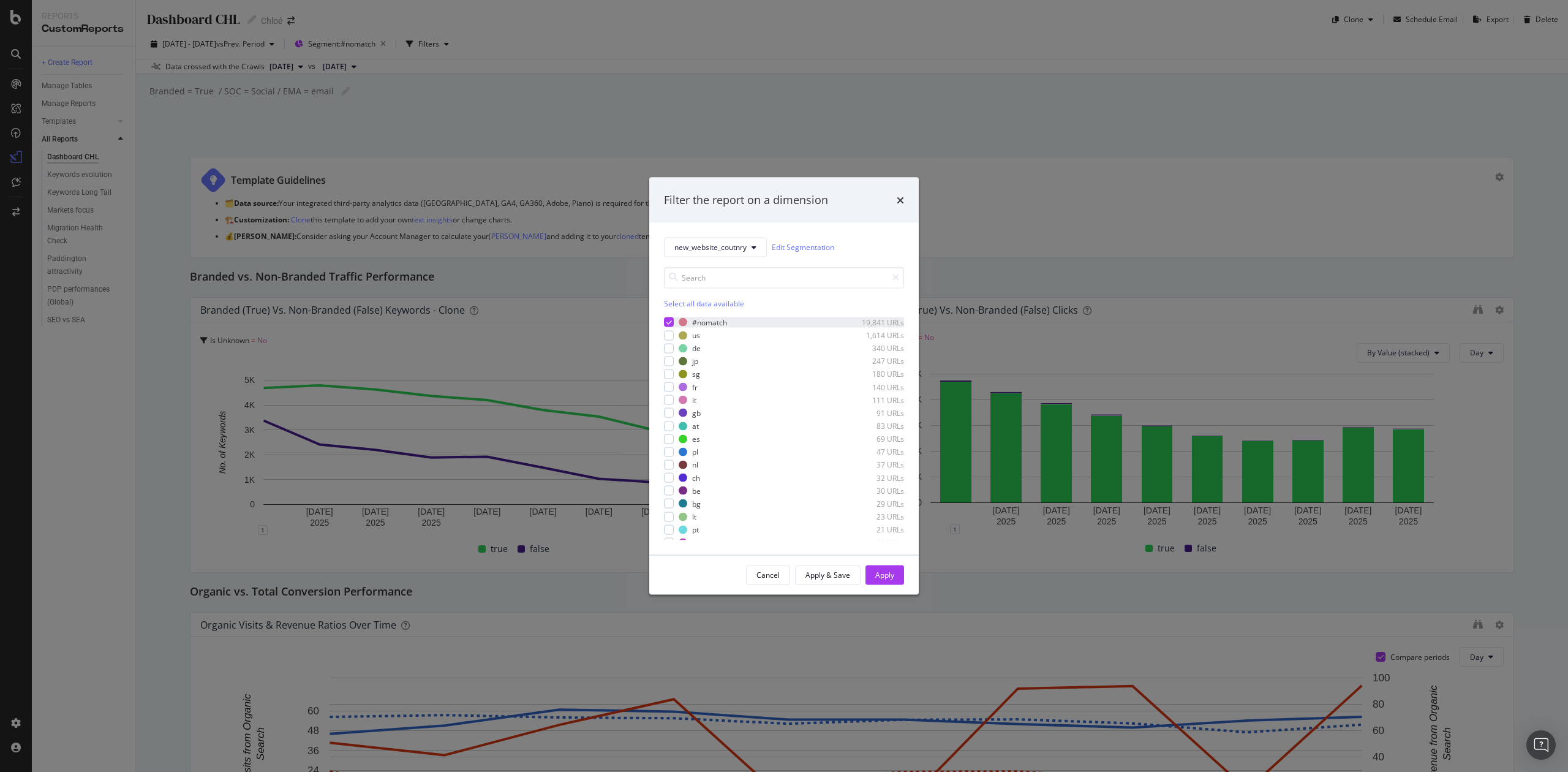
click at [670, 323] on icon "modal" at bounding box center [669, 322] width 6 height 6
click at [668, 321] on div "modal" at bounding box center [669, 322] width 10 height 10
click at [707, 246] on span "new_website_coutnry" at bounding box center [711, 247] width 73 height 11
click at [675, 303] on div "Select all data available" at bounding box center [784, 303] width 240 height 11
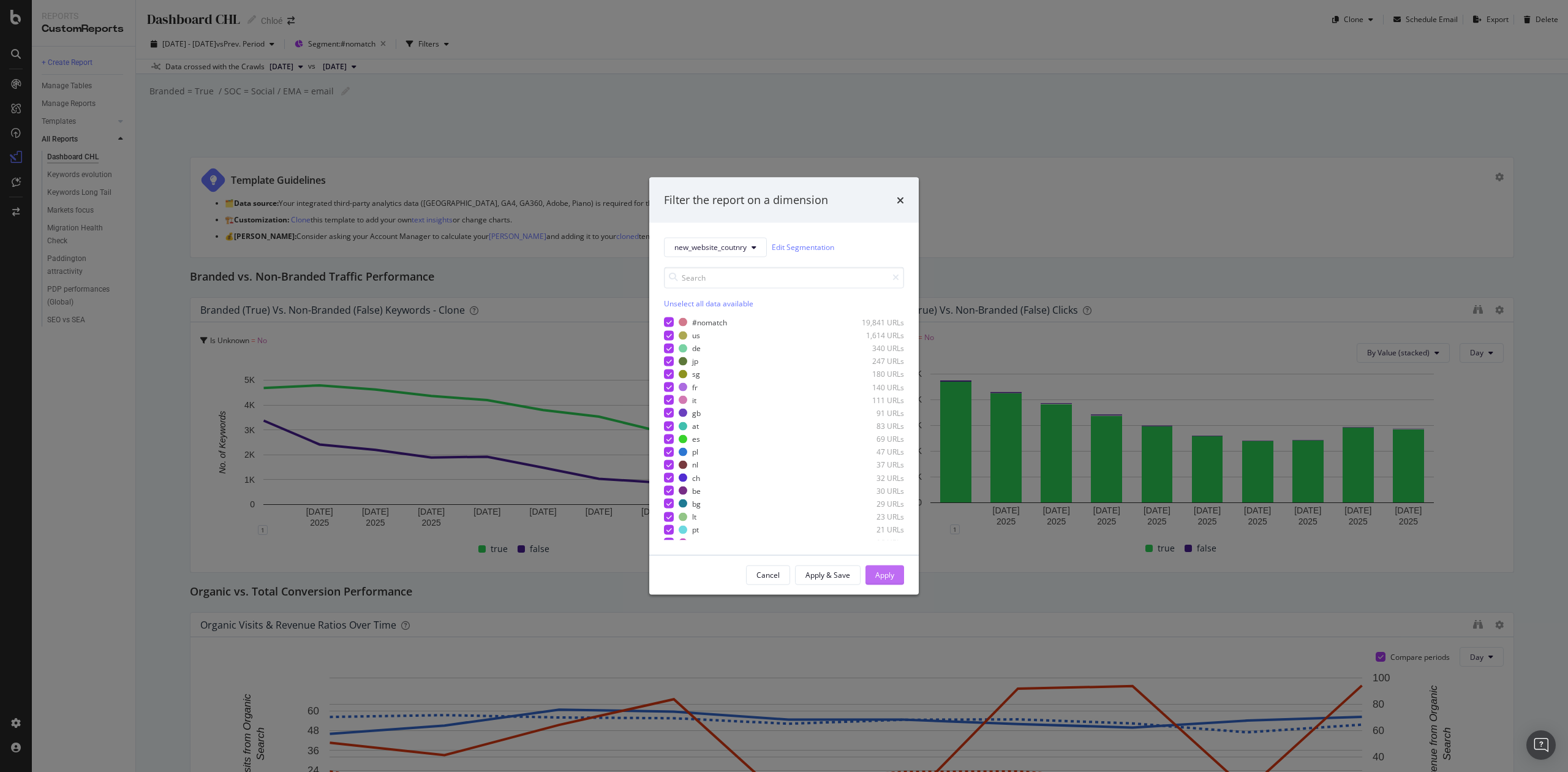
click at [891, 575] on div "Apply" at bounding box center [885, 575] width 19 height 11
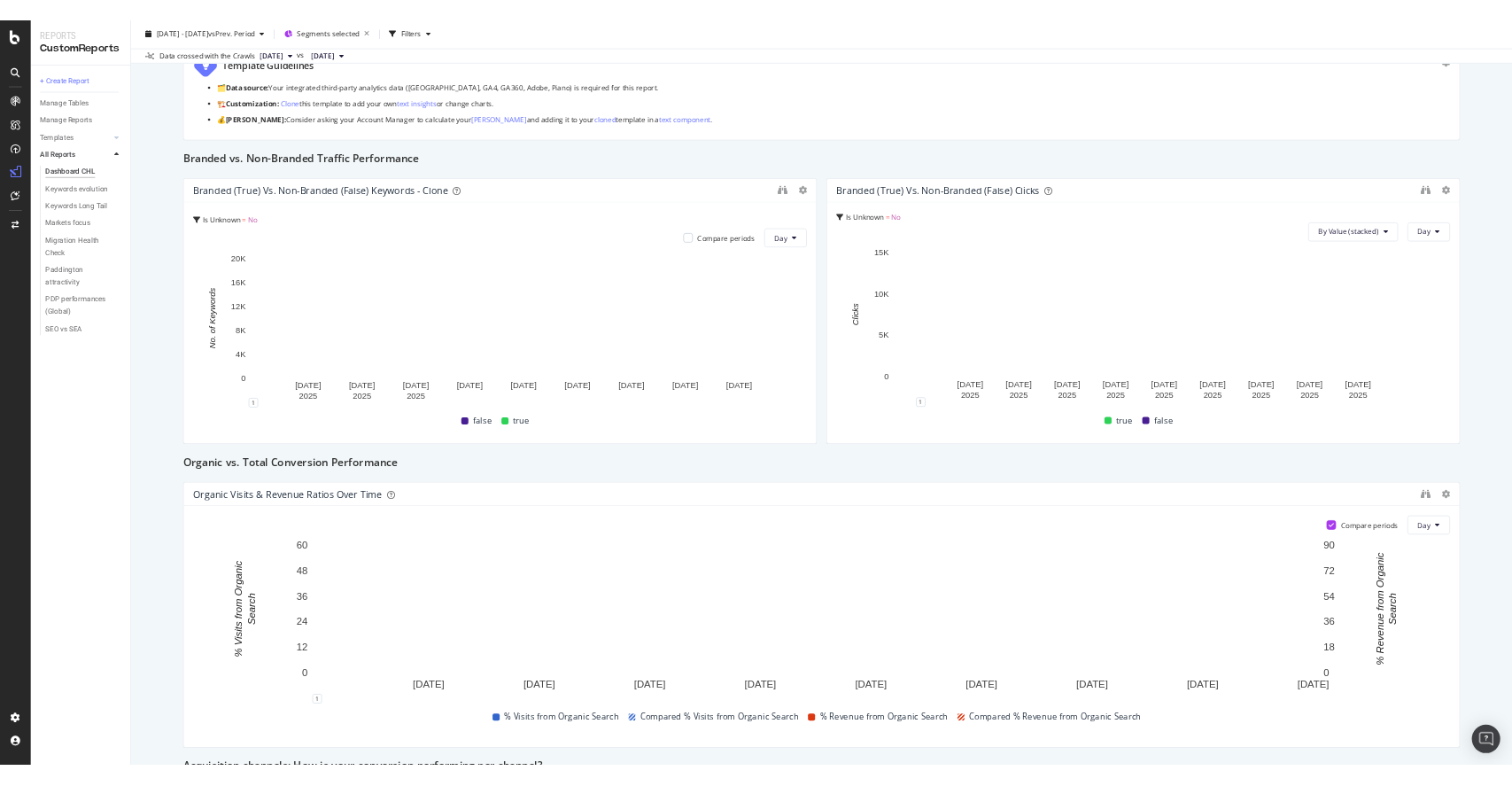
scroll to position [355, 0]
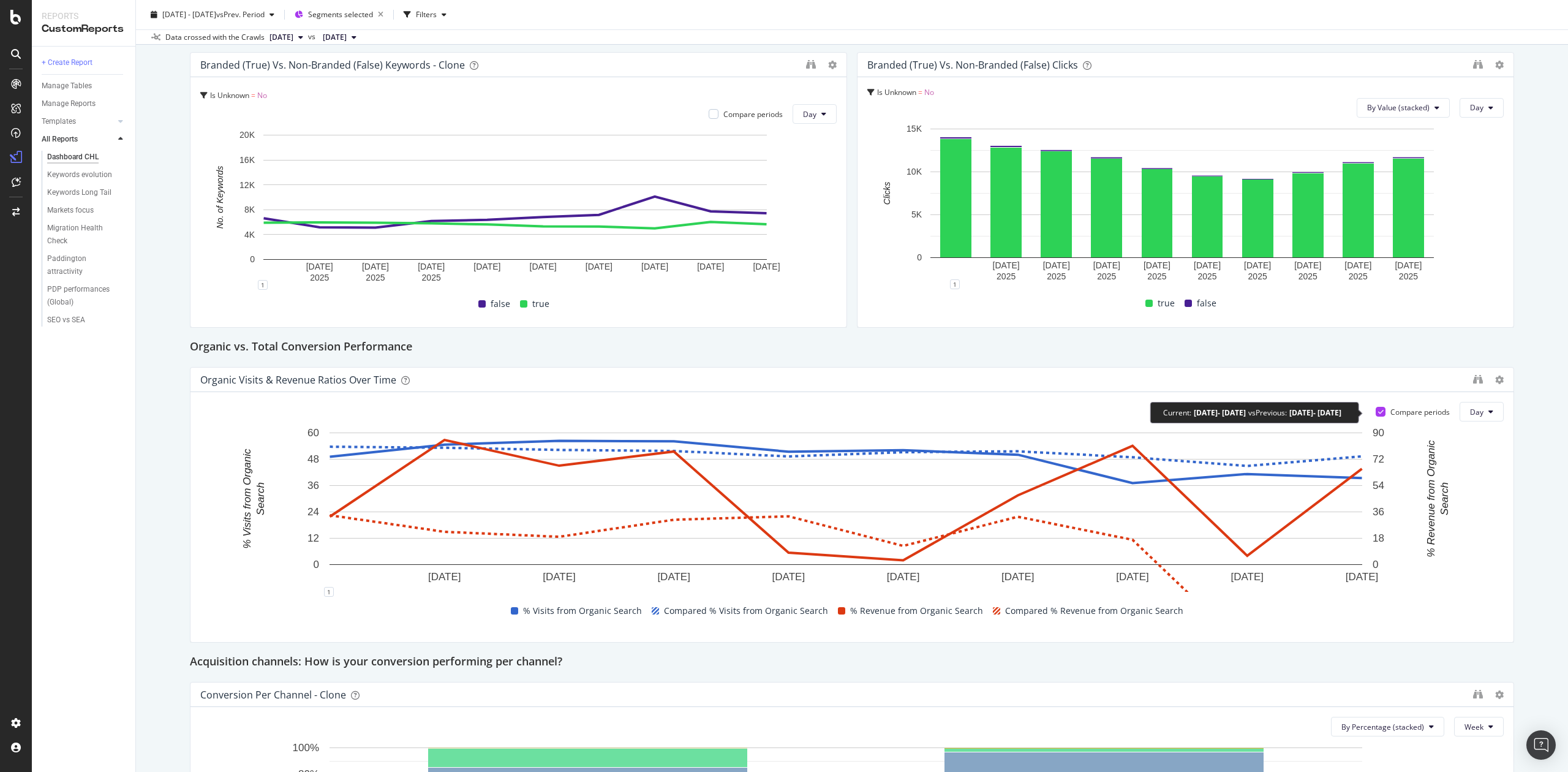
click at [1376, 409] on div at bounding box center [1381, 412] width 10 height 10
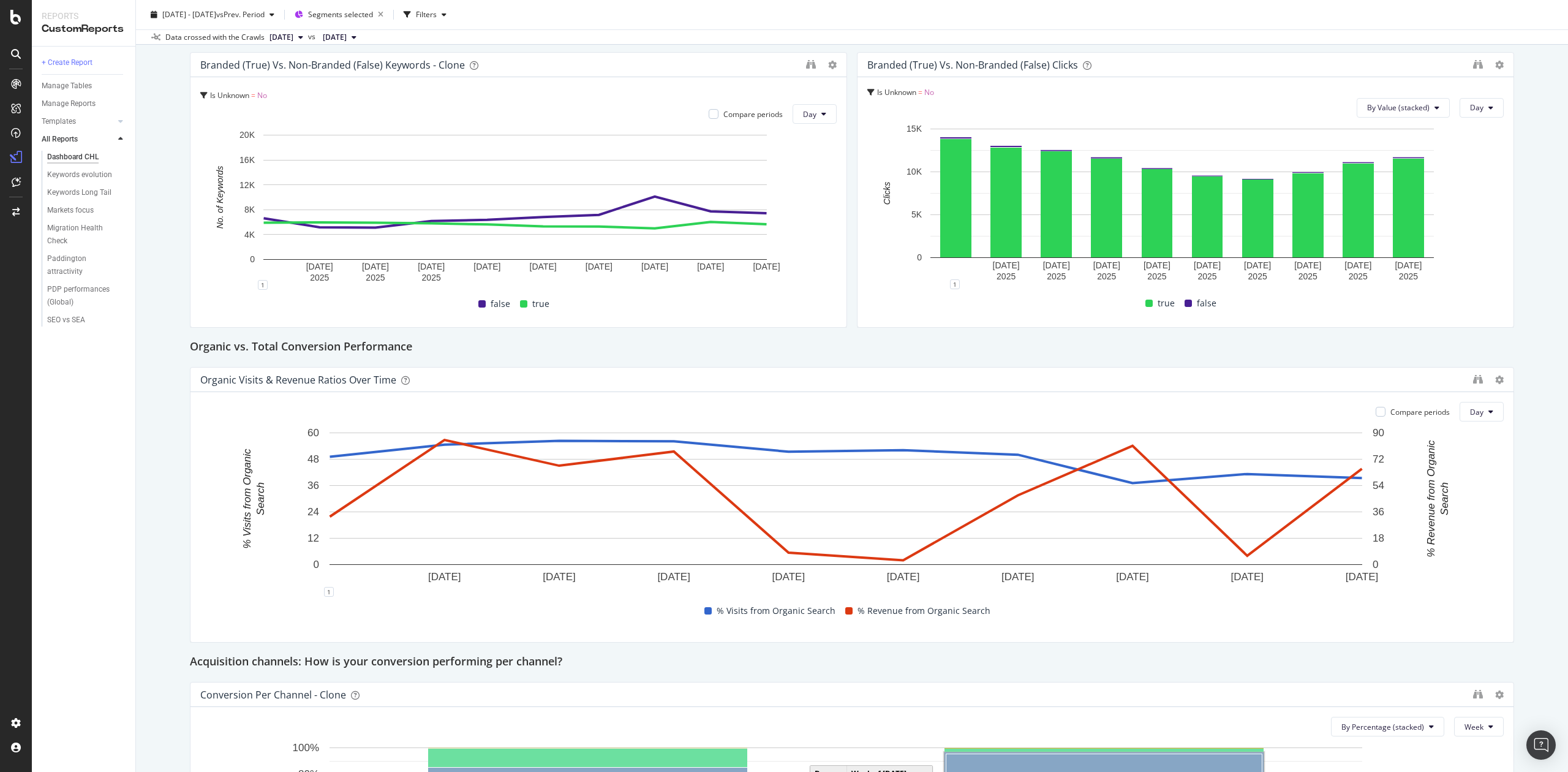
click at [1552, 481] on div "Dashboard CHL Dashboard CHL Chloé Clone Schedule Email Export Delete 2025 Aug. …" at bounding box center [852, 386] width 1432 height 772
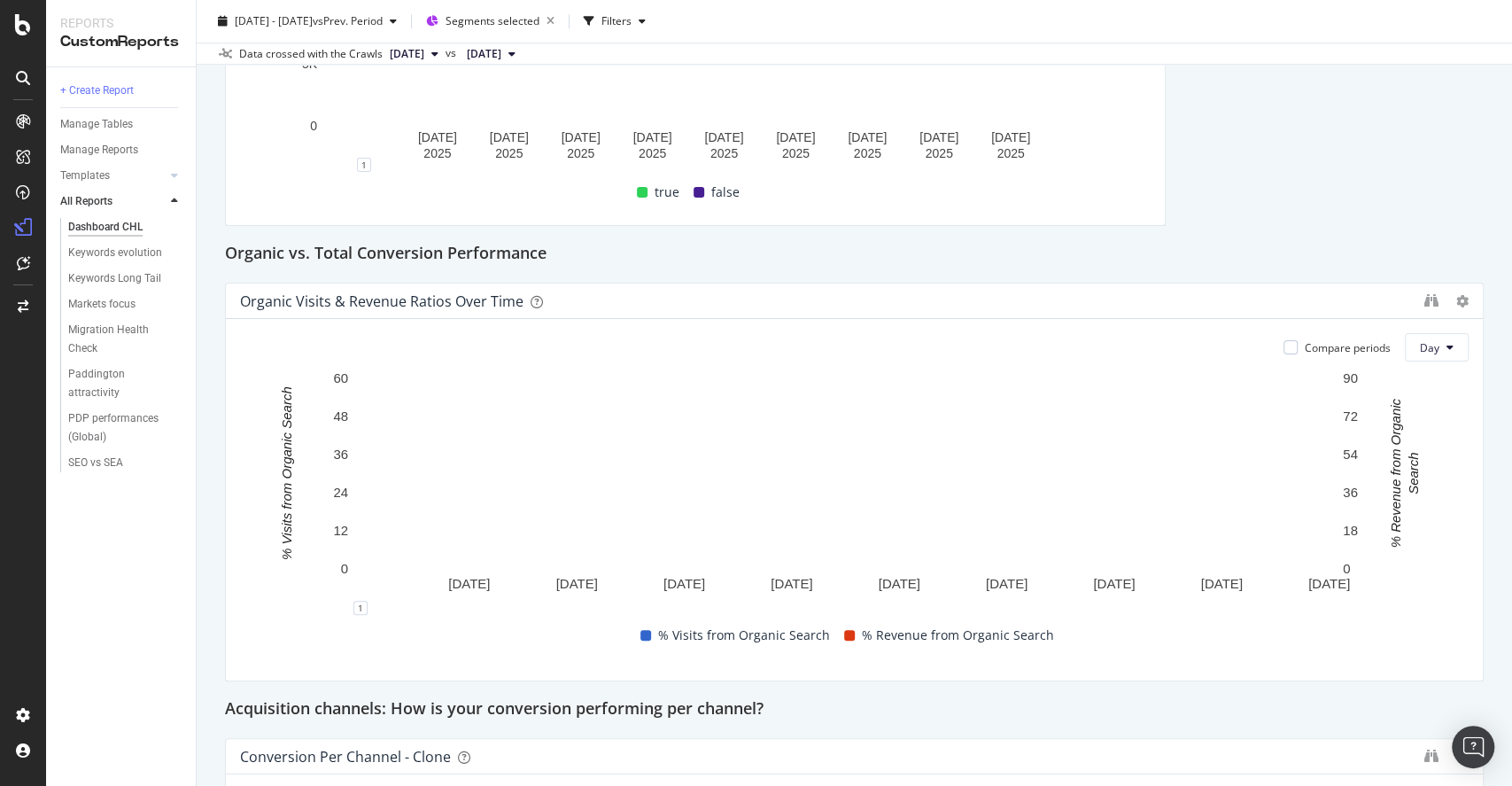
scroll to position [944, 0]
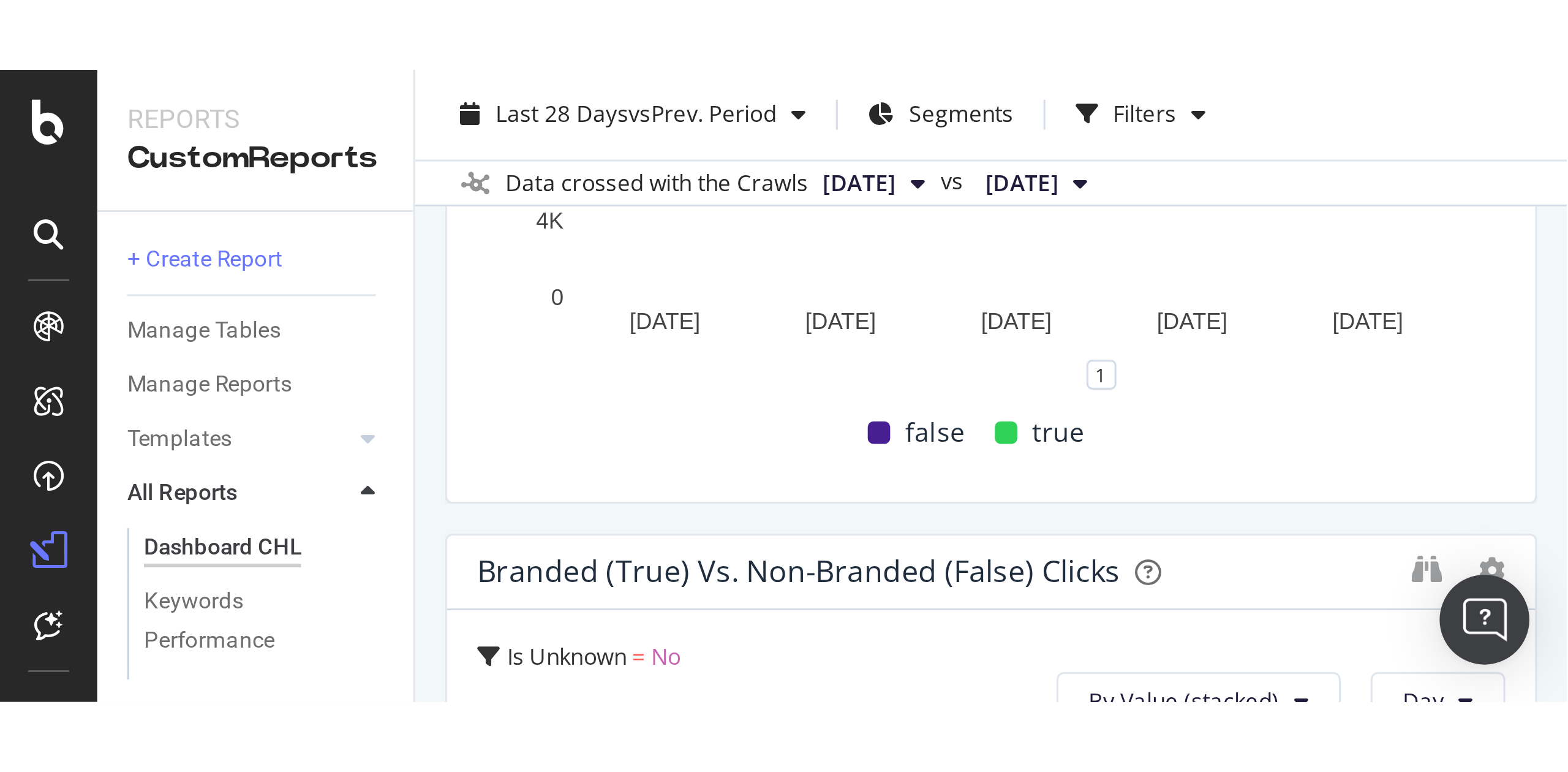
scroll to position [408, 0]
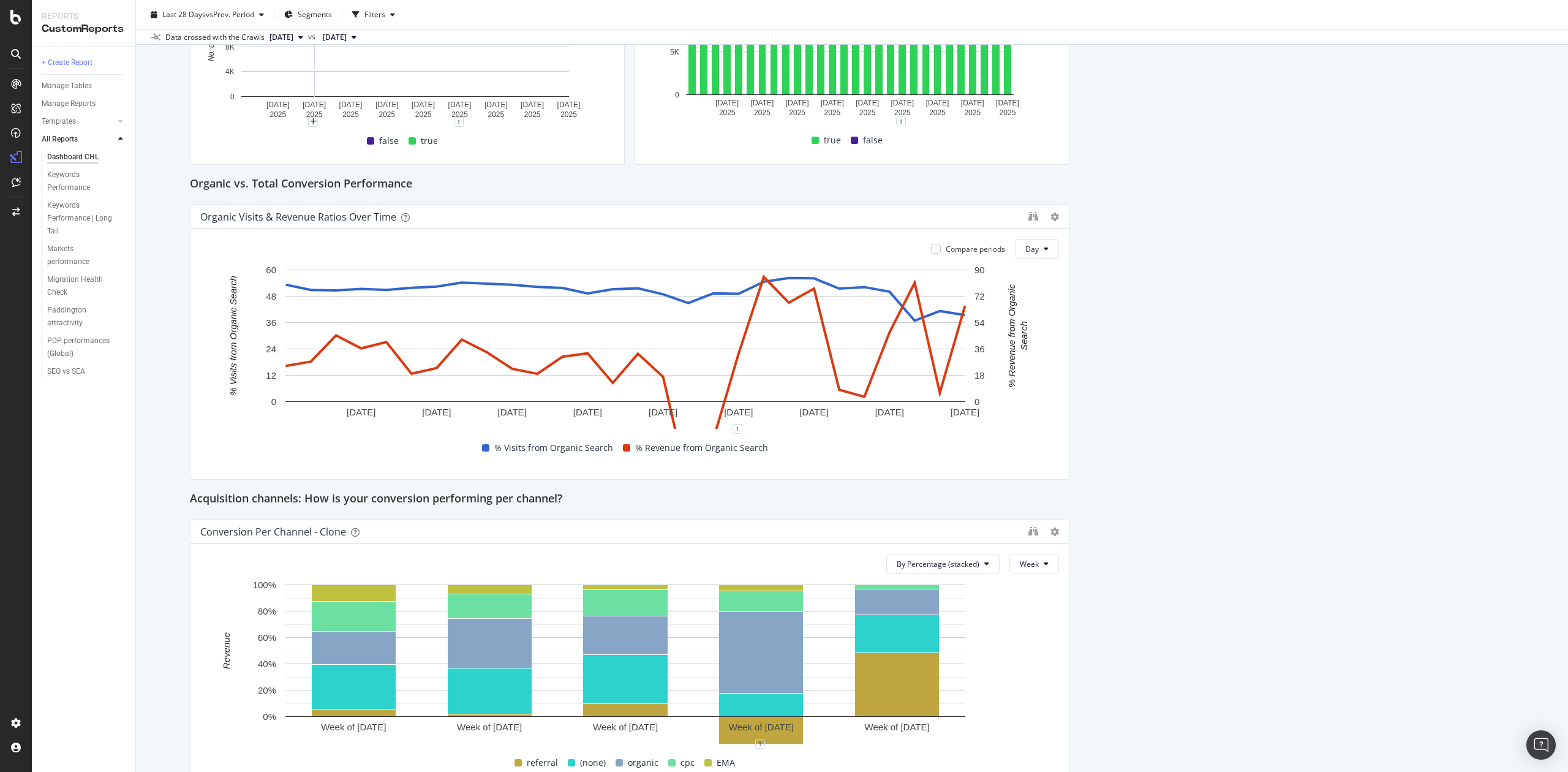
click at [293, 33] on span "[DATE]" at bounding box center [281, 38] width 24 height 11
click at [360, 17] on icon "button" at bounding box center [356, 15] width 8 height 8
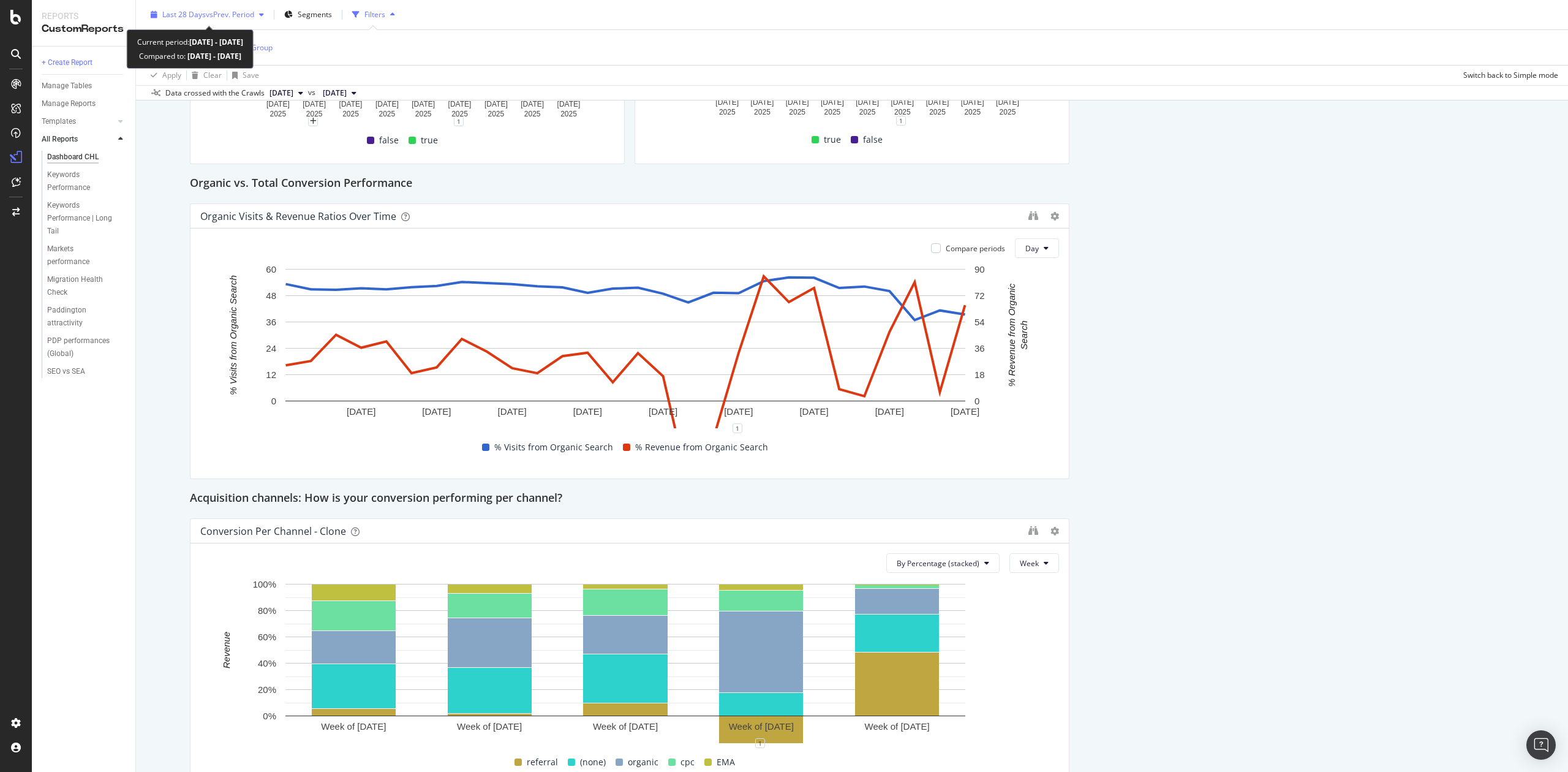
click at [213, 8] on div "Last 28 Days vs Prev. Period" at bounding box center [207, 14] width 123 height 18
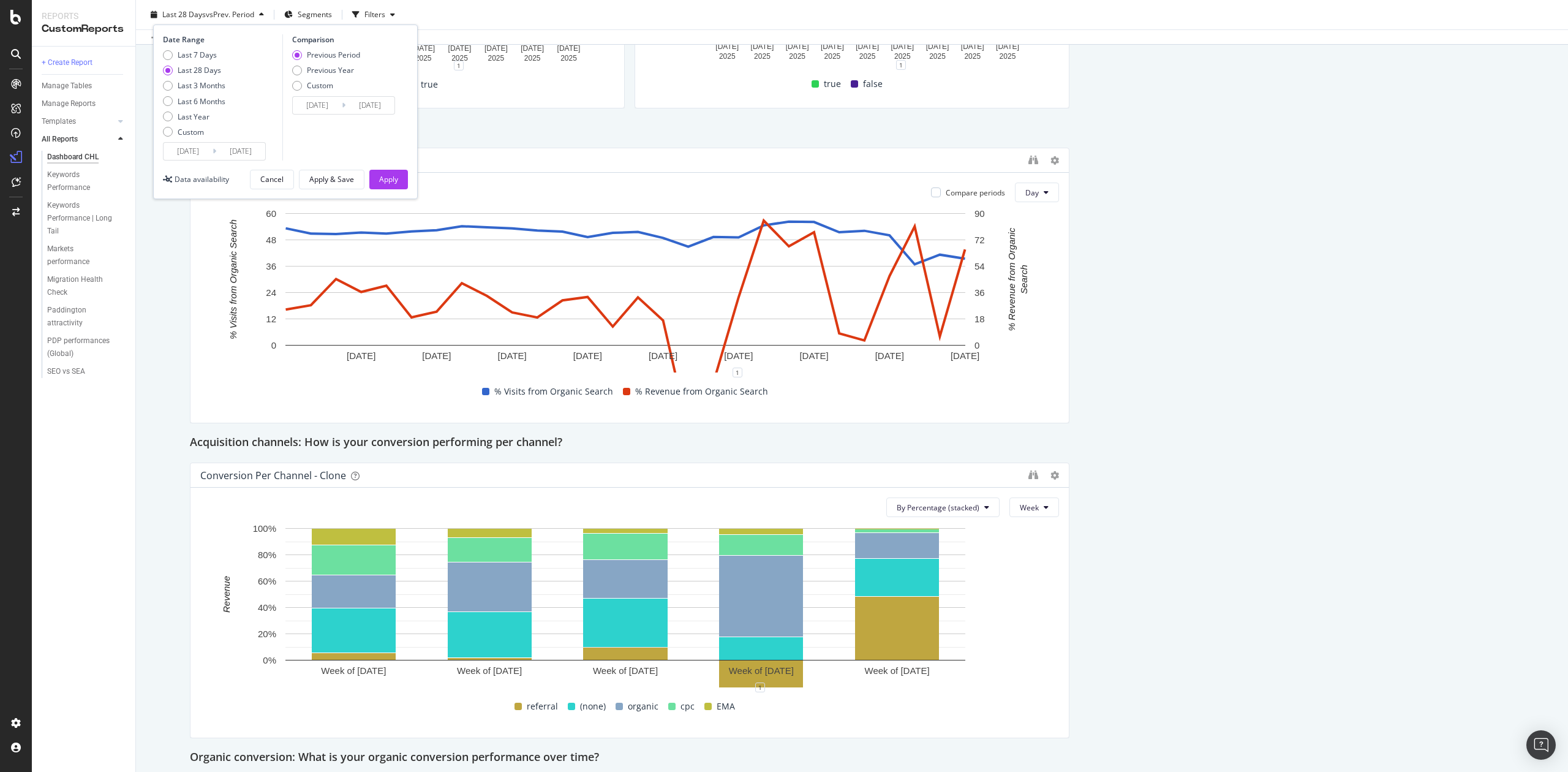
click at [213, 9] on span "vs Prev. Period" at bounding box center [230, 14] width 48 height 11
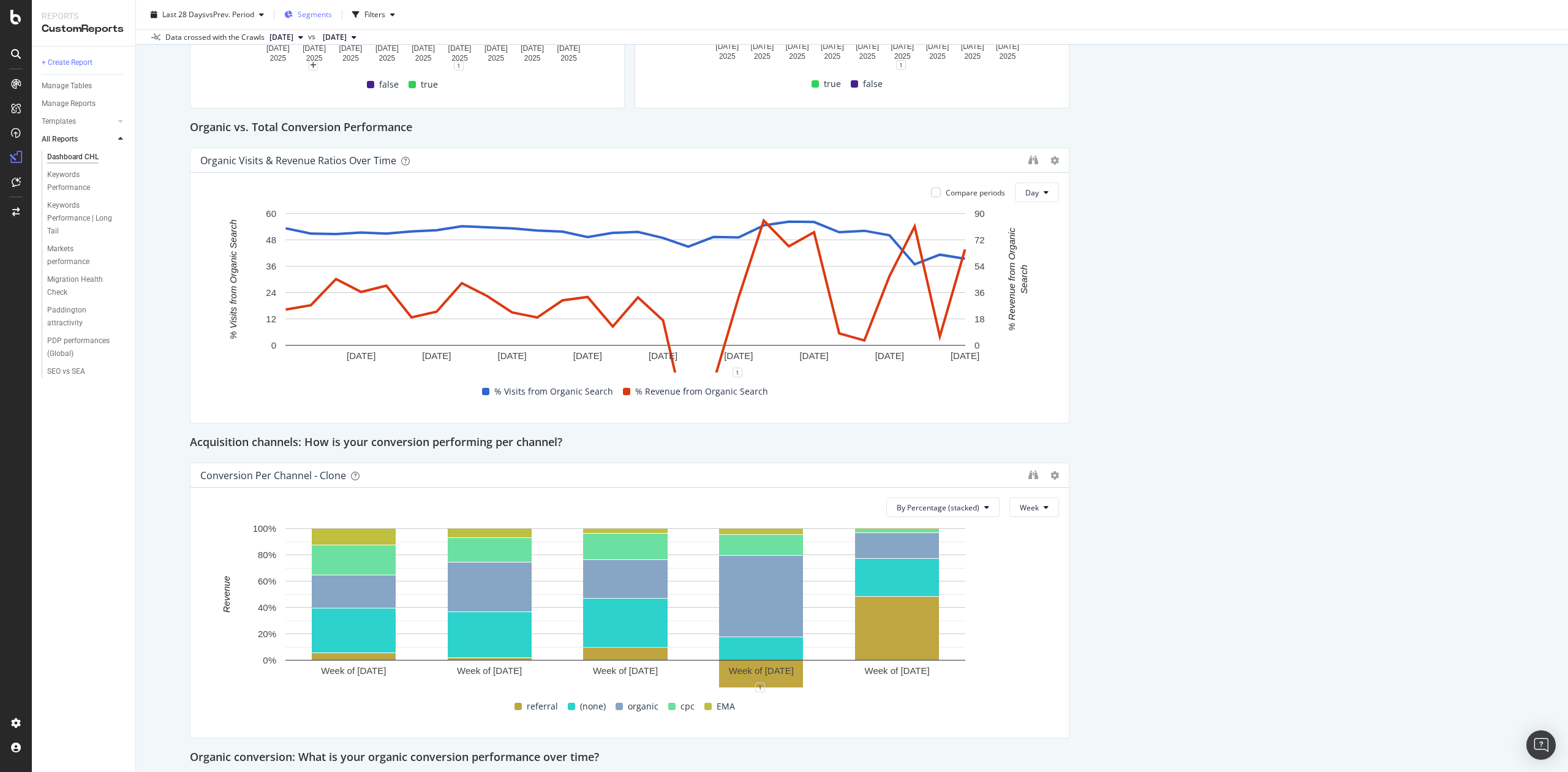
click at [321, 18] on span "Segments" at bounding box center [315, 14] width 34 height 11
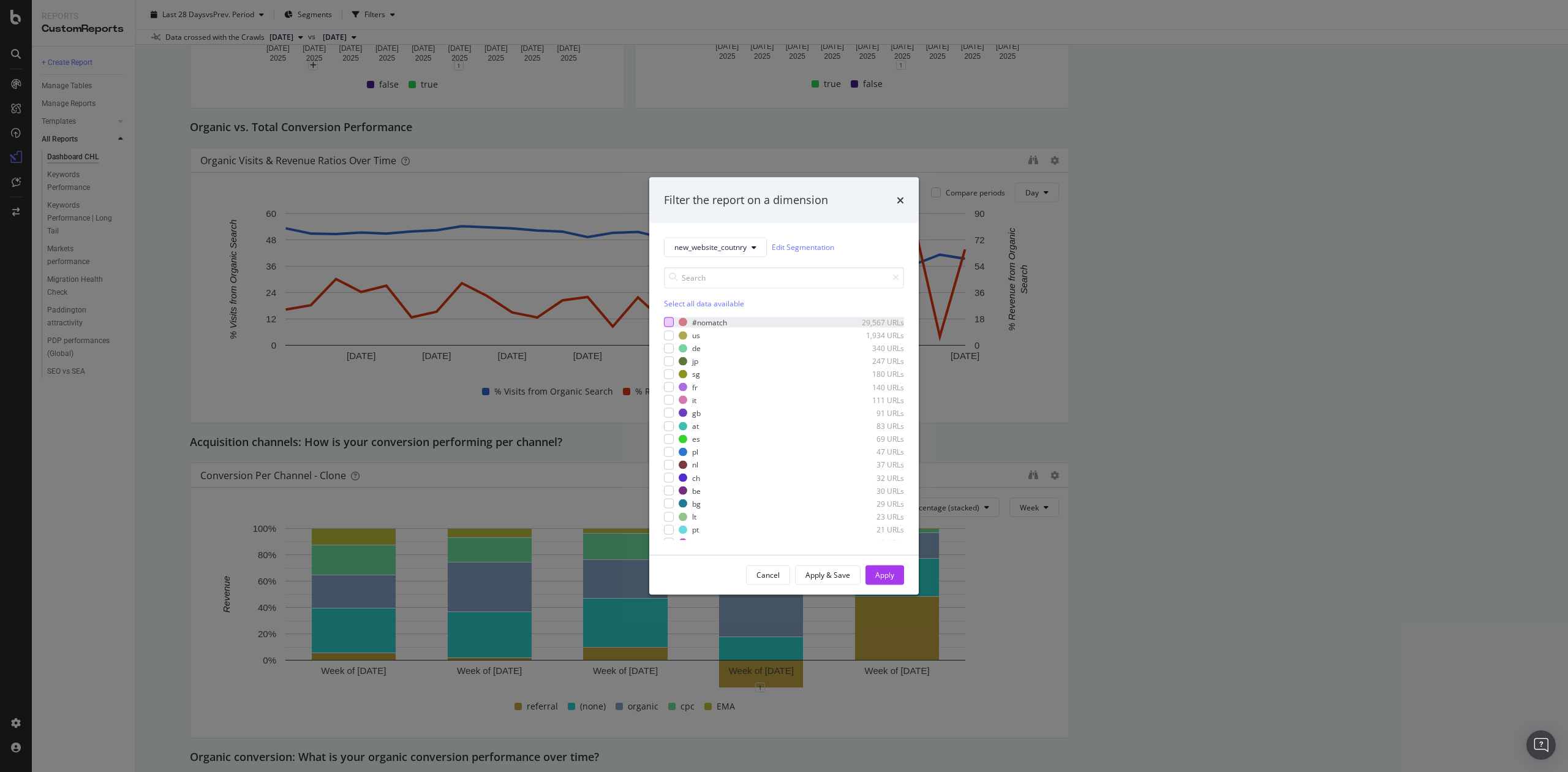
click at [667, 318] on div "modal" at bounding box center [669, 322] width 10 height 10
click at [667, 321] on icon "modal" at bounding box center [669, 322] width 6 height 6
click at [667, 321] on div "modal" at bounding box center [669, 322] width 10 height 10
click at [685, 298] on div "Select all data available" at bounding box center [784, 303] width 240 height 11
click at [874, 543] on button "Apply" at bounding box center [885, 574] width 39 height 19
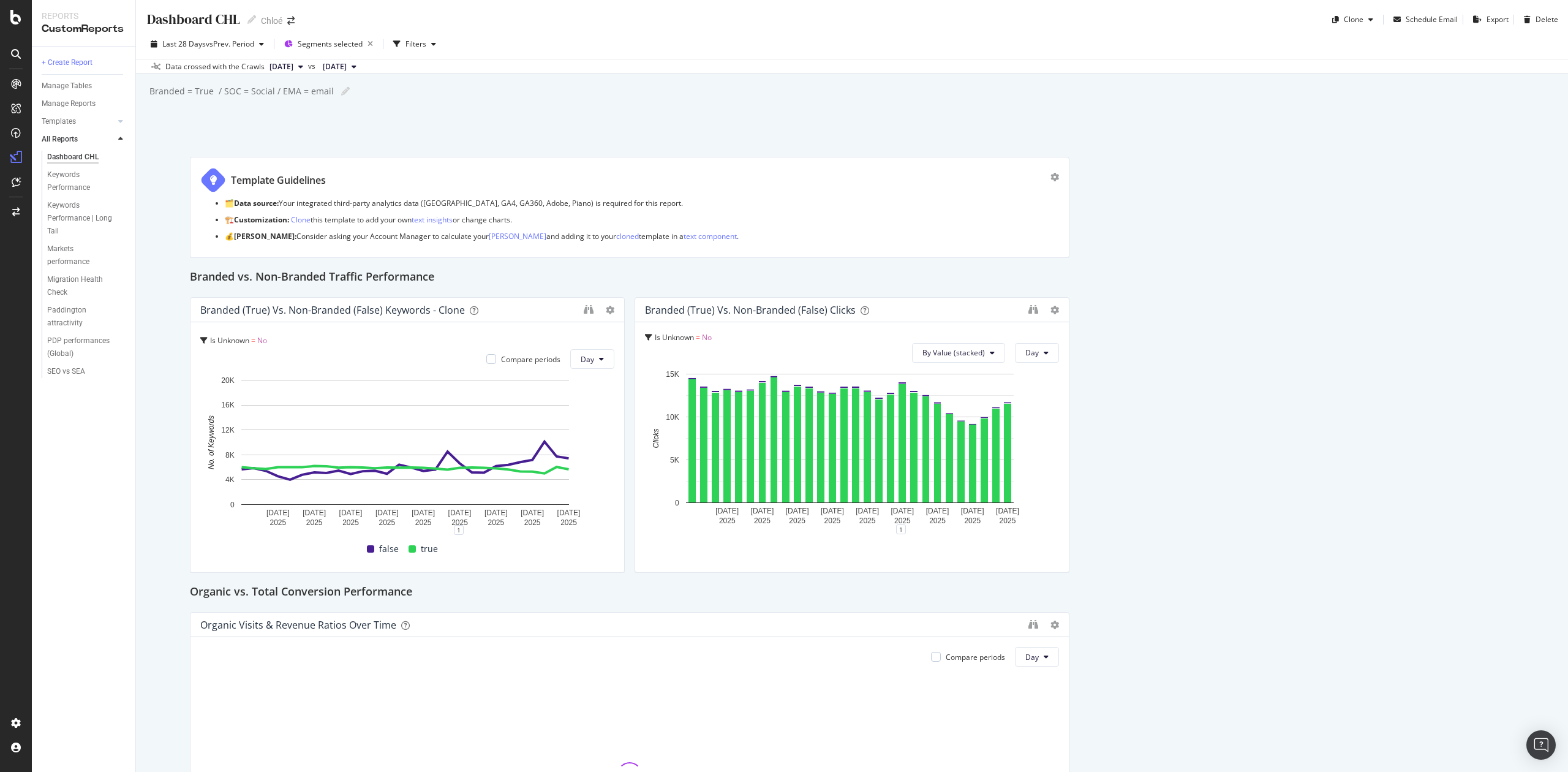
click at [293, 68] on span "[DATE]" at bounding box center [281, 67] width 24 height 11
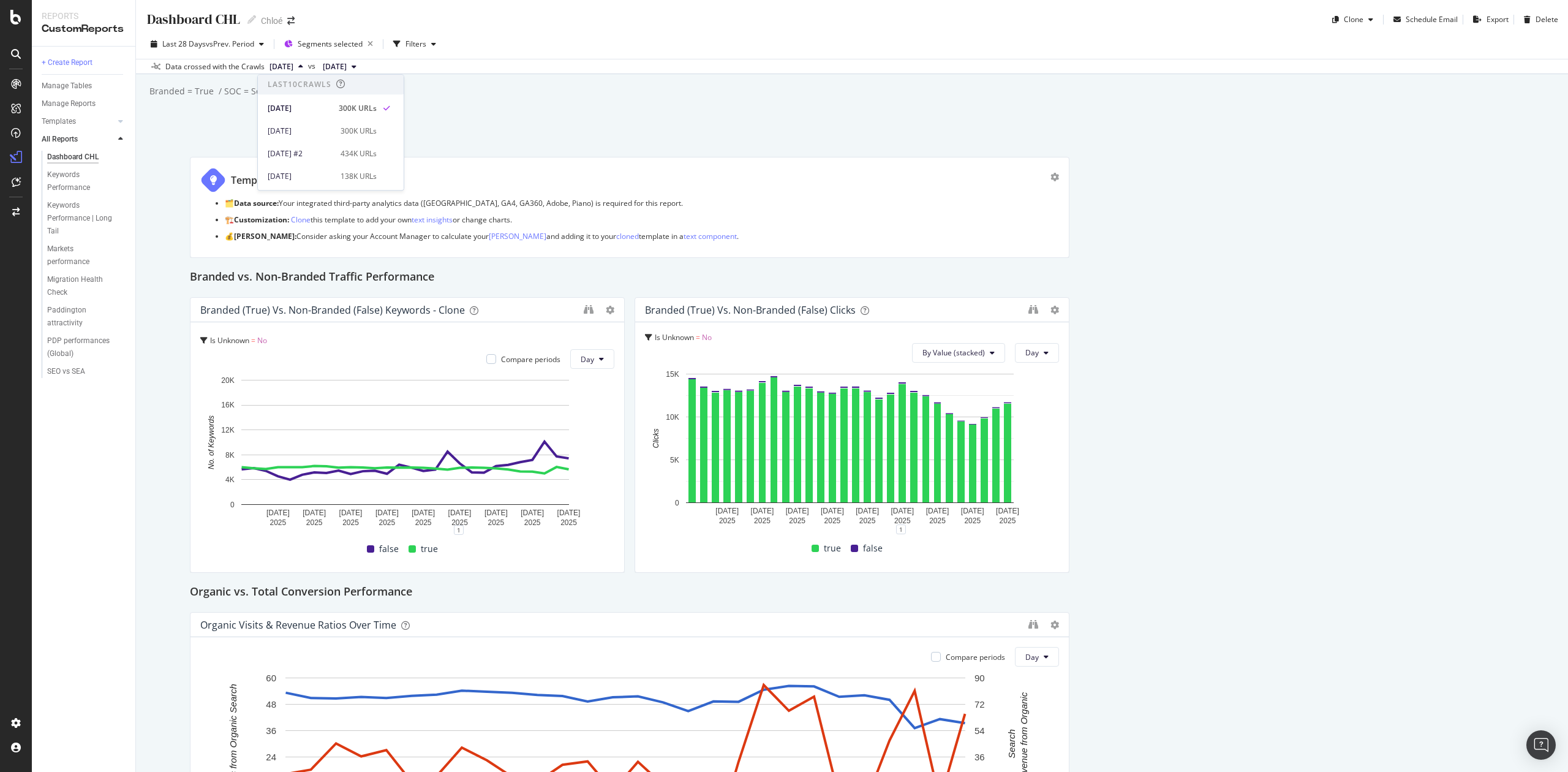
click at [293, 68] on span "[DATE]" at bounding box center [281, 67] width 24 height 11
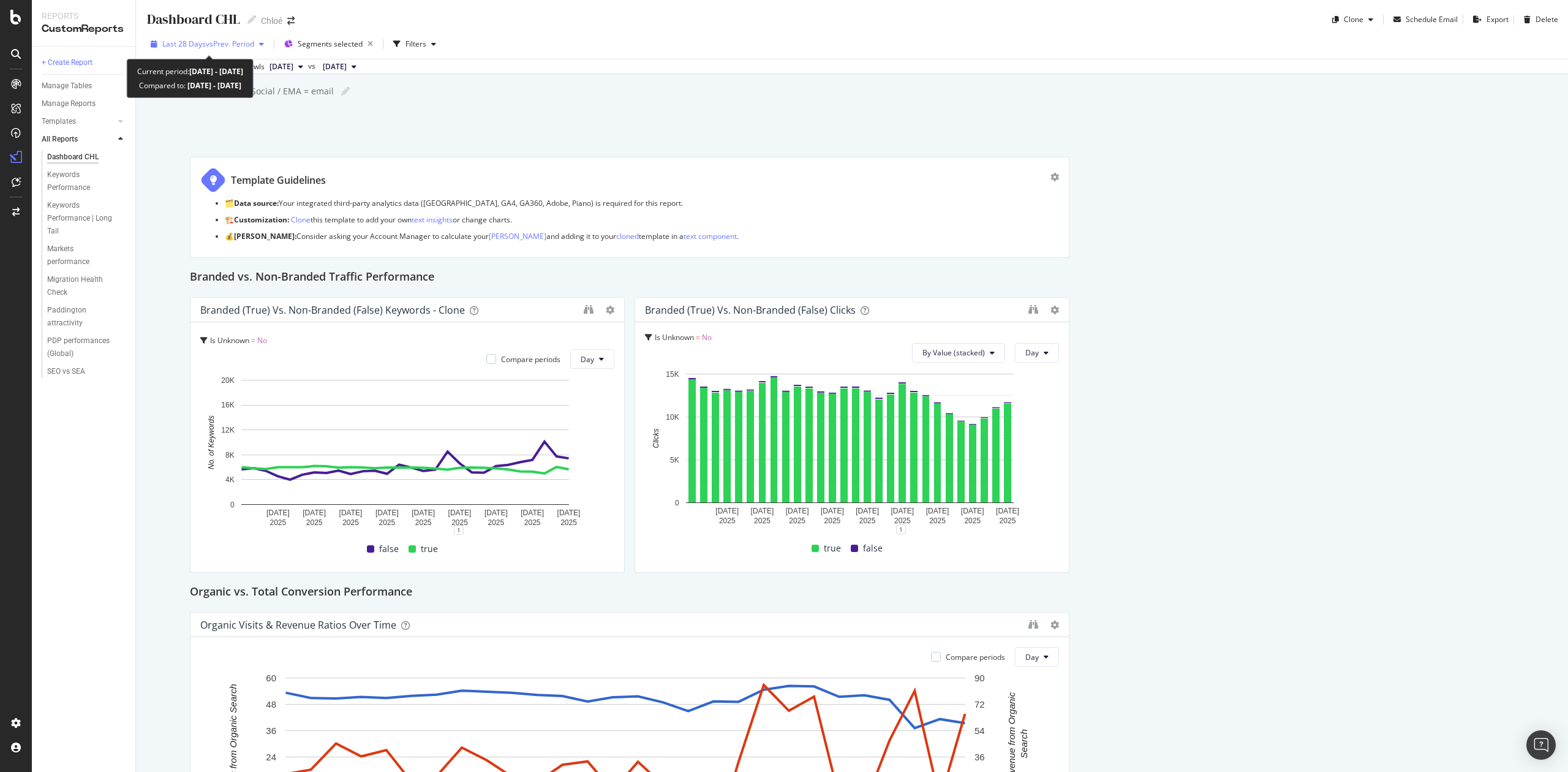
click at [230, 47] on span "vs Prev. Period" at bounding box center [230, 44] width 48 height 11
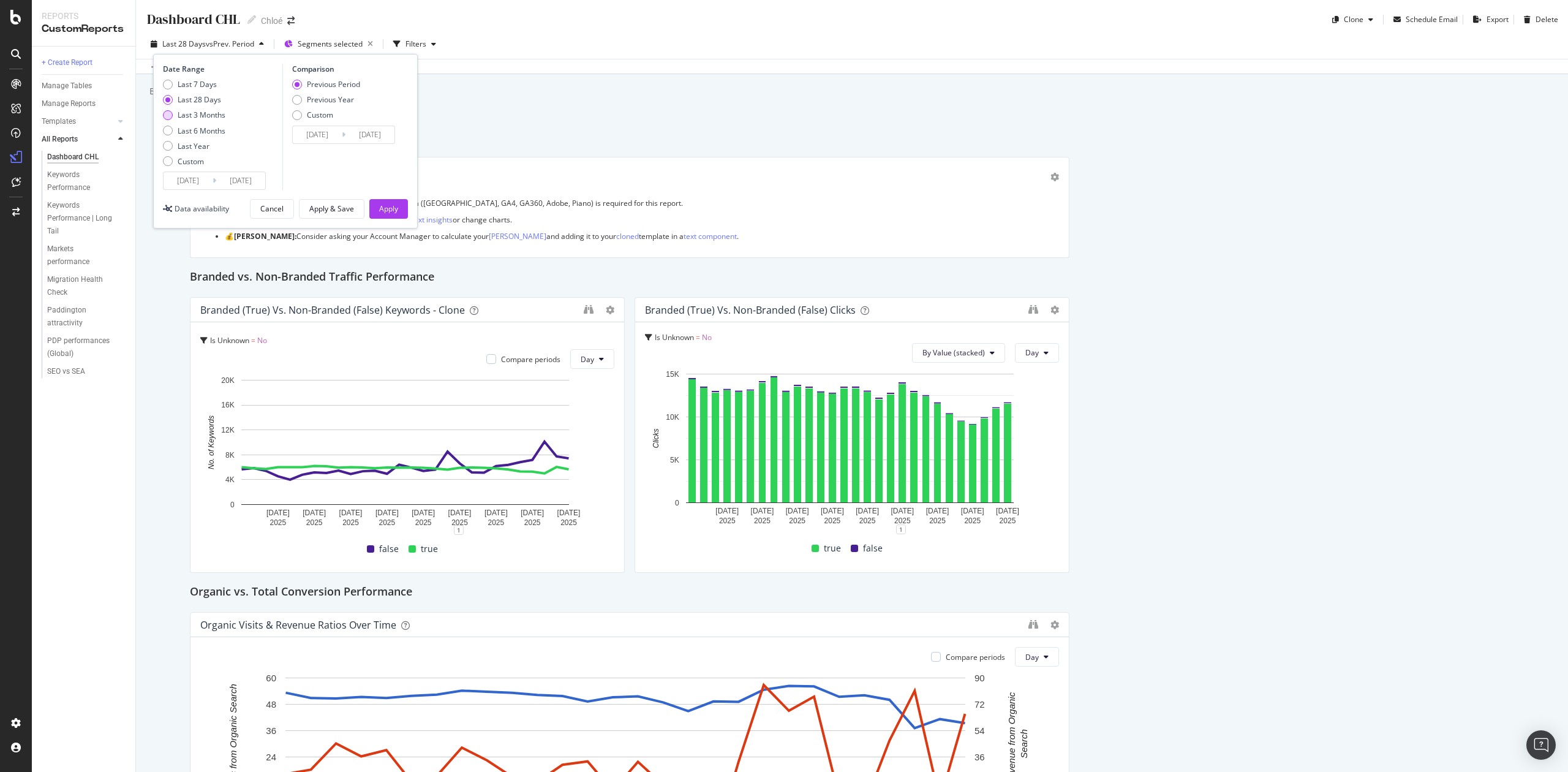
click at [198, 109] on div "Last 3 Months" at bounding box center [201, 114] width 48 height 11
type input "2025/06/07"
type input "2025/03/07"
type input "2025/06/06"
click at [376, 210] on button "Apply" at bounding box center [389, 208] width 39 height 19
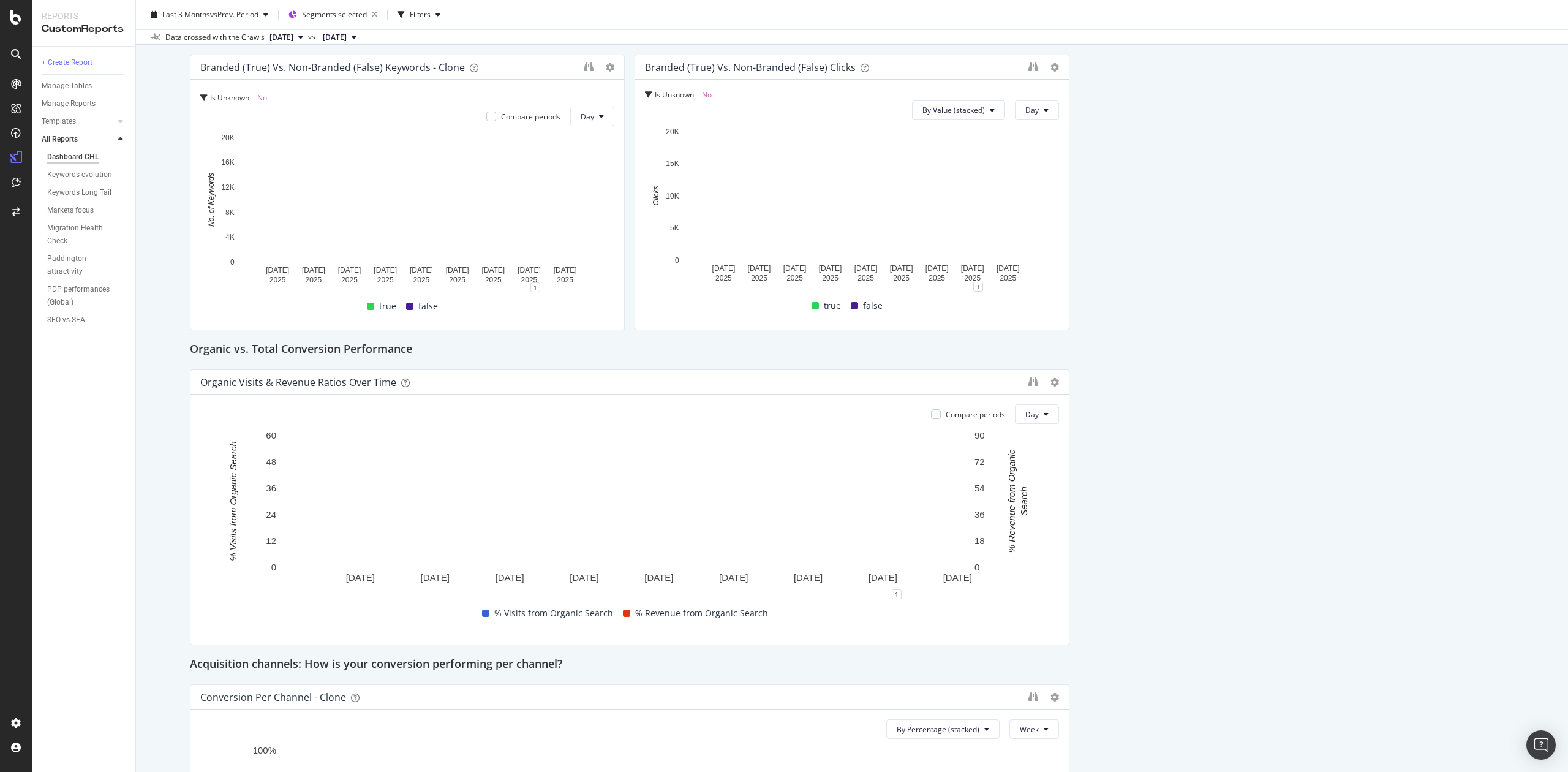
scroll to position [245, 0]
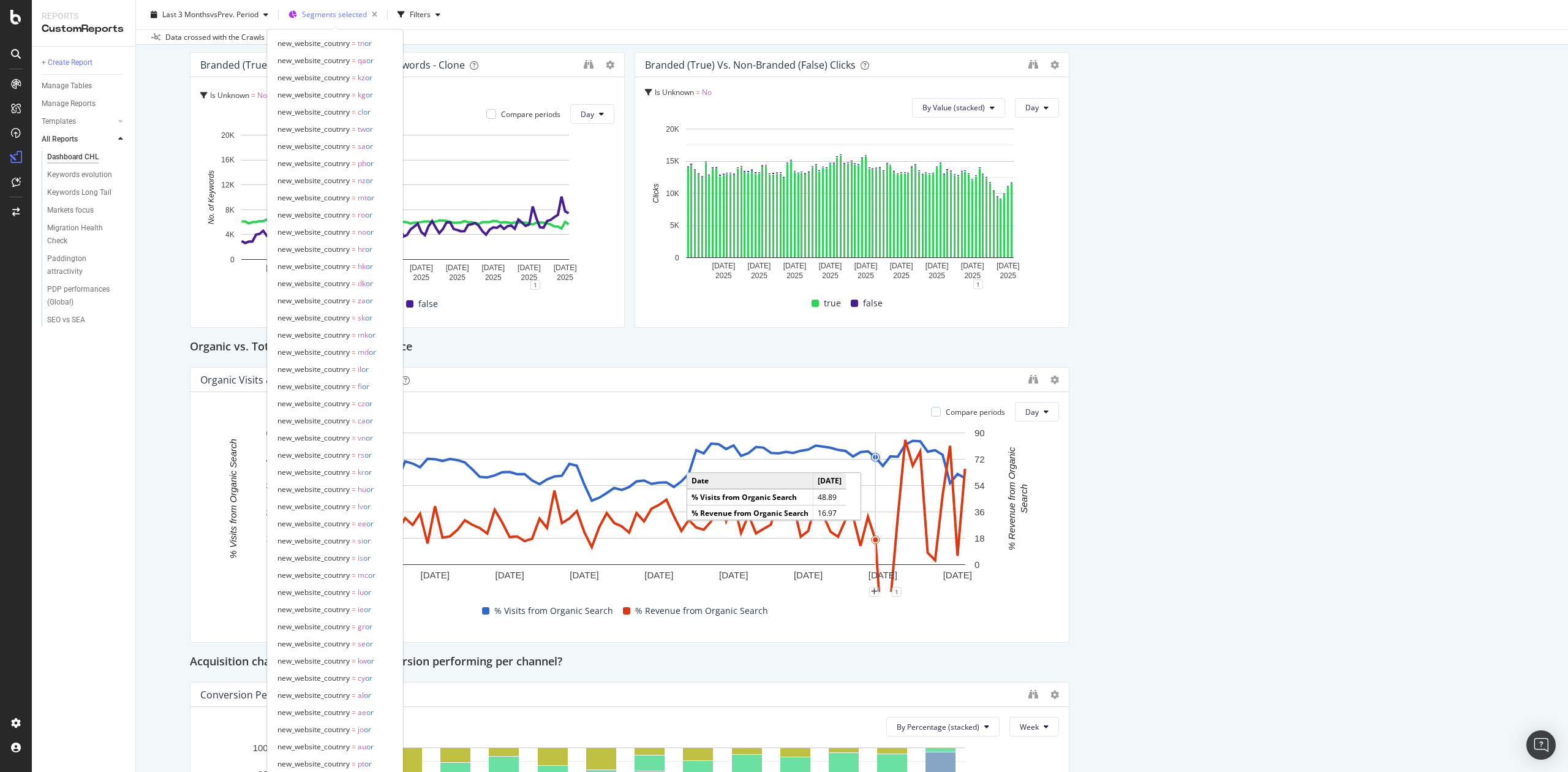
click at [326, 13] on span "Segments selected" at bounding box center [335, 14] width 65 height 11
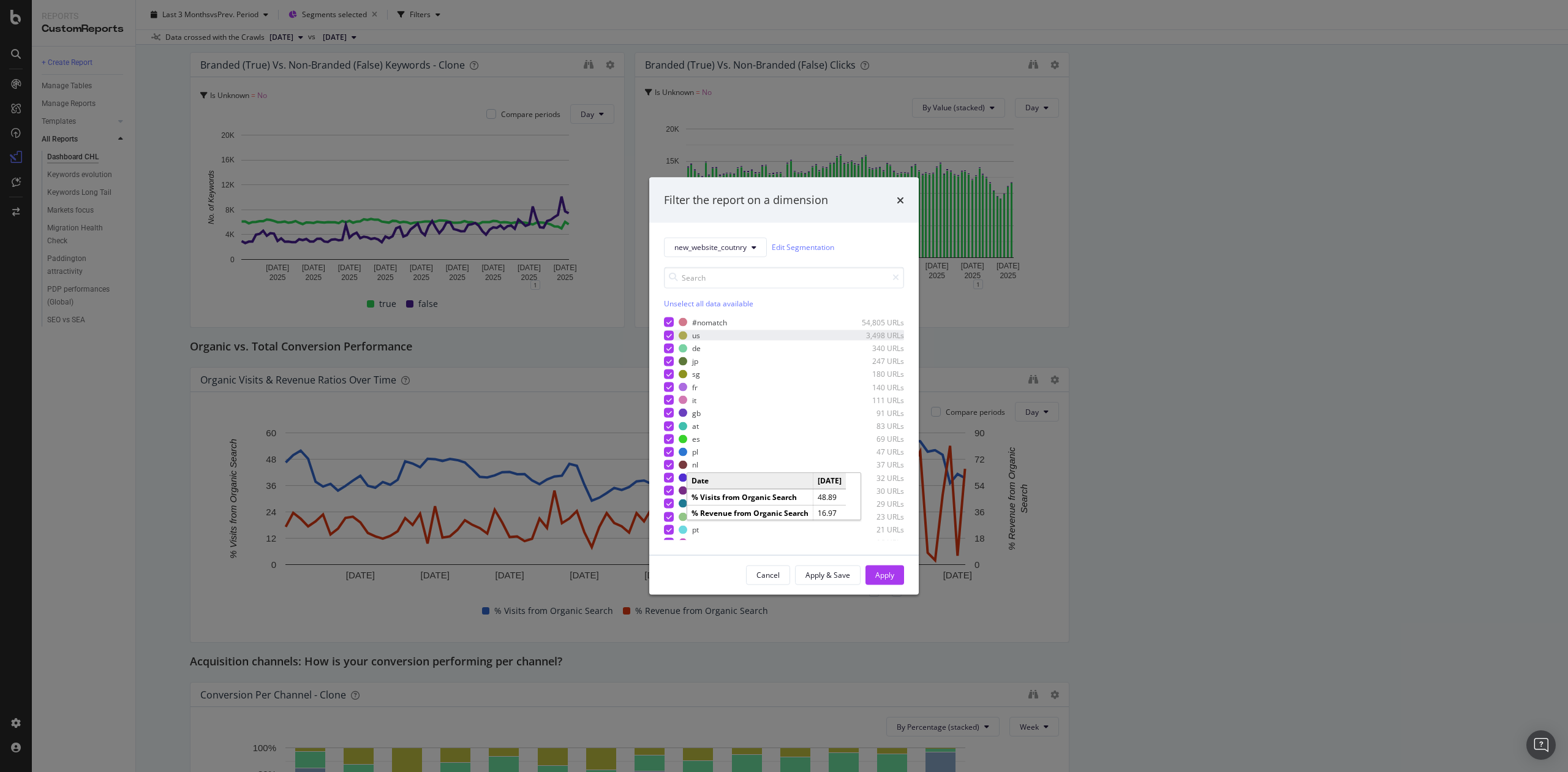
click at [672, 331] on div "modal" at bounding box center [669, 335] width 10 height 10
click at [888, 543] on div "Apply" at bounding box center [885, 574] width 19 height 18
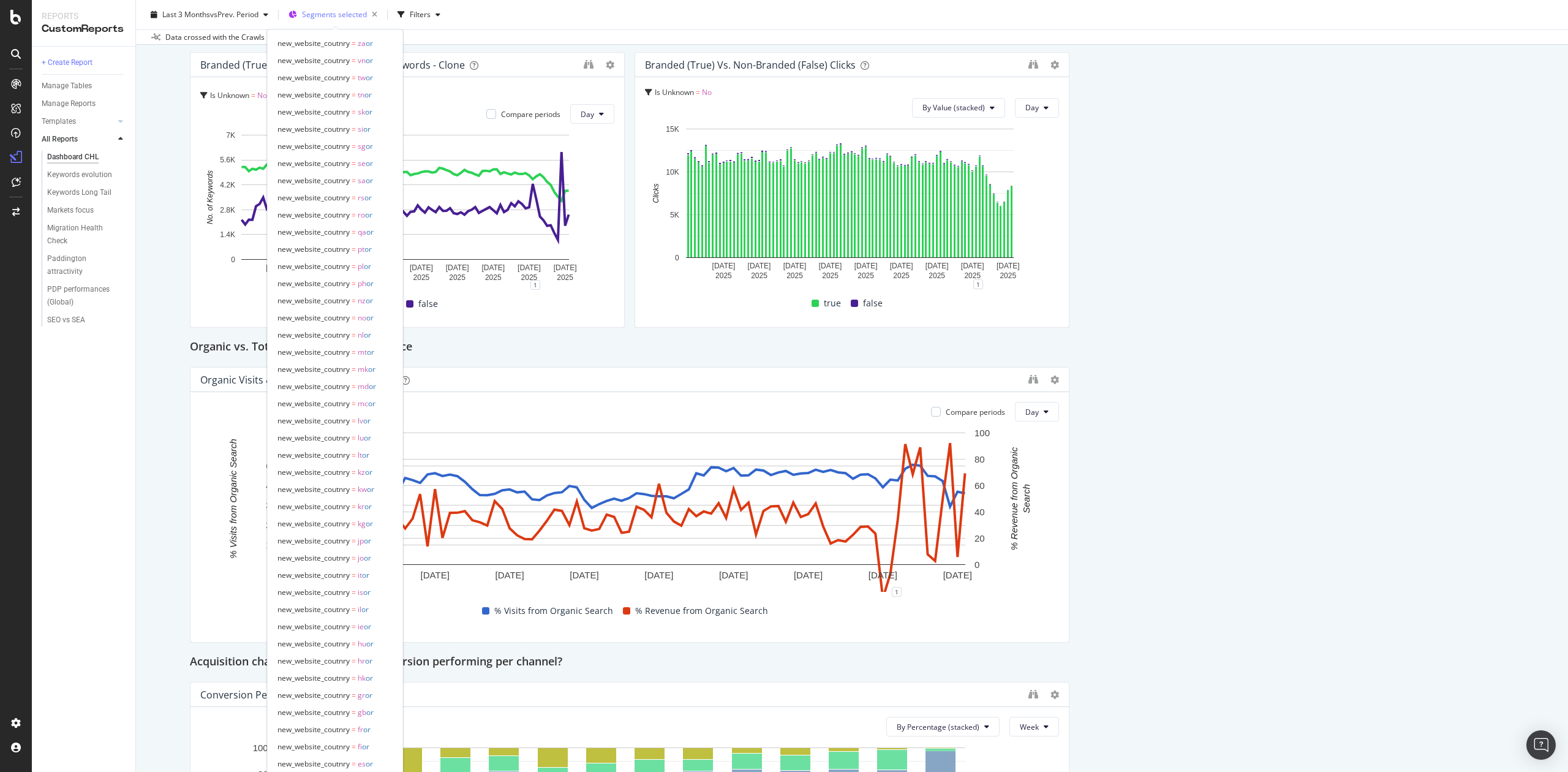
click at [316, 16] on span "Segments selected" at bounding box center [335, 14] width 65 height 11
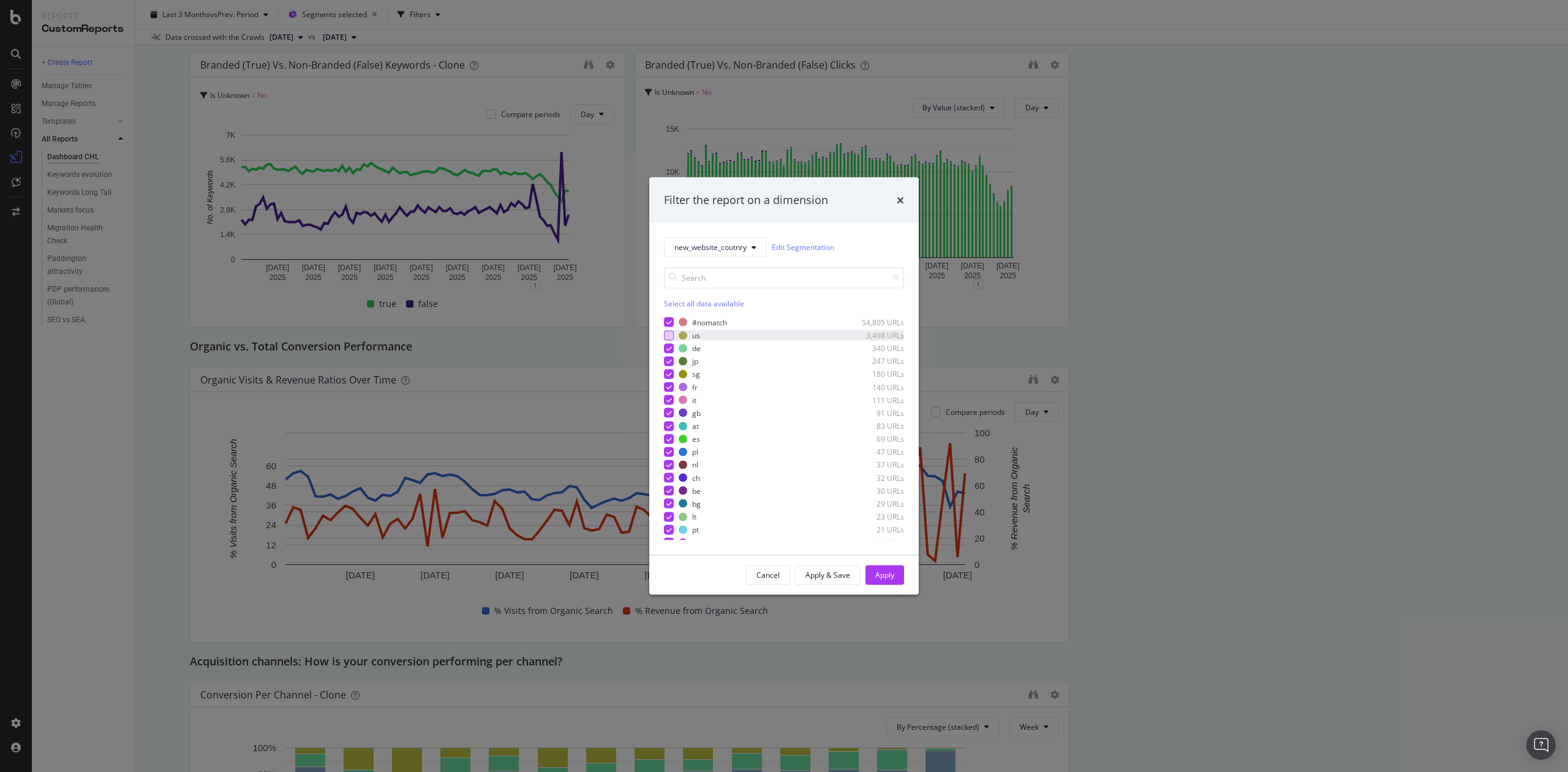
click at [664, 334] on div "modal" at bounding box center [669, 335] width 10 height 10
click at [891, 543] on div "Apply" at bounding box center [885, 574] width 19 height 18
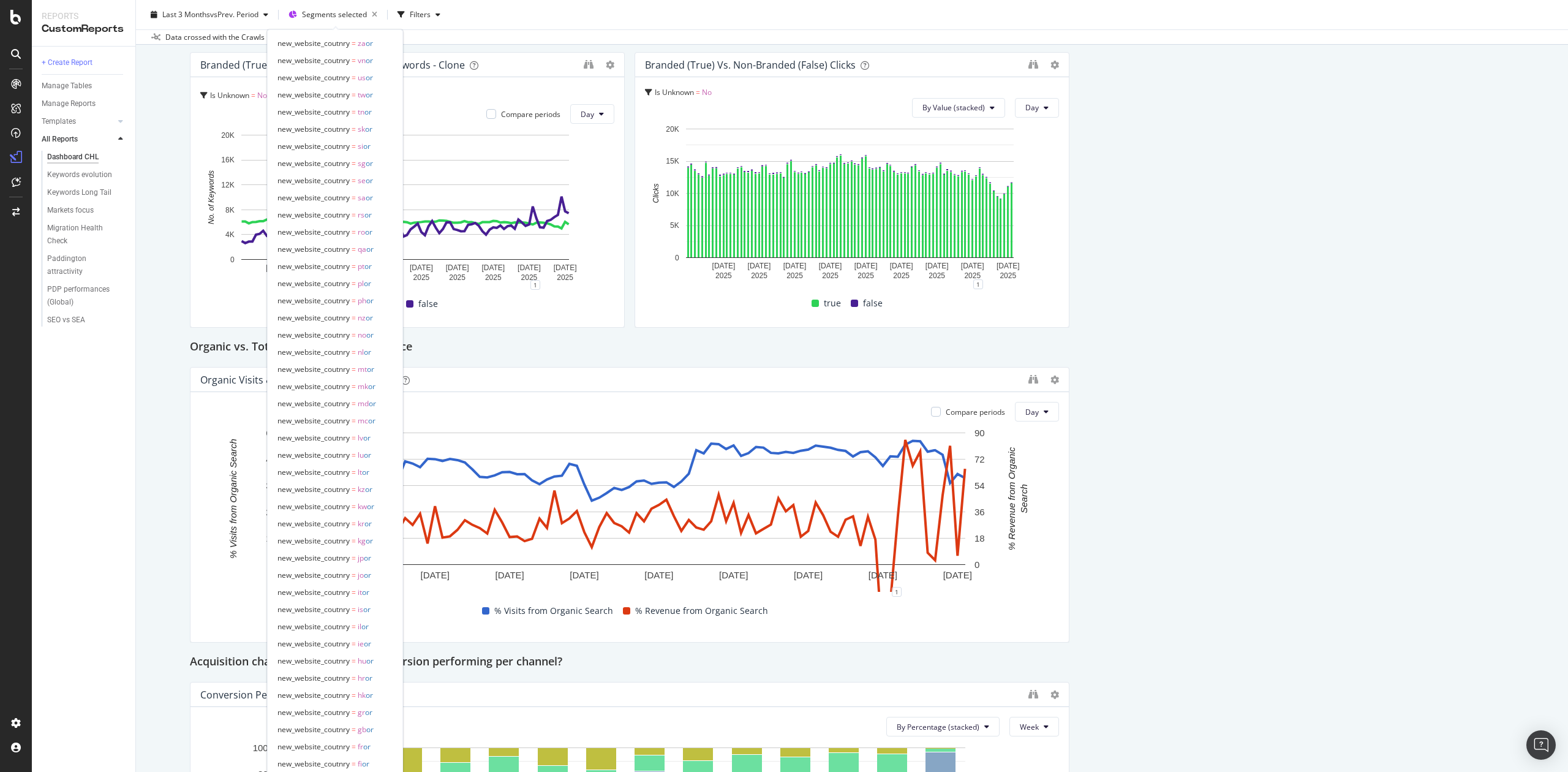
click at [335, 27] on div at bounding box center [336, 29] width 5 height 5
click at [336, 16] on span "Segments selected" at bounding box center [335, 14] width 65 height 11
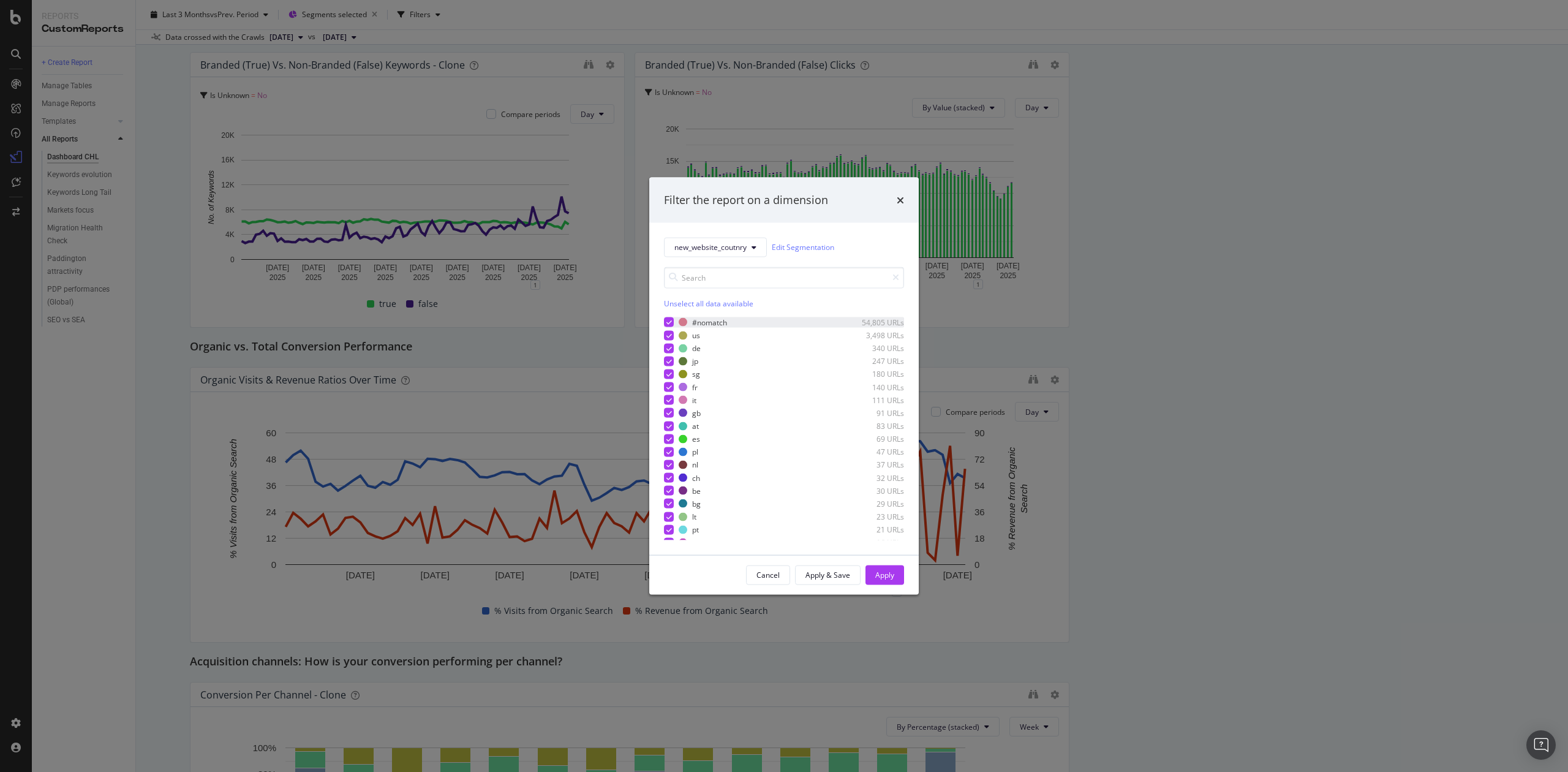
click at [667, 321] on icon "modal" at bounding box center [669, 322] width 6 height 6
click at [667, 332] on icon "modal" at bounding box center [669, 335] width 6 height 6
click at [670, 319] on div "modal" at bounding box center [669, 322] width 10 height 10
click at [679, 300] on div "Select all data available" at bounding box center [784, 303] width 240 height 11
click at [679, 304] on div "Unselect all data available" at bounding box center [784, 303] width 240 height 11
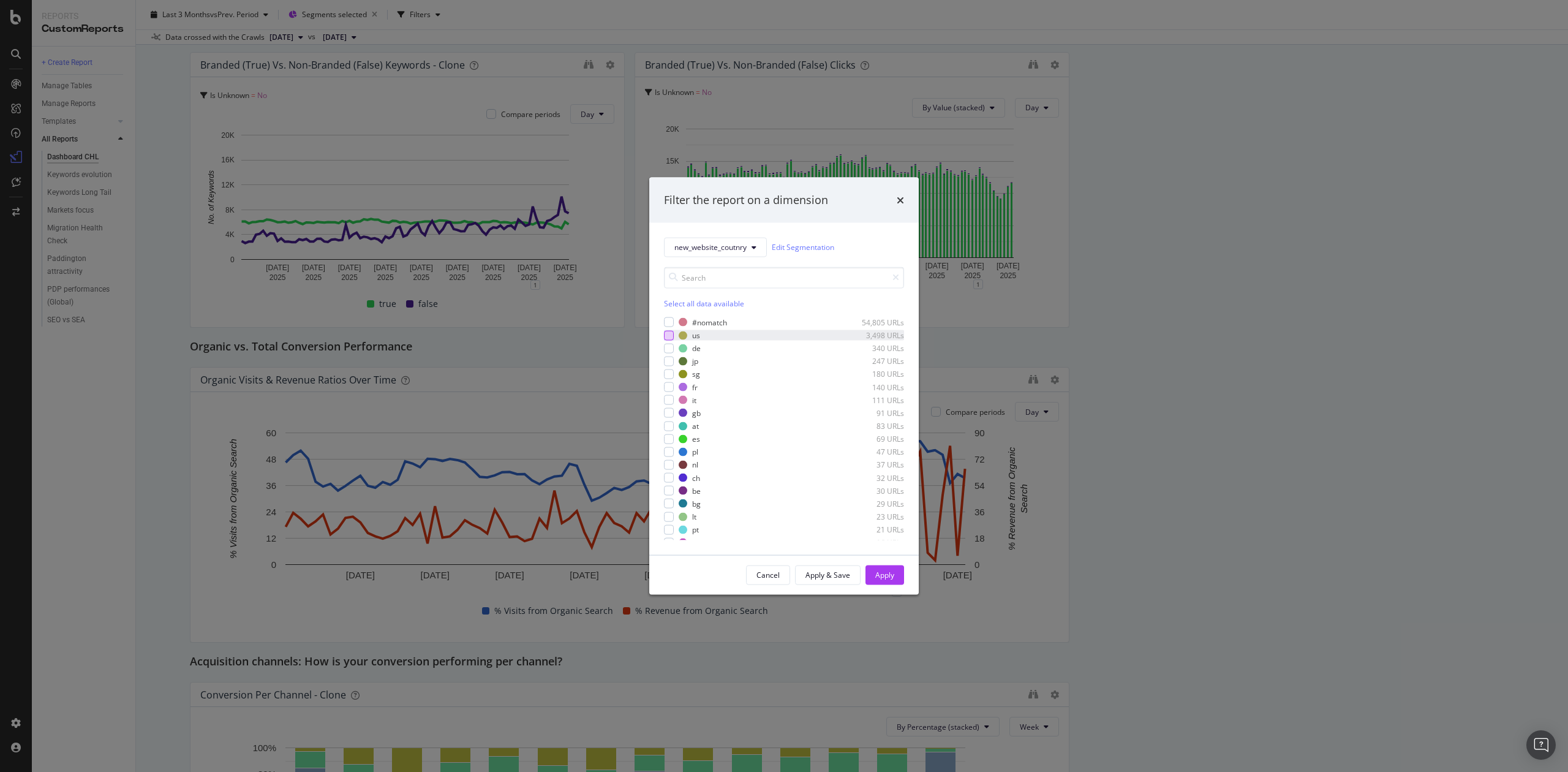
click at [667, 333] on div "modal" at bounding box center [669, 335] width 10 height 10
click at [894, 543] on button "Apply" at bounding box center [885, 574] width 39 height 19
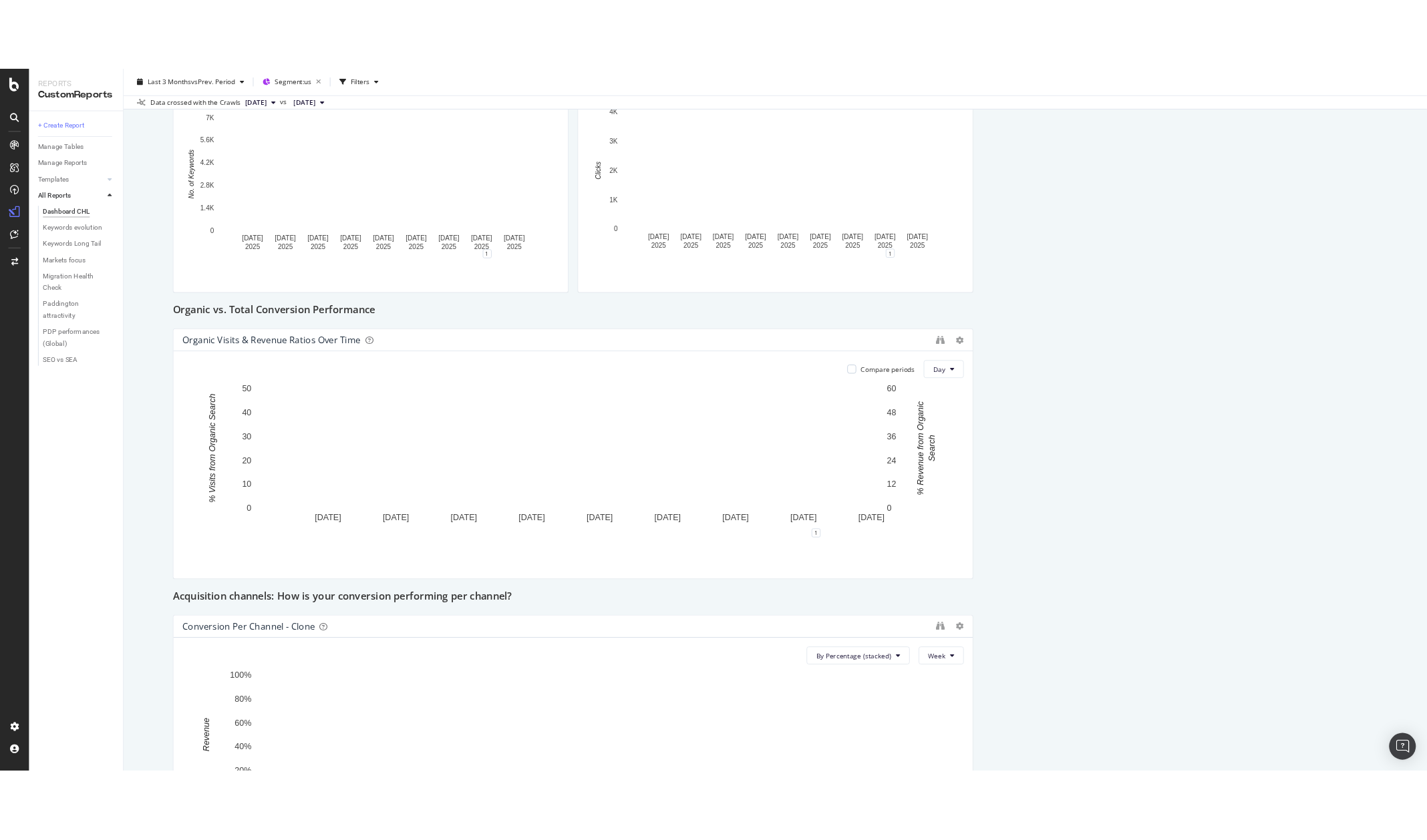
scroll to position [321, 0]
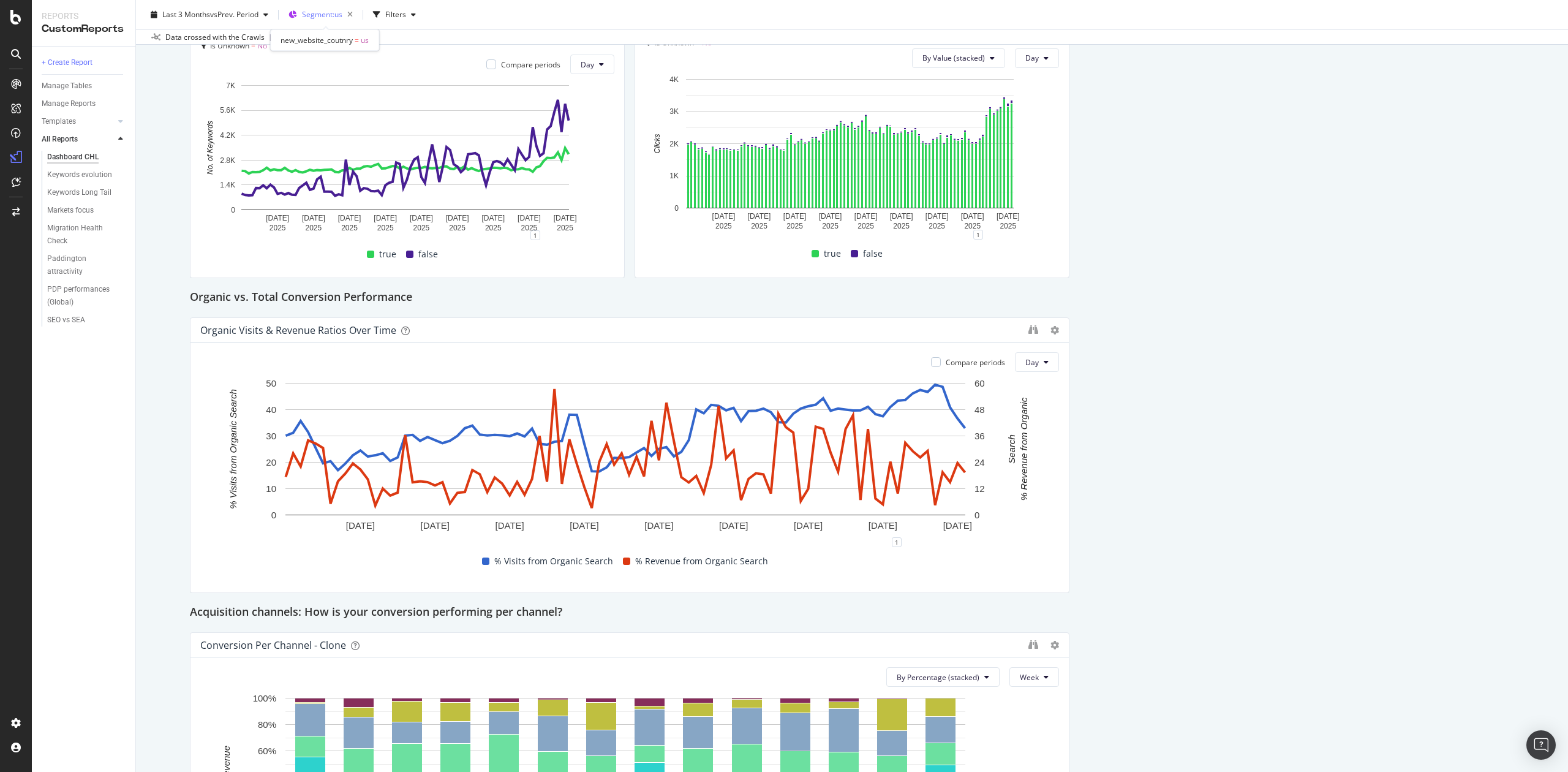
click at [321, 18] on span "Segment: us" at bounding box center [322, 14] width 41 height 11
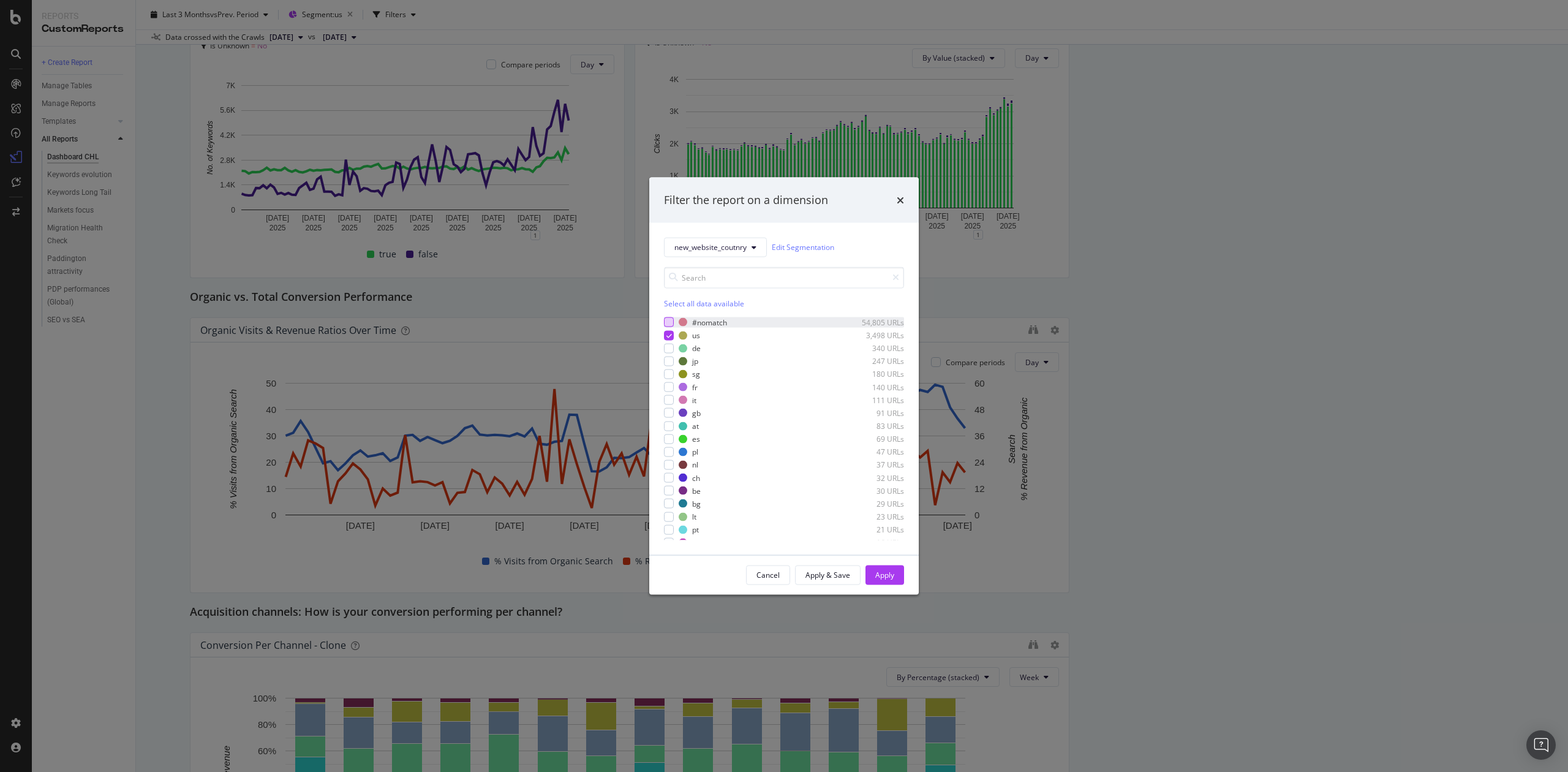
click at [668, 319] on div "modal" at bounding box center [669, 322] width 10 height 10
click at [674, 303] on div "Select all data available" at bounding box center [784, 303] width 240 height 11
click at [885, 543] on div "Apply" at bounding box center [885, 575] width 19 height 11
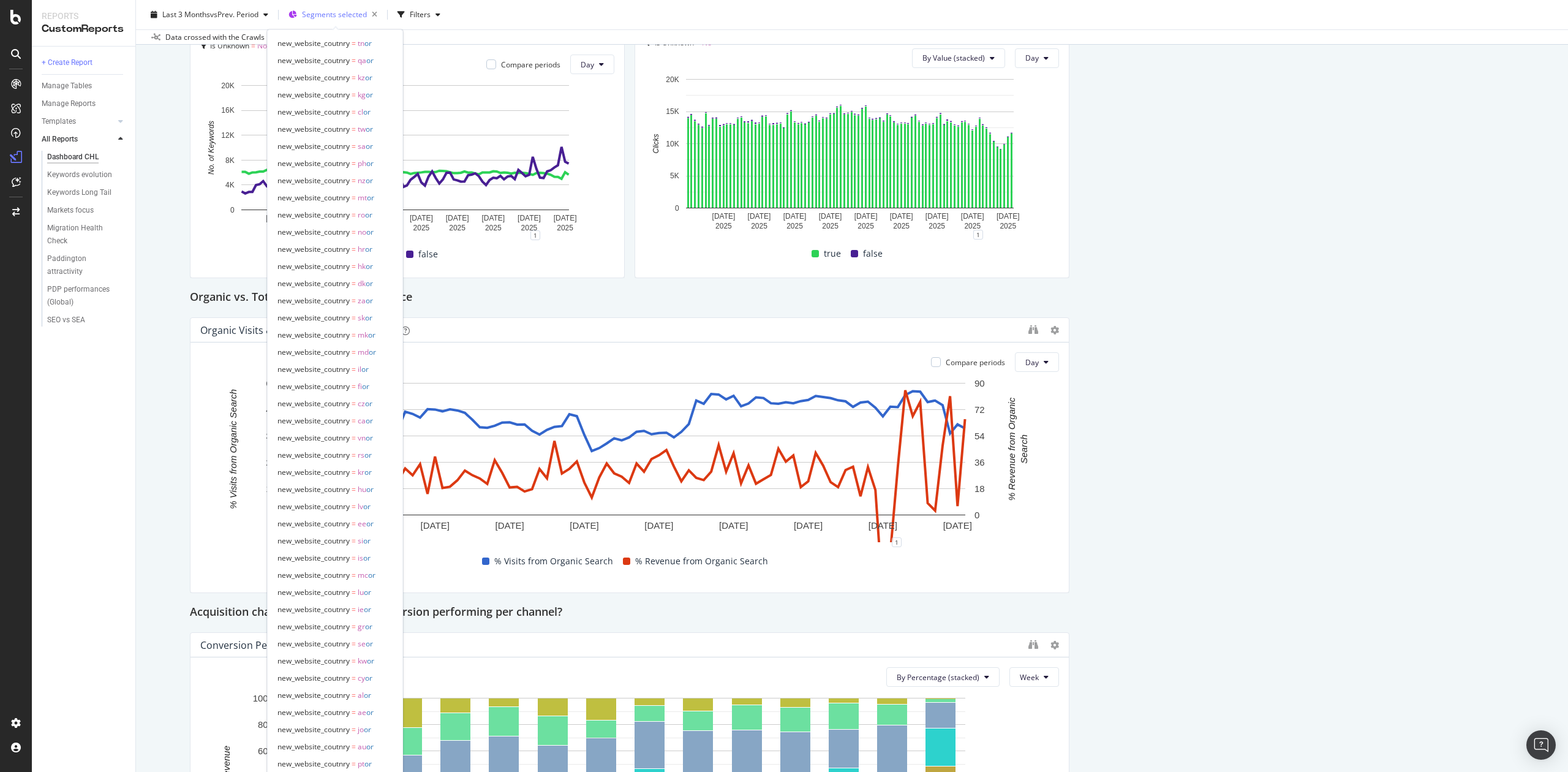
click at [335, 14] on span "Segments selected" at bounding box center [335, 14] width 65 height 11
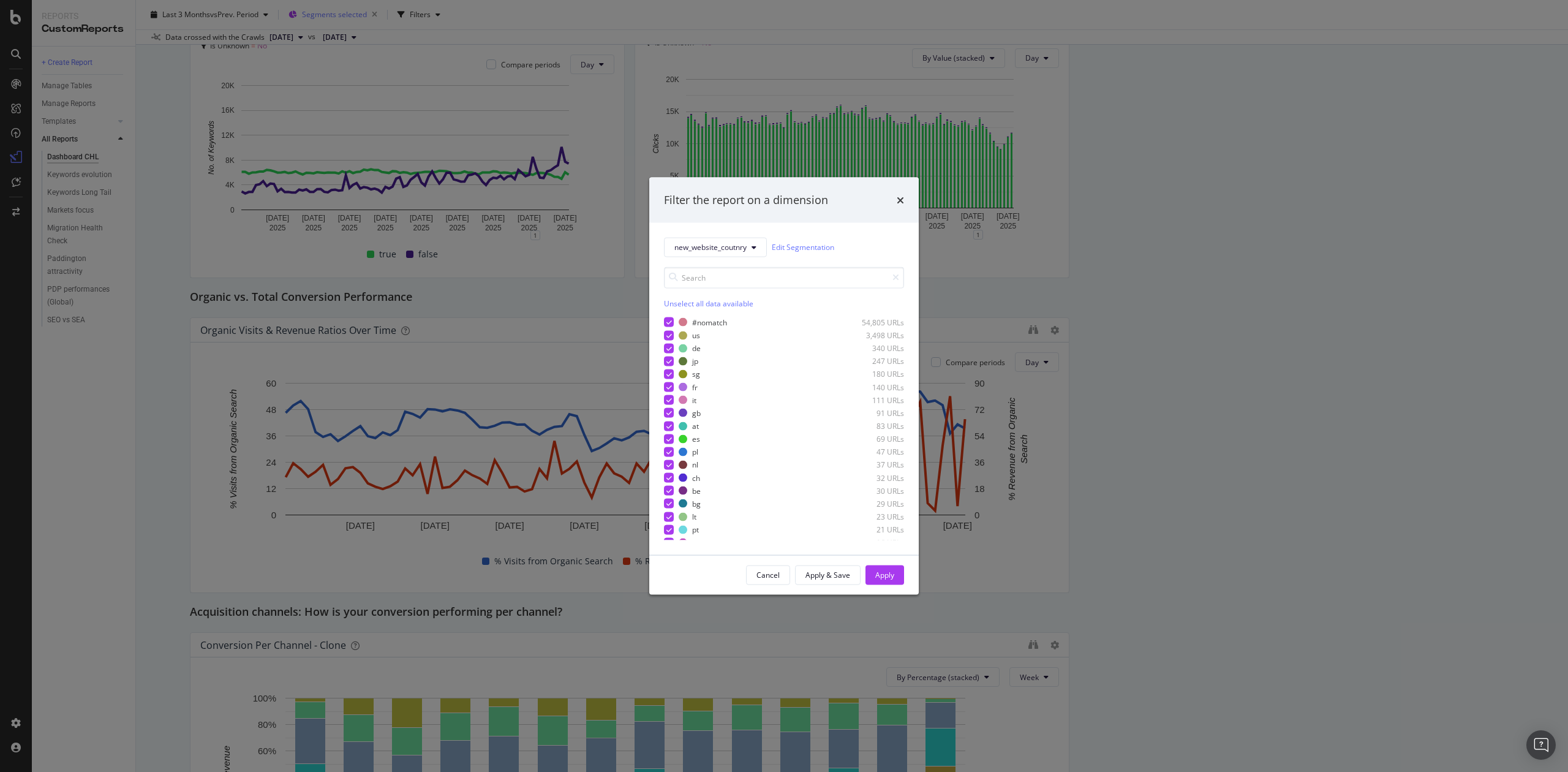
click at [335, 14] on div "Filter the report on a dimension new_website_coutnry Edit Segmentation Unselect…" at bounding box center [784, 386] width 1568 height 772
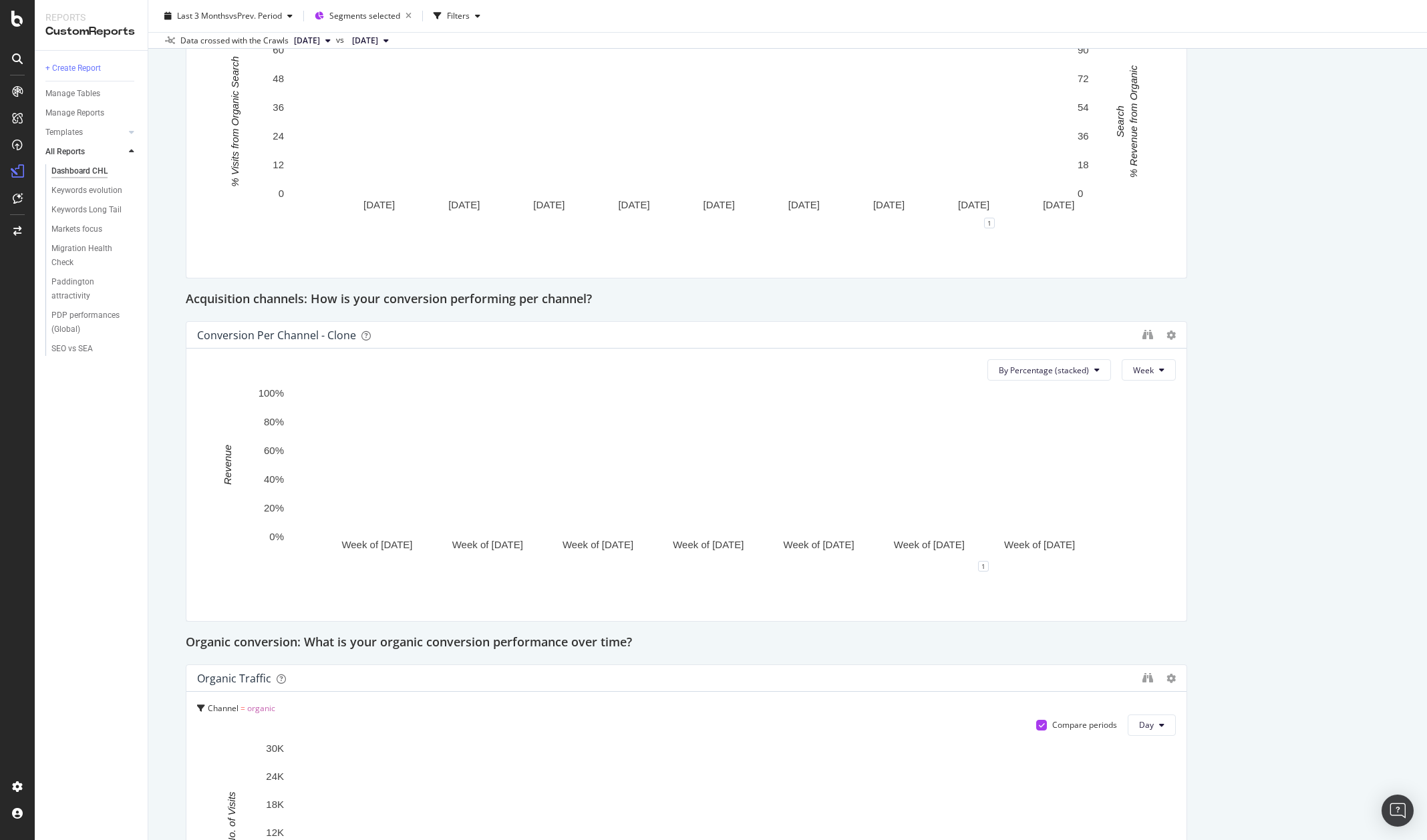
scroll to position [744, 0]
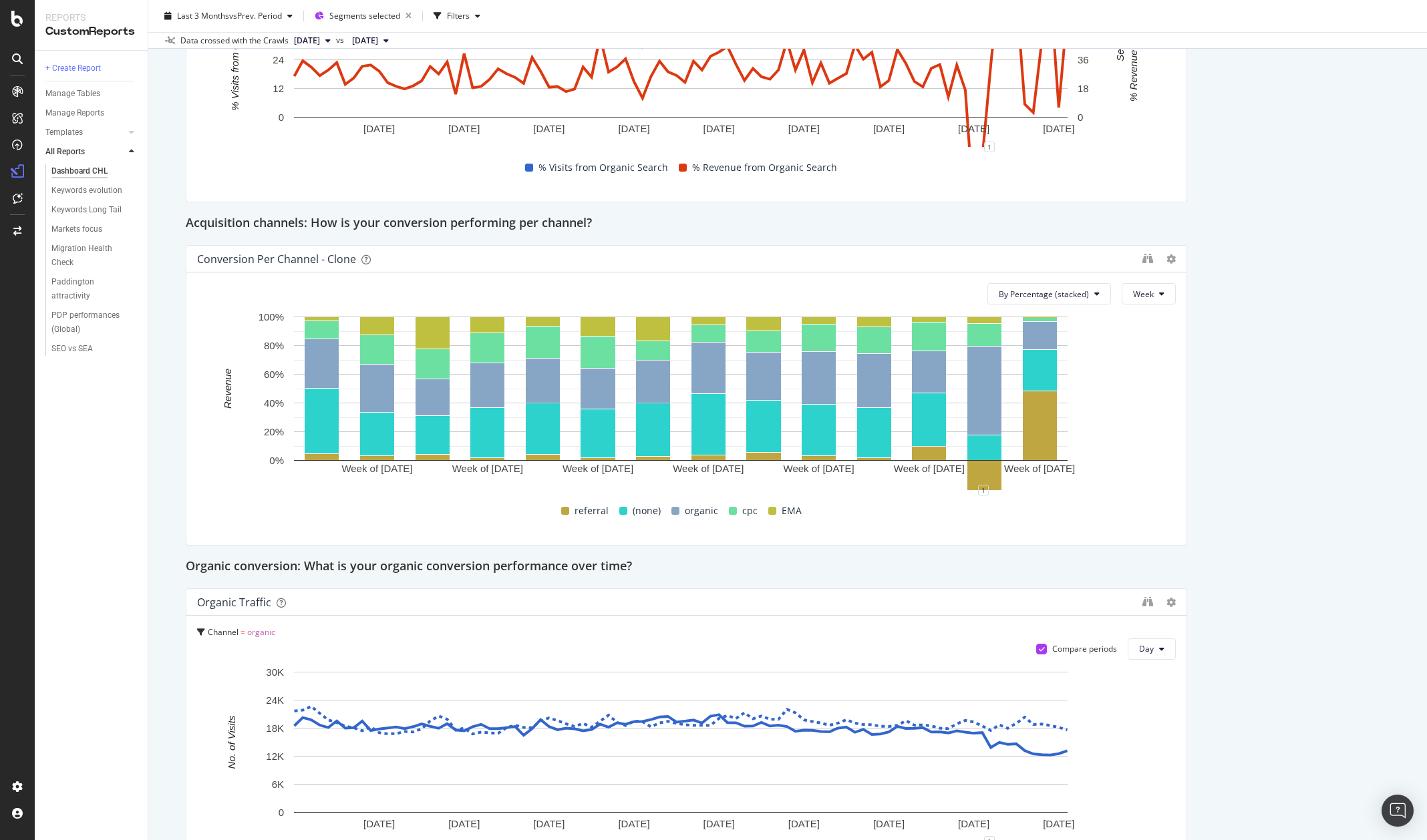
click at [786, 511] on span "EMA" at bounding box center [791, 511] width 20 height 16
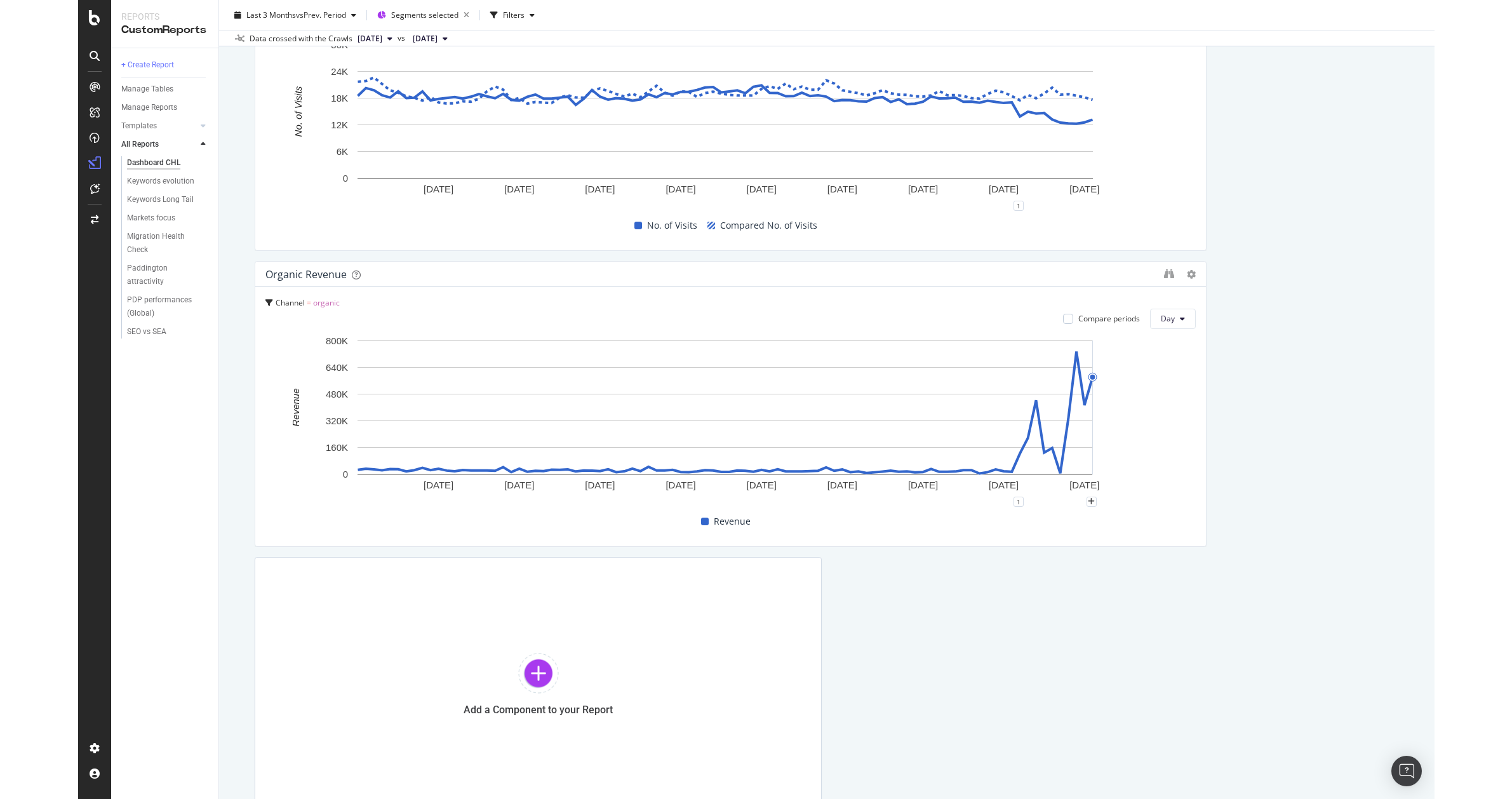
scroll to position [1395, 0]
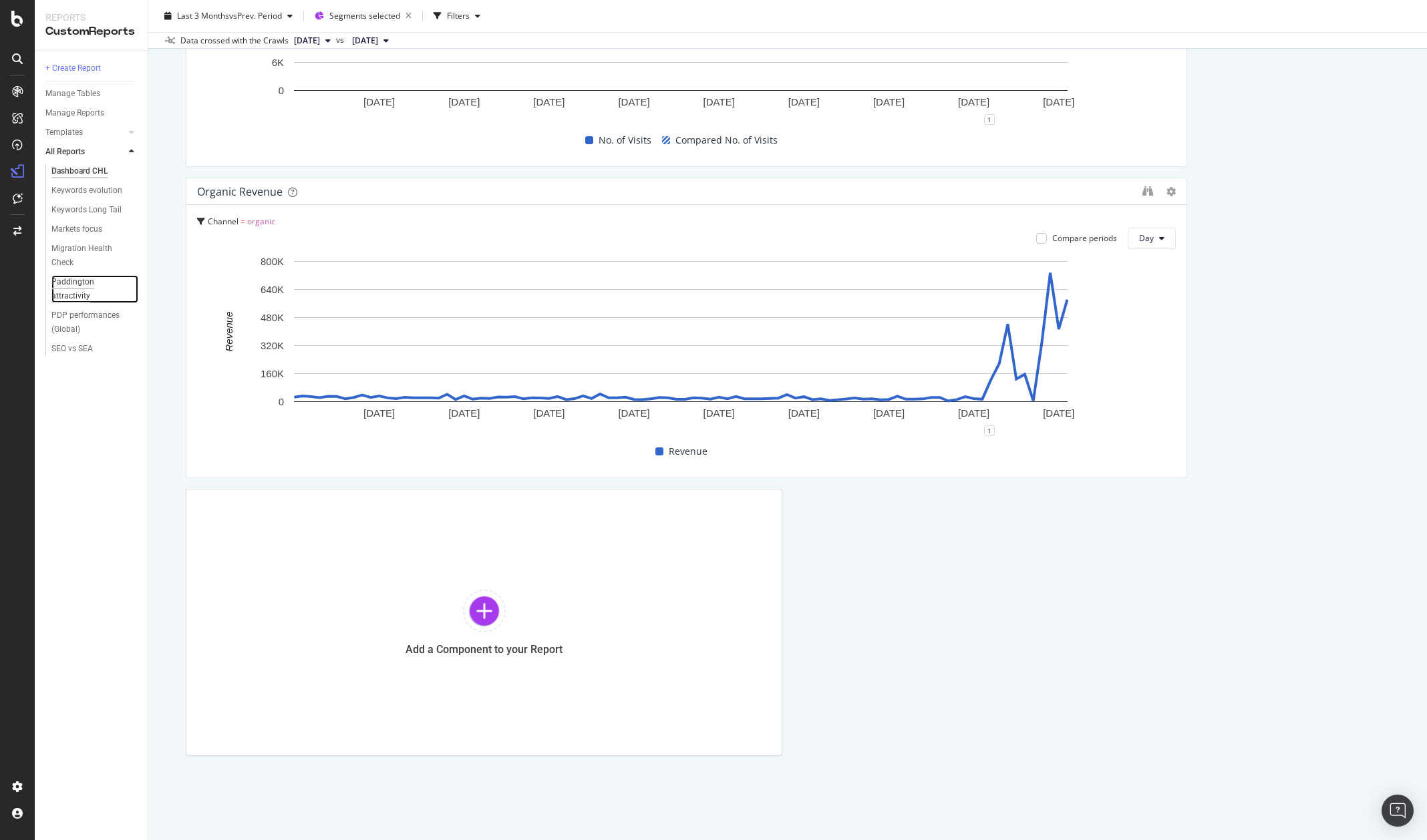
click at [84, 288] on div "Paddington attractivity" at bounding box center [89, 289] width 75 height 28
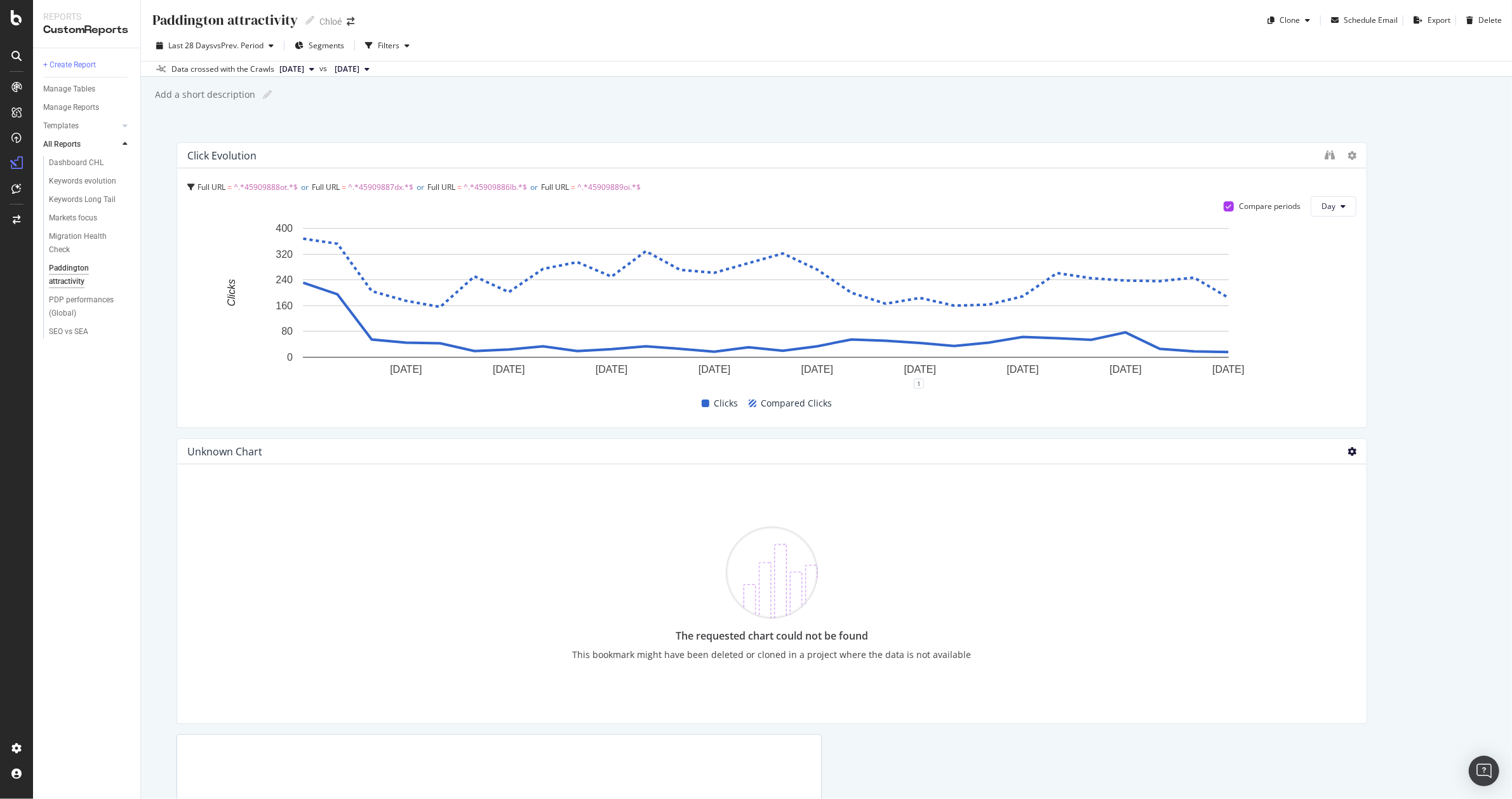
click at [1083, 451] on icon at bounding box center [1352, 452] width 9 height 9
click at [1083, 452] on icon at bounding box center [1352, 452] width 9 height 9
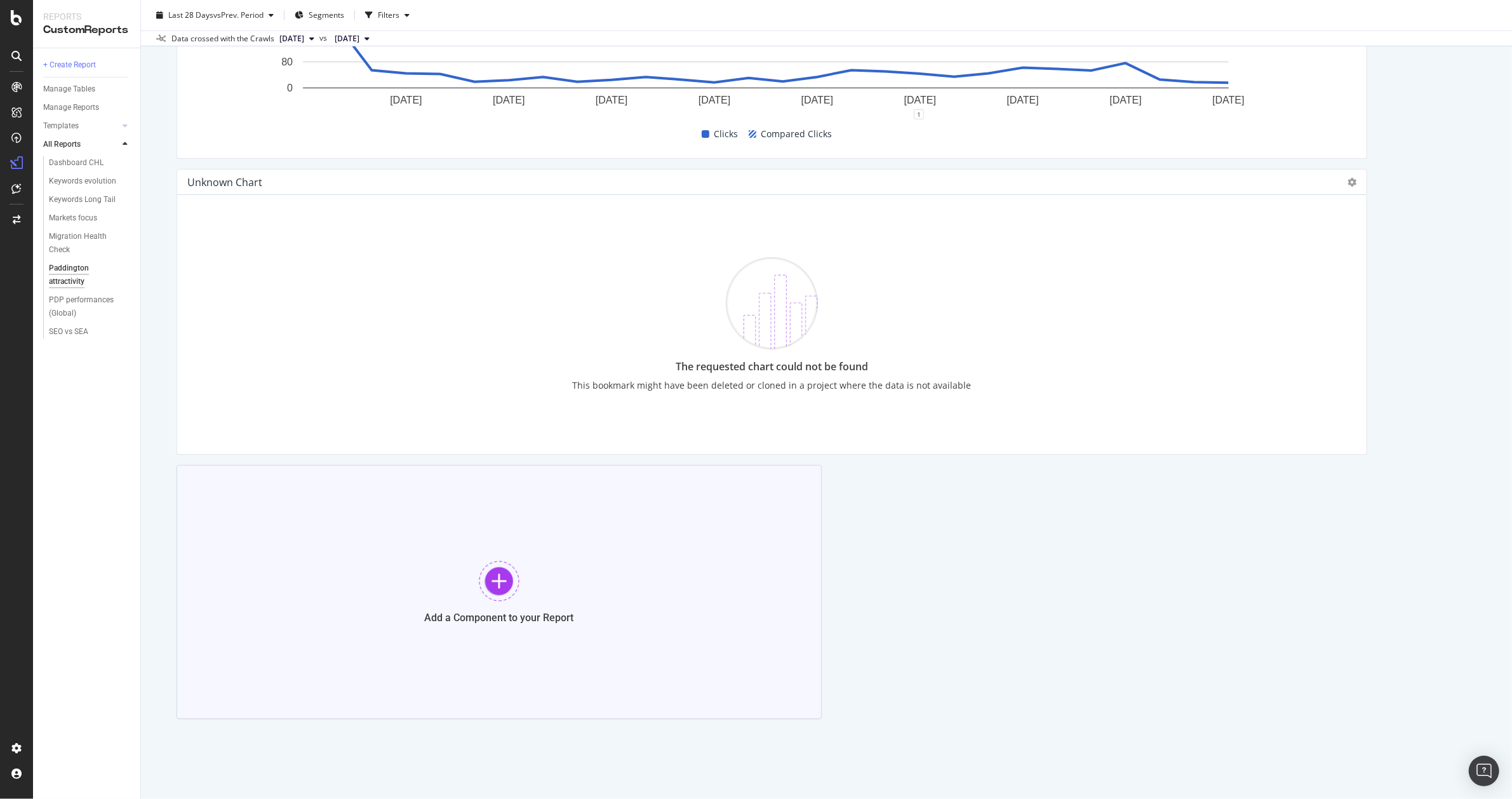
click at [460, 563] on div "Add a Component to your Report" at bounding box center [499, 592] width 645 height 254
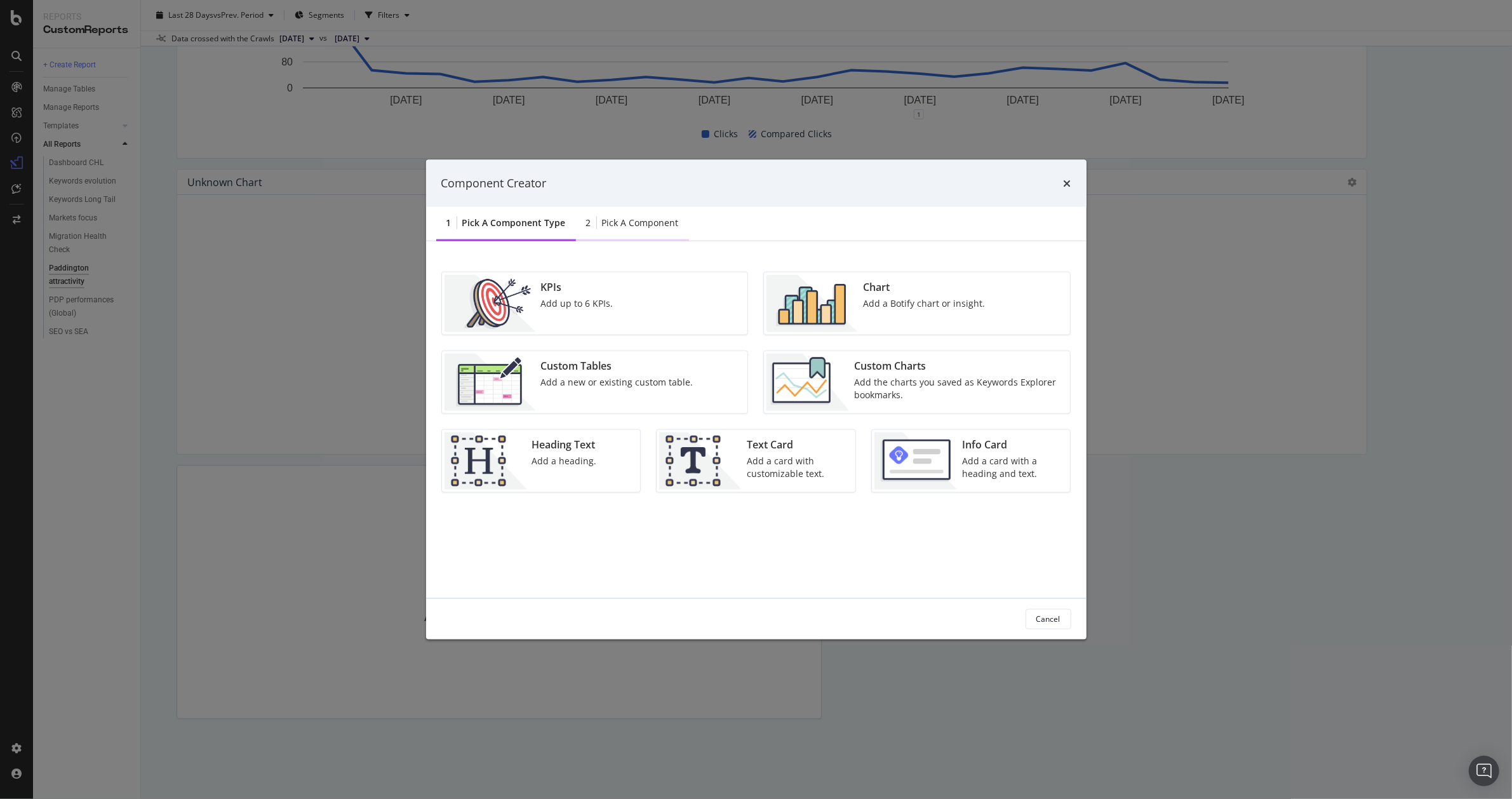
click at [636, 220] on div "Pick a Component" at bounding box center [641, 222] width 77 height 13
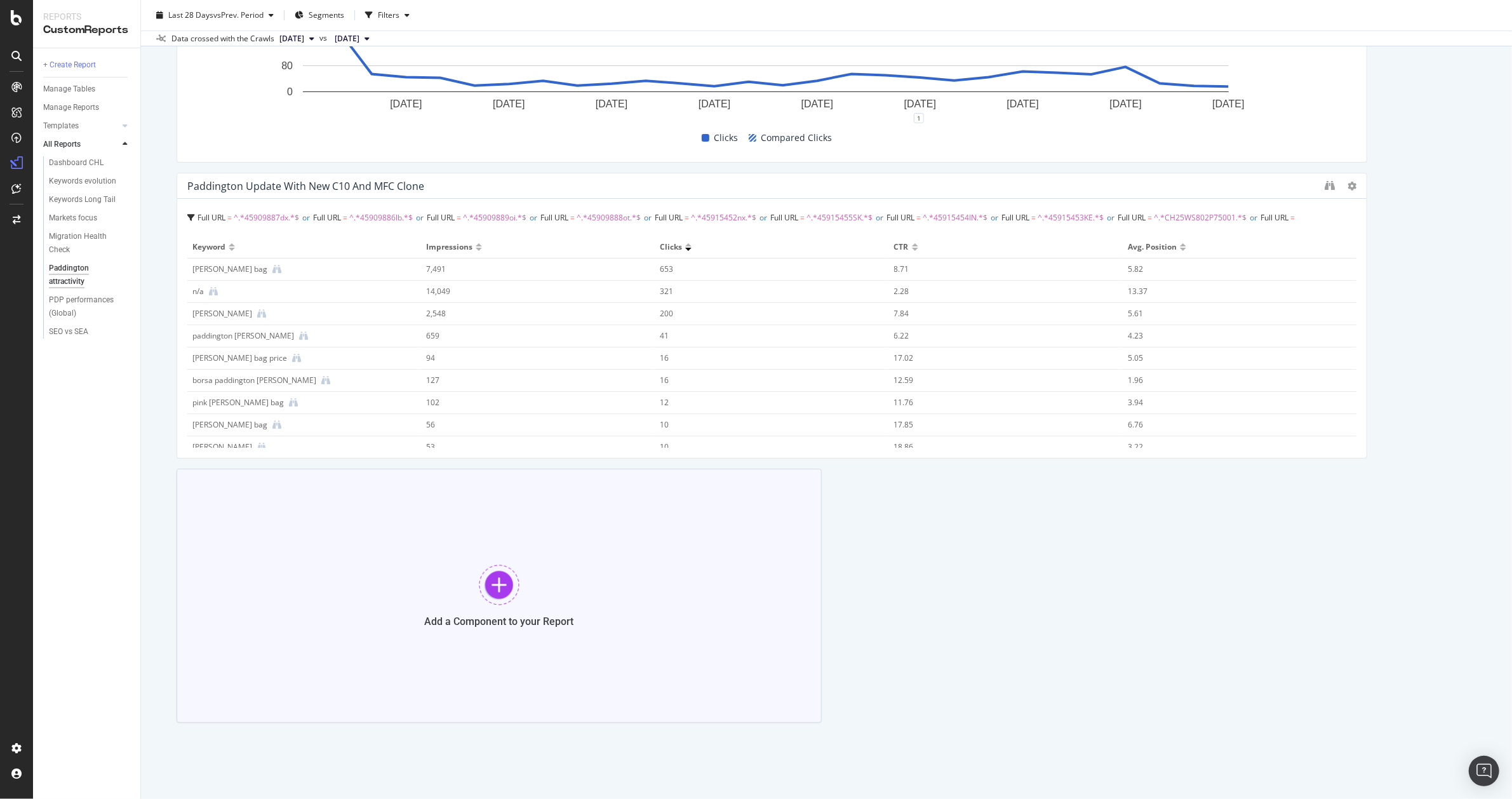
scroll to position [269, 0]
click at [621, 580] on div "Add a Component to your Report" at bounding box center [499, 592] width 645 height 254
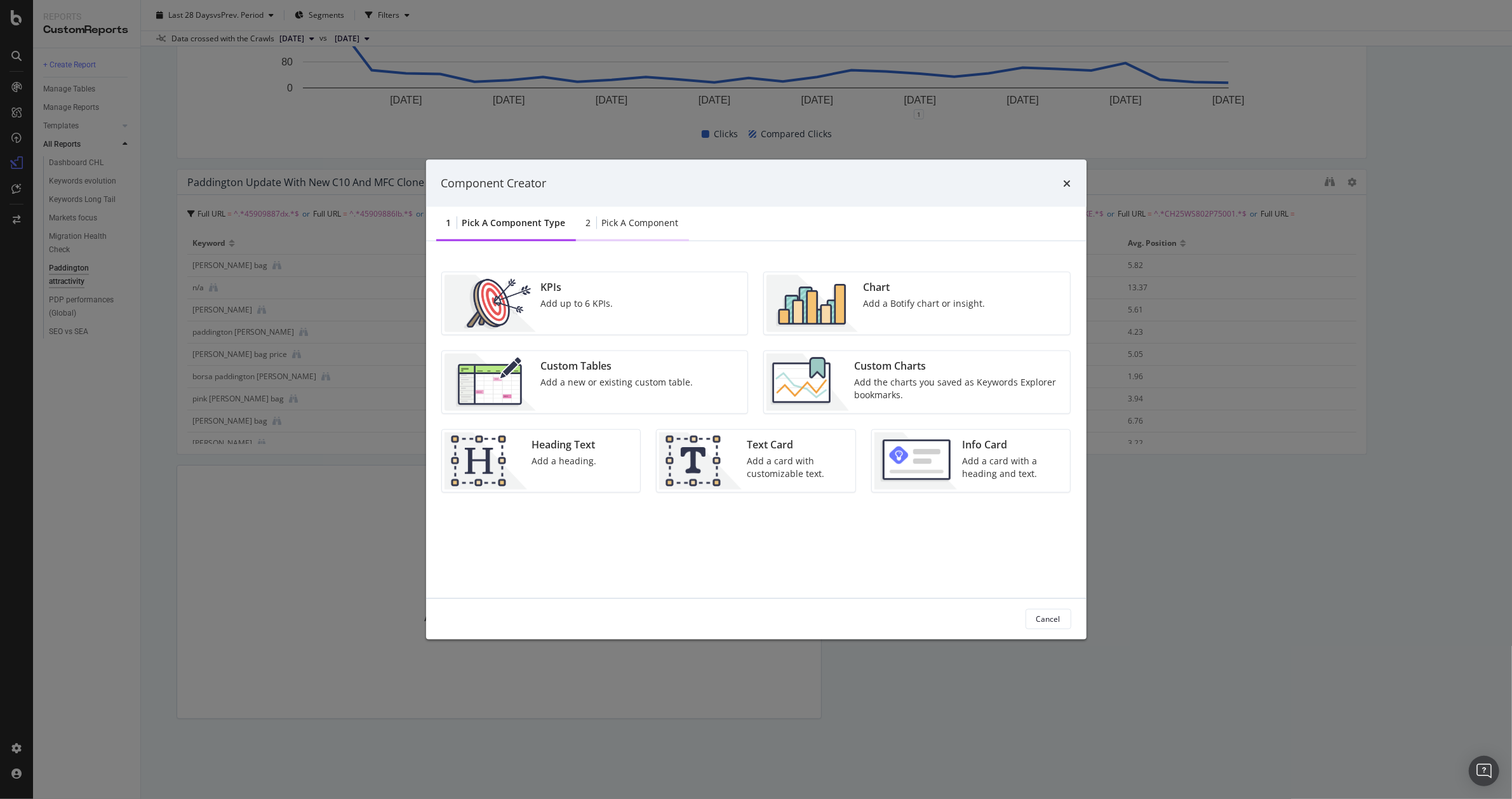
click at [654, 219] on div "Pick a Component" at bounding box center [641, 222] width 77 height 13
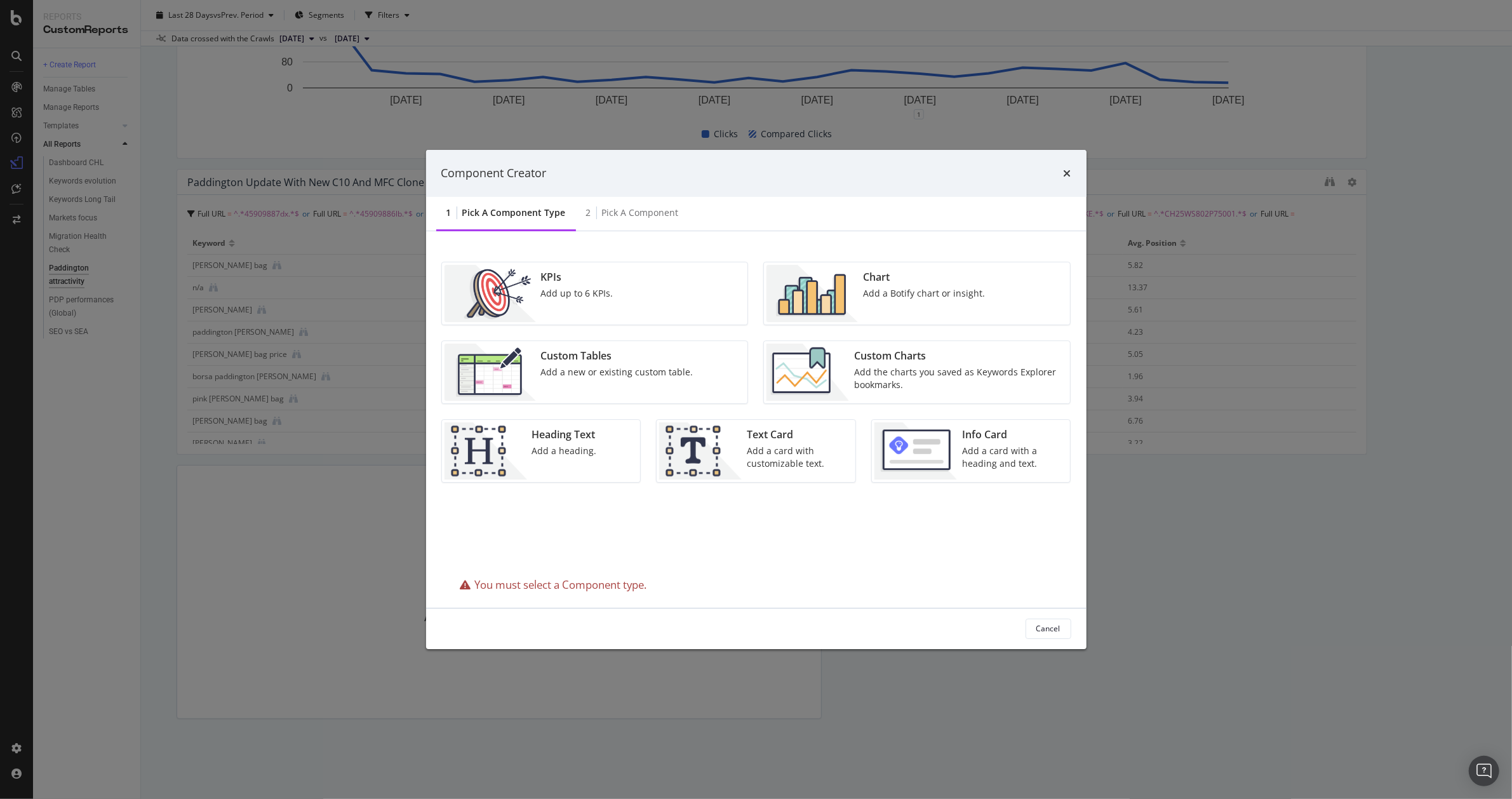
click at [536, 217] on div "Pick a Component type" at bounding box center [514, 213] width 104 height 13
click at [984, 469] on div "Add a card with a heading and text." at bounding box center [1013, 457] width 101 height 25
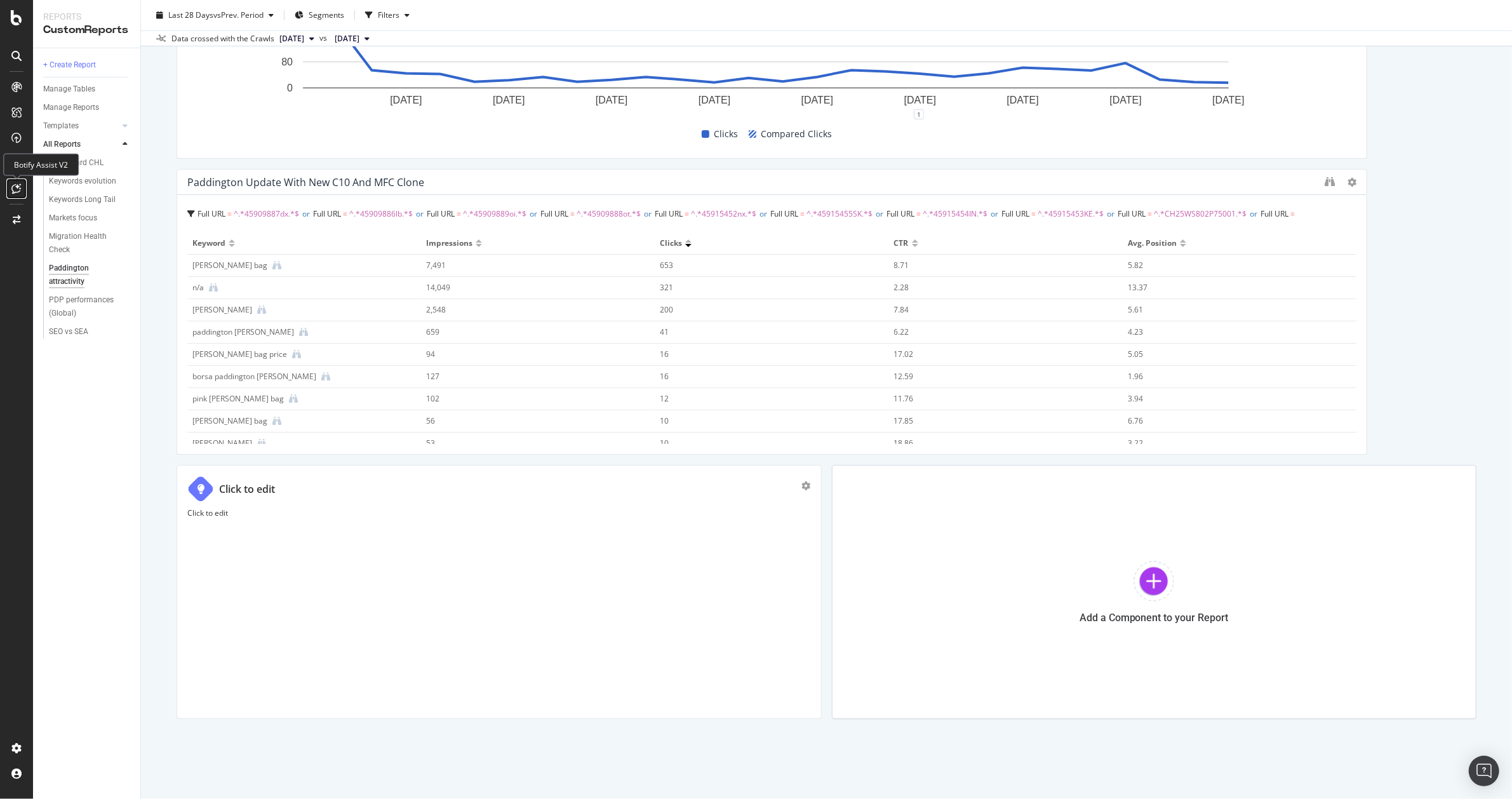
click at [21, 194] on div at bounding box center [16, 188] width 20 height 20
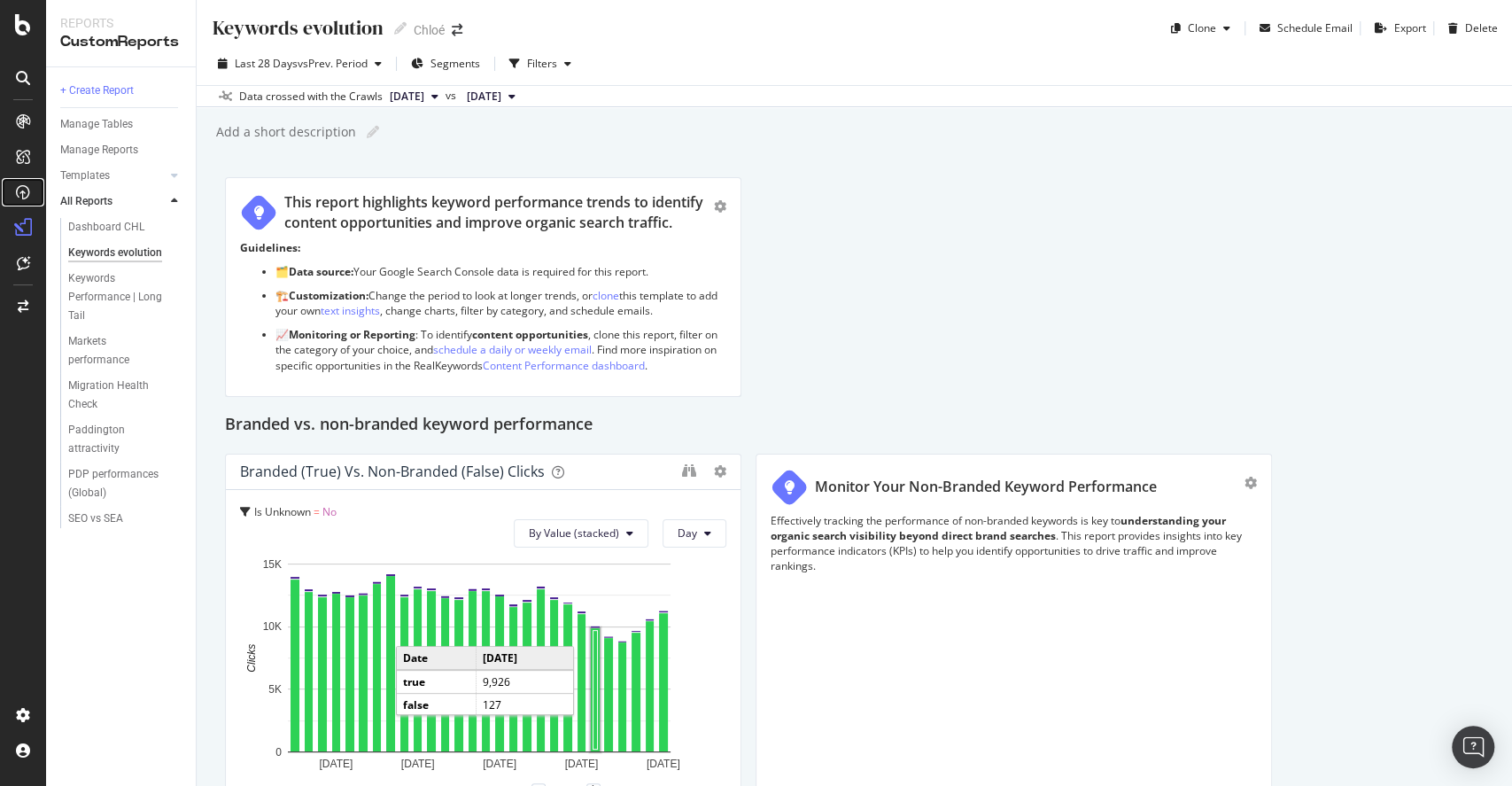
click at [33, 194] on div at bounding box center [23, 192] width 28 height 28
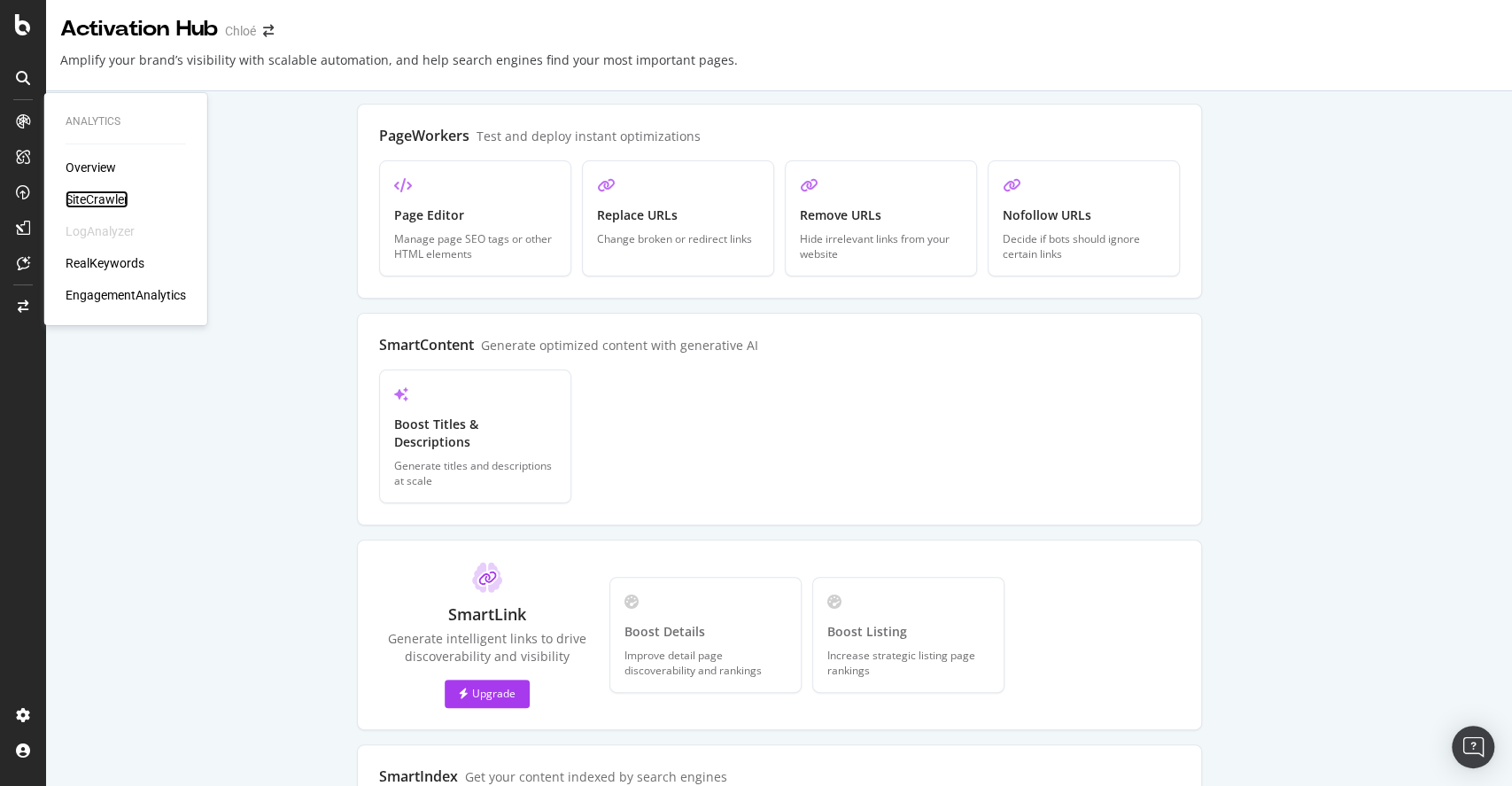
click at [113, 199] on div "SiteCrawler" at bounding box center [97, 200] width 63 height 18
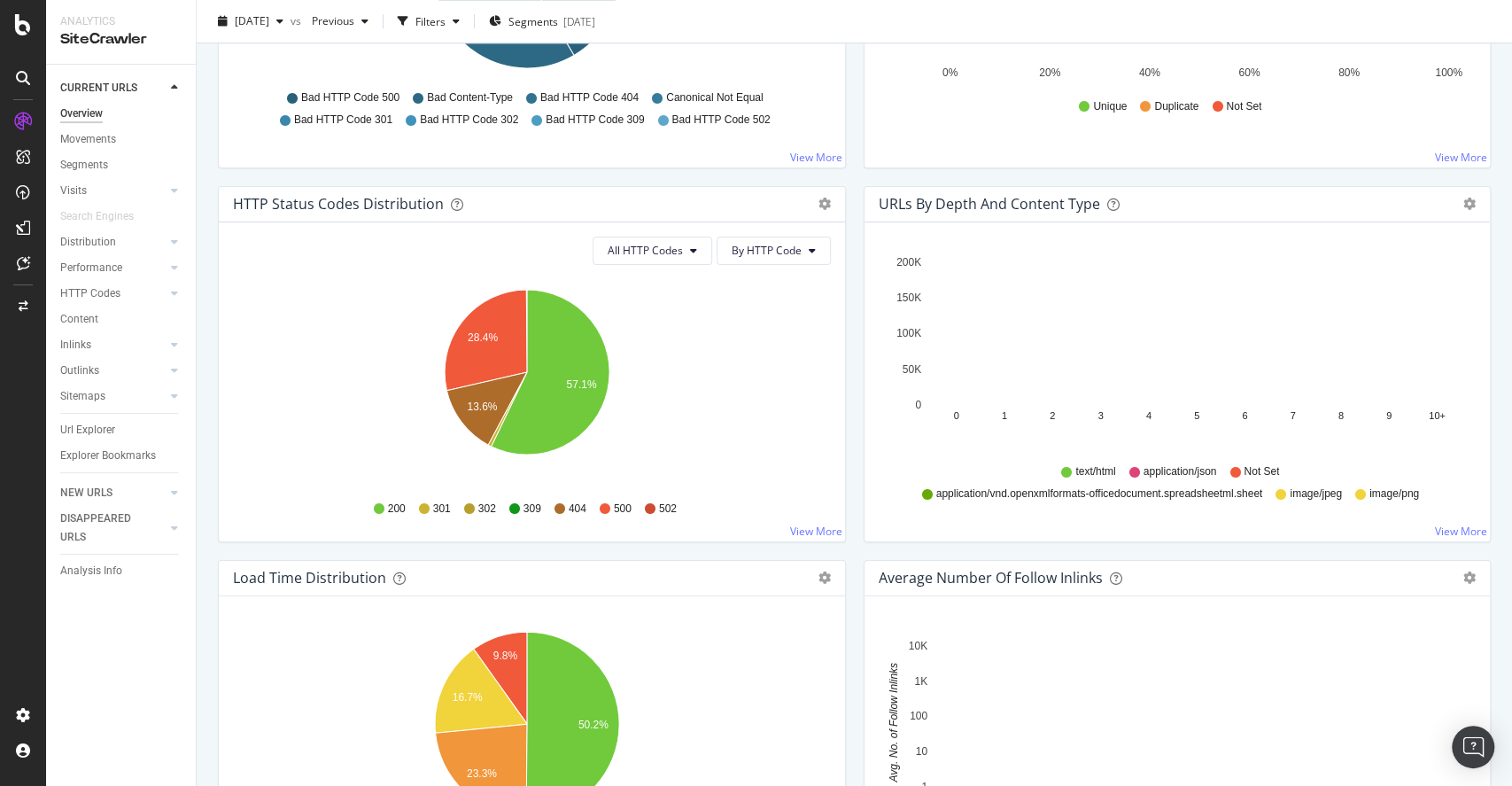
scroll to position [1417, 0]
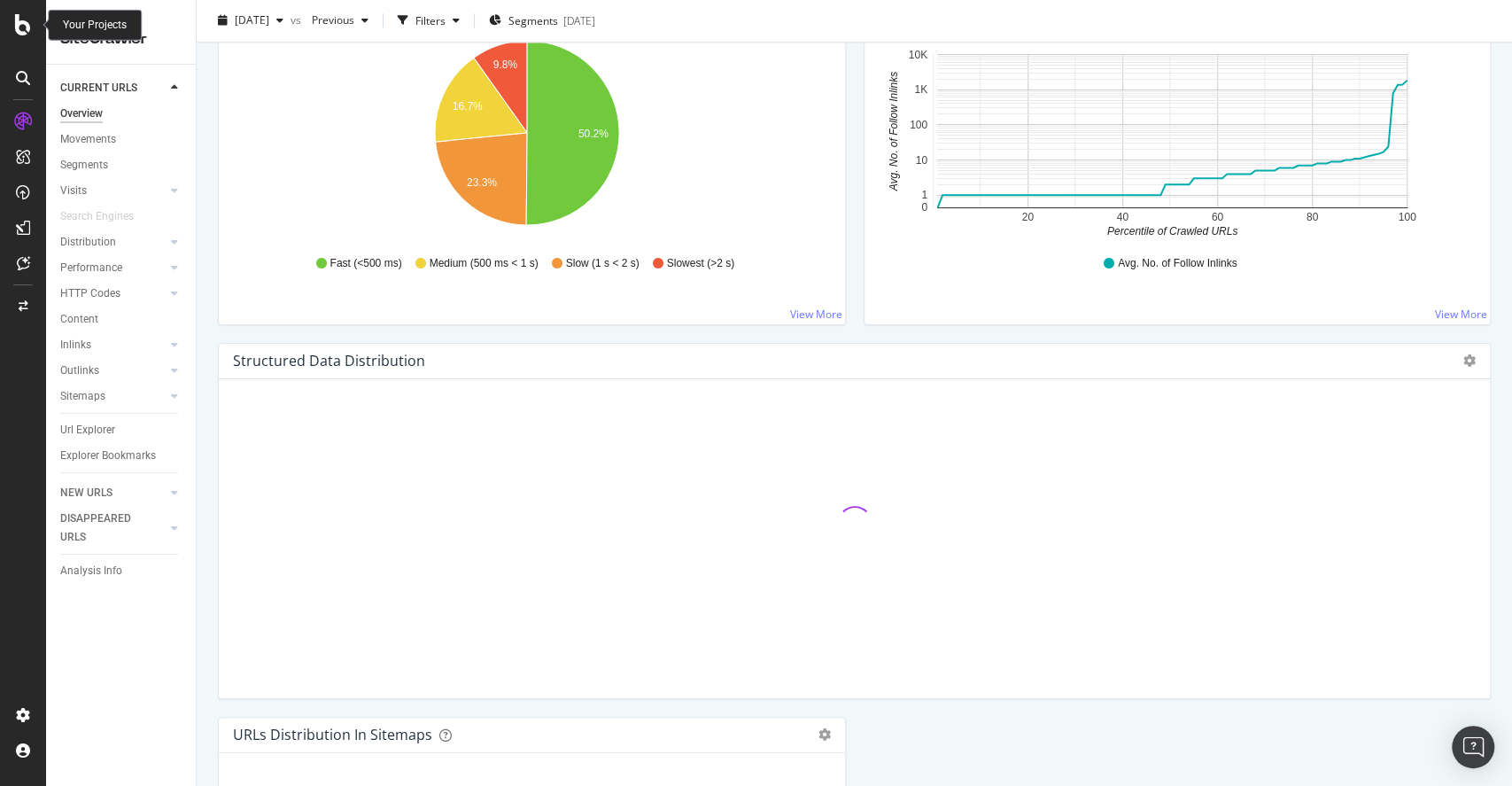
click at [22, 15] on icon at bounding box center [24, 25] width 16 height 22
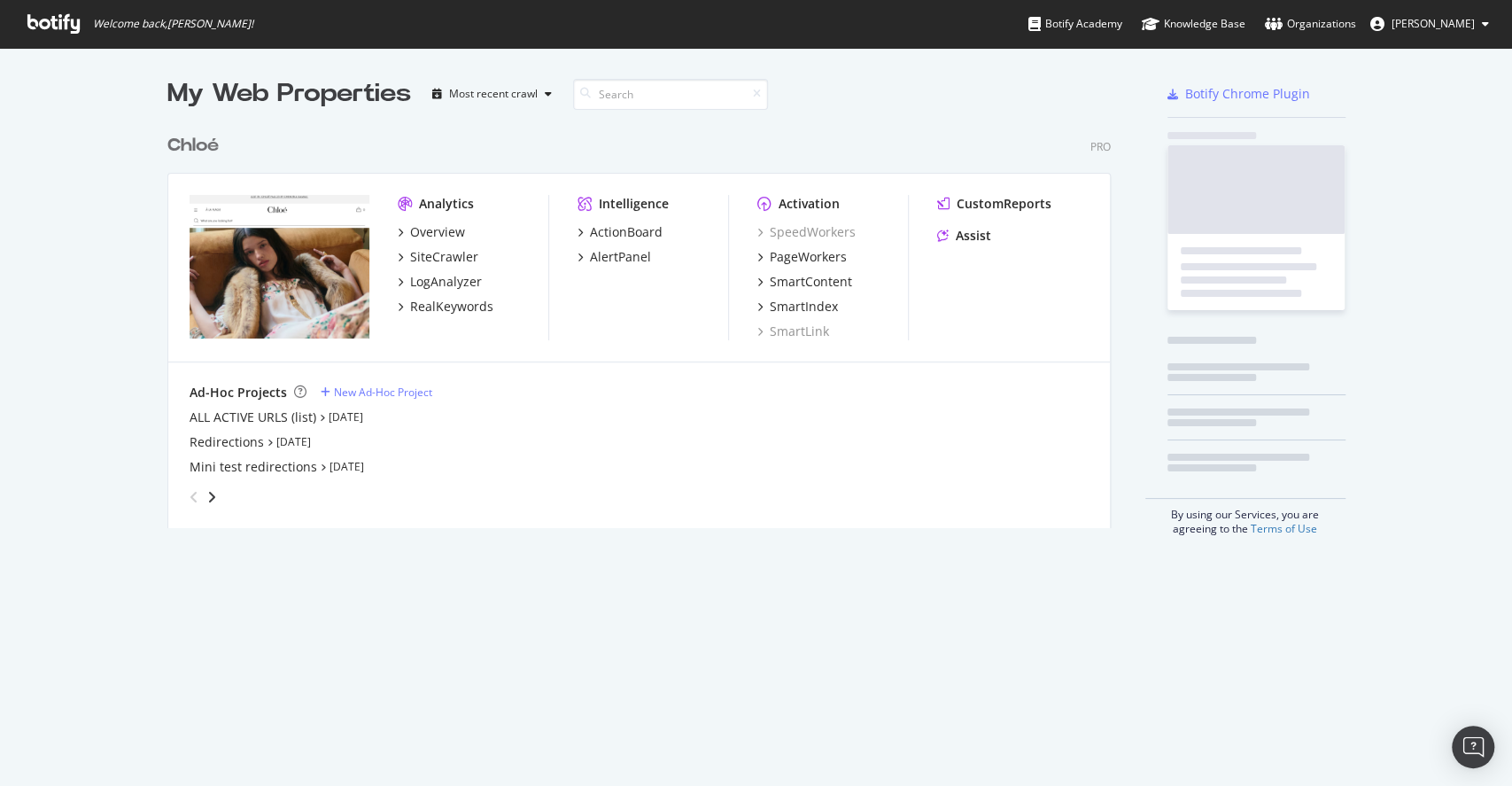
scroll to position [767, 1475]
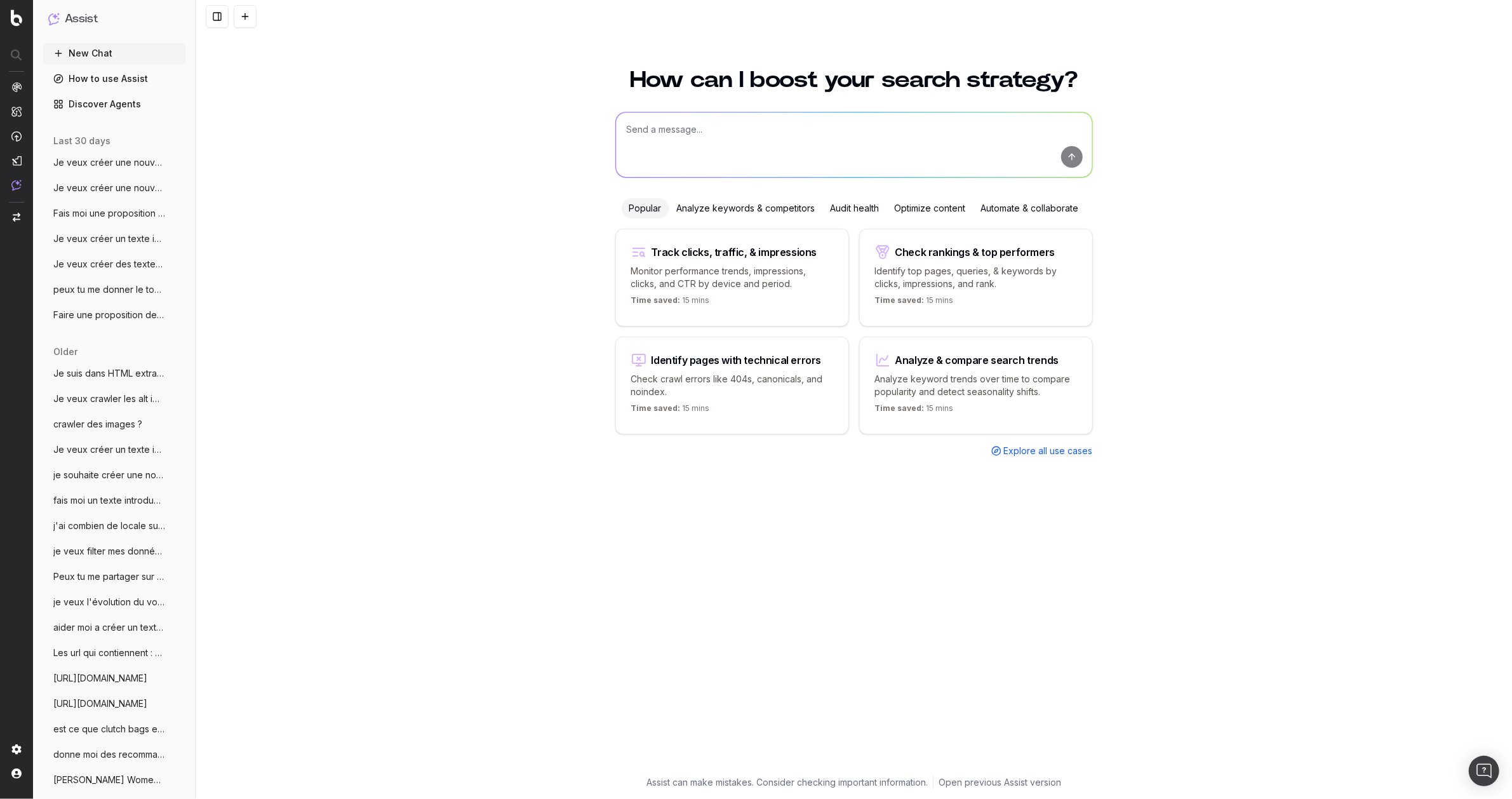
click at [682, 121] on textarea at bounding box center [854, 145] width 477 height 65
type textarea "Ou trouver mes book marks ?"
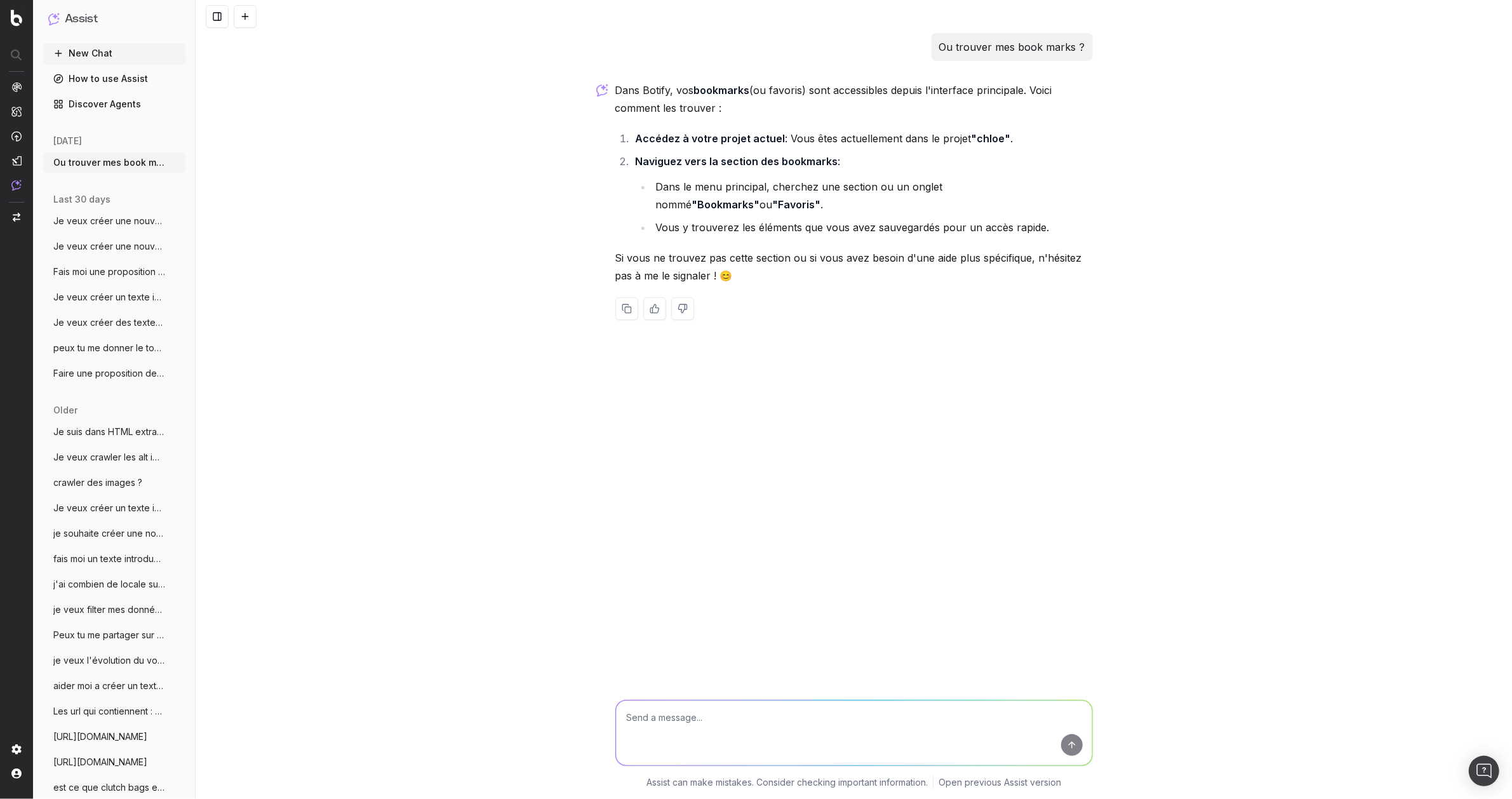
click at [733, 741] on textarea at bounding box center [854, 733] width 477 height 65
type textarea "non je ne vois pas"
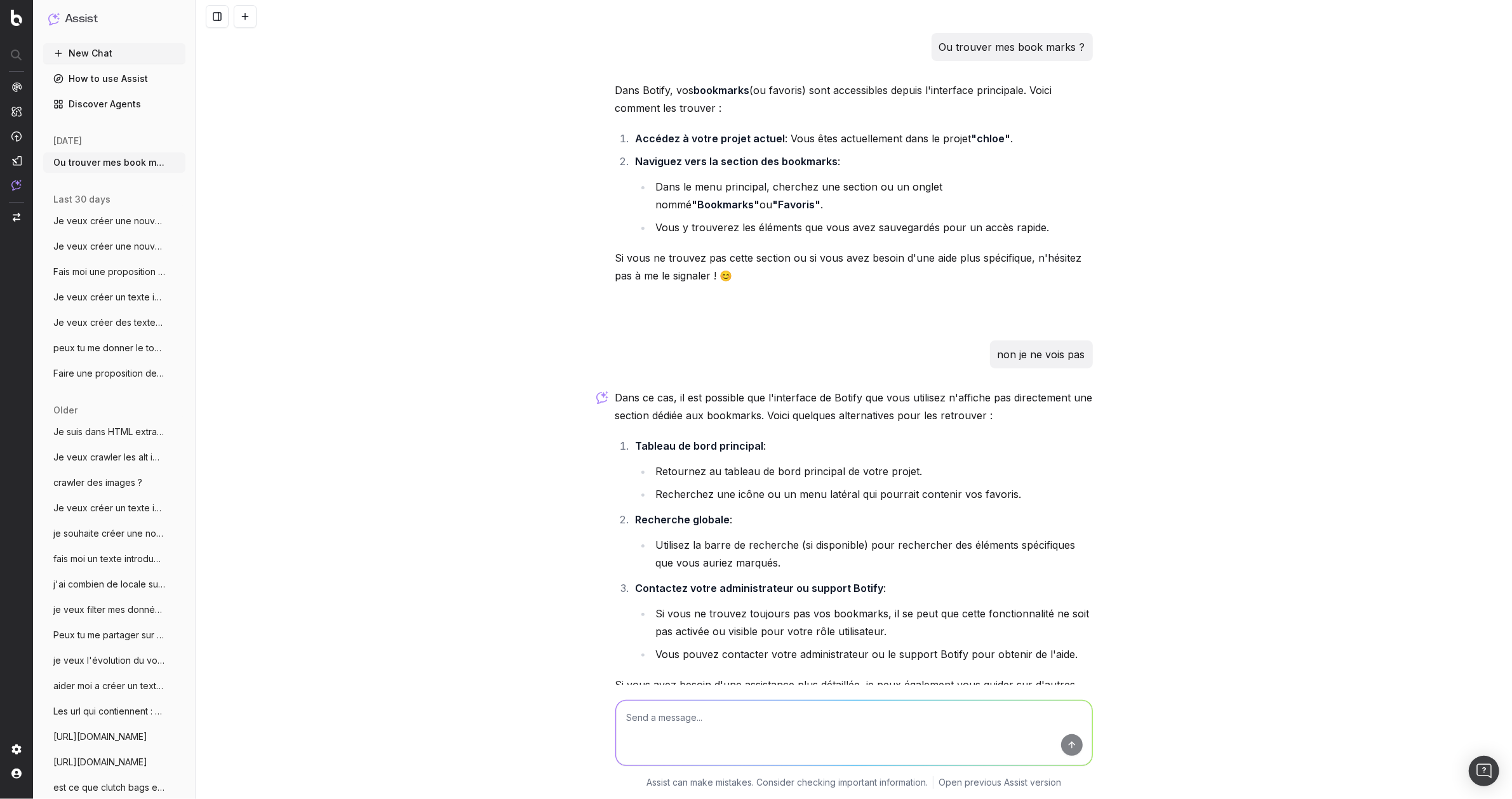
scroll to position [82, 0]
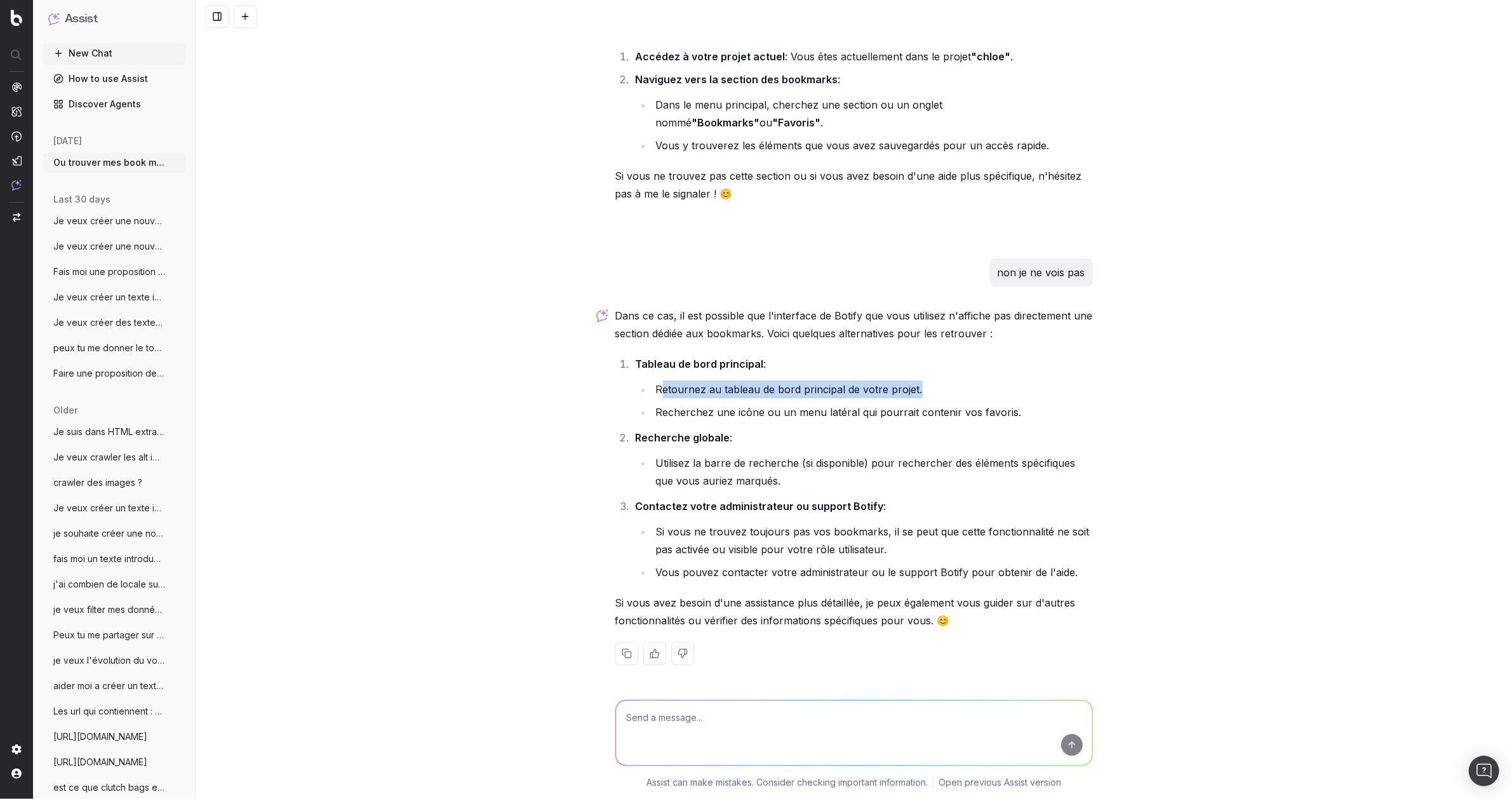
drag, startPoint x: 656, startPoint y: 383, endPoint x: 943, endPoint y: 385, distance: 287.0
click at [943, 385] on li "Retournez au tableau de bord principal de votre projet." at bounding box center [873, 389] width 441 height 18
click at [20, 772] on img at bounding box center [17, 774] width 10 height 10
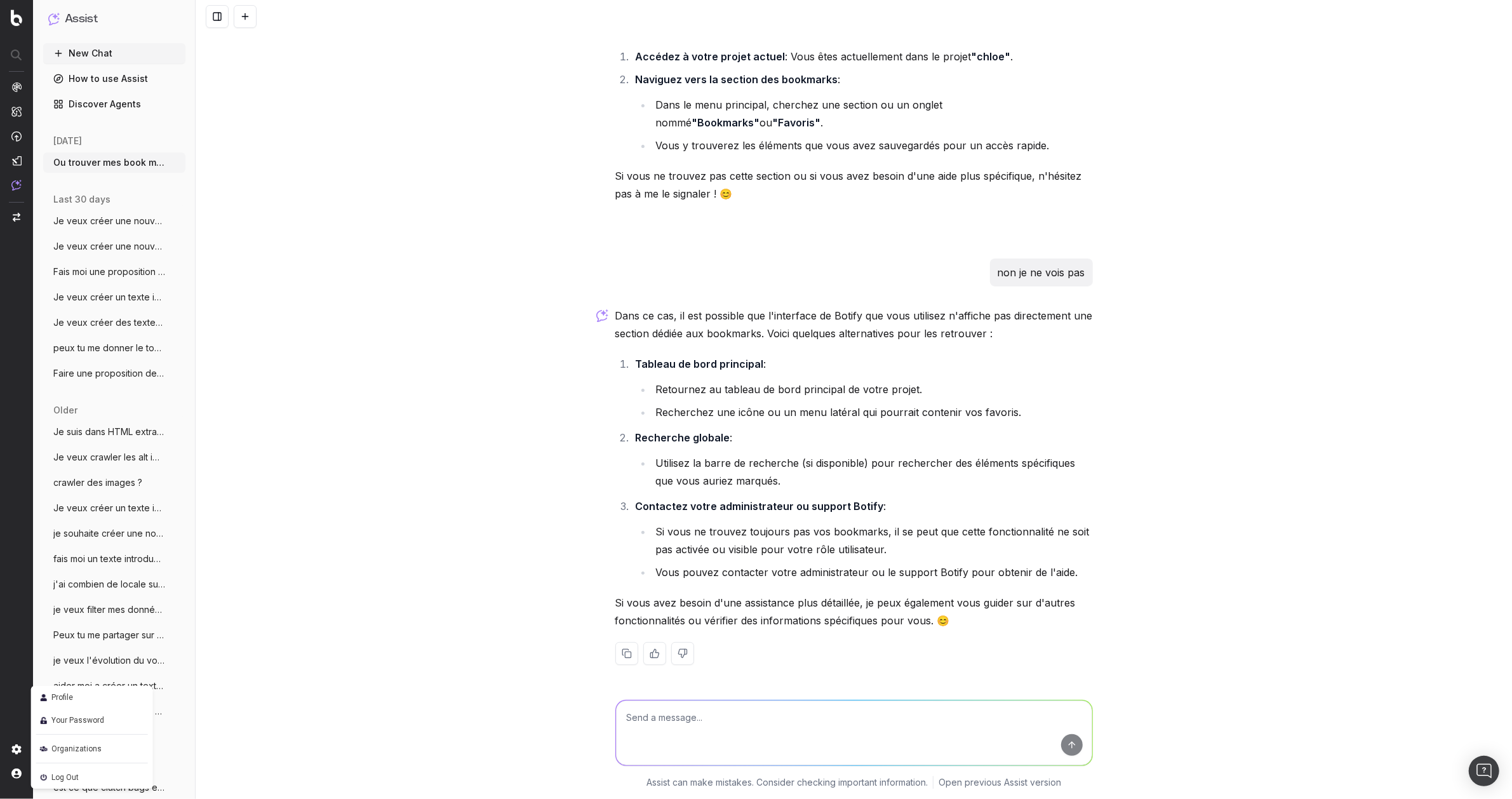
click at [14, 768] on div at bounding box center [17, 761] width 10 height 34
click at [19, 751] on img at bounding box center [17, 750] width 10 height 10
click at [14, 16] on img at bounding box center [17, 18] width 12 height 16
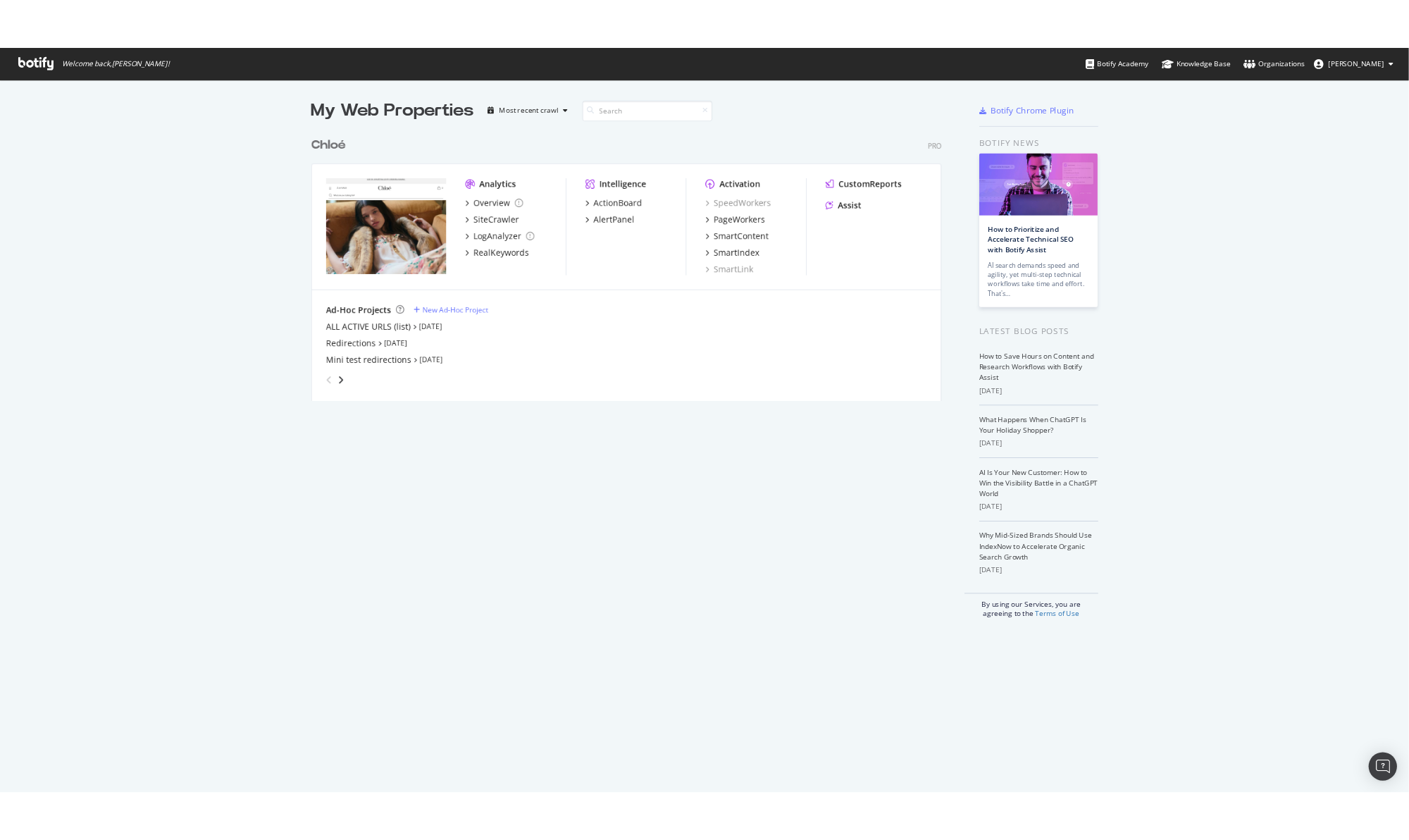
scroll to position [872, 1649]
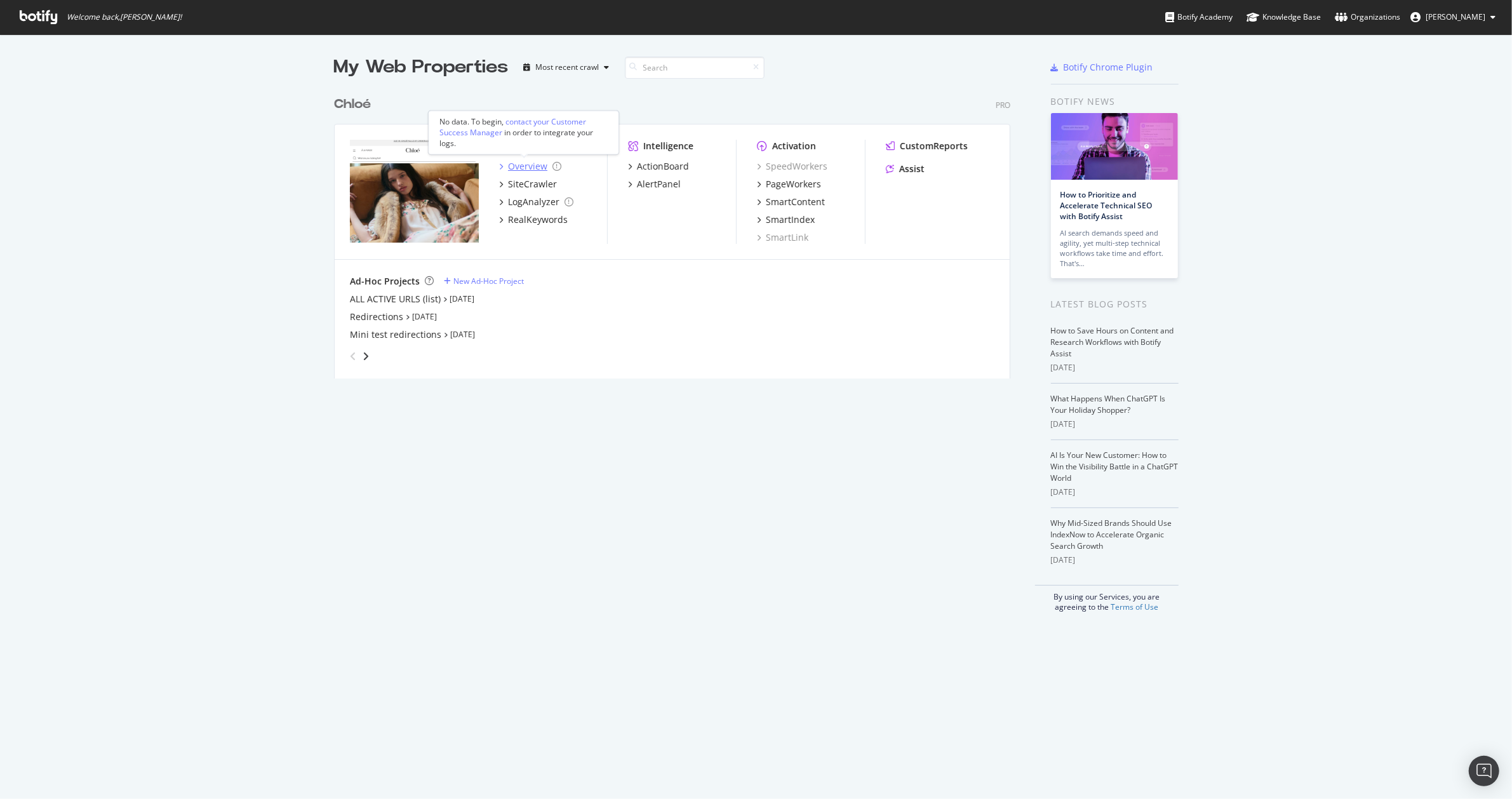
click at [508, 167] on div "Overview" at bounding box center [528, 167] width 40 height 13
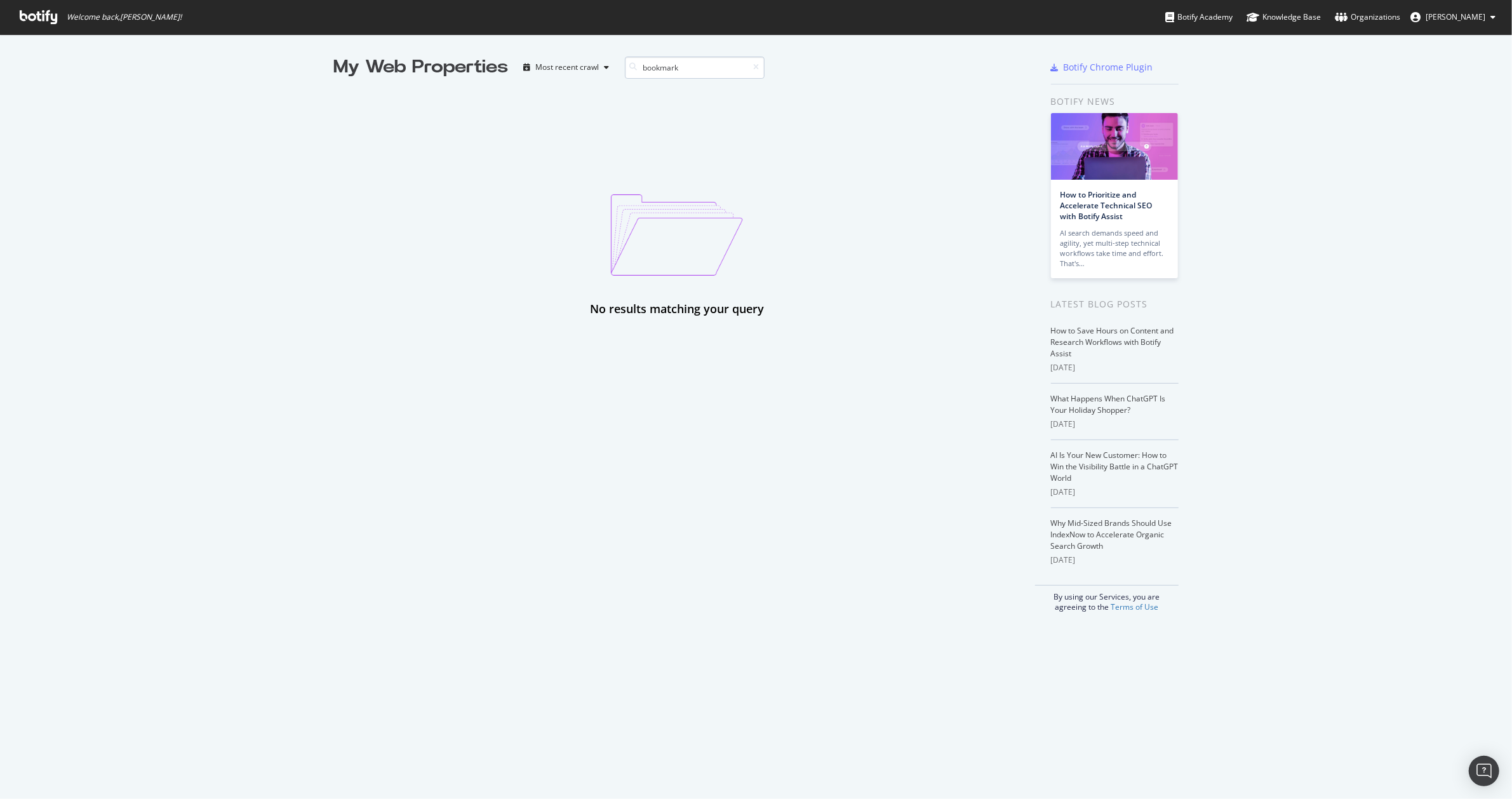
type input "bookmark"
click at [755, 67] on input "bookmark" at bounding box center [694, 67] width 139 height 22
click at [754, 69] on icon at bounding box center [757, 67] width 6 height 8
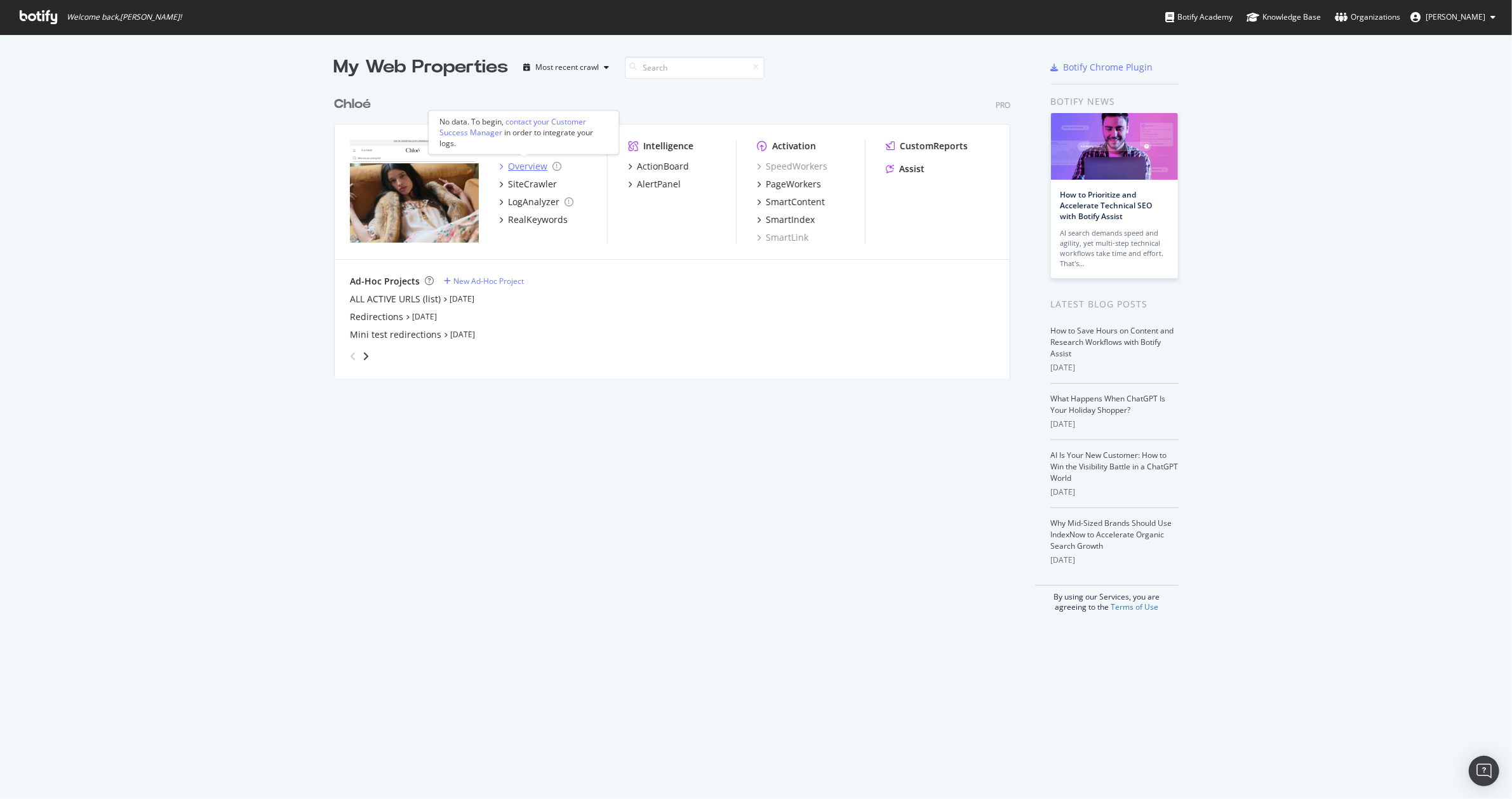
click at [508, 166] on div "Overview" at bounding box center [528, 167] width 40 height 13
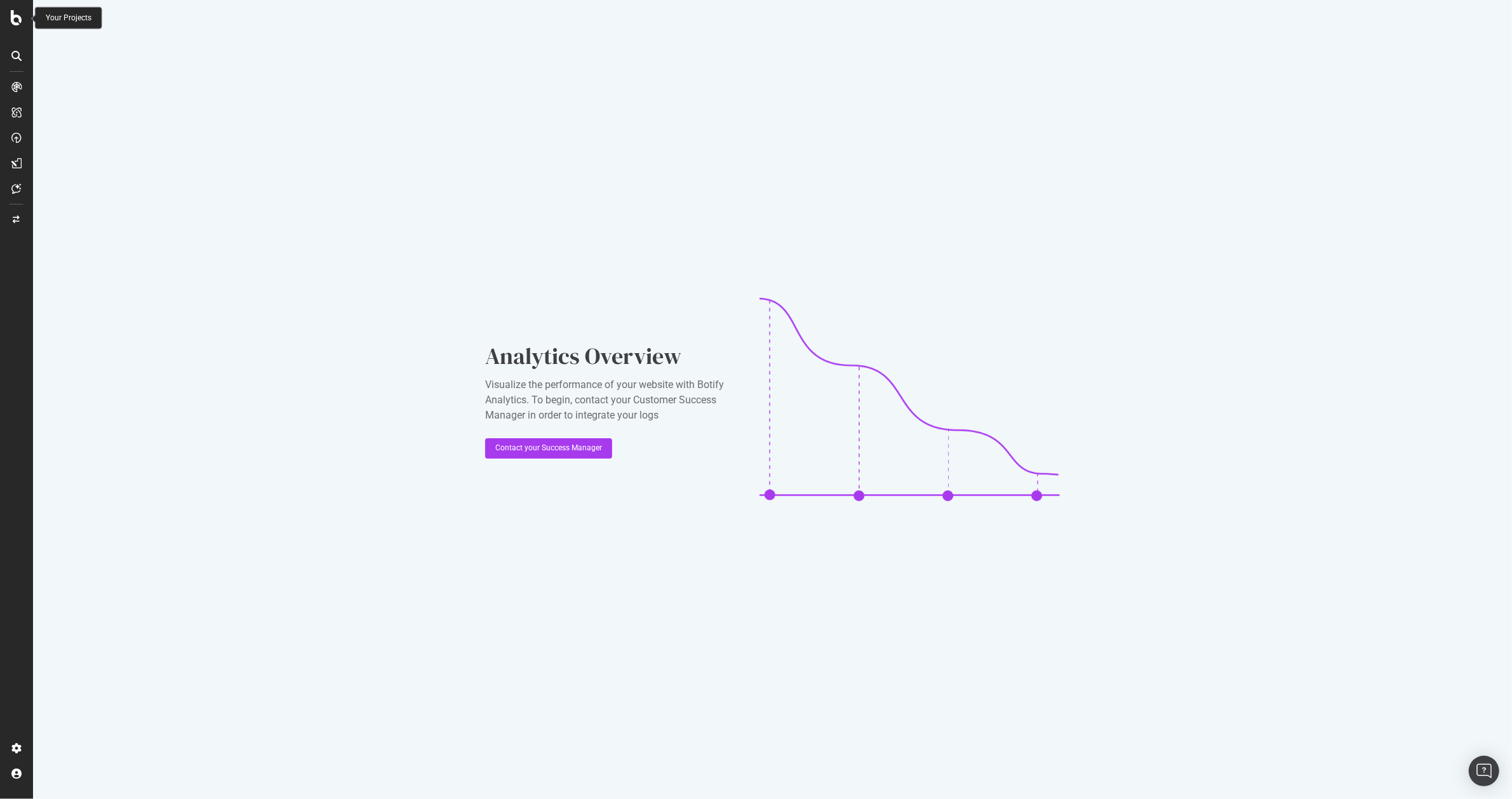
click at [18, 21] on icon at bounding box center [17, 18] width 12 height 16
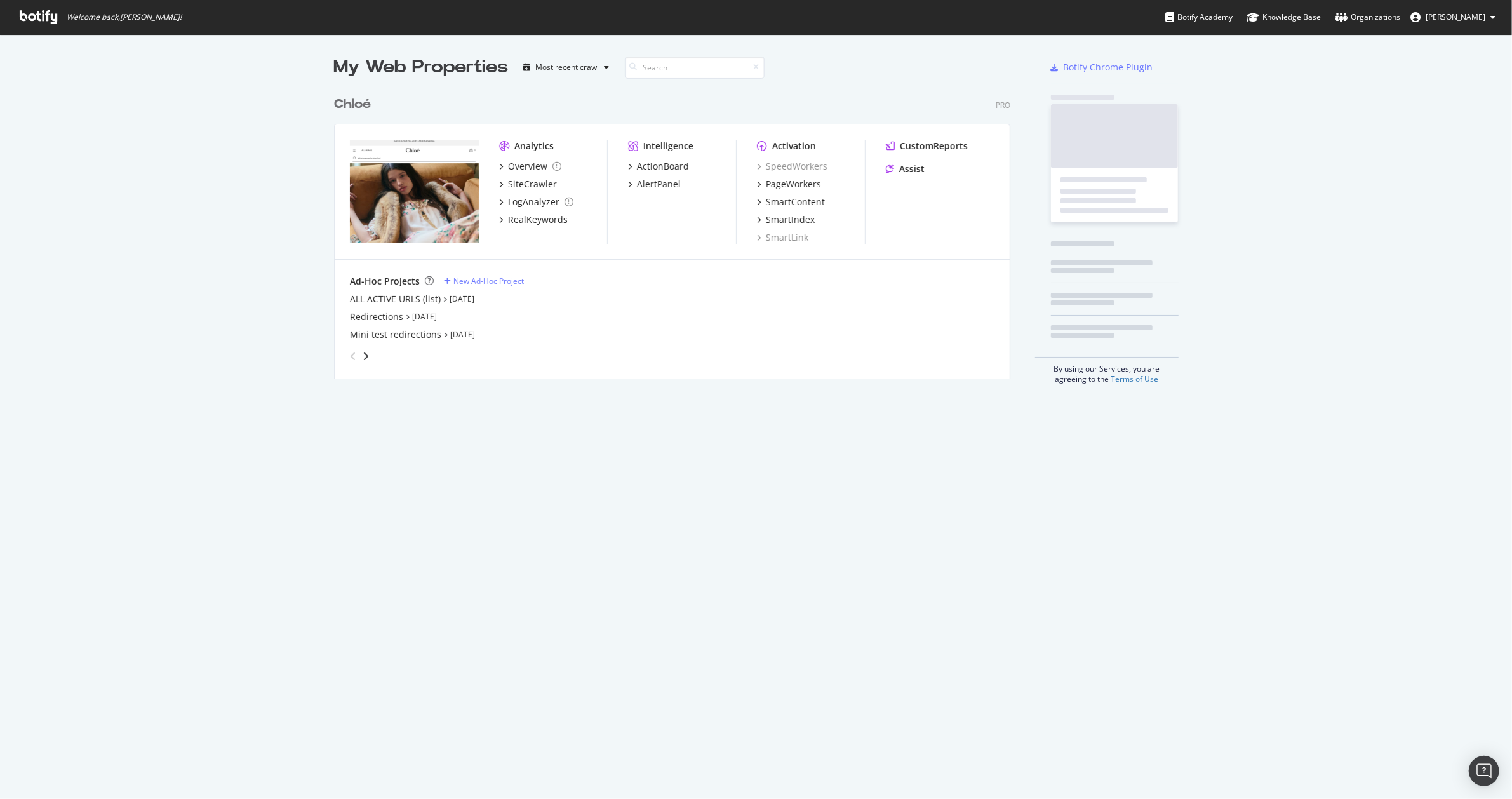
scroll to position [787, 1487]
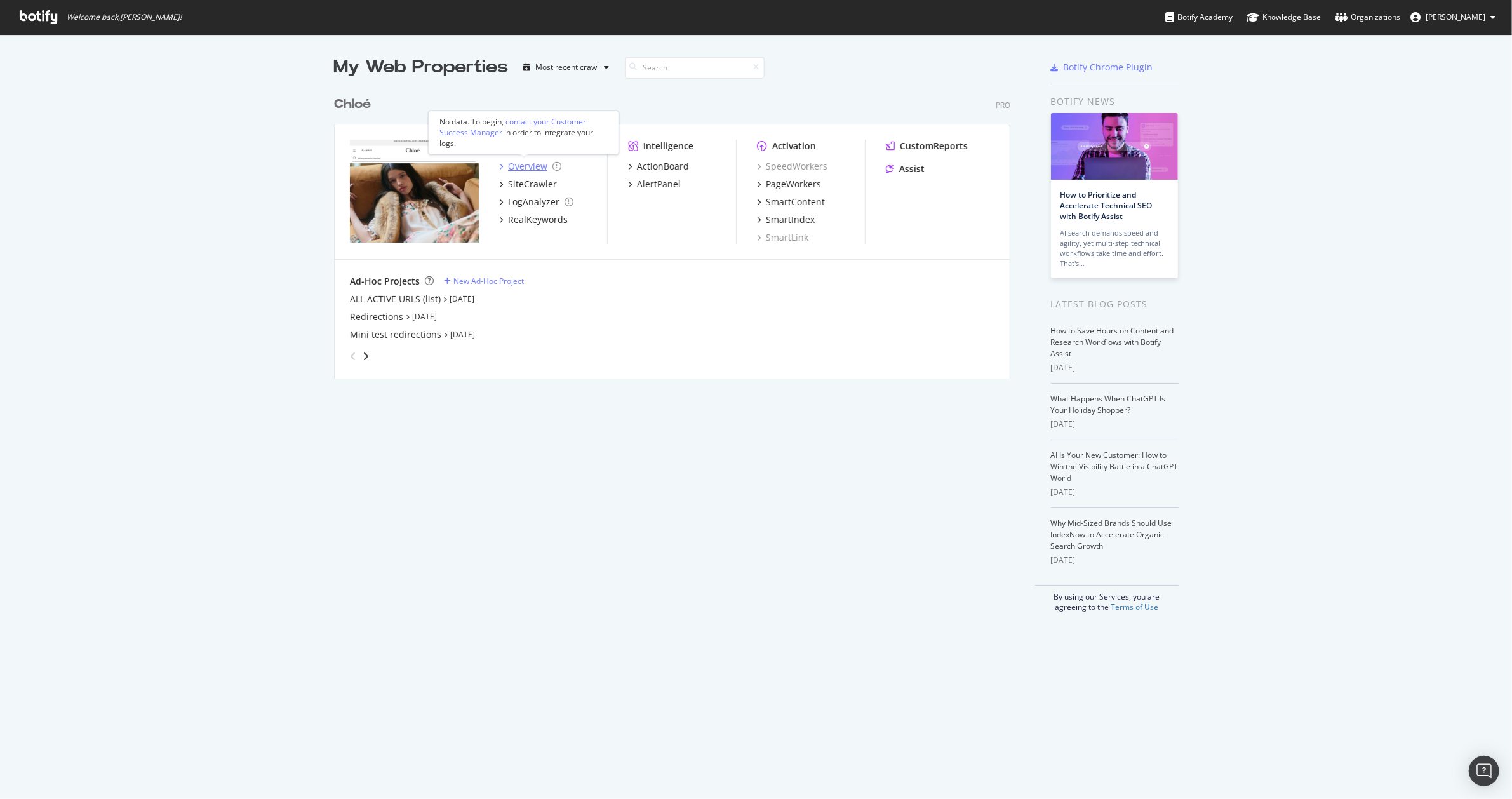
click at [515, 167] on div "Overview" at bounding box center [528, 167] width 40 height 13
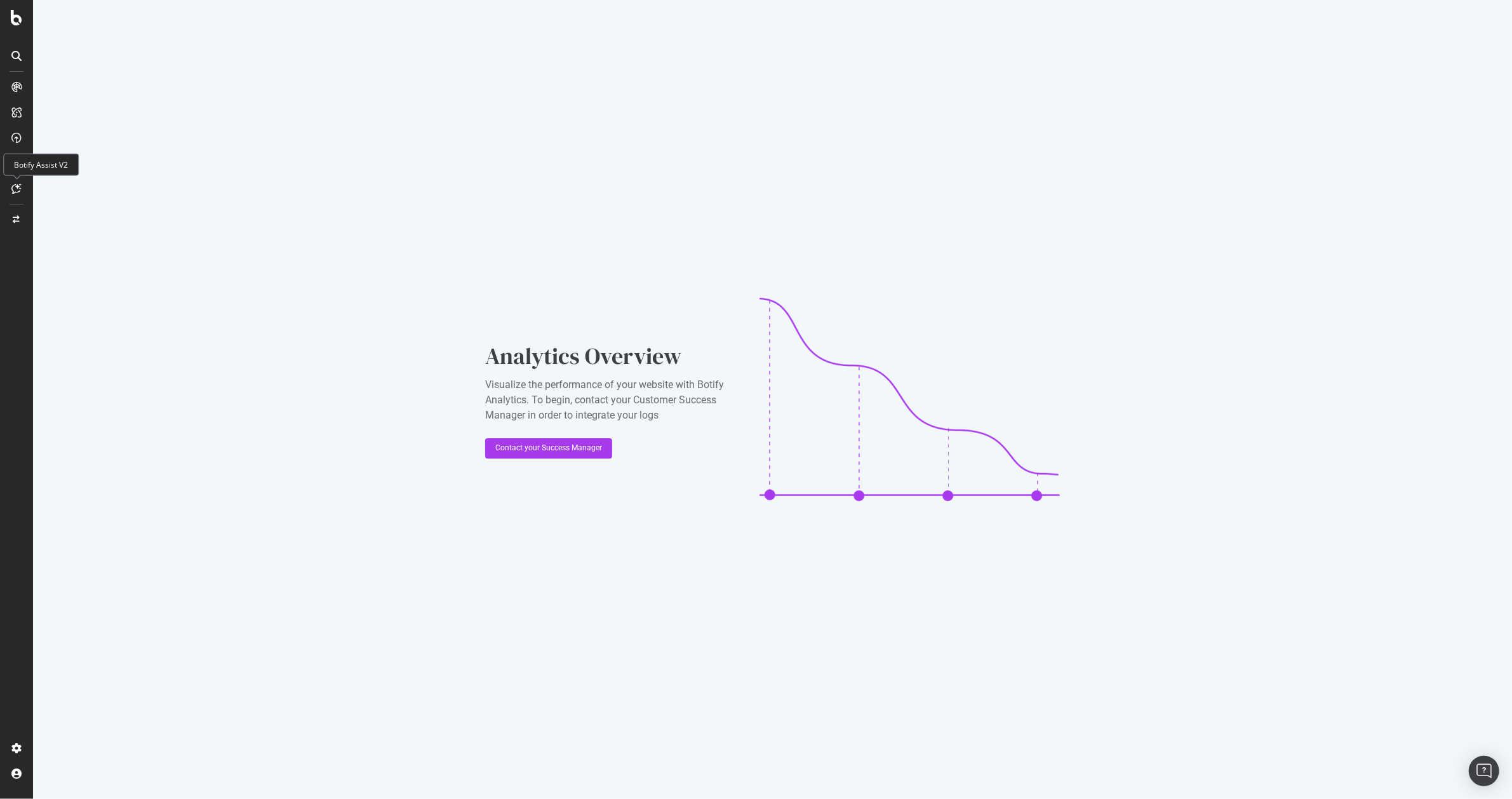
click at [19, 183] on div at bounding box center [16, 188] width 20 height 20
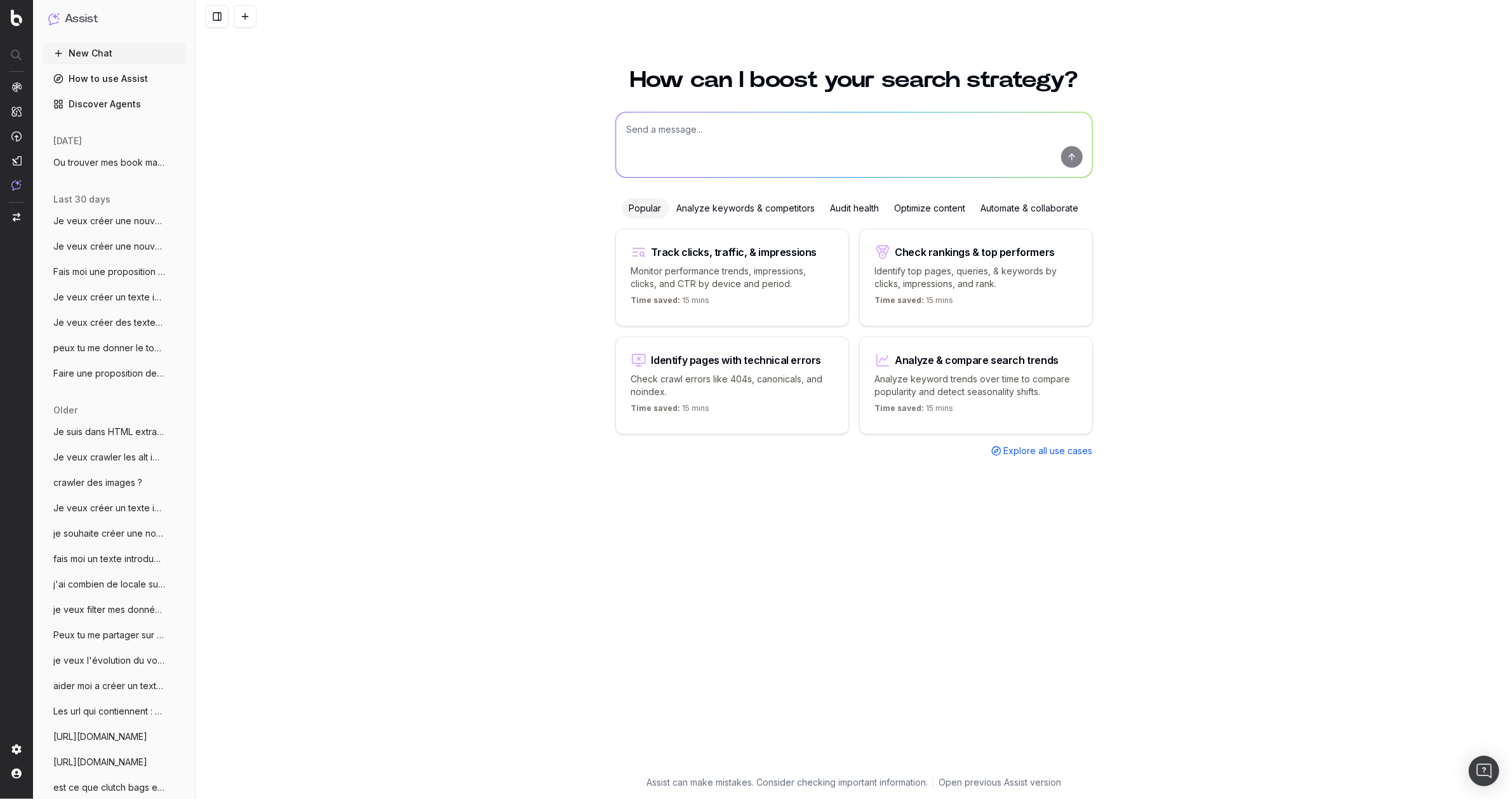
click at [684, 150] on textarea at bounding box center [854, 145] width 477 height 65
type textarea "je veux faire une liste de mots clés par mes top marchés US, [GEOGRAPHIC_DATA],…"
click at [1068, 158] on button "submit" at bounding box center [1072, 156] width 21 height 21
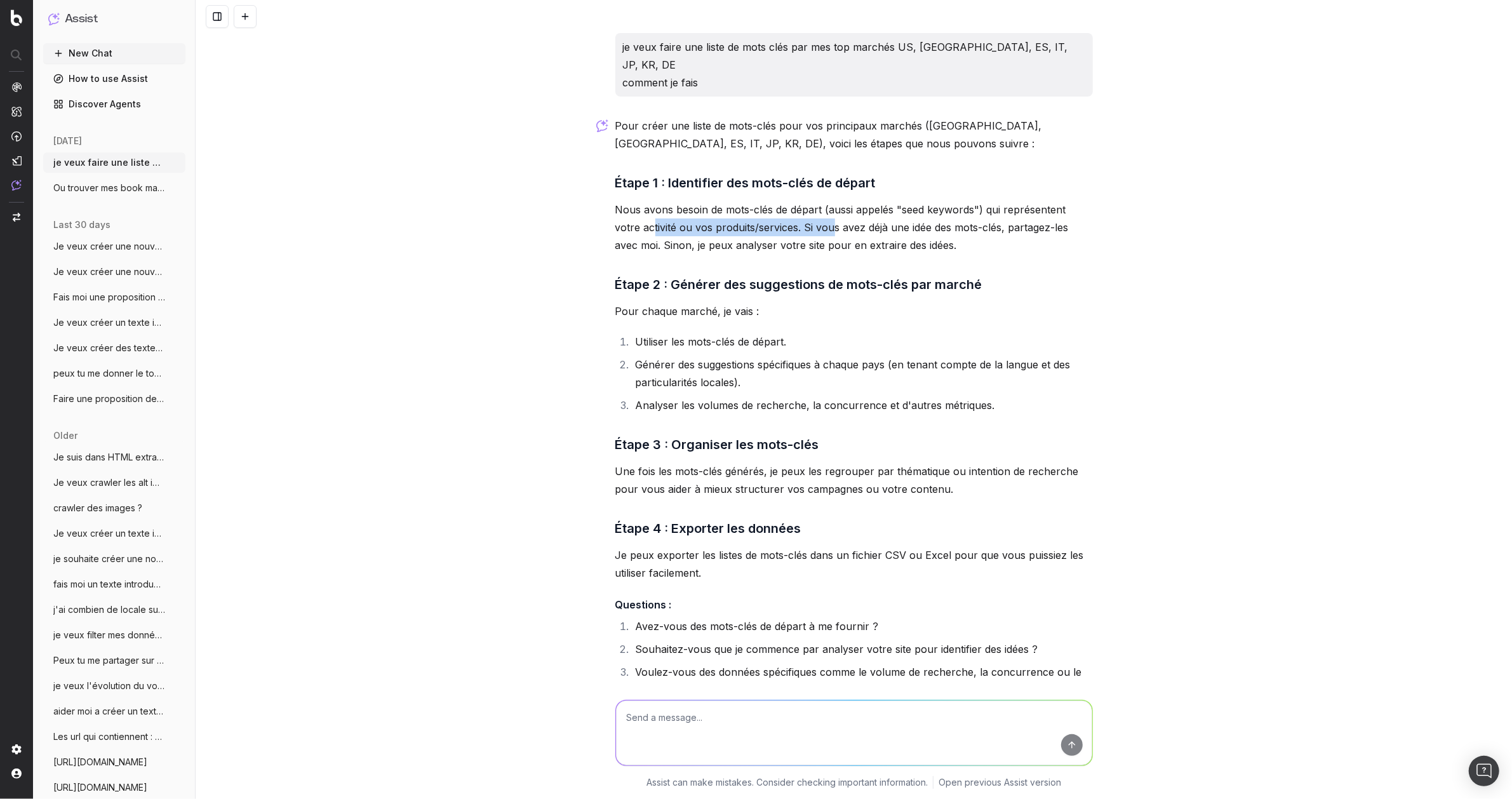
drag, startPoint x: 626, startPoint y: 201, endPoint x: 797, endPoint y: 202, distance: 171.0
click at [797, 202] on p "Nous avons besoin de mots-clés de départ (aussi appelés "seed keywords") qui re…" at bounding box center [854, 228] width 478 height 53
click at [878, 213] on p "Nous avons besoin de mots-clés de départ (aussi appelés "seed keywords") qui re…" at bounding box center [854, 228] width 478 height 53
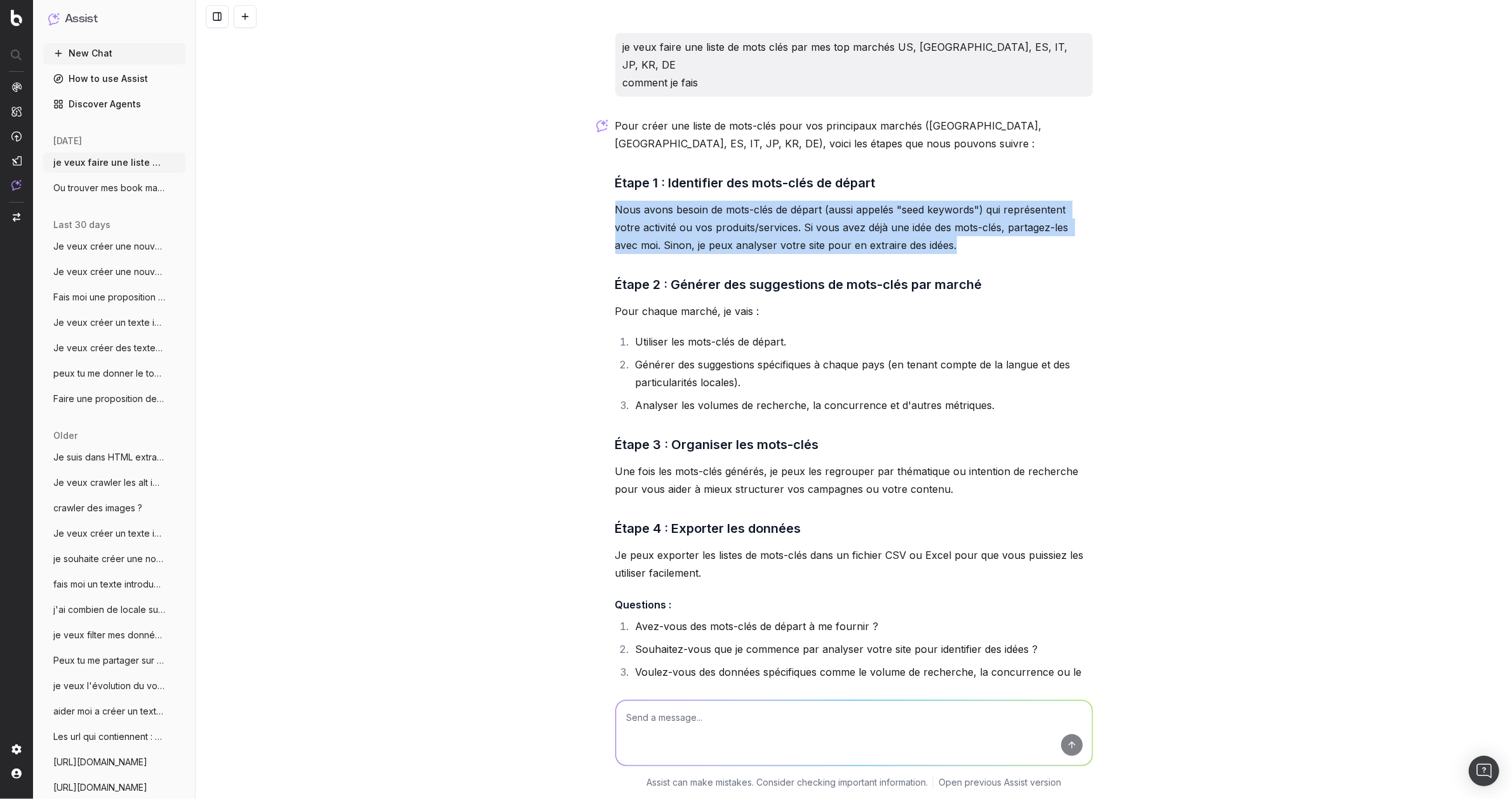
drag, startPoint x: 908, startPoint y: 230, endPoint x: 598, endPoint y: 192, distance: 312.3
click at [598, 192] on div "je veux faire une liste de mots clés par mes top marchés US, [GEOGRAPHIC_DATA],…" at bounding box center [854, 400] width 1316 height 799
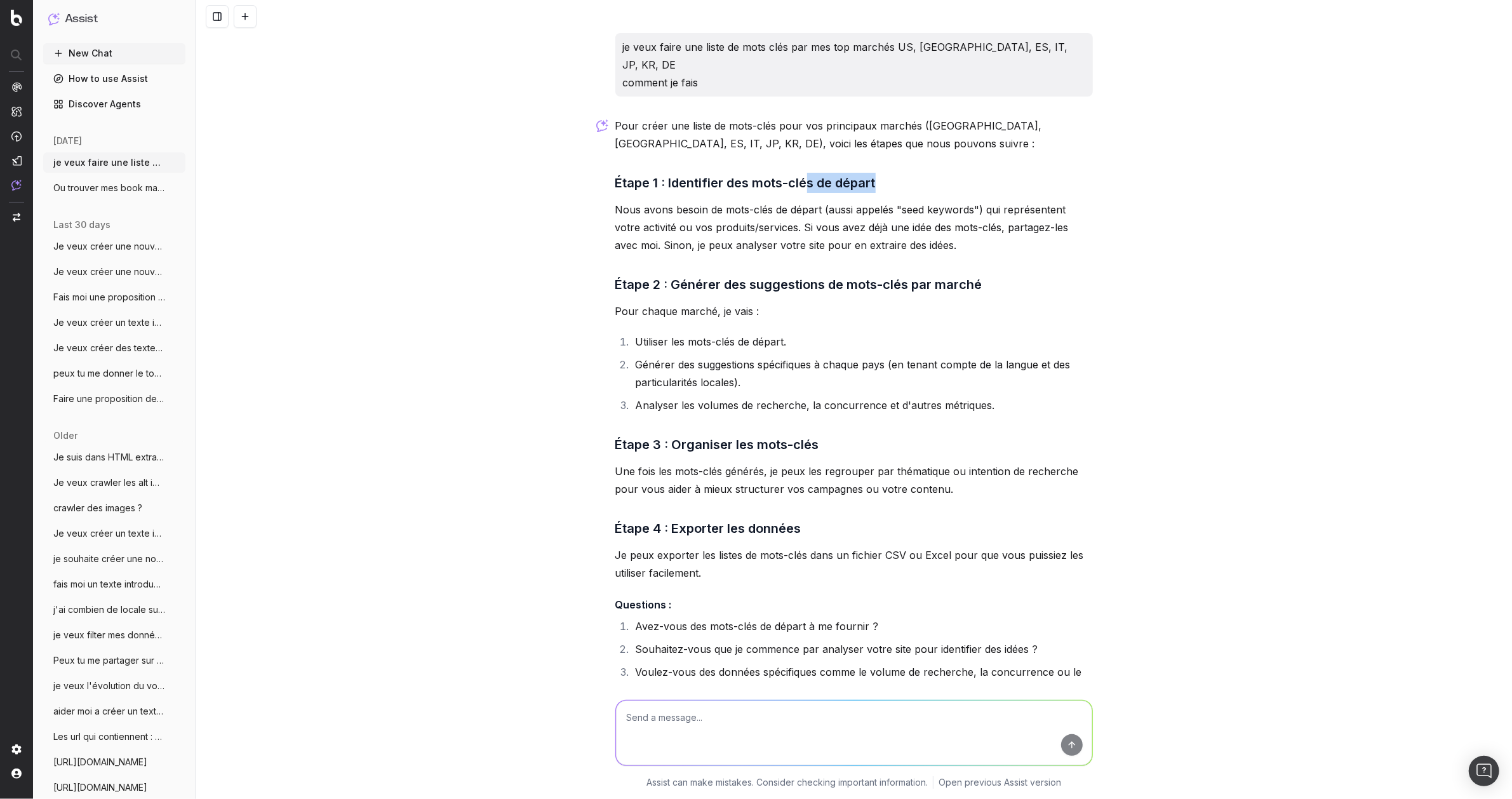
drag, startPoint x: 877, startPoint y: 169, endPoint x: 796, endPoint y: 163, distance: 81.2
click at [800, 173] on h3 "Étape 1 : Identifier des mots-clés de départ" at bounding box center [854, 182] width 478 height 20
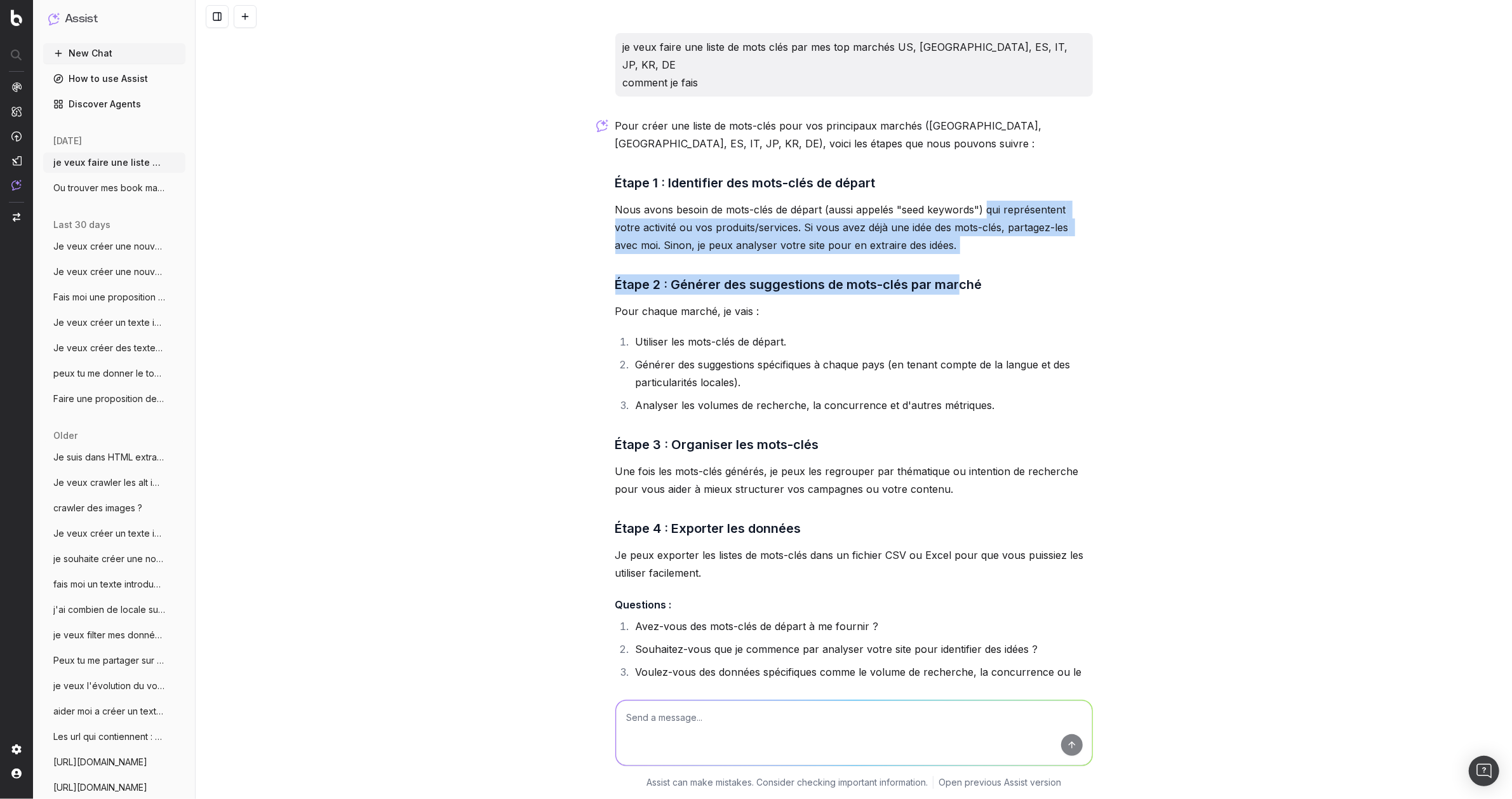
drag, startPoint x: 981, startPoint y: 191, endPoint x: 939, endPoint y: 250, distance: 72.4
click at [954, 240] on div "Pour créer une liste de mots-clés pour vos principaux marchés ([GEOGRAPHIC_DATA…" at bounding box center [854, 451] width 478 height 668
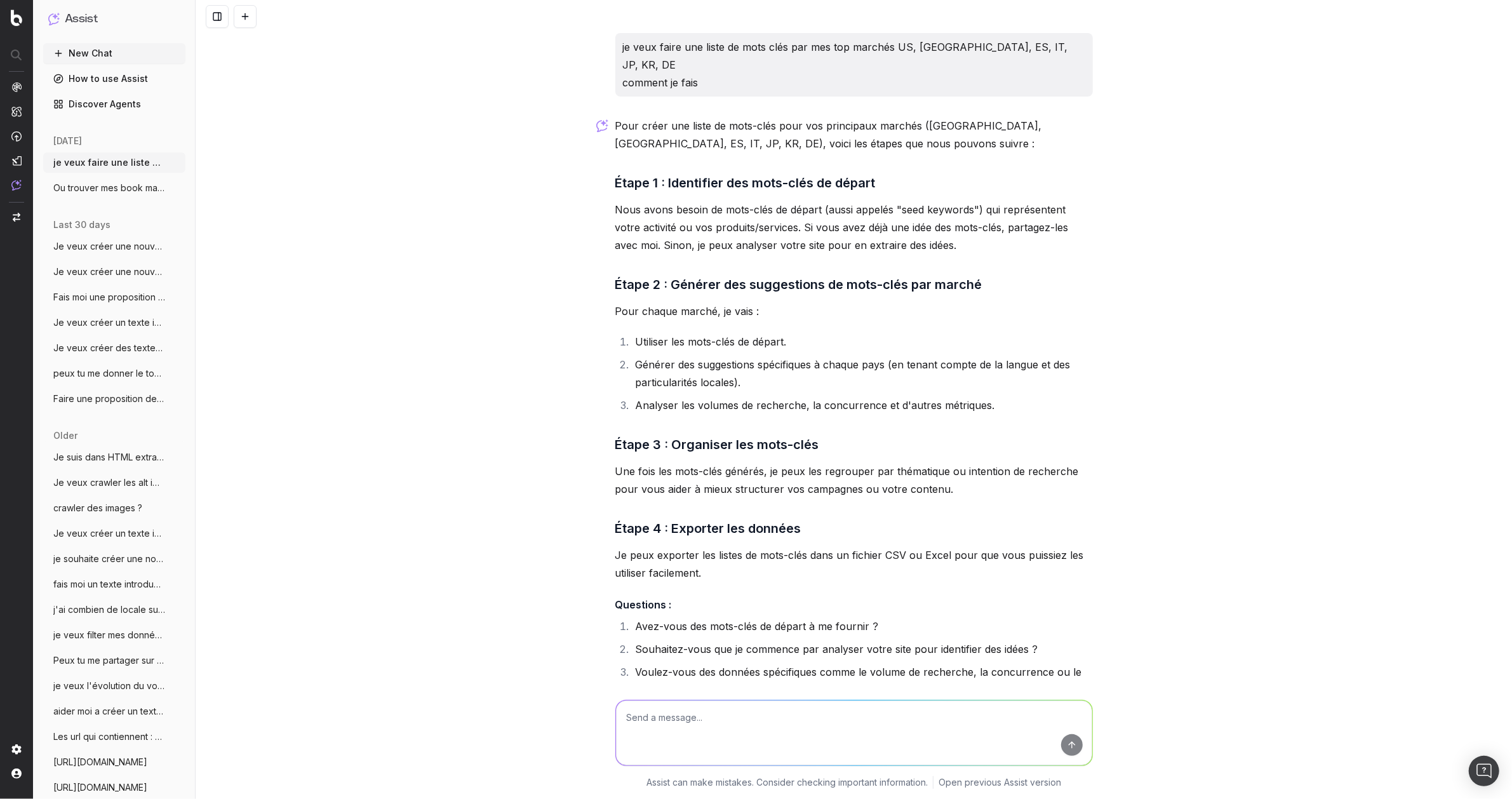
click at [750, 302] on p "Pour chaque marché, je vais :" at bounding box center [854, 311] width 478 height 18
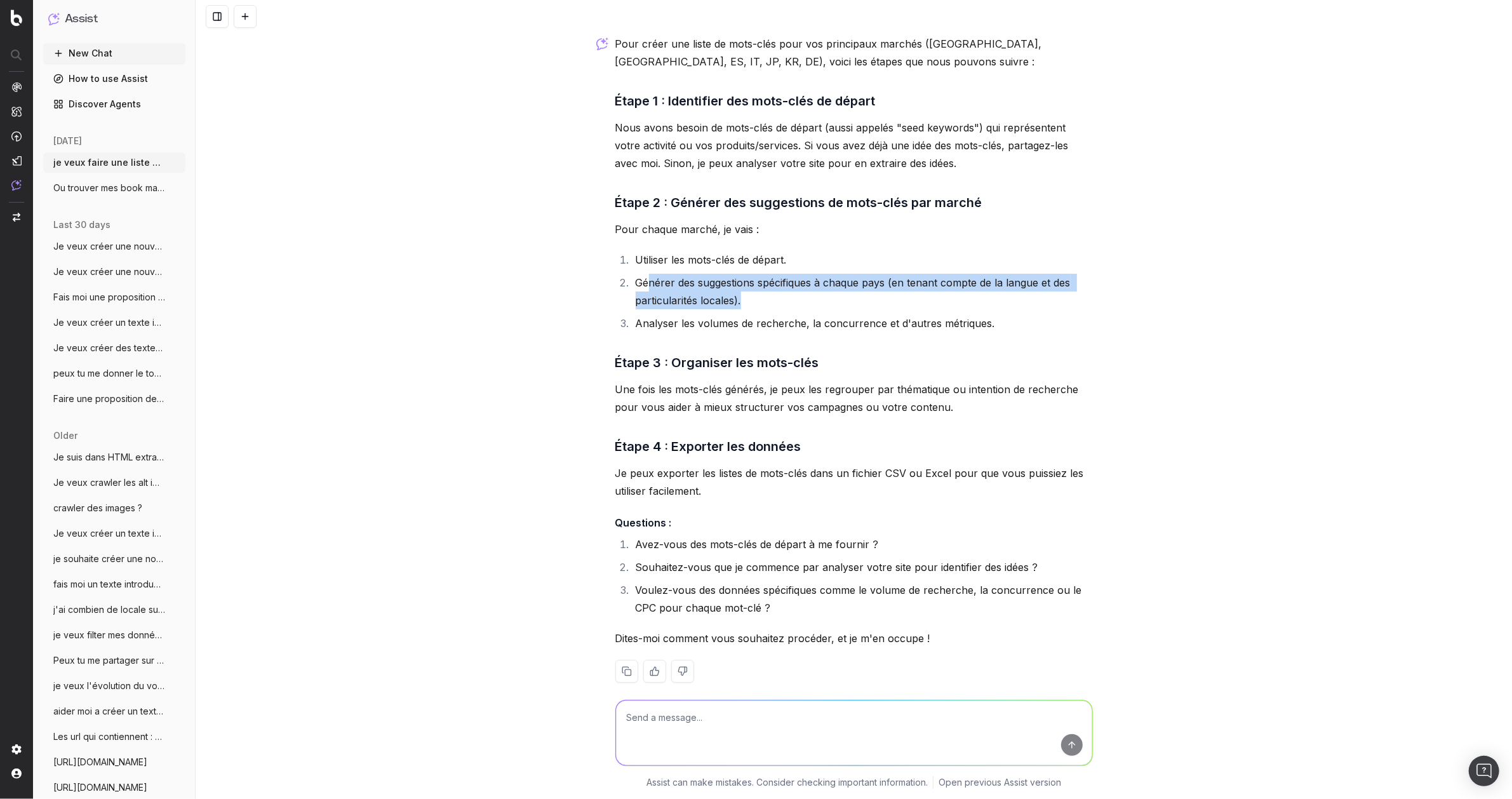
drag, startPoint x: 743, startPoint y: 281, endPoint x: 640, endPoint y: 272, distance: 103.4
click at [640, 274] on li "Générer des suggestions spécifiques à chaque pays (en tenant compte de la langu…" at bounding box center [862, 291] width 461 height 36
click at [641, 315] on div "Pour créer une liste de mots-clés pour vos principaux marchés (US, UK, ES, IT, …" at bounding box center [854, 369] width 478 height 668
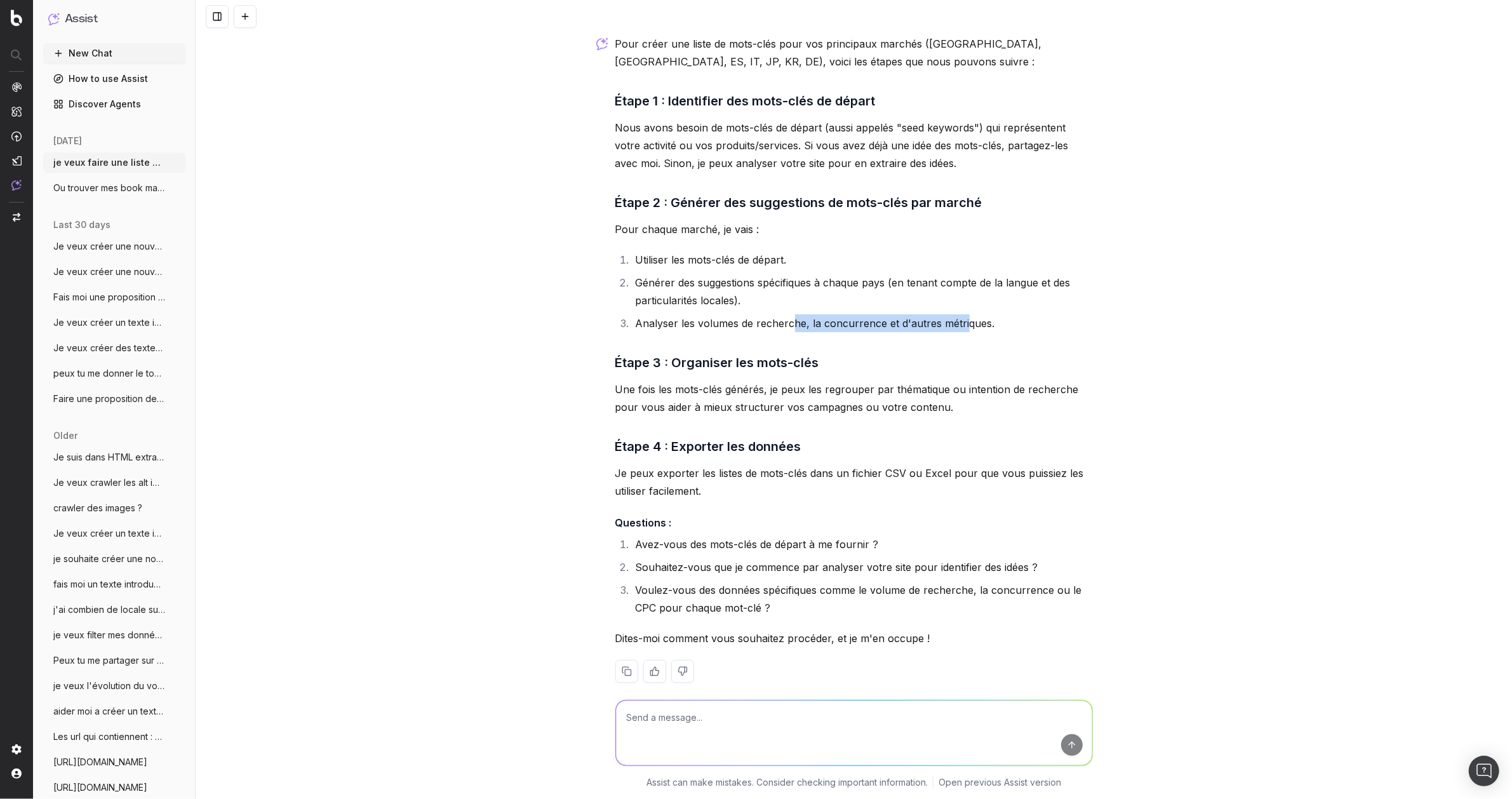
drag, startPoint x: 940, startPoint y: 311, endPoint x: 762, endPoint y: 313, distance: 178.0
click at [768, 315] on li "Analyser les volumes de recherche, la concurrence et d'autres métriques." at bounding box center [862, 323] width 461 height 18
click at [751, 385] on p "Une fois les mots-clés générés, je peux les regrouper par thématique ou intenti…" at bounding box center [854, 398] width 478 height 36
click at [938, 392] on p "Une fois les mots-clés générés, je peux les regrouper par thématique ou intenti…" at bounding box center [854, 398] width 478 height 36
click at [867, 536] on li "Avez-vous des mots-clés de départ à me fournir ?" at bounding box center [862, 544] width 461 height 18
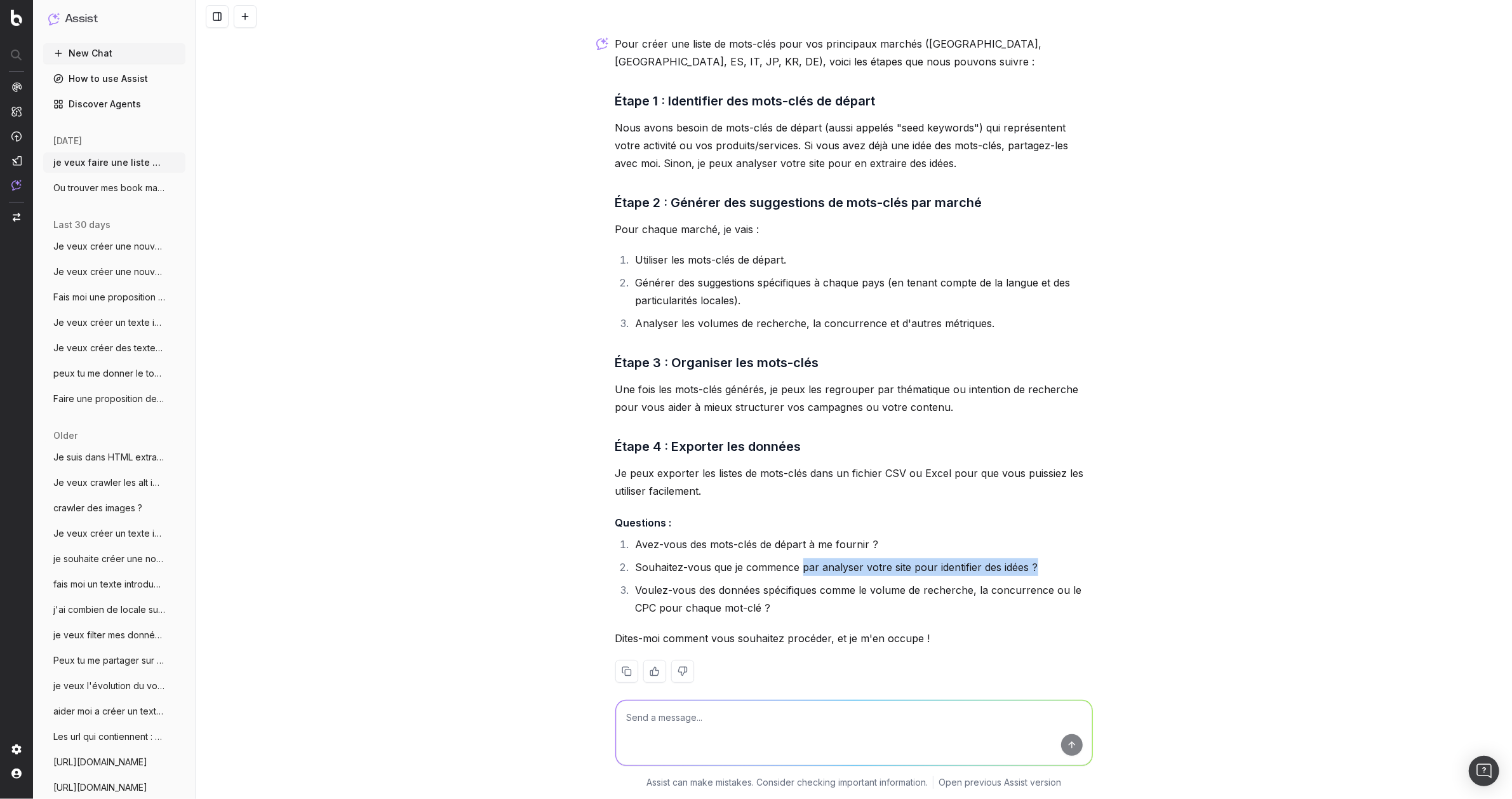
drag, startPoint x: 796, startPoint y: 553, endPoint x: 1035, endPoint y: 555, distance: 239.0
click at [1035, 558] on li "Souhaitez-vous que je commence par analyser votre site pour identifier des idée…" at bounding box center [862, 567] width 461 height 18
click at [1040, 558] on li "Souhaitez-vous que je commence par analyser votre site pour identifier des idée…" at bounding box center [862, 567] width 461 height 18
drag, startPoint x: 770, startPoint y: 588, endPoint x: 757, endPoint y: 588, distance: 13.0
click at [757, 588] on li "Voulez-vous des données spécifiques comme le volume de recherche, la concurrenc…" at bounding box center [862, 599] width 461 height 36
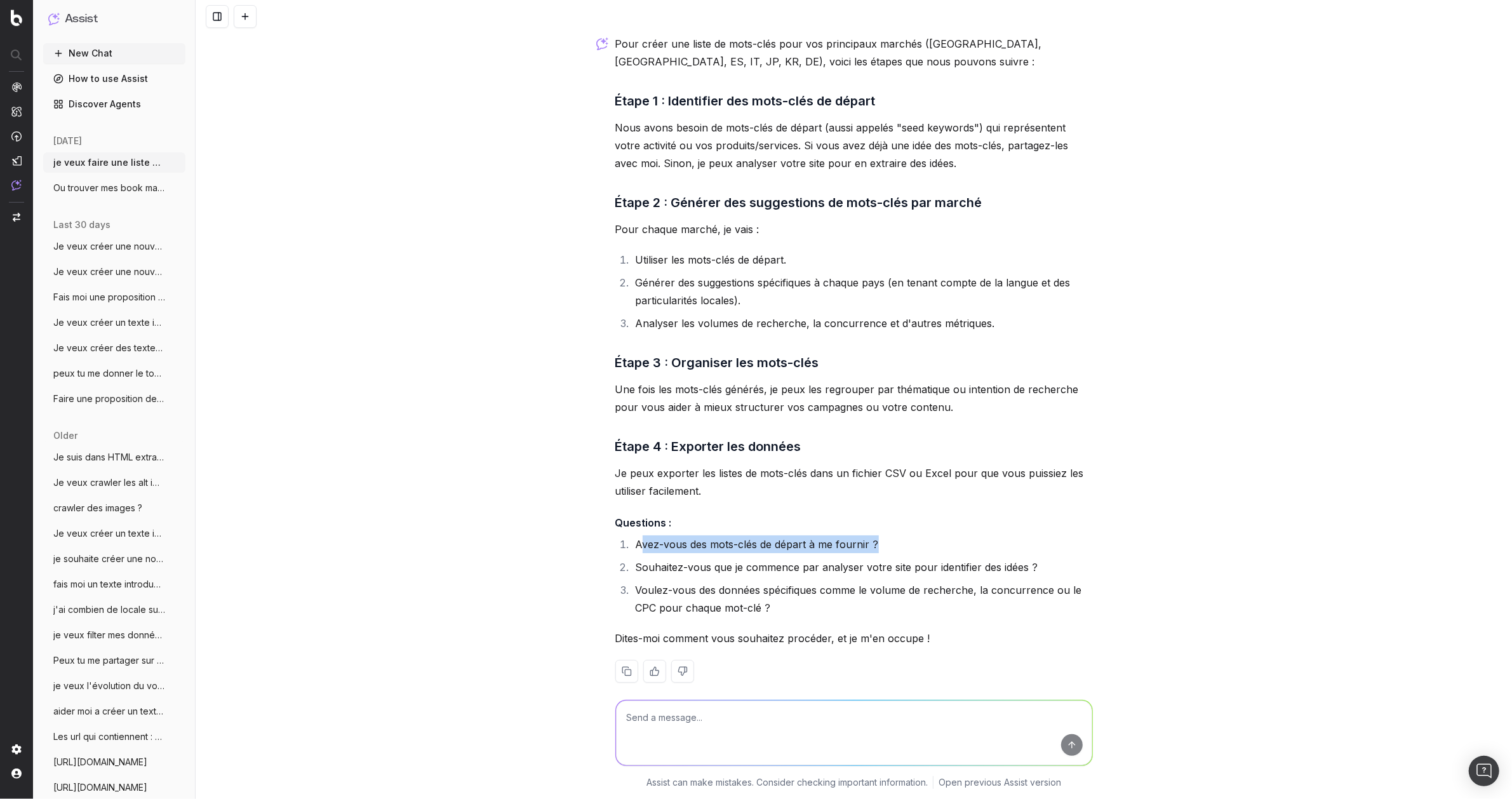
drag, startPoint x: 873, startPoint y: 527, endPoint x: 634, endPoint y: 527, distance: 239.0
click at [634, 536] on li "Avez-vous des mots-clés de départ à me fournir ?" at bounding box center [862, 544] width 461 height 18
click at [633, 536] on li "Avez-vous des mots-clés de départ à me fournir ?" at bounding box center [862, 544] width 461 height 18
drag, startPoint x: 632, startPoint y: 529, endPoint x: 890, endPoint y: 529, distance: 258.0
click at [890, 536] on li "Avez-vous des mots-clés de départ à me fournir ?" at bounding box center [862, 544] width 461 height 18
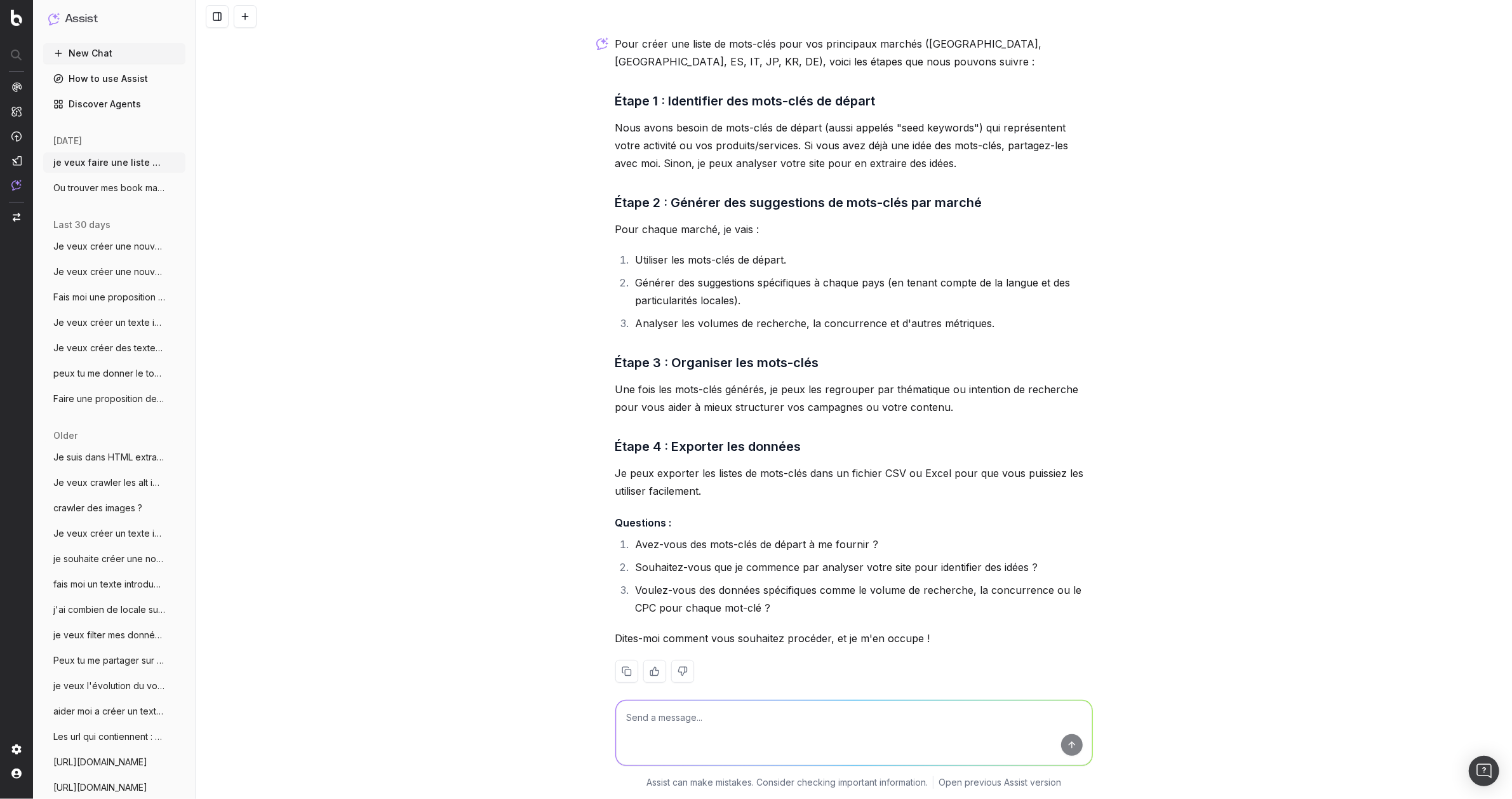
click at [807, 702] on textarea at bounding box center [854, 733] width 477 height 65
drag, startPoint x: 870, startPoint y: 527, endPoint x: 853, endPoint y: 527, distance: 17.0
click at [853, 536] on li "Avez-vous des mots-clés de départ à me fournir ?" at bounding box center [862, 544] width 461 height 18
click at [796, 558] on li "Souhaitez-vous que je commence par analyser votre site pour identifier des idée…" at bounding box center [862, 567] width 461 height 18
drag, startPoint x: 925, startPoint y: 542, endPoint x: 632, endPoint y: 552, distance: 293.2
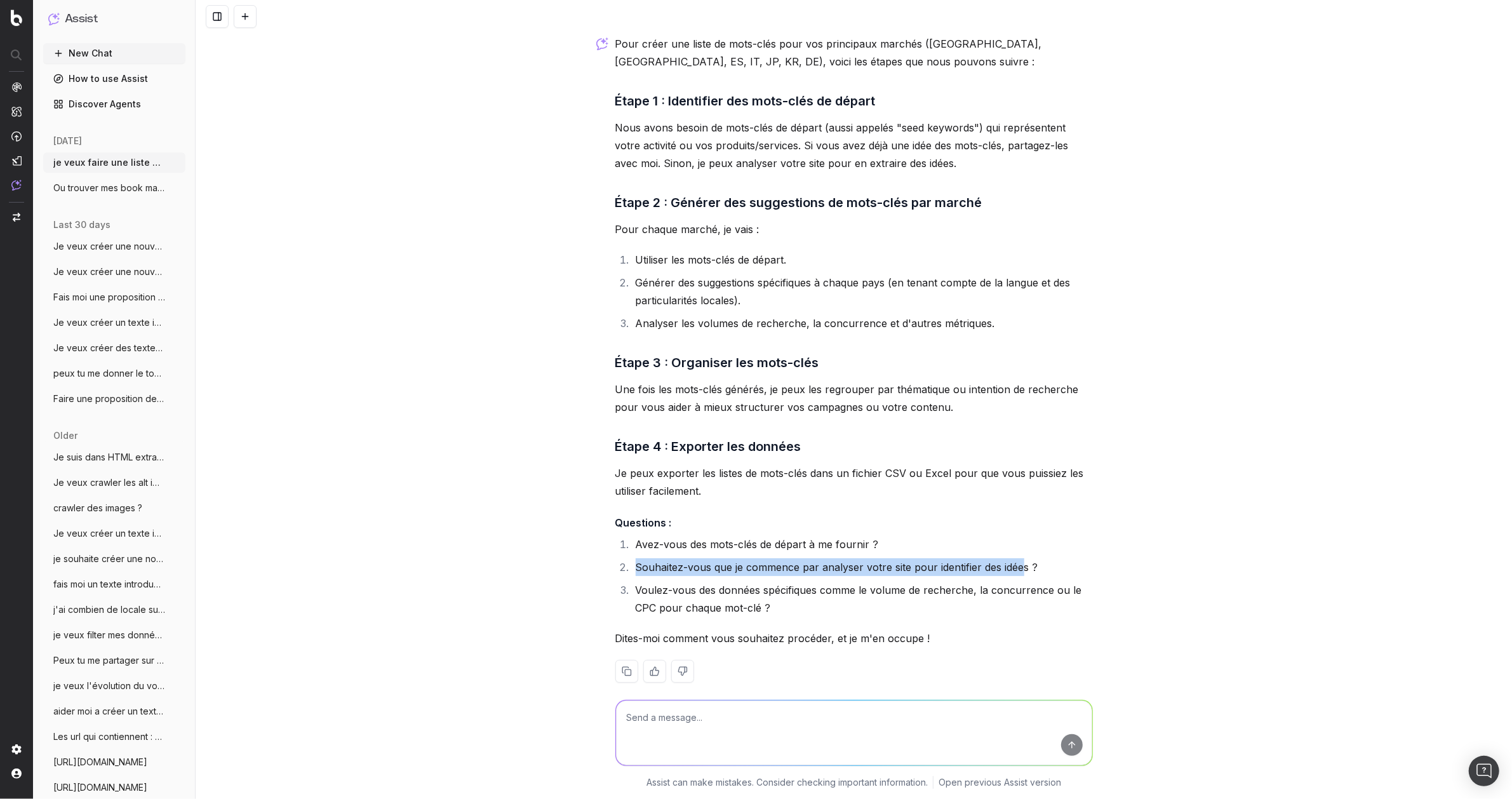
click at [632, 558] on li "Souhaitez-vous que je commence par analyser votre site pour identifier des idée…" at bounding box center [862, 567] width 461 height 18
click at [727, 722] on textarea at bounding box center [854, 733] width 477 height 65
type textarea "J"
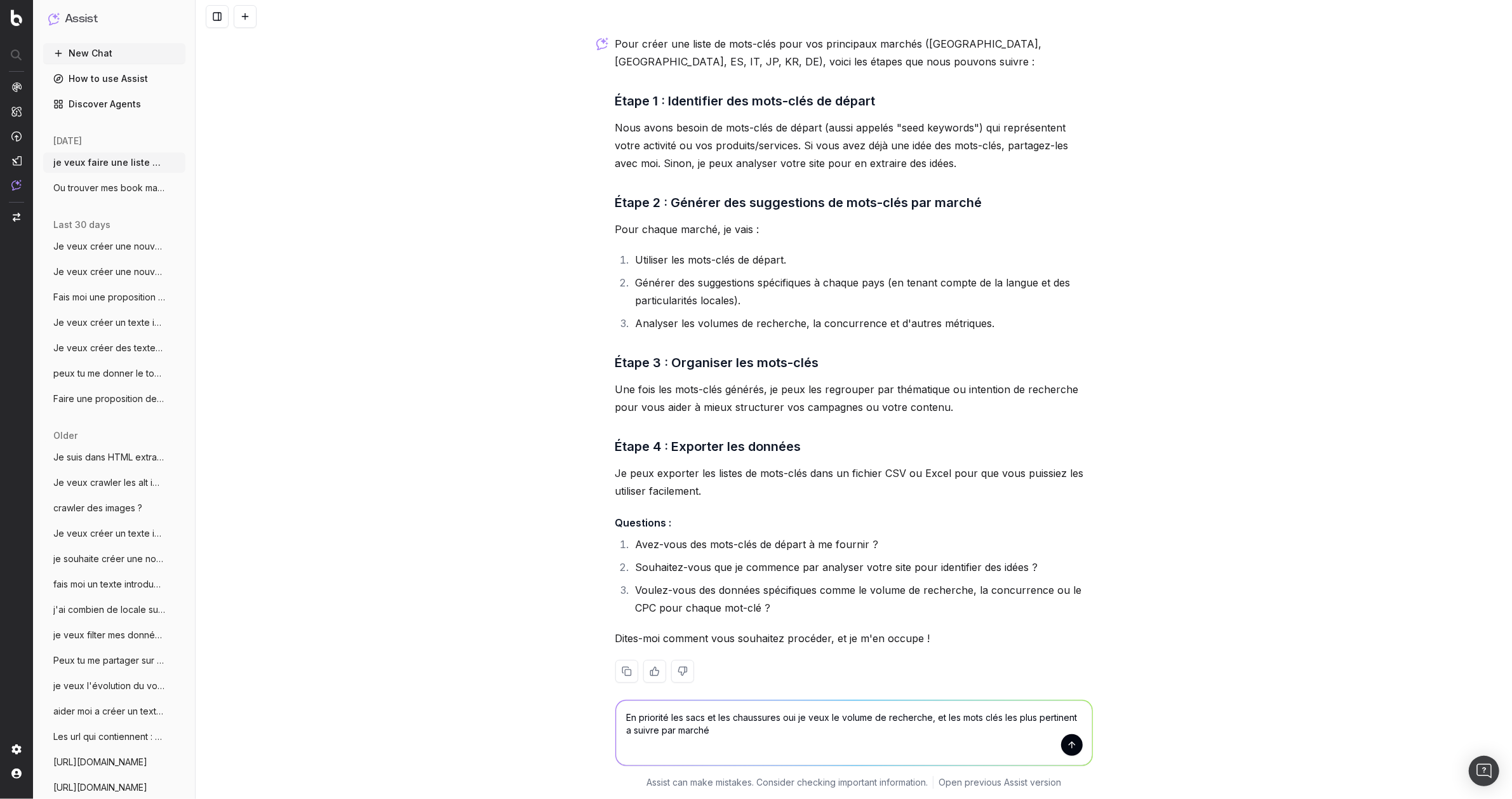
type textarea "En priorité les sacs et les chaussures oui je veux le volume de recherche, et l…"
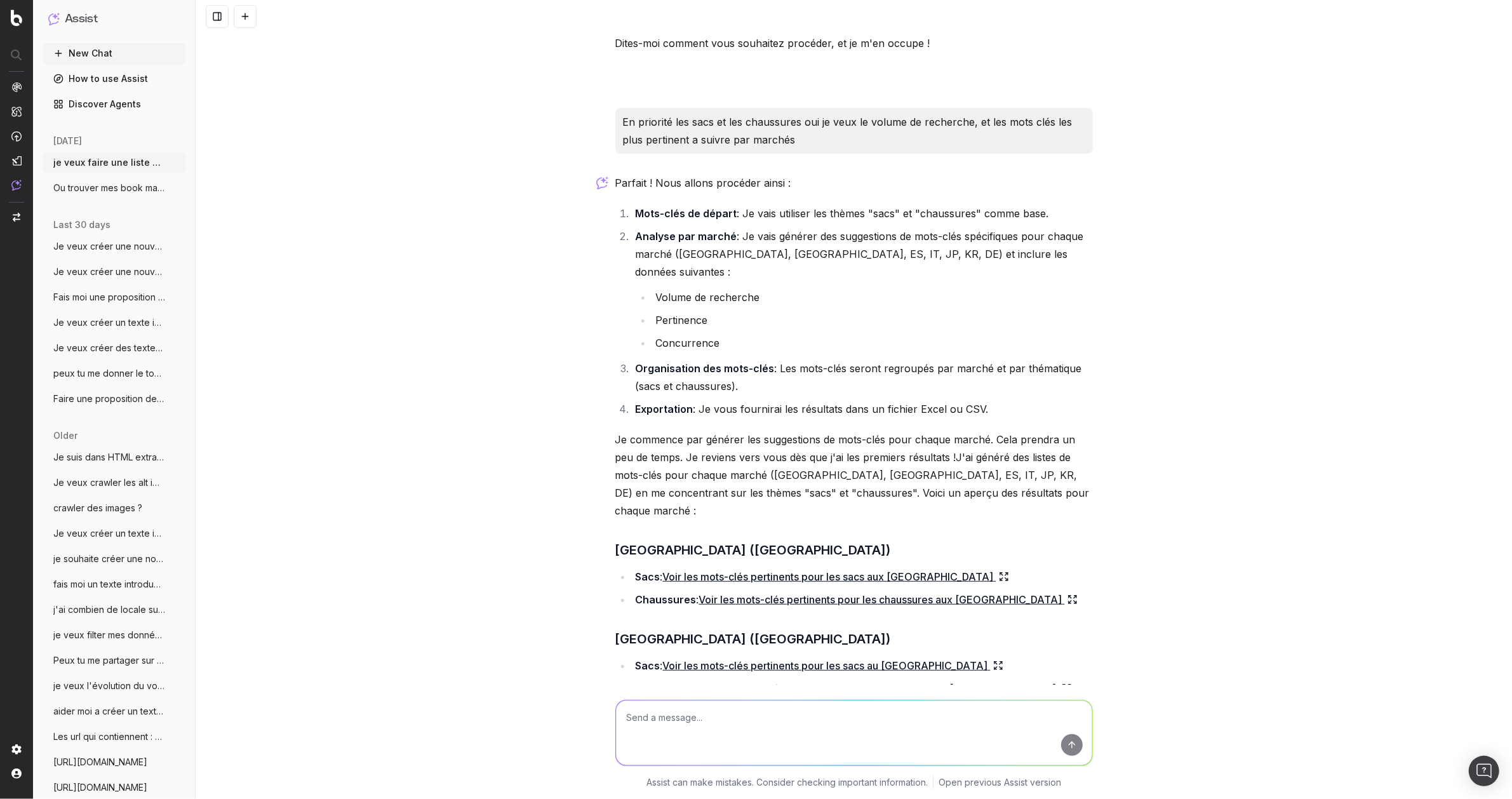
scroll to position [762, 0]
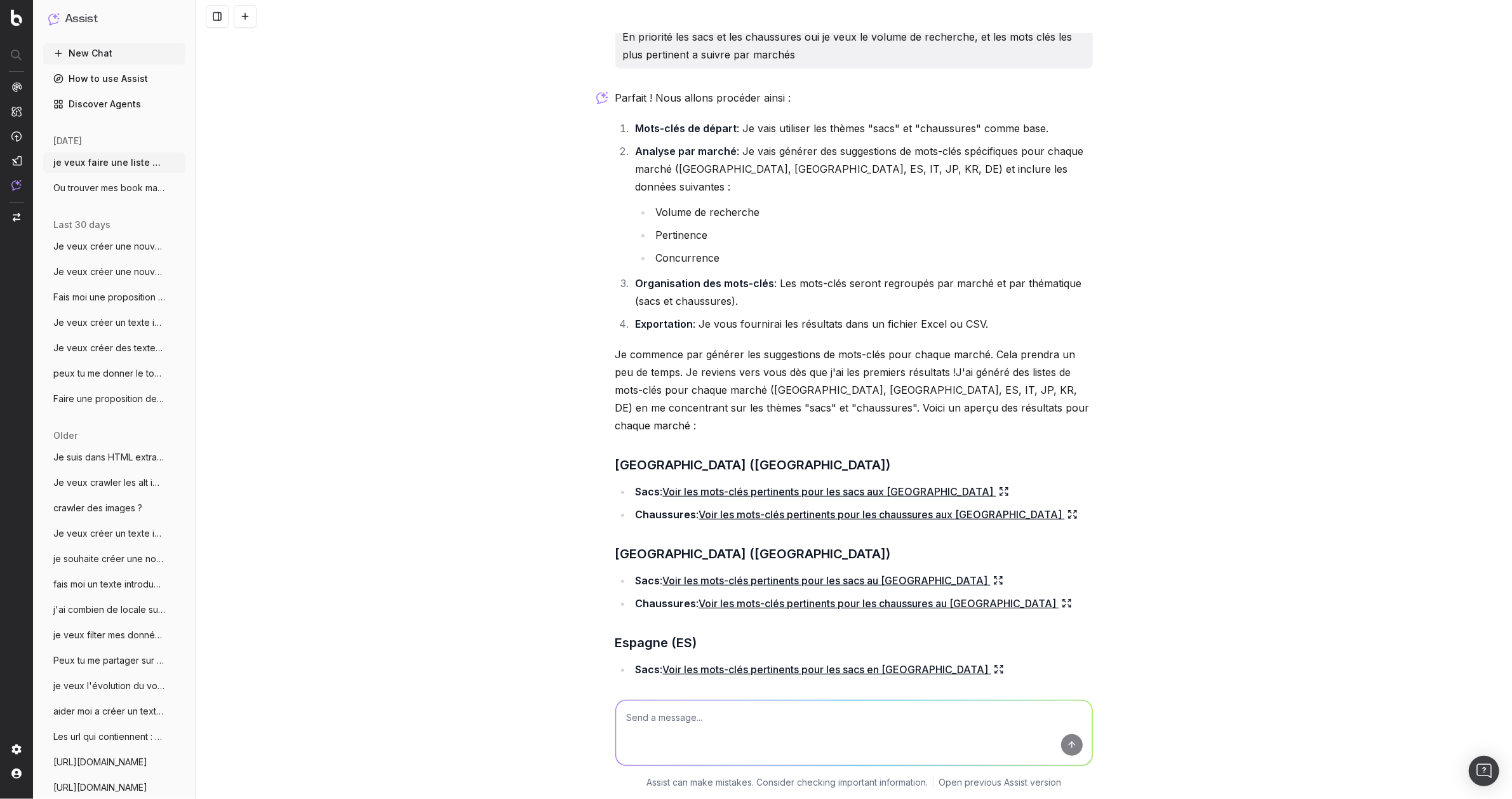
click at [759, 119] on li "Mots-clés de départ : Je vais utiliser les thèmes "sacs" et "chaussures" comme …" at bounding box center [862, 128] width 461 height 18
drag, startPoint x: 773, startPoint y: 244, endPoint x: 1104, endPoint y: 268, distance: 331.9
click at [1104, 268] on div "je veux faire une liste de mots clés par mes top marchés US, UK, ES, IT, JP, KR…" at bounding box center [854, 400] width 1316 height 799
click at [715, 315] on li "Exportation : Je vous fournirai les résultats dans un fichier Excel ou CSV." at bounding box center [862, 324] width 461 height 18
drag, startPoint x: 654, startPoint y: 334, endPoint x: 926, endPoint y: 344, distance: 272.2
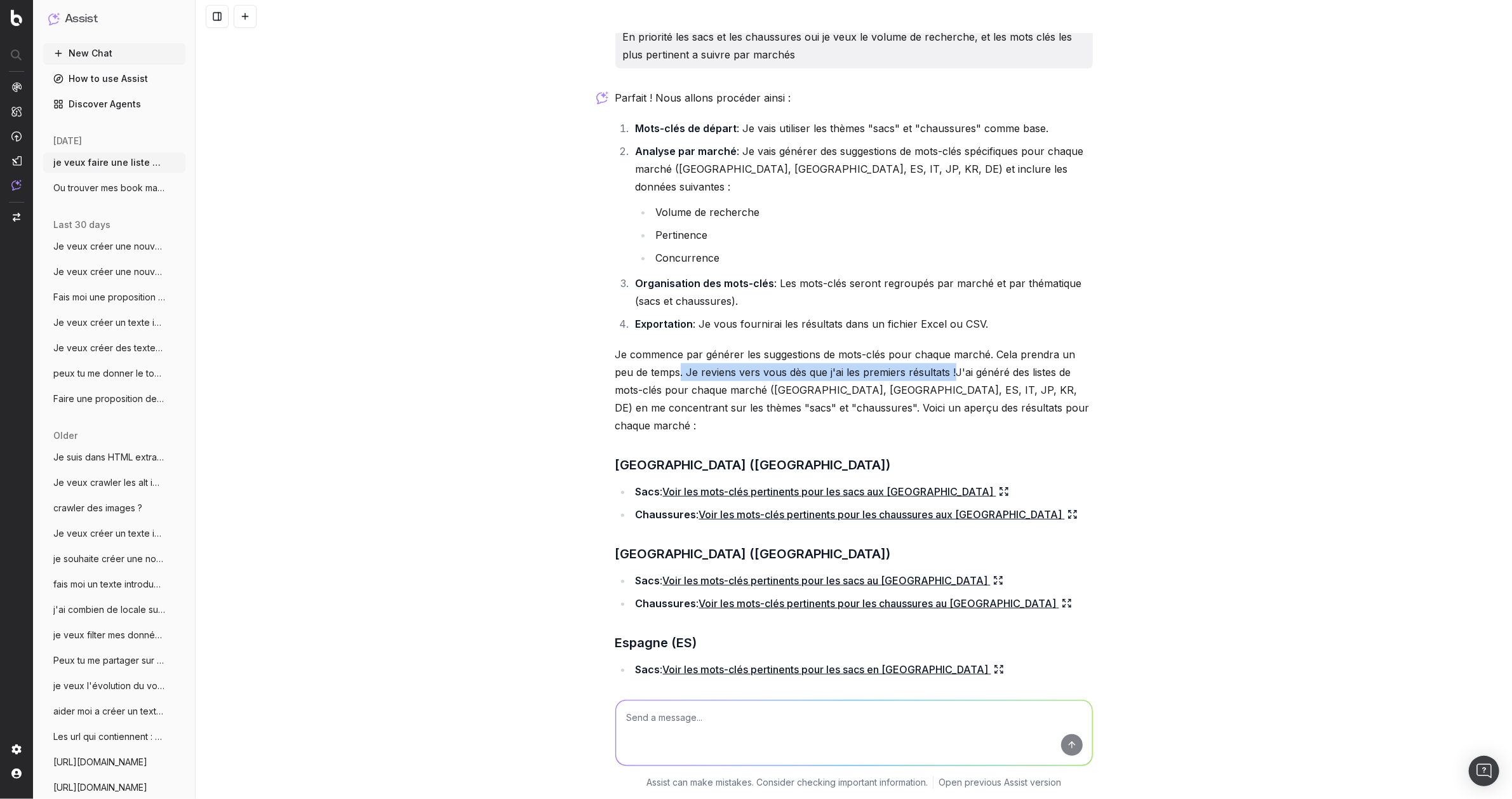
click at [926, 346] on p "Je commence par générer les suggestions de mots-clés pour chaque marché. Cela p…" at bounding box center [854, 390] width 478 height 89
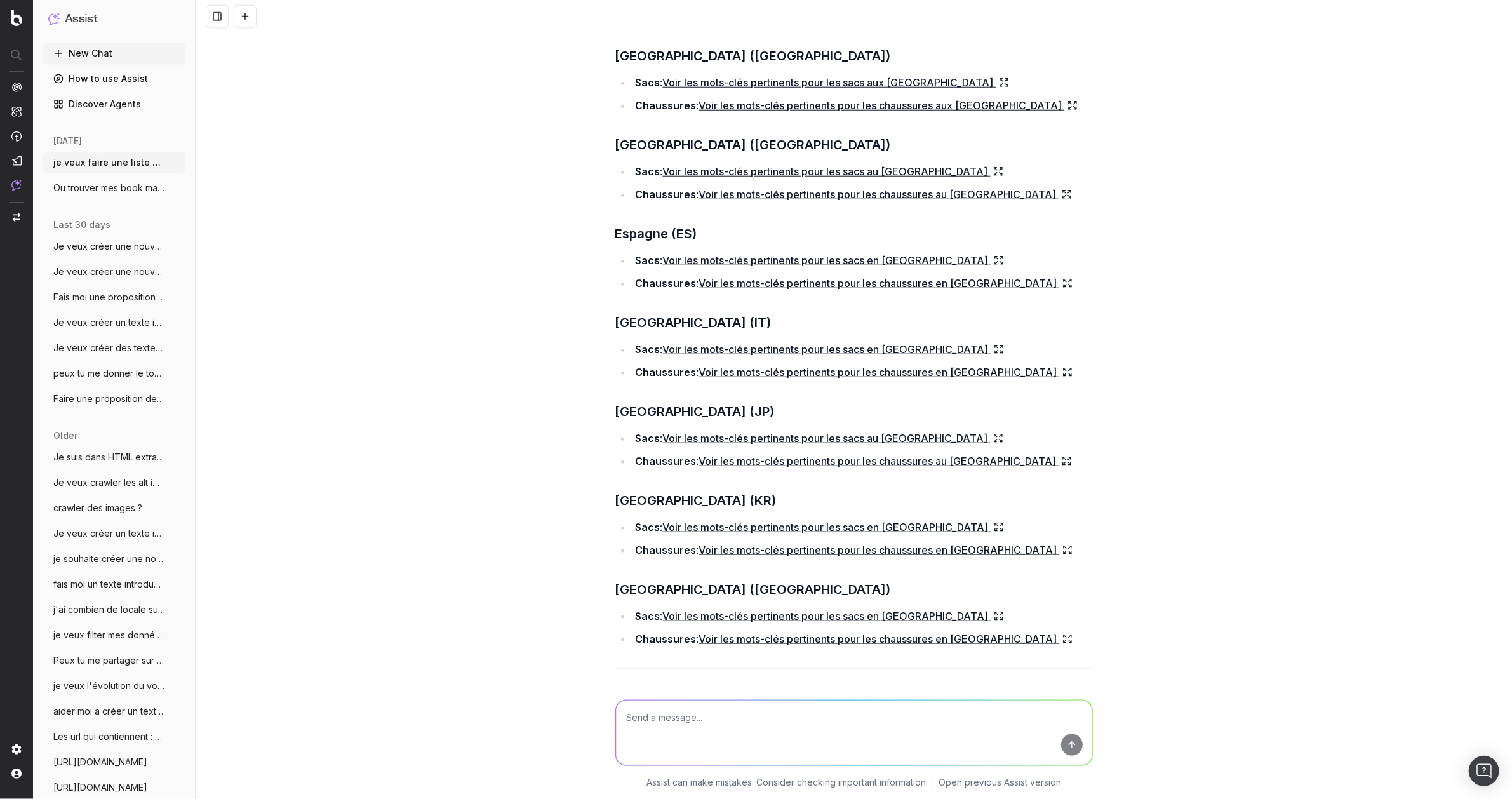
scroll to position [1264, 0]
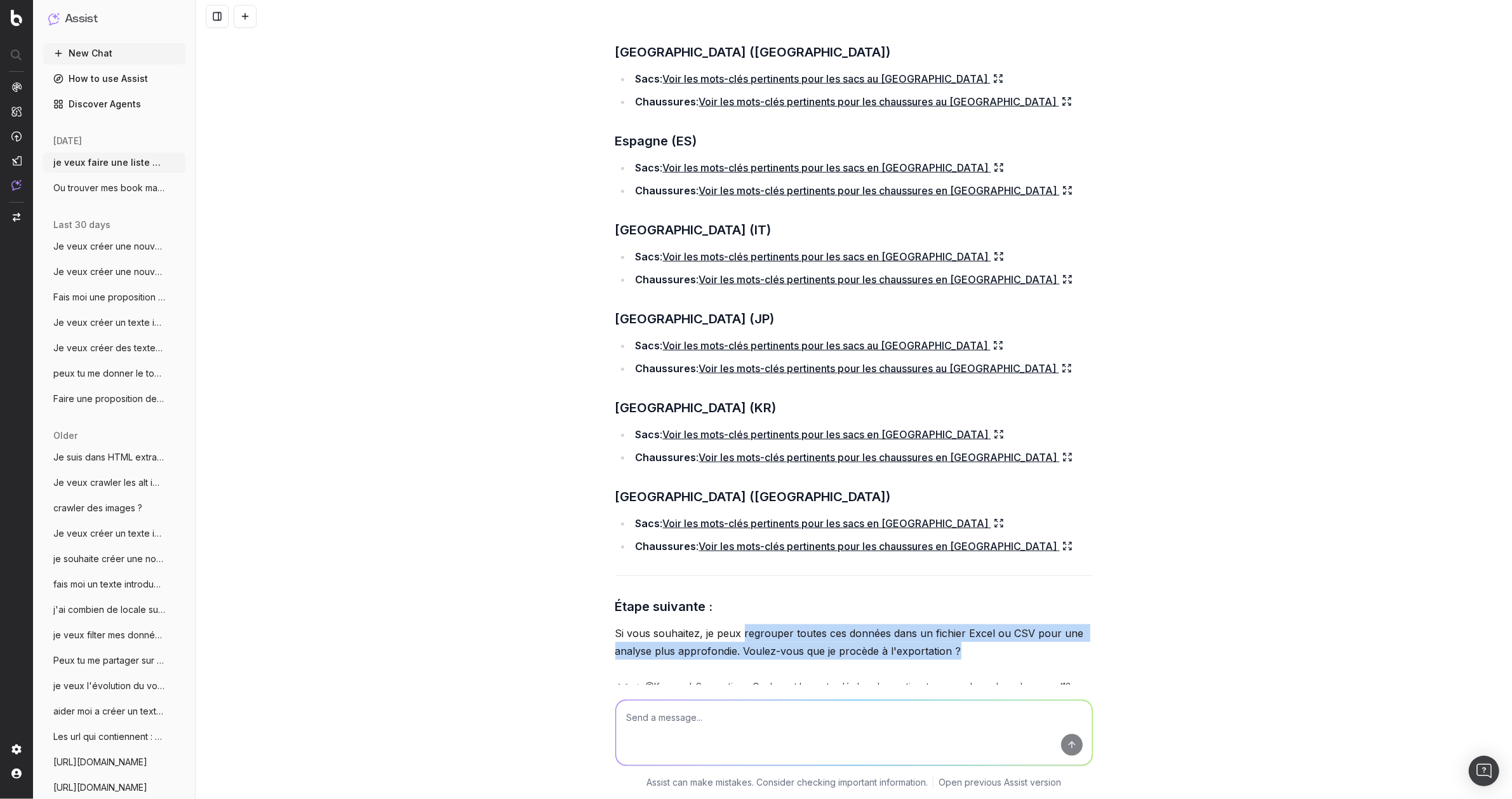
drag, startPoint x: 737, startPoint y: 583, endPoint x: 963, endPoint y: 604, distance: 227.0
click at [960, 625] on p "Si vous souhaitez, je peux regrouper toutes ces données dans un fichier Excel o…" at bounding box center [854, 642] width 478 height 36
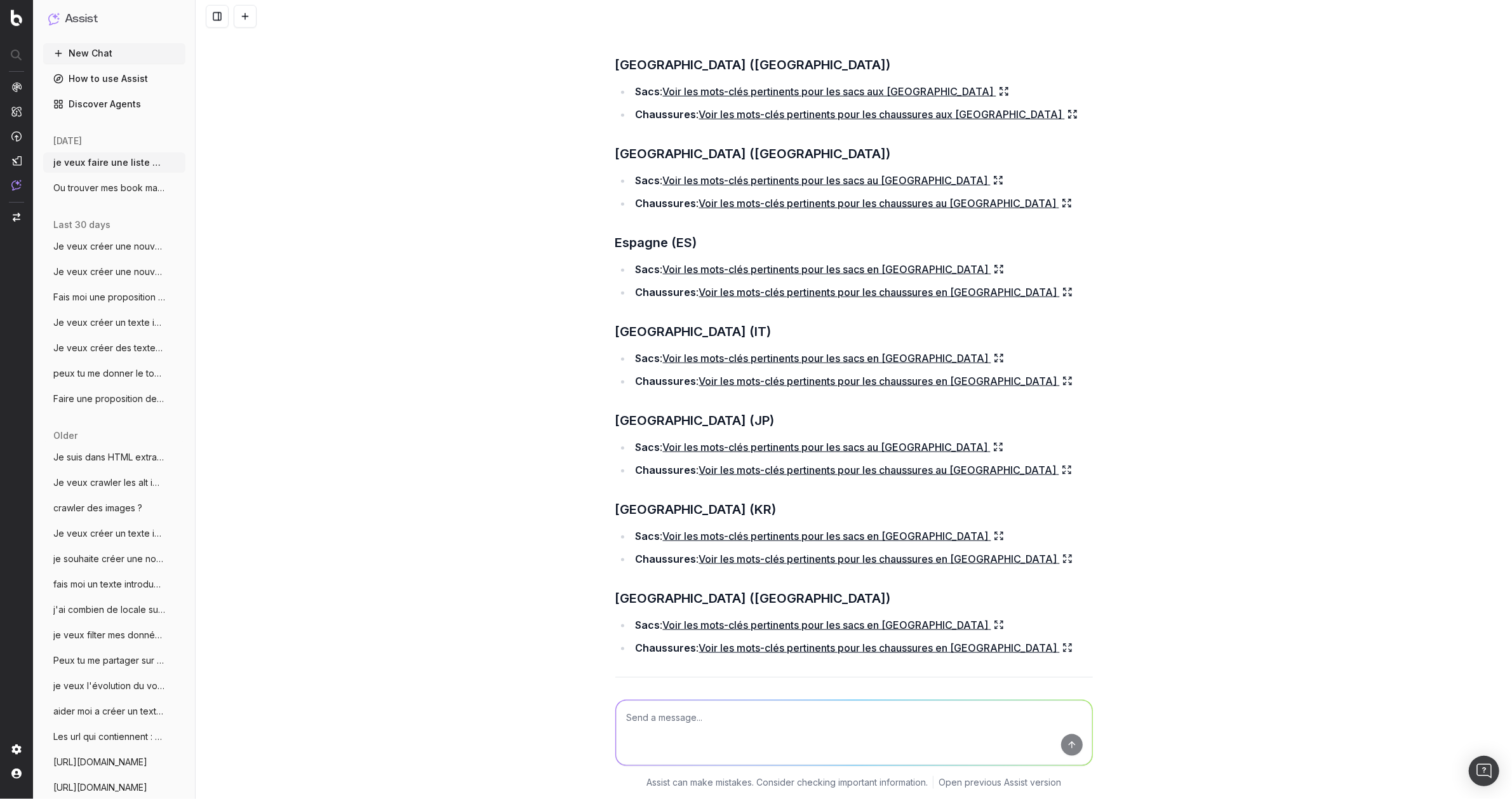
scroll to position [1010, 0]
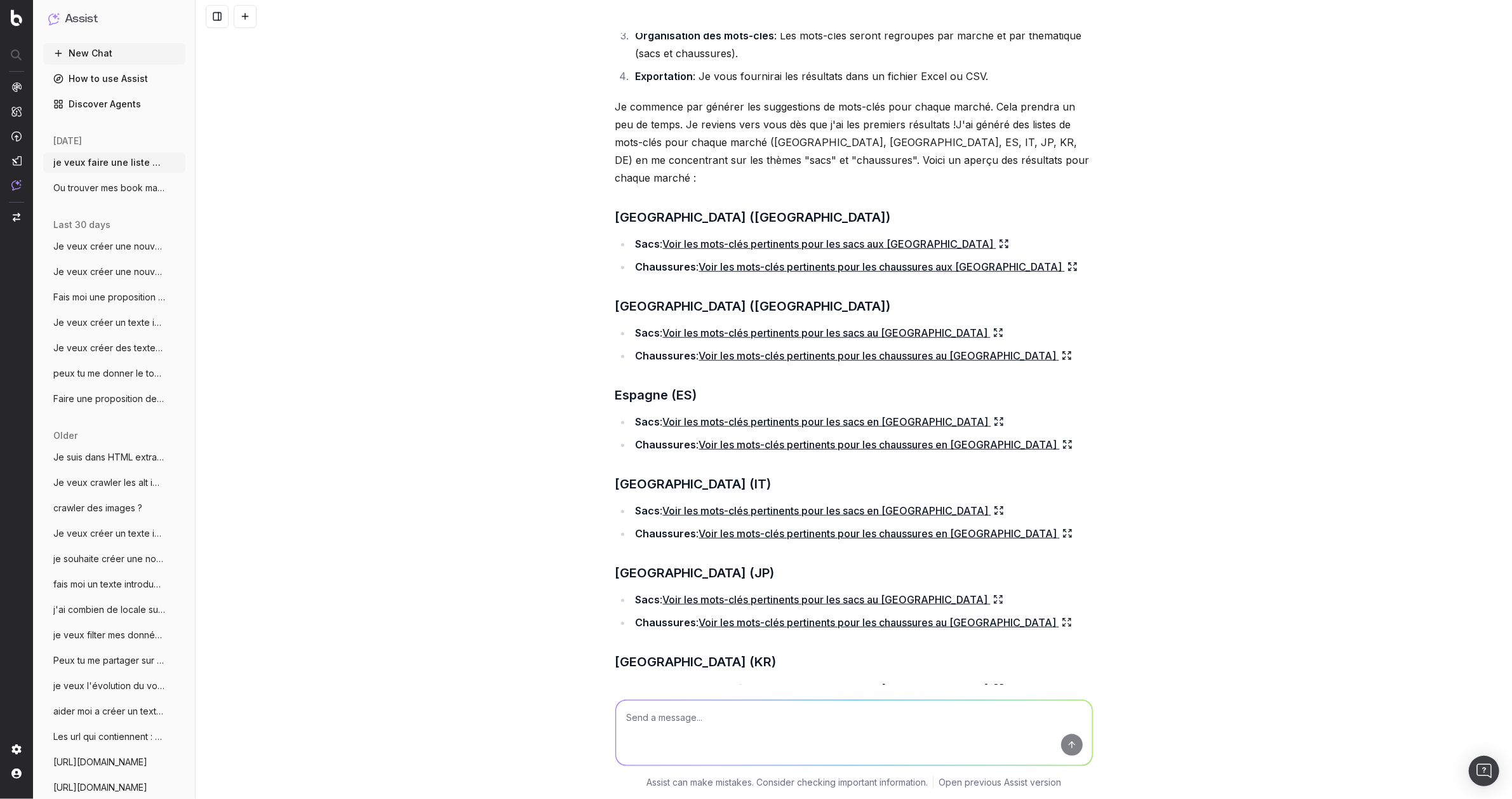
click at [698, 235] on link "Voir les mots-clés pertinents pour les sacs aux US" at bounding box center [836, 243] width 346 height 18
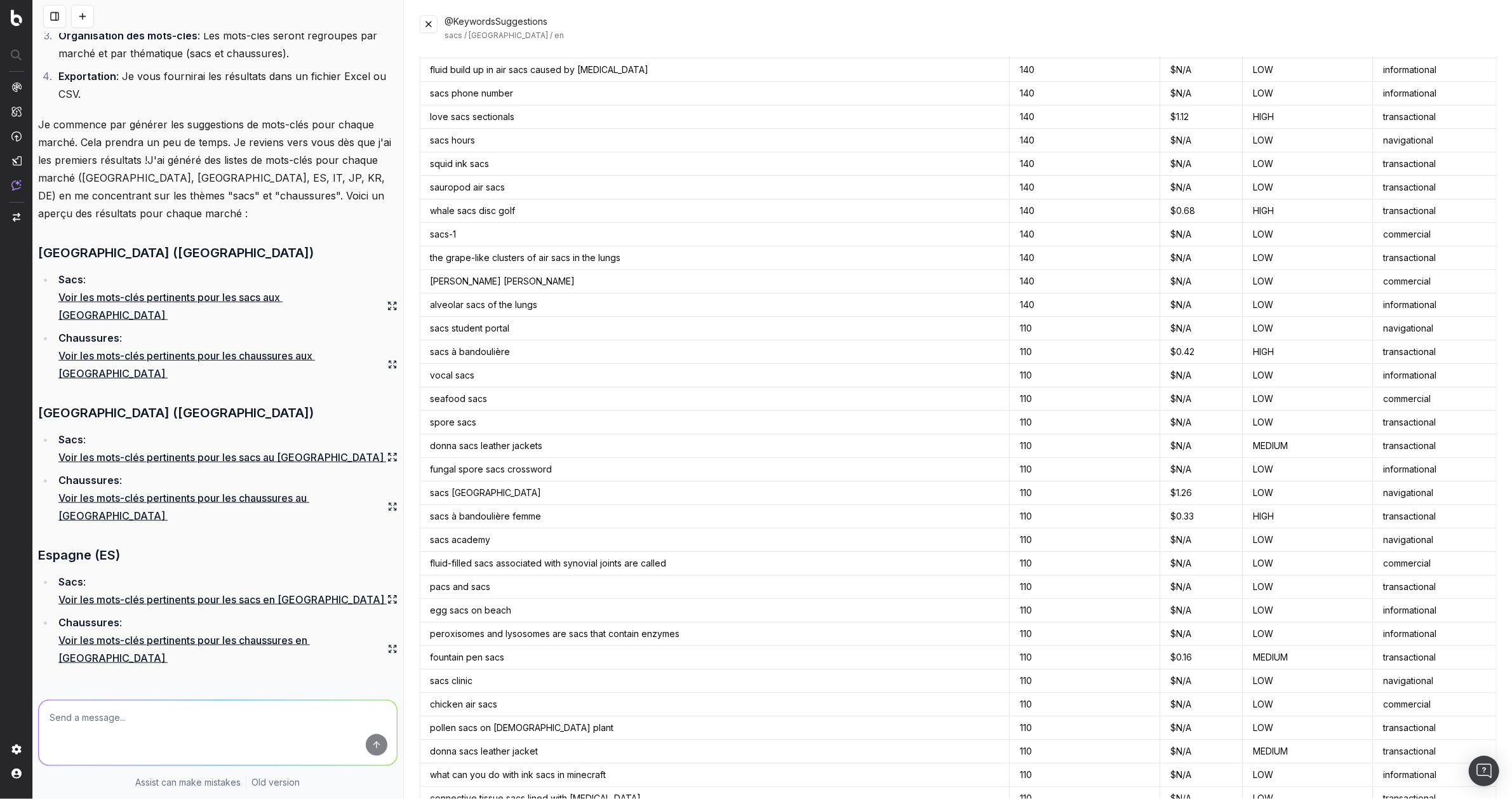
scroll to position [5929, 0]
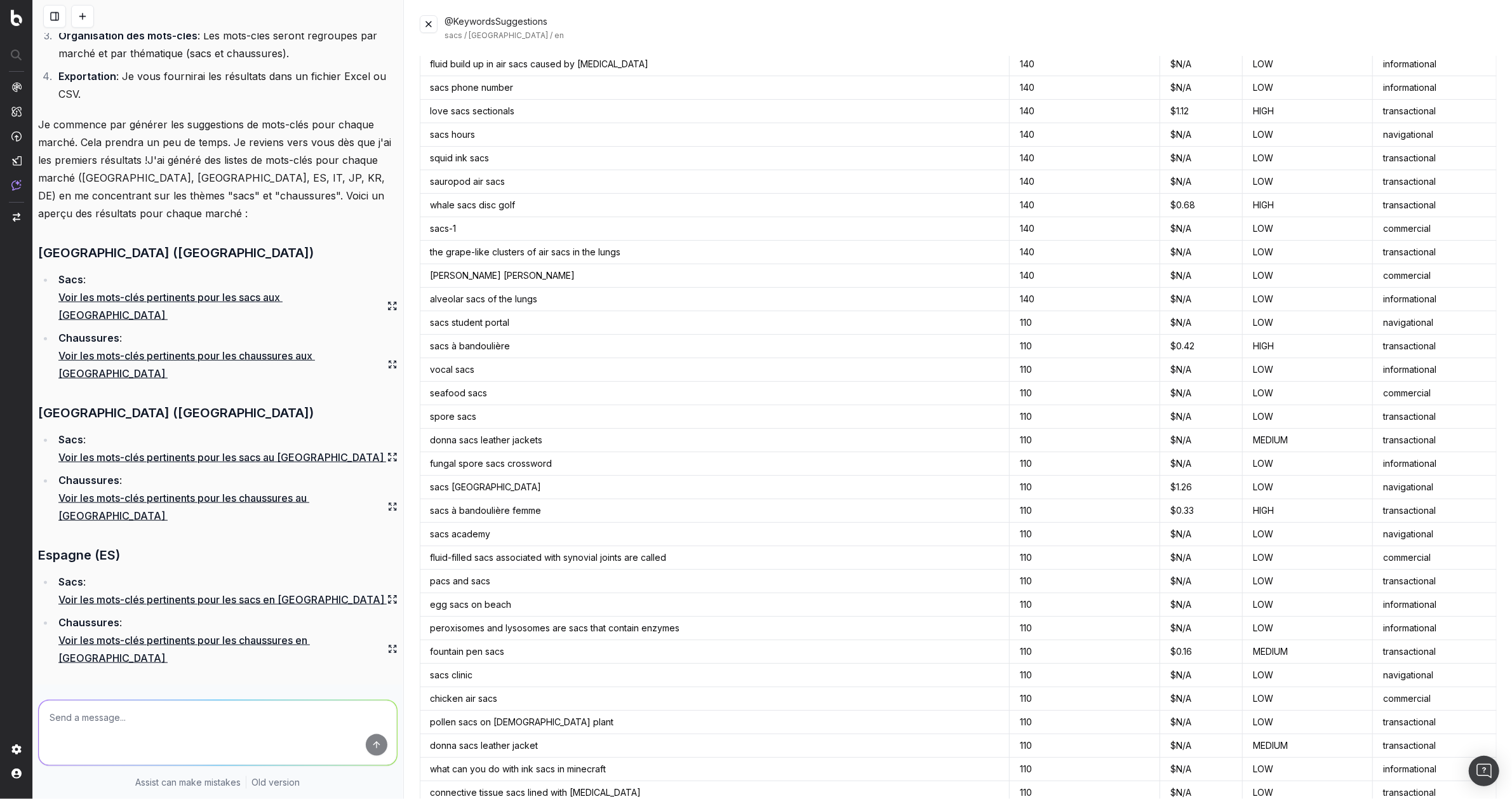
click at [430, 24] on button at bounding box center [428, 24] width 18 height 18
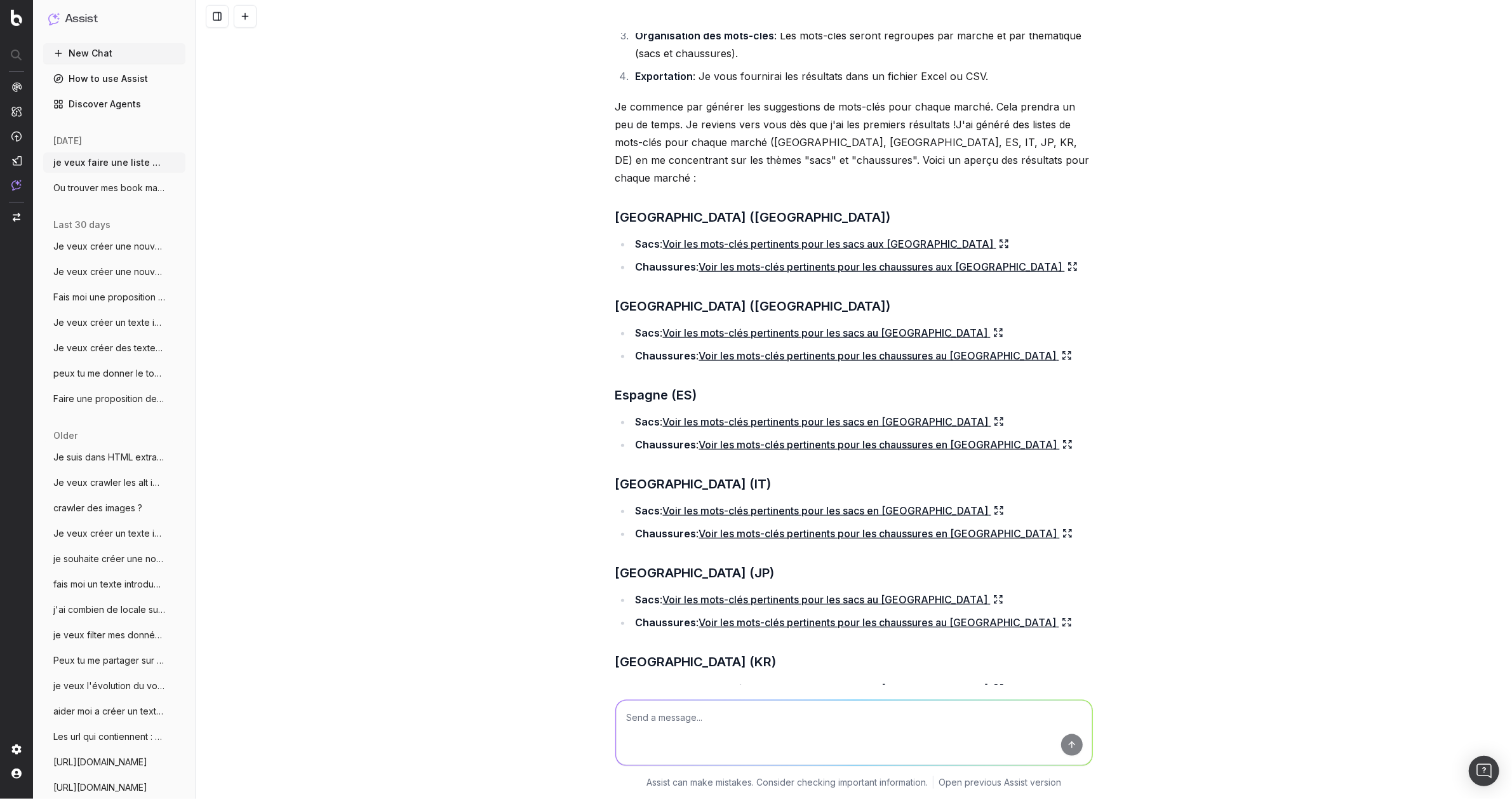
click at [717, 704] on textarea at bounding box center [854, 733] width 477 height 65
click at [684, 737] on textarea "la ce ne sont pas des mots clés focus sur le luxe et sur mon marché chloé donc …" at bounding box center [854, 733] width 477 height 65
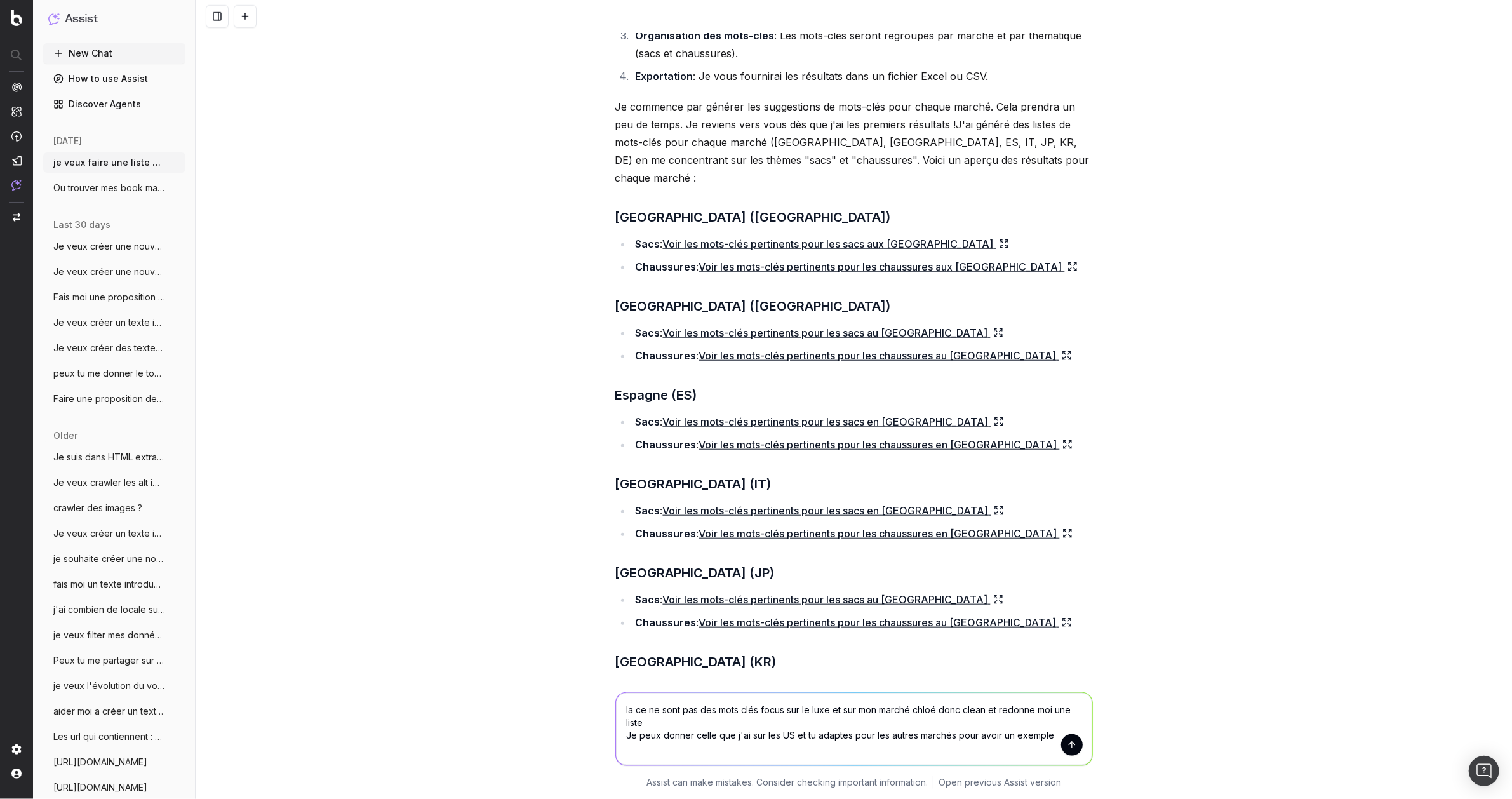
click at [753, 763] on textarea "la ce ne sont pas des mots clés focus sur le luxe et sur mon marché chloé donc …" at bounding box center [854, 730] width 477 height 73
paste textarea "angelina jolie chloe dress basket chloe bag belt chloe bomber chloe bracelets c…"
type textarea "la ce ne sont pas des mots clés focus sur le luxe et sur mon marché chloé donc …"
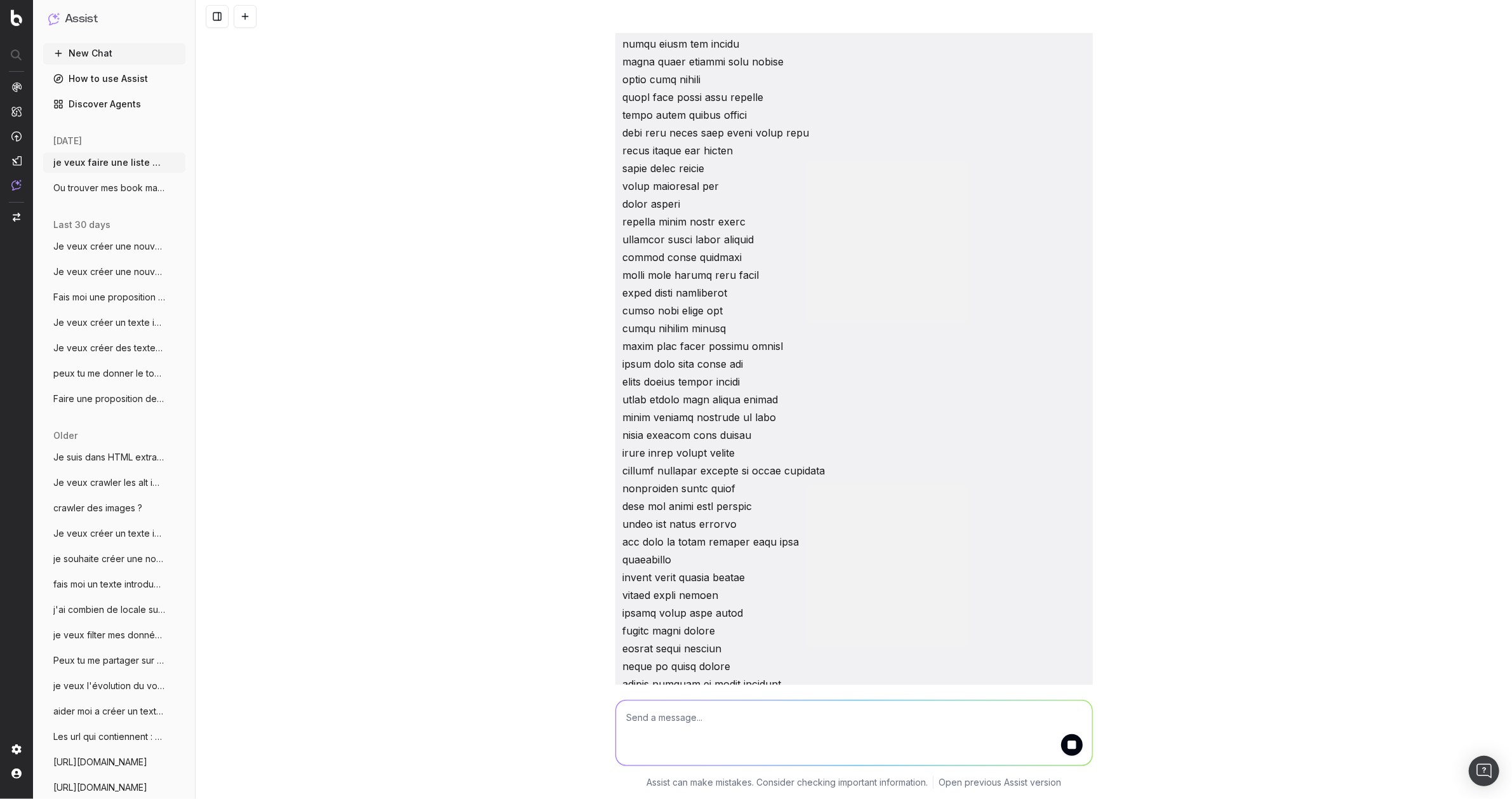
scroll to position [9738, 0]
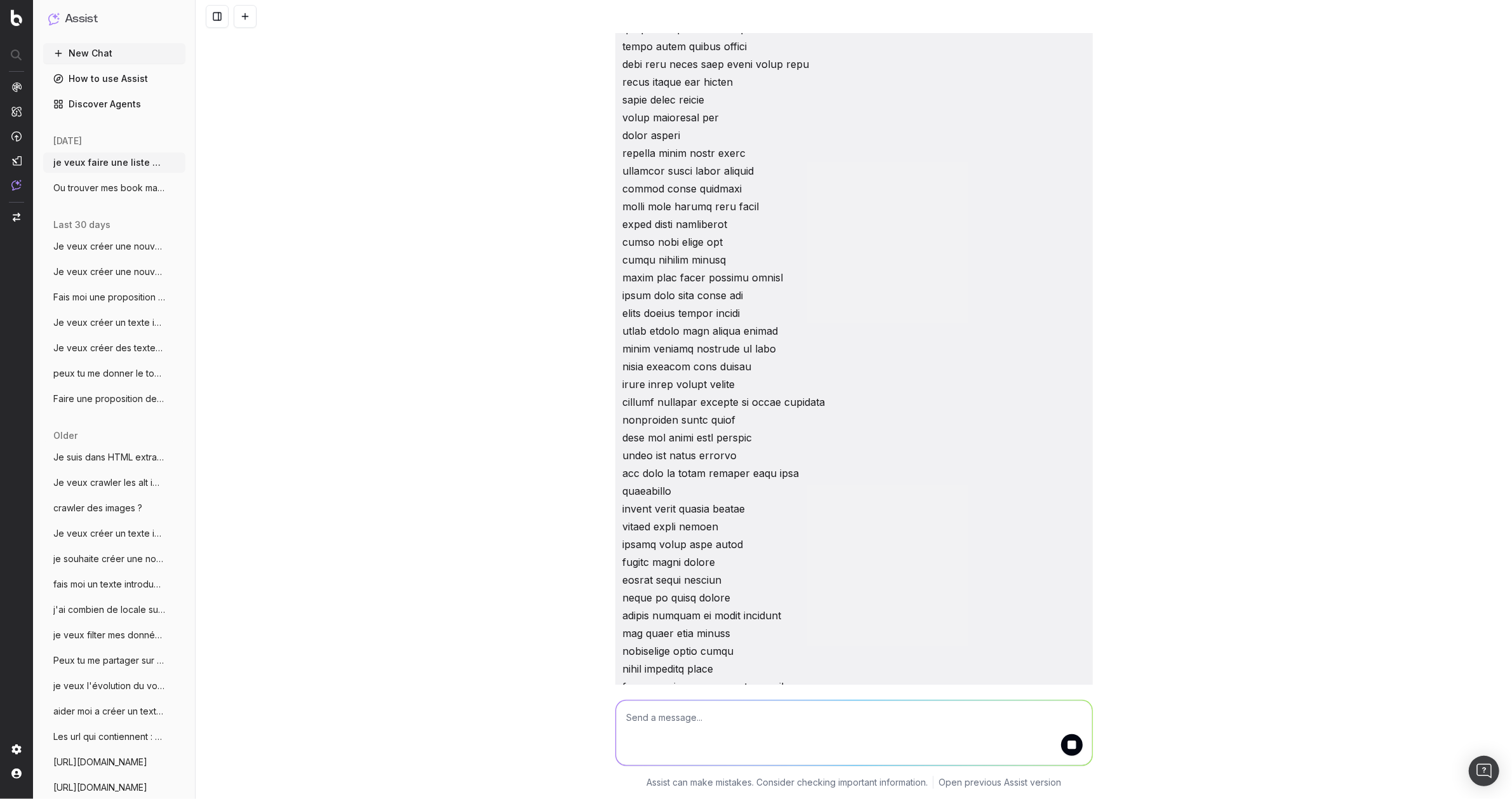
click at [784, 715] on textarea at bounding box center [854, 733] width 477 height 65
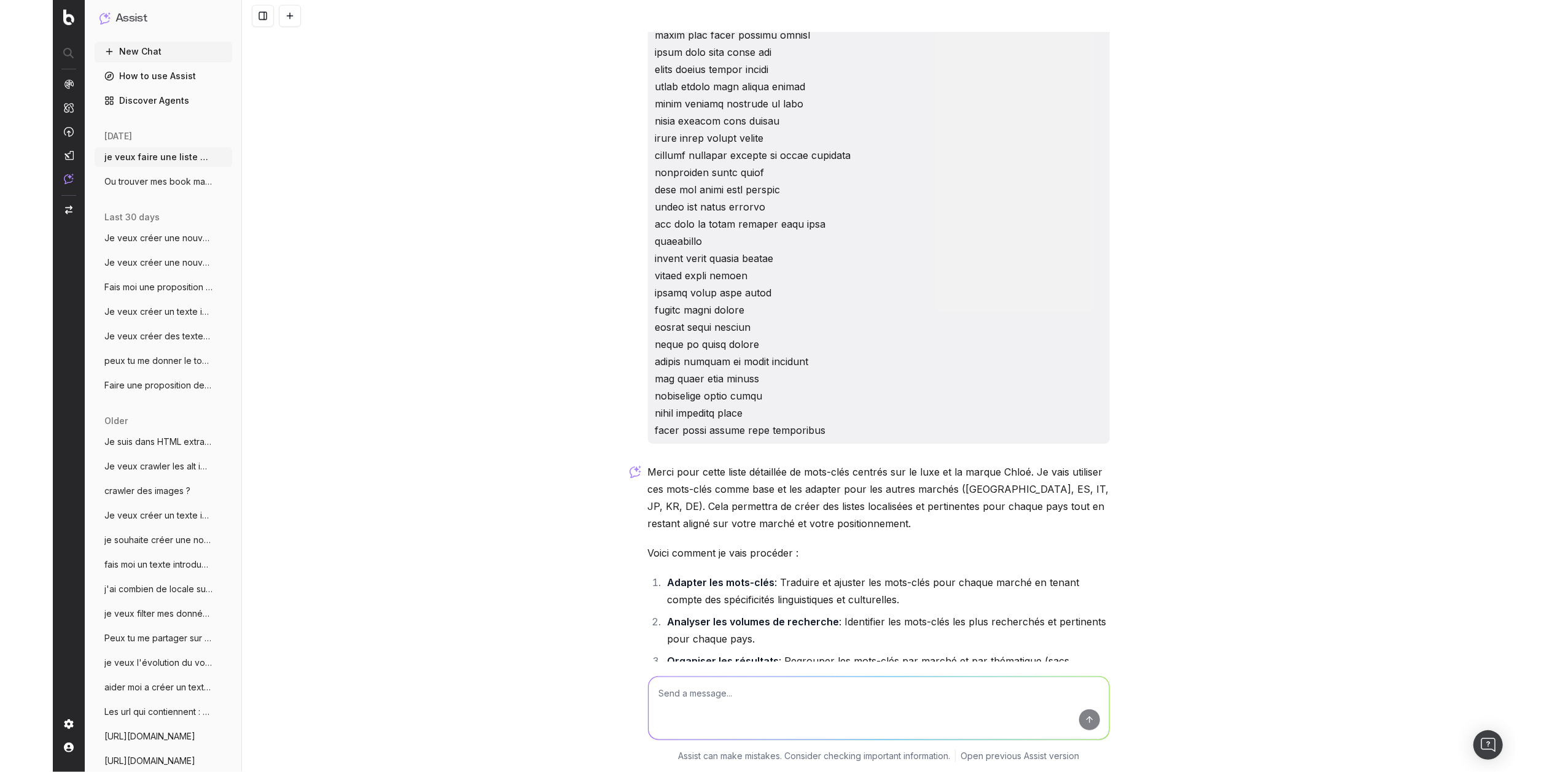
scroll to position [9806, 0]
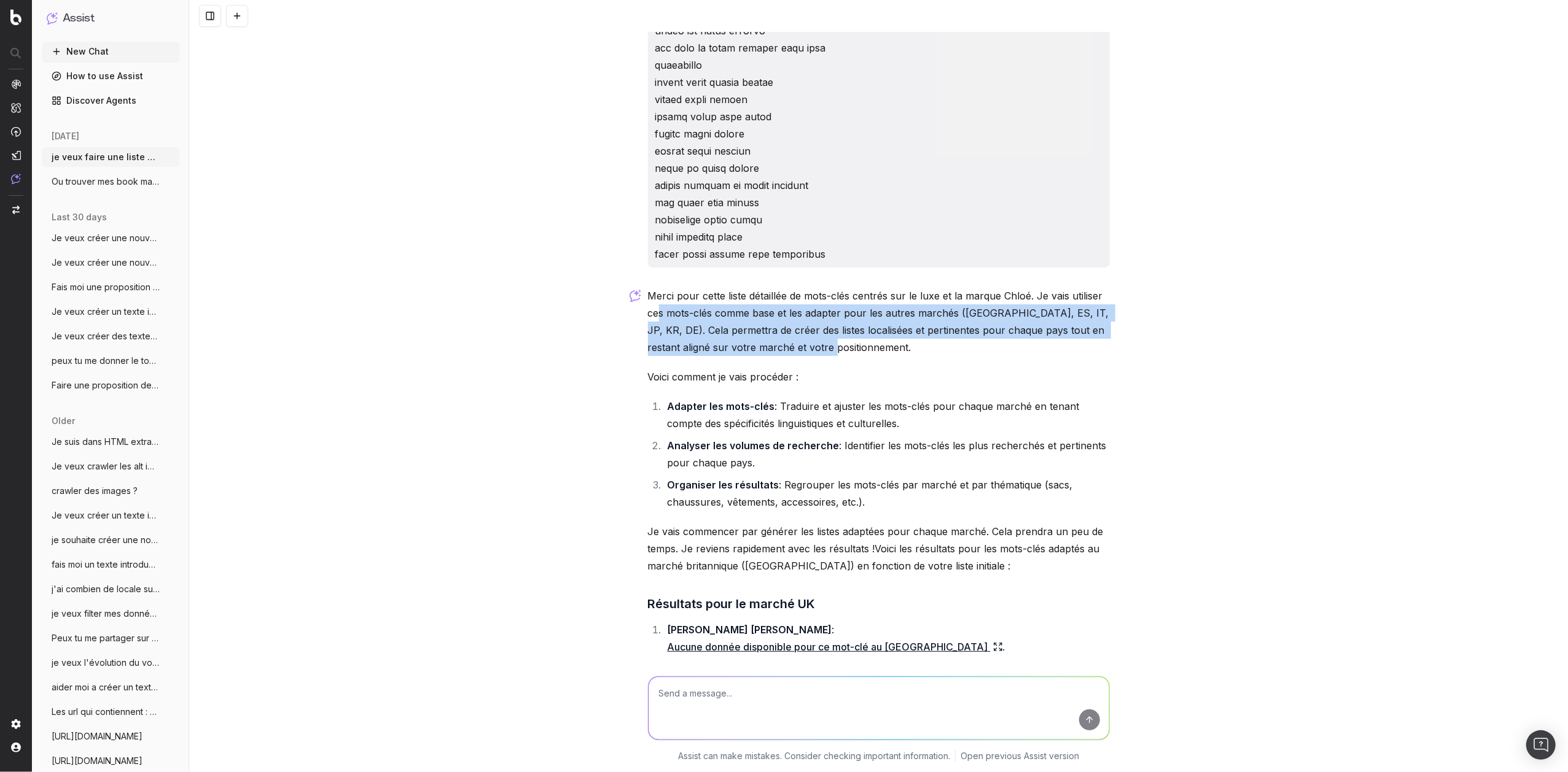
drag, startPoint x: 822, startPoint y: 298, endPoint x: 654, endPoint y: 263, distance: 171.6
click at [654, 287] on p "Merci pour cette liste détaillée de mots-clés centrés sur le luxe et la marque …" at bounding box center [878, 321] width 462 height 69
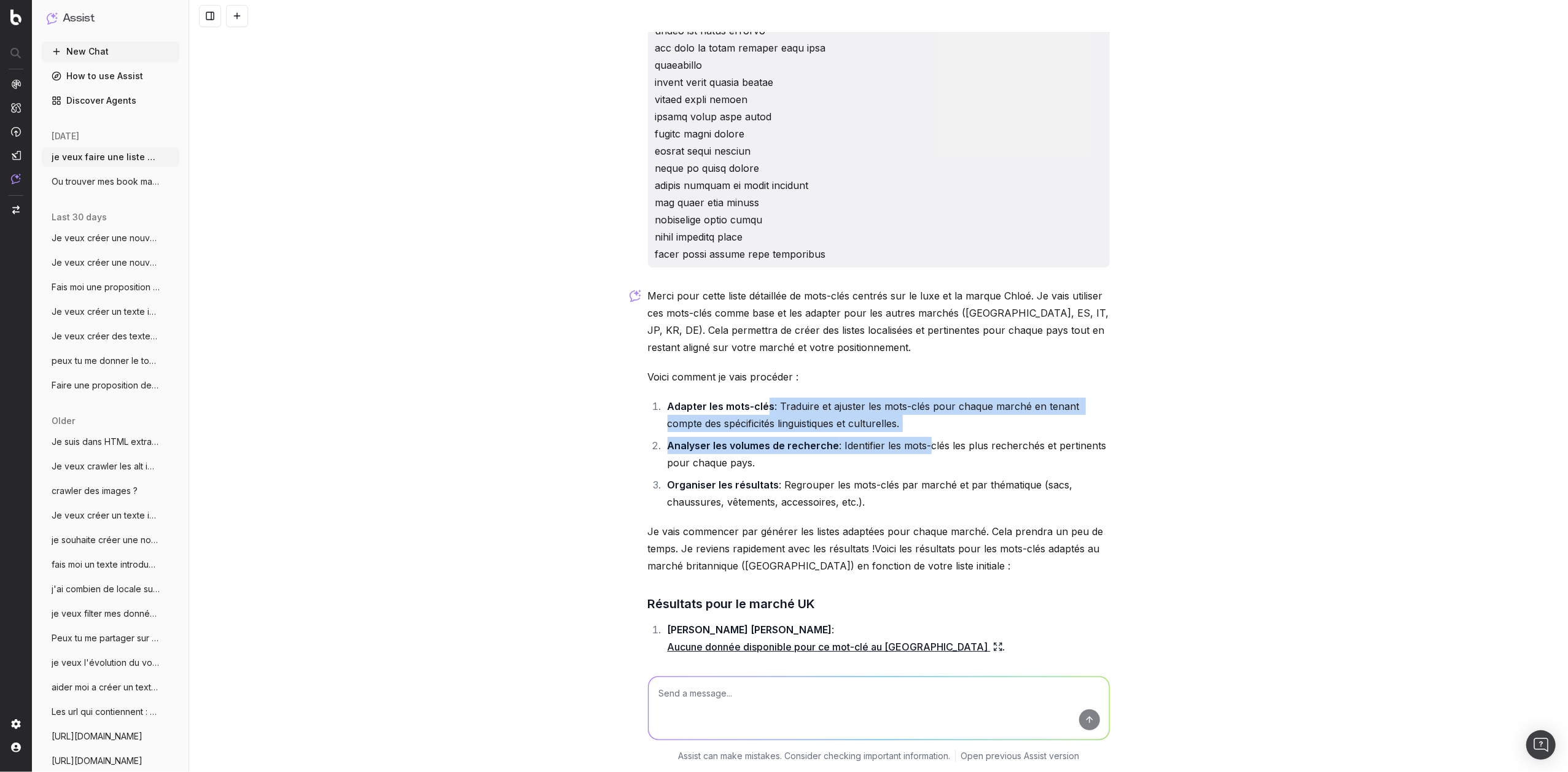
drag, startPoint x: 760, startPoint y: 353, endPoint x: 917, endPoint y: 385, distance: 160.2
click at [917, 398] on ol "Adapter les mots-clés : Traduire et ajuster les mots-clés pour chaque marché en…" at bounding box center [878, 454] width 462 height 113
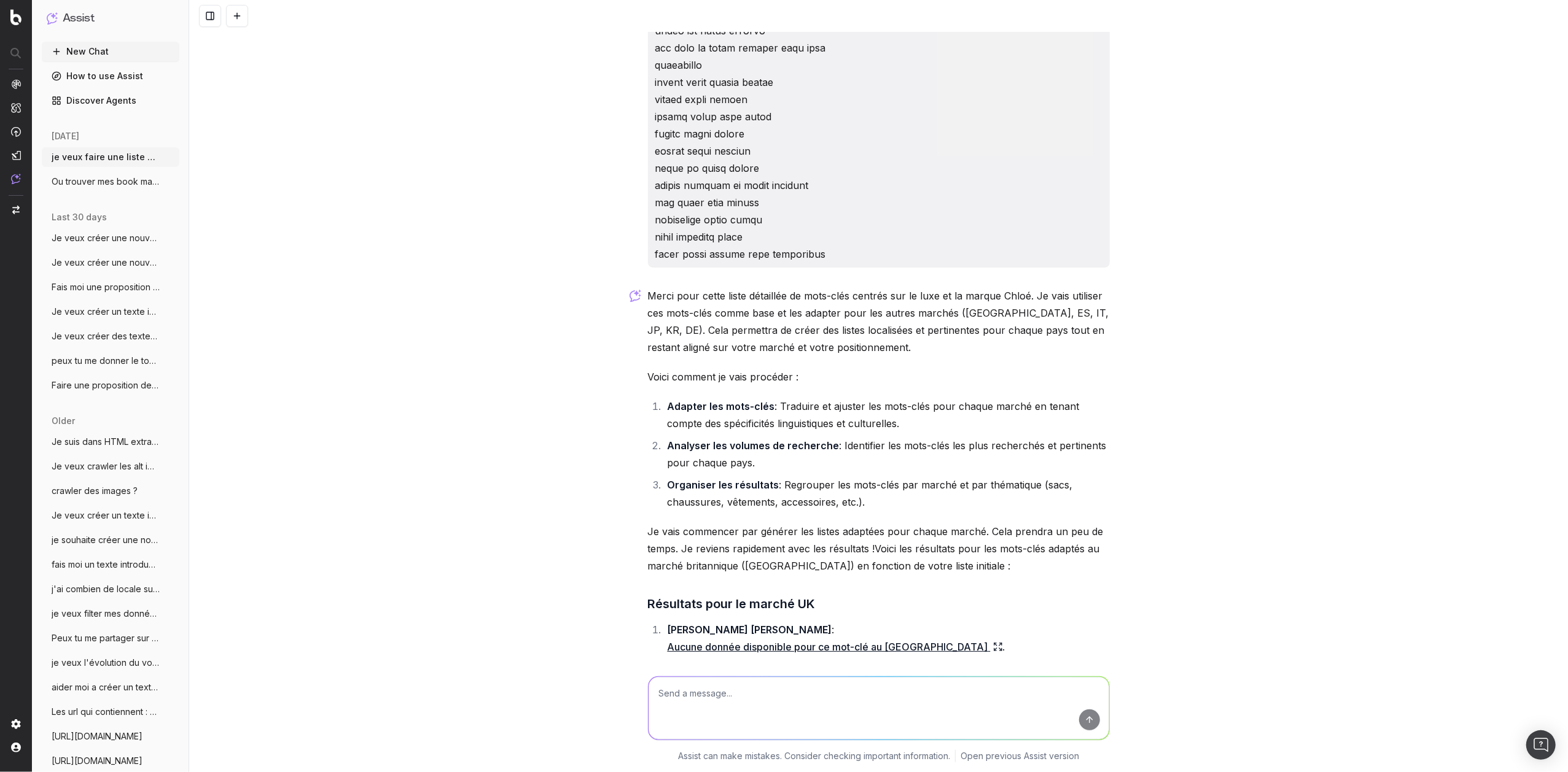
click at [908, 476] on li "Organiser les résultats : Regrouper les mots-clés par marché et par thématique …" at bounding box center [887, 493] width 446 height 34
drag, startPoint x: 769, startPoint y: 488, endPoint x: 785, endPoint y: 492, distance: 16.5
click at [780, 523] on p "Je vais commencer par générer les listes adaptées pour chaque marché. Cela pren…" at bounding box center [878, 549] width 462 height 51
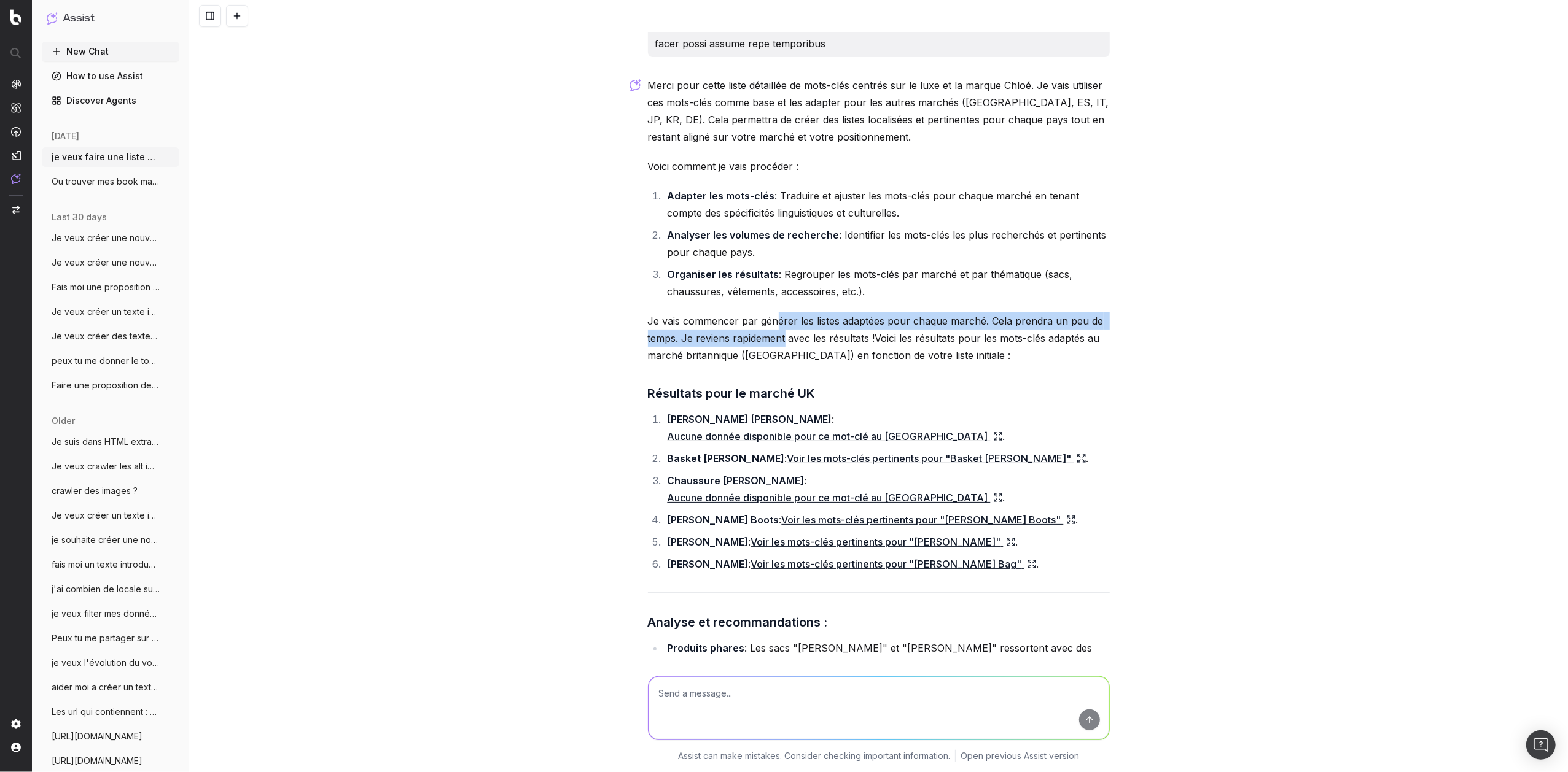
scroll to position [10052, 0]
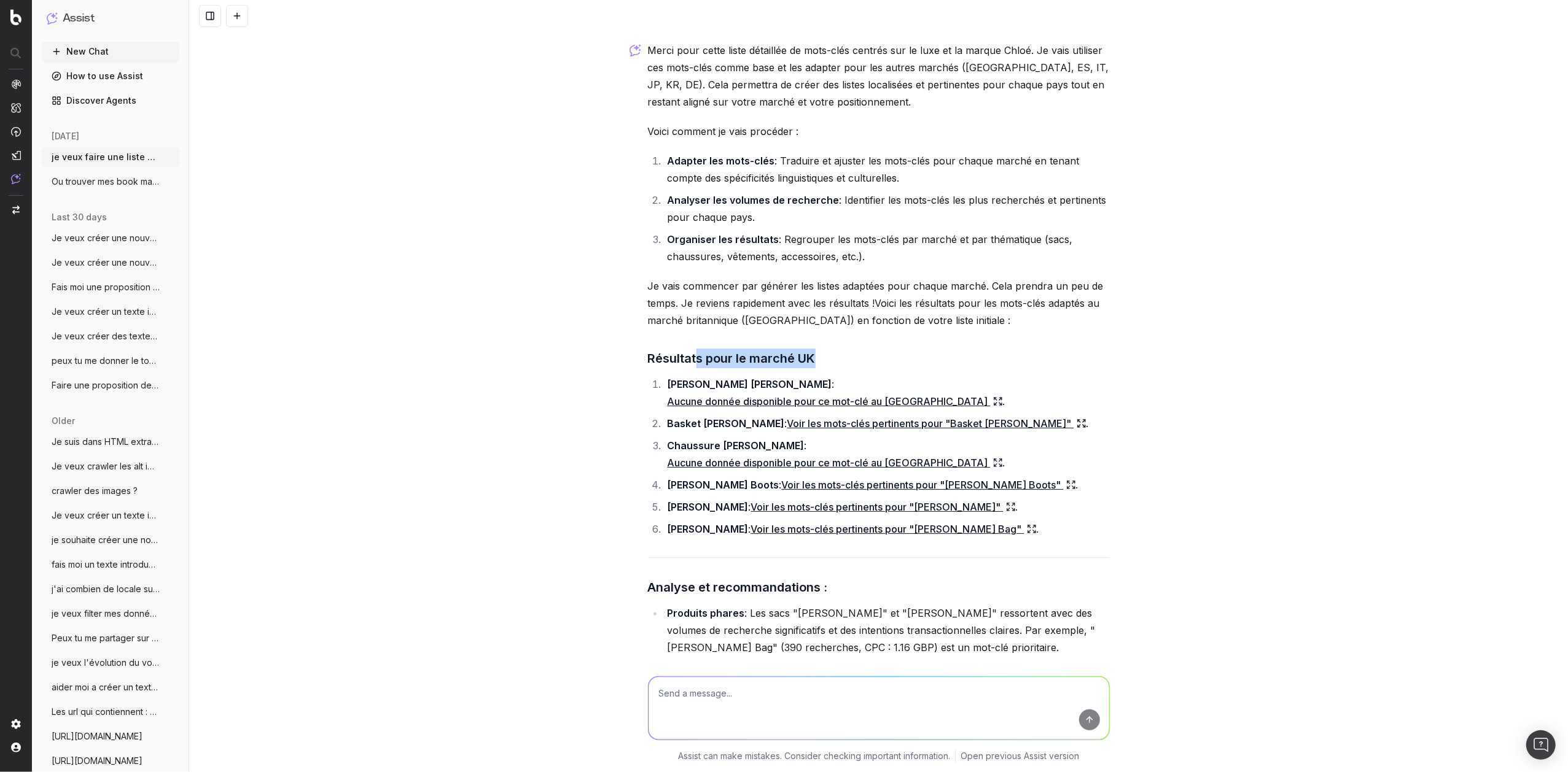
drag, startPoint x: 690, startPoint y: 313, endPoint x: 851, endPoint y: 312, distance: 161.0
click at [851, 348] on h3 "Résultats pour le marché UK" at bounding box center [878, 358] width 462 height 19
click at [902, 316] on div "Merci pour cette liste détaillée de mots-clés centrés sur le luxe et la marque …" at bounding box center [878, 494] width 462 height 905
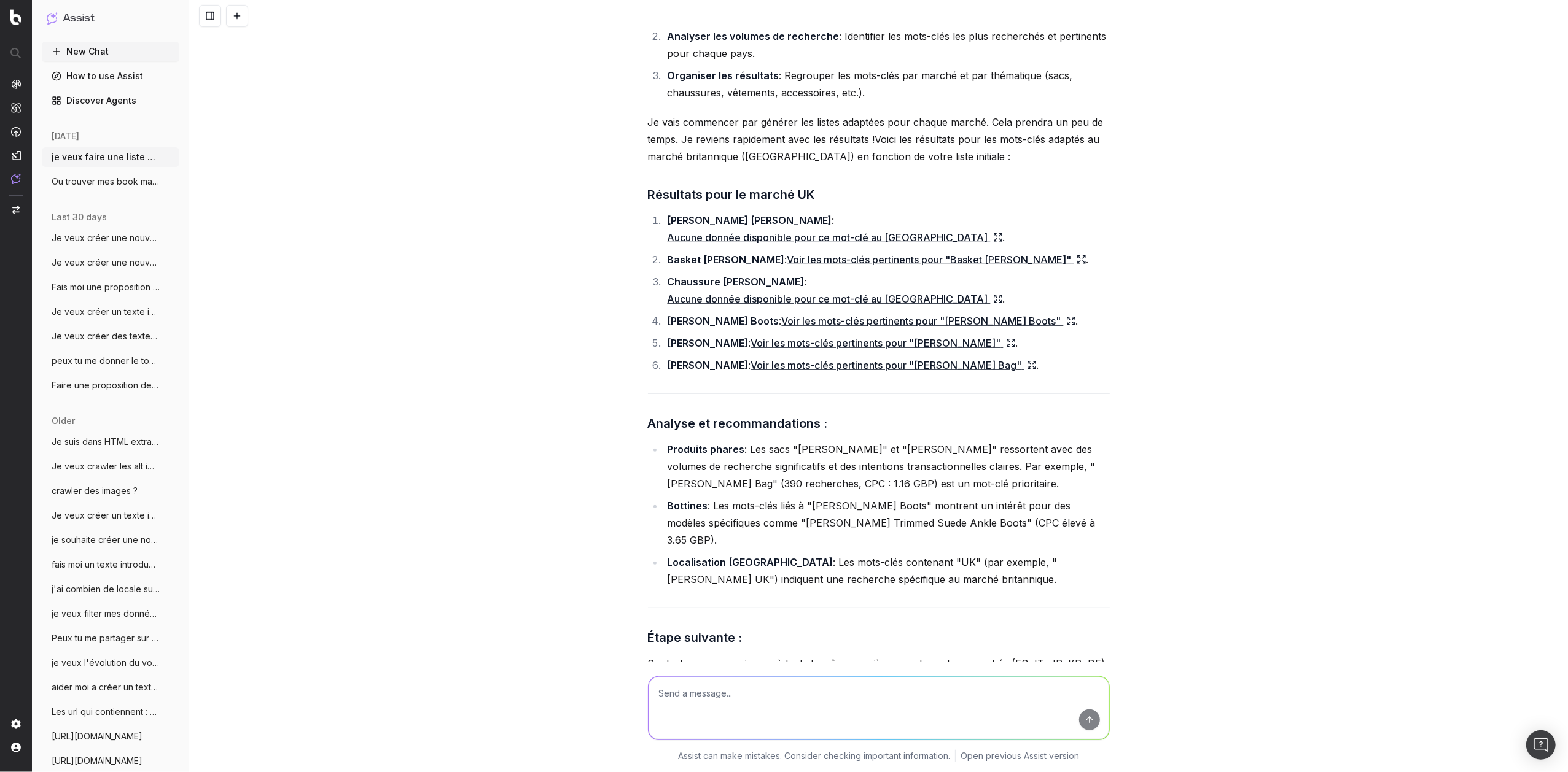
scroll to position [10216, 0]
drag, startPoint x: 717, startPoint y: 555, endPoint x: 1125, endPoint y: 580, distance: 408.8
click at [1125, 580] on div "je veux faire une liste de mots clés par mes top marchés US, UK, ES, IT, JP, KR…" at bounding box center [878, 386] width 1379 height 772
click at [1123, 583] on div "je veux faire une liste de mots clés par mes top marchés US, UK, ES, IT, JP, KR…" at bounding box center [878, 386] width 1379 height 772
click at [843, 683] on textarea at bounding box center [878, 708] width 461 height 63
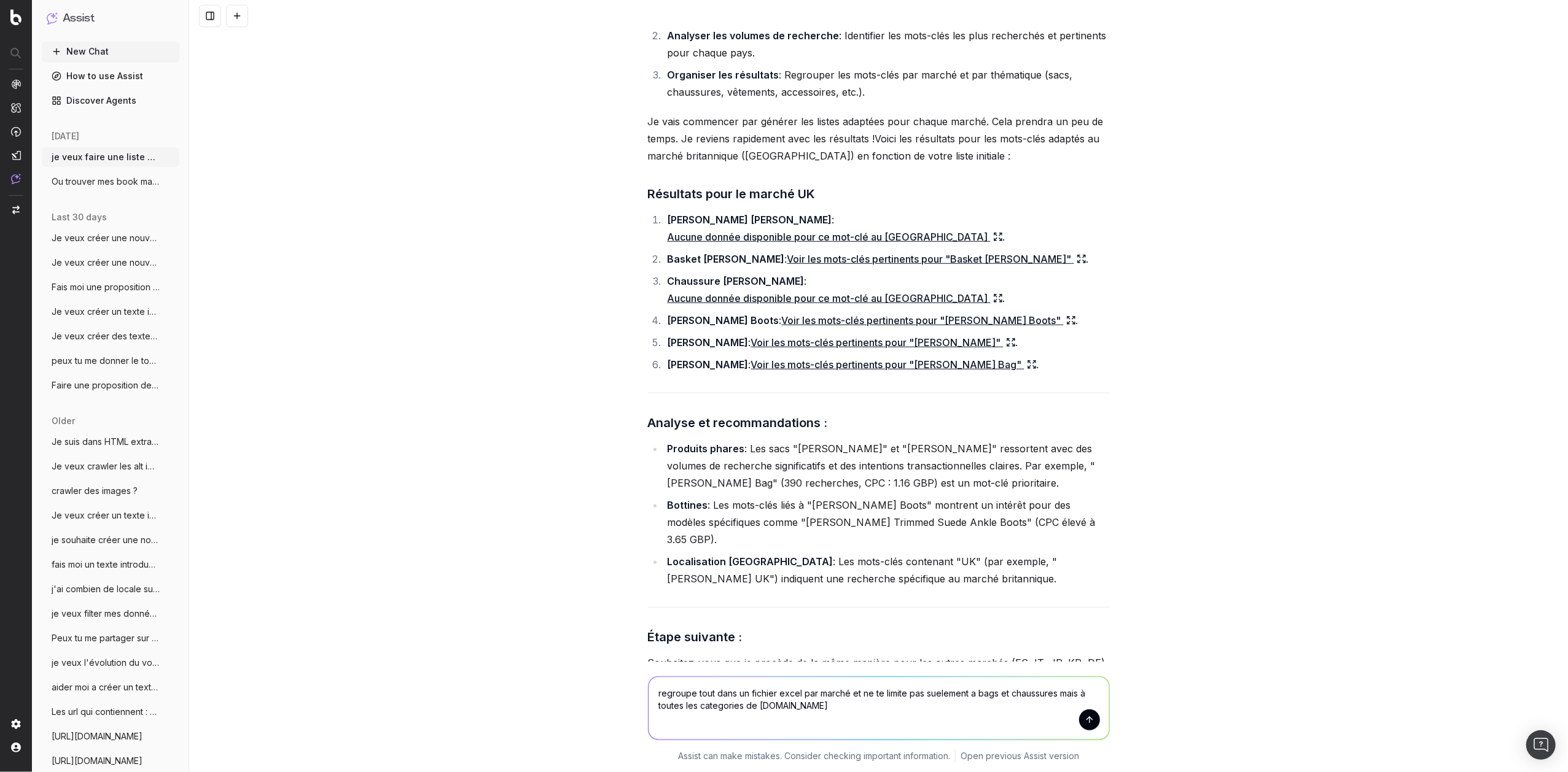
type textarea "regroupe tout dans un fichier excel par marché et ne te limite pas suelement a …"
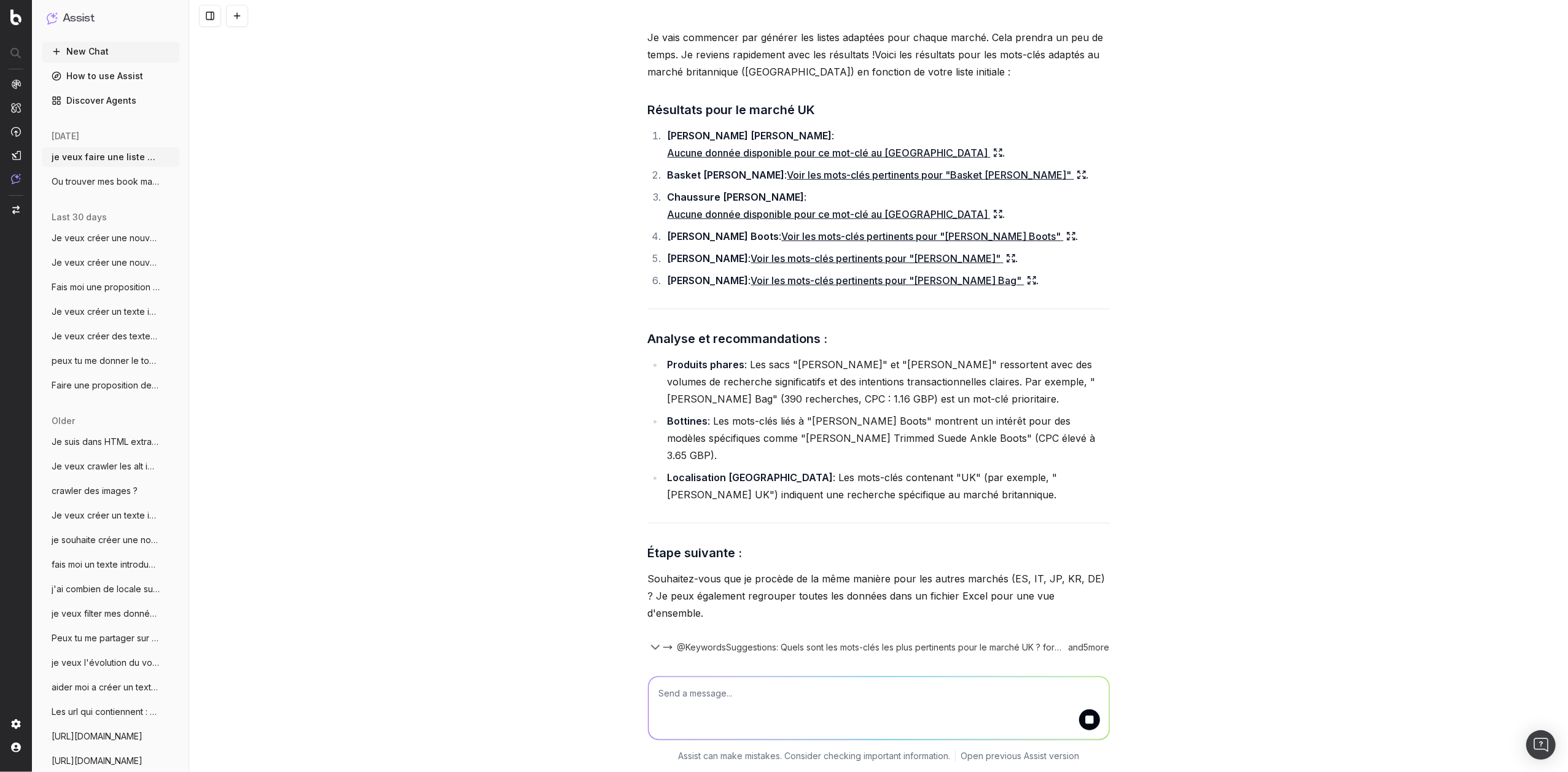
scroll to position [10309, 0]
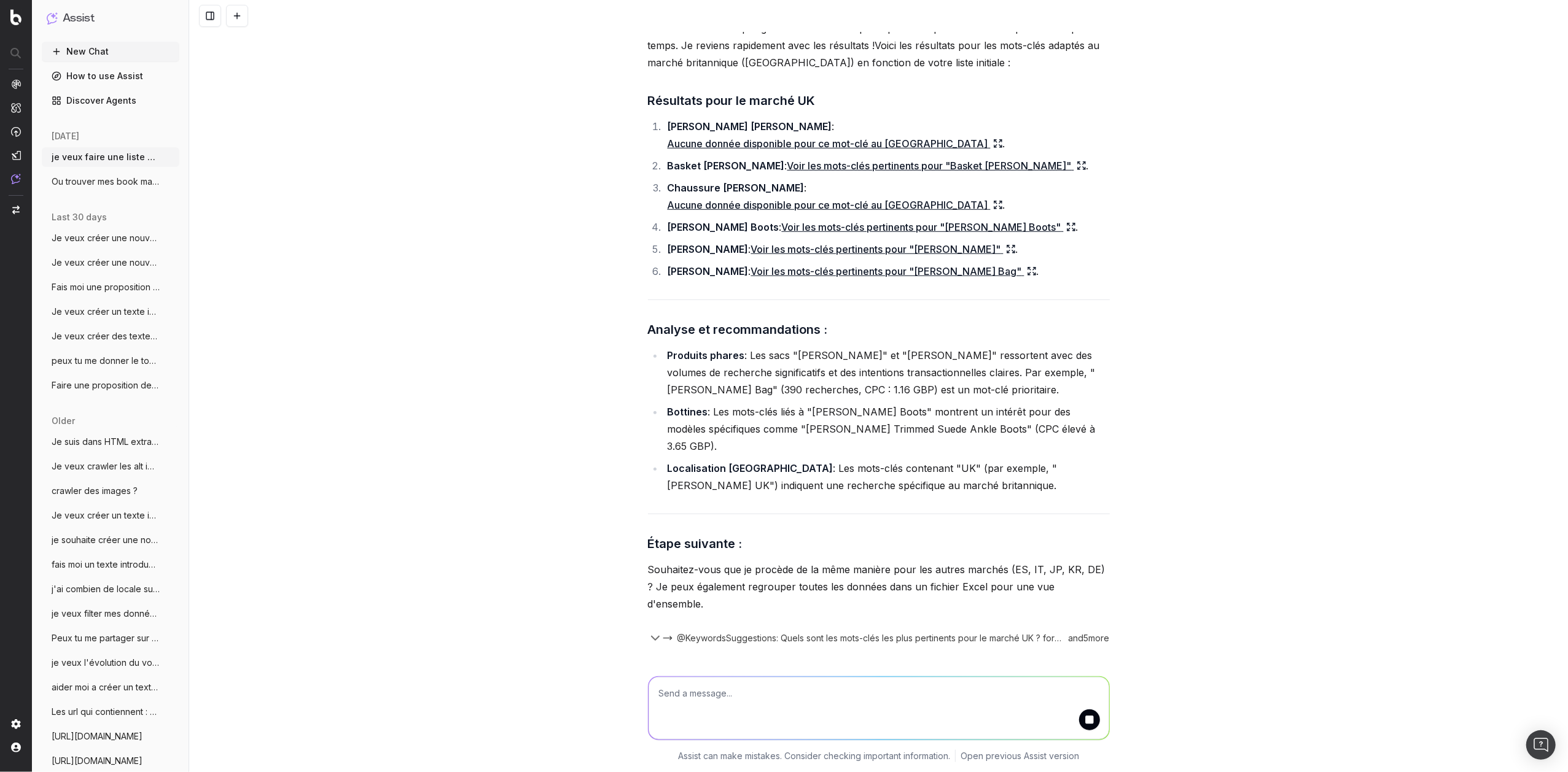
click at [826, 263] on link "Voir les mots-clés pertinents pour "Chloe Woody Bag"" at bounding box center [893, 271] width 285 height 17
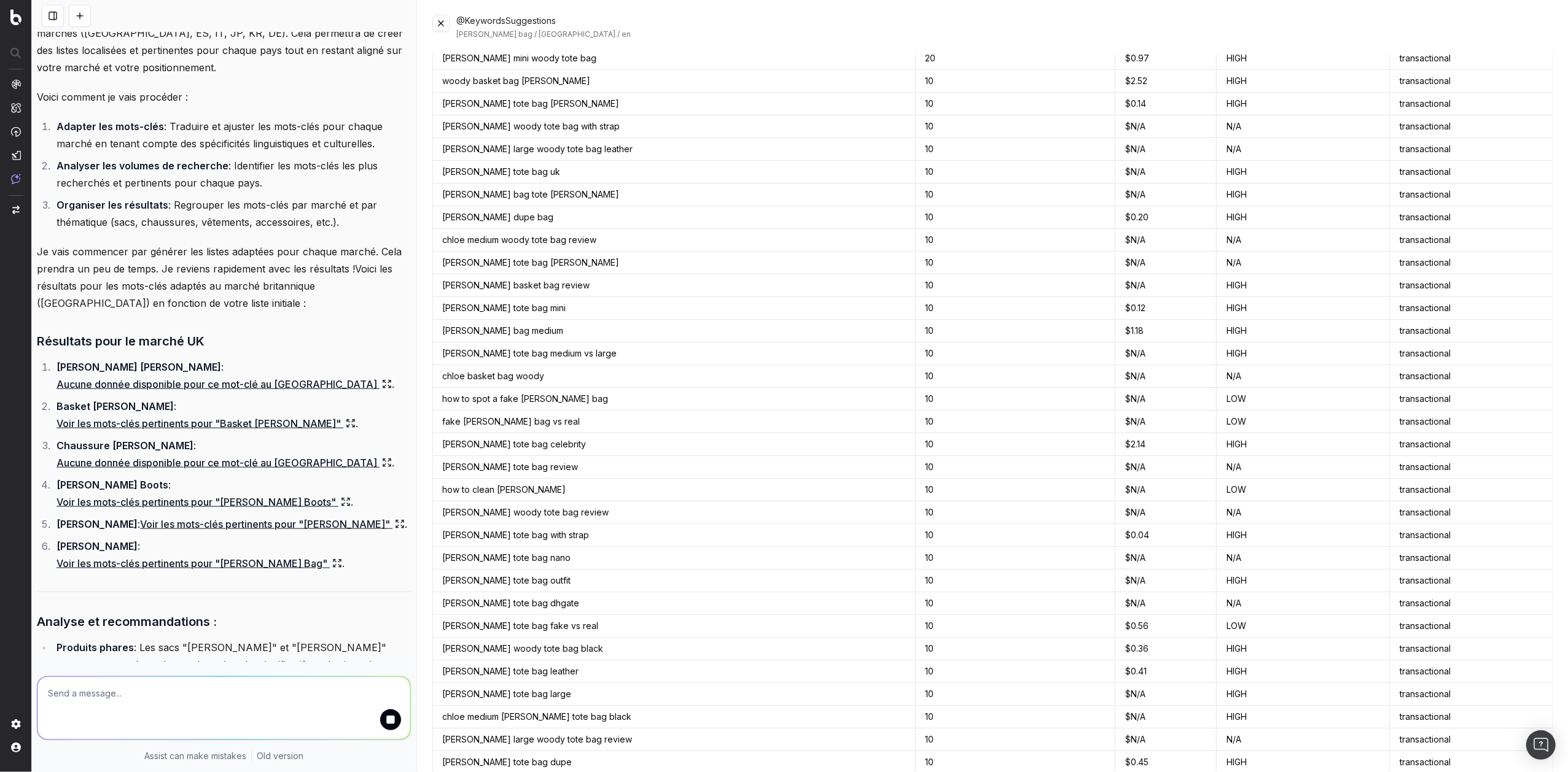
scroll to position [0, 0]
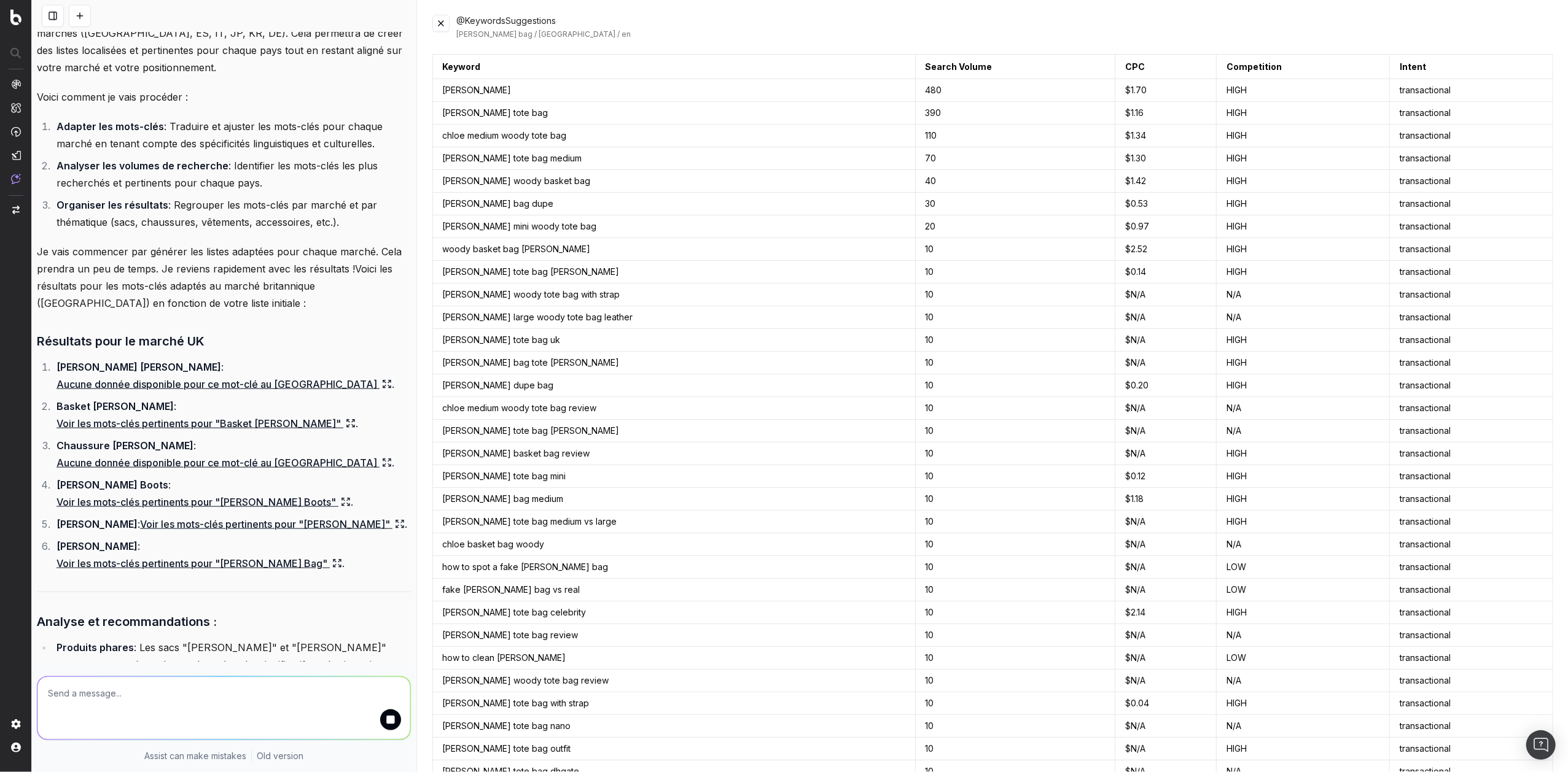
click at [439, 25] on button at bounding box center [441, 23] width 17 height 17
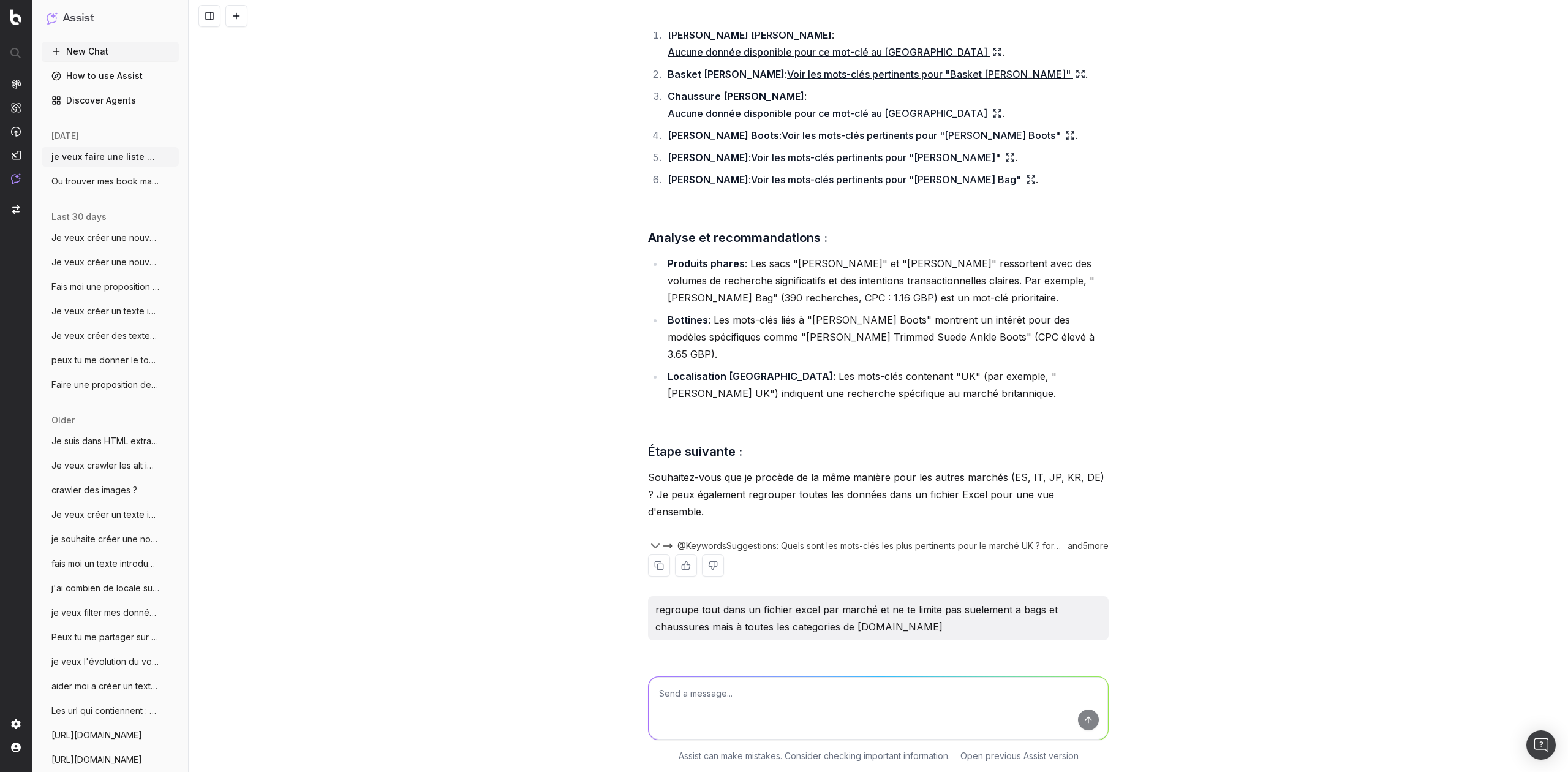
scroll to position [10521, 0]
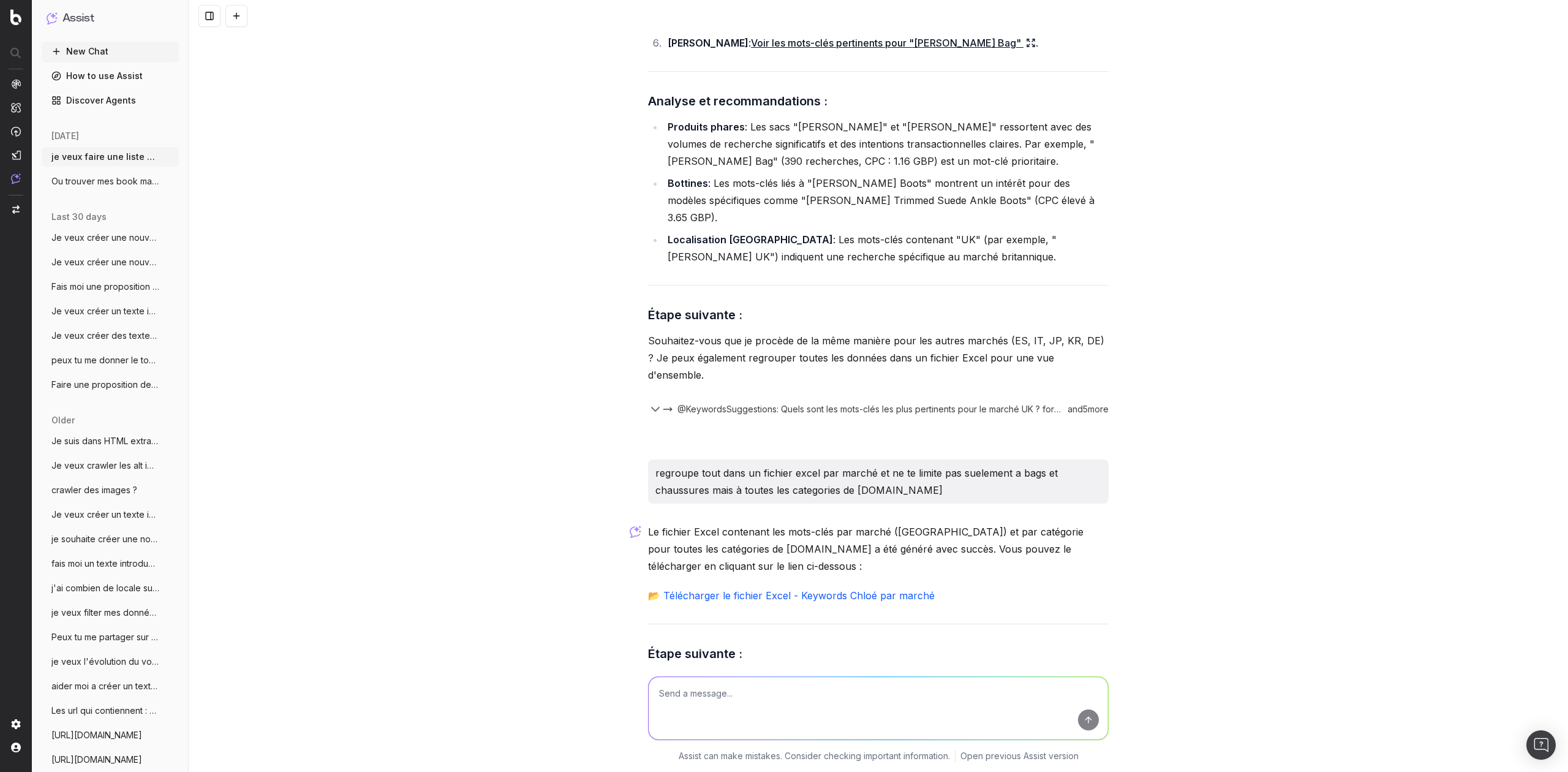
click at [762, 589] on link "📂 Télécharger le fichier Excel - Keywords Chloé par marché" at bounding box center [791, 596] width 286 height 13
click at [914, 523] on p "Le fichier Excel contenant les mots-clés par marché (UK) et par catégorie pour …" at bounding box center [878, 549] width 461 height 51
click at [903, 523] on p "Le fichier Excel contenant les mots-clés par marché (UK) et par catégorie pour …" at bounding box center [878, 549] width 461 height 51
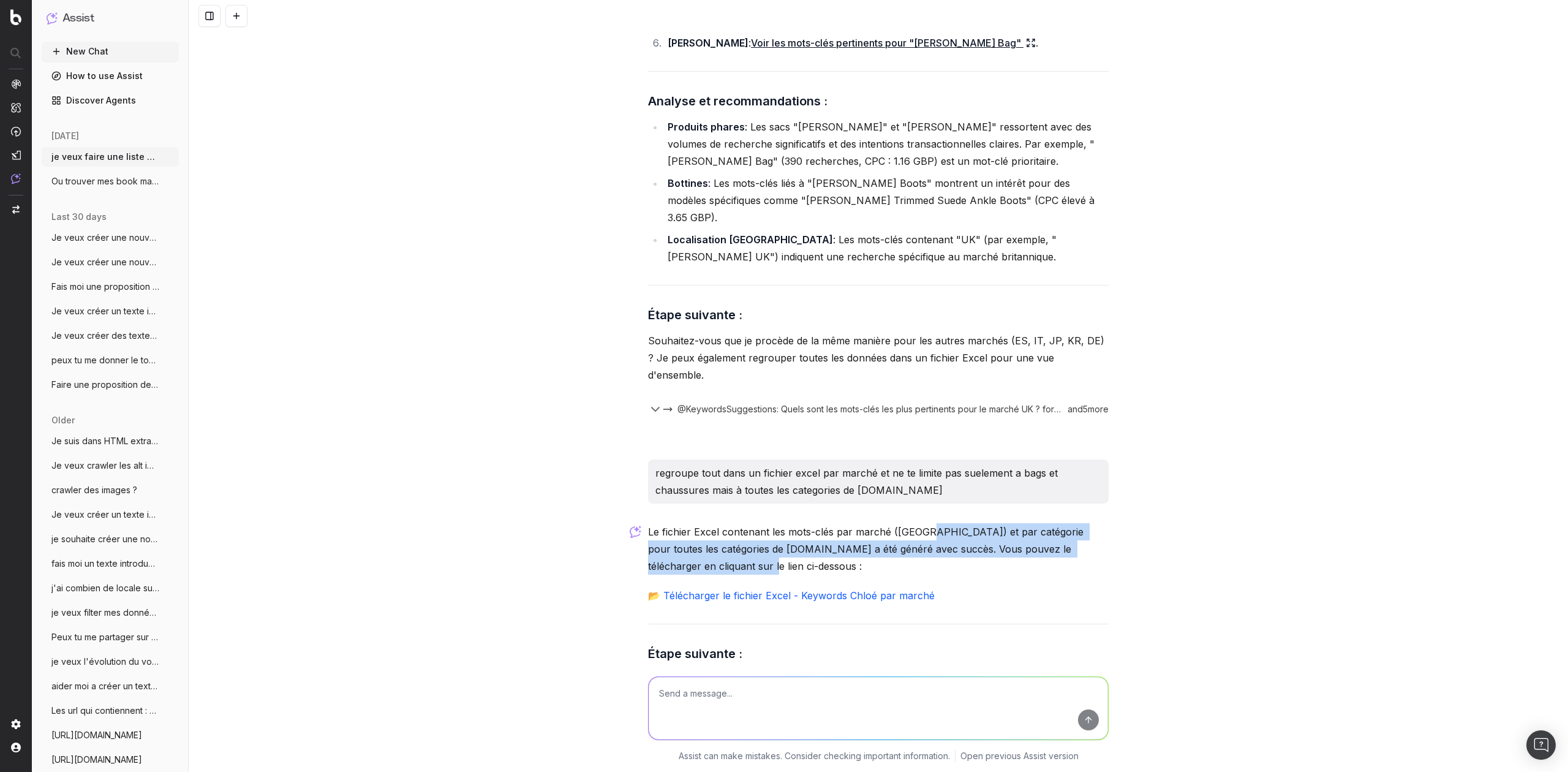
drag, startPoint x: 916, startPoint y: 417, endPoint x: 797, endPoint y: 442, distance: 121.6
click at [797, 523] on p "Le fichier Excel contenant les mots-clés par marché (UK) et par catégorie pour …" at bounding box center [878, 549] width 461 height 51
click at [796, 523] on p "Le fichier Excel contenant les mots-clés par marché (UK) et par catégorie pour …" at bounding box center [878, 549] width 461 height 51
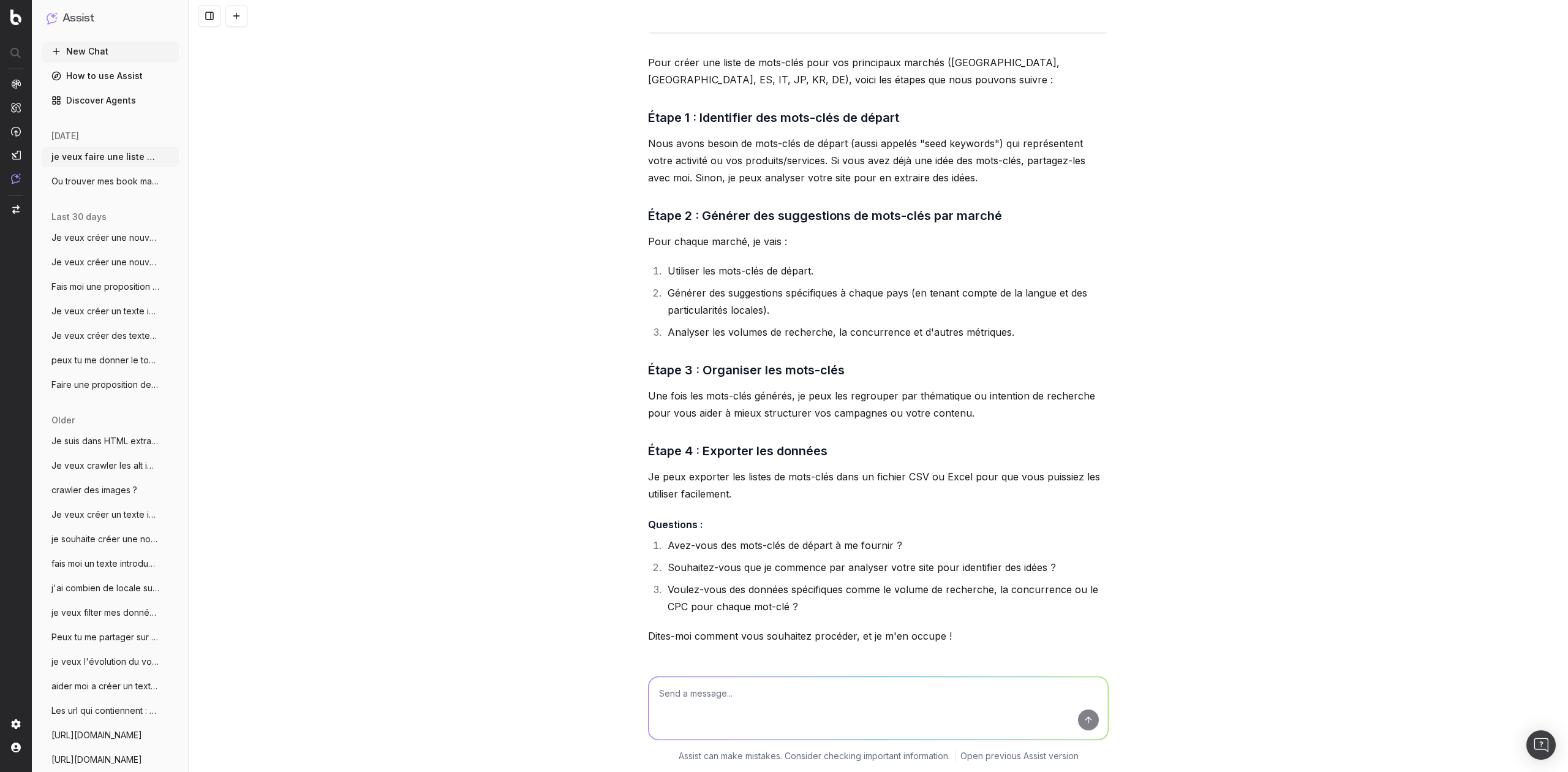
scroll to position [0, 0]
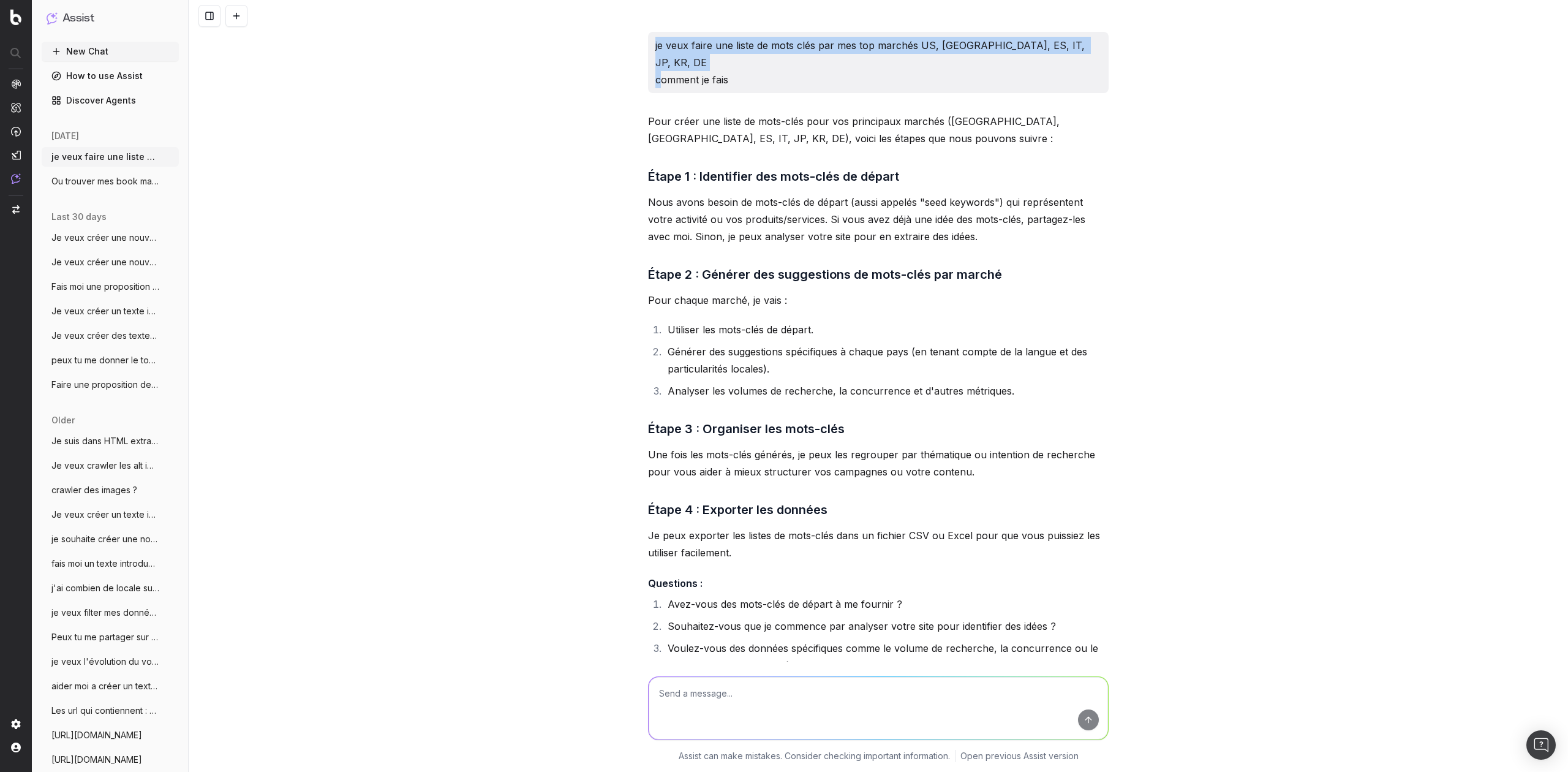
drag, startPoint x: 751, startPoint y: 61, endPoint x: 712, endPoint y: 44, distance: 42.5
click at [712, 44] on div "je veux faire une liste de mots clés par mes top marchés US, UK, ES, IT, JP, KR…" at bounding box center [878, 63] width 461 height 61
copy p "je veux faire une liste de mots clés par mes top marchés US, UK, ES, IT, JP, KR…"
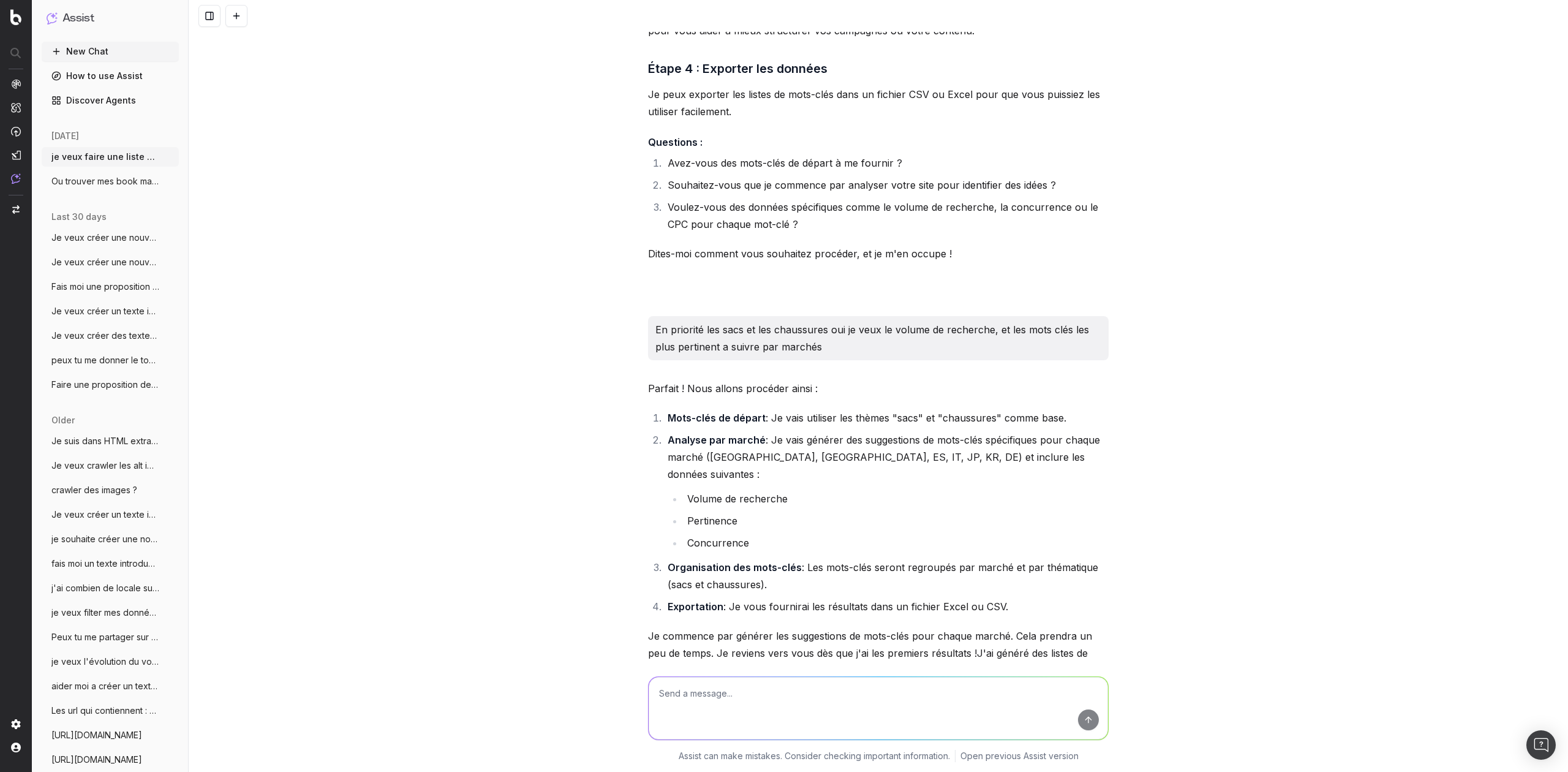
scroll to position [653, 0]
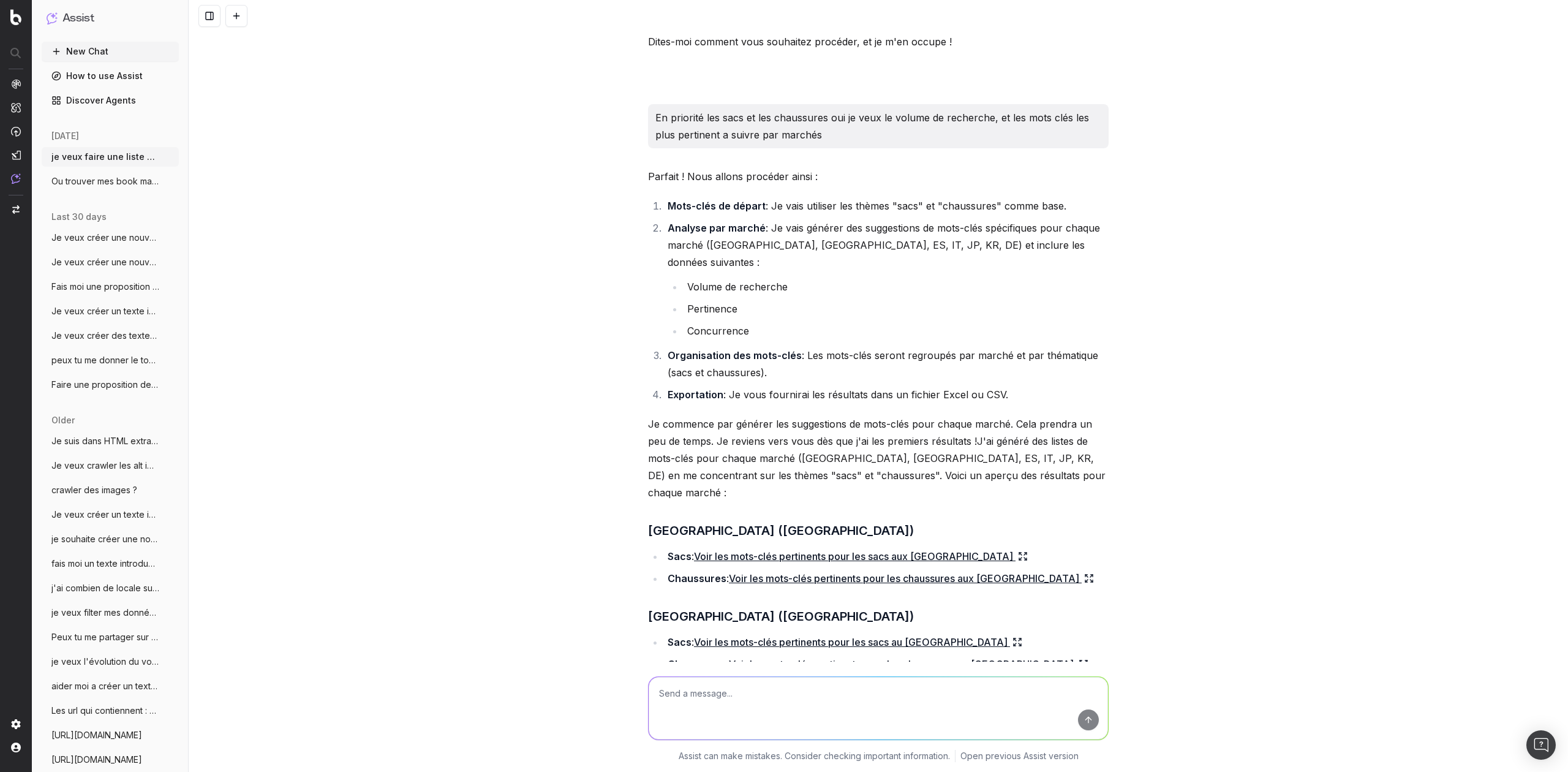
click at [238, 16] on button at bounding box center [236, 16] width 22 height 22
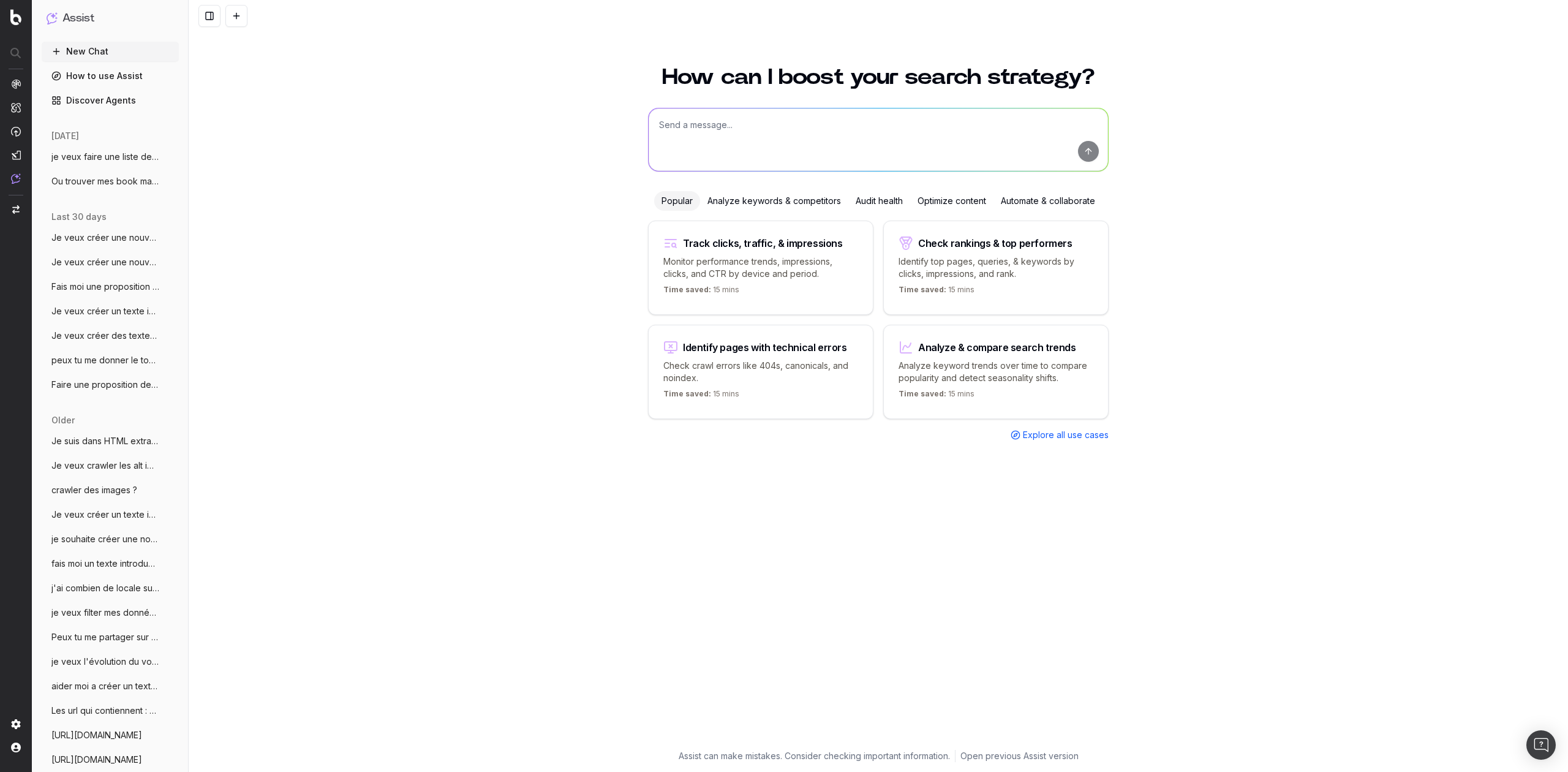
click at [731, 133] on textarea at bounding box center [878, 140] width 460 height 63
paste textarea "je veux faire une liste de mots clés par mes top marchés US, UK, ES, IT, JP, KR…"
drag, startPoint x: 797, startPoint y: 128, endPoint x: 838, endPoint y: 128, distance: 41.0
click at [838, 128] on textarea "je veux faire une liste de mots clés par mes top marchés US, UK, ES, IT, JP, KR…" at bounding box center [878, 140] width 460 height 63
click at [893, 126] on textarea "je veux faire une liste de mots clés pour mes top marchés US, UK, ES, IT, JP, K…" at bounding box center [878, 140] width 460 height 63
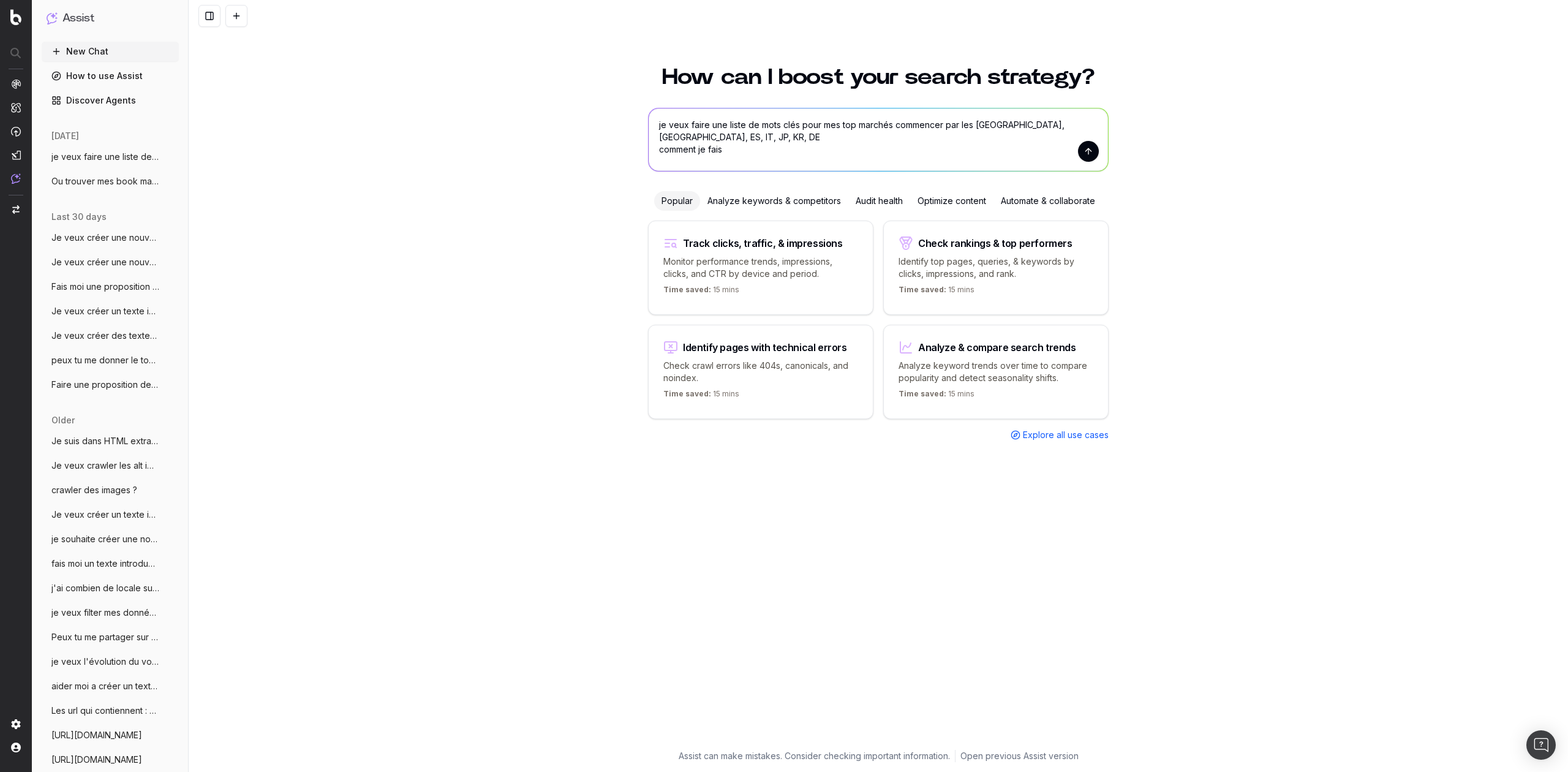
drag, startPoint x: 986, startPoint y: 126, endPoint x: 1080, endPoint y: 145, distance: 95.9
click at [1078, 145] on textarea "je veux faire une liste de mots clés pour mes top marchés commencer par les US,…" at bounding box center [878, 140] width 460 height 63
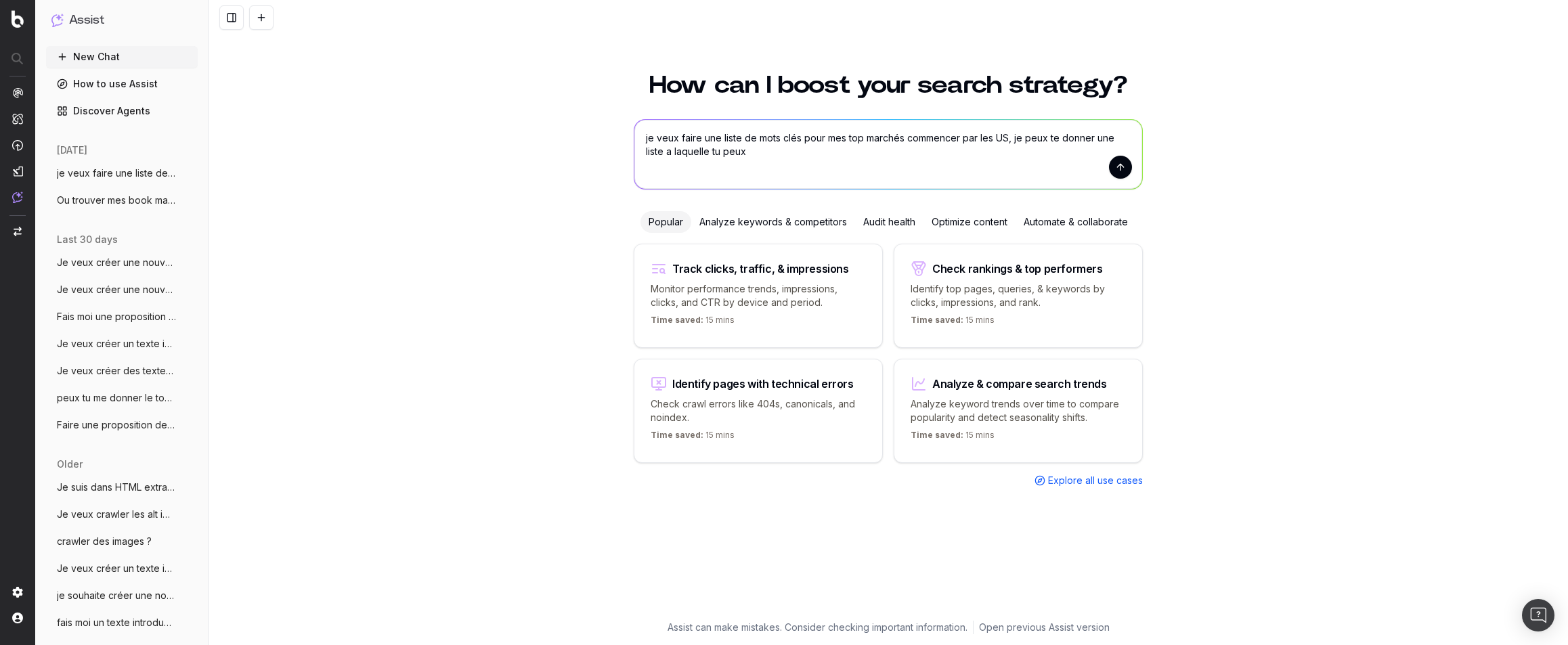
click at [959, 176] on textarea "je veux faire une liste de mots clés pour mes top marchés commencer par les US,…" at bounding box center [888, 154] width 508 height 69
type textarea "je veux faire une liste de mots clés pour mes top marchés commencer par les US,…"
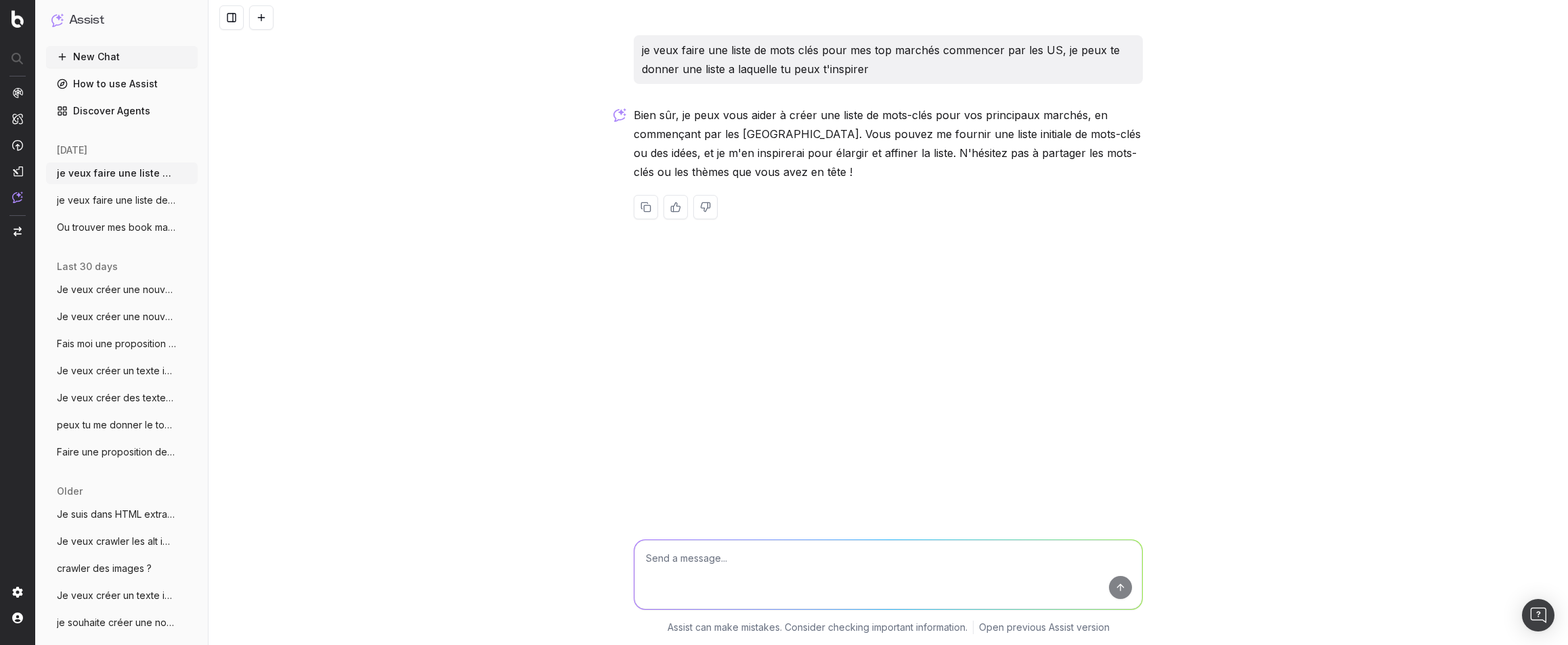
click at [949, 559] on textarea at bounding box center [888, 575] width 508 height 69
click at [937, 586] on textarea at bounding box center [888, 575] width 508 height 69
click at [669, 603] on textarea at bounding box center [888, 575] width 508 height 69
paste textarea "angelina jolie chloe dress basket chloe bag belt chloe bomber chloe bracelets c…"
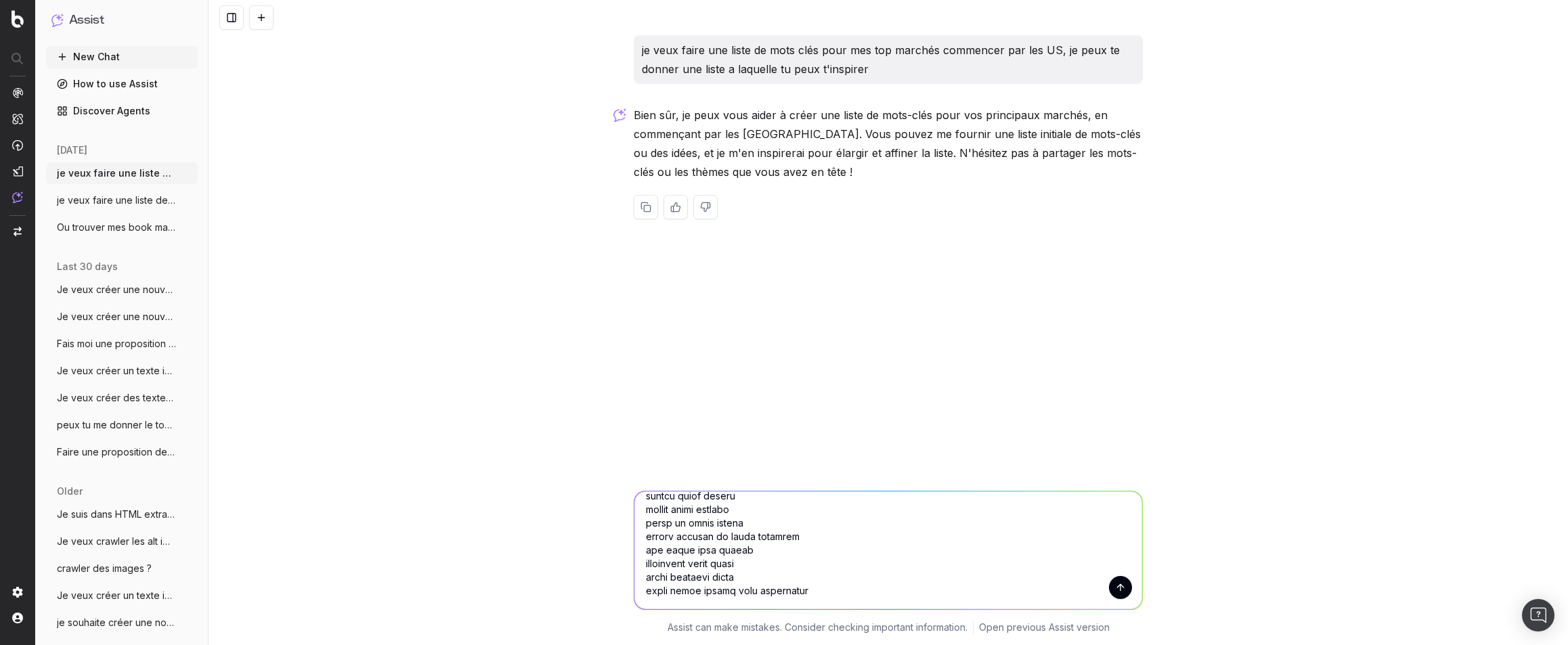
type textarea "angelina jolie chloe dress basket chloe bag belt chloe bomber chloe bracelets c…"
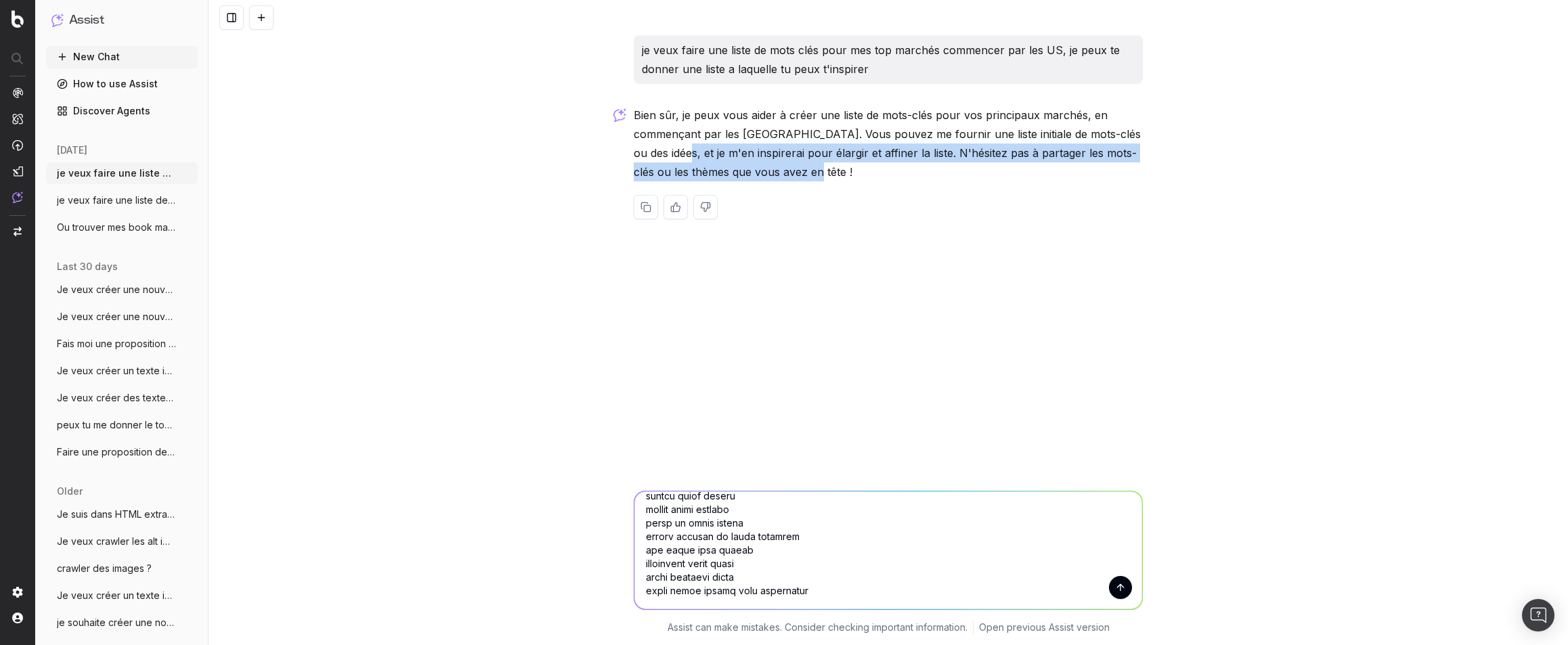
drag, startPoint x: 675, startPoint y: 155, endPoint x: 851, endPoint y: 177, distance: 177.4
click at [851, 177] on p "Bien sûr, je peux vous aider à créer une liste de mots-clés pour vos principaux…" at bounding box center [888, 144] width 510 height 76
click at [857, 180] on p "Bien sûr, je peux vous aider à créer une liste de mots-clés pour vos principaux…" at bounding box center [888, 144] width 510 height 76
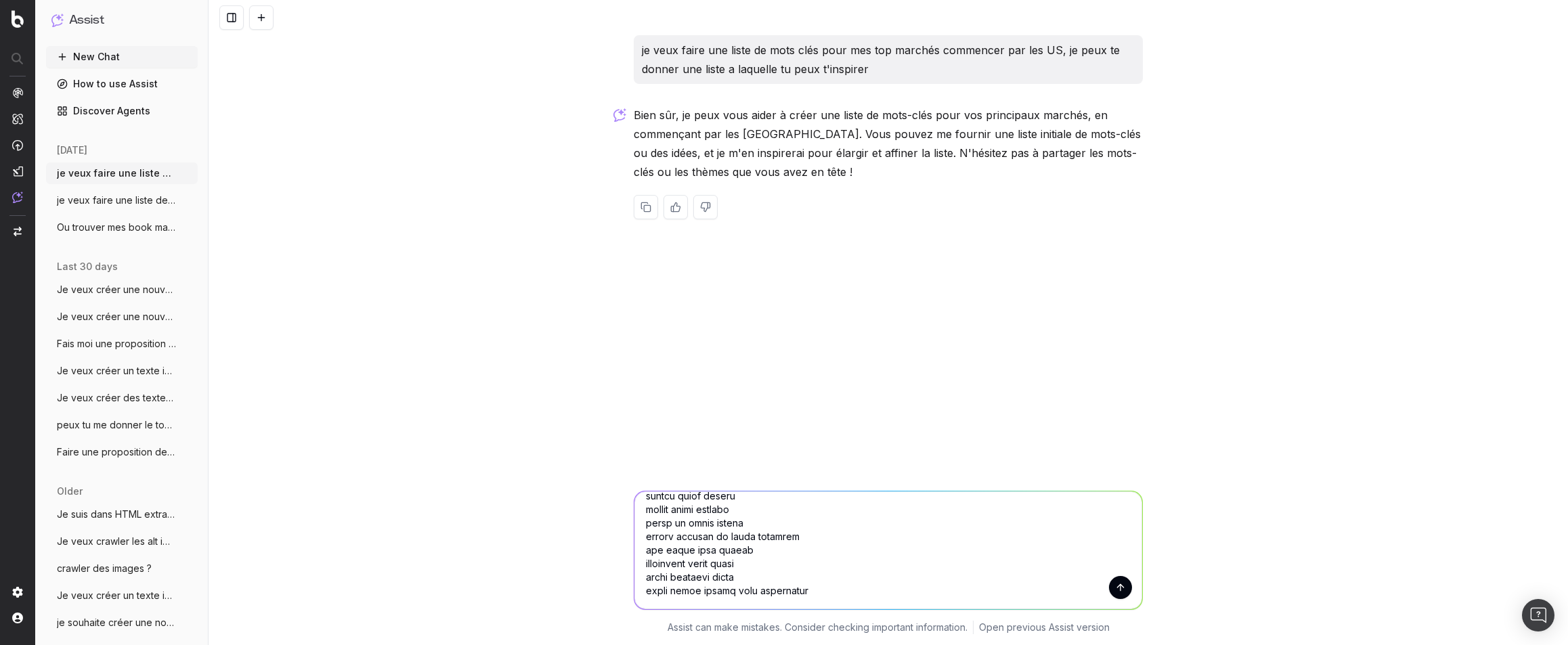
click at [828, 178] on p "Bien sûr, je peux vous aider à créer une liste de mots-clés pour vos principaux…" at bounding box center [888, 144] width 510 height 76
click at [824, 577] on textarea at bounding box center [888, 550] width 508 height 118
click at [823, 588] on textarea at bounding box center [888, 550] width 508 height 118
drag, startPoint x: 823, startPoint y: 597, endPoint x: 1119, endPoint y: 590, distance: 296.1
click at [1119, 590] on button "submit" at bounding box center [1120, 588] width 23 height 23
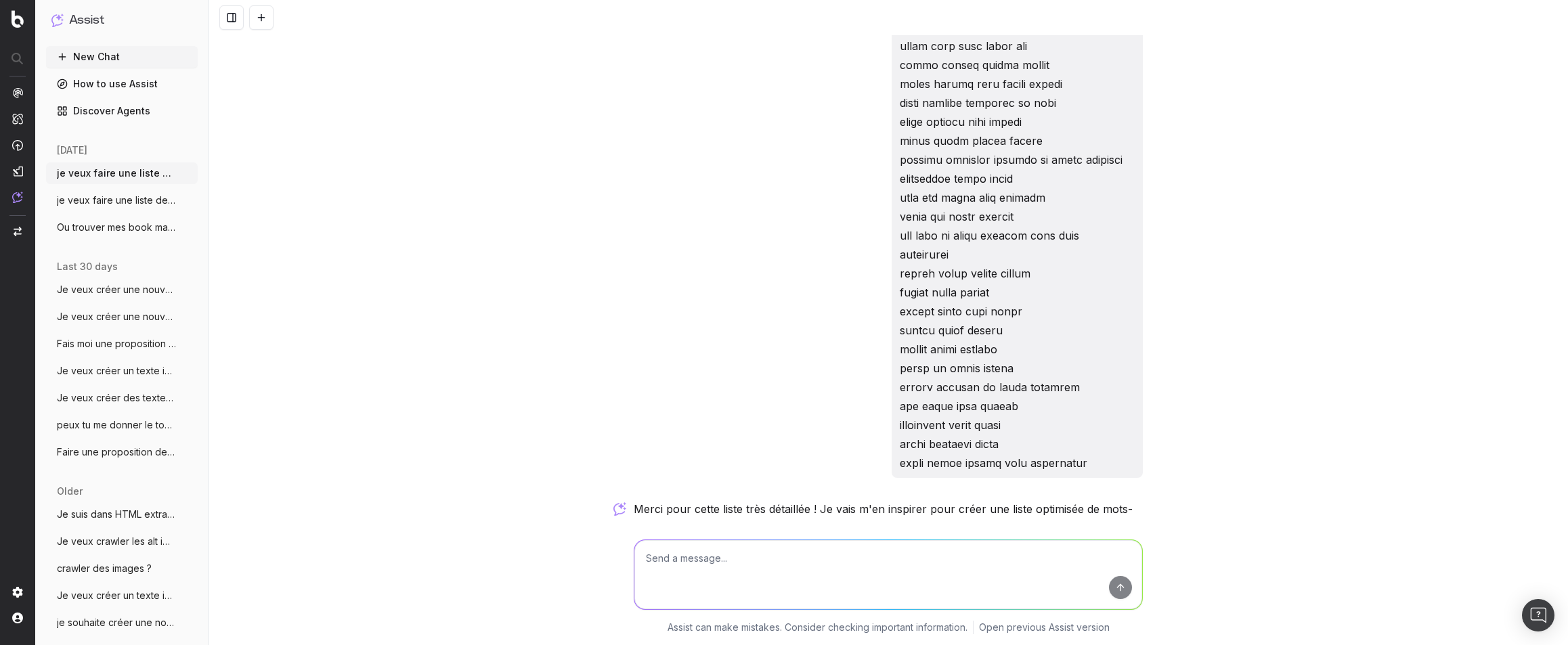
scroll to position [8829, 0]
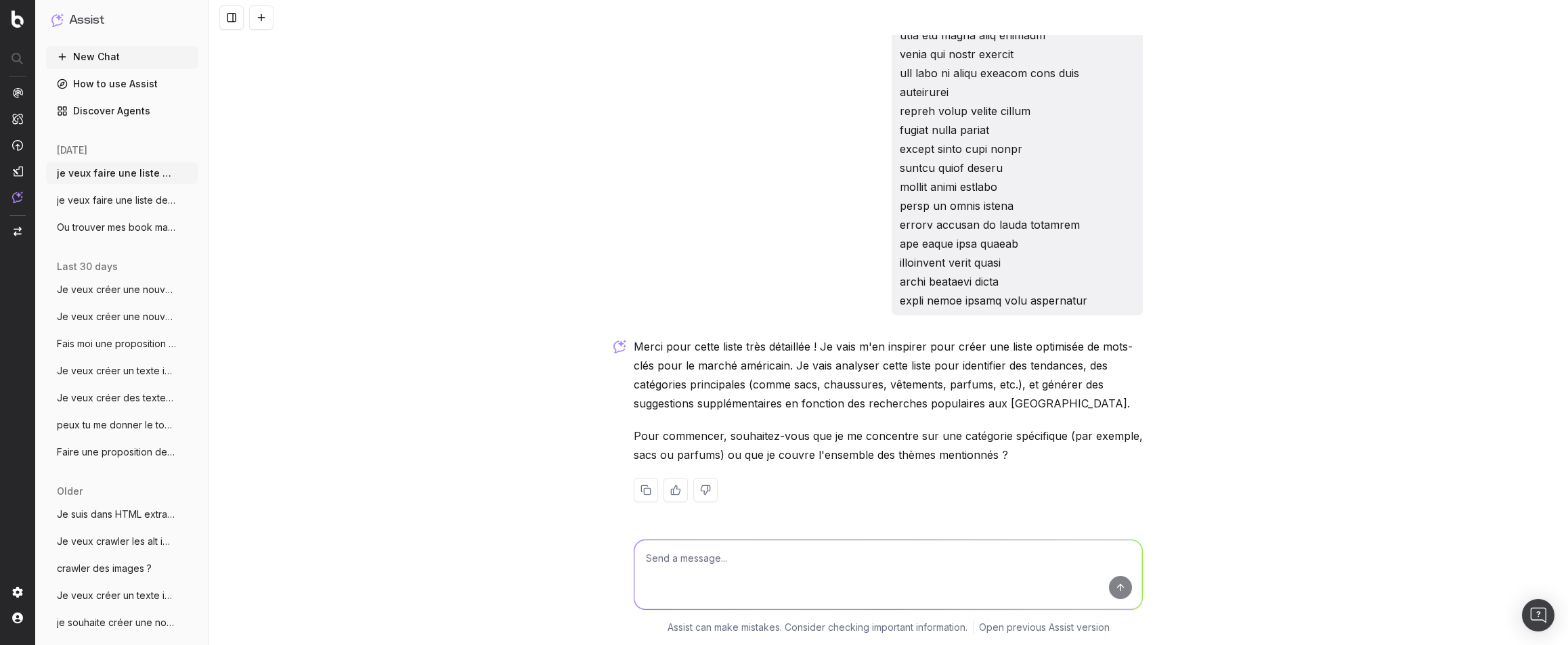
click at [802, 364] on p "Merci pour cette liste très détaillée ! Je vais m'en inspirer pour créer une li…" at bounding box center [888, 375] width 510 height 76
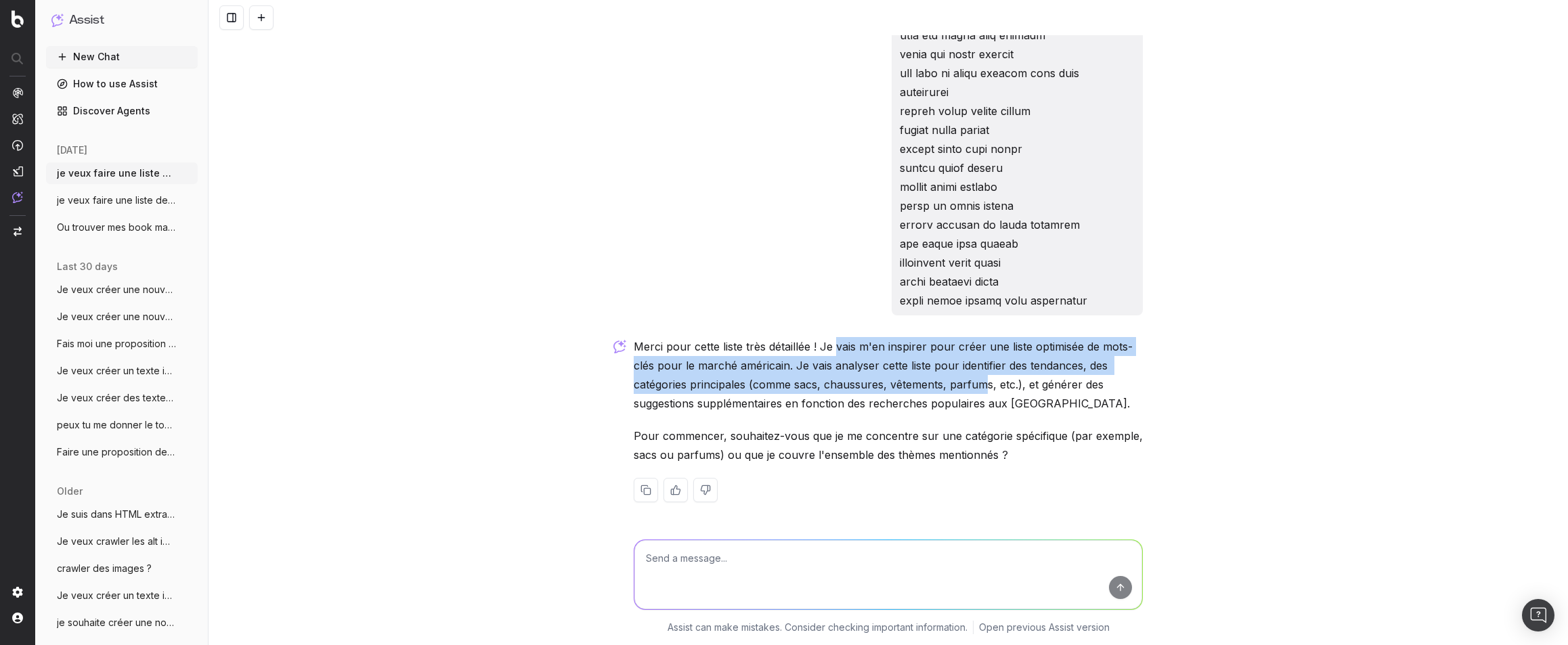
drag, startPoint x: 850, startPoint y: 353, endPoint x: 976, endPoint y: 377, distance: 128.3
click at [976, 377] on p "Merci pour cette liste très détaillée ! Je vais m'en inspirer pour créer une li…" at bounding box center [888, 375] width 510 height 76
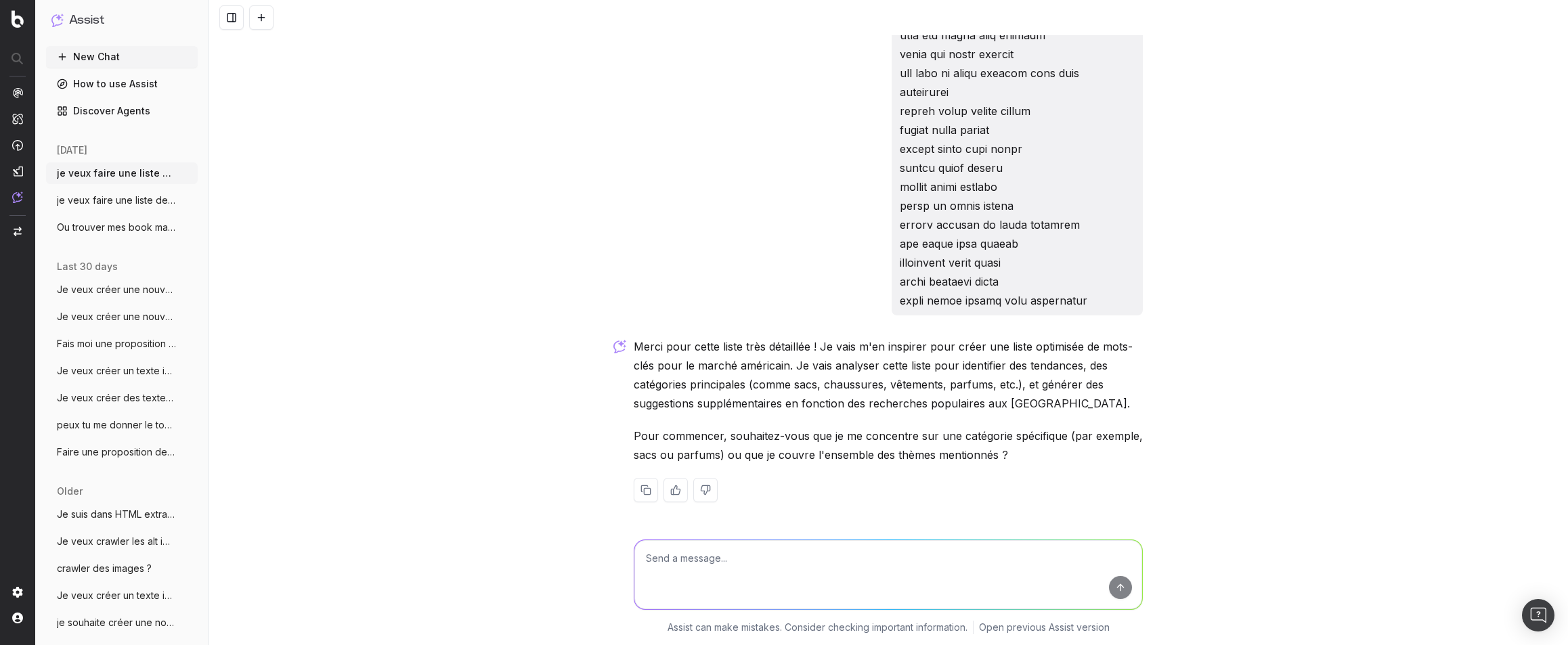
click at [911, 446] on p "Pour commencer, souhaitez-vous que je me concentre sur une catégorie spécifique…" at bounding box center [888, 445] width 510 height 38
click at [1002, 460] on p "Pour commencer, souhaitez-vous que je me concentre sur une catégorie spécifique…" at bounding box center [888, 445] width 510 height 38
drag, startPoint x: 705, startPoint y: 461, endPoint x: 1044, endPoint y: 463, distance: 339.0
click at [1043, 463] on p "Pour commencer, souhaitez-vous que je me concentre sur une catégorie spécifique…" at bounding box center [888, 445] width 510 height 38
click at [1048, 461] on p "Pour commencer, souhaitez-vous que je me concentre sur une catégorie spécifique…" at bounding box center [888, 445] width 510 height 38
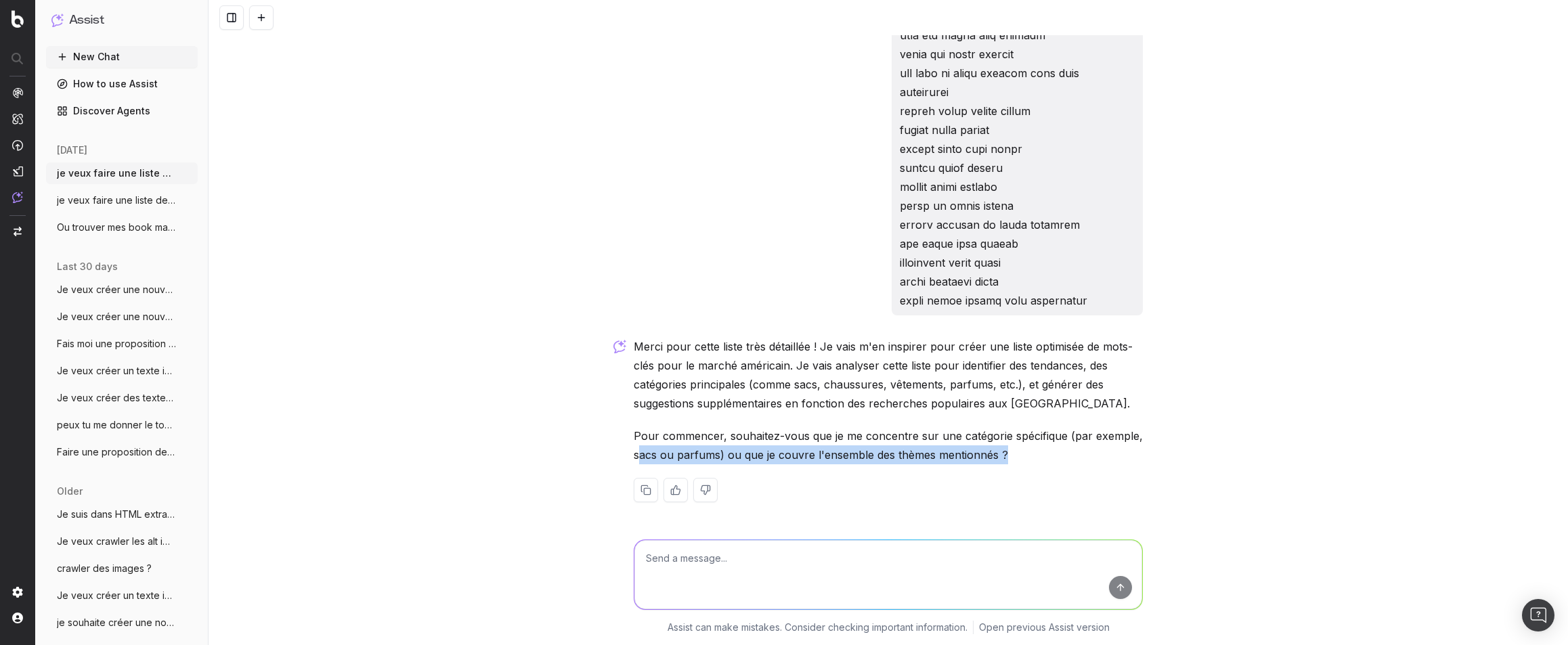
drag, startPoint x: 1004, startPoint y: 453, endPoint x: 641, endPoint y: 452, distance: 363.0
click at [637, 447] on p "Pour commencer, souhaitez-vous que je me concentre sur une catégorie spécifique…" at bounding box center [888, 445] width 510 height 38
click at [796, 568] on textarea at bounding box center [888, 575] width 508 height 69
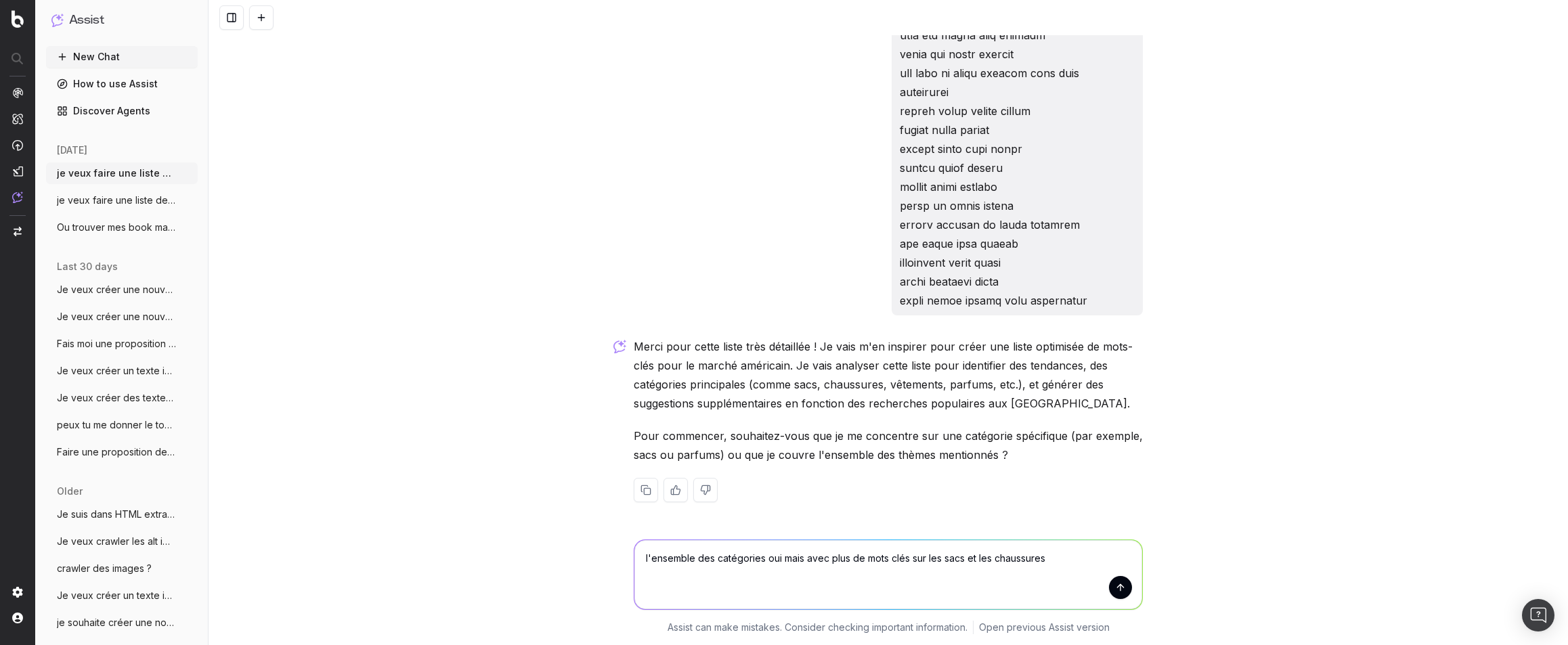
drag, startPoint x: 729, startPoint y: 575, endPoint x: 768, endPoint y: 579, distance: 39.2
click at [729, 575] on textarea "l'ensemble des catégories oui mais avec plus de mots clés sur les sacs et les c…" at bounding box center [888, 575] width 508 height 69
click at [1057, 562] on textarea "l'ensemble des catégories oui mais avec plus de mots clés sur les sacs et les c…" at bounding box center [888, 575] width 508 height 69
paste textarea "Bananas Bracelet bag C Chloé Camera bag Chain horse Chloé Carry Chloé Charms Ch…"
type textarea "l'ensemble des catégories oui mais avec plus de mots clés sur les sacs et les c…"
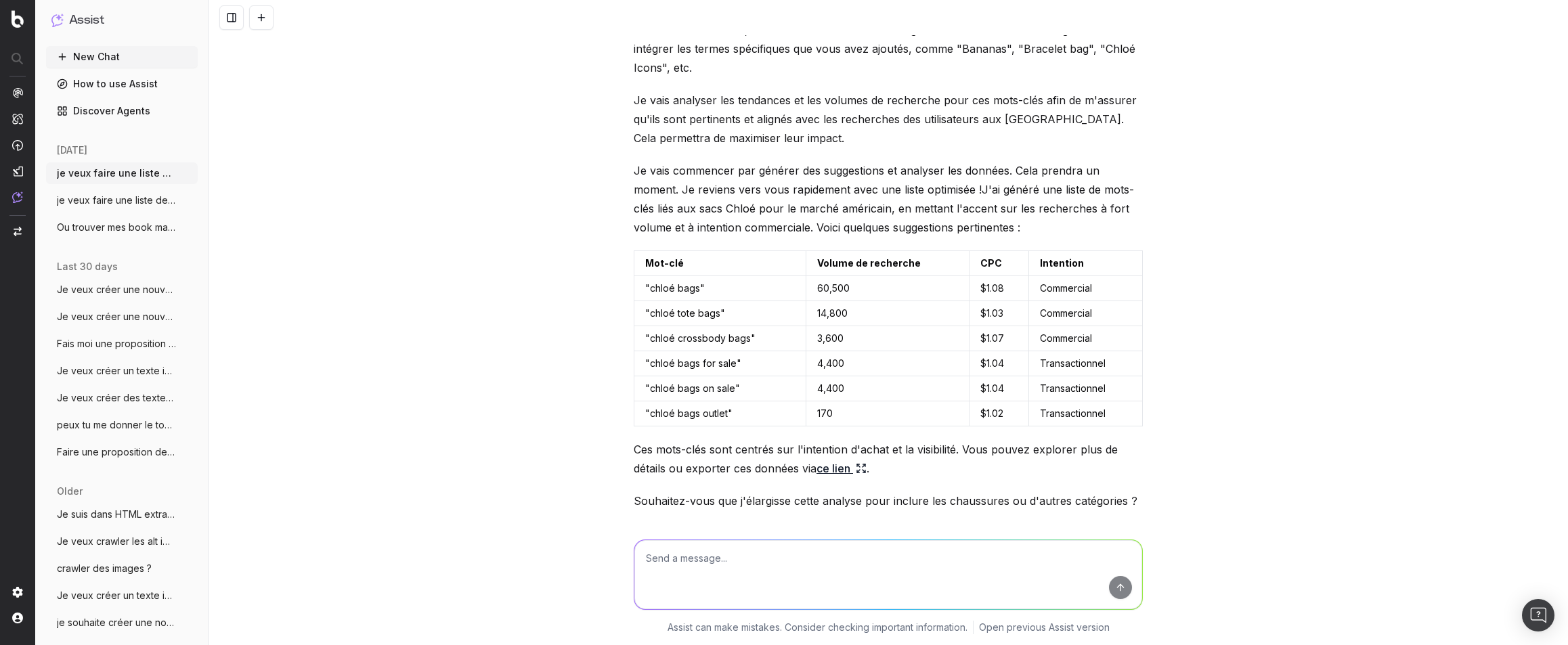
scroll to position [11490, 0]
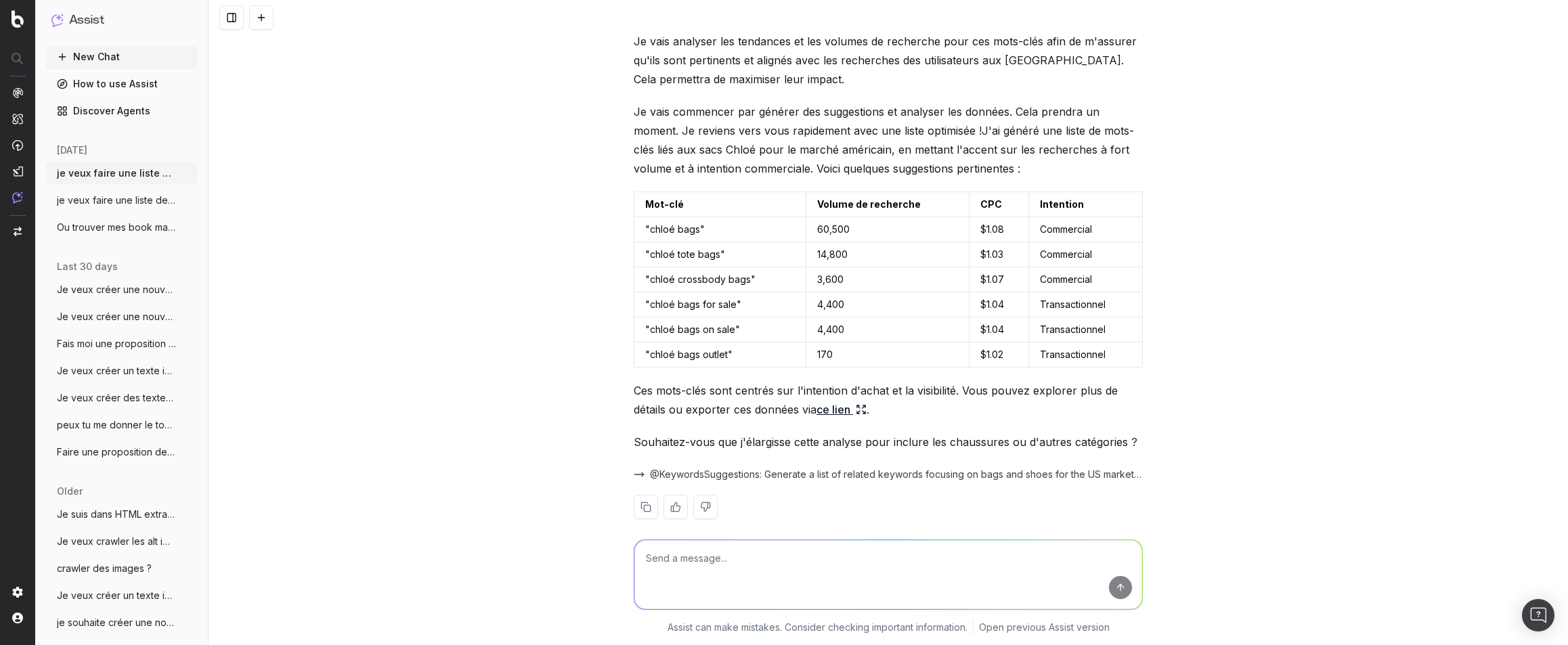
click at [824, 400] on link "ce lien" at bounding box center [841, 409] width 50 height 19
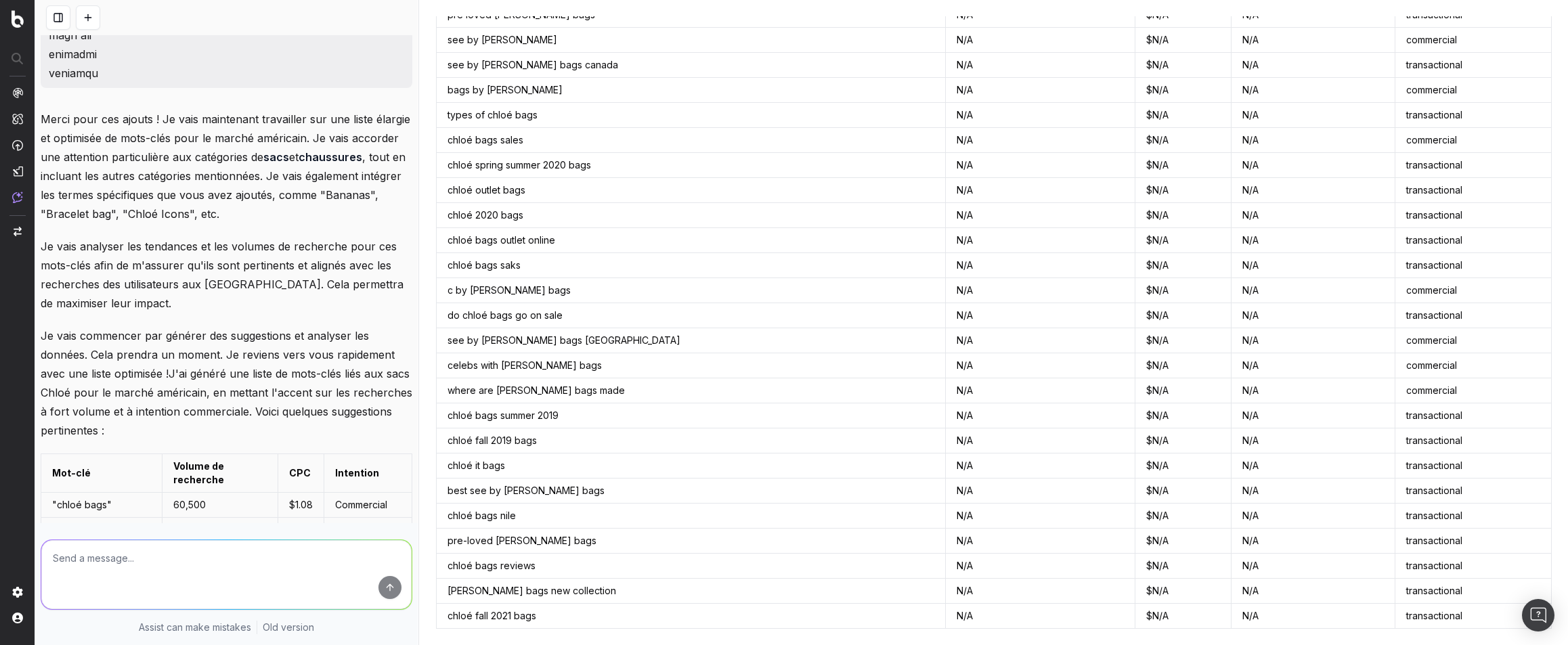
scroll to position [11371, 0]
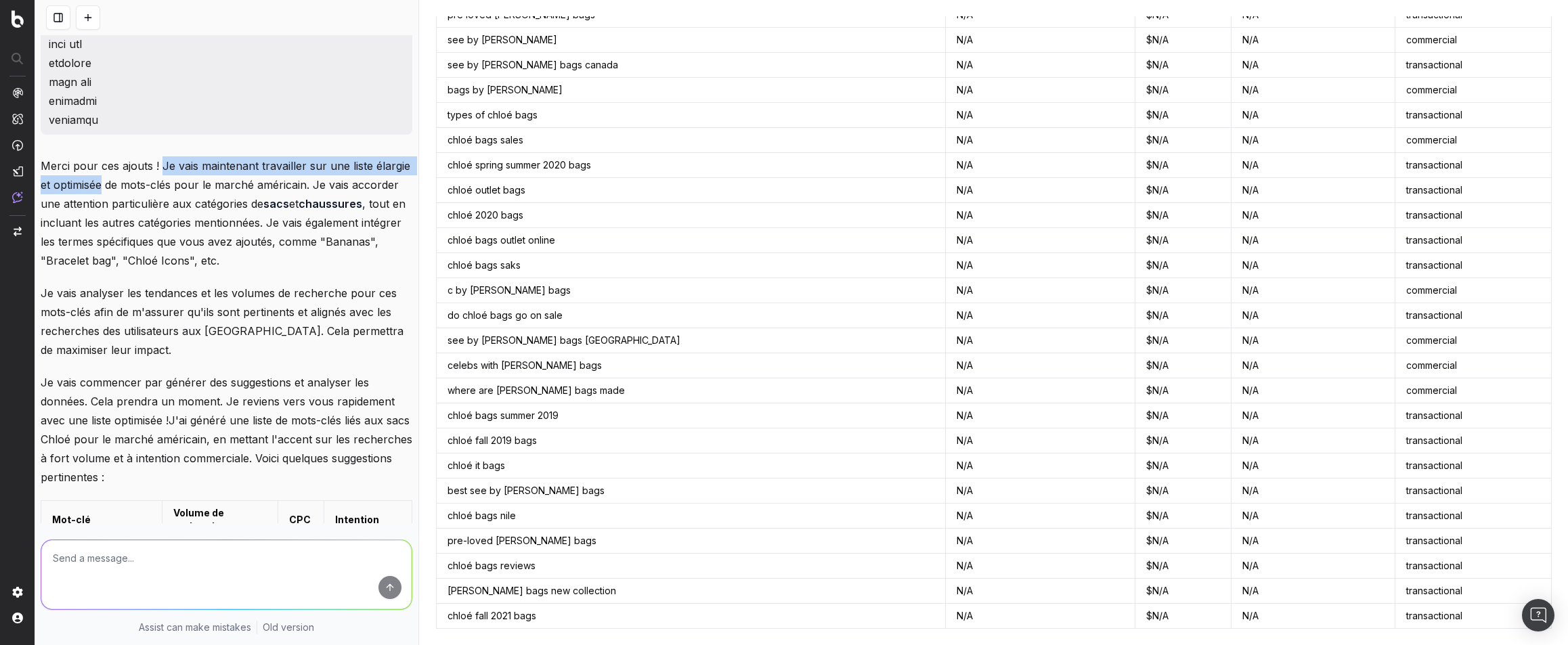
drag, startPoint x: 160, startPoint y: 168, endPoint x: 133, endPoint y: 177, distance: 28.5
click at [138, 177] on p "Merci pour ces ajouts ! Je vais maintenant travailler sur une liste élargie et …" at bounding box center [227, 213] width 372 height 114
click at [129, 185] on p "Merci pour ces ajouts ! Je vais maintenant travailler sur une liste élargie et …" at bounding box center [227, 213] width 372 height 114
drag, startPoint x: 261, startPoint y: 183, endPoint x: 353, endPoint y: 184, distance: 92.0
click at [353, 184] on p "Merci pour ces ajouts ! Je vais maintenant travailler sur une liste élargie et …" at bounding box center [227, 213] width 372 height 114
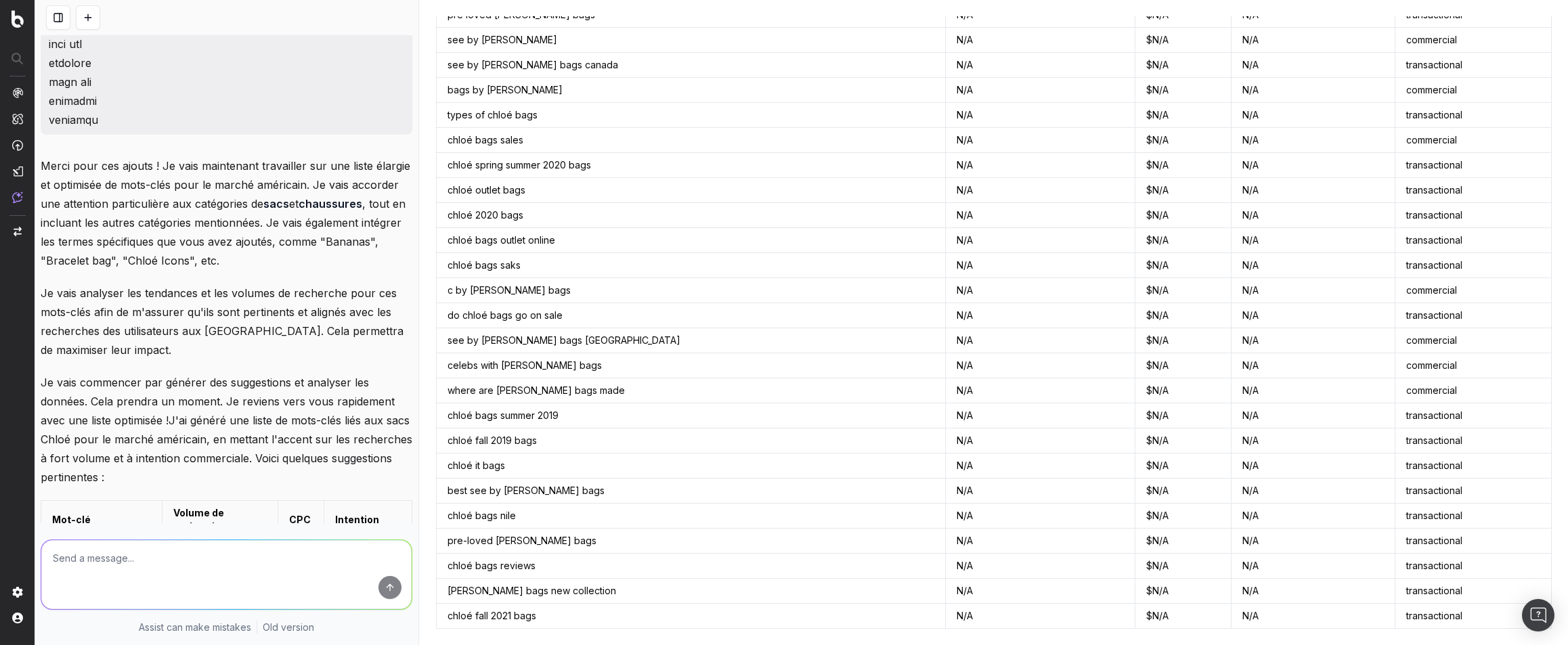
click at [149, 205] on p "Merci pour ces ajouts ! Je vais maintenant travailler sur une liste élargie et …" at bounding box center [227, 213] width 372 height 114
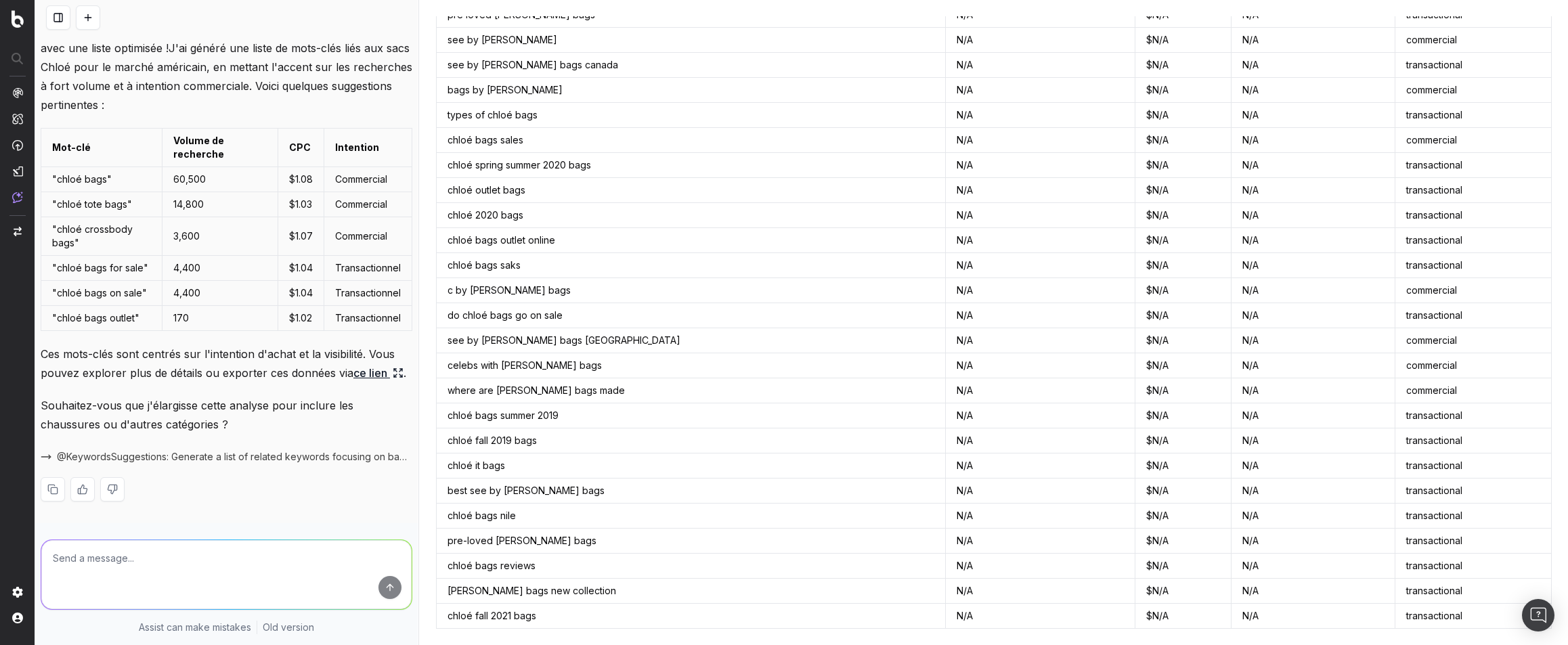
scroll to position [11791, 0]
click at [250, 428] on p "Souhaitez-vous que j'élargisse cette analyse pour inclure les chaussures ou d'a…" at bounding box center [227, 415] width 372 height 38
click at [206, 550] on textarea at bounding box center [227, 575] width 371 height 69
drag, startPoint x: 250, startPoint y: 423, endPoint x: 38, endPoint y: 412, distance: 212.3
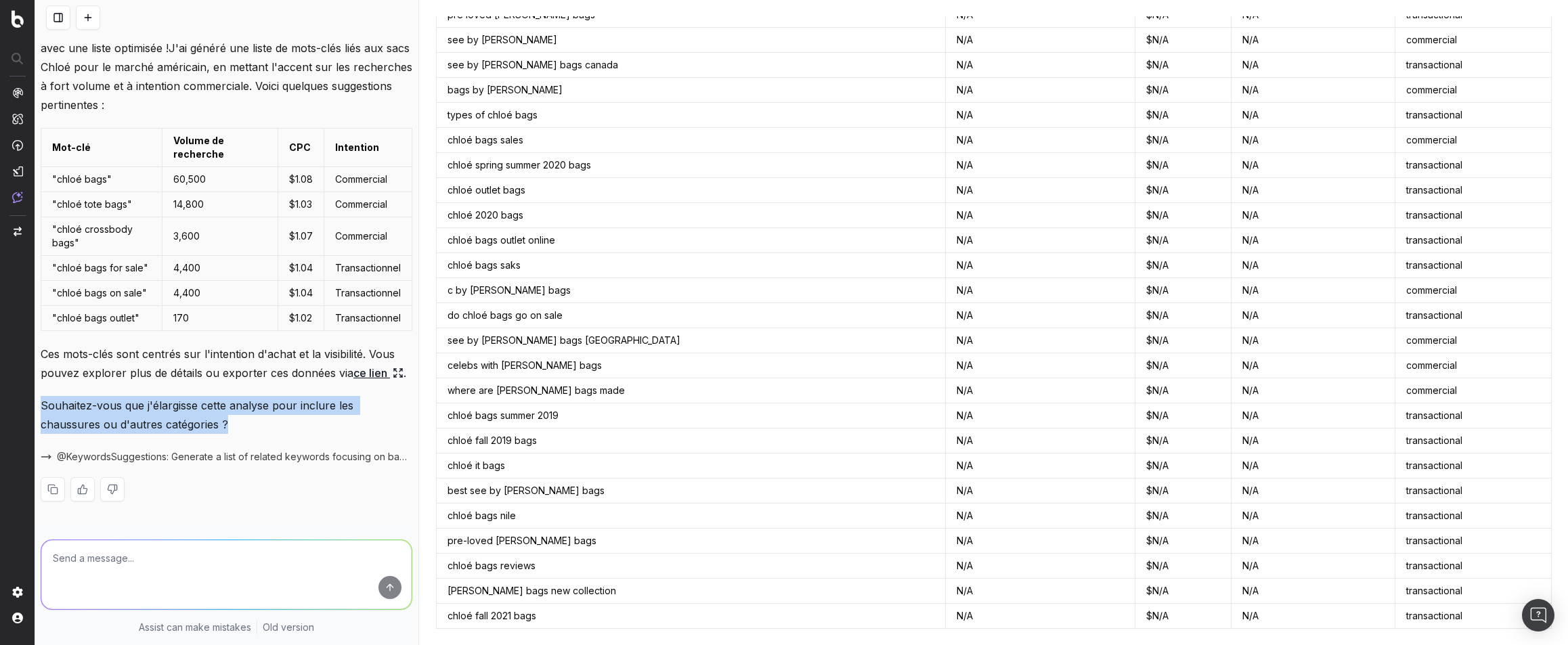
copy p "Souhaitez-vous que j'élargisse cette analyse pour inclure les chaussures ou d'a…"
click at [102, 555] on textarea at bounding box center [227, 575] width 371 height 69
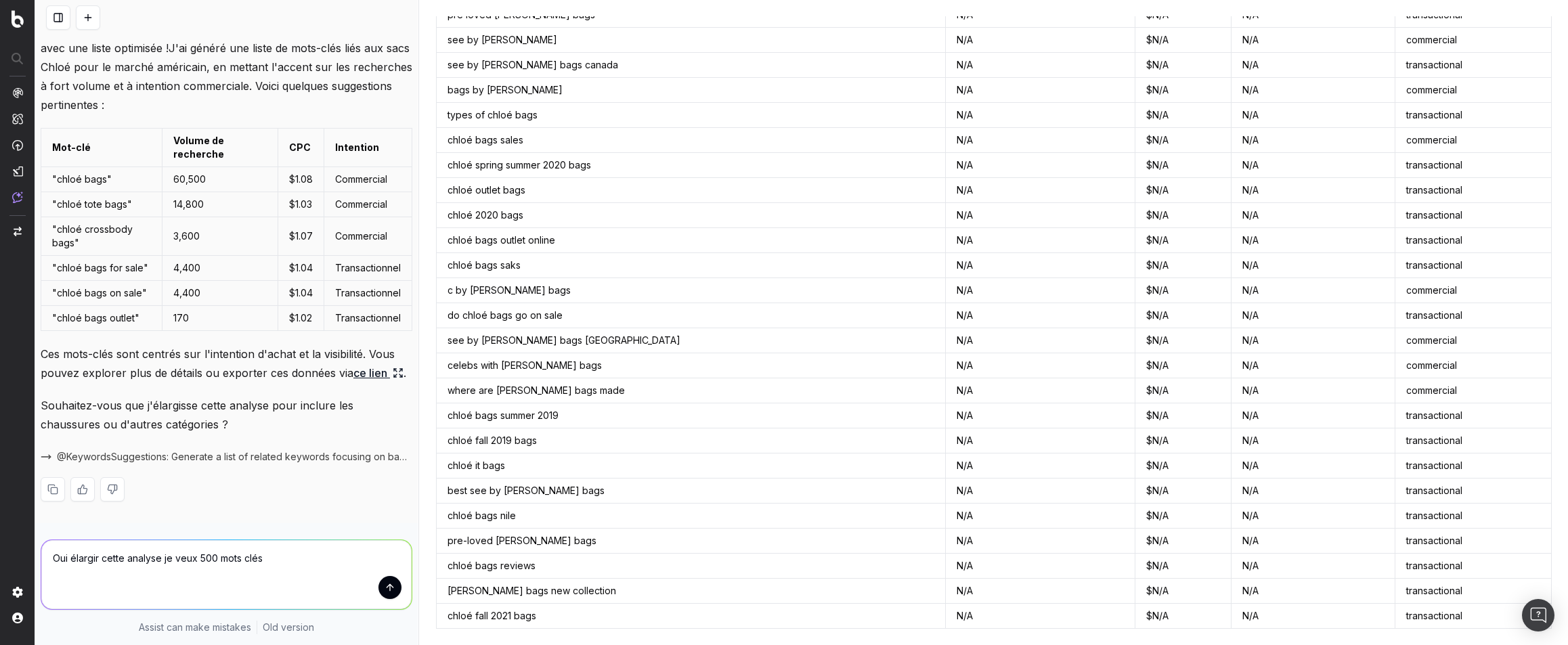
type textarea "Oui élargir cette analyse je veux 500 mots clés"
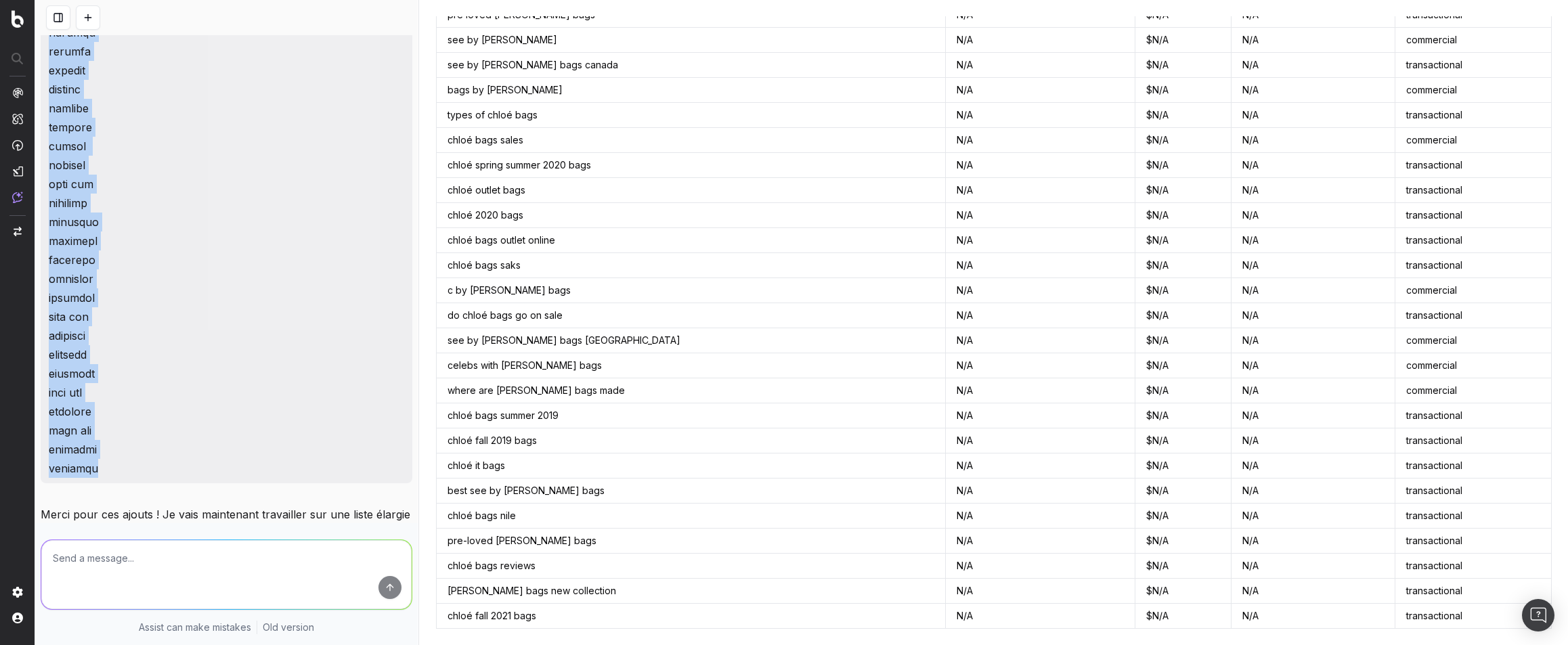
scroll to position [11384, 0]
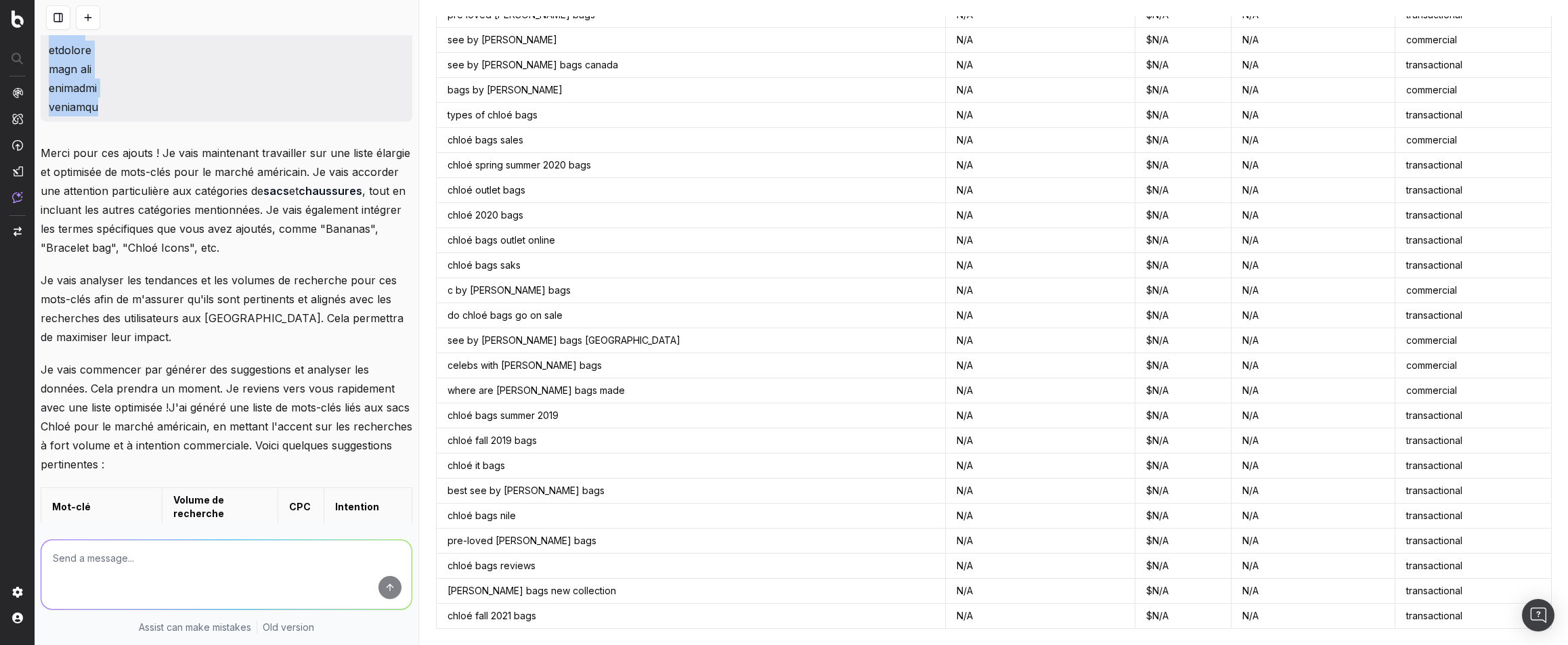
drag, startPoint x: 49, startPoint y: 100, endPoint x: 104, endPoint y: 109, distance: 55.7
copy p "Bananas Bracelet bag C Chloé Camera bag Chain horse Chloé Carry Chloé Charms Ch…"
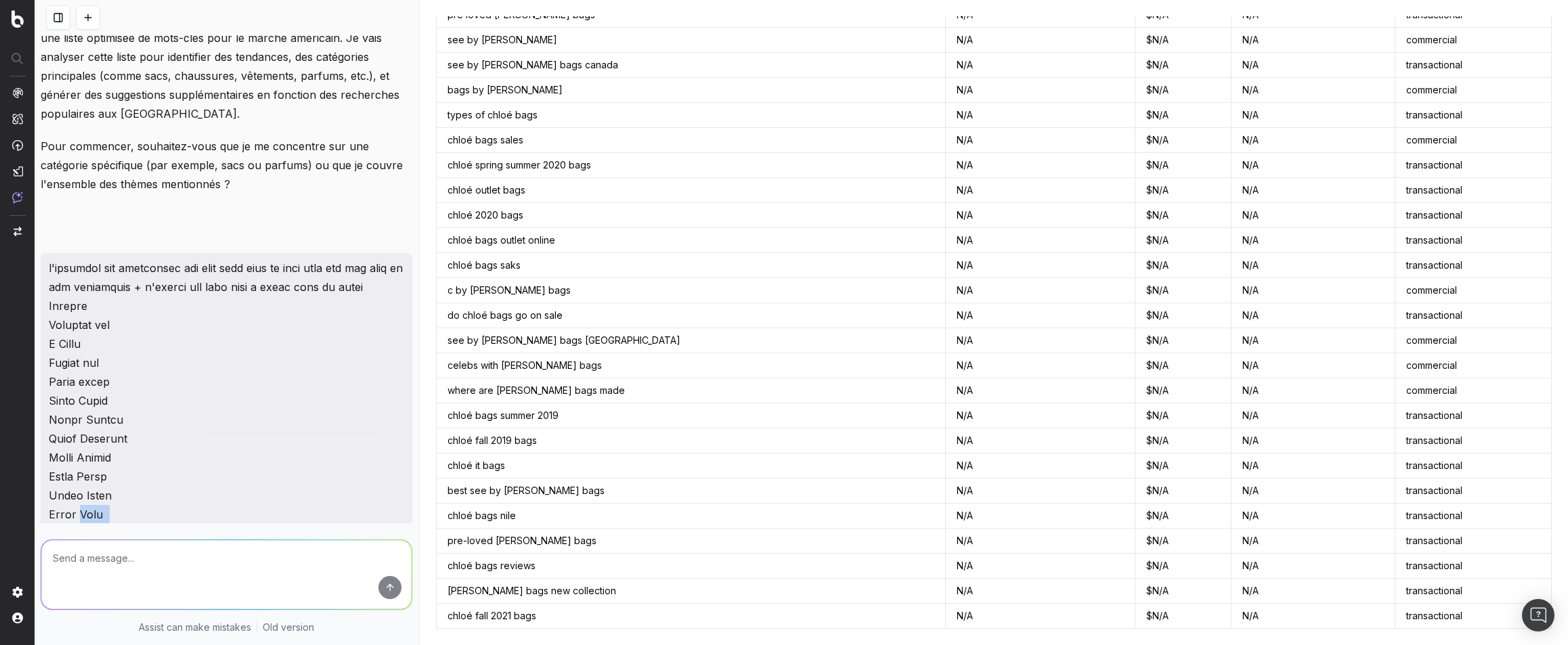
scroll to position [9196, 0]
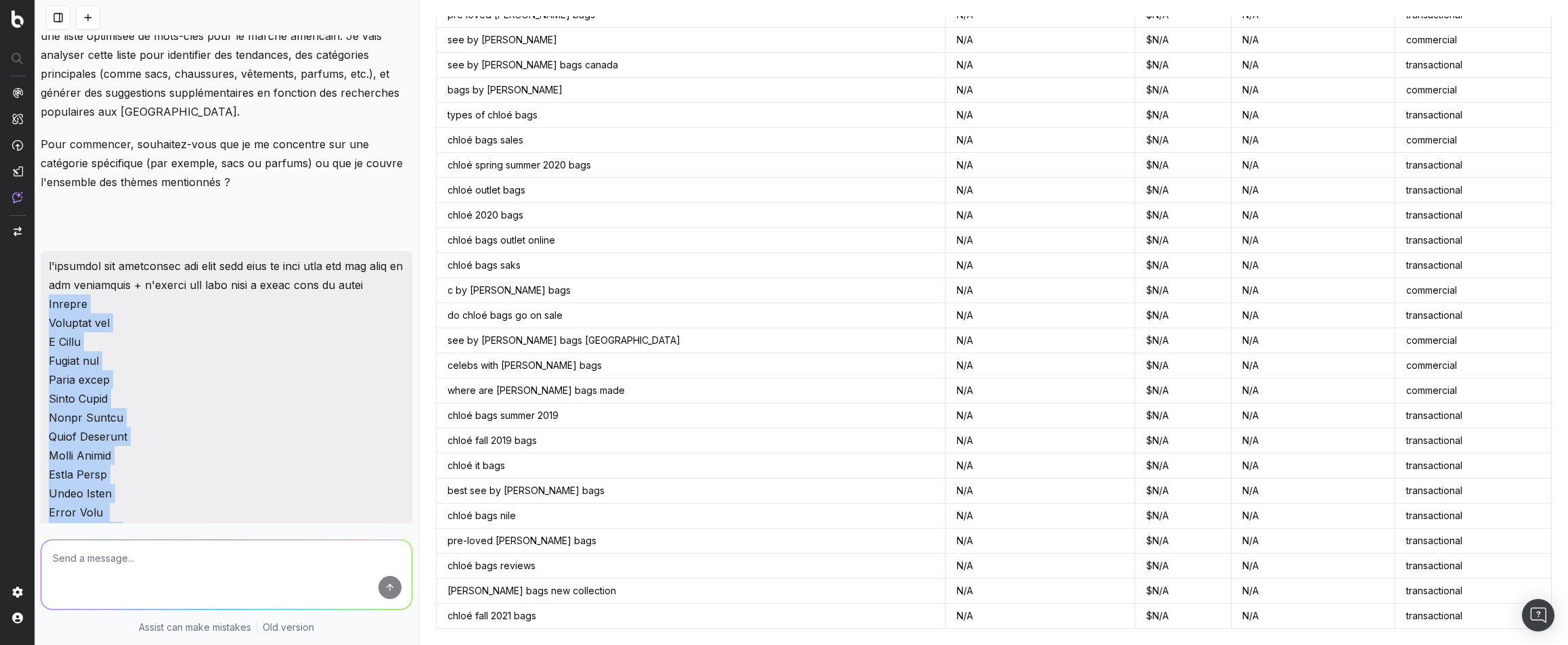
drag, startPoint x: 107, startPoint y: 99, endPoint x: 51, endPoint y: 309, distance: 217.3
copy p "Bananas Bracelet bag C Chloé Camera bag Chain horse Chloé Carry Chloé Charms Ch…"
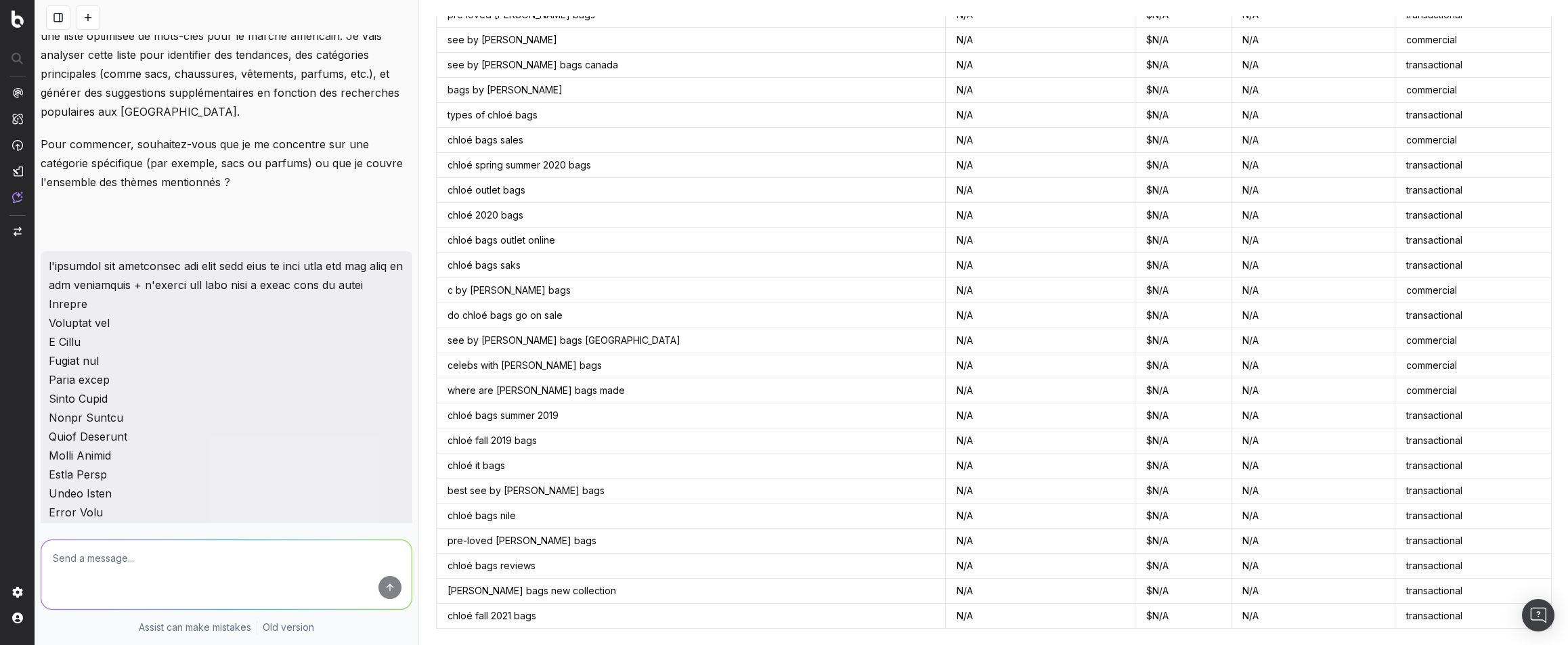
click at [154, 555] on textarea at bounding box center [227, 575] width 371 height 69
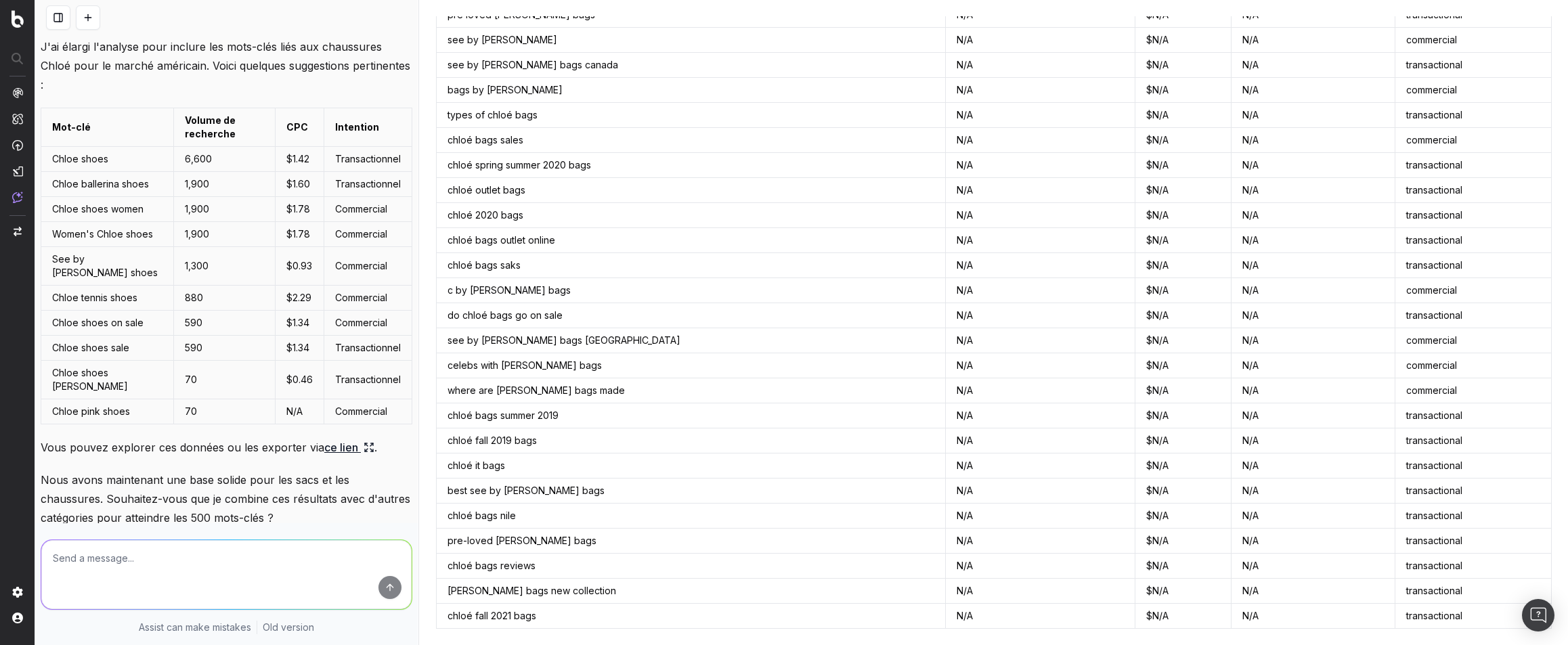
scroll to position [12465, 0]
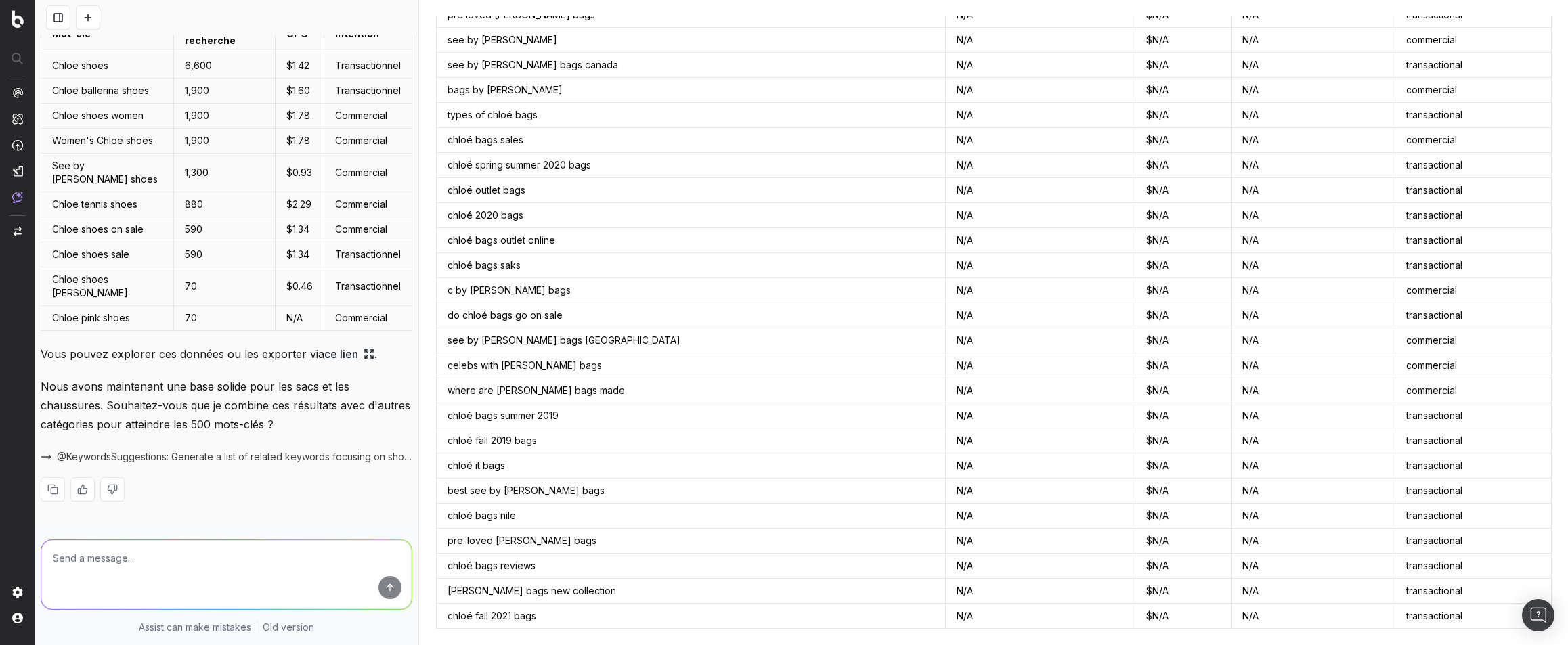
click at [230, 400] on p "Nous avons maintenant une base solide pour les sacs et les chaussures. Souhaite…" at bounding box center [227, 406] width 372 height 57
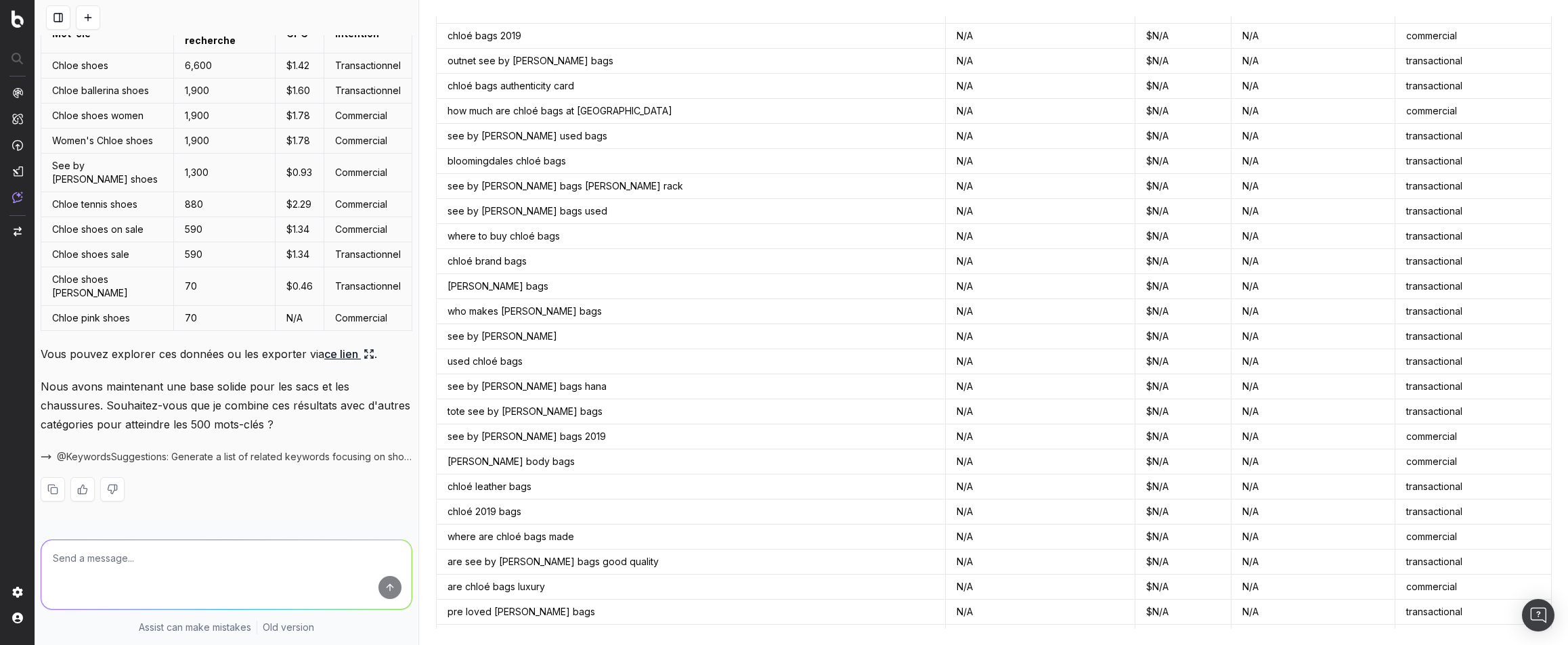
click at [332, 350] on link "ce lien" at bounding box center [349, 354] width 50 height 19
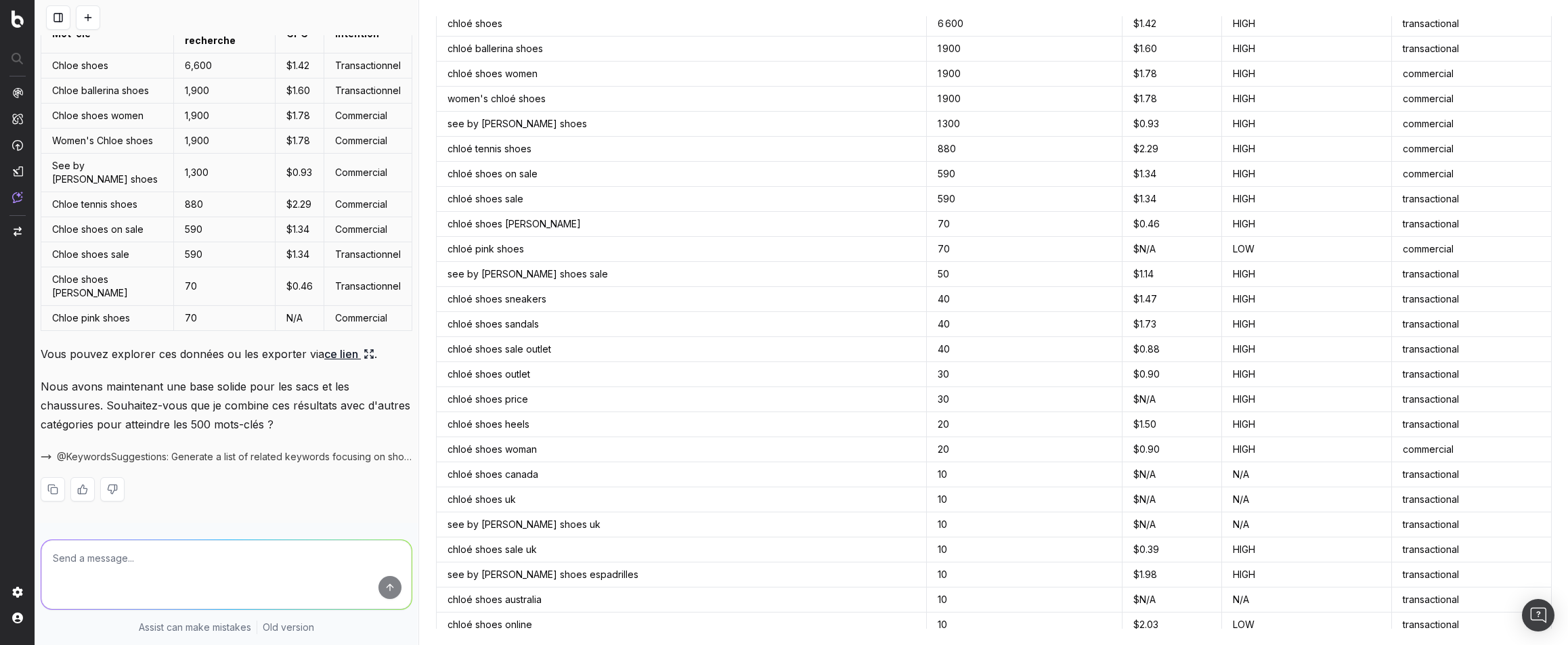
scroll to position [0, 0]
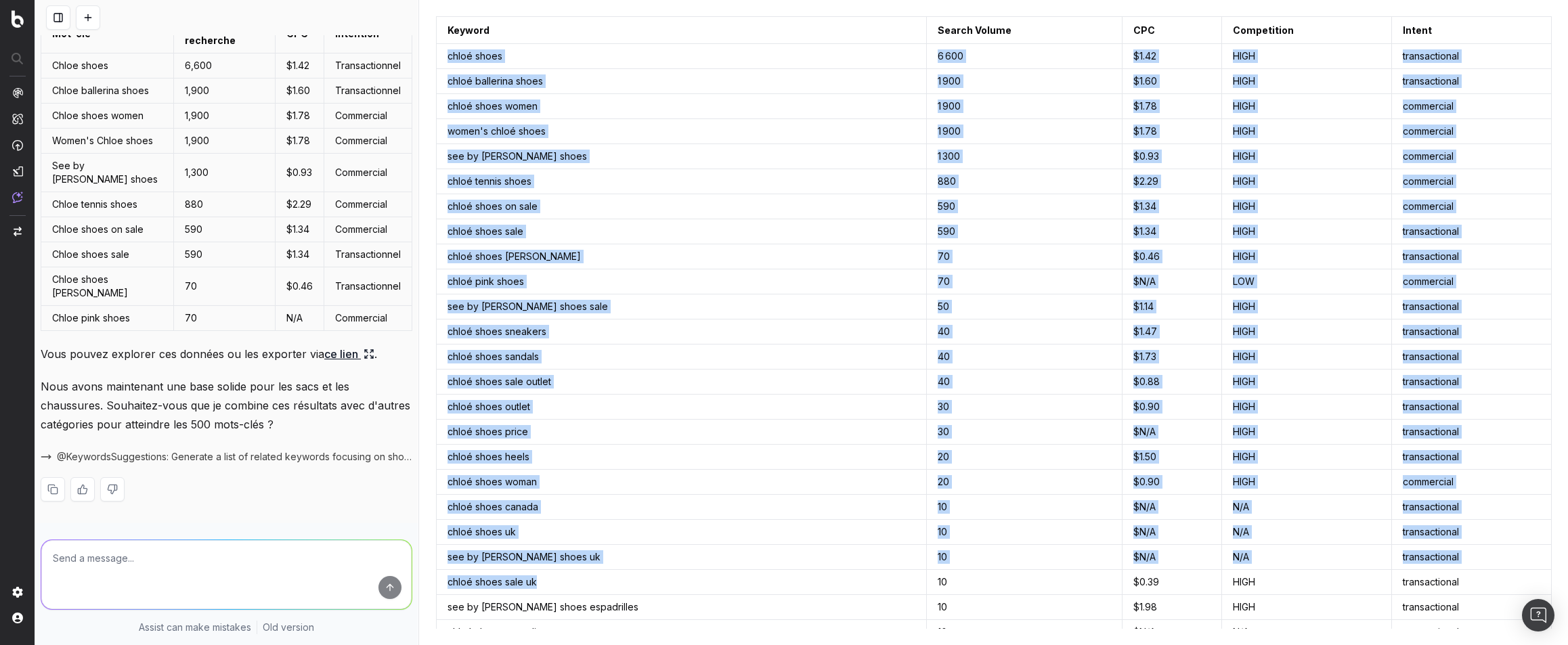
drag, startPoint x: 442, startPoint y: 55, endPoint x: 630, endPoint y: 576, distance: 553.9
click at [497, 50] on td "chloé shoes" at bounding box center [682, 57] width 490 height 25
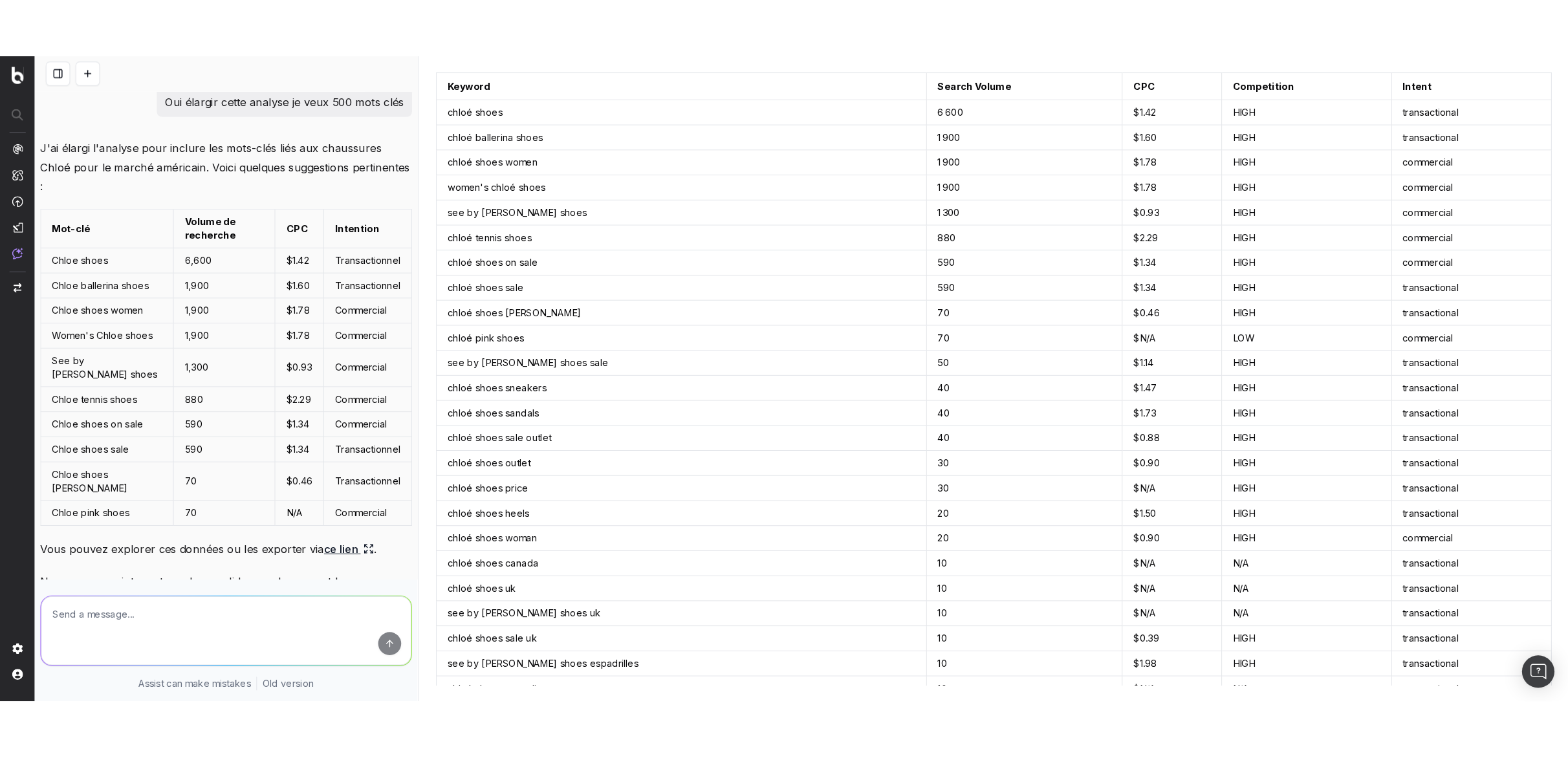
scroll to position [11647, 0]
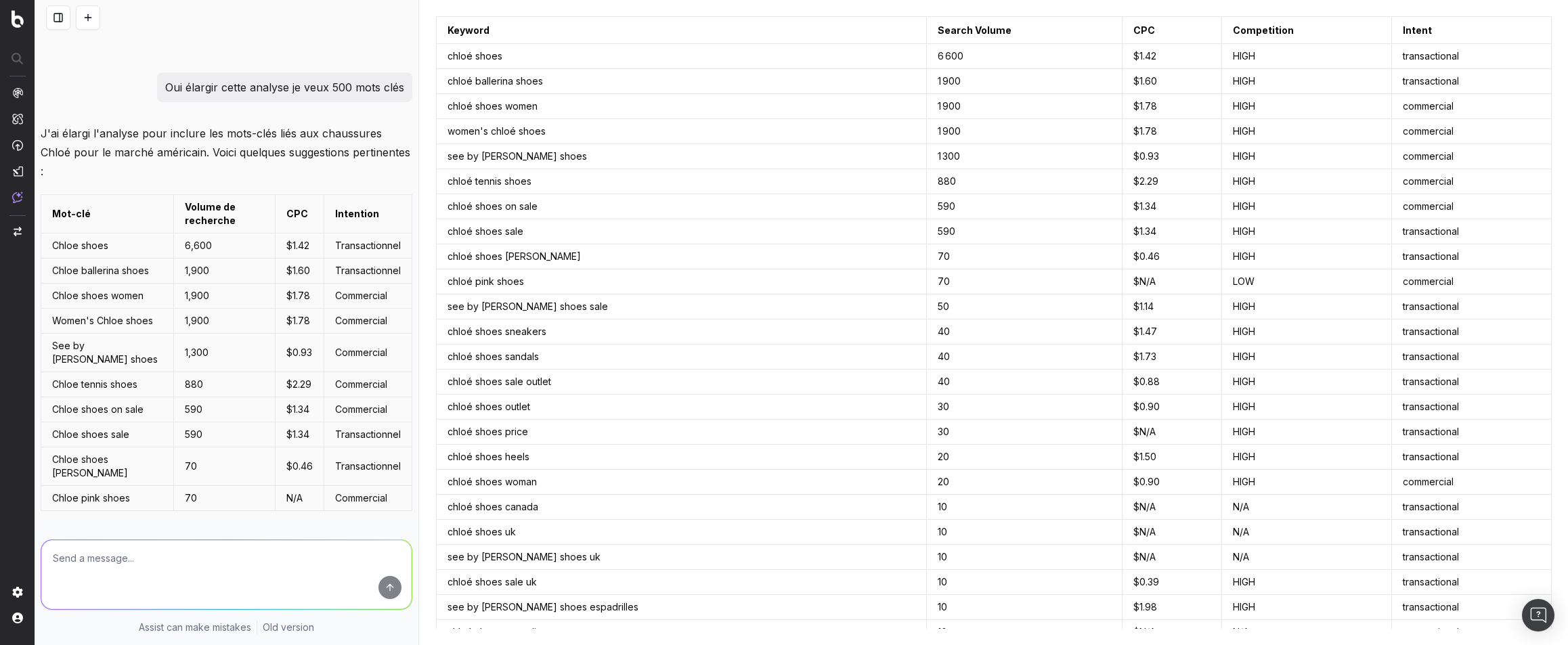
click at [206, 181] on p "J'ai élargi l'analyse pour inclure les mots-clés liés aux chaussures Chloé pour…" at bounding box center [227, 152] width 372 height 57
click at [153, 181] on p "J'ai élargi l'analyse pour inclure les mots-clés liés aux chaussures Chloé pour…" at bounding box center [227, 152] width 372 height 57
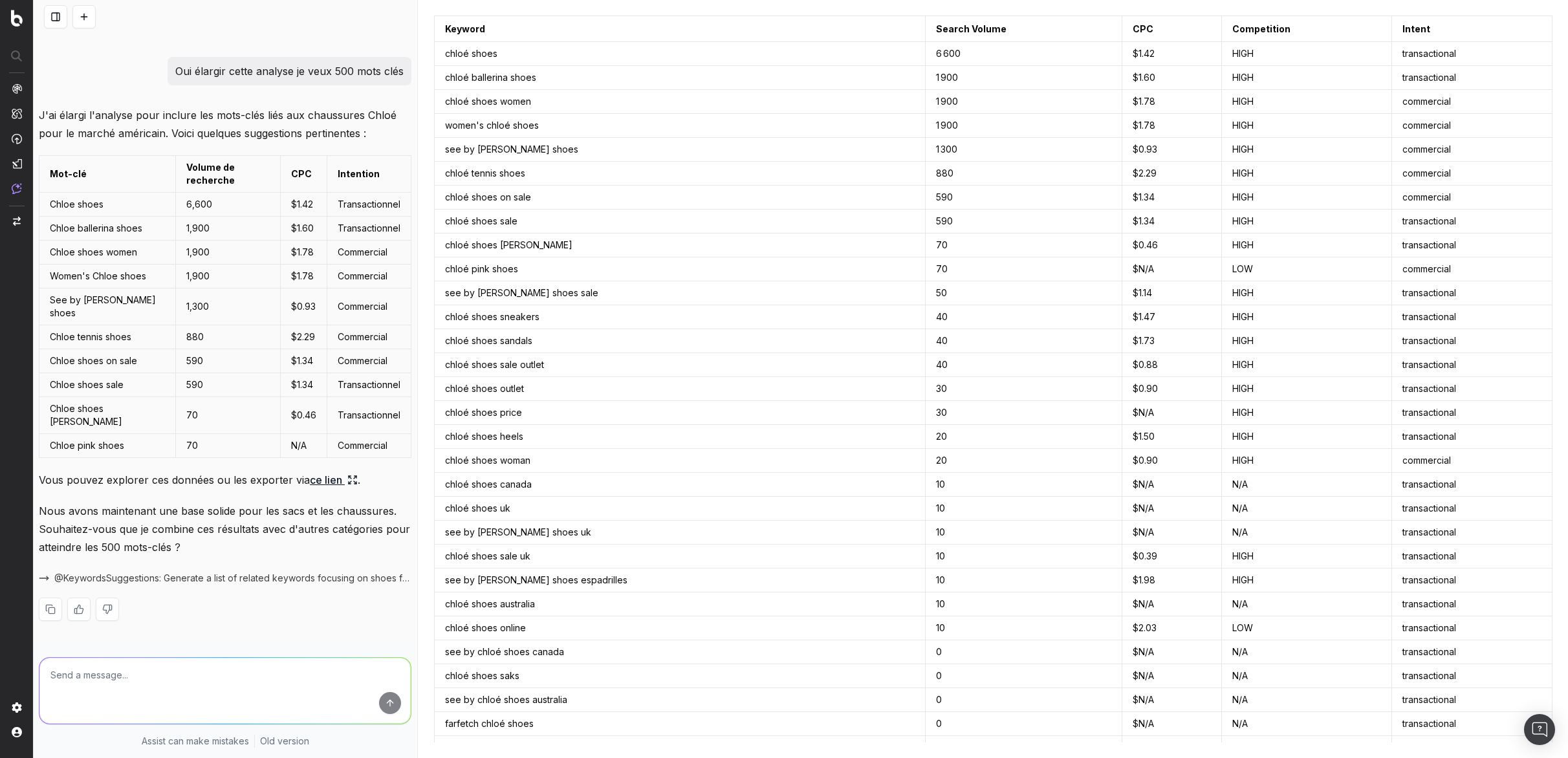
scroll to position [11645, 0]
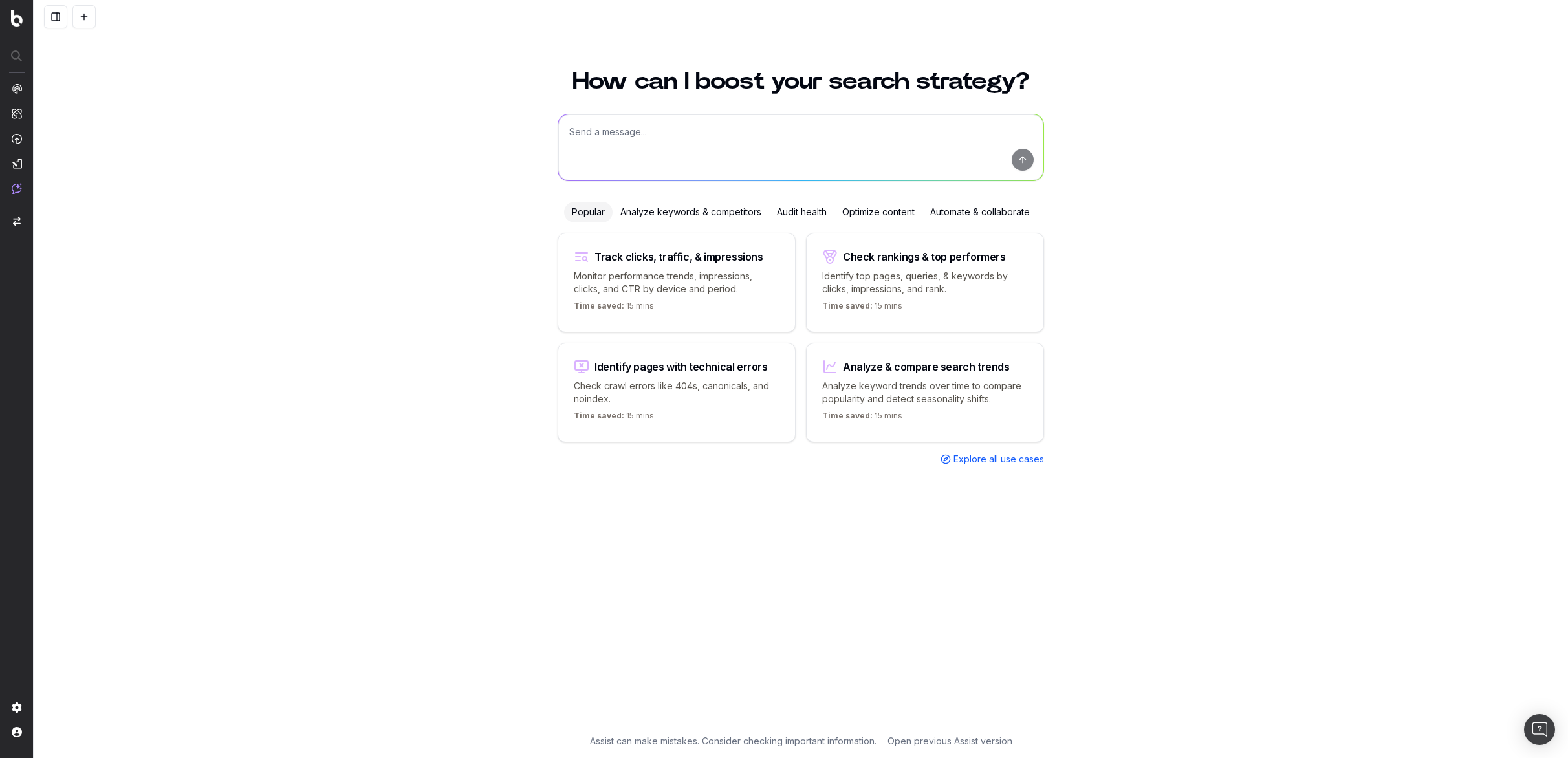
click at [598, 147] on textarea at bounding box center [801, 147] width 485 height 66
click at [647, 132] on textarea "Liste de mots clés bags sur le marché US de chloé" at bounding box center [801, 147] width 485 height 66
click at [720, 139] on textarea "Liste de mots clés autour des bags sur le marché US de chloé" at bounding box center [801, 147] width 485 height 66
drag, startPoint x: 878, startPoint y: 133, endPoint x: 834, endPoint y: 132, distance: 44.0
click at [834, 132] on textarea "Liste de mots clés autour des bags à suivre sur le marché US de chloé" at bounding box center [801, 147] width 485 height 66
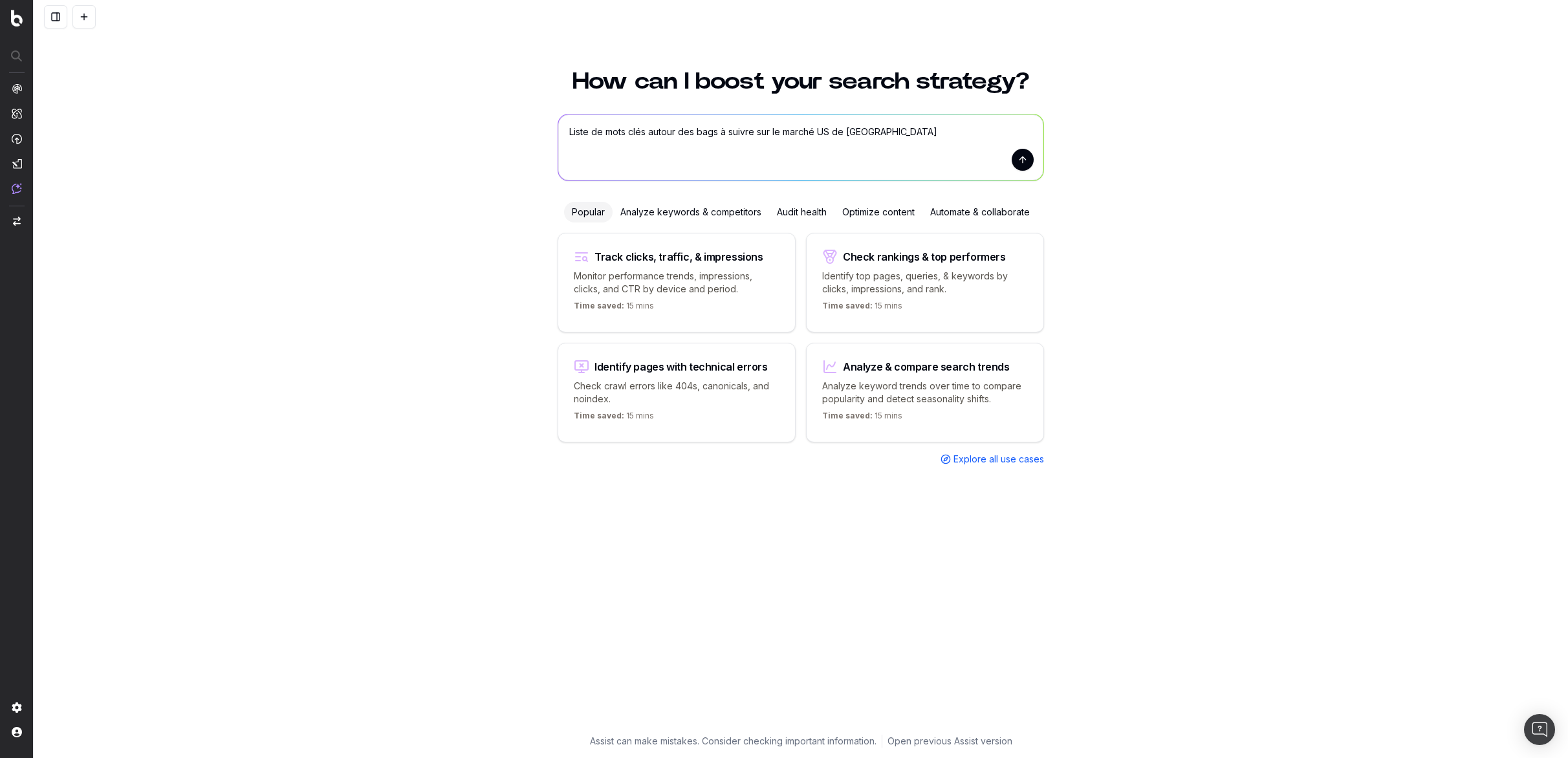
type textarea "Liste de mots clés autour des bags à suivre sur le marché US"
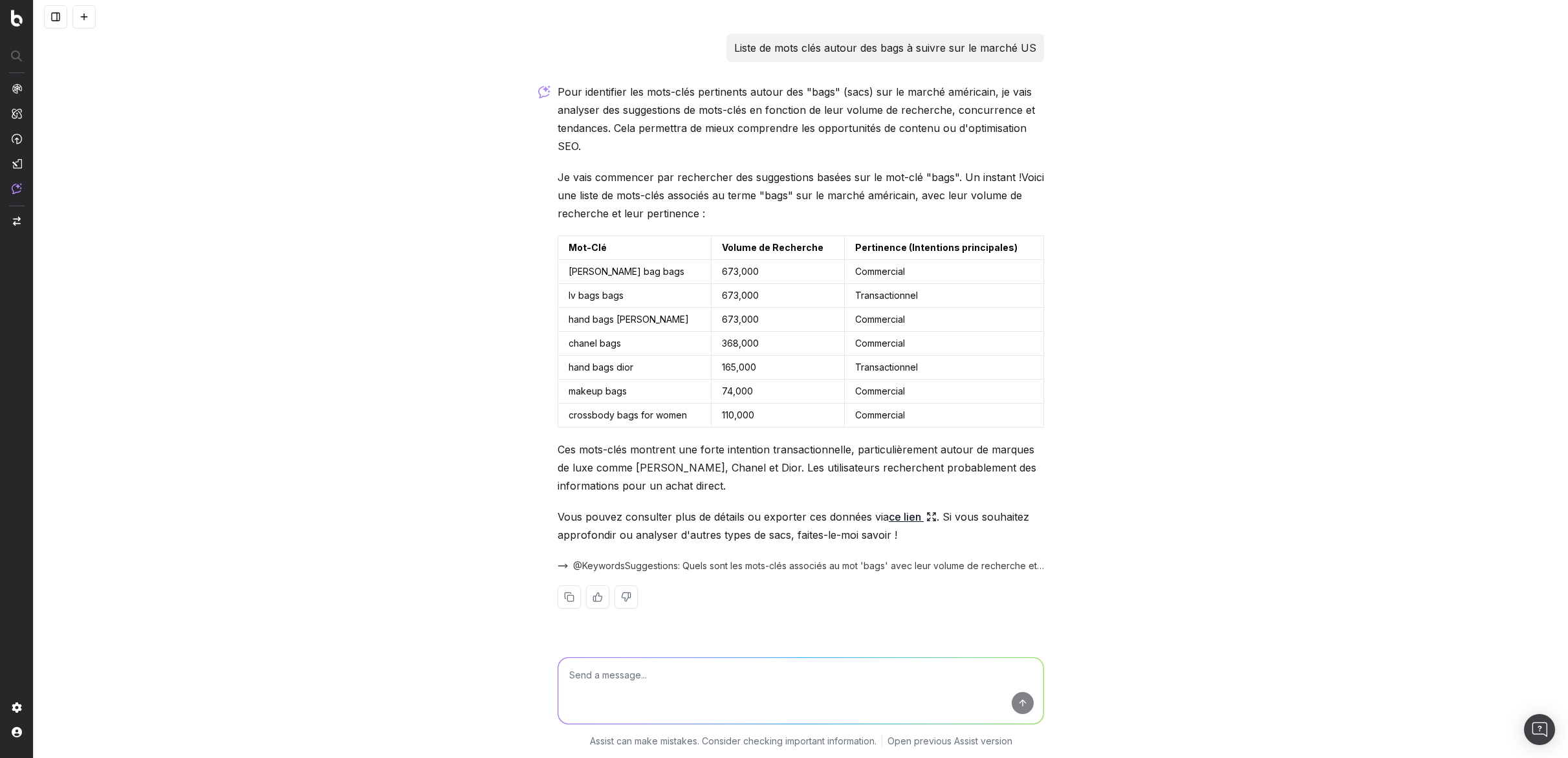
click at [617, 285] on td "lv bags bags" at bounding box center [635, 296] width 153 height 24
click at [1540, 430] on div "Liste de mots clés autour des bags à suivre sur le marché US Pour identifier le…" at bounding box center [801, 379] width 1534 height 758
click at [641, 672] on textarea at bounding box center [801, 691] width 485 height 66
paste textarea "basket chloe bag belt chloe bomber chloe bracelets chloe jewellery cap chloe ch…"
type textarea "et voici ma liste de mots cles us basket chloe bag belt chloe bomber chloe brac…"
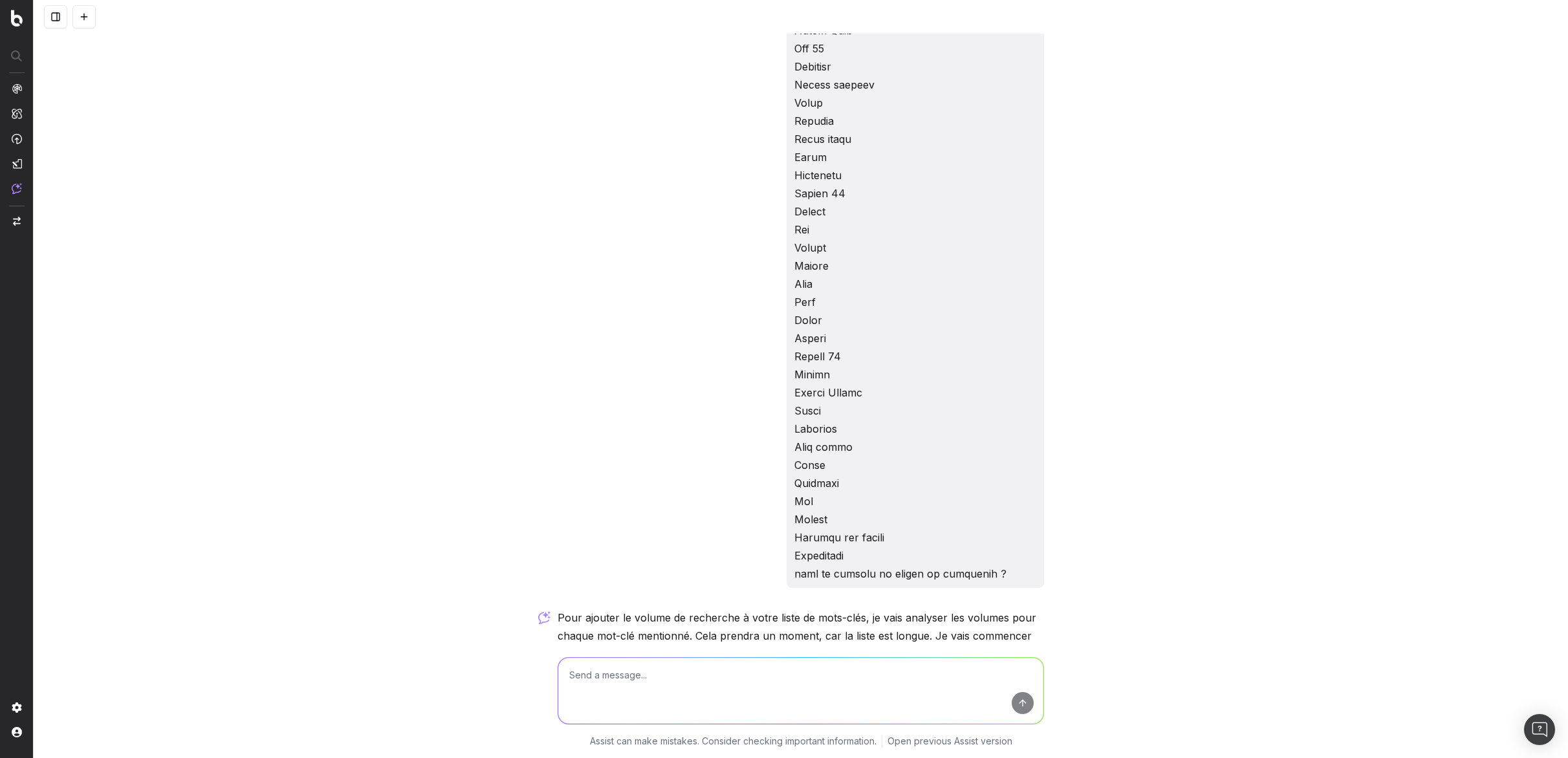
scroll to position [10102, 0]
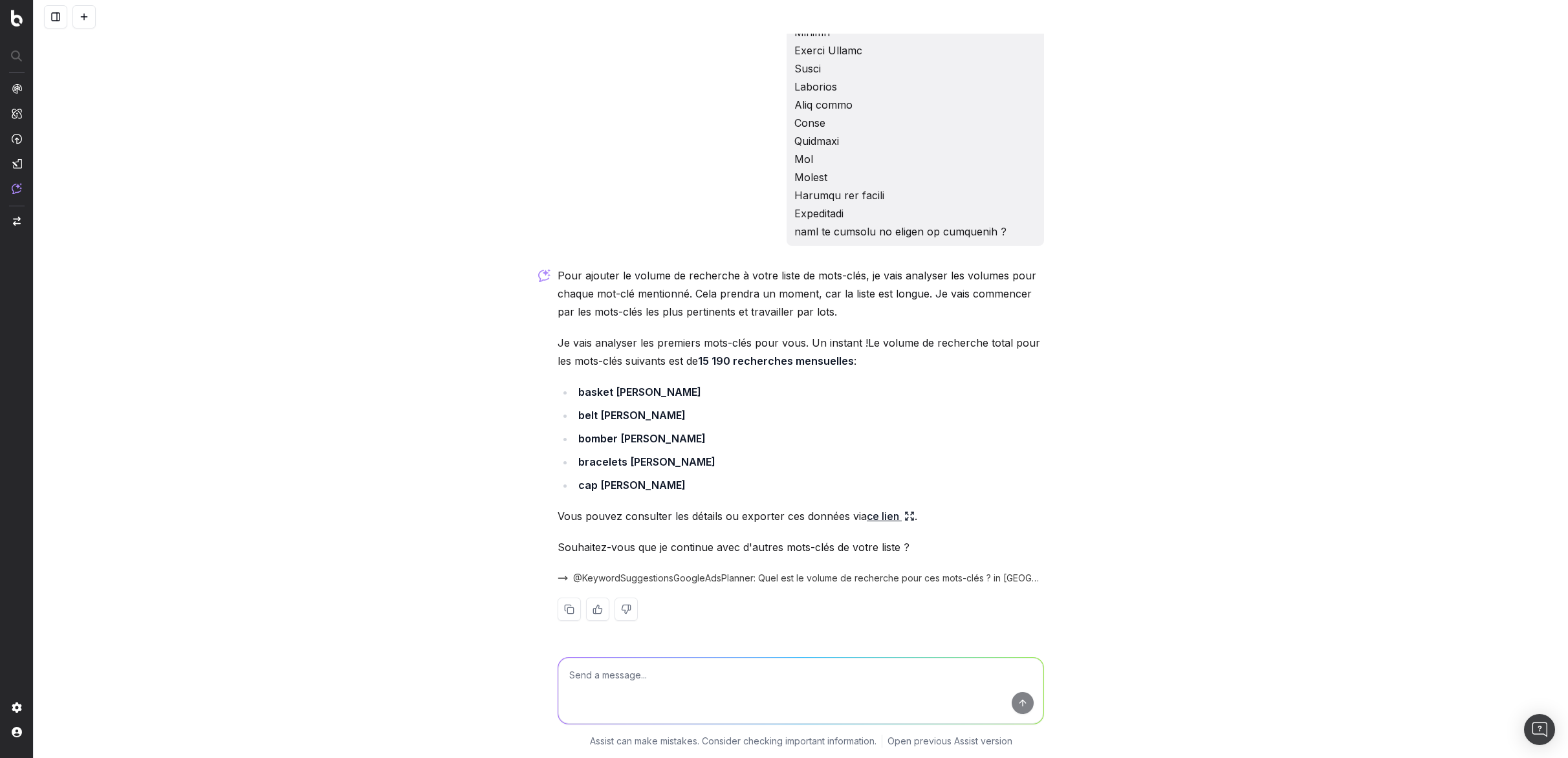
drag, startPoint x: 557, startPoint y: 351, endPoint x: 861, endPoint y: 364, distance: 304.3
click at [861, 364] on p "Je vais analyser les premiers mots-clés pour vous. Un instant !Le volume de rec…" at bounding box center [801, 351] width 487 height 36
drag, startPoint x: 861, startPoint y: 364, endPoint x: 530, endPoint y: 336, distance: 332.2
click at [530, 336] on div "Liste de mots clés autour des bags à suivre sur le marché US Pour identifier le…" at bounding box center [801, 379] width 1534 height 758
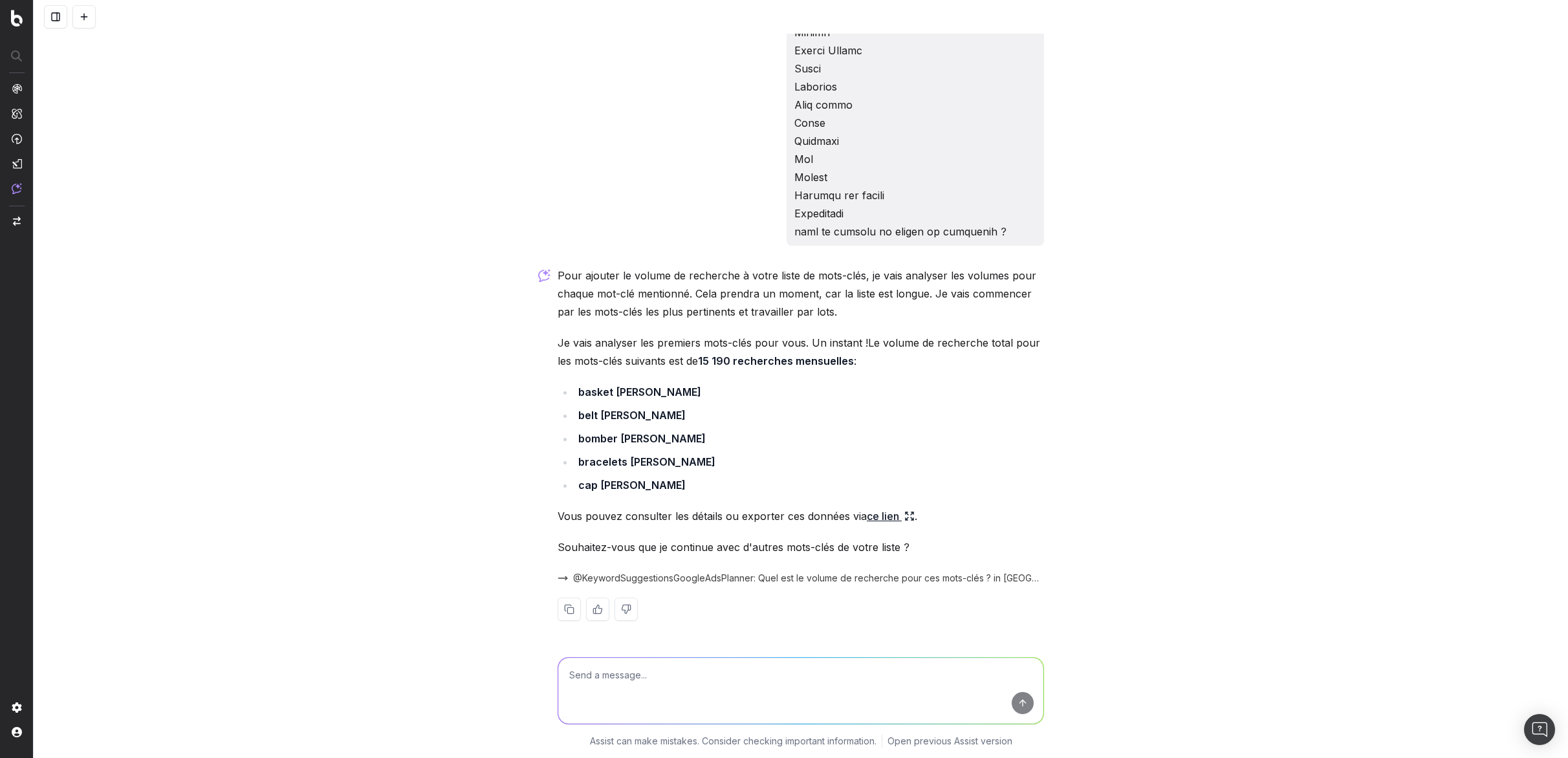
click at [888, 518] on link "ce lien" at bounding box center [891, 516] width 48 height 18
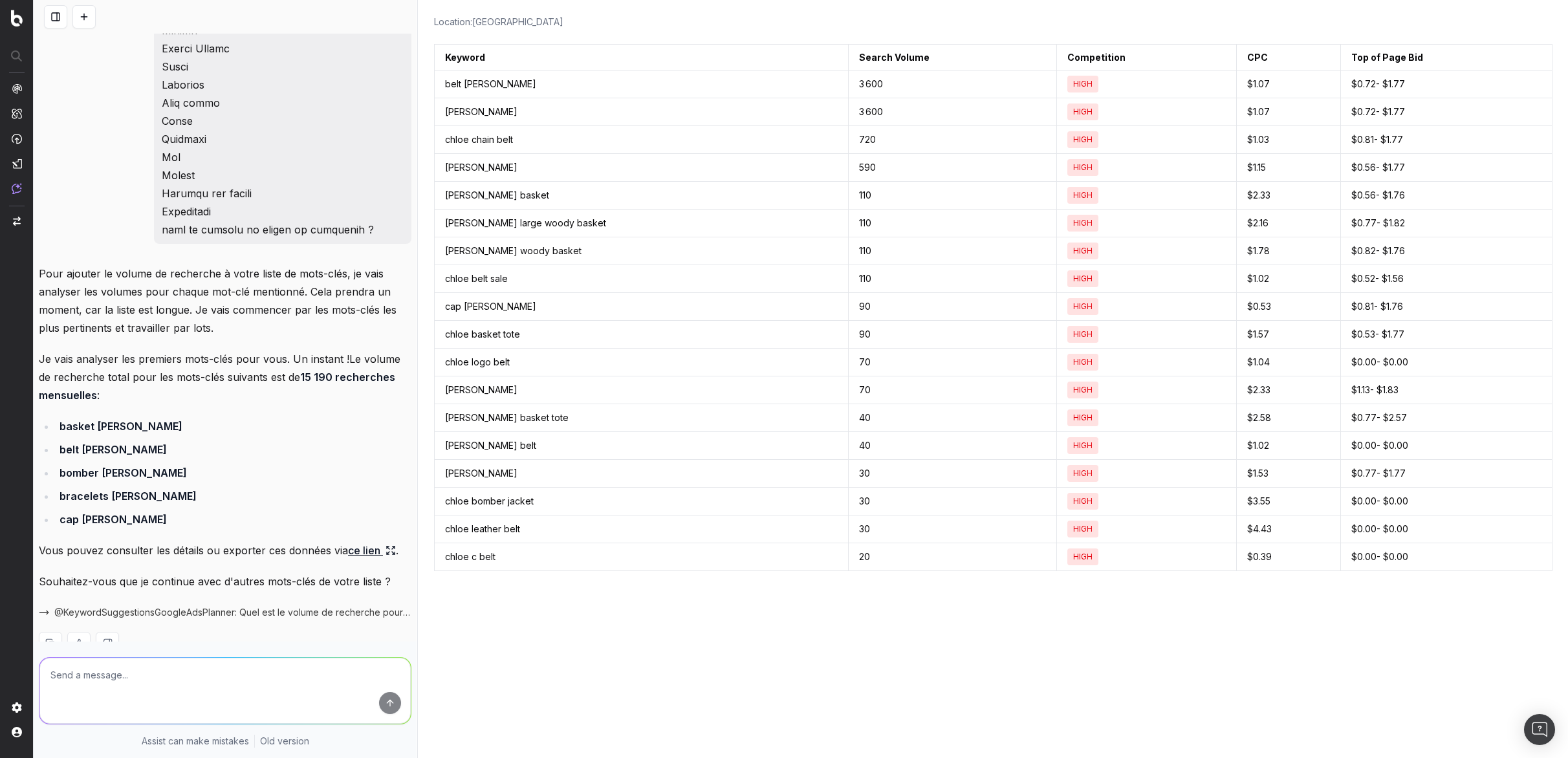
scroll to position [0, 0]
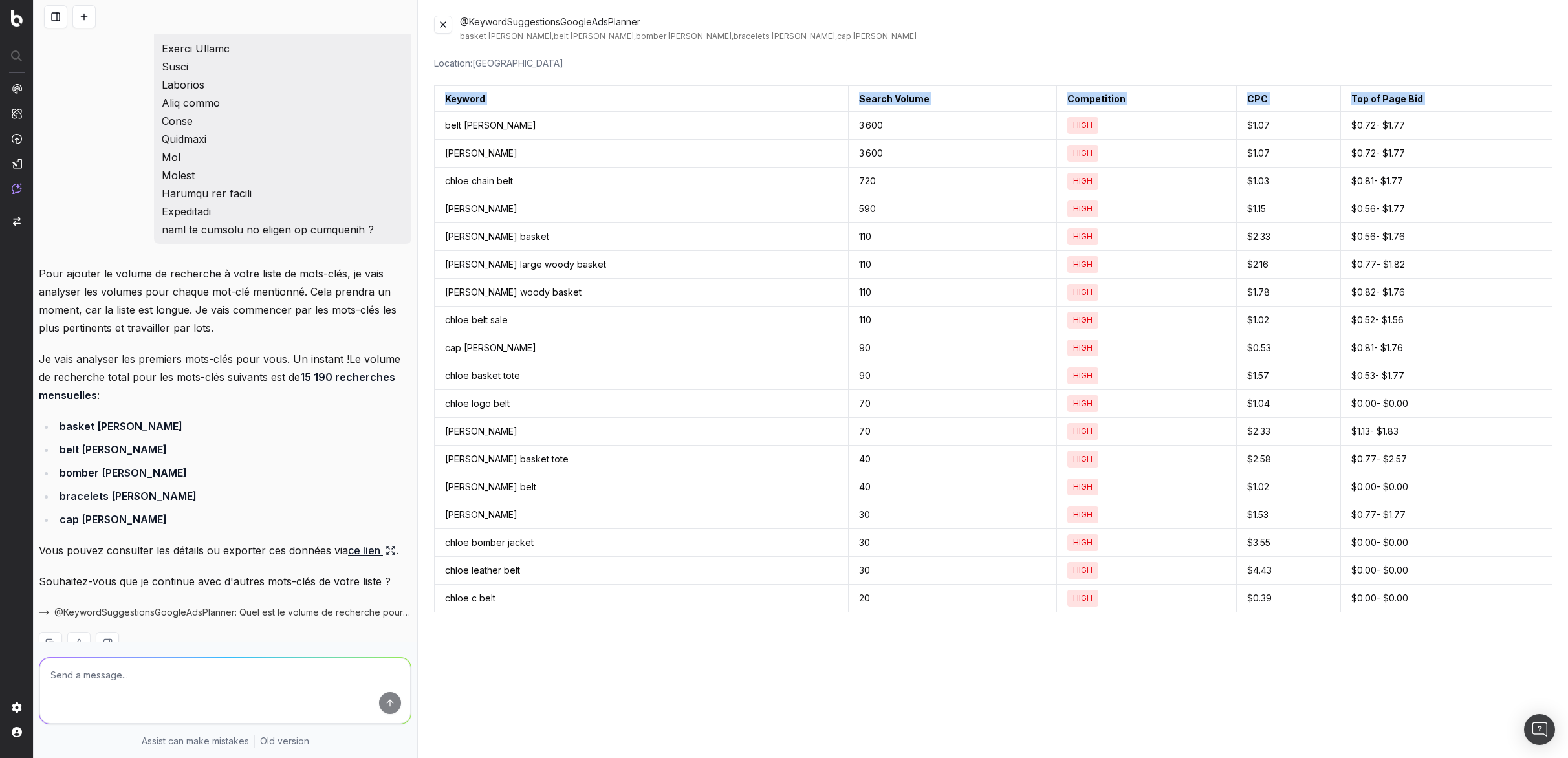
drag, startPoint x: 445, startPoint y: 125, endPoint x: 751, endPoint y: 629, distance: 589.6
click at [751, 629] on div "Location: United States Keyword Search Volume Competition CPC Top of Page Bid b…" at bounding box center [993, 420] width 1119 height 727
click at [314, 487] on ul "basket chloe bag belt chloe bomber chloe bracelets chloe jewellery cap chloe" at bounding box center [225, 473] width 373 height 111
click at [376, 547] on link "ce lien" at bounding box center [372, 550] width 48 height 18
click at [391, 547] on icon at bounding box center [391, 551] width 11 height 11
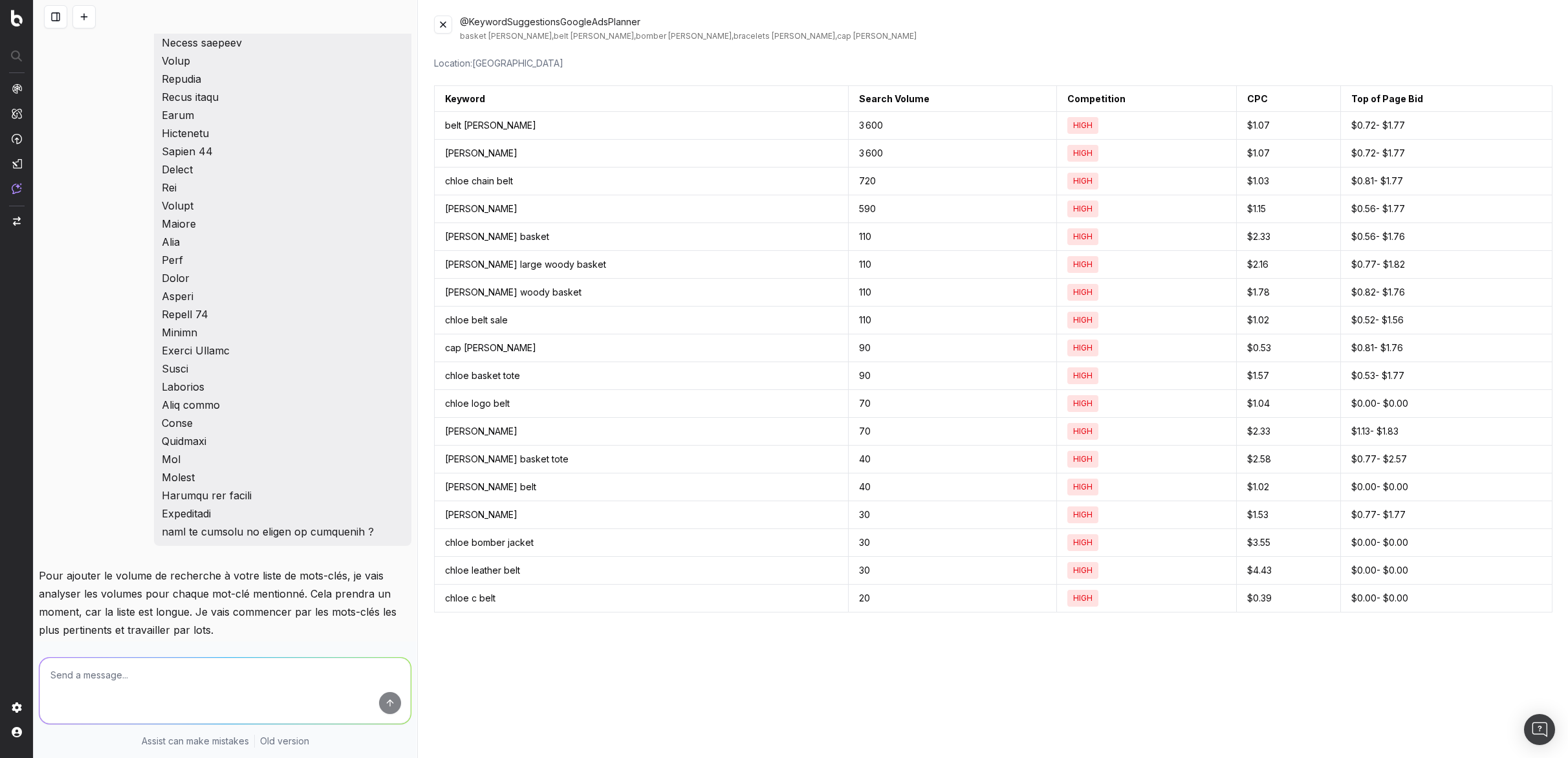
scroll to position [9917, 0]
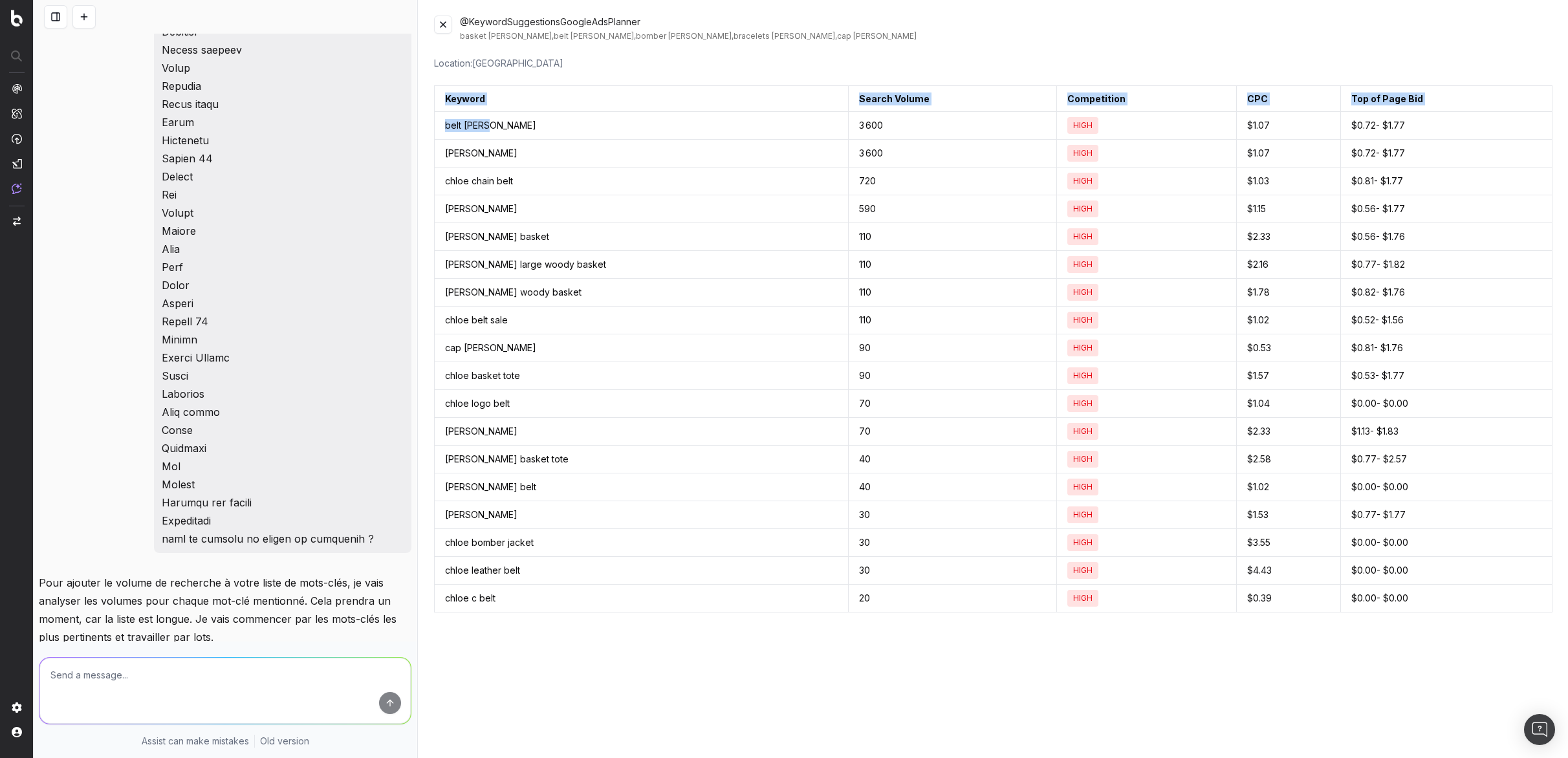
drag, startPoint x: 746, startPoint y: 120, endPoint x: 798, endPoint y: 642, distance: 524.6
click at [798, 642] on div "Location: United States Keyword Search Volume Competition CPC Top of Page Bid b…" at bounding box center [993, 420] width 1119 height 727
click at [248, 652] on div at bounding box center [225, 688] width 383 height 93
click at [242, 676] on textarea at bounding box center [225, 691] width 371 height 66
type textarea "j'ai que 10 mots clés dans ton partage"
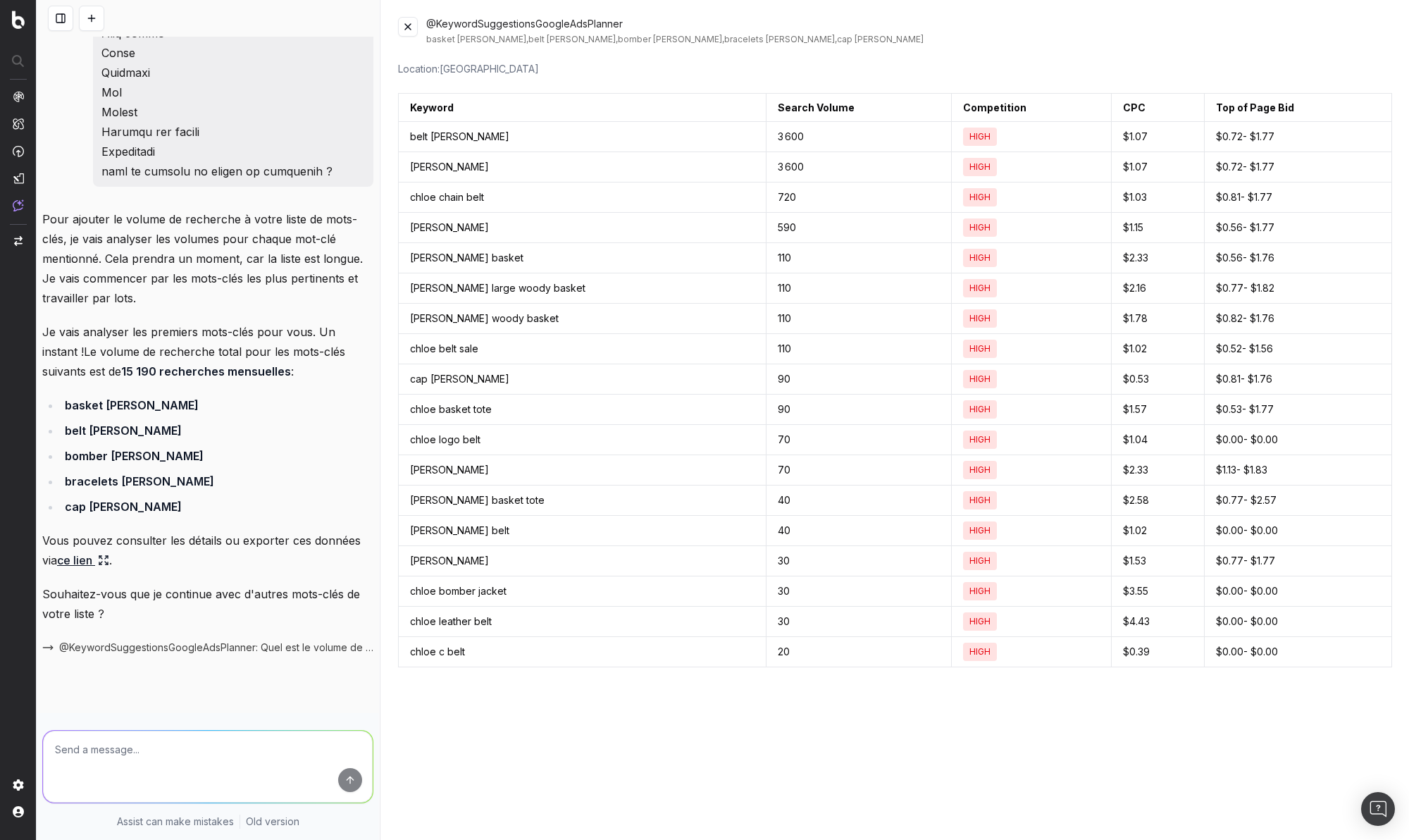
scroll to position [11857, 0]
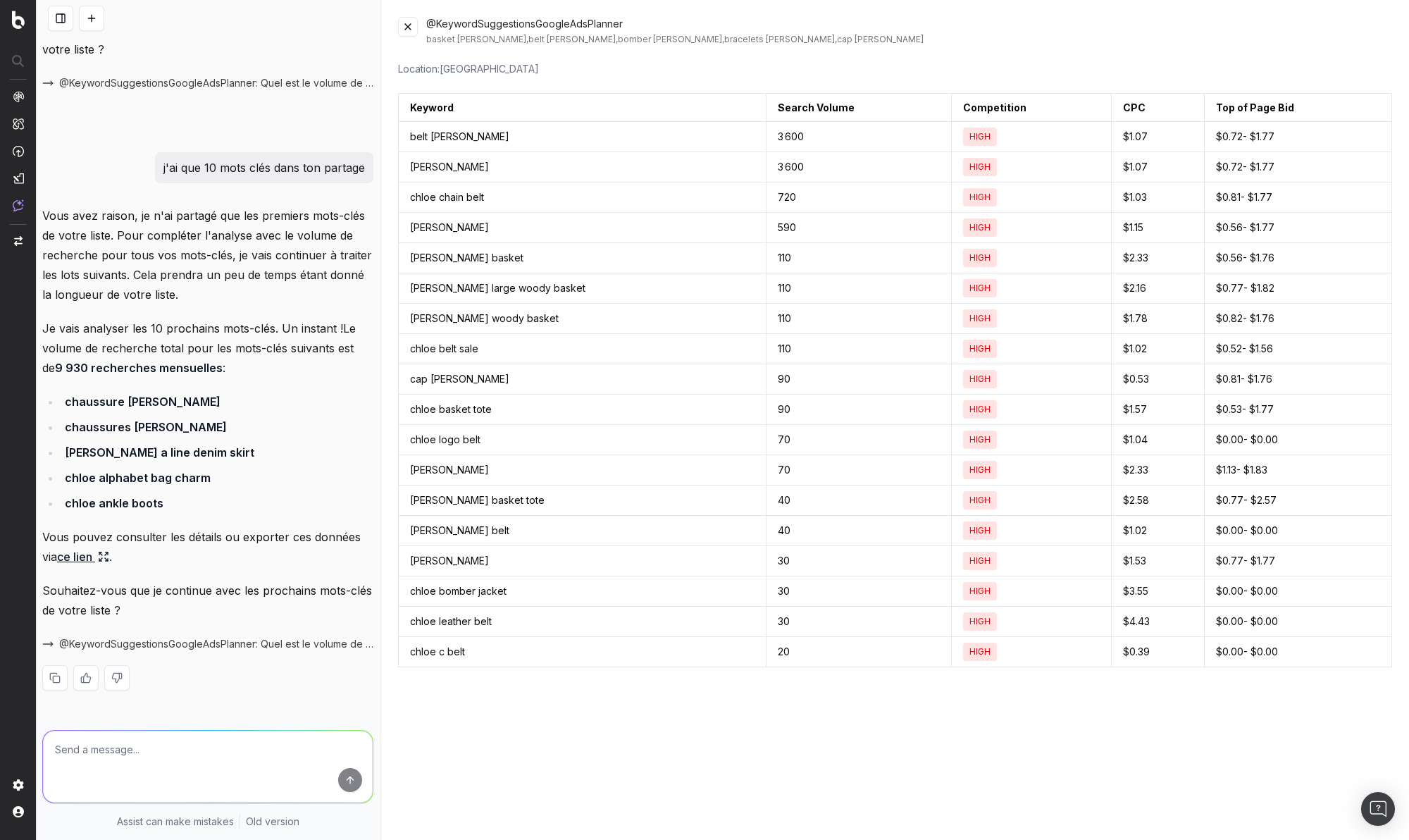
click at [175, 741] on textarea at bounding box center [208, 767] width 329 height 72
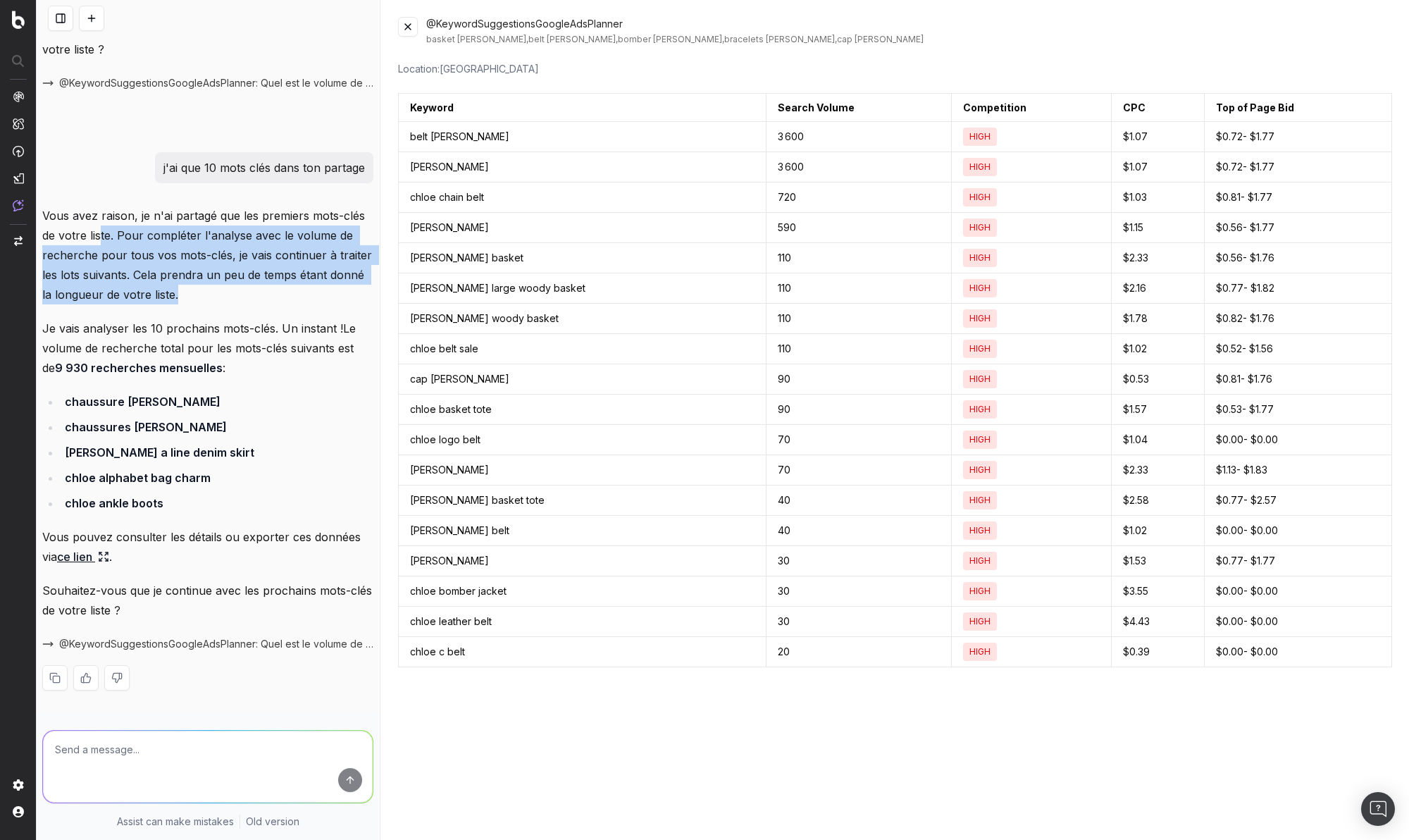
drag, startPoint x: 122, startPoint y: 257, endPoint x: 218, endPoint y: 319, distance: 114.3
click at [218, 304] on p "Vous avez raison, je n'ai partagé que les premiers mots-clés de votre liste. Po…" at bounding box center [208, 255] width 331 height 99
click at [226, 304] on p "Vous avez raison, je n'ai partagé que les premiers mots-clés de votre liste. Po…" at bounding box center [208, 255] width 331 height 99
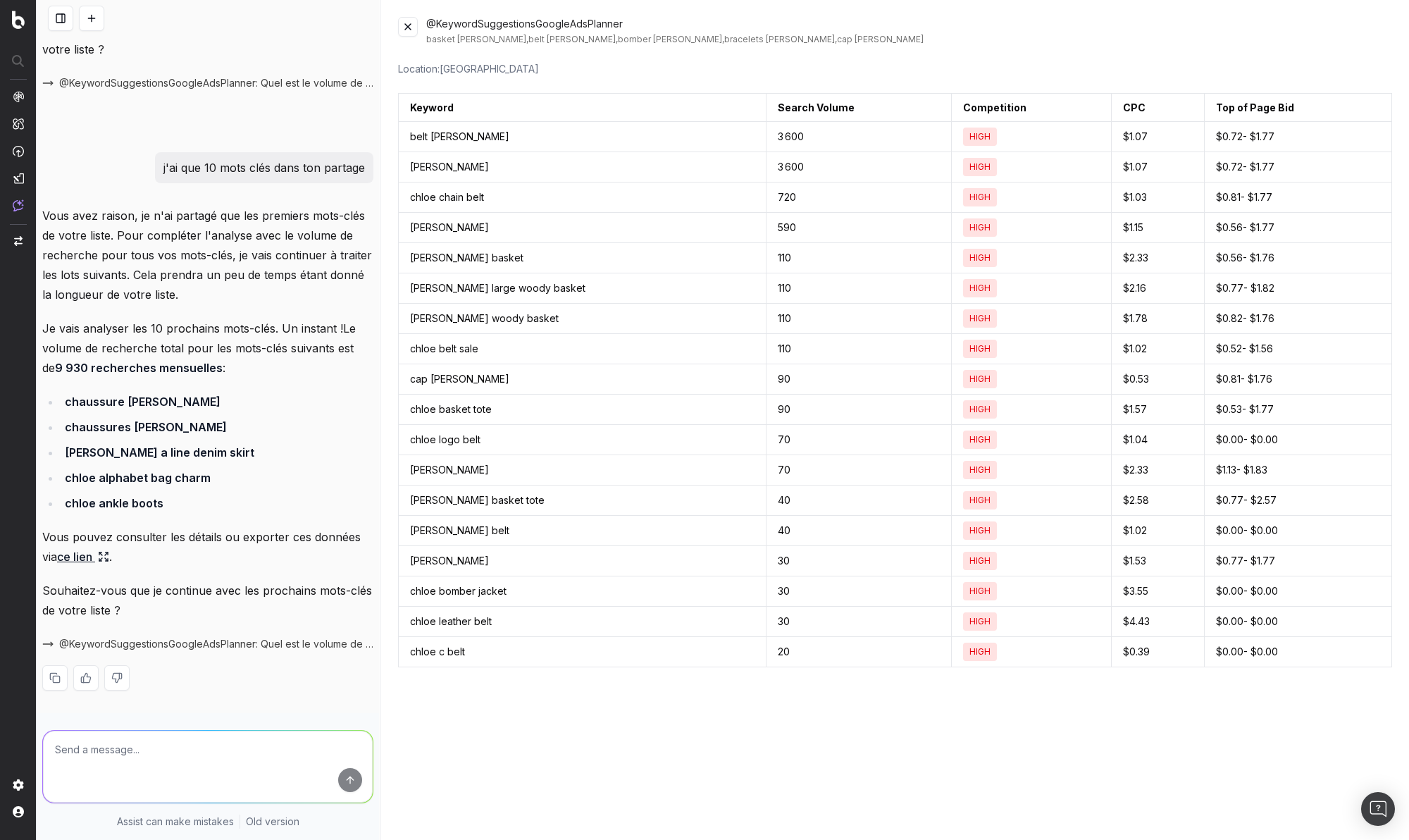
click at [200, 557] on p "Vous pouvez consulter les détails ou exporter ces données via ce lien ." at bounding box center [208, 547] width 331 height 40
click at [155, 620] on p "Souhaitez-vous que je continue avec les prochains mots-clés de votre liste ?" at bounding box center [208, 600] width 331 height 40
click at [1334, 339] on td "$0.52 - $1.56" at bounding box center [1298, 349] width 188 height 30
click at [263, 462] on li "chloe a line denim skirt" at bounding box center [216, 452] width 313 height 19
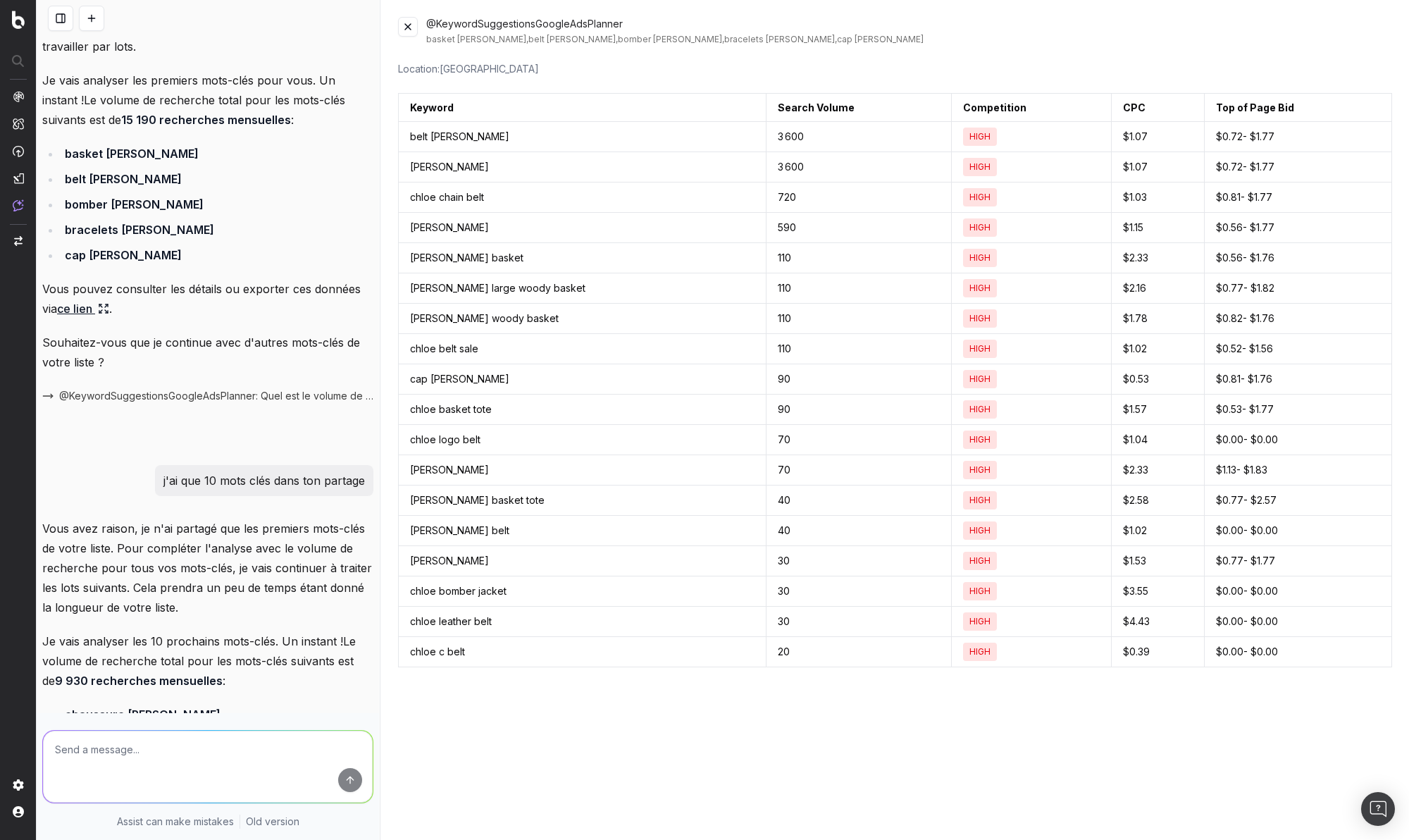
scroll to position [11481, 0]
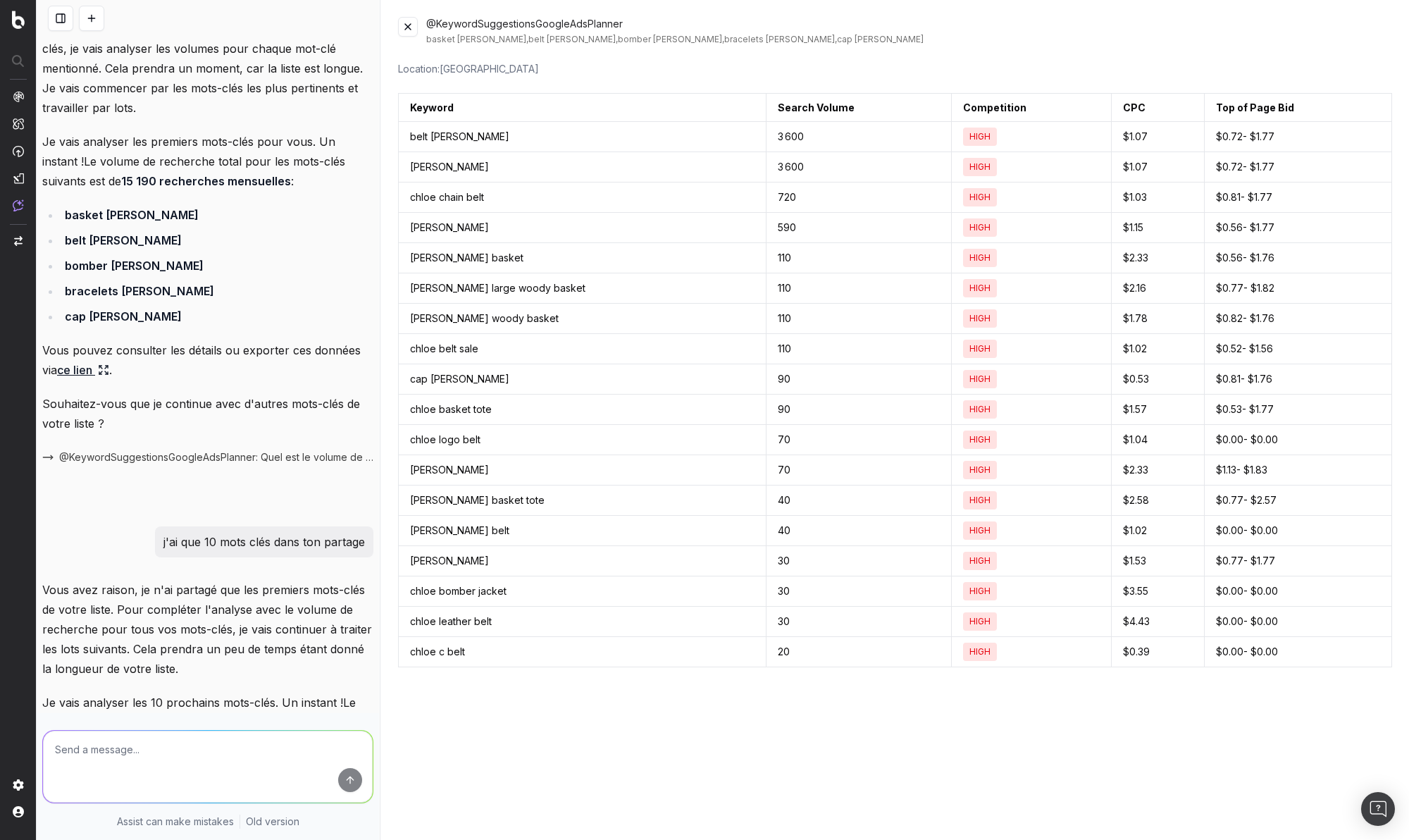
click at [651, 303] on td "chloe large woody basket" at bounding box center [582, 288] width 368 height 30
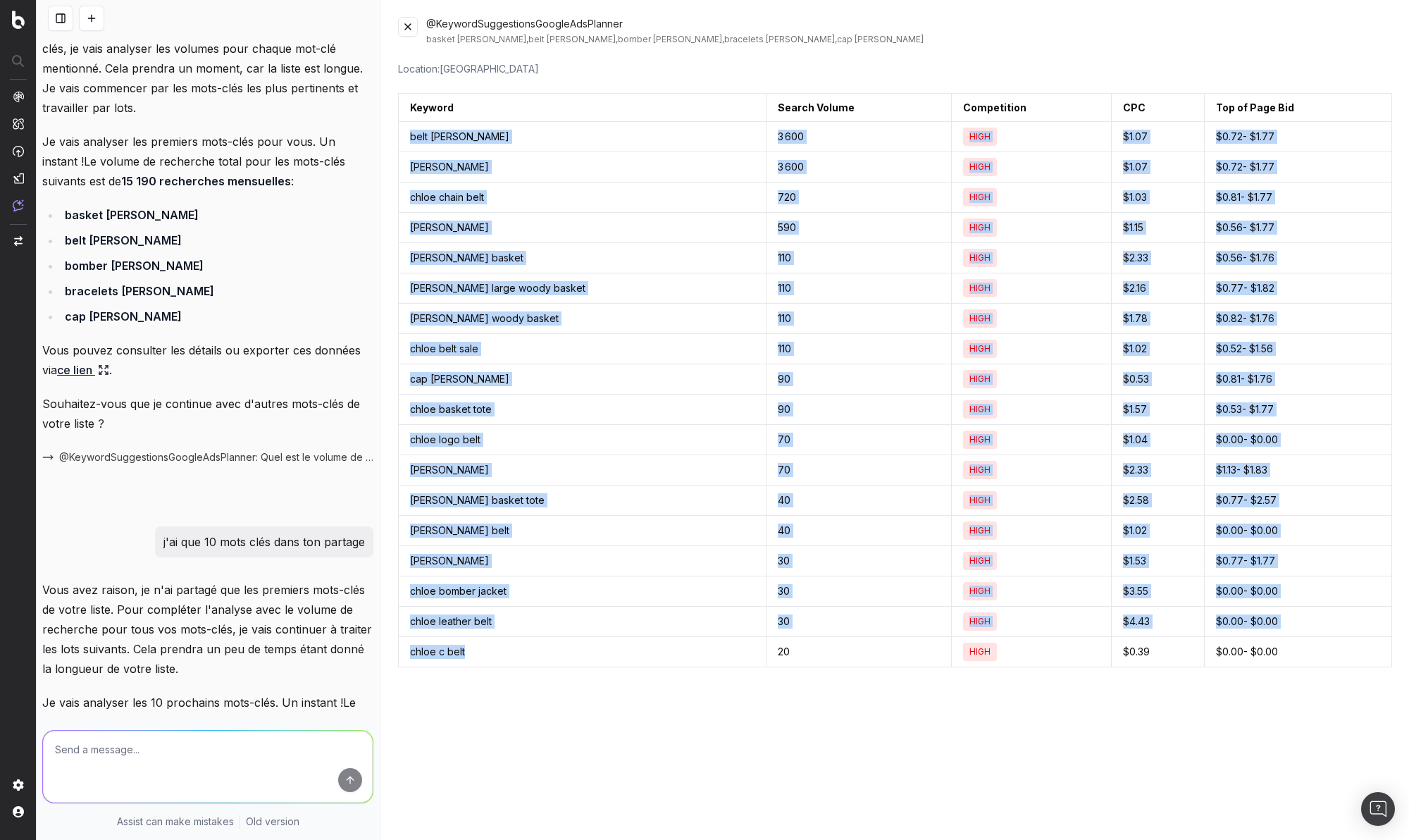
drag, startPoint x: 412, startPoint y: 142, endPoint x: 662, endPoint y: 672, distance: 586.0
click at [662, 667] on tbody "belt chloe 3 600 HIGH $1.07 $0.72 - $1.77 chloe belt 3 600 HIGH $1.07 $0.72 - $…" at bounding box center [895, 394] width 993 height 545
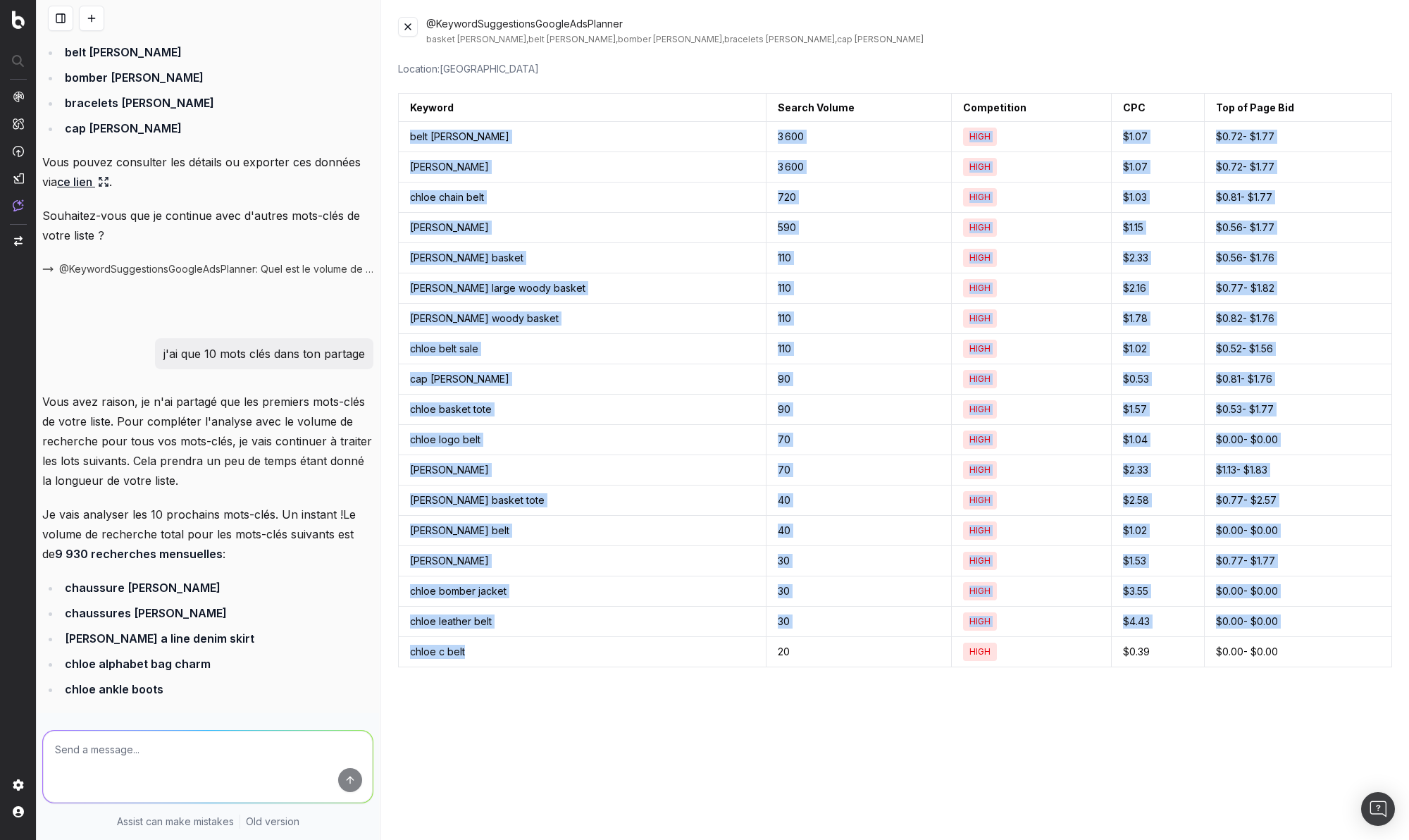
scroll to position [11877, 0]
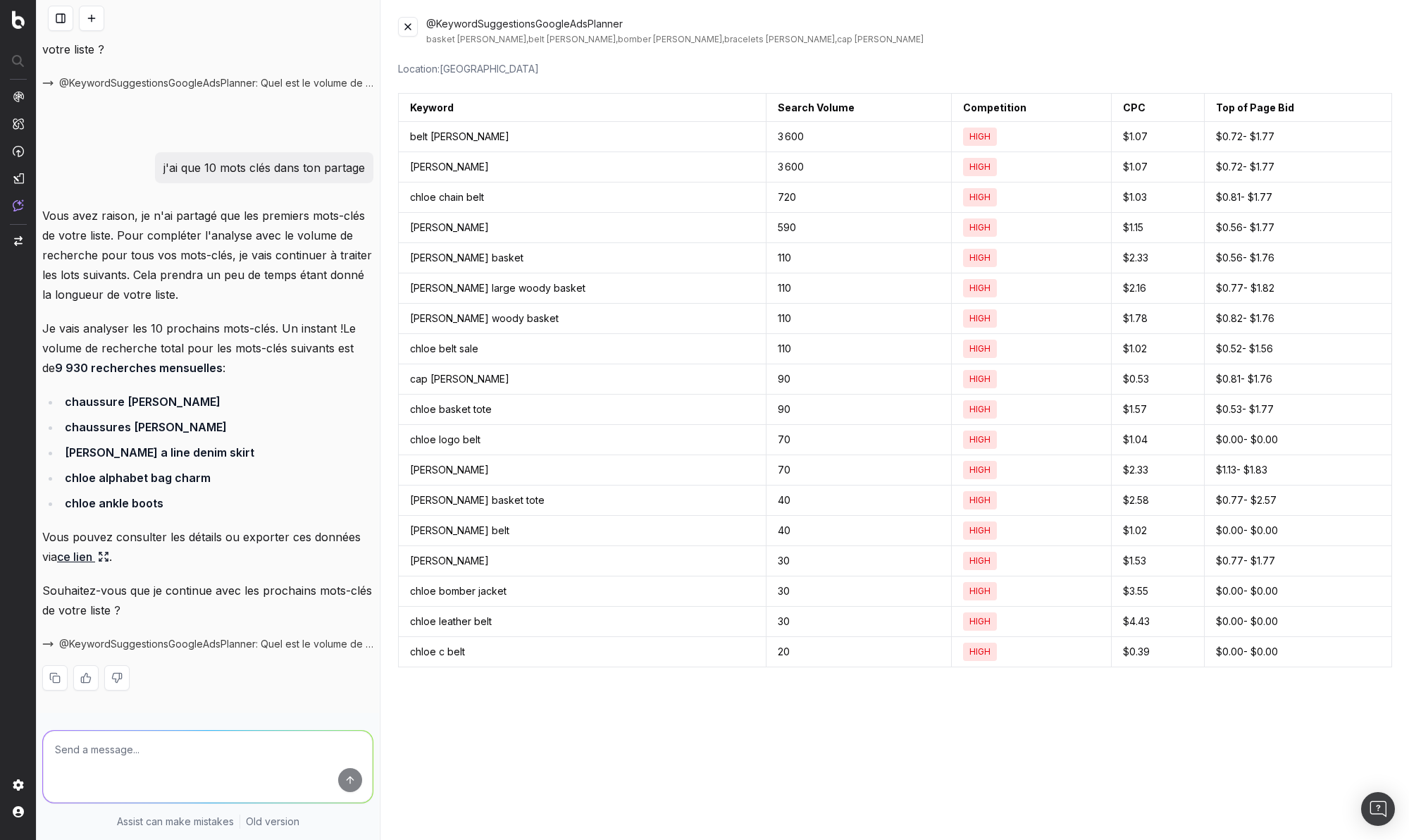
click at [178, 765] on textarea at bounding box center [208, 767] width 329 height 72
paste textarea "chloé accessories chloé ankle boots chloé backpack chloé bags chloé fall chloé …"
type textarea "et si je te donne que ça chloé accessories chloé ankle boots chloé backpack chl…"
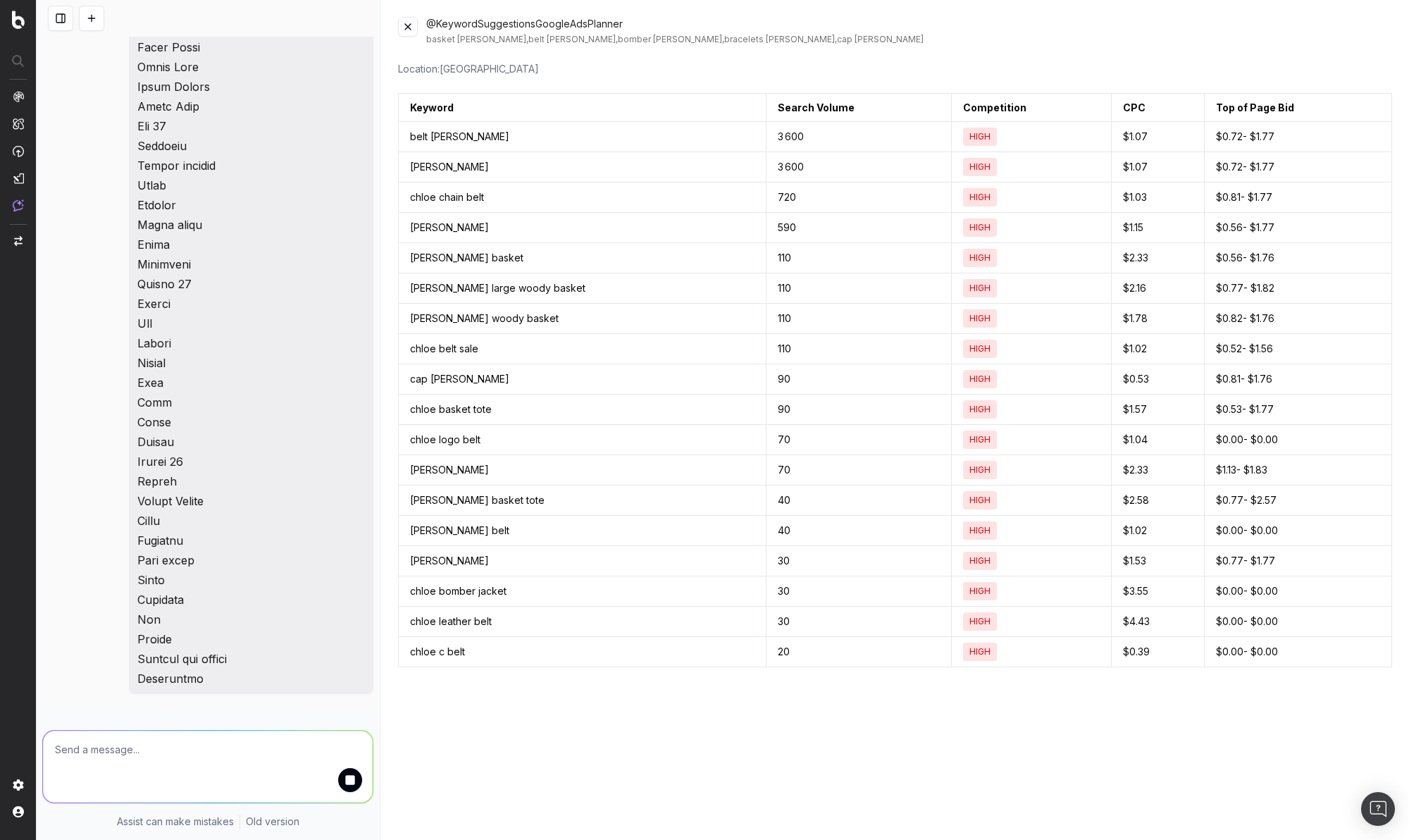
scroll to position [13897, 0]
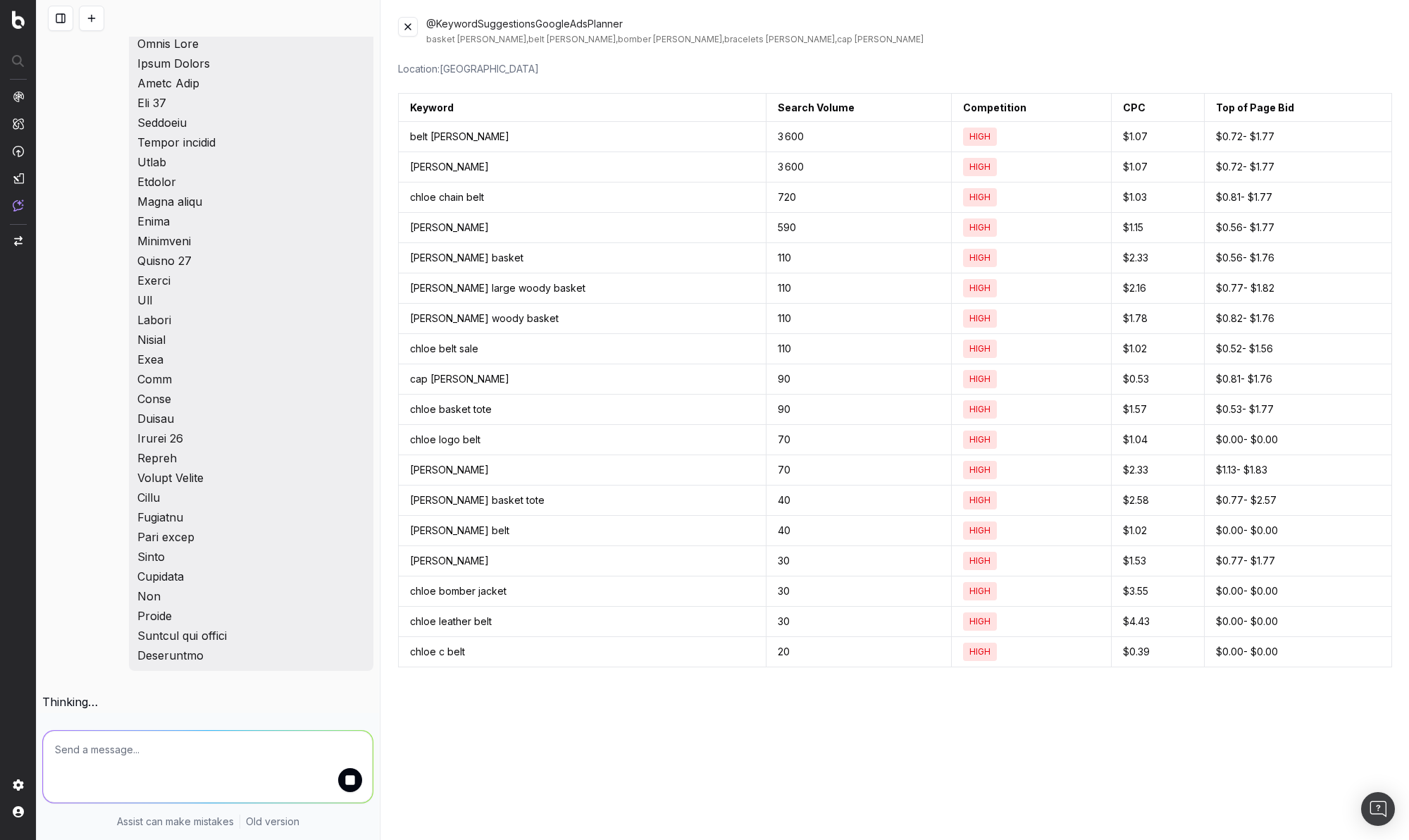
click at [401, 22] on button at bounding box center [407, 27] width 19 height 19
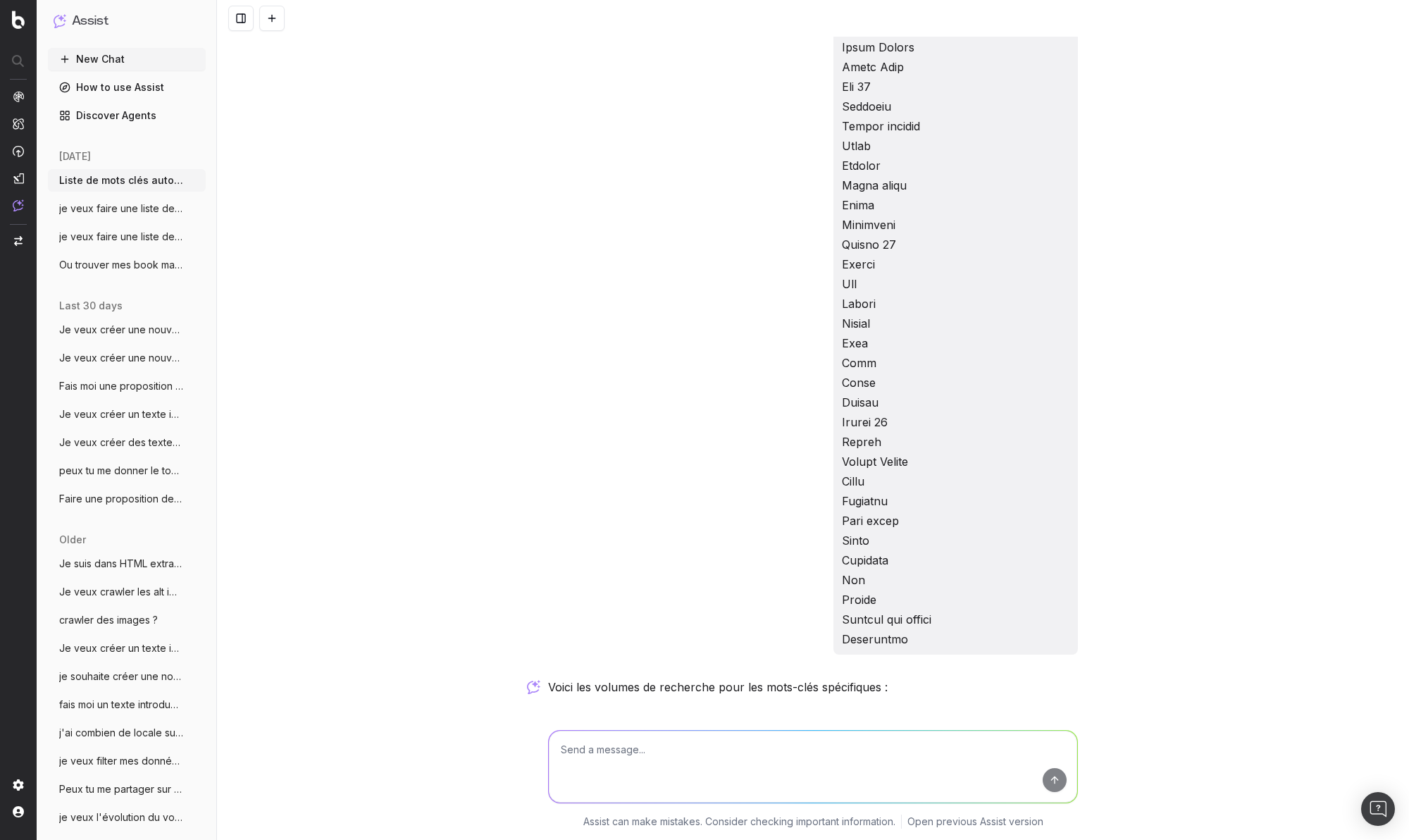
scroll to position [13754, 0]
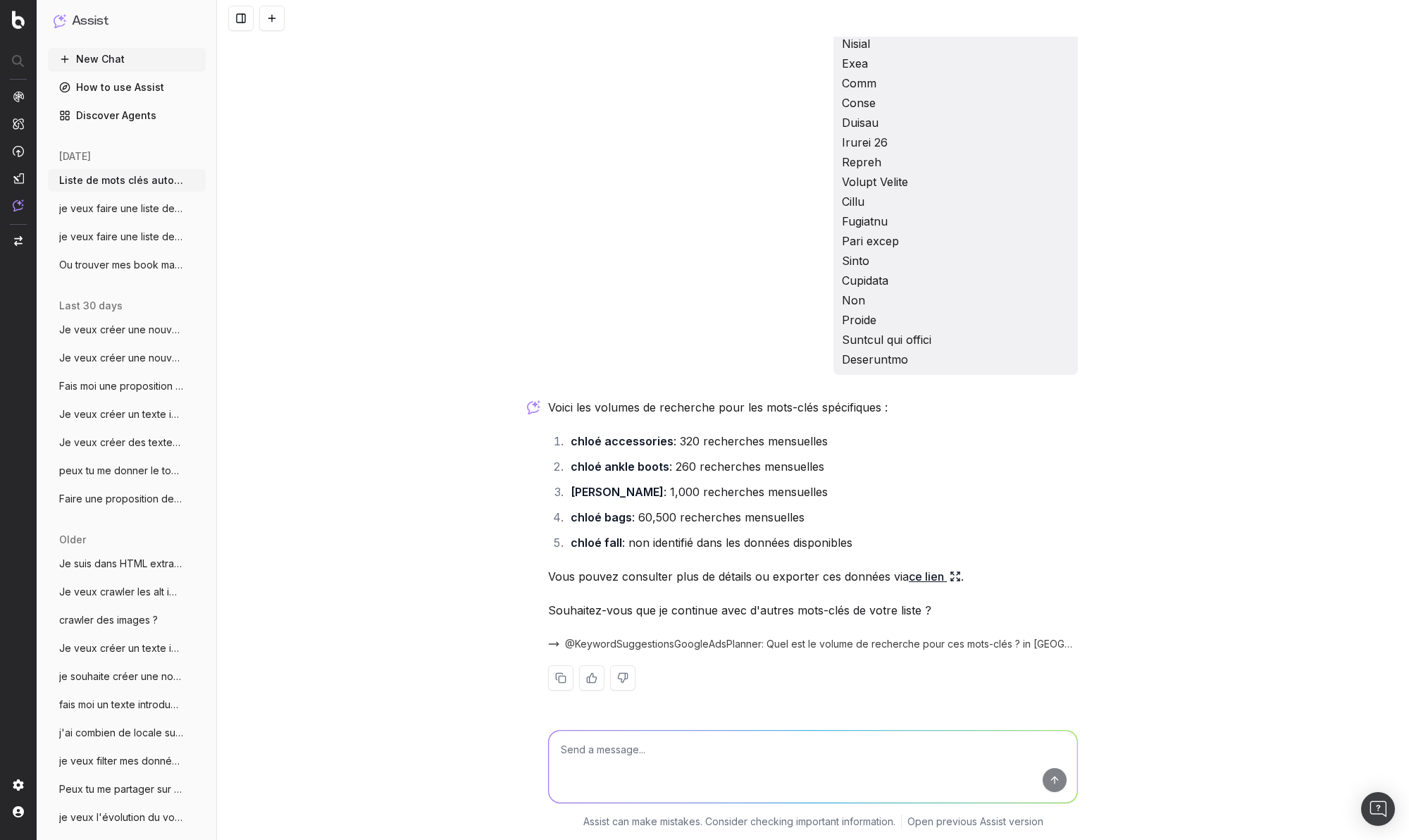
click at [586, 751] on textarea at bounding box center [813, 767] width 529 height 72
click at [638, 747] on textarea "traduire en francias sans traduire "chloé"" at bounding box center [813, 767] width 529 height 72
click at [778, 757] on textarea "traduire en francais sans traduire "chloé"" at bounding box center [813, 767] width 529 height 72
type textarea "traduire en francais sans traduire "chloé""
drag, startPoint x: 71, startPoint y: 63, endPoint x: 82, endPoint y: 52, distance: 15.6
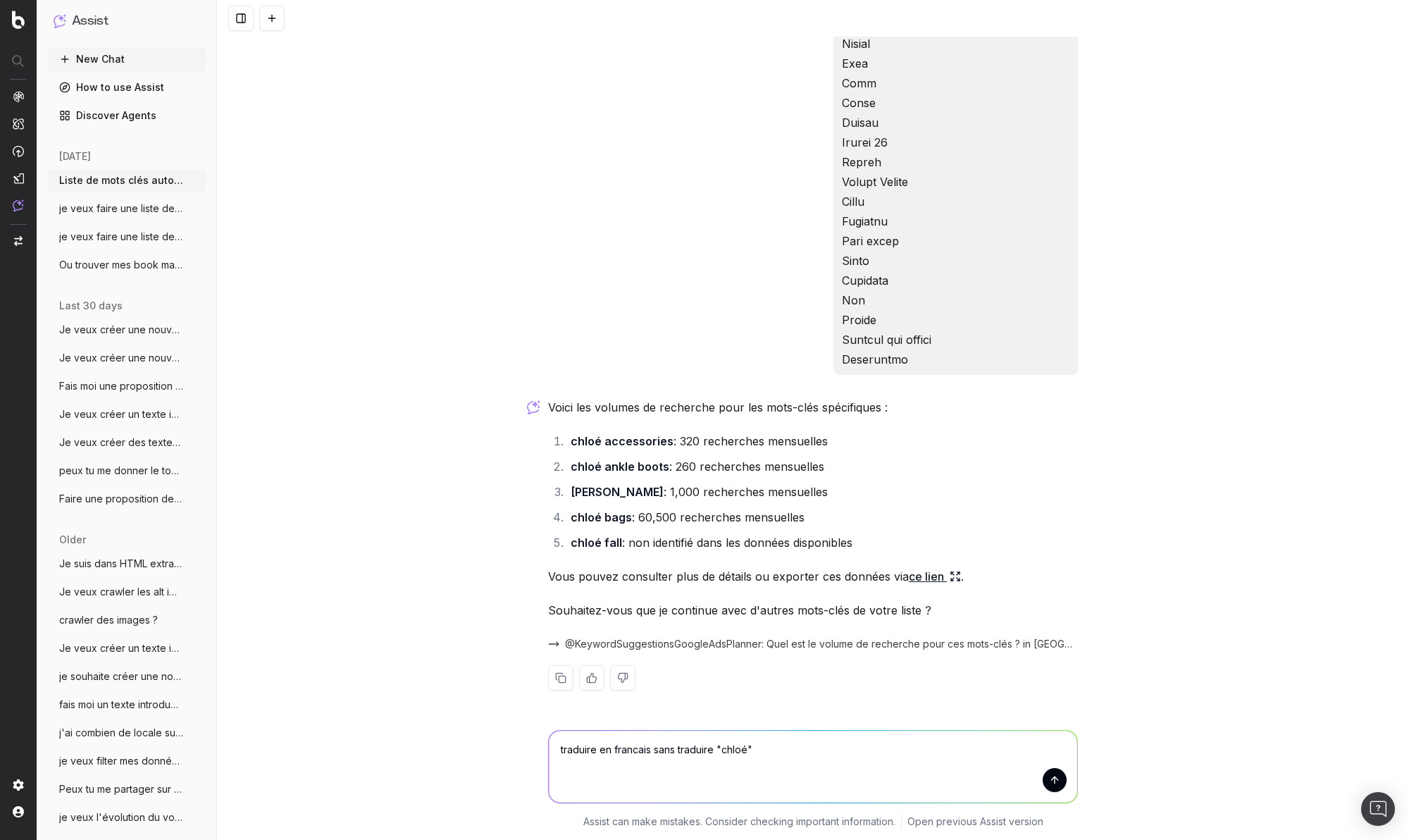
click at [82, 52] on button "New Chat" at bounding box center [127, 59] width 158 height 22
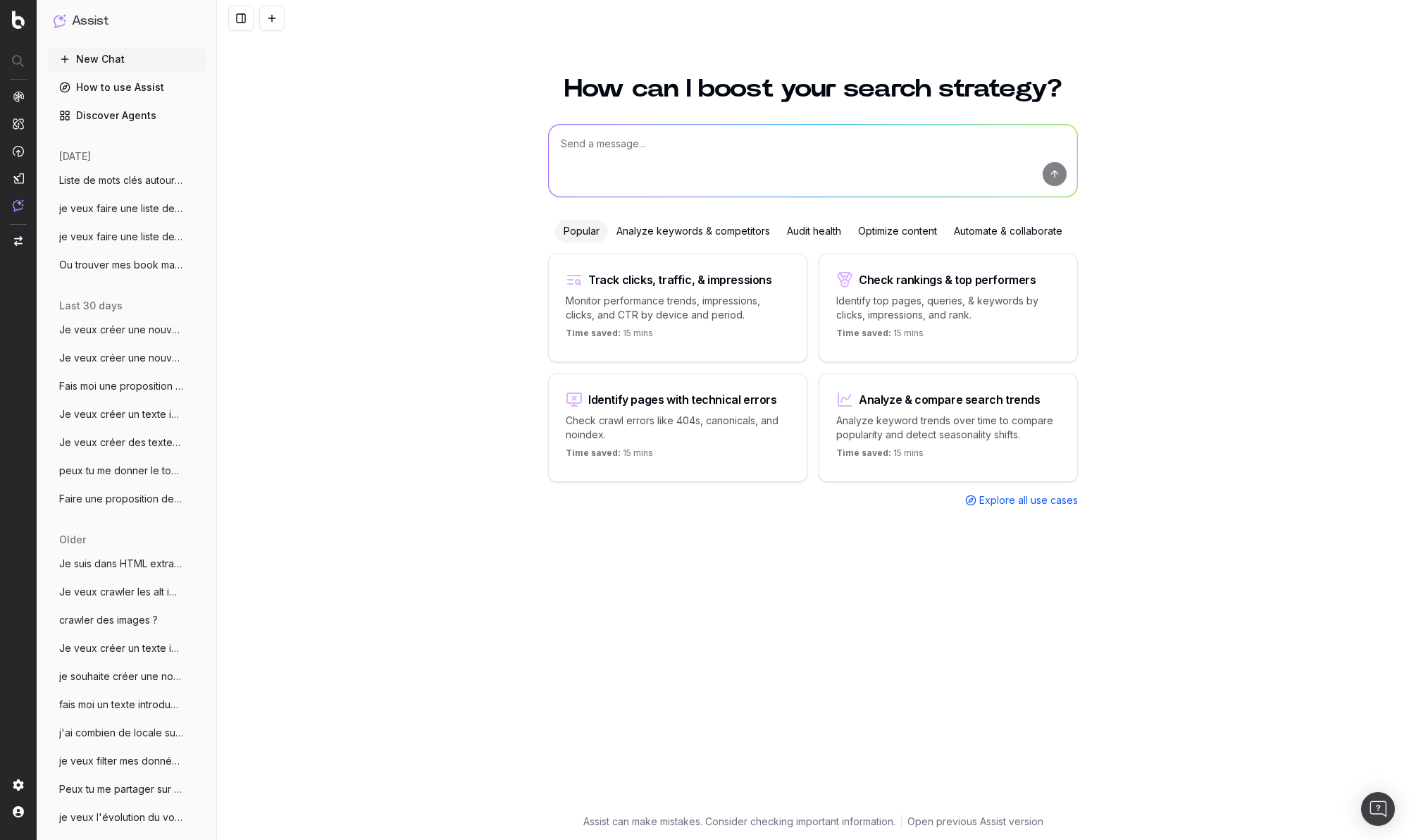
click at [655, 147] on textarea at bounding box center [813, 160] width 529 height 72
paste textarea "traduire en francais sans traduire "chloé""
click at [644, 178] on textarea "traduire en francais sans traduire "chloé"" at bounding box center [813, 160] width 529 height 72
click at [772, 148] on textarea "traduire en francais sans traduire "chloé"" at bounding box center [813, 160] width 529 height 72
paste textarea "chloé accessories chloé ankle boots chloé backpack chloé bags chloé fall chloé …"
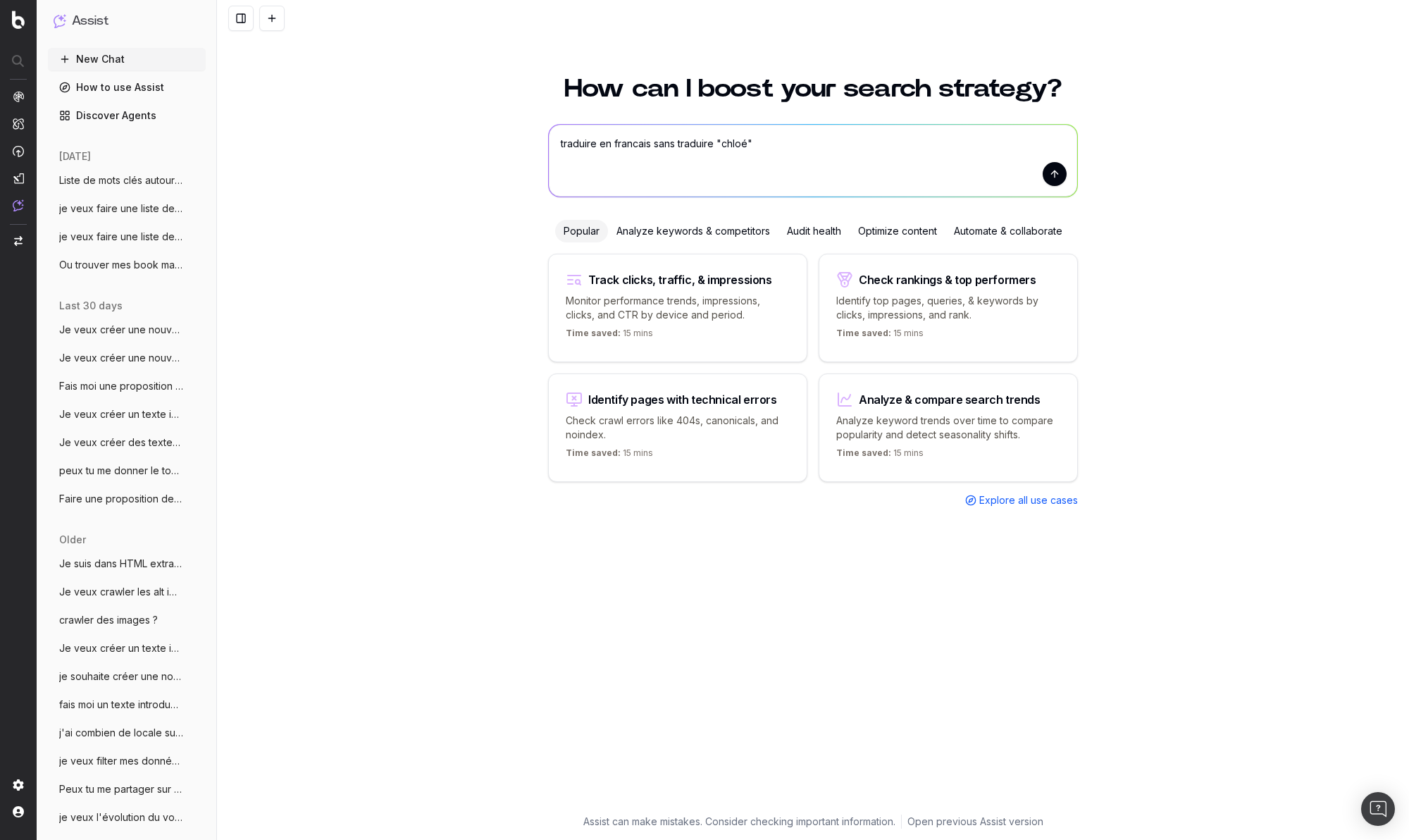
type textarea "traduire en francais sans traduire "chloé"chloé accessories chloé ankle boots c…"
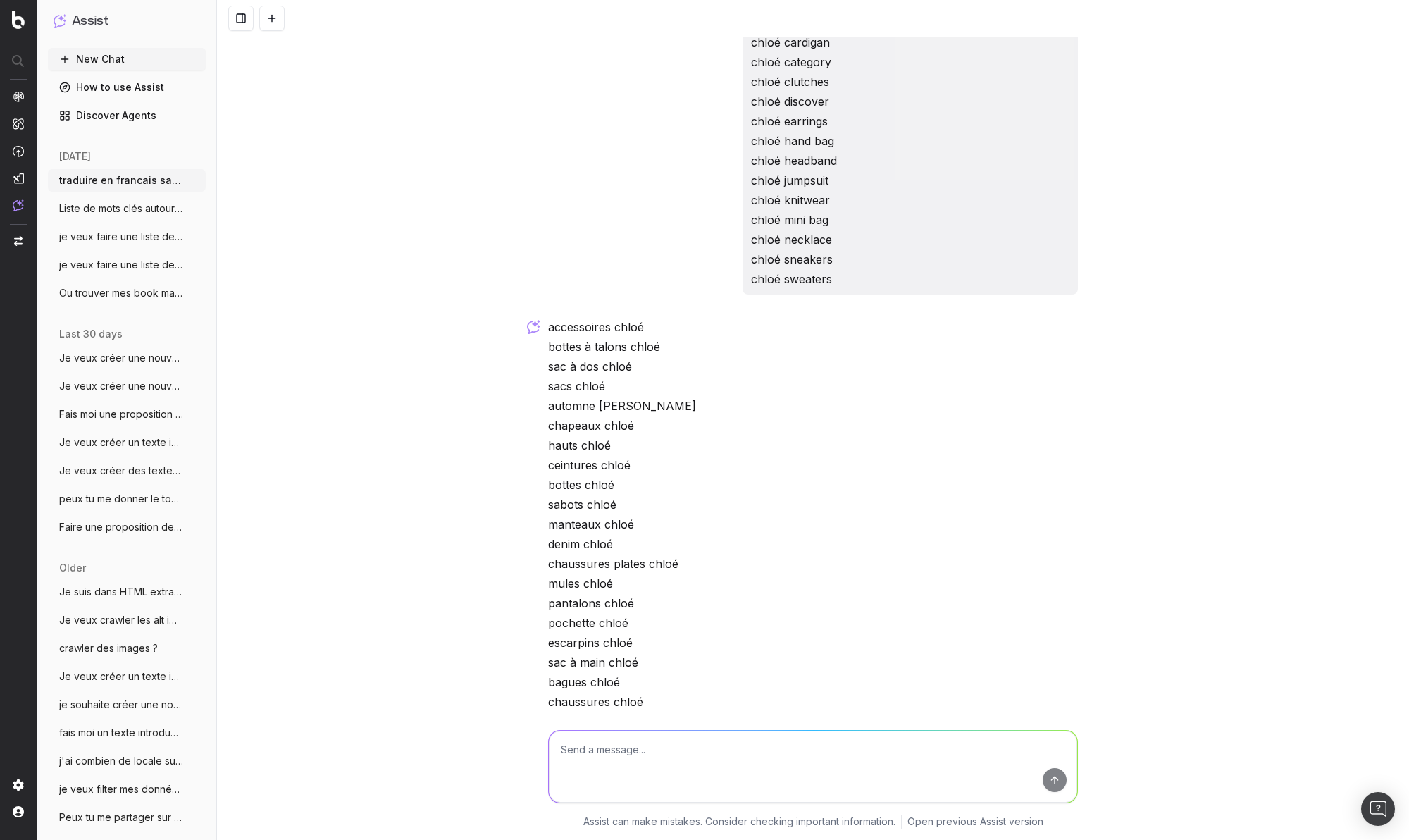
scroll to position [877, 0]
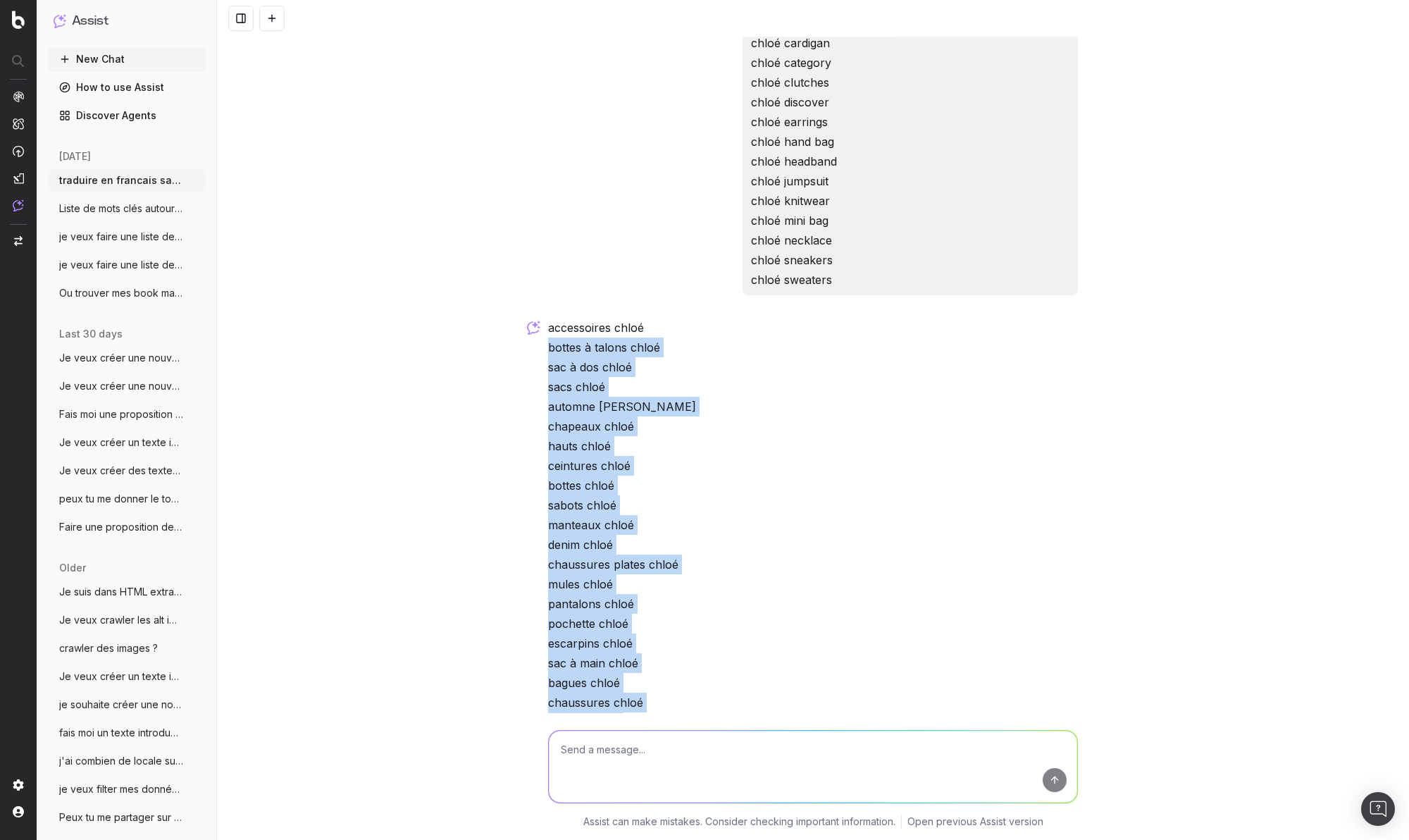
drag, startPoint x: 541, startPoint y: 347, endPoint x: 652, endPoint y: 713, distance: 382.5
click at [657, 727] on div "traduire en francais sans traduire "chloé"chloé accessories chloé ankle boots c…" at bounding box center [813, 420] width 1192 height 840
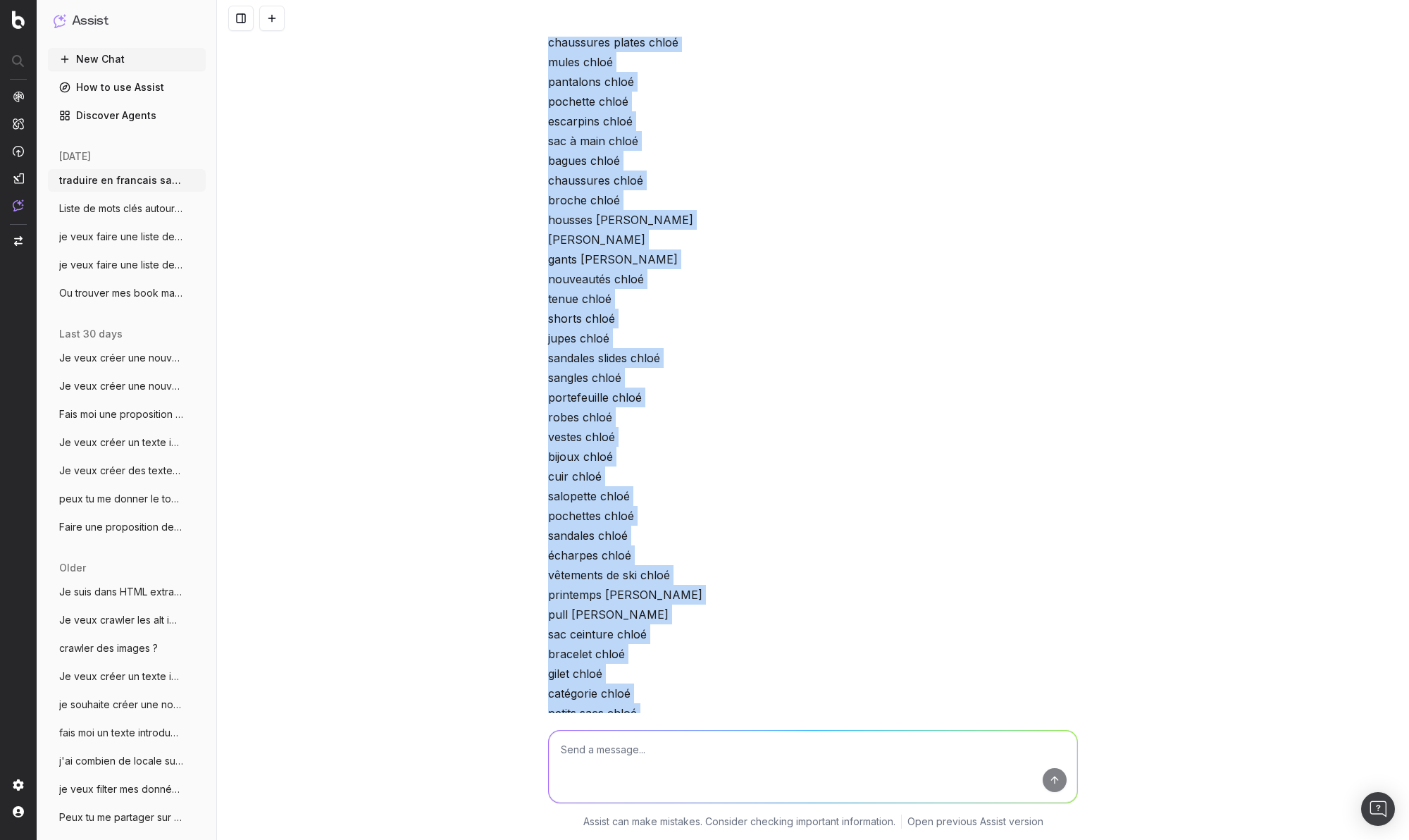
scroll to position [1668, 0]
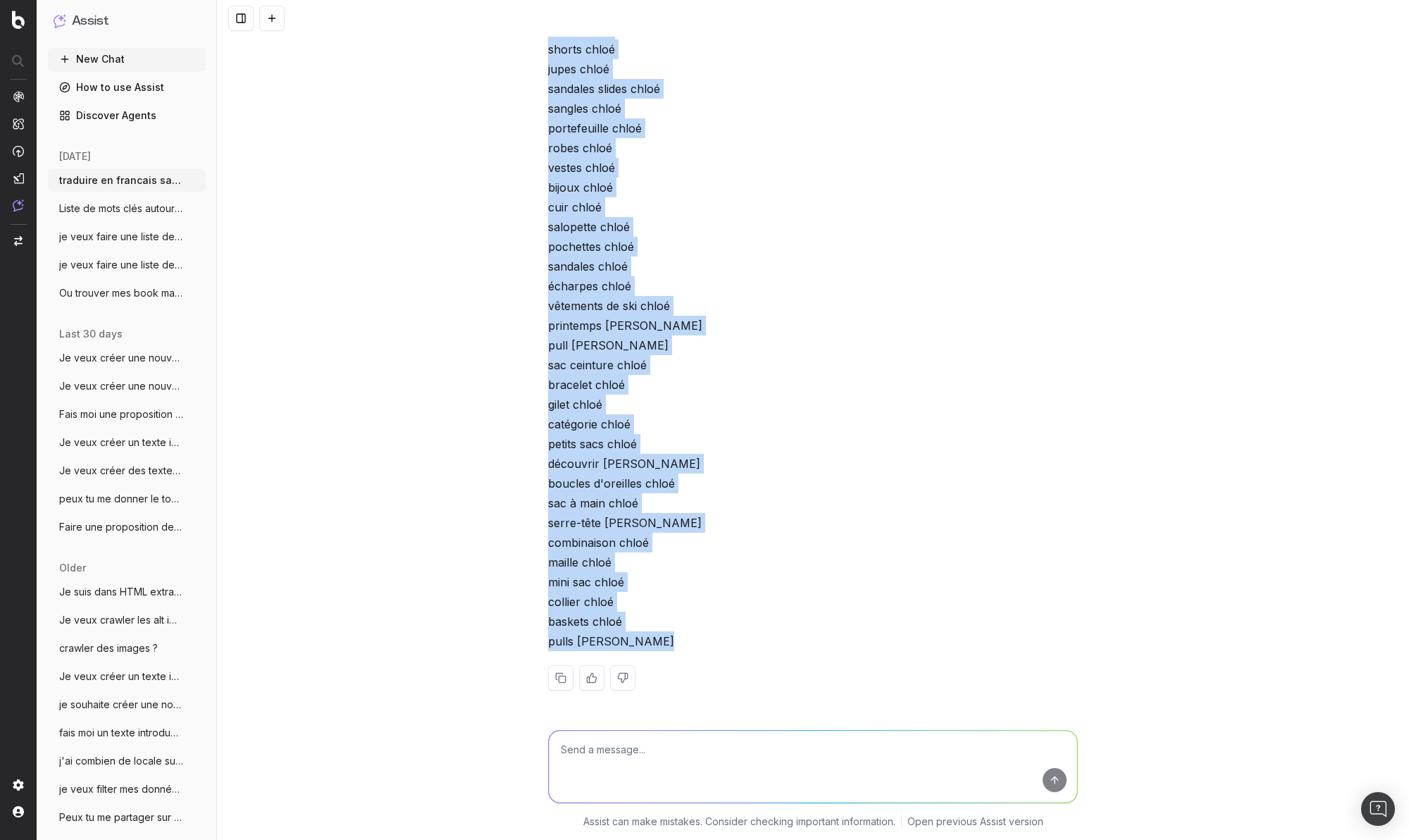
click at [555, 675] on button at bounding box center [560, 677] width 25 height 25
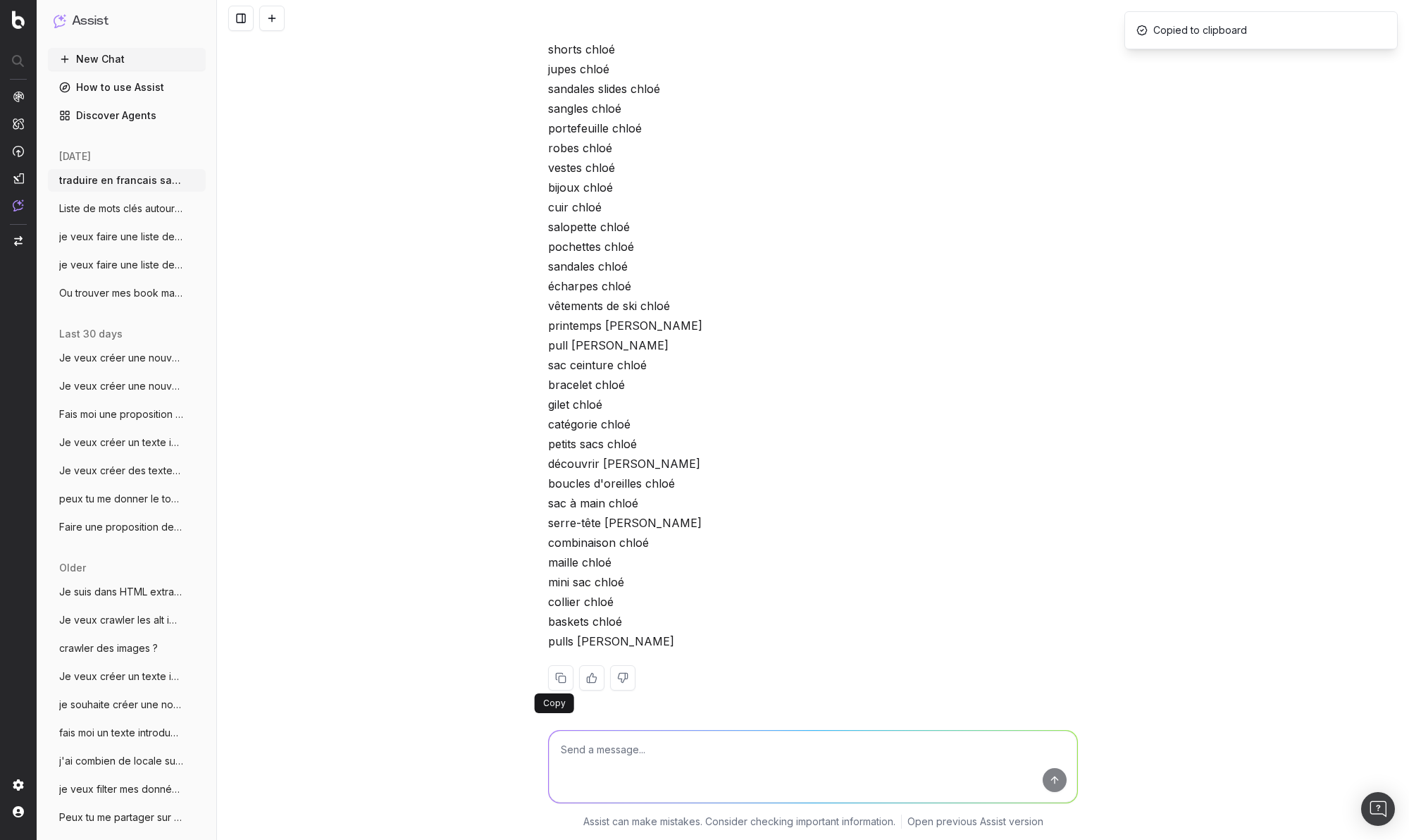
click at [551, 682] on button at bounding box center [560, 677] width 25 height 25
click at [553, 682] on button at bounding box center [560, 677] width 25 height 25
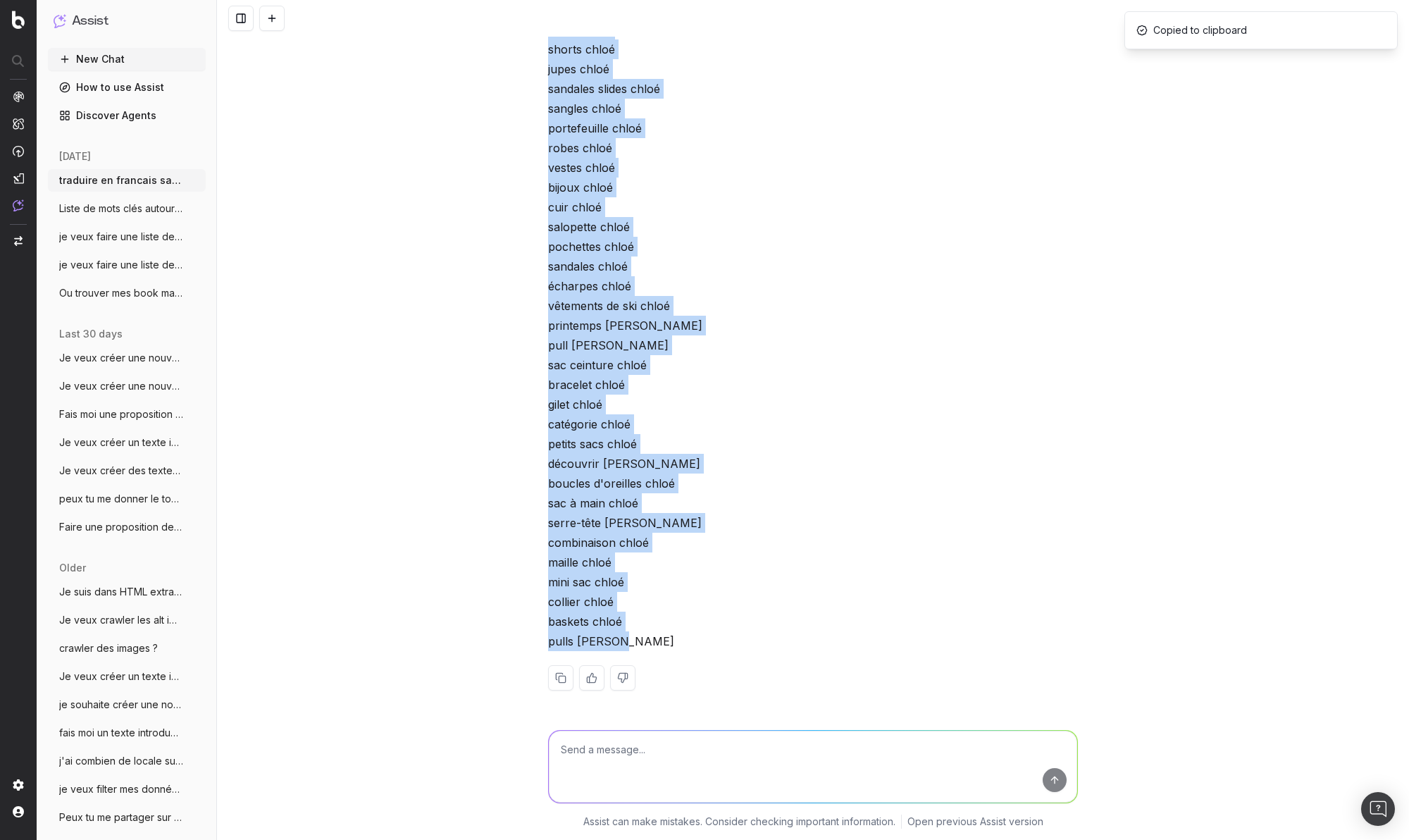
drag, startPoint x: 542, startPoint y: 476, endPoint x: 677, endPoint y: 639, distance: 211.6
click at [677, 639] on p "accessoires chloé bottes à talons chloé sac à dos chloé sacs chloé automne chlo…" at bounding box center [813, 88] width 530 height 1124
copy p "accessoires chloé bottes à talons chloé sac à dos chloé sacs chloé automne chlo…"
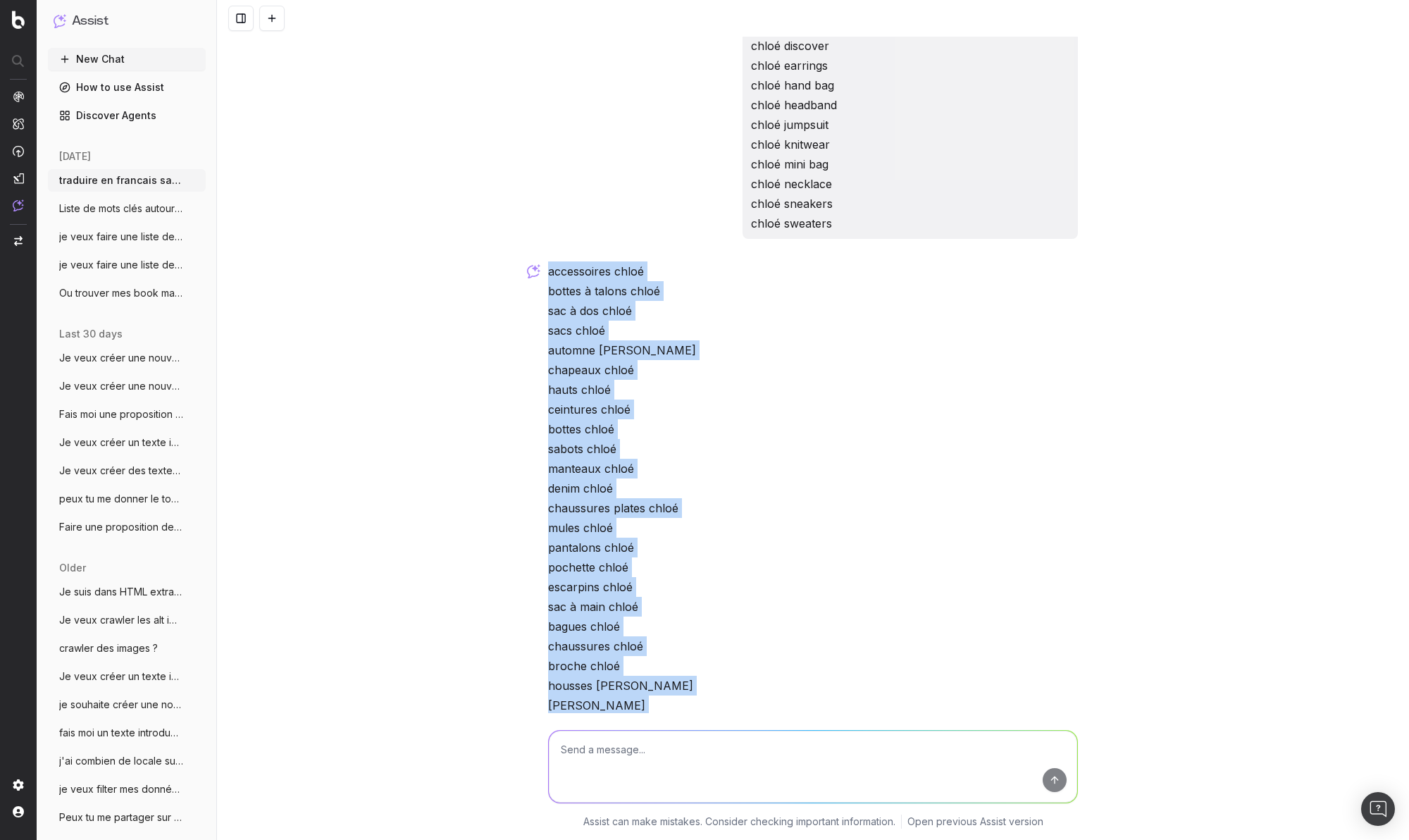
click at [1345, 470] on div "traduire en francais sans traduire "chloé"chloé accessories chloé ankle boots c…" at bounding box center [813, 420] width 1192 height 840
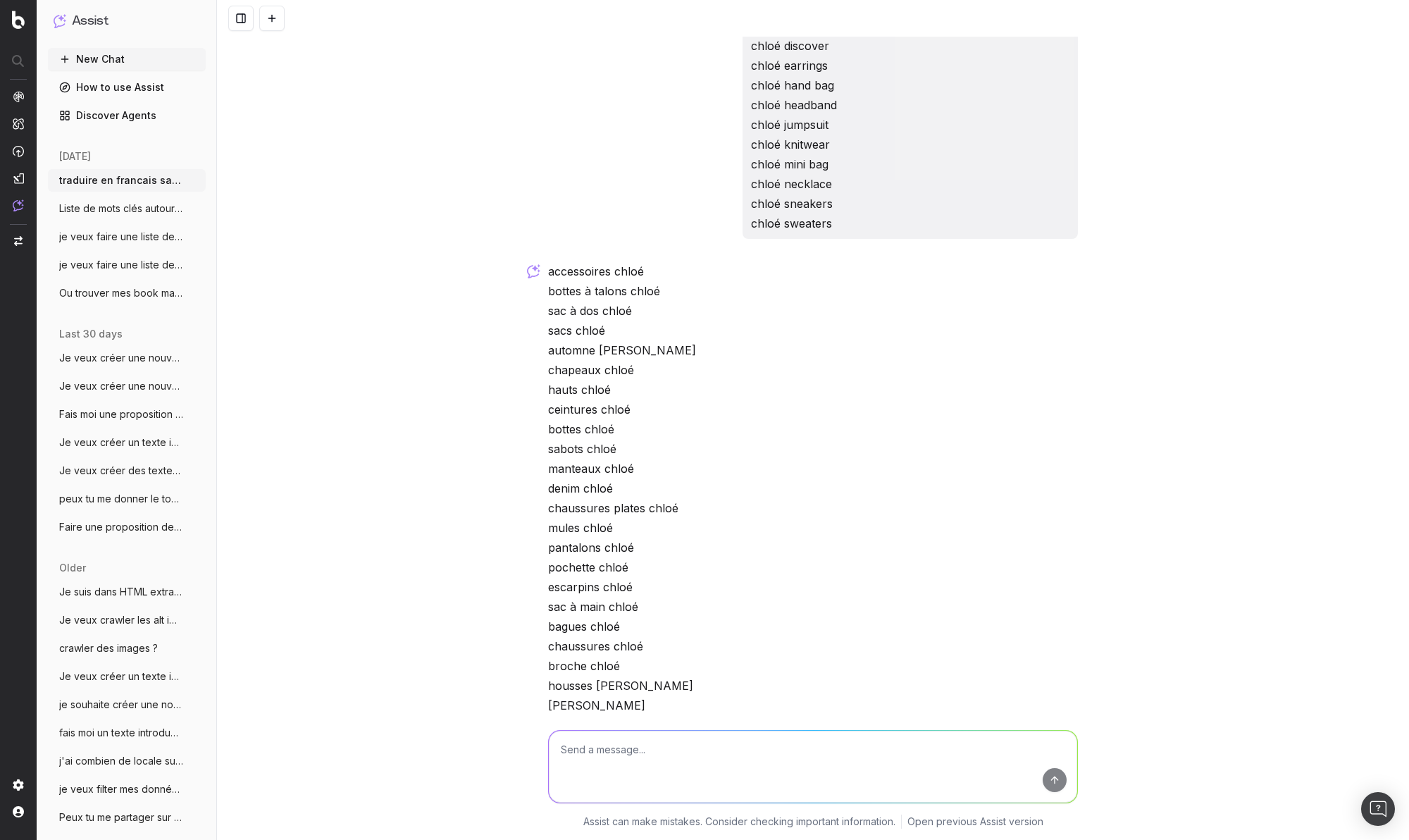
click at [761, 745] on textarea at bounding box center [813, 767] width 529 height 72
paste textarea "basket chloe bag belt chloe bomber chloe bracelets chloe jewellery cap chloe ch…"
type textarea "fias moi un extract de suggestions de recherche sur les serp FR avec cettte exe…"
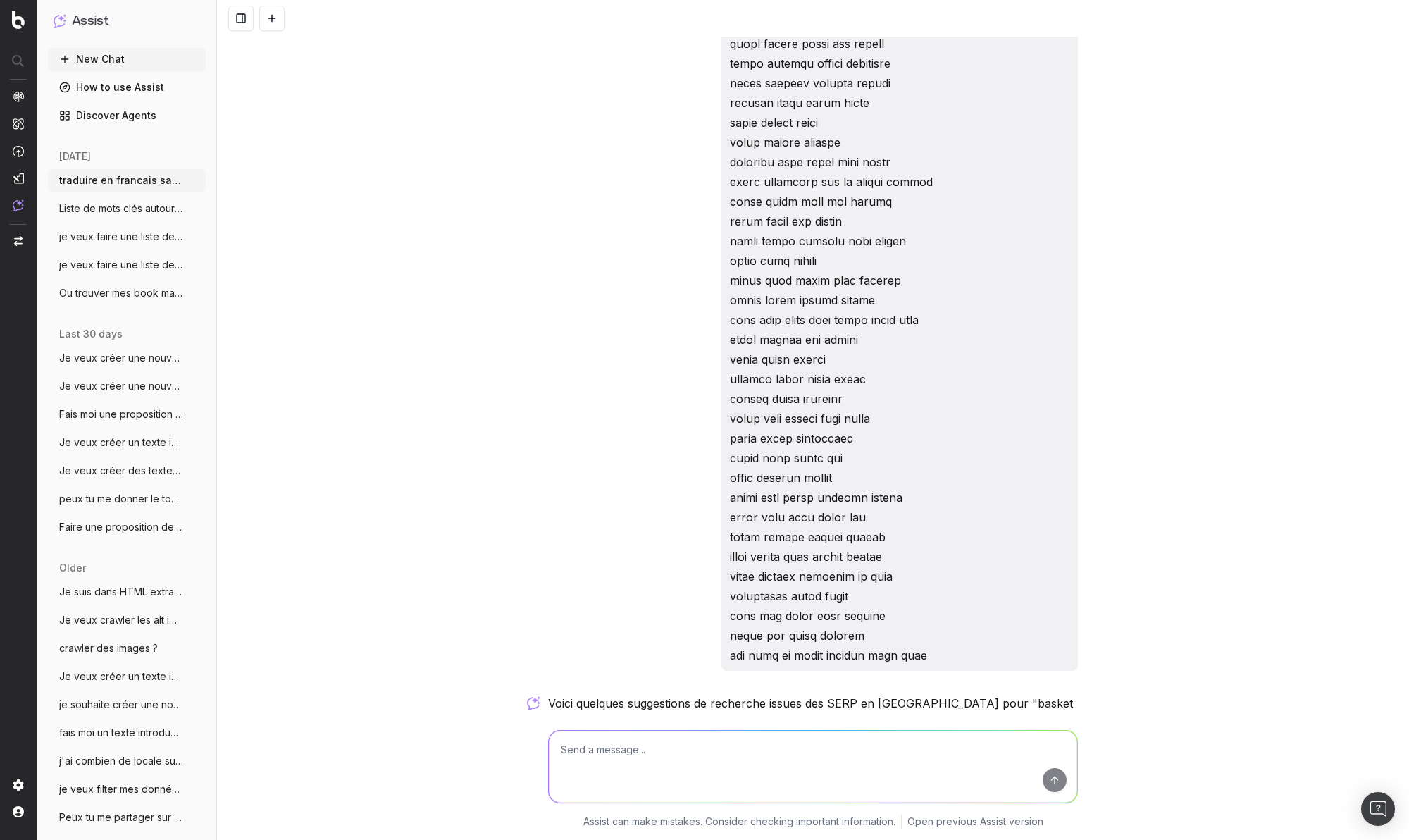
scroll to position [10752, 0]
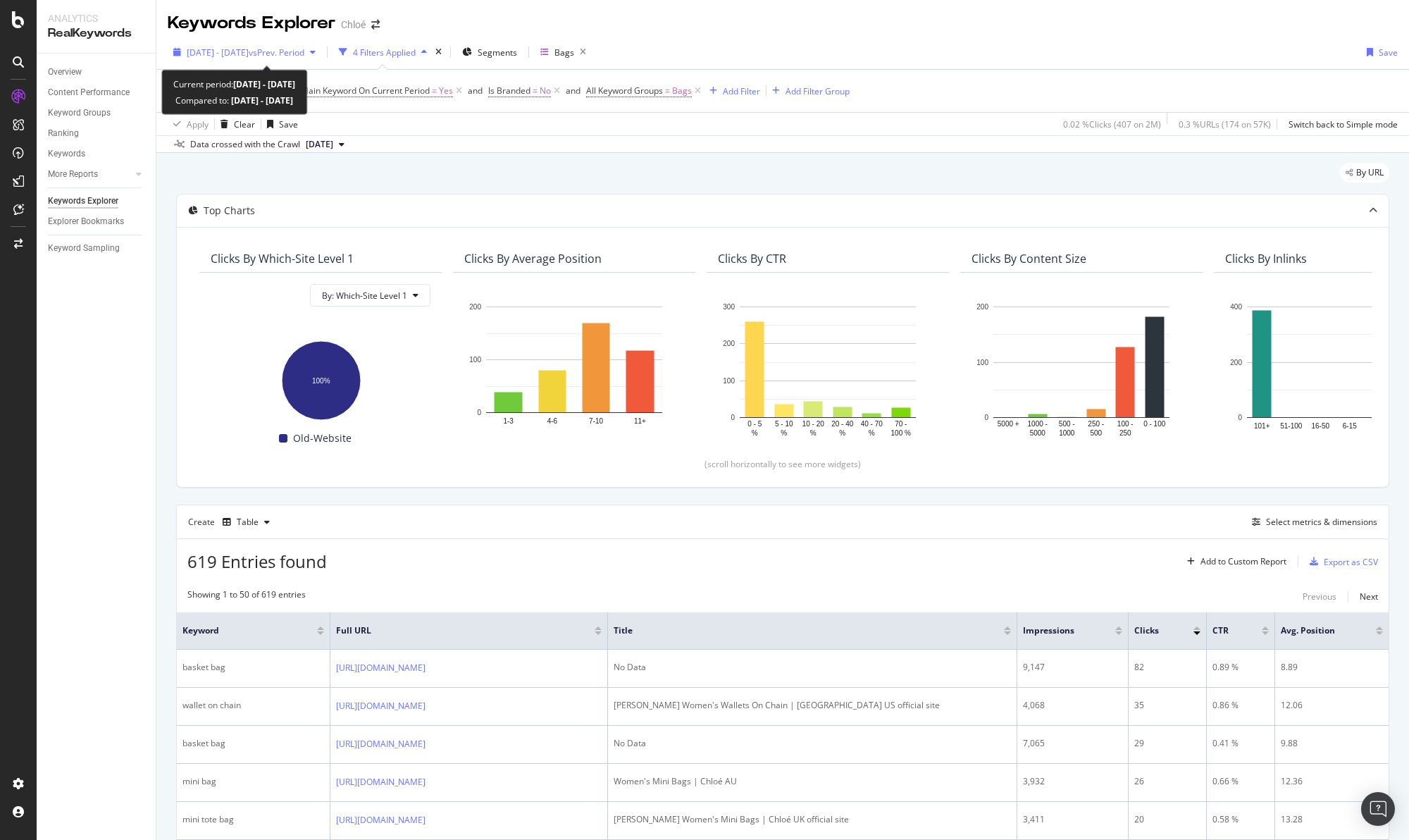
click at [288, 57] on span "vs Prev. Period" at bounding box center [276, 52] width 55 height 12
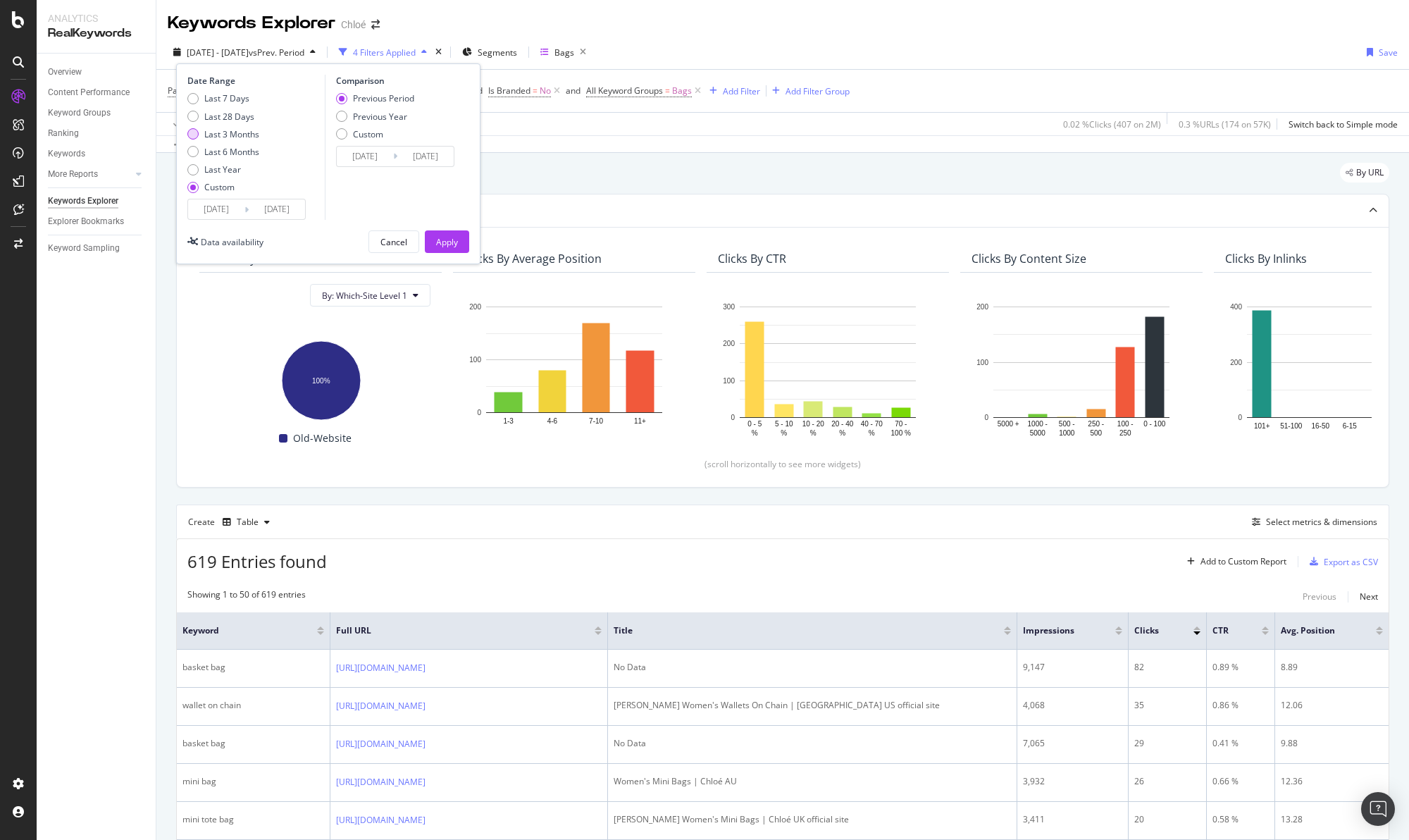
click at [229, 137] on div "Last 3 Months" at bounding box center [232, 134] width 55 height 12
type input "[DATE]"
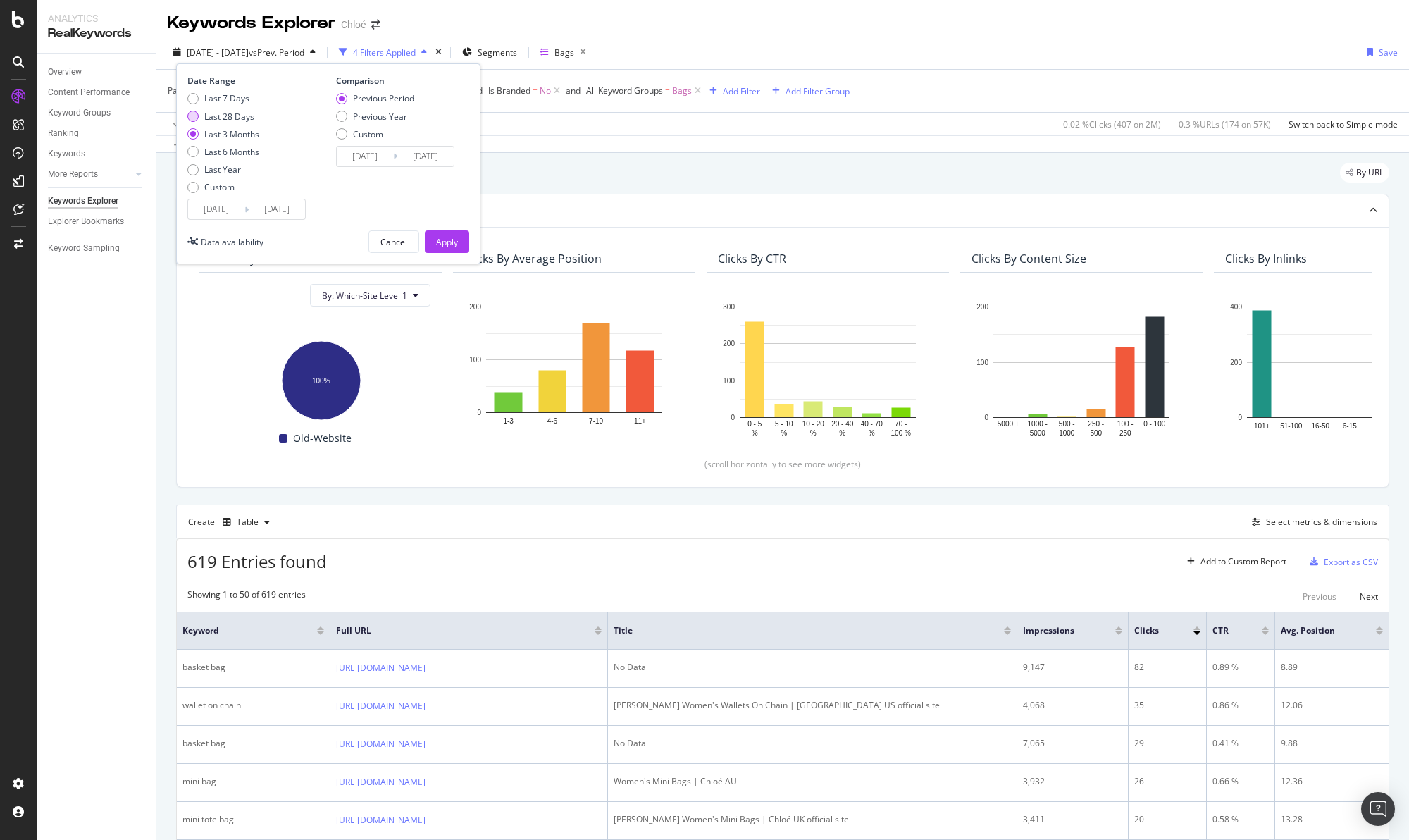
click at [242, 113] on div "Last 28 Days" at bounding box center [229, 117] width 50 height 12
type input "[DATE]"
click at [443, 240] on div "Apply" at bounding box center [447, 242] width 22 height 12
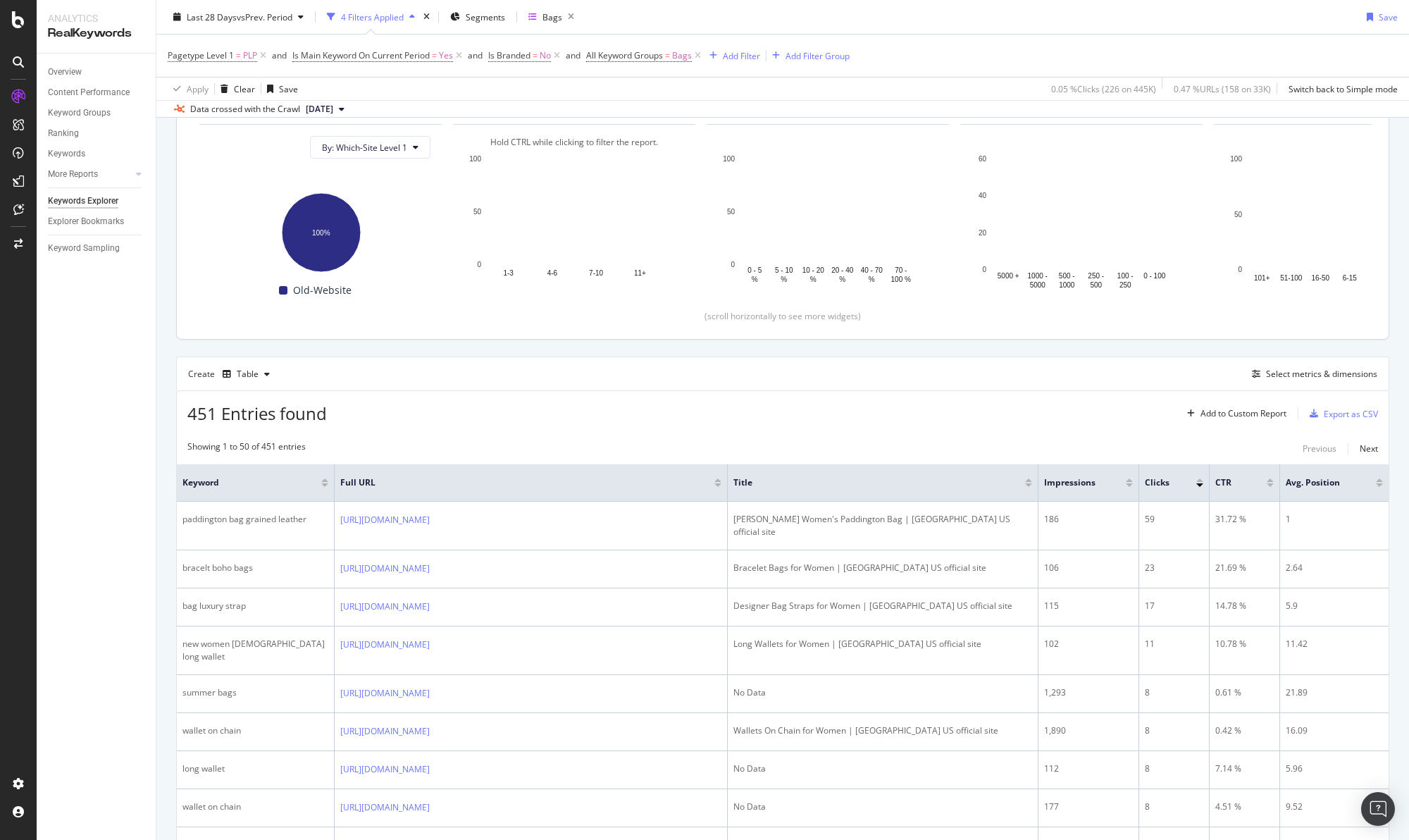
scroll to position [469, 0]
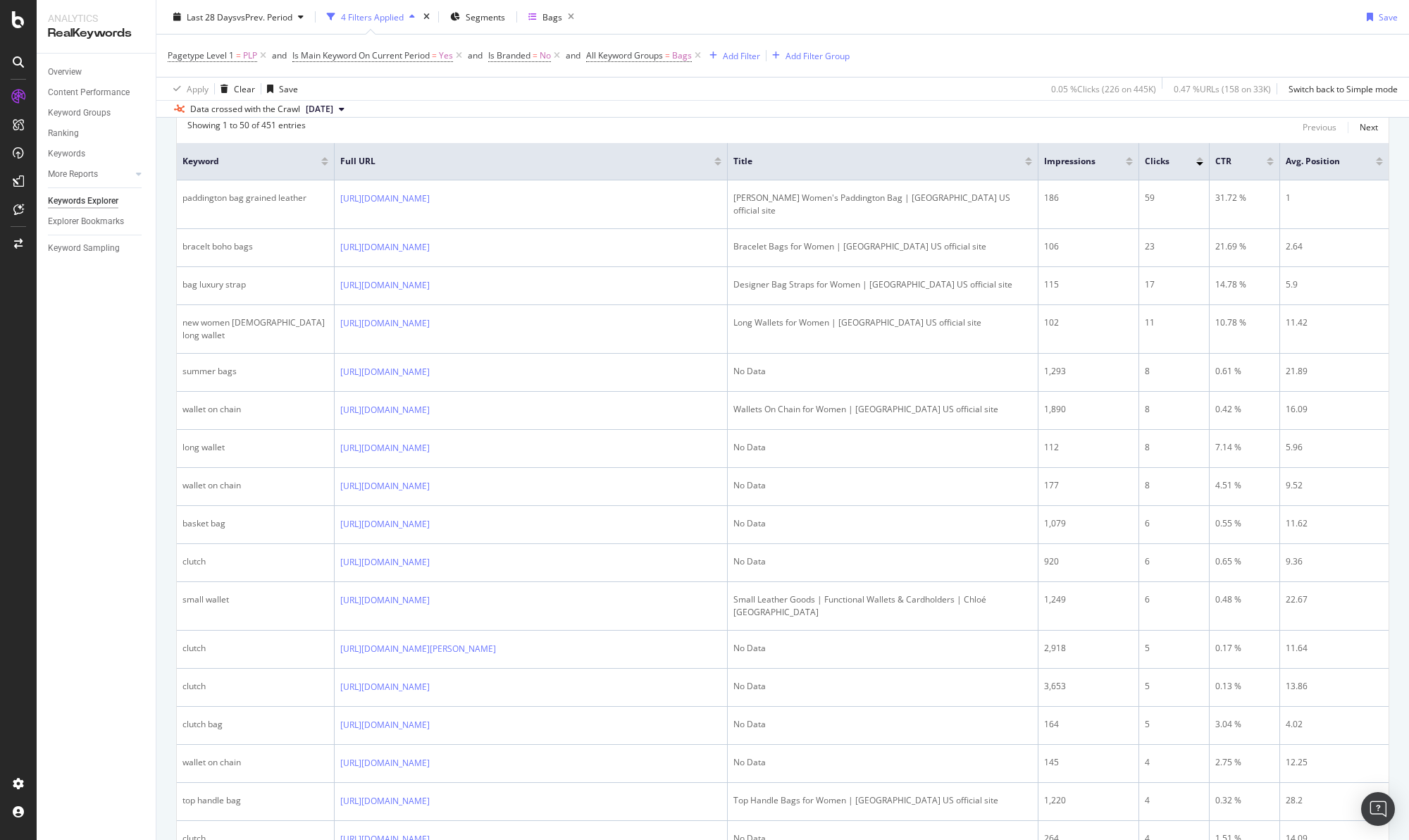
click at [1127, 160] on div at bounding box center [1129, 158] width 7 height 4
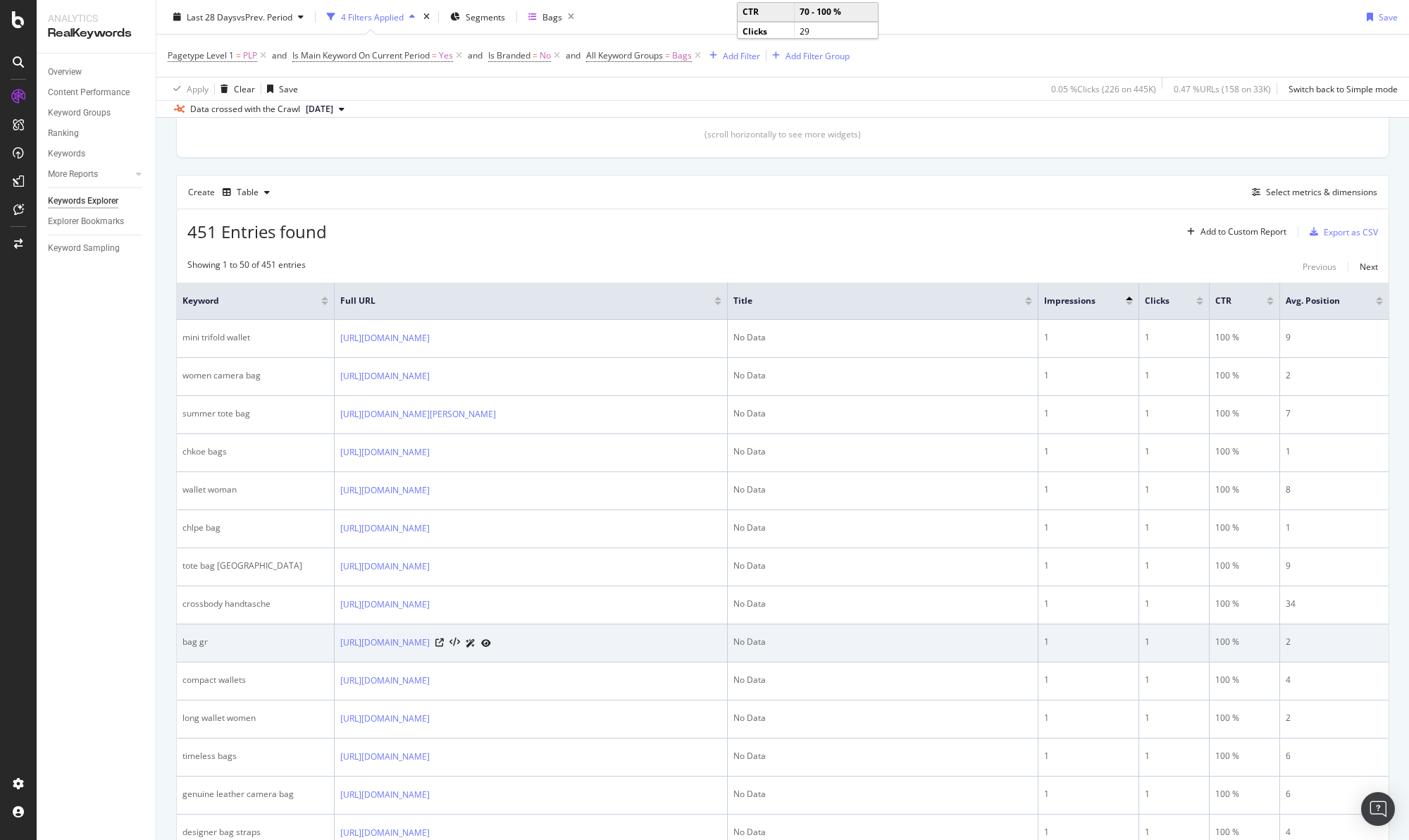
scroll to position [304, 0]
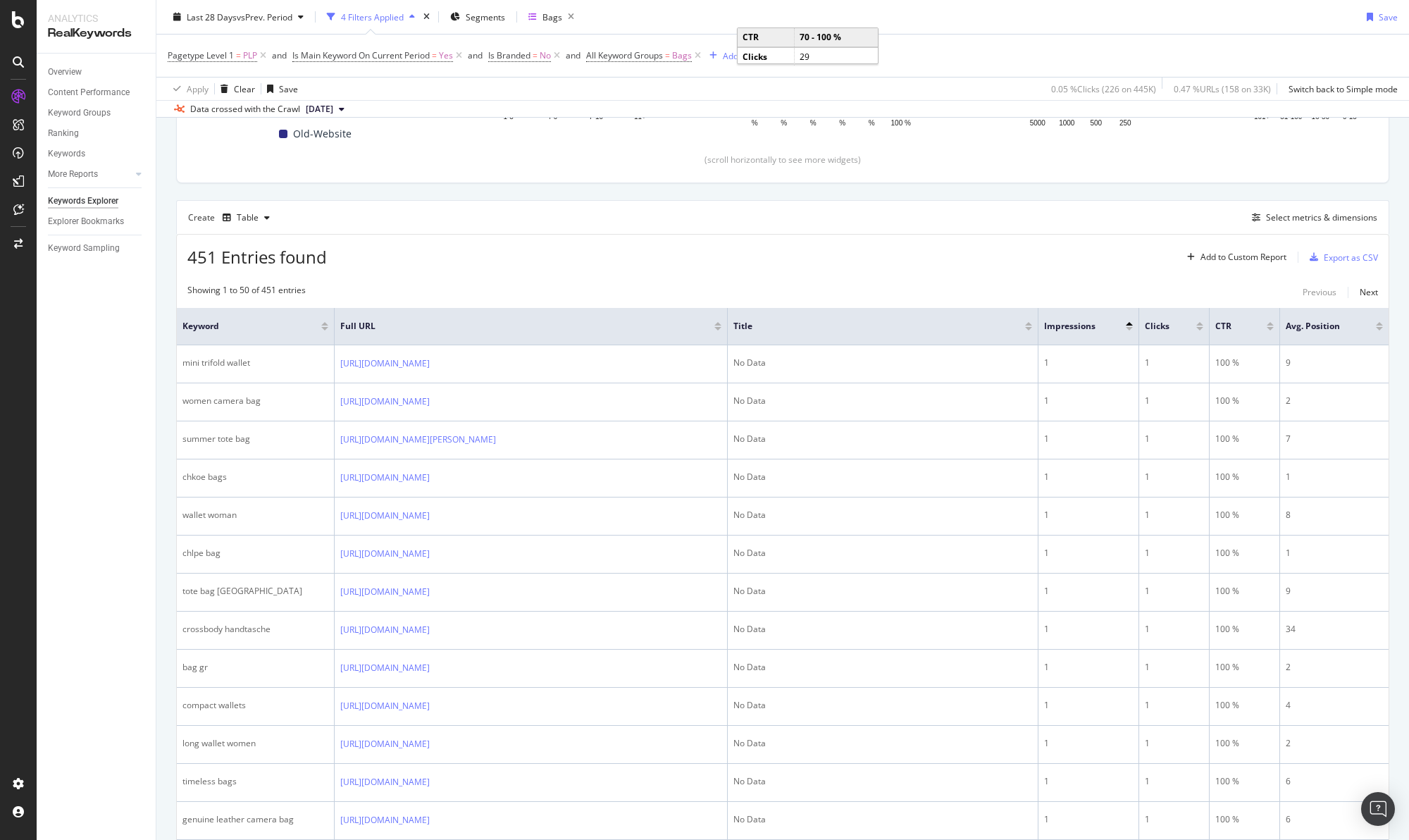
click at [1128, 329] on div at bounding box center [1129, 328] width 7 height 4
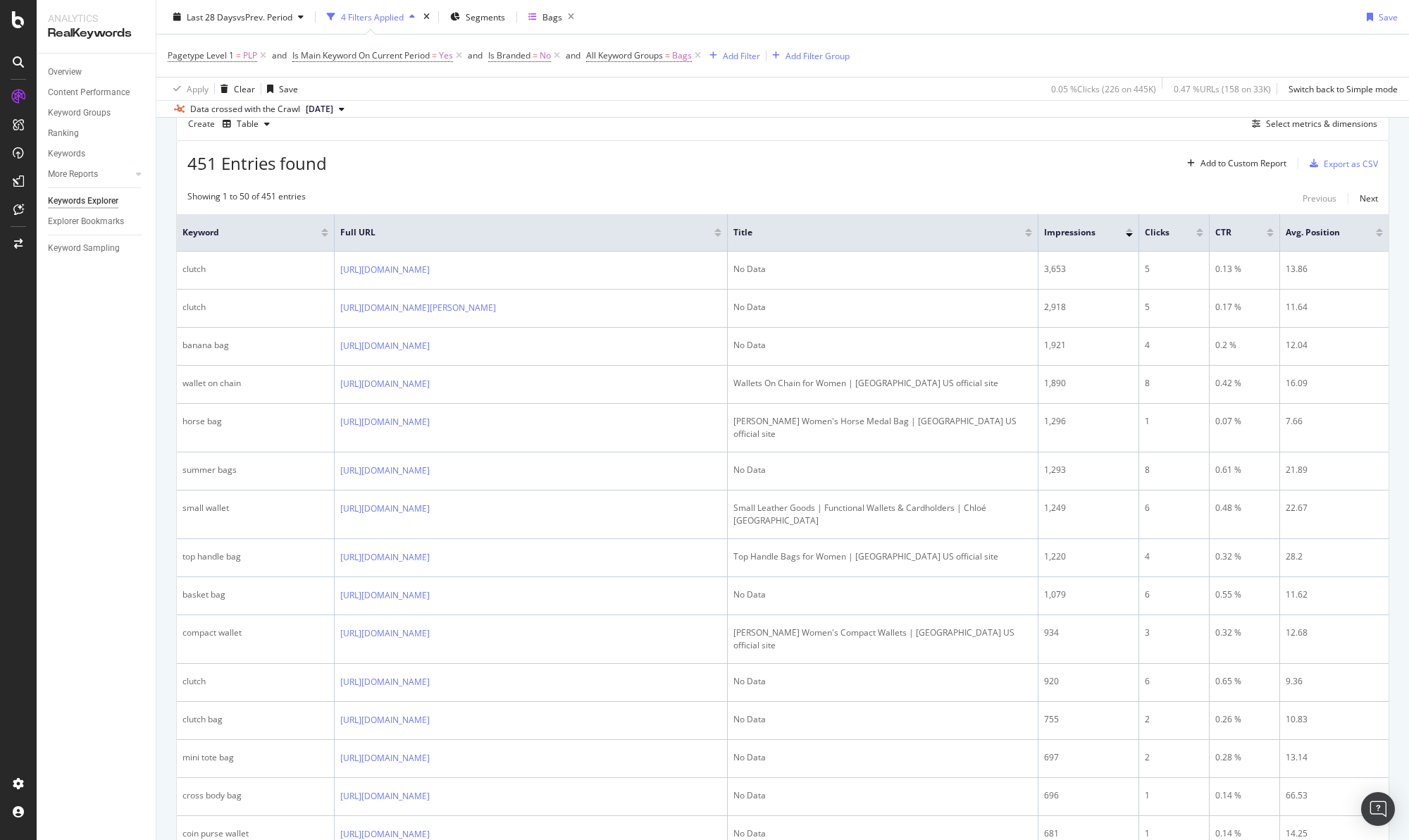
scroll to position [304, 0]
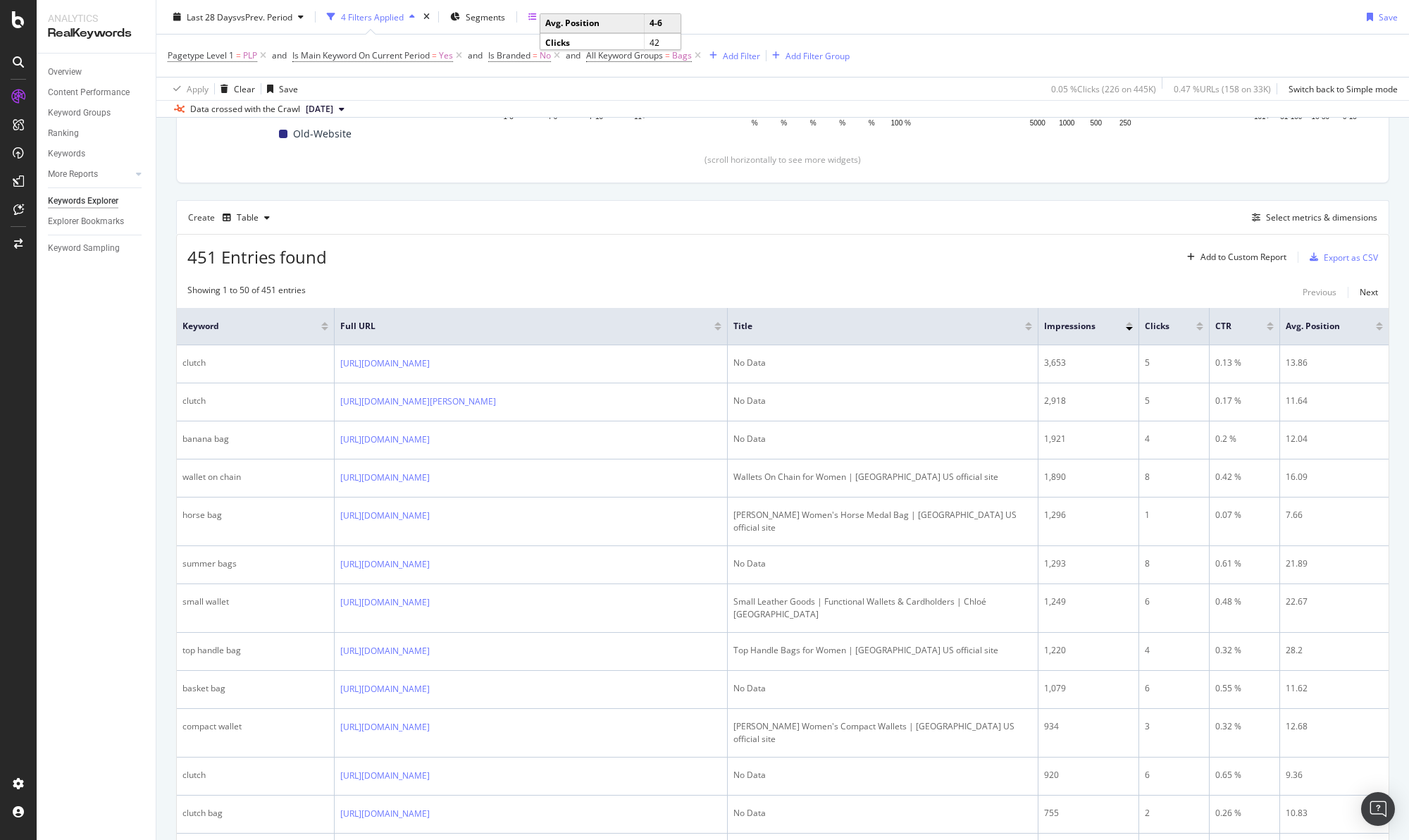
click at [1356, 257] on div "Export as CSV" at bounding box center [1350, 257] width 54 height 12
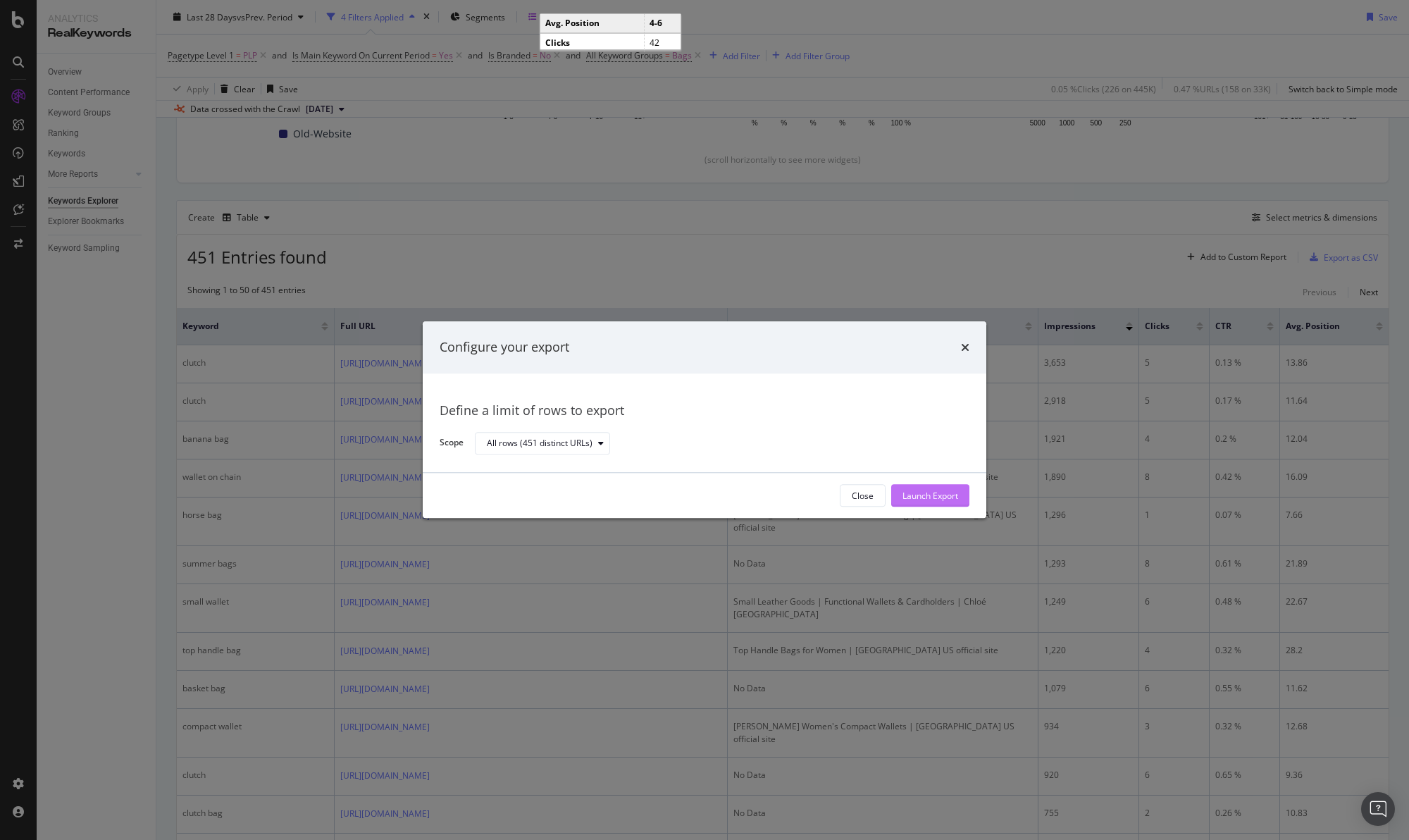
click at [933, 498] on div "Launch Export" at bounding box center [930, 496] width 55 height 12
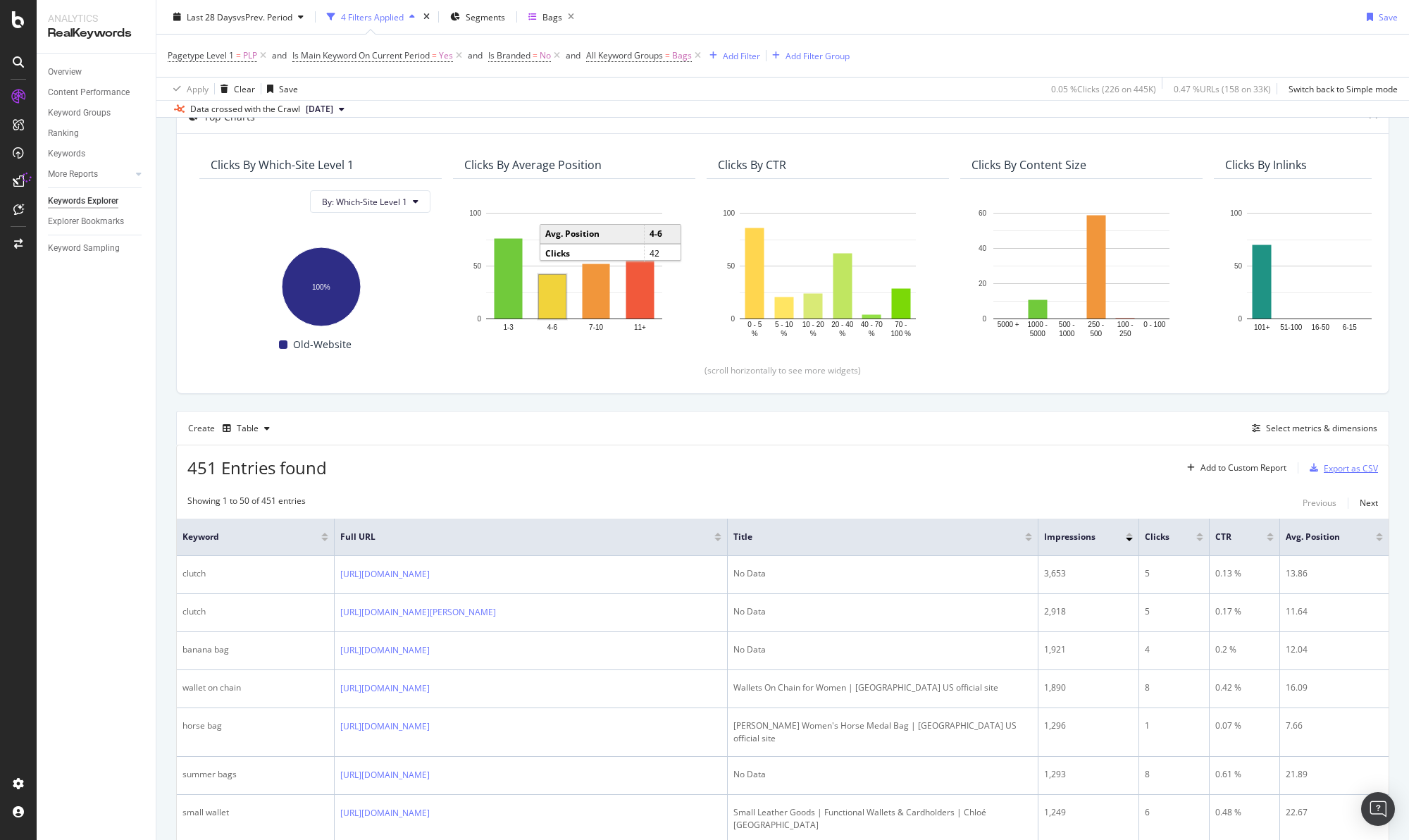
scroll to position [0, 0]
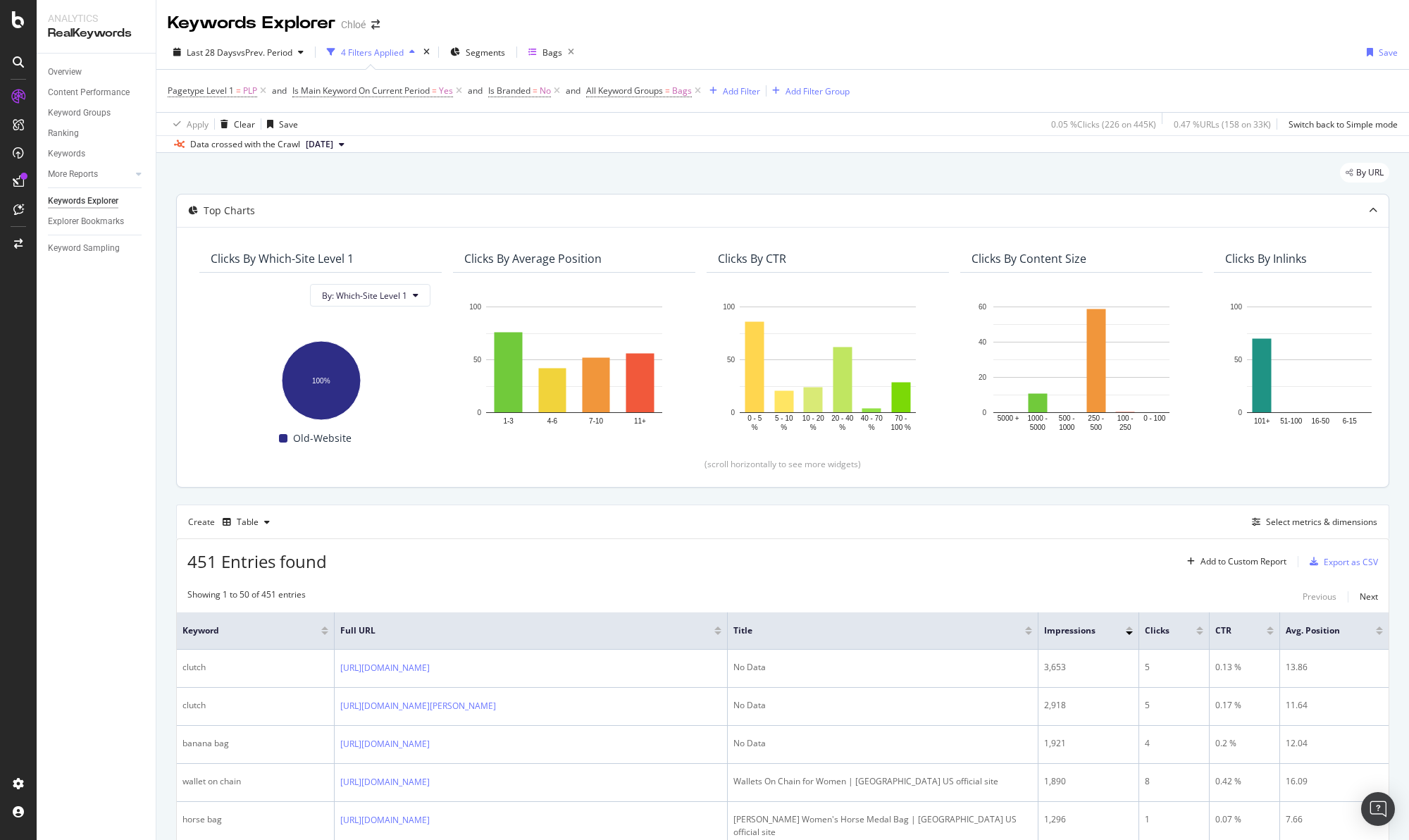
click at [1373, 304] on div "Clicks By Which-Site Level 1 By: Which-Site Level 1 Hold CTRL while clicking to…" at bounding box center [783, 356] width 1212 height 260
click at [724, 97] on div "Add Filter" at bounding box center [732, 91] width 56 height 16
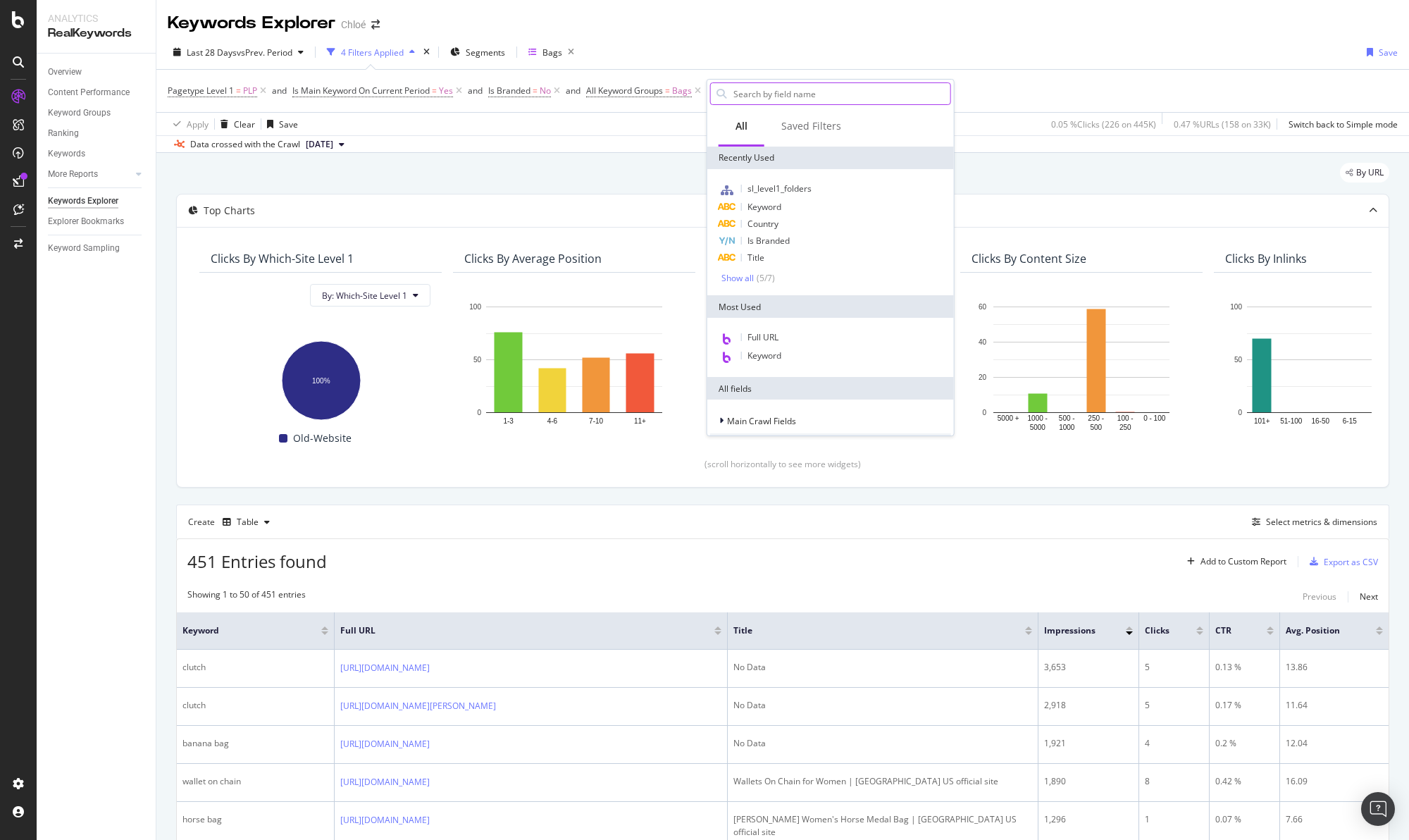
click at [773, 94] on input "text" at bounding box center [842, 93] width 219 height 21
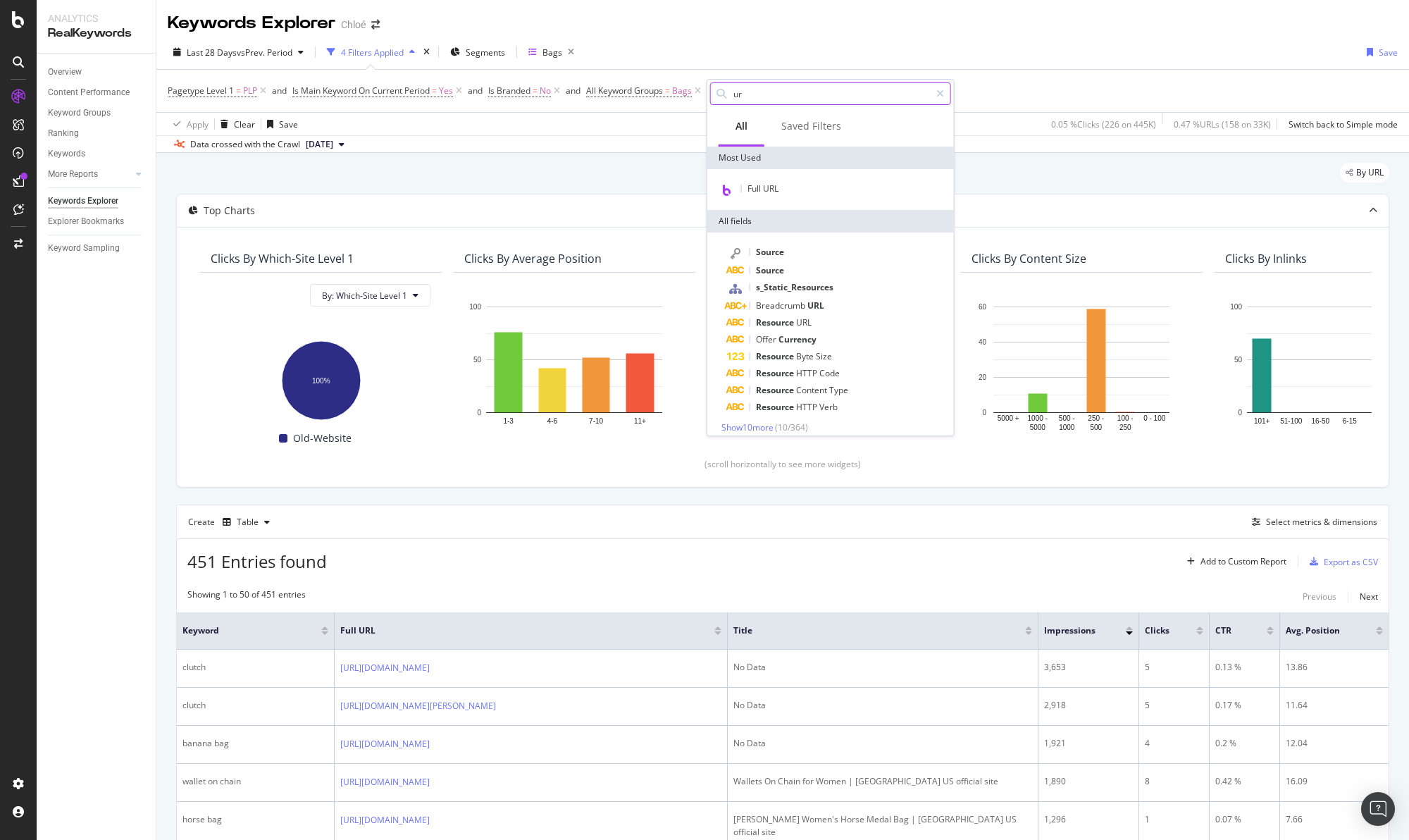
type input "u"
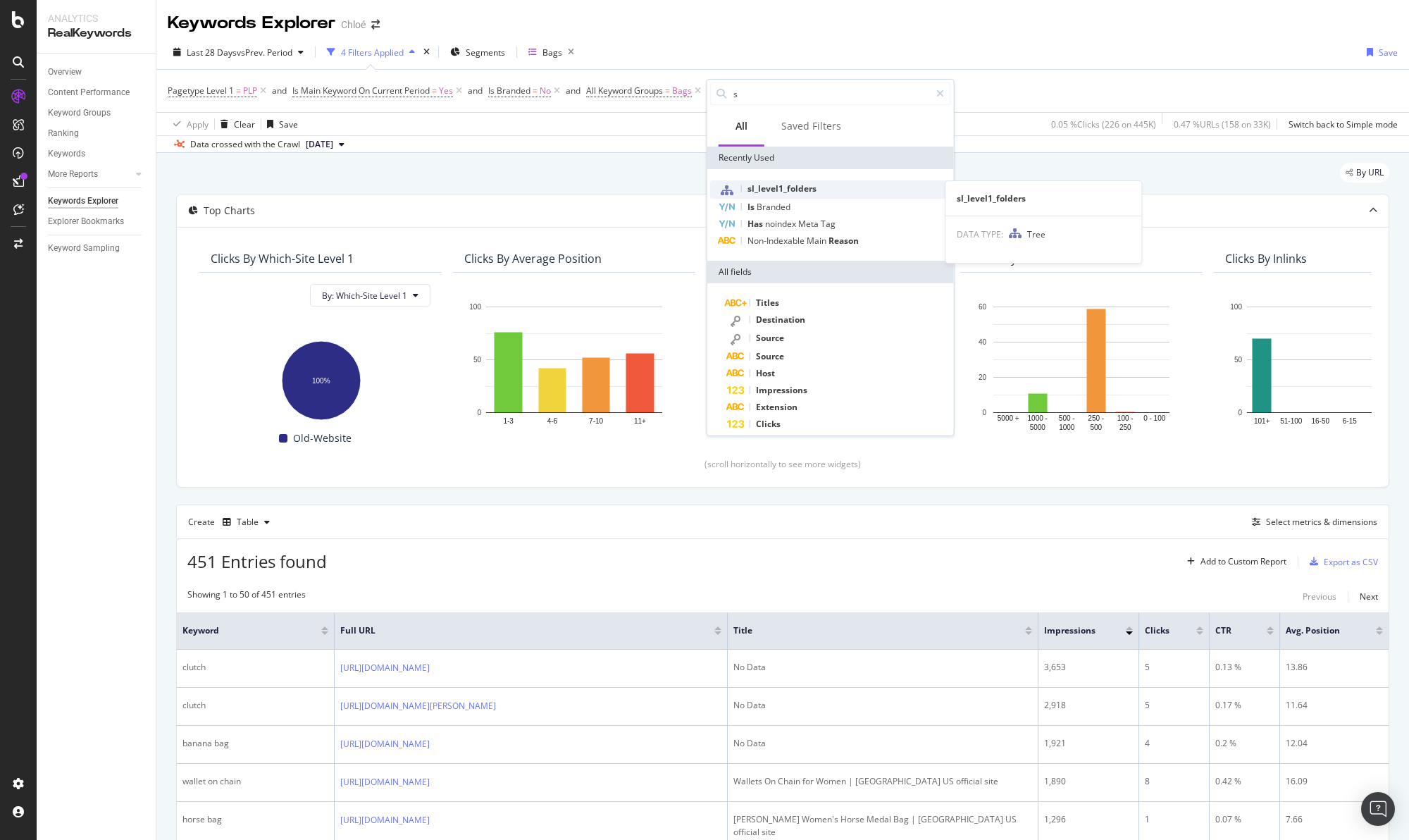
type input "s"
click at [759, 183] on span "sl_level1_folders" at bounding box center [782, 188] width 69 height 12
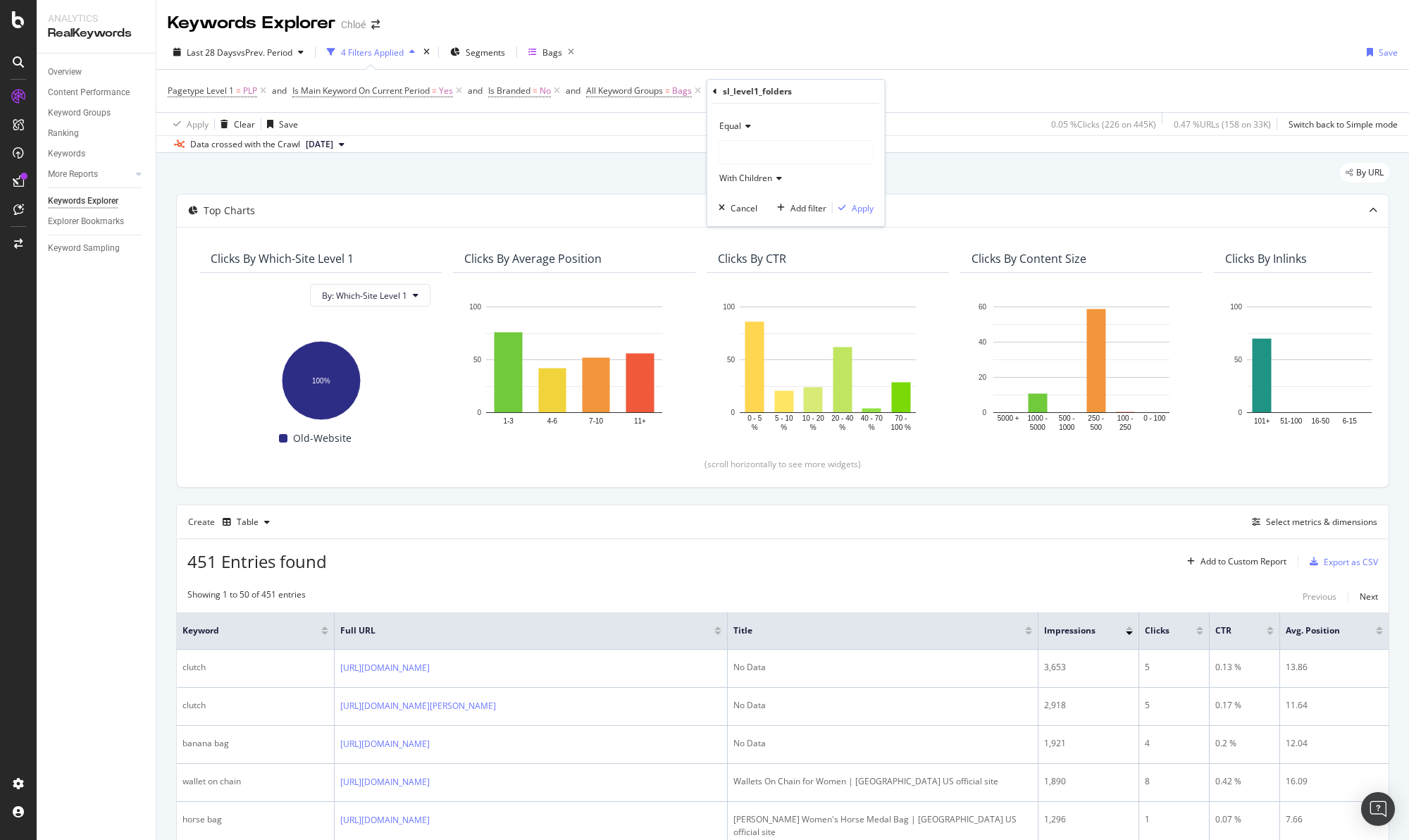
click at [744, 147] on div at bounding box center [796, 152] width 154 height 22
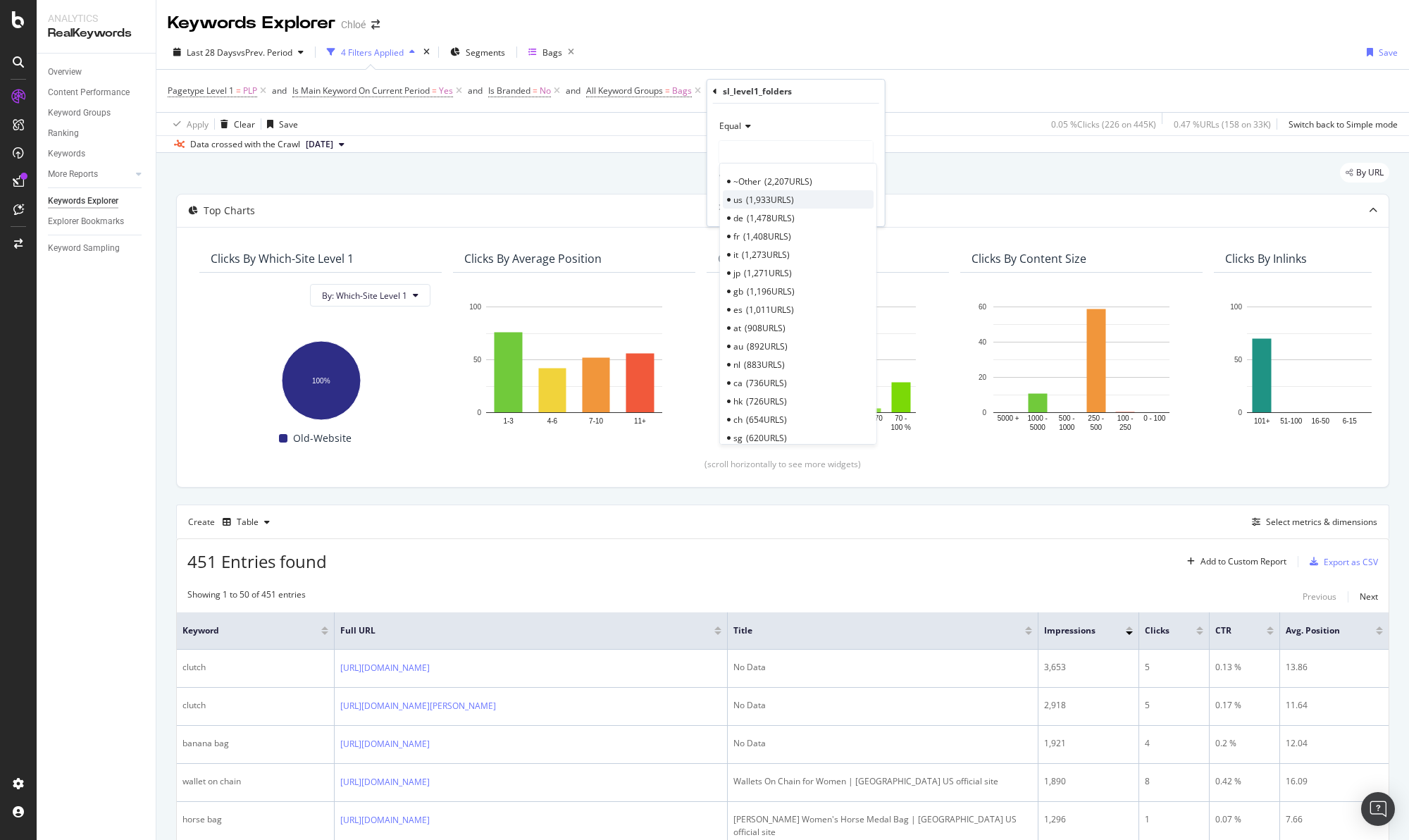
click at [742, 196] on span "us" at bounding box center [738, 199] width 9 height 12
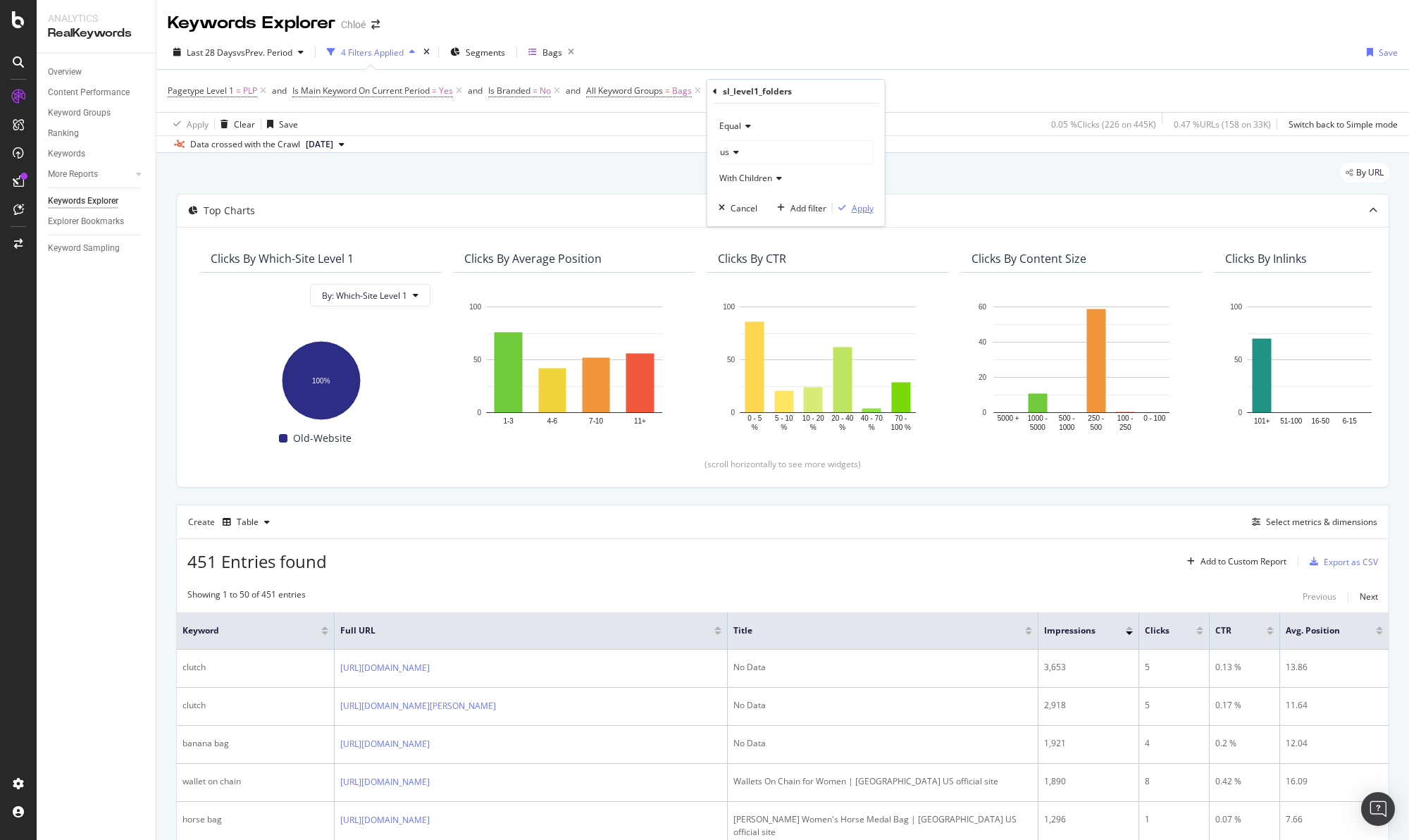
click at [834, 210] on div "button" at bounding box center [842, 208] width 19 height 9
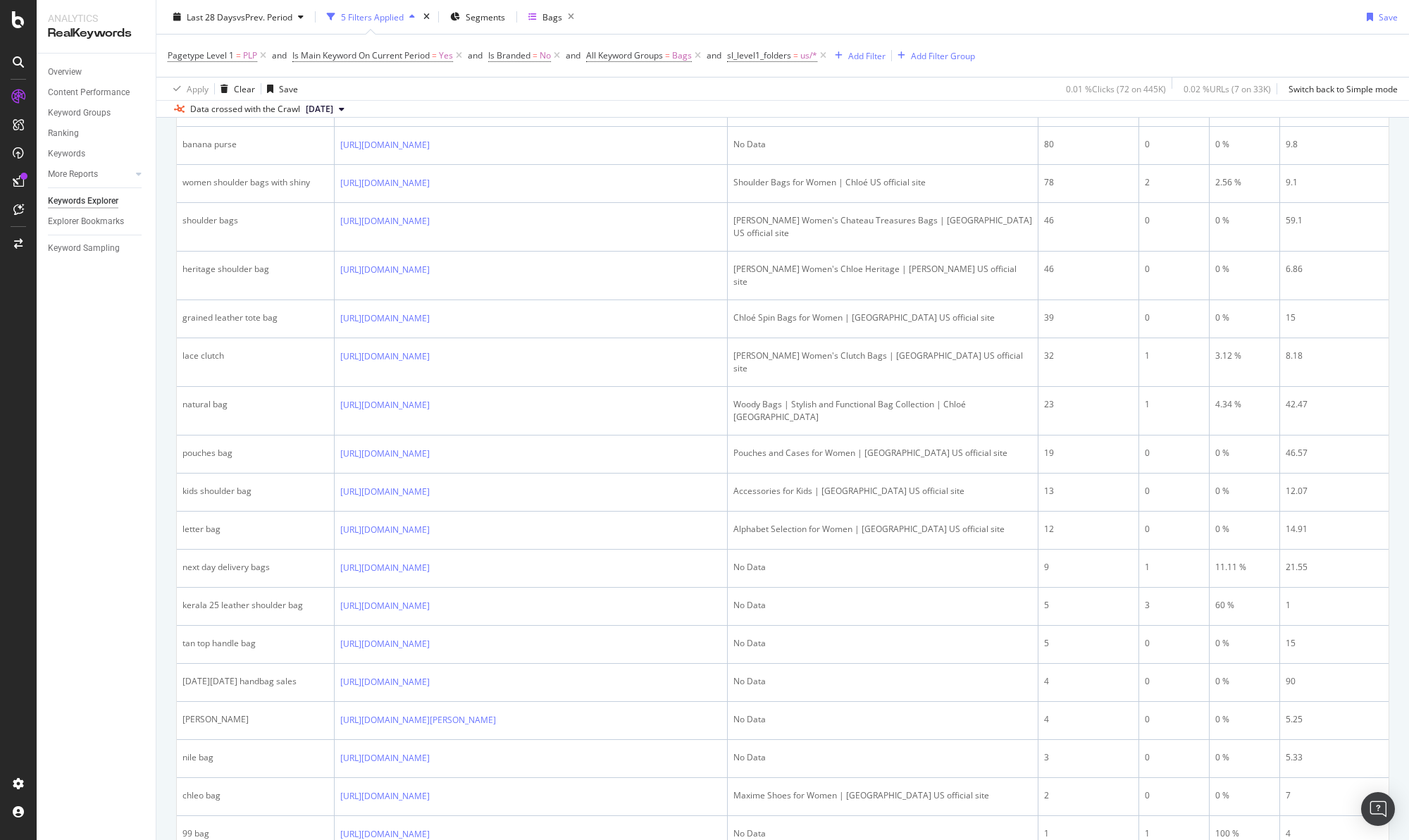
scroll to position [498, 0]
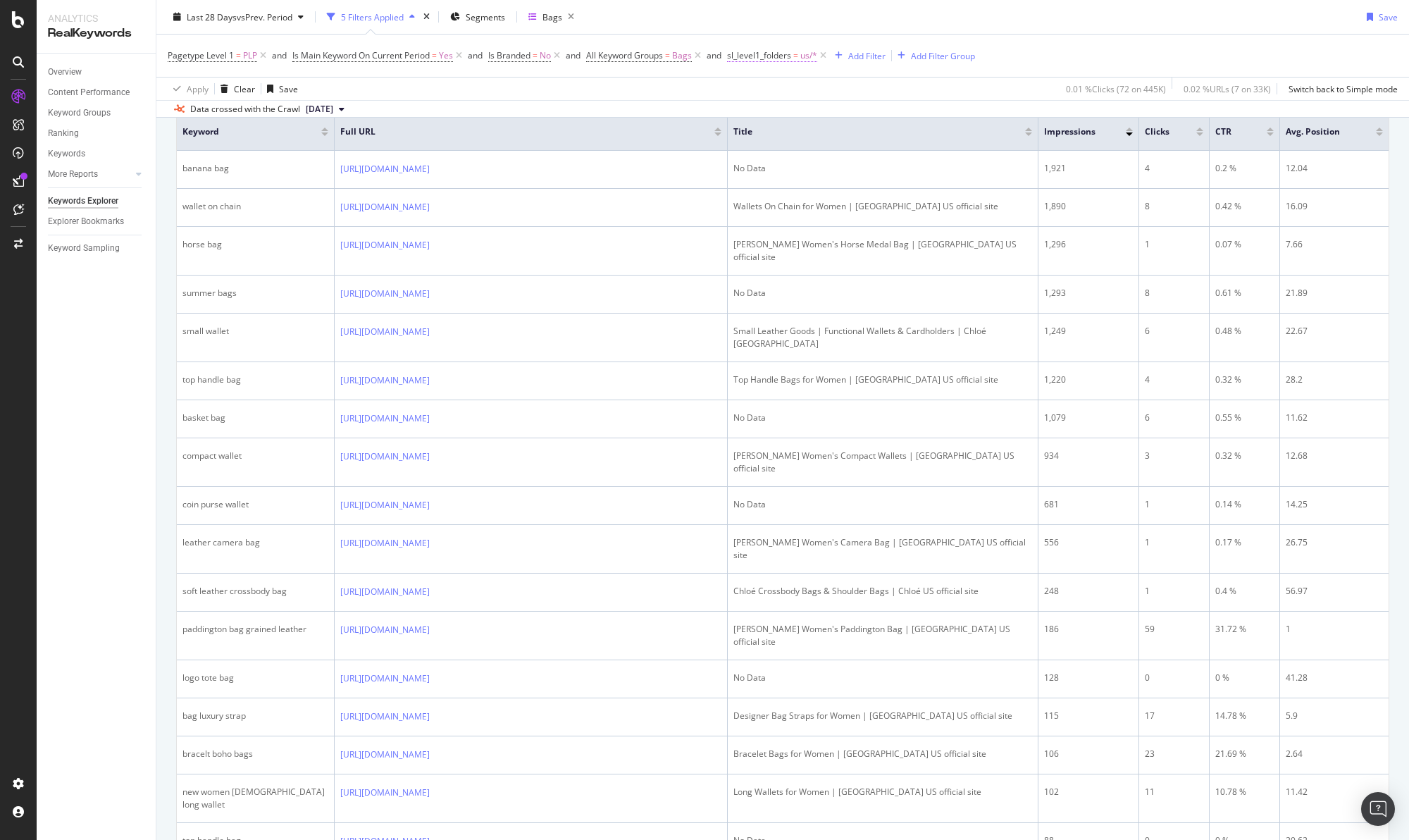
click at [798, 60] on span "=" at bounding box center [795, 55] width 5 height 12
click at [779, 117] on div "us" at bounding box center [819, 115] width 154 height 22
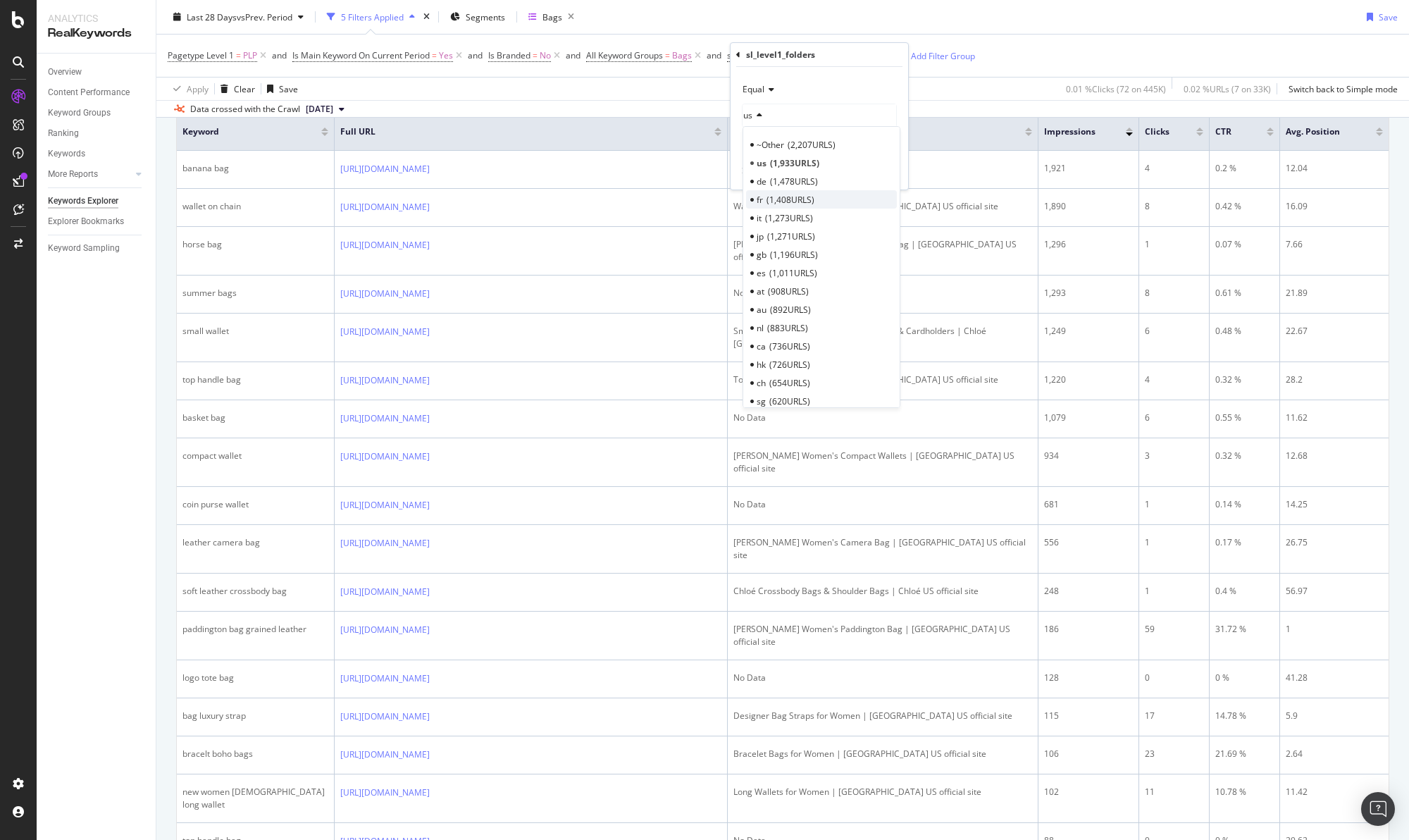
click at [768, 200] on span "1,408 URLS" at bounding box center [790, 199] width 48 height 12
click at [870, 175] on div "button" at bounding box center [865, 171] width 19 height 9
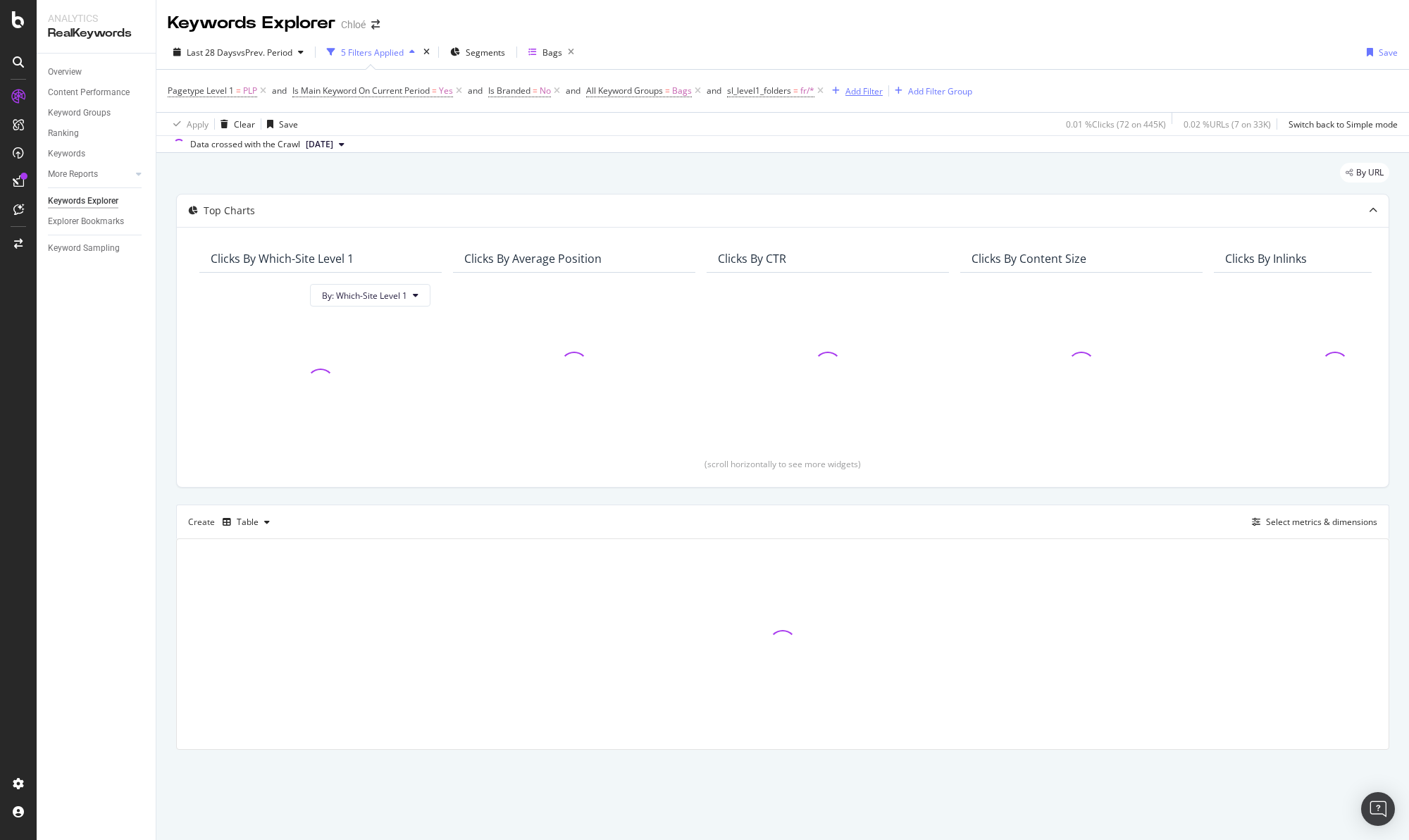
click at [851, 83] on div "Add Filter" at bounding box center [854, 91] width 56 height 16
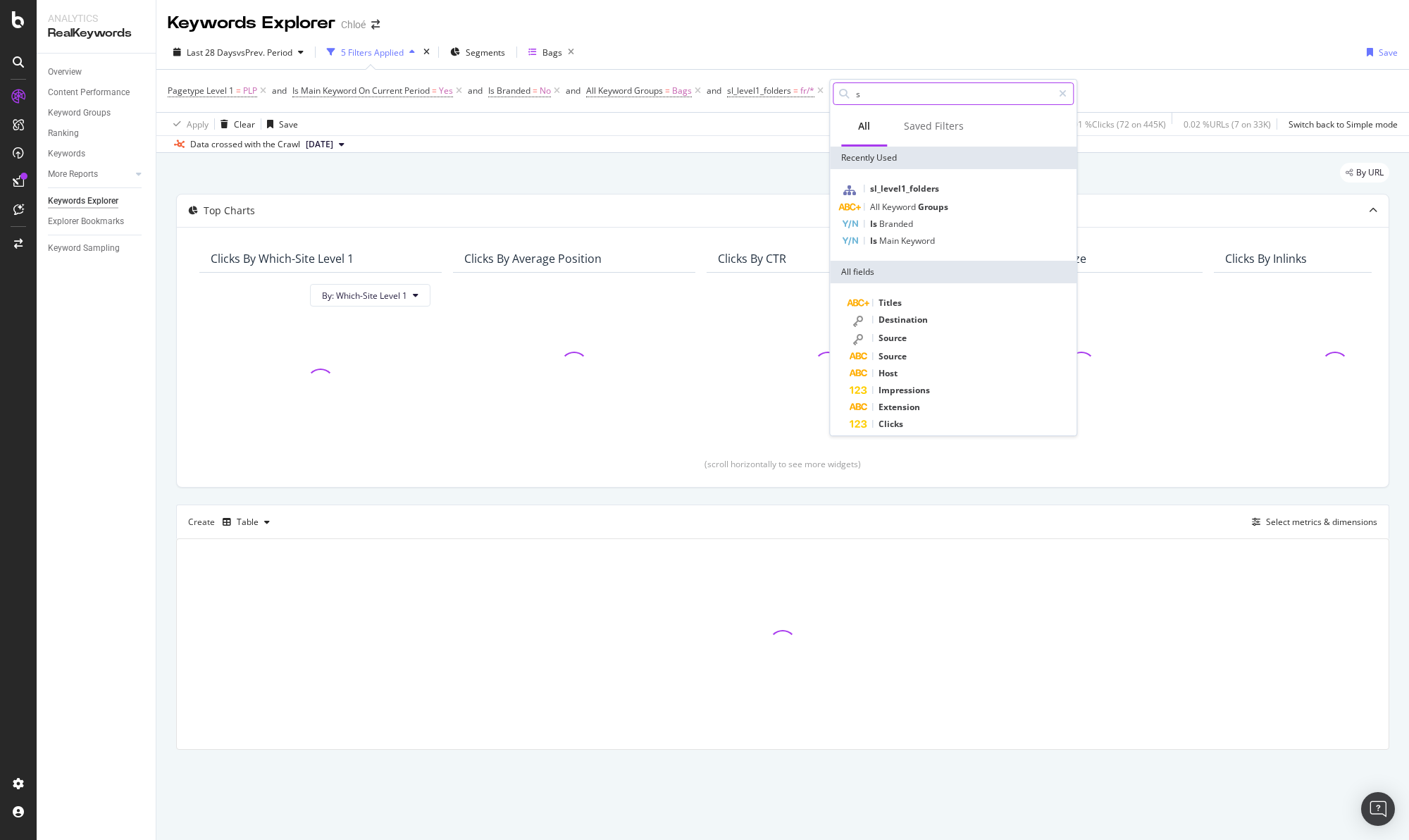
click at [888, 97] on input "s" at bounding box center [953, 93] width 198 height 21
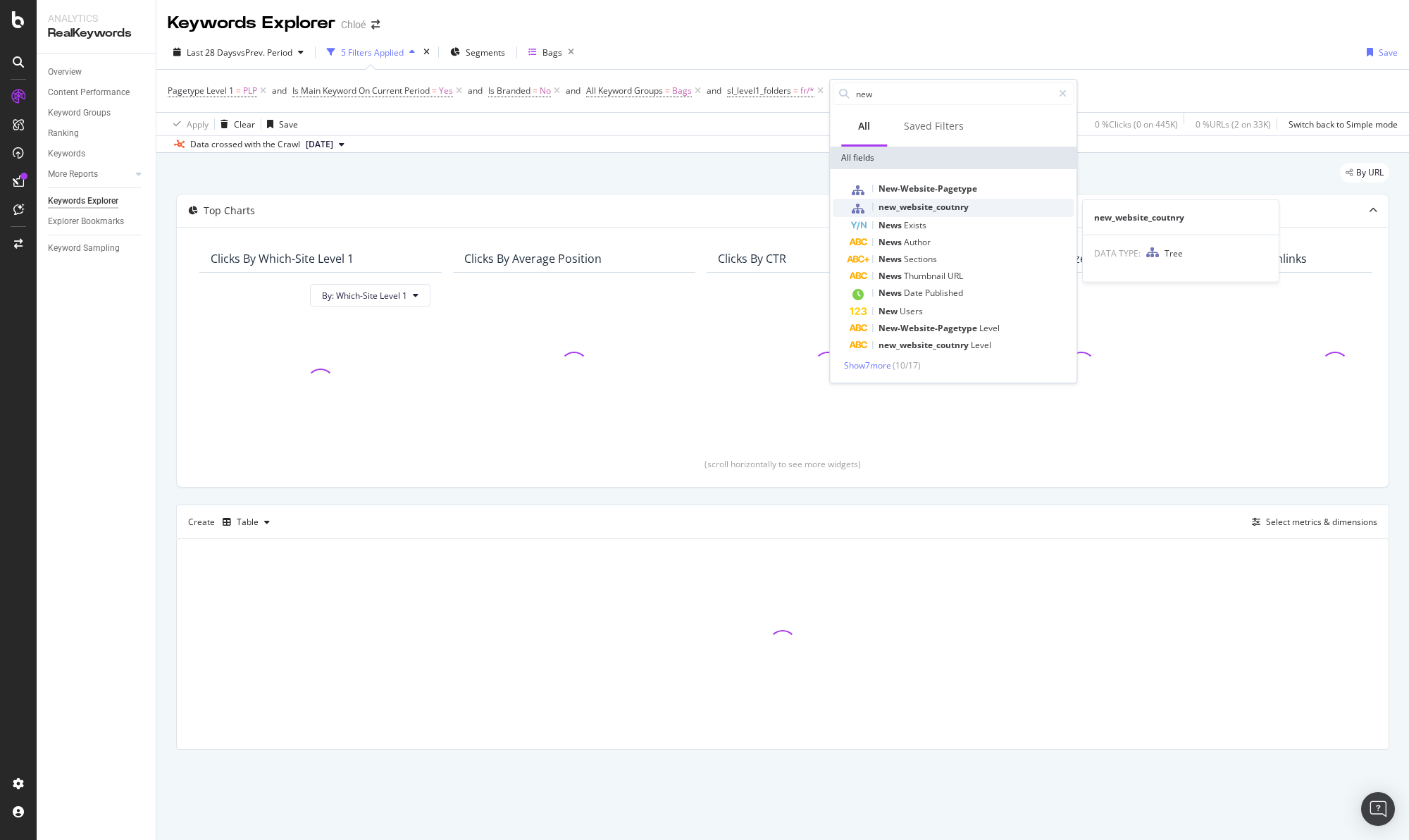
type input "new"
click at [927, 203] on span "new_website_coutnry" at bounding box center [923, 206] width 90 height 12
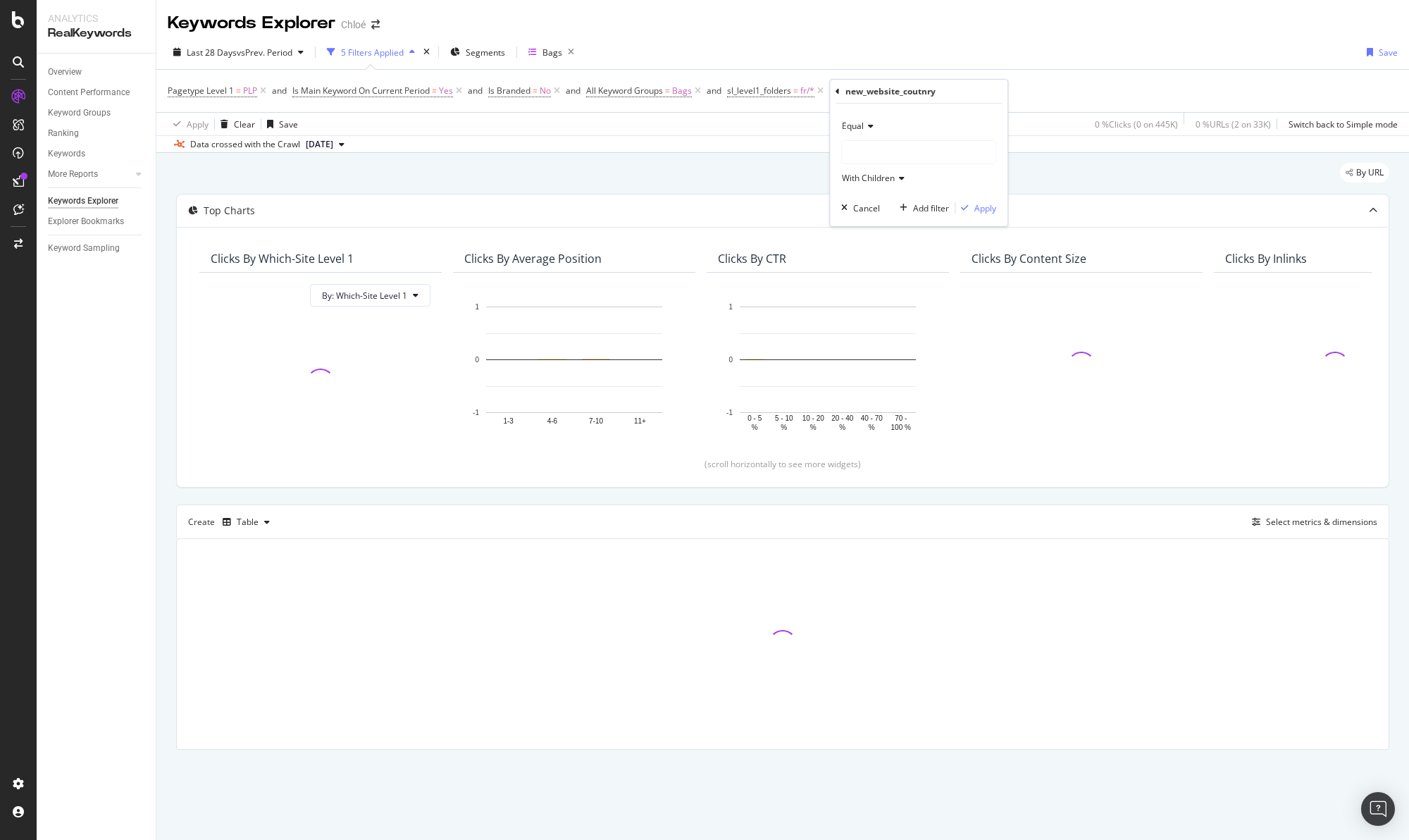
click at [863, 155] on div at bounding box center [918, 152] width 154 height 22
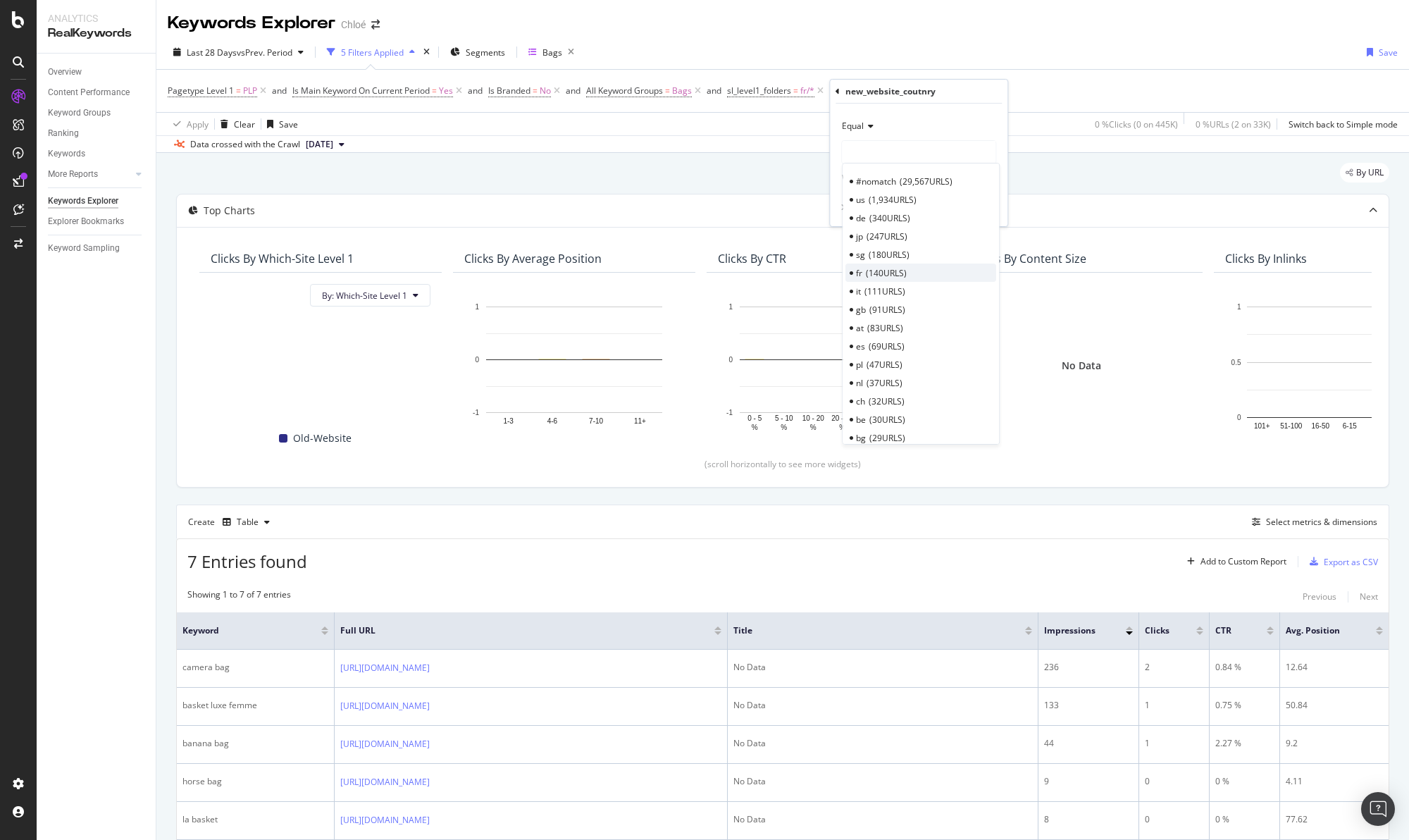
click at [883, 265] on div "fr 140 URLS" at bounding box center [921, 272] width 151 height 18
click at [972, 212] on div "button" at bounding box center [965, 208] width 19 height 9
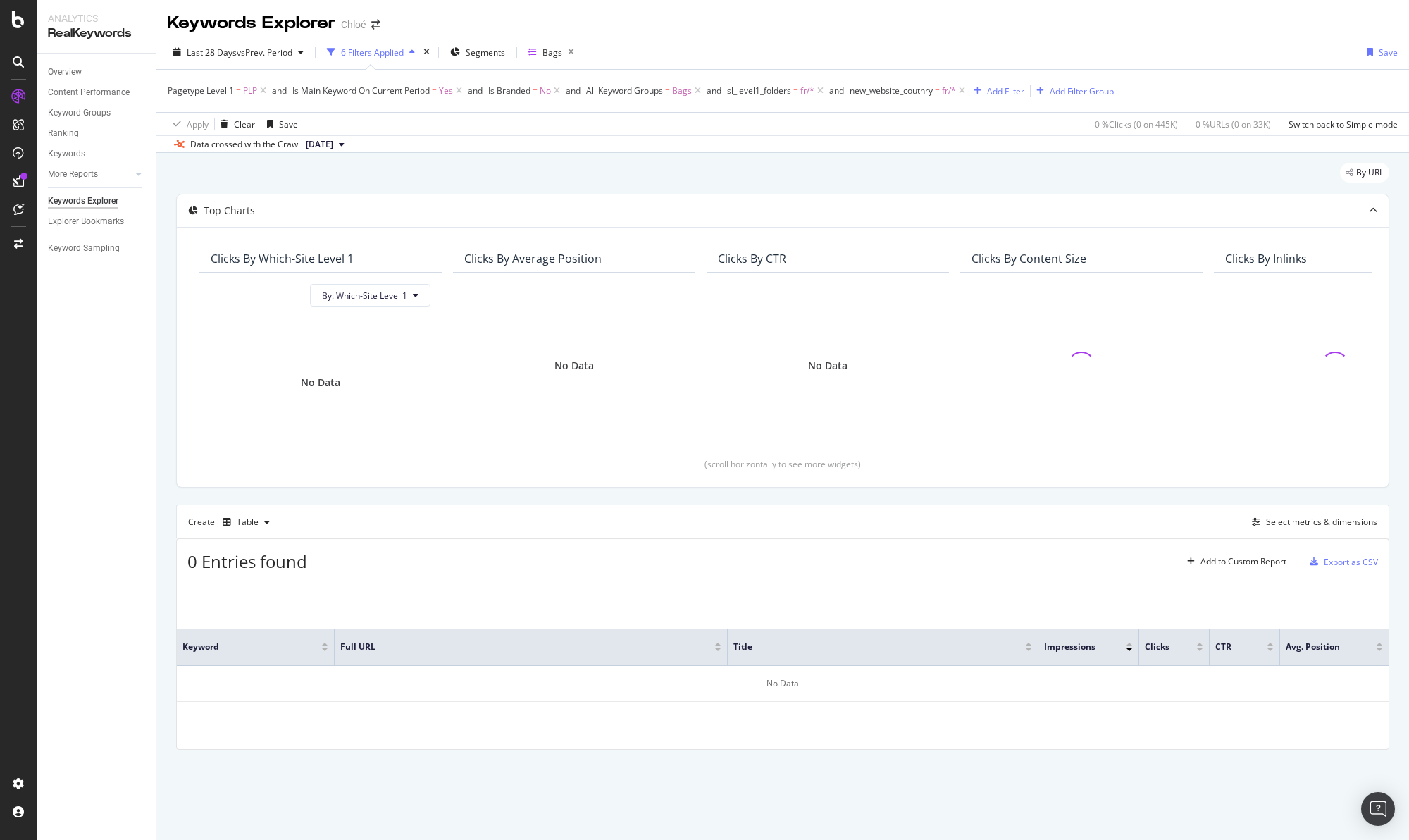
click at [1403, 301] on div "By URL Top Charts Clicks By Which-Site Level 1 By: Which-Site Level 1 No Data C…" at bounding box center [783, 476] width 1253 height 646
click at [911, 93] on span "new_website_coutnry" at bounding box center [891, 91] width 83 height 12
click at [903, 154] on div "fr" at bounding box center [943, 151] width 154 height 22
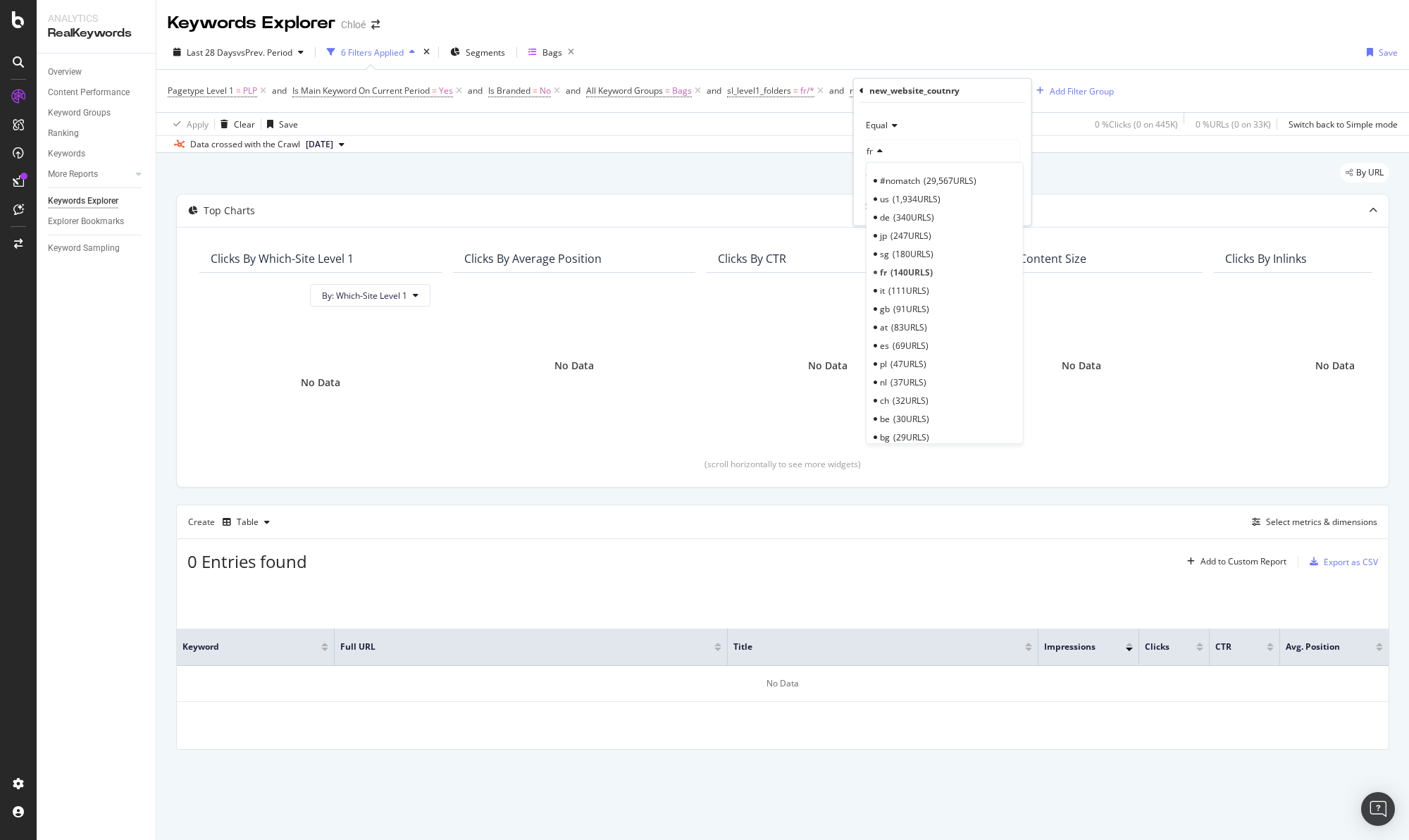
click at [903, 154] on div "fr" at bounding box center [943, 151] width 154 height 22
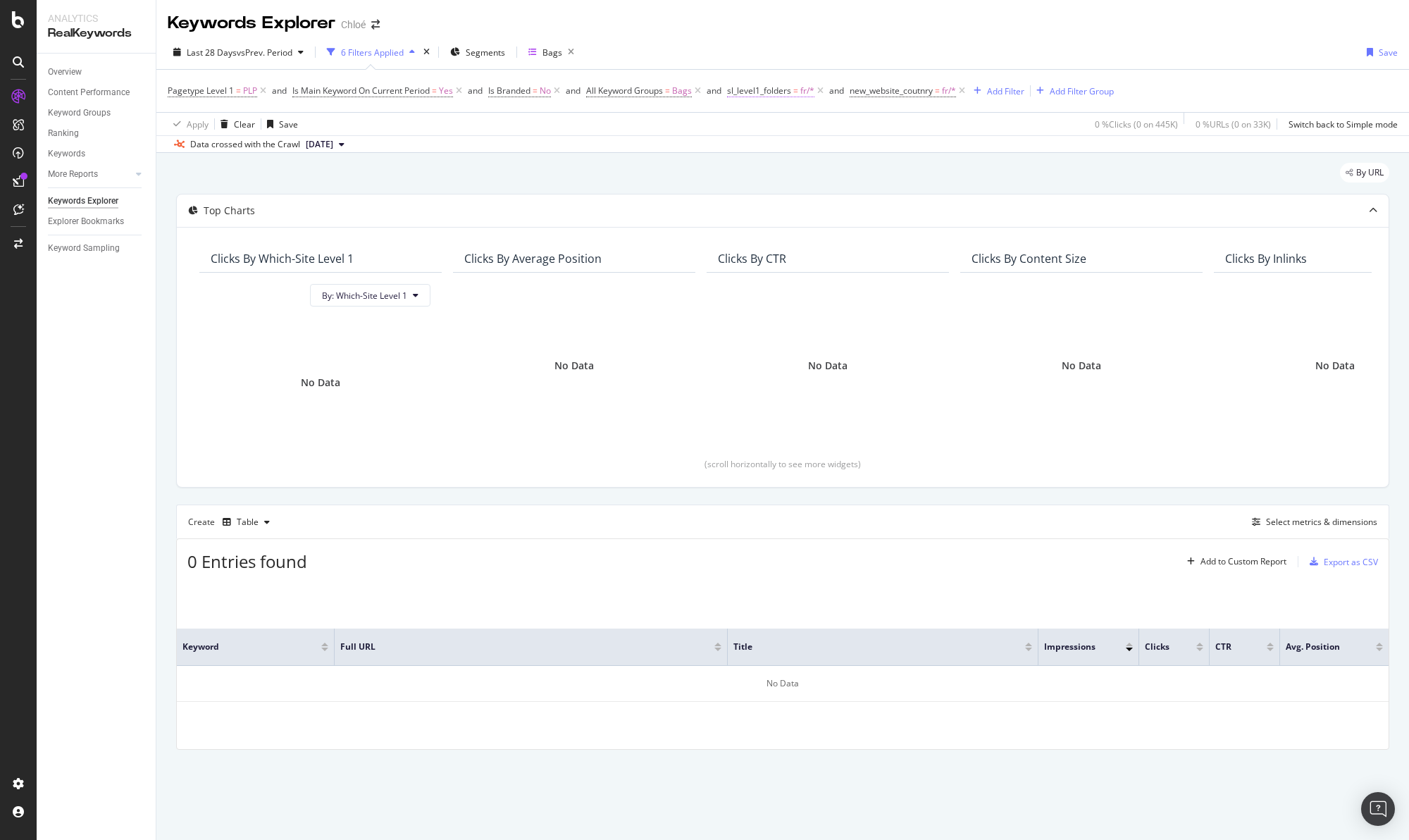
click at [775, 93] on span "sl_level1_folders" at bounding box center [759, 91] width 64 height 12
click at [770, 159] on div "fr" at bounding box center [819, 151] width 154 height 22
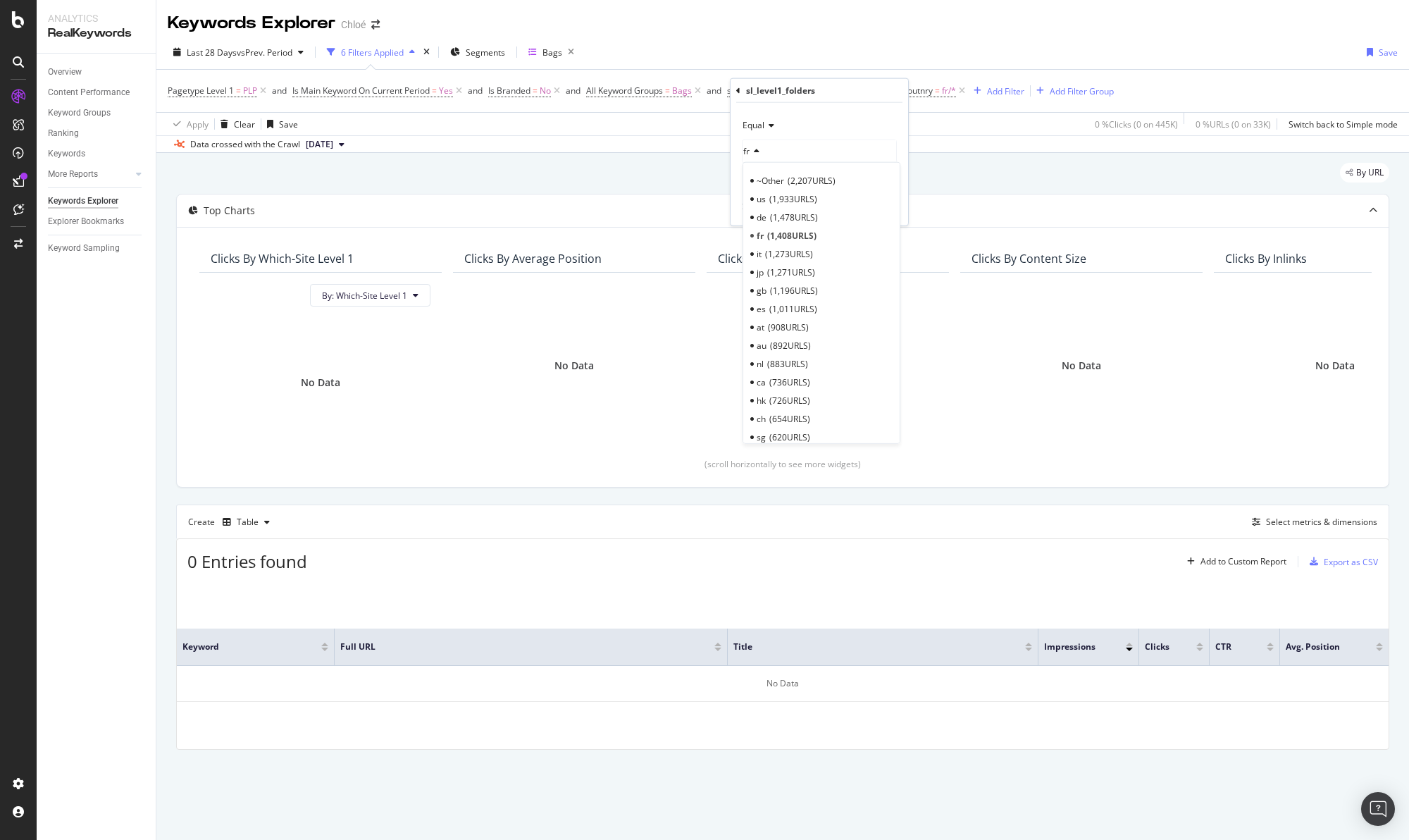
click at [775, 154] on div "fr" at bounding box center [819, 151] width 154 height 22
click at [813, 148] on div "fr" at bounding box center [819, 151] width 154 height 22
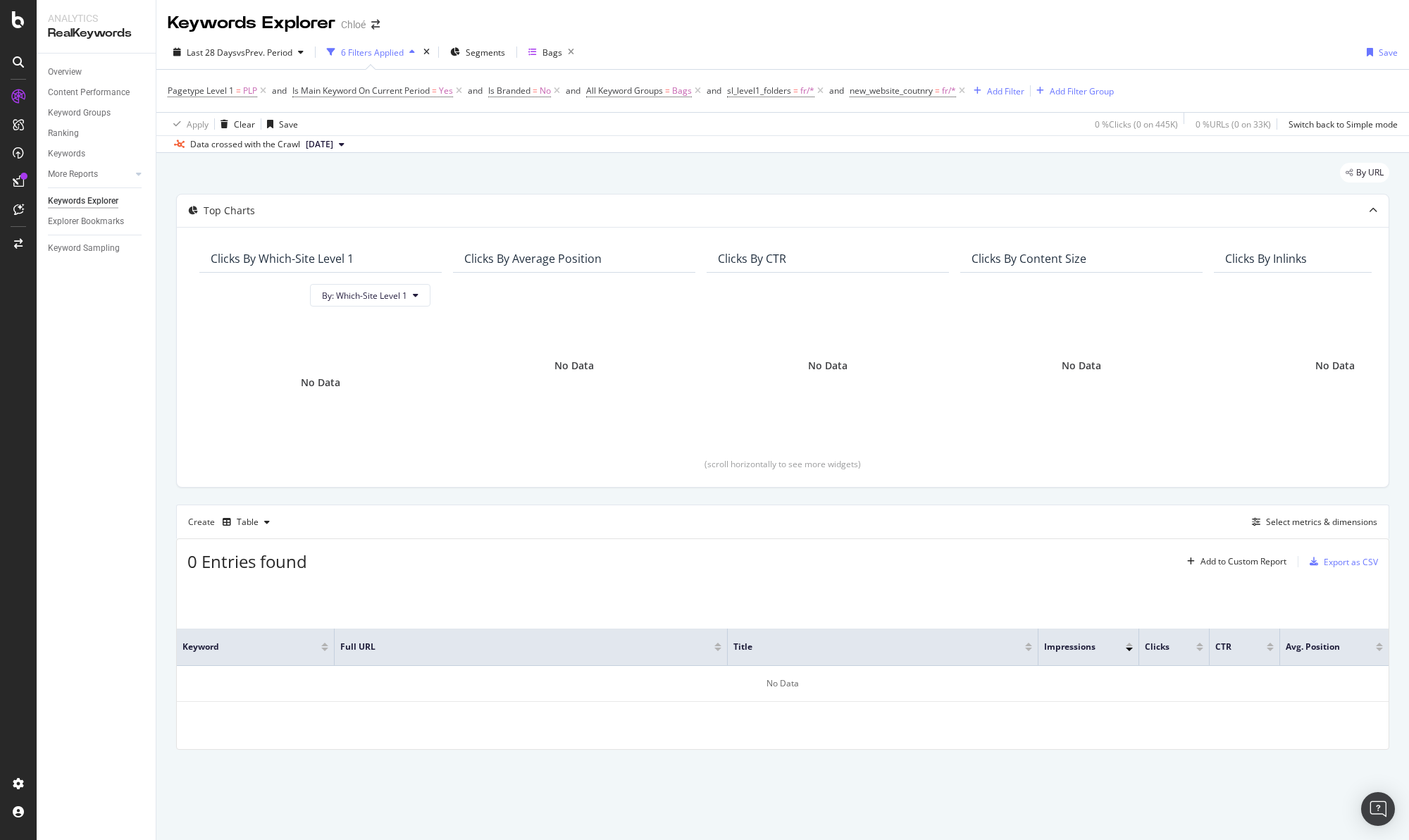
click at [1017, 153] on div "Last 28 Days vs Prev. Period 6 Filters Applied Segments Bags Save Pagetype Leve…" at bounding box center [783, 94] width 1253 height 118
click at [967, 90] on icon at bounding box center [962, 91] width 12 height 14
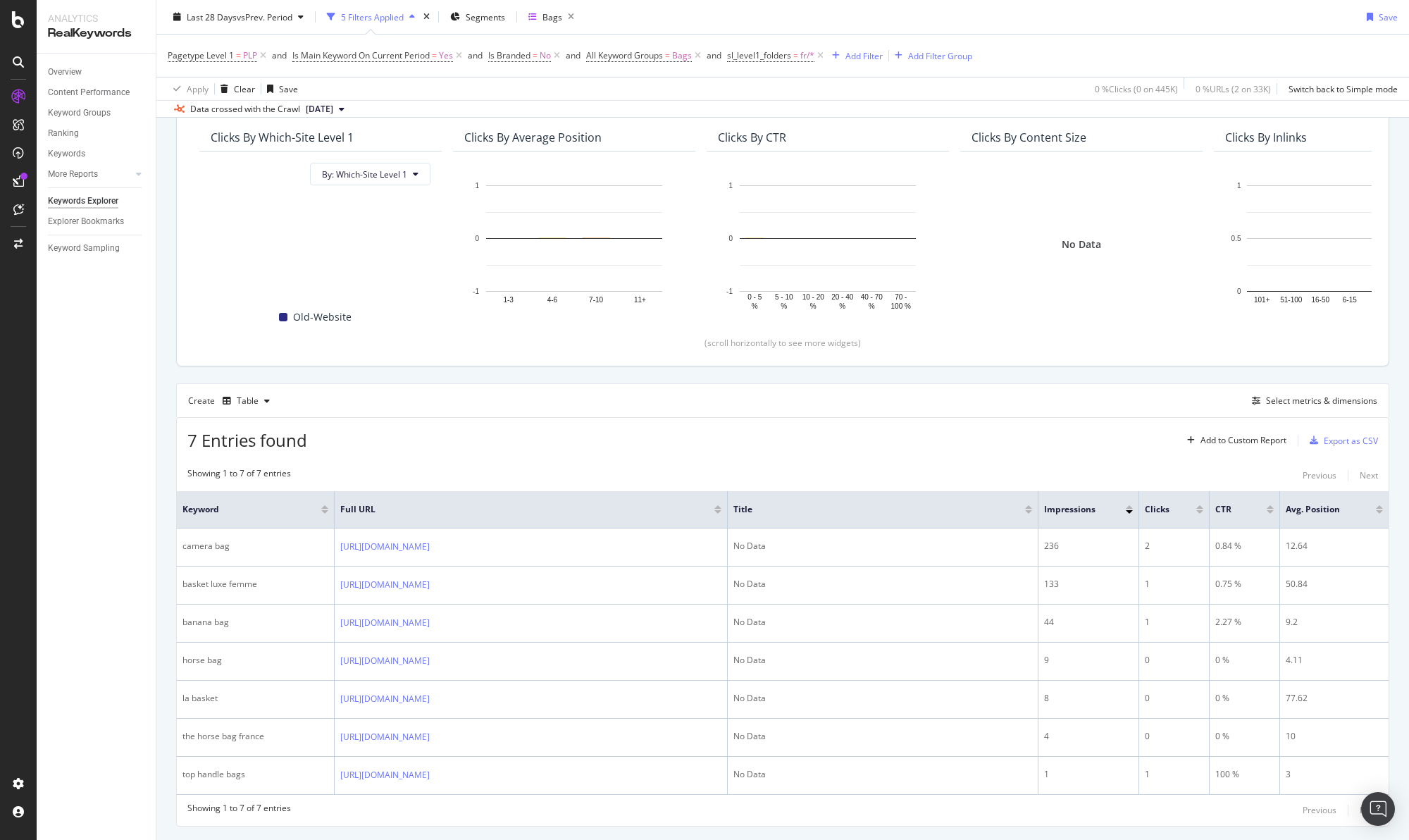
scroll to position [161, 0]
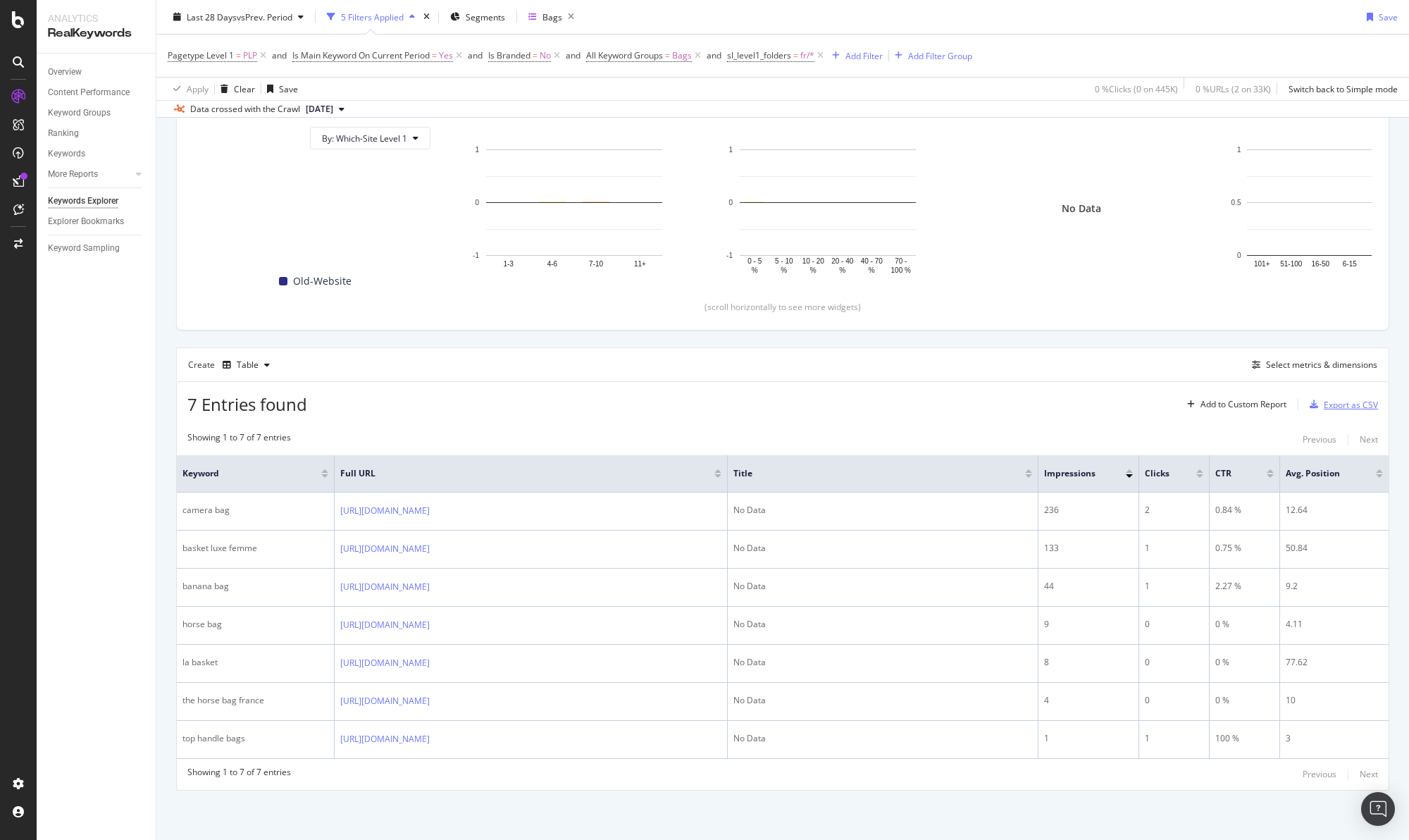
click at [1330, 398] on div "Export as CSV" at bounding box center [1350, 404] width 54 height 12
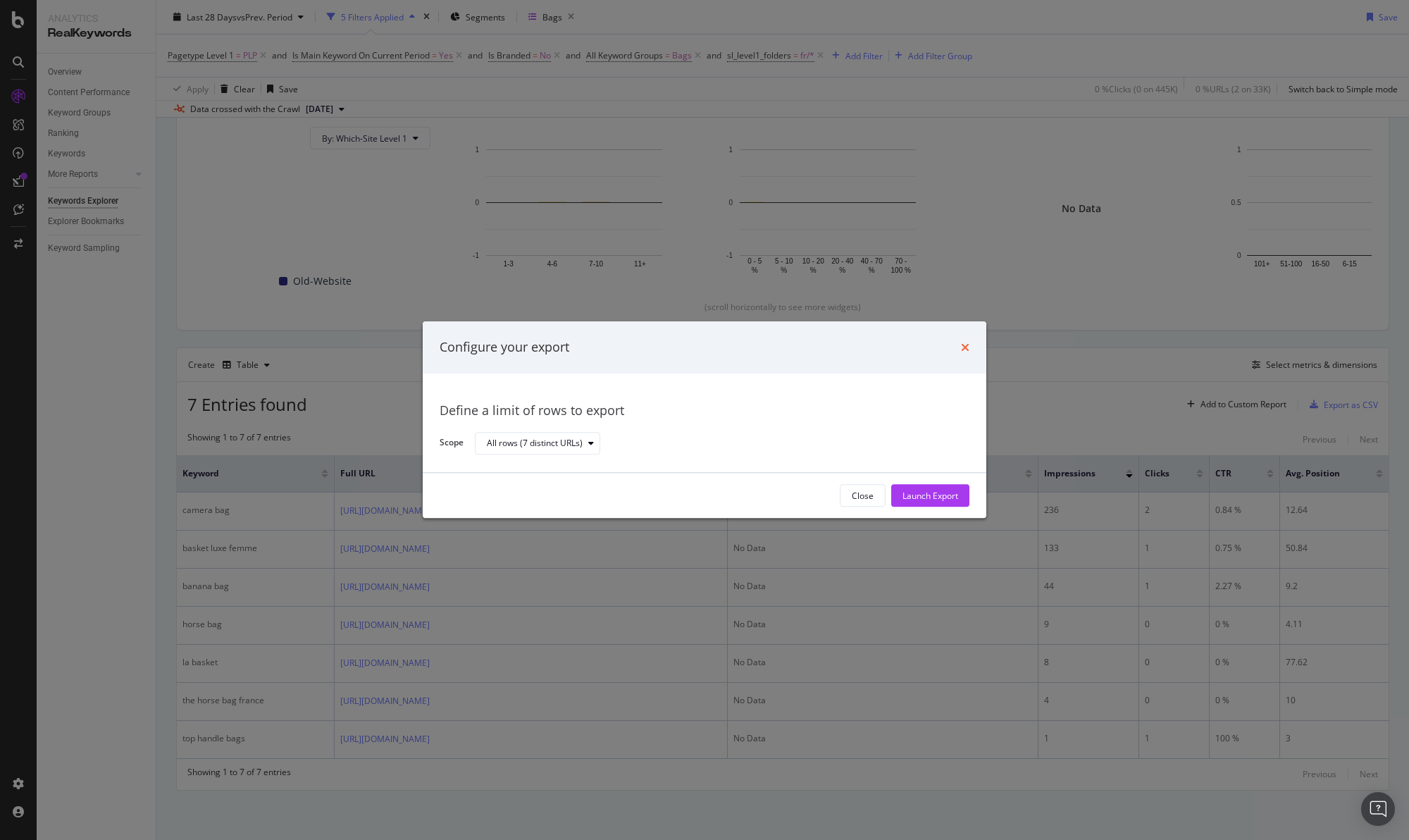
click at [968, 344] on icon "times" at bounding box center [965, 347] width 9 height 12
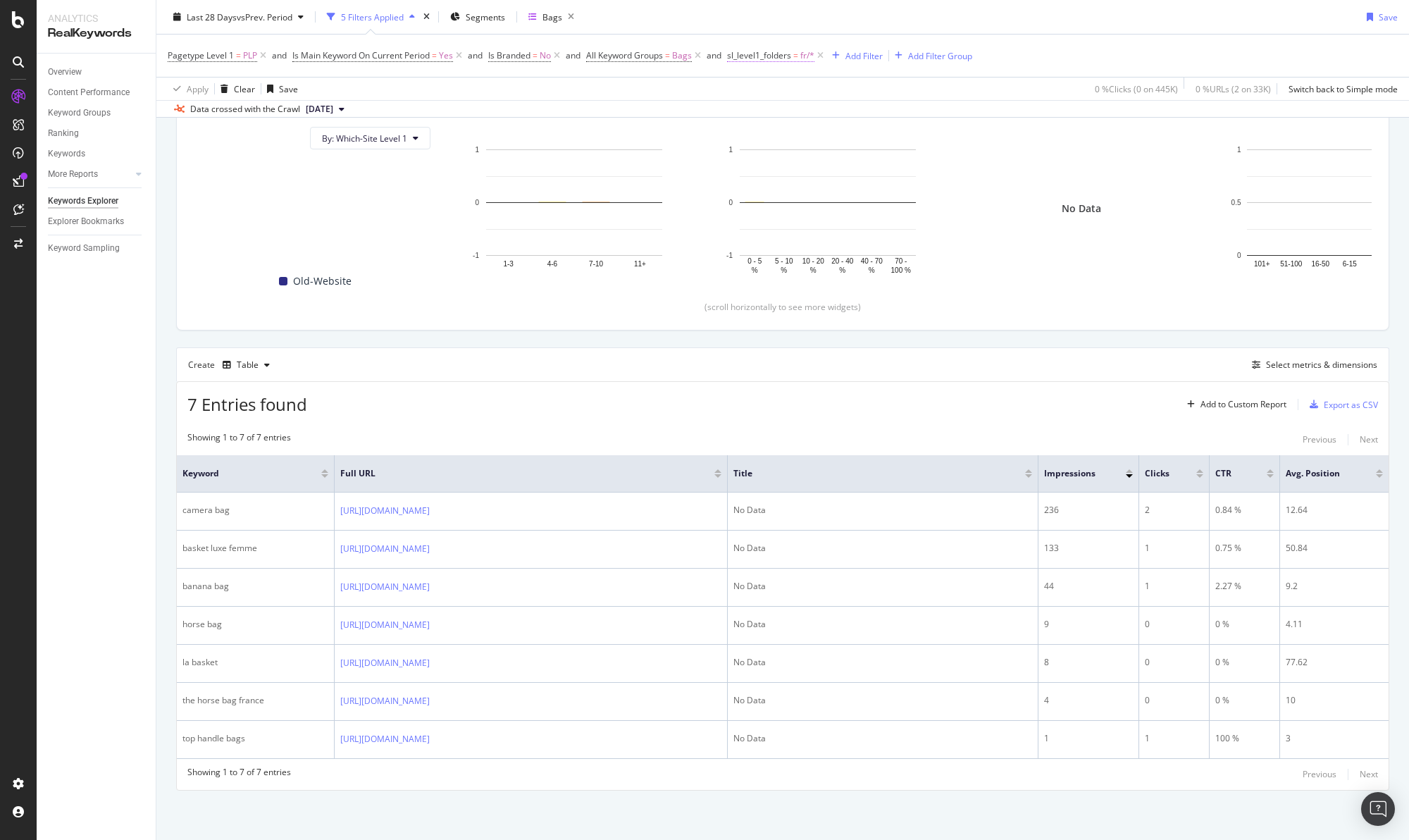
click at [762, 60] on span "sl_level1_folders" at bounding box center [759, 55] width 64 height 12
click at [117, 344] on div "Overview Content Performance Keyword Groups Ranking Keywords More Reports Count…" at bounding box center [96, 446] width 119 height 786
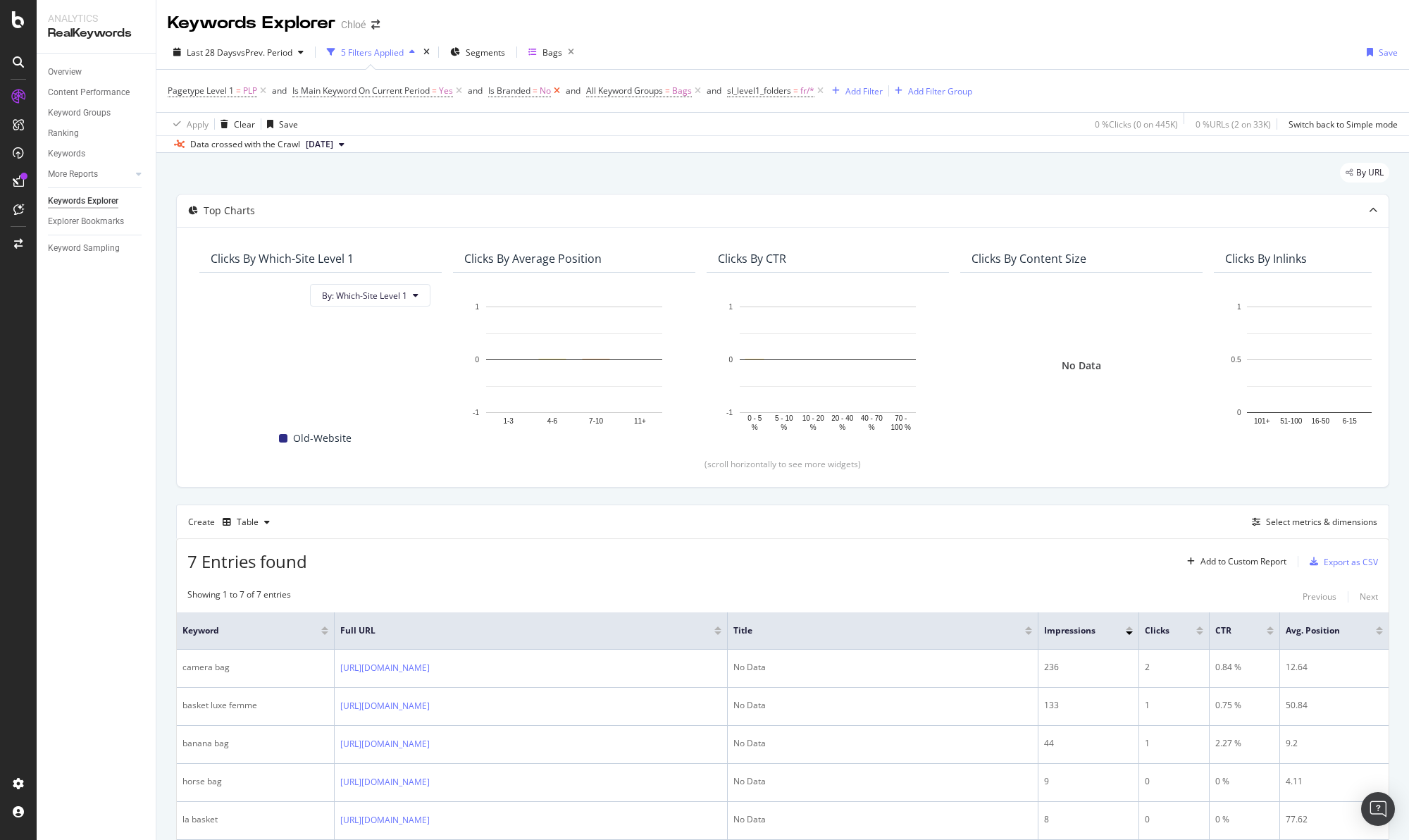
click at [553, 88] on icon at bounding box center [557, 91] width 12 height 14
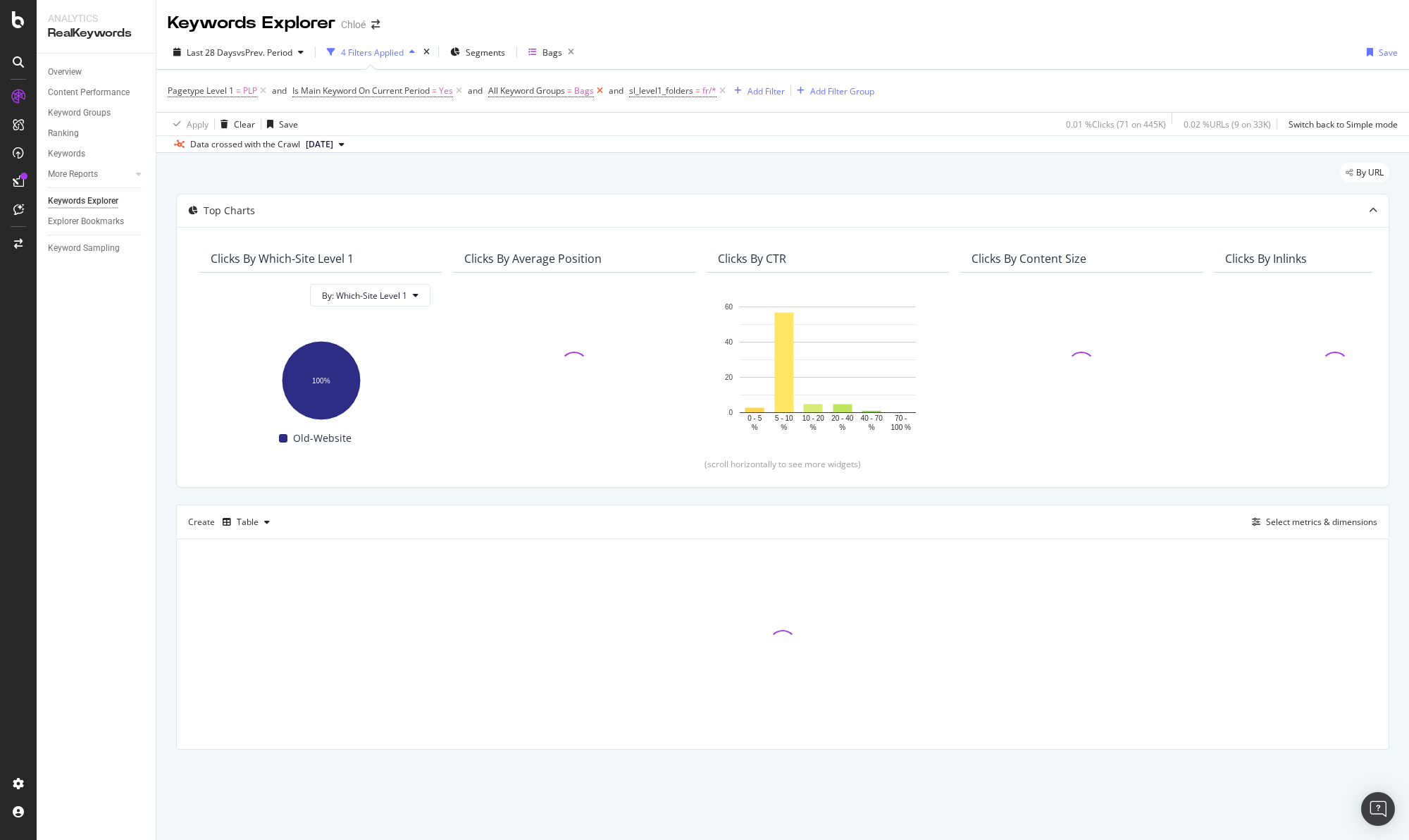
click at [599, 94] on icon at bounding box center [600, 91] width 12 height 14
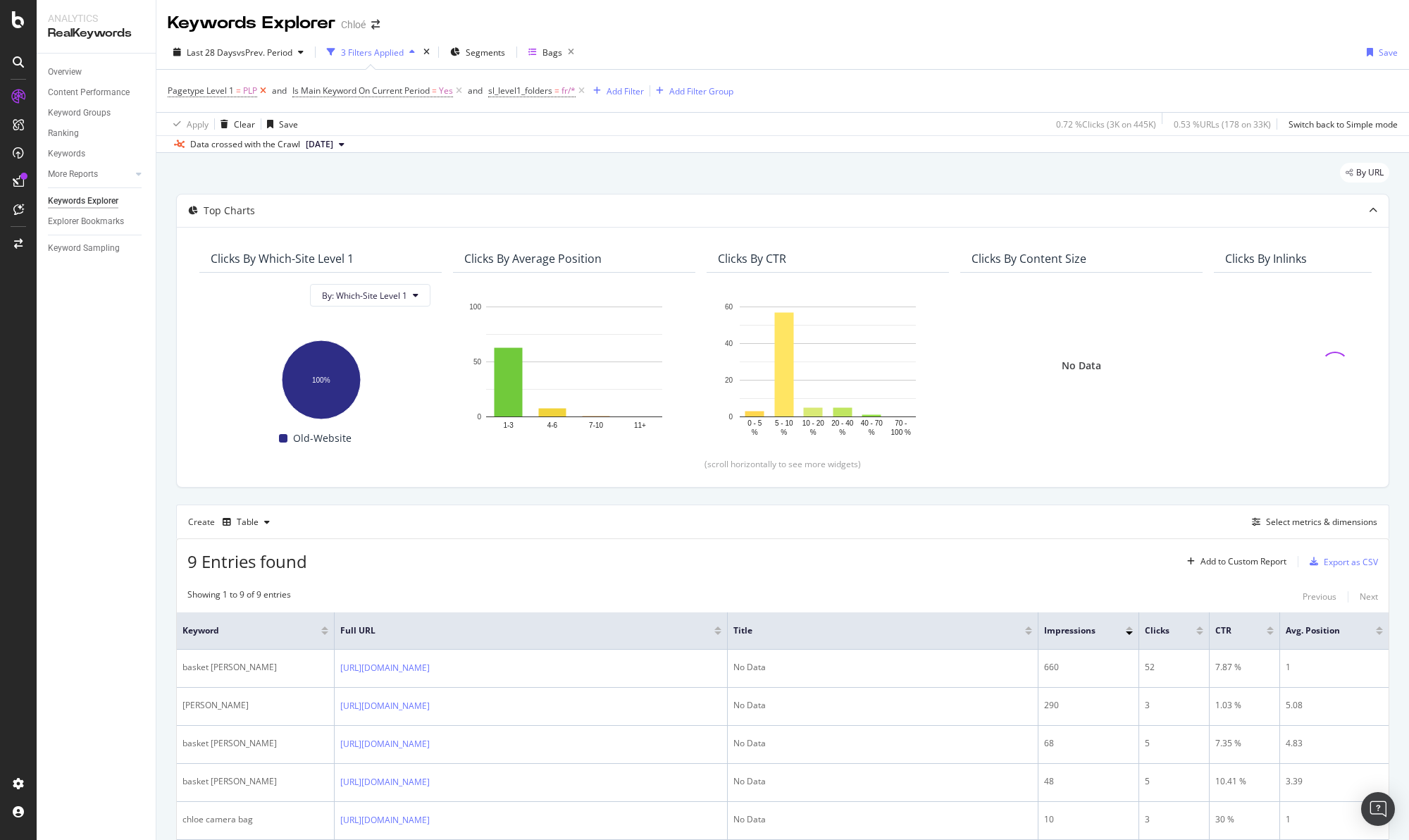
click at [265, 93] on icon at bounding box center [263, 91] width 12 height 14
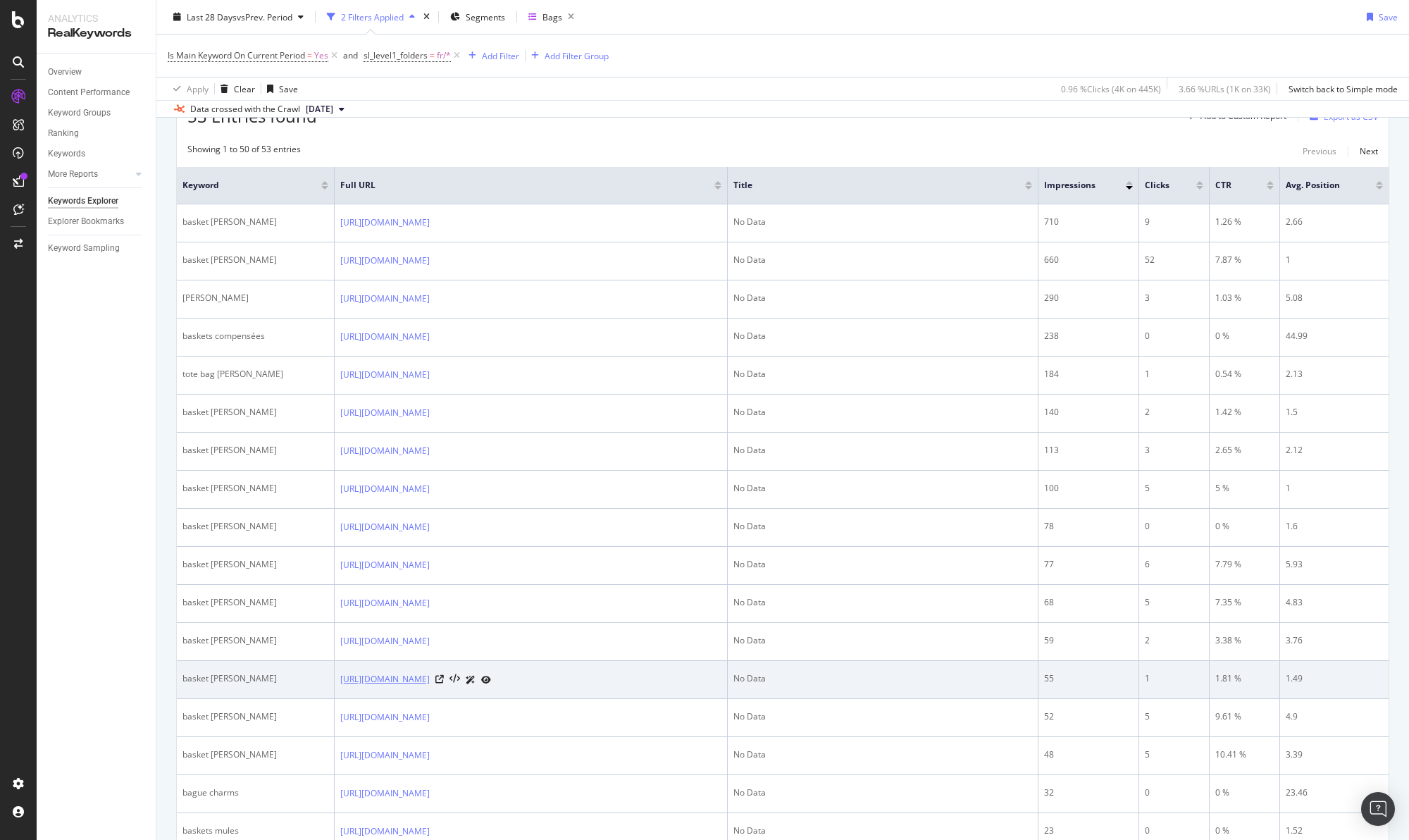
scroll to position [398, 0]
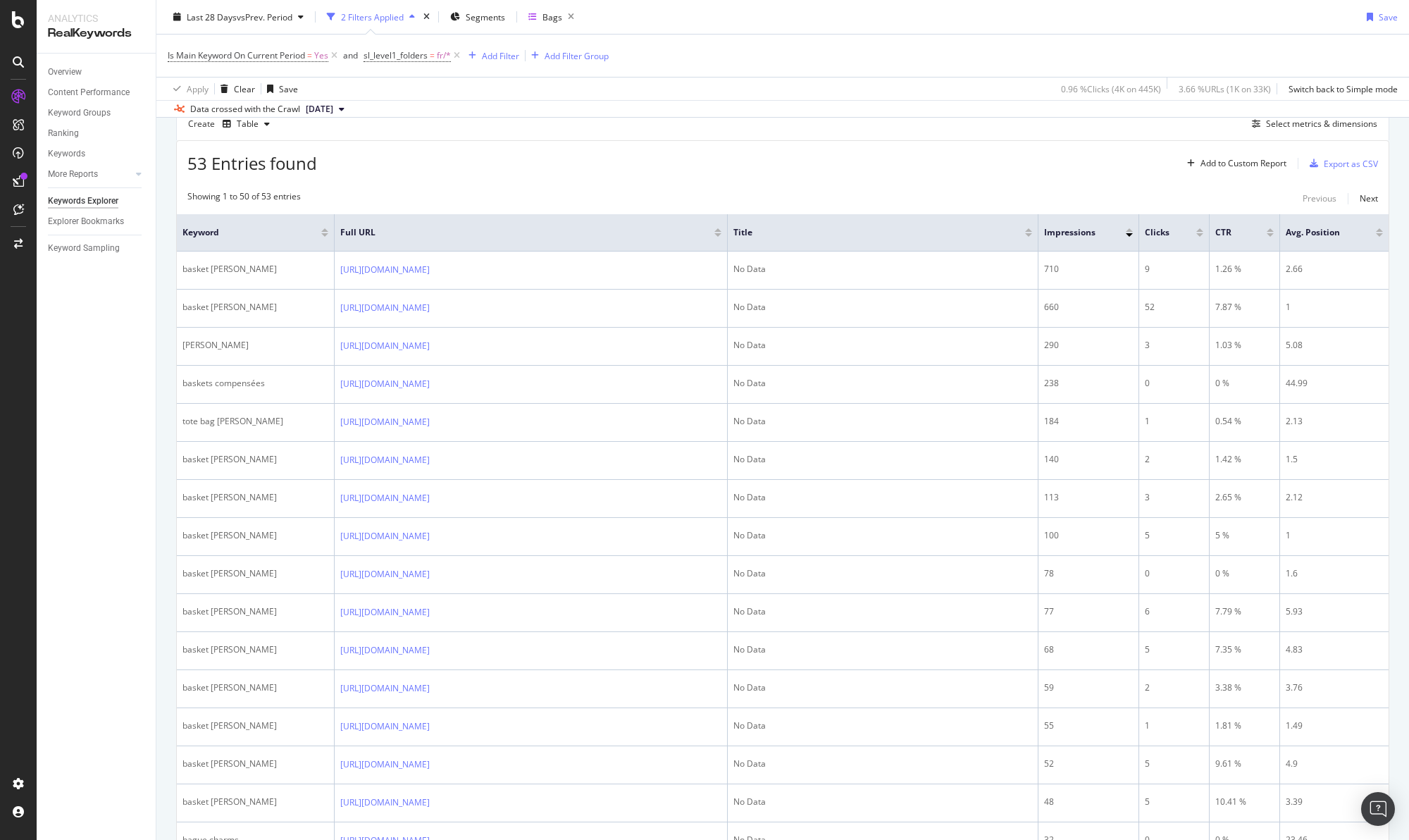
drag, startPoint x: 1387, startPoint y: 391, endPoint x: 1376, endPoint y: 383, distance: 13.6
click at [412, 63] on span "sl_level1_folders = fr/*" at bounding box center [413, 55] width 99 height 19
click at [421, 51] on span "sl_level1_folders" at bounding box center [395, 55] width 64 height 12
click at [412, 119] on div "fr" at bounding box center [455, 115] width 154 height 22
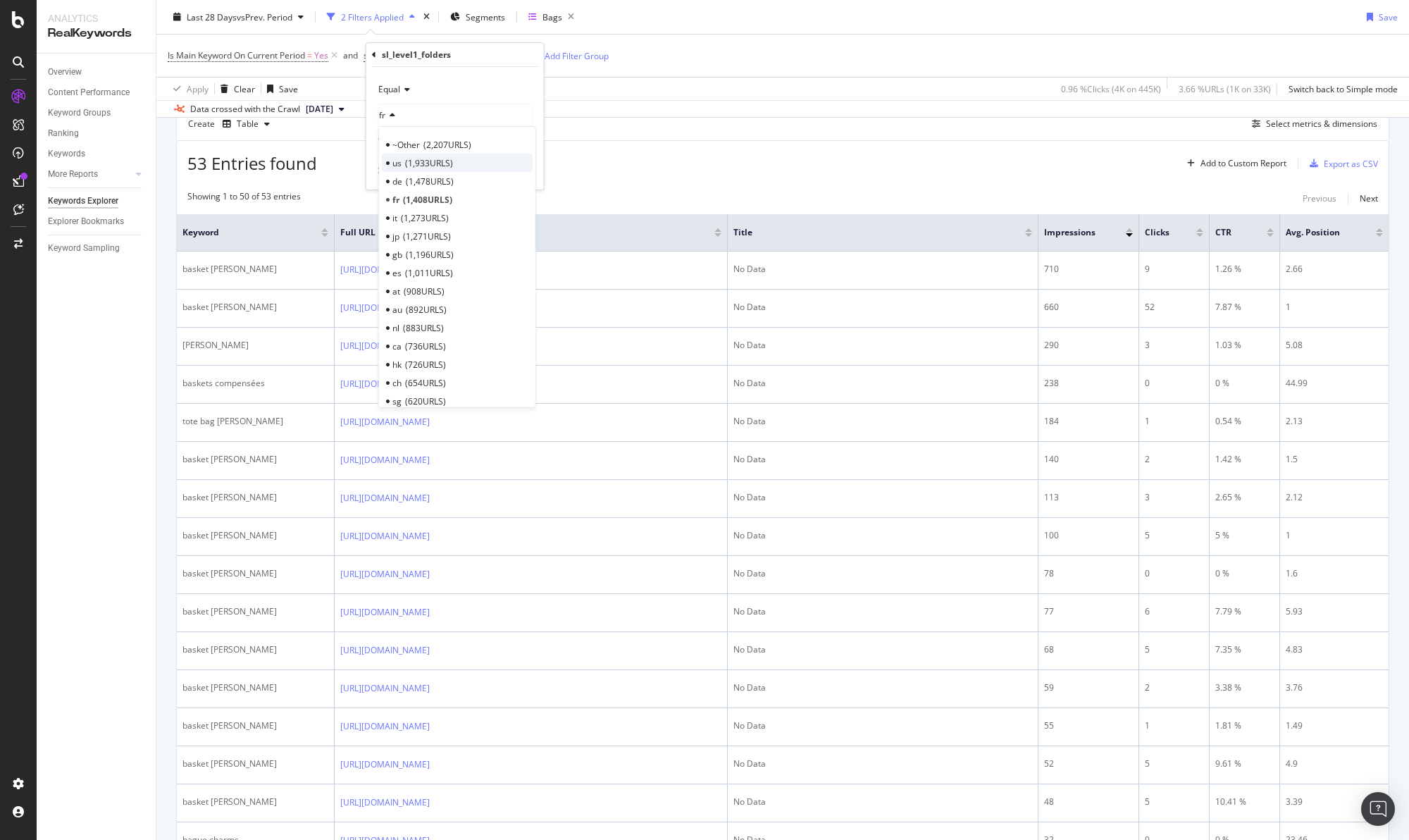
click at [406, 166] on span "1,933 URLS" at bounding box center [429, 163] width 48 height 12
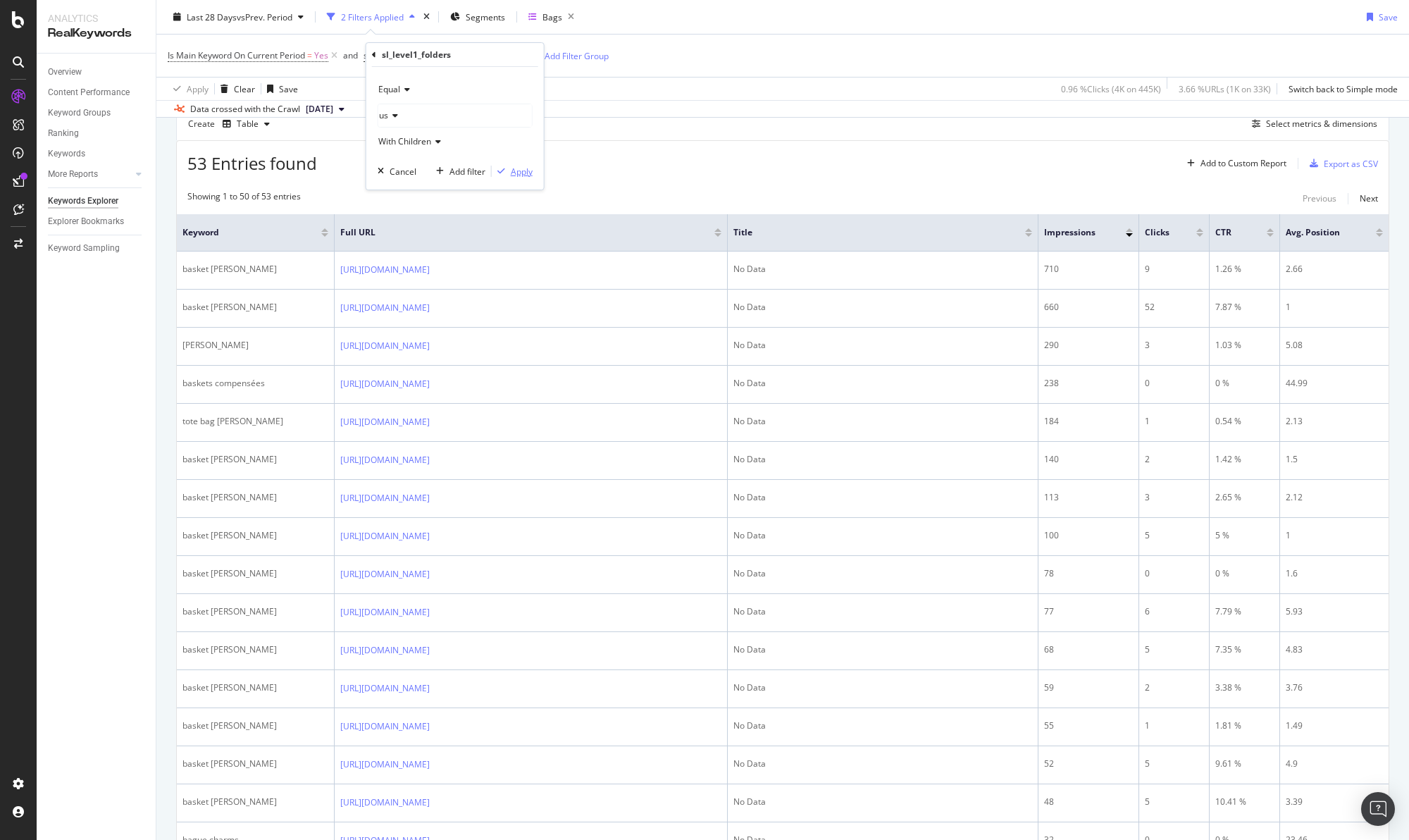
click at [517, 173] on div "Apply" at bounding box center [521, 171] width 22 height 12
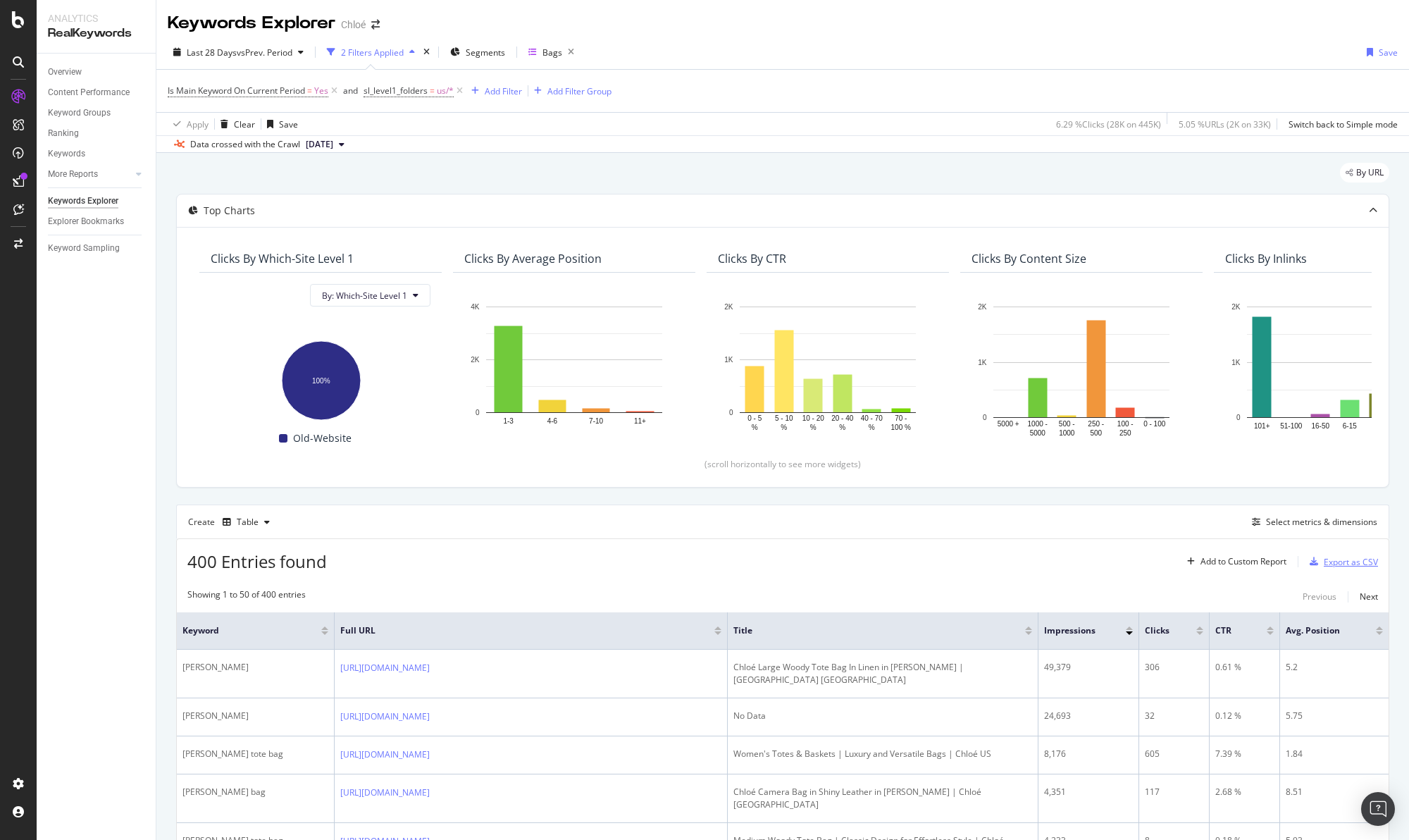
click at [1323, 559] on div "Export as CSV" at bounding box center [1350, 562] width 54 height 12
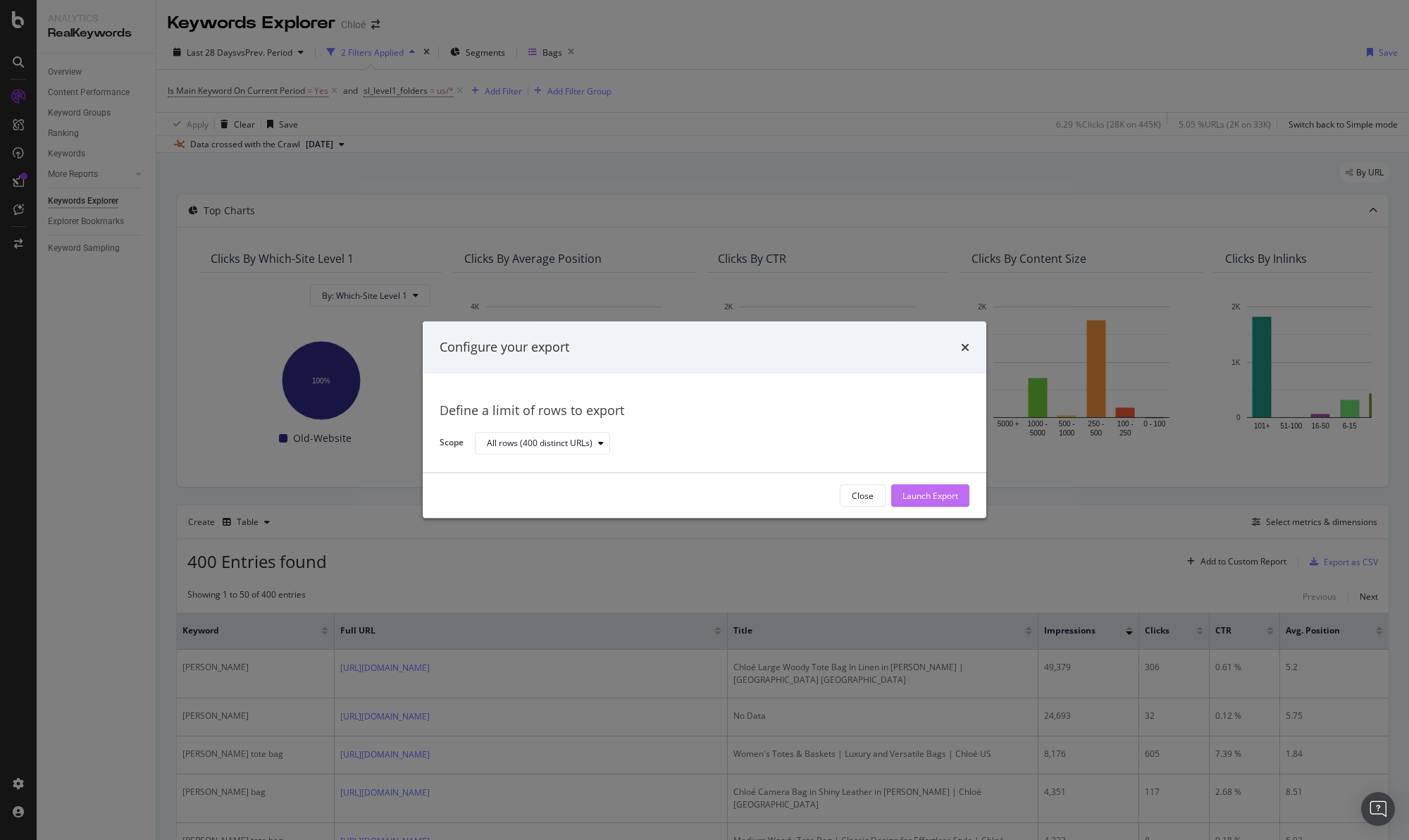
click at [927, 494] on div "Launch Export" at bounding box center [930, 496] width 55 height 12
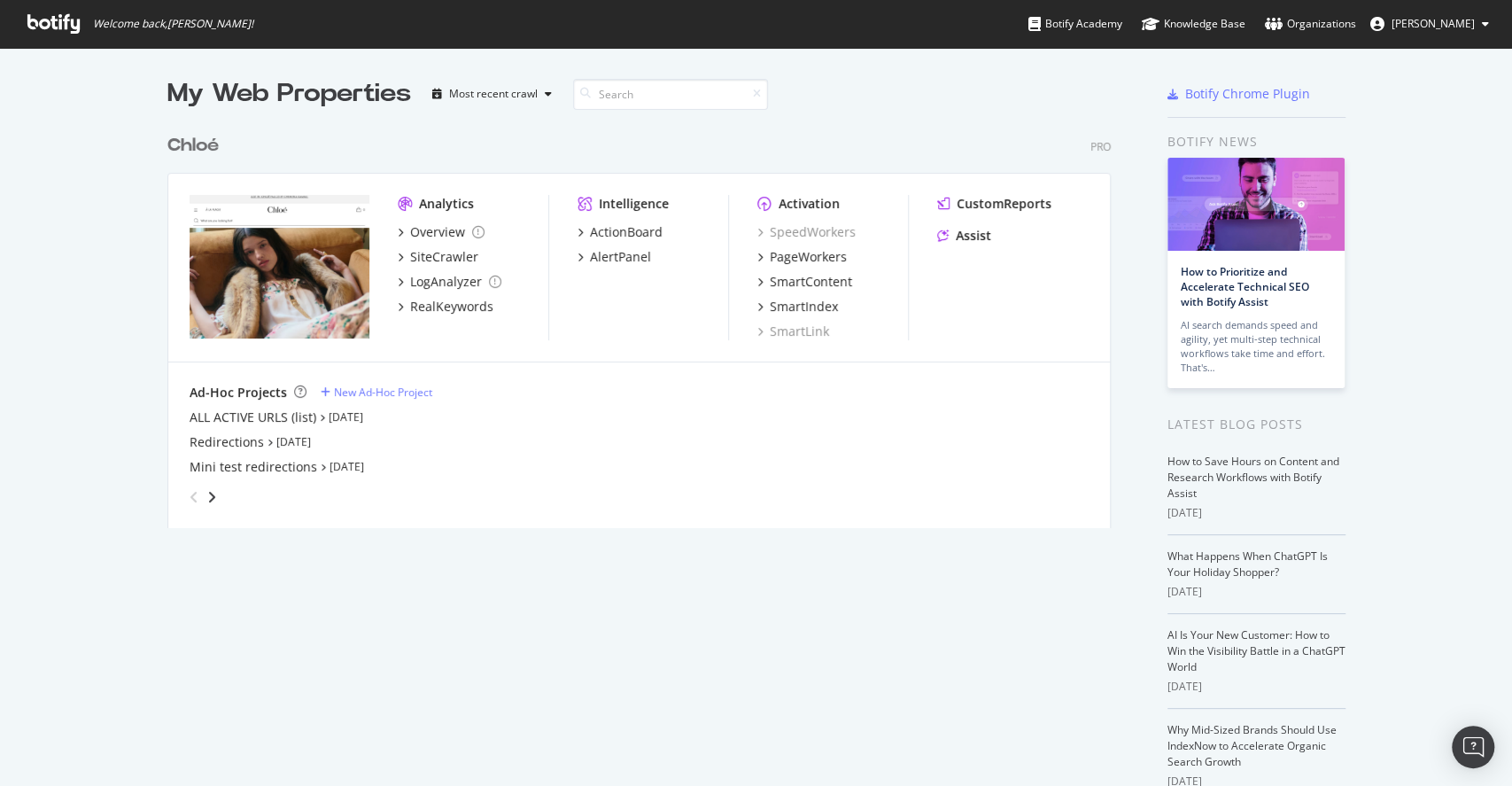
scroll to position [767, 1475]
